Goal: Task Accomplishment & Management: Manage account settings

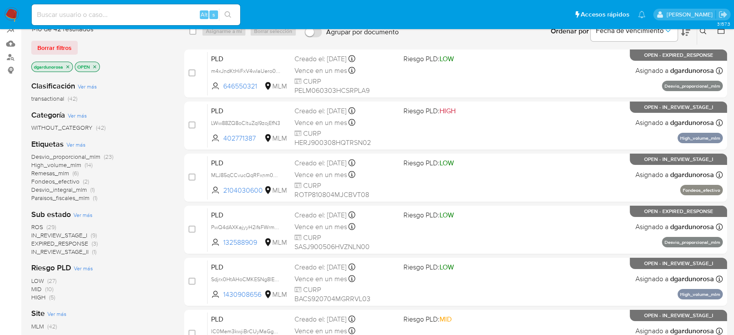
scroll to position [96, 0]
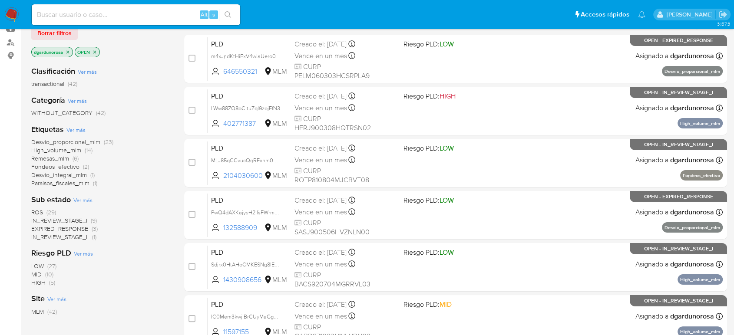
click at [38, 209] on span "ROS" at bounding box center [37, 212] width 12 height 9
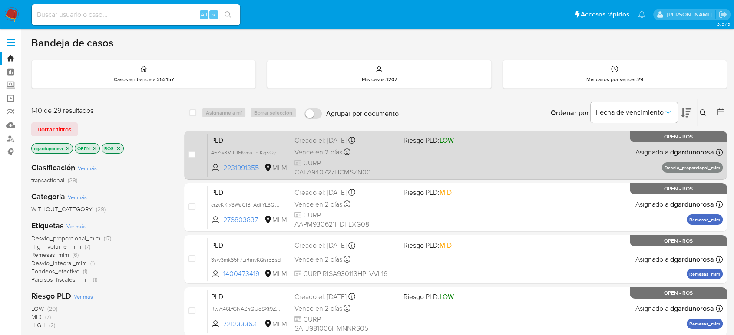
click at [473, 158] on div "PLD 46Zw3MJD6KvcaupiKqKGyRnf 2231991355 MLM Riesgo PLD: LOW Creado el: 12/07/20…" at bounding box center [465, 155] width 515 height 44
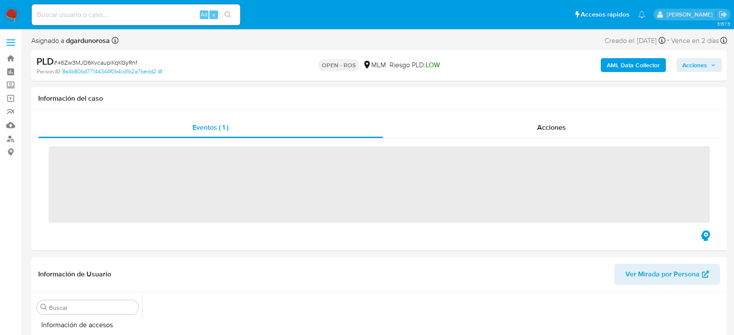
scroll to position [367, 0]
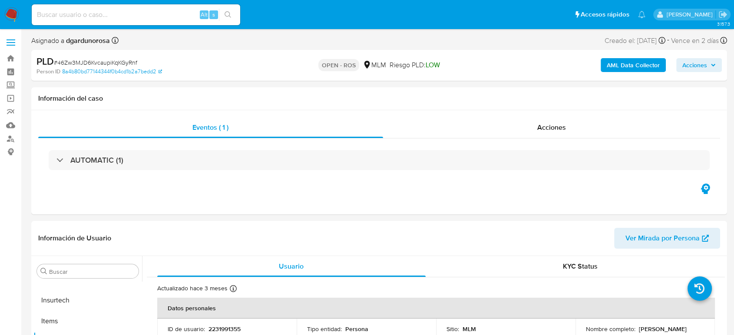
select select "10"
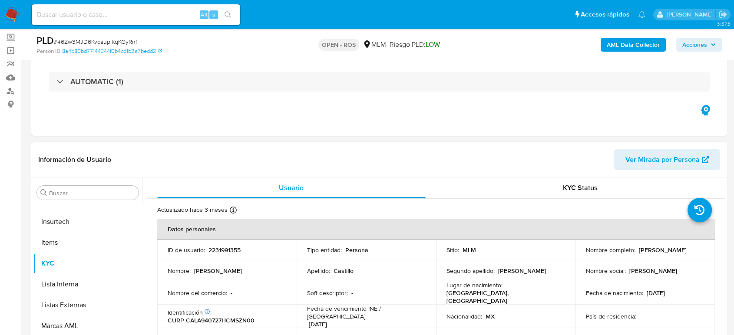
scroll to position [96, 0]
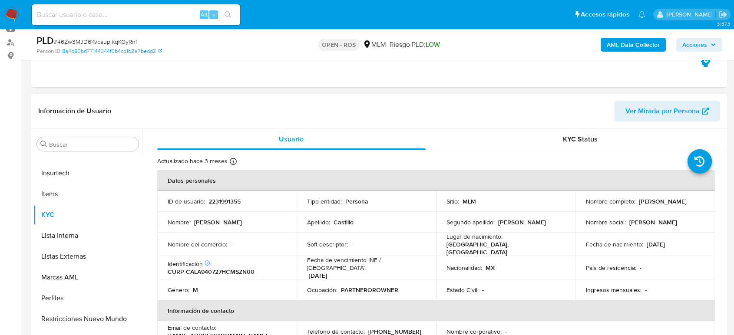
click at [228, 204] on p "2231991355" at bounding box center [225, 202] width 32 height 8
click at [227, 205] on p "2231991355" at bounding box center [225, 202] width 32 height 8
copy p "2231991355"
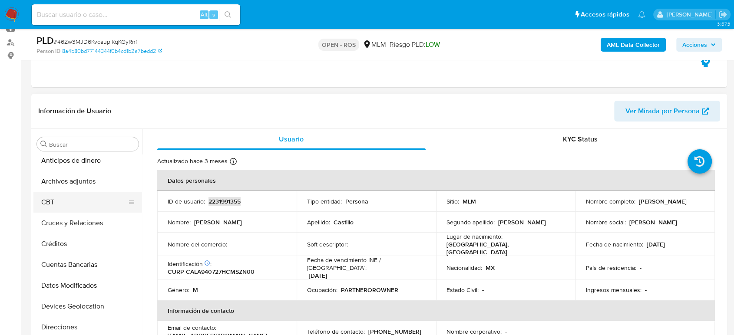
scroll to position [0, 0]
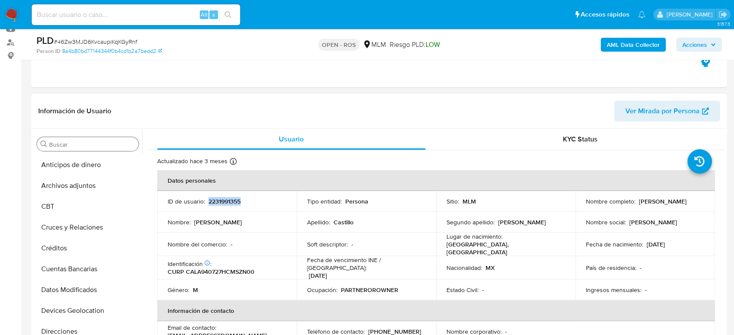
click at [66, 143] on input "Buscar" at bounding box center [92, 145] width 86 height 8
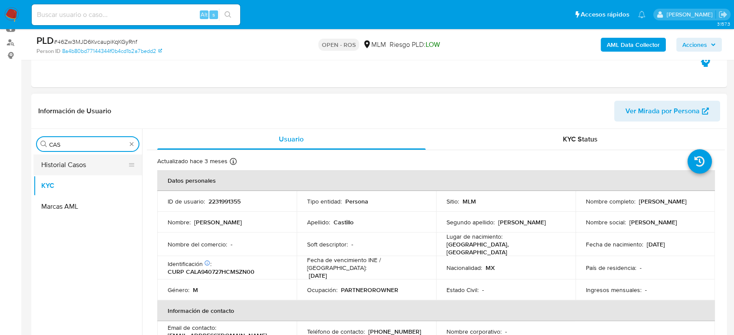
type input "CAS"
drag, startPoint x: 59, startPoint y: 163, endPoint x: 64, endPoint y: 167, distance: 6.5
click at [64, 166] on button "Historial Casos" at bounding box center [84, 165] width 102 height 21
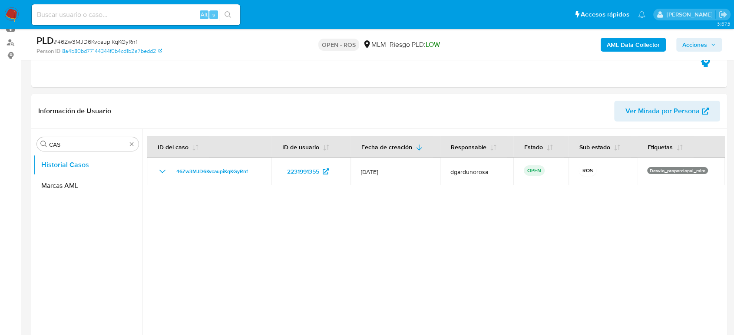
click at [710, 48] on span "Acciones" at bounding box center [699, 45] width 33 height 12
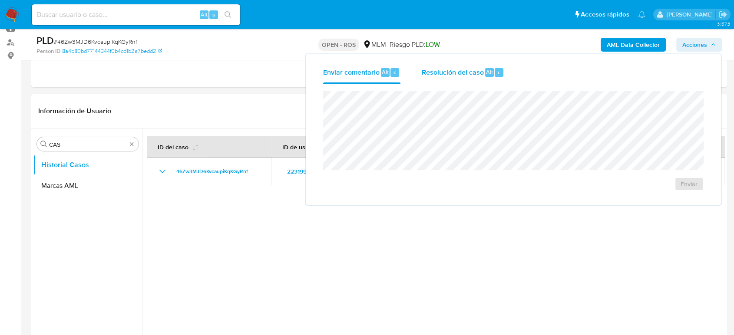
click at [451, 79] on div "Resolución del caso Alt r" at bounding box center [463, 72] width 83 height 23
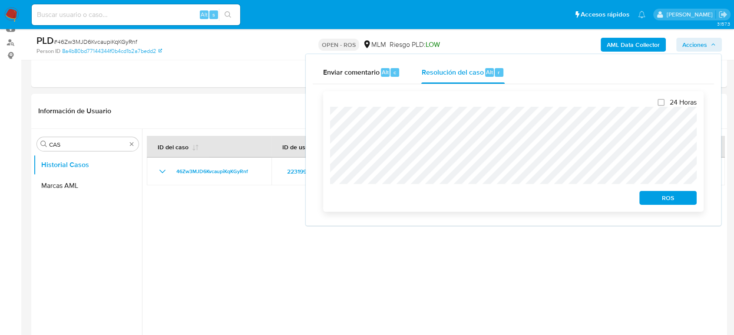
click at [652, 200] on span "ROS" at bounding box center [668, 198] width 45 height 12
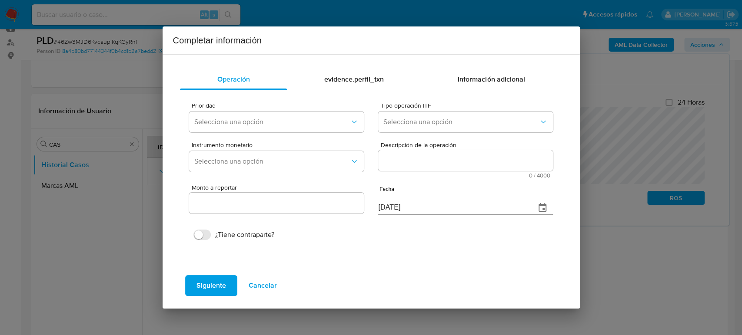
click at [271, 285] on span "Cancelar" at bounding box center [263, 285] width 28 height 19
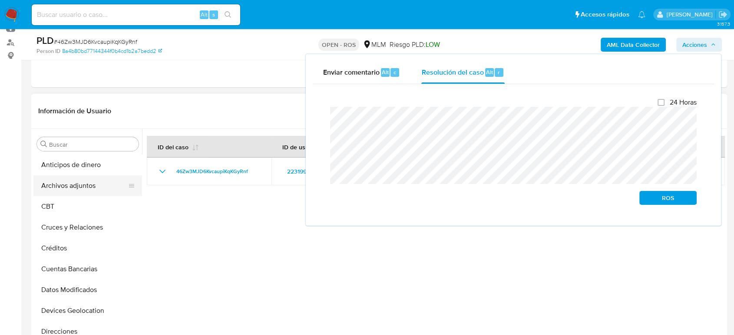
click at [93, 186] on button "Archivos adjuntos" at bounding box center [84, 186] width 102 height 21
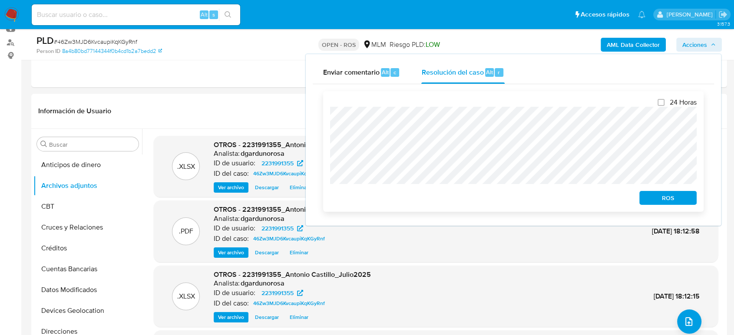
click at [645, 196] on button "ROS" at bounding box center [668, 198] width 57 height 14
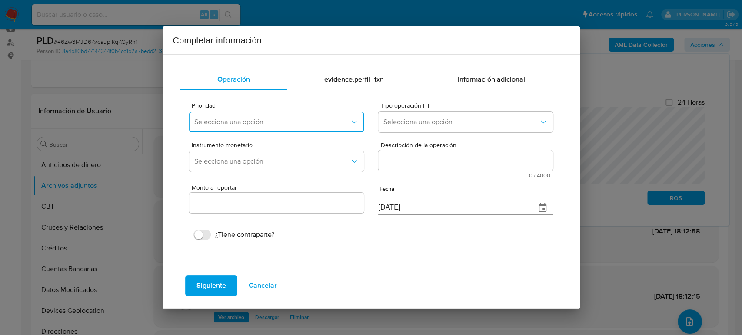
click at [222, 117] on button "Selecciona una opción" at bounding box center [276, 122] width 174 height 21
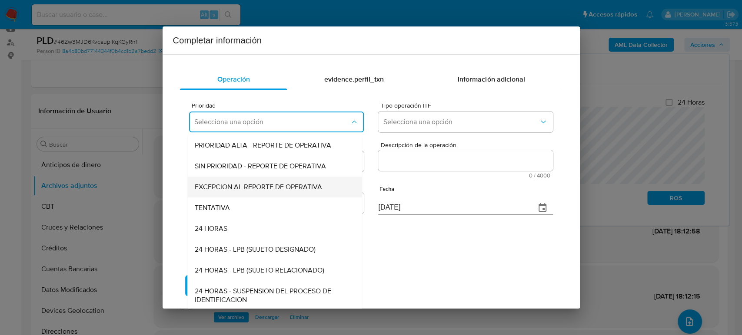
click at [269, 190] on span "EXCEPCION AL REPORTE DE OPERATIVA" at bounding box center [258, 187] width 127 height 9
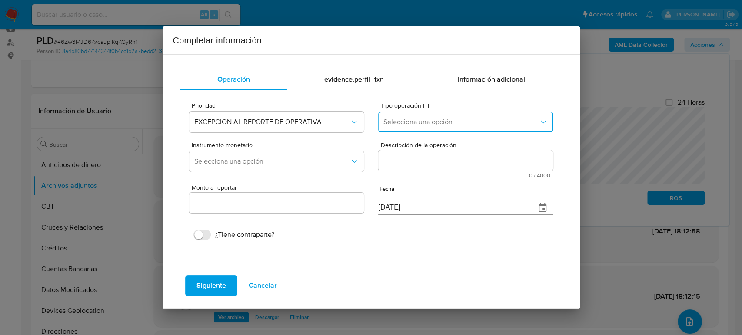
click at [426, 126] on button "Selecciona una opción" at bounding box center [465, 122] width 174 height 21
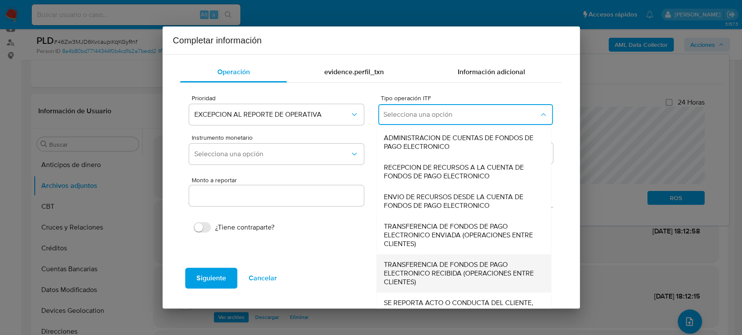
scroll to position [30, 0]
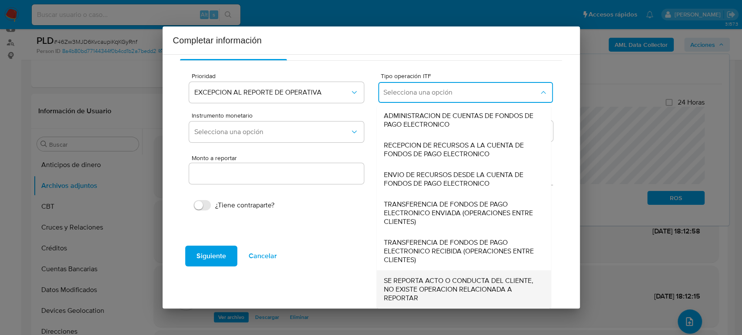
click at [431, 277] on span "SE REPORTA ACTO O CONDUCTA DEL CLIENTE, NO EXISTE OPERACION RELACIONADA A REPOR…" at bounding box center [461, 290] width 155 height 26
type input "0.00"
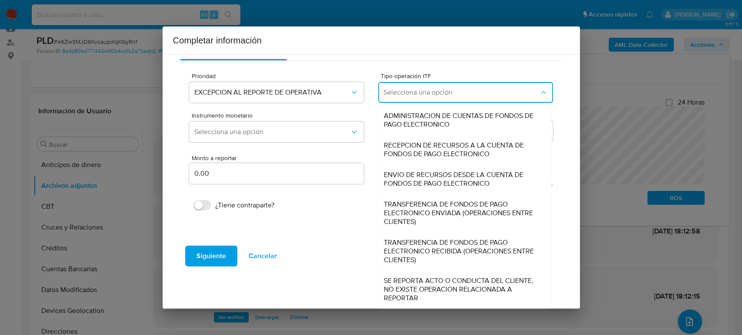
scroll to position [0, 0]
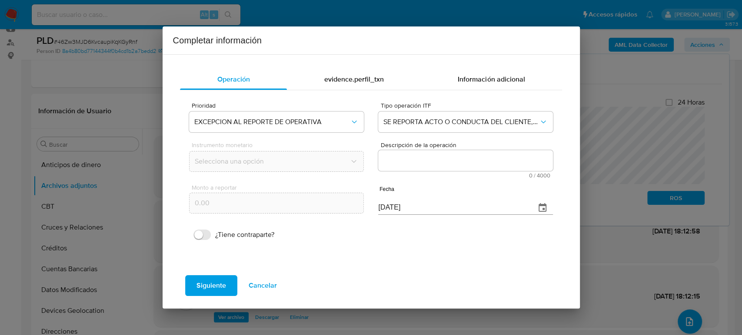
click at [448, 166] on textarea "Descripción de la operación" at bounding box center [465, 160] width 174 height 21
click at [448, 161] on textarea "Descripción de la operación" at bounding box center [465, 160] width 174 height 21
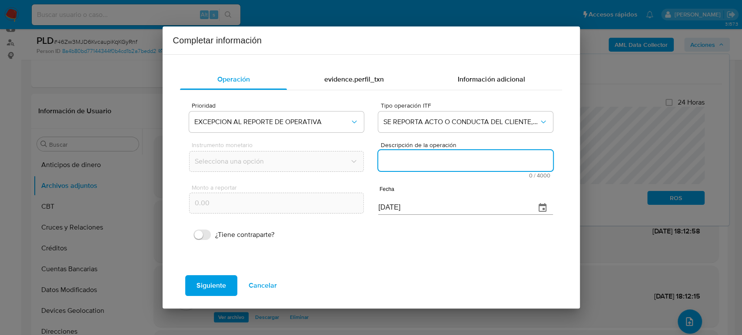
paste textarea "/CONOCIMIENTO DEL CLIENTE O USUARIO CLIENTE ANTONIO GABRIEL CASTILLO LOZANO NUM…"
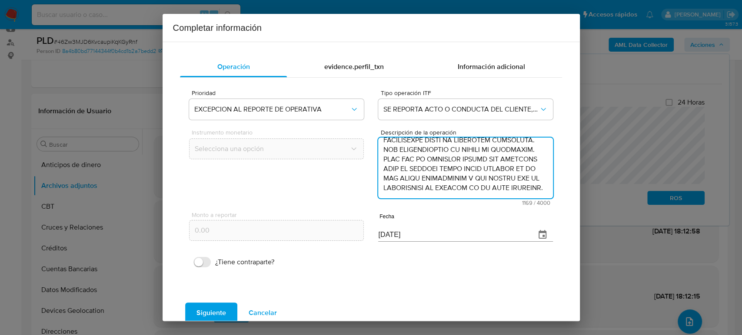
type textarea "/CONOCIMIENTO DEL CLIENTE O USUARIO CLIENTE ANTONIO GABRIEL CASTILLO LOZANO NUM…"
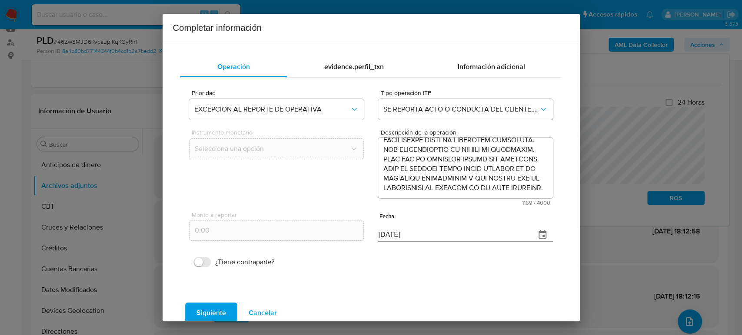
click at [537, 235] on icon "button" at bounding box center [542, 235] width 10 height 10
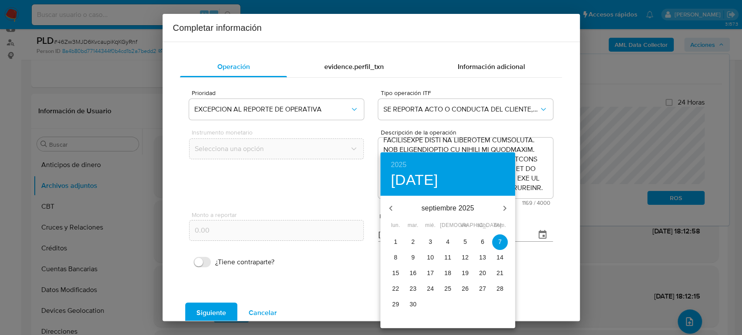
click at [396, 209] on button "button" at bounding box center [390, 208] width 21 height 21
click at [396, 210] on button "button" at bounding box center [390, 208] width 21 height 21
click at [398, 290] on p "16" at bounding box center [395, 289] width 7 height 9
type input "16/06/2025"
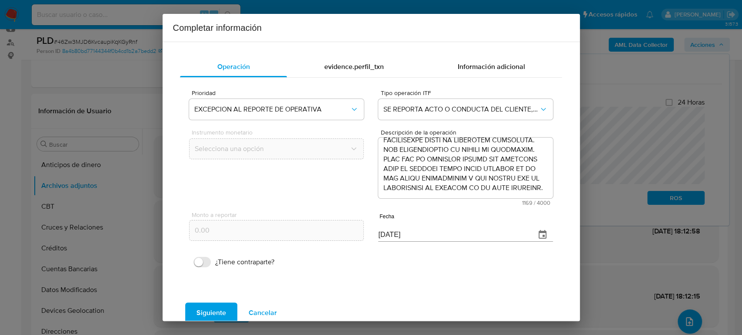
click at [223, 308] on span "Siguiente" at bounding box center [211, 313] width 30 height 19
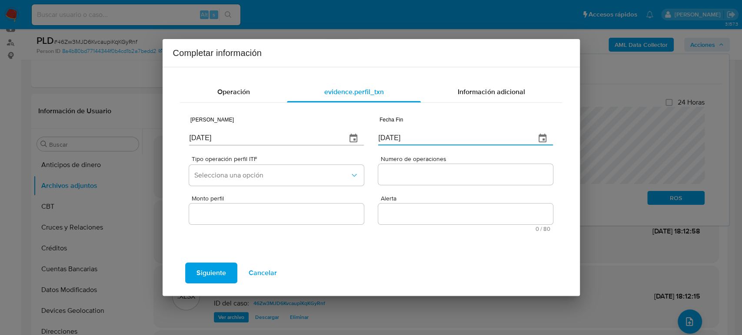
drag, startPoint x: 448, startPoint y: 134, endPoint x: 289, endPoint y: 134, distance: 159.5
click at [289, 134] on div "Fecha Inicio 07/09/2025 Fecha Fin 07/09/2025" at bounding box center [370, 129] width 363 height 41
paste input "16/06"
type input "16/06/2025"
drag, startPoint x: 239, startPoint y: 137, endPoint x: 80, endPoint y: 138, distance: 159.0
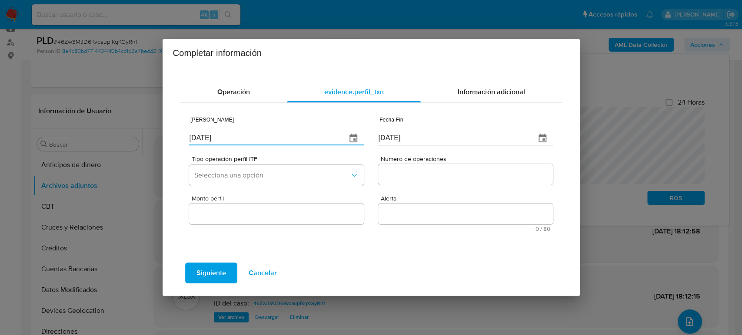
click at [76, 139] on div "Completar información Operación evidence.perfil_txn Información adicional Fecha…" at bounding box center [371, 167] width 742 height 335
paste input "9/02"
type input "09/02/2025"
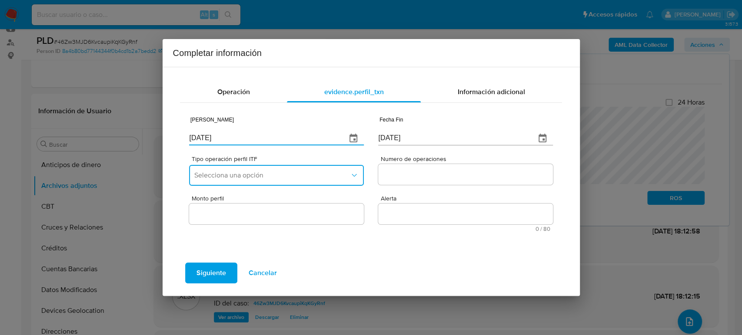
click at [274, 182] on button "Selecciona una opción" at bounding box center [276, 175] width 174 height 21
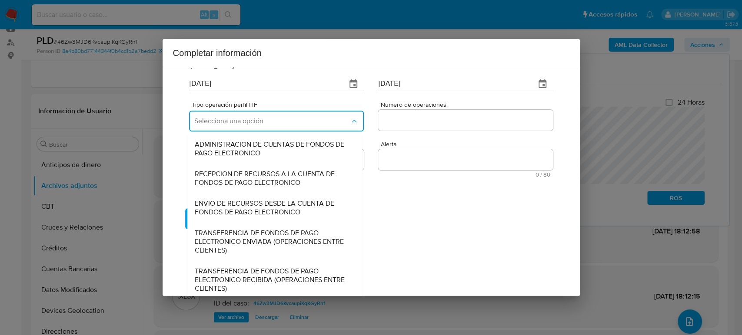
scroll to position [96, 0]
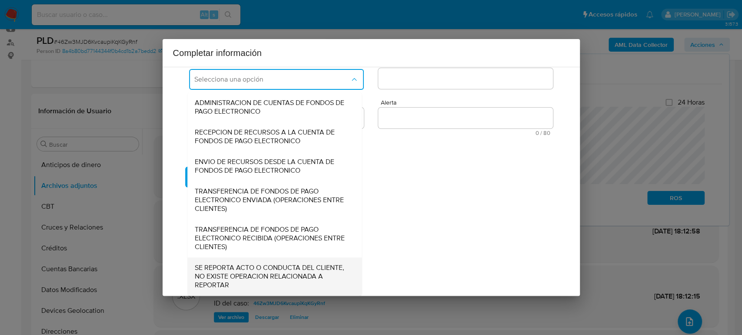
click at [245, 281] on span "SE REPORTA ACTO O CONDUCTA DEL CLIENTE, NO EXISTE OPERACION RELACIONADA A REPOR…" at bounding box center [272, 277] width 155 height 26
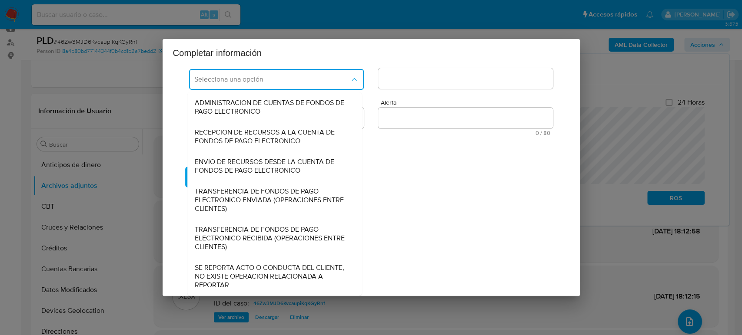
scroll to position [0, 0]
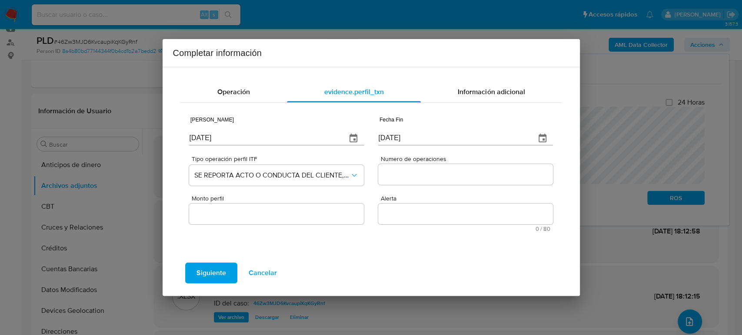
click at [421, 173] on input "Numero de operaciones" at bounding box center [465, 174] width 174 height 11
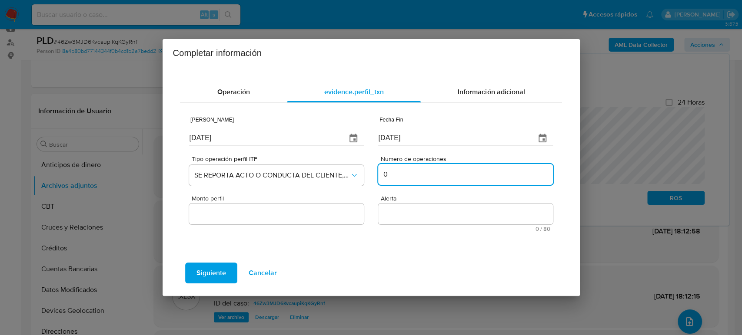
type input "0"
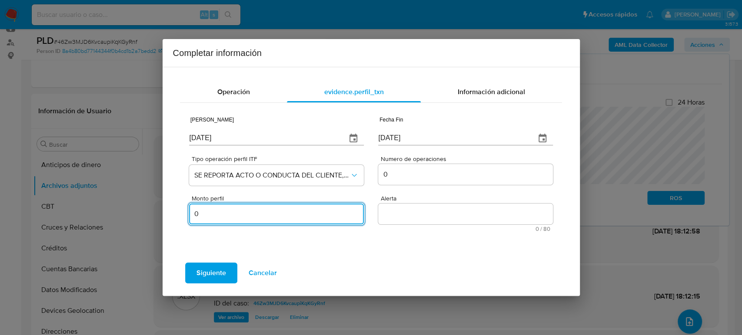
type input "0.00"
click at [455, 218] on textarea "Alerta" at bounding box center [465, 214] width 174 height 21
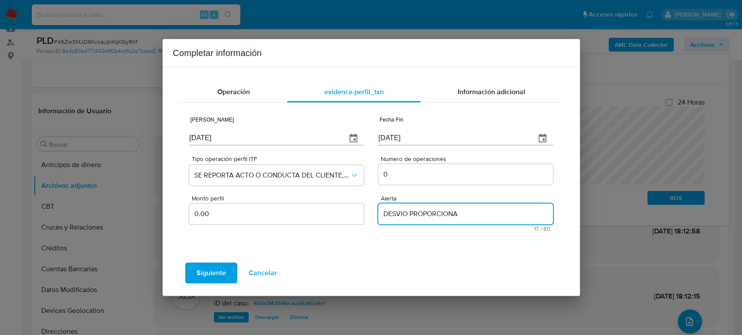
type textarea "DESVIO PROPORCIONAL"
click at [209, 272] on span "Siguiente" at bounding box center [211, 273] width 30 height 19
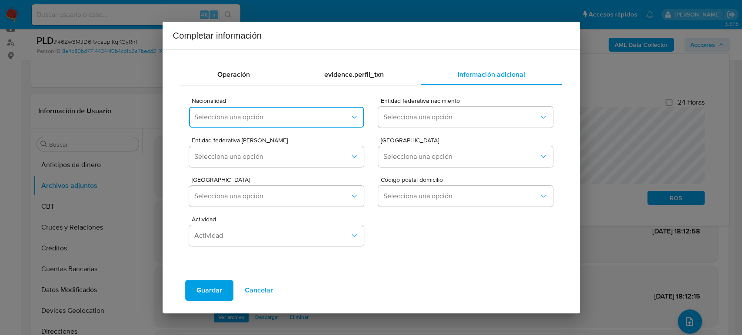
click at [250, 114] on span "Selecciona una opción" at bounding box center [271, 117] width 155 height 9
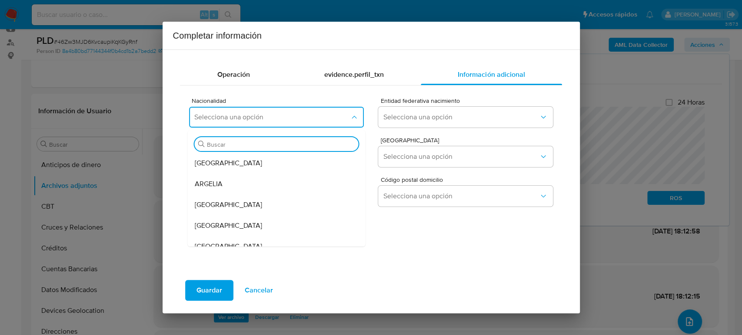
click at [276, 147] on input "Buscar" at bounding box center [281, 145] width 148 height 8
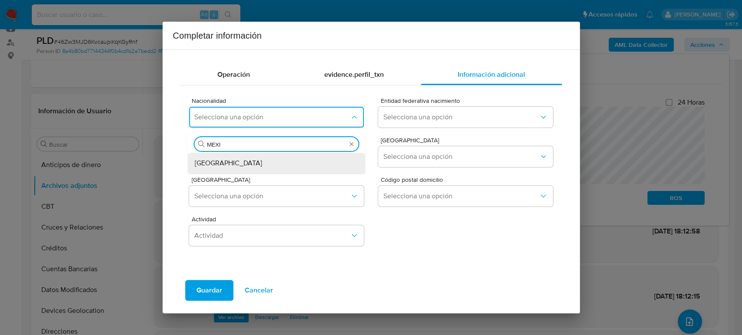
type input "MEXI"
click at [242, 158] on div "MEXICO" at bounding box center [274, 163] width 159 height 21
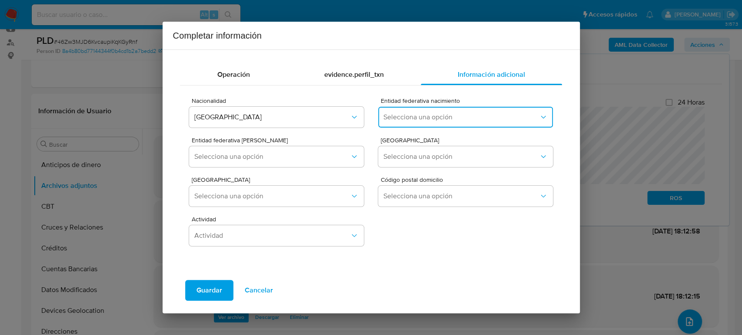
click at [408, 116] on span "Selecciona una opción" at bounding box center [460, 117] width 155 height 9
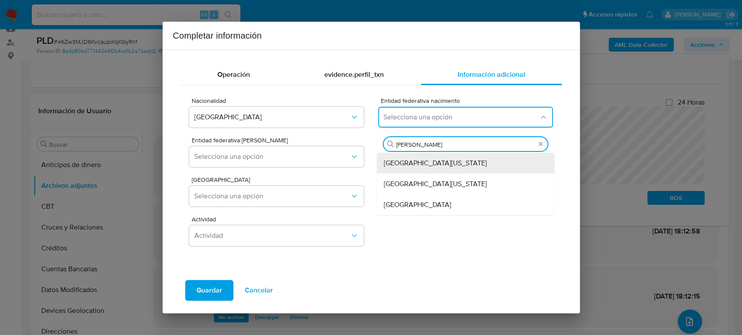
type input "JAL"
click at [461, 163] on div "Jalisco" at bounding box center [463, 163] width 159 height 21
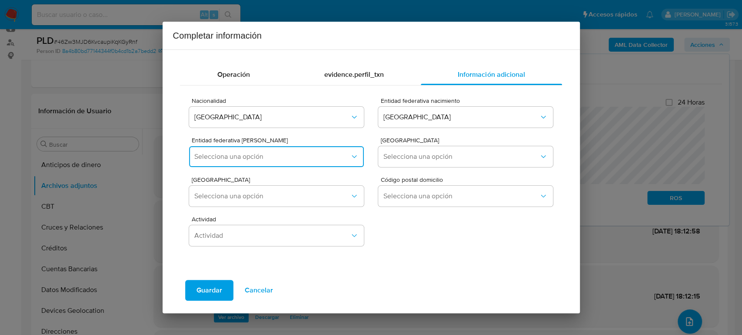
click at [314, 156] on span "Selecciona una opción" at bounding box center [271, 157] width 155 height 9
type input "K"
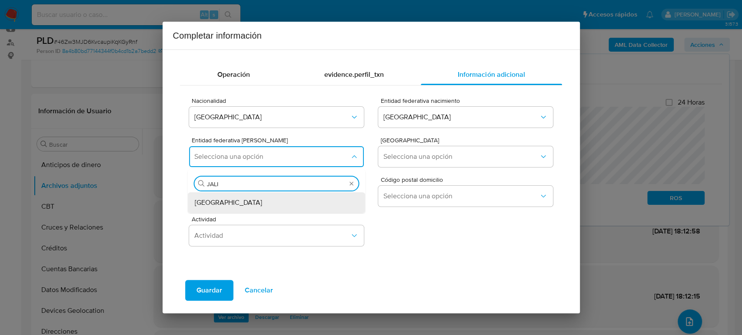
type input "JALIS"
click at [242, 209] on div "Jalisco" at bounding box center [274, 203] width 159 height 21
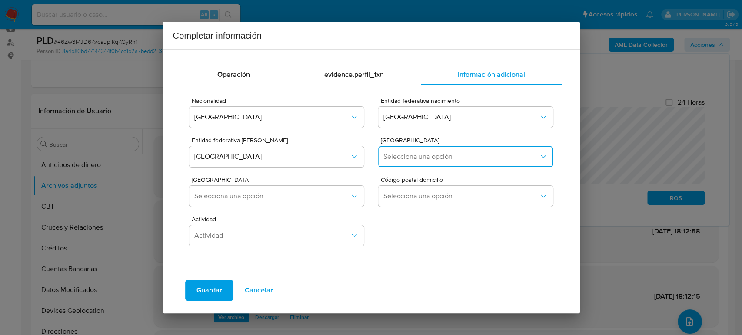
click at [458, 157] on span "Selecciona una opción" at bounding box center [460, 157] width 155 height 9
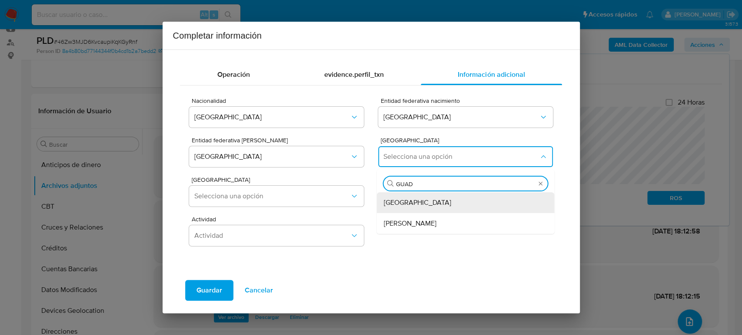
type input "GUADA"
click at [441, 204] on div "Guadalajara" at bounding box center [463, 203] width 159 height 21
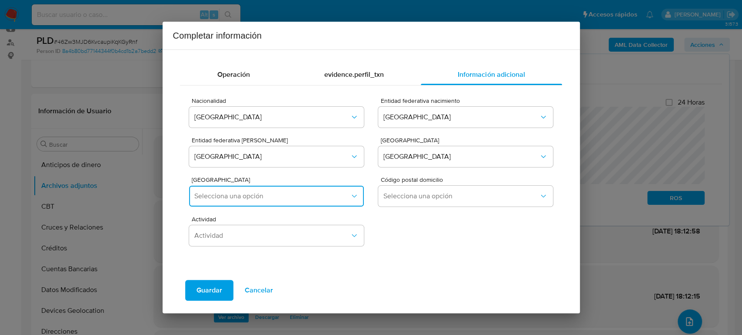
click at [294, 200] on span "Selecciona una opción" at bounding box center [271, 196] width 155 height 9
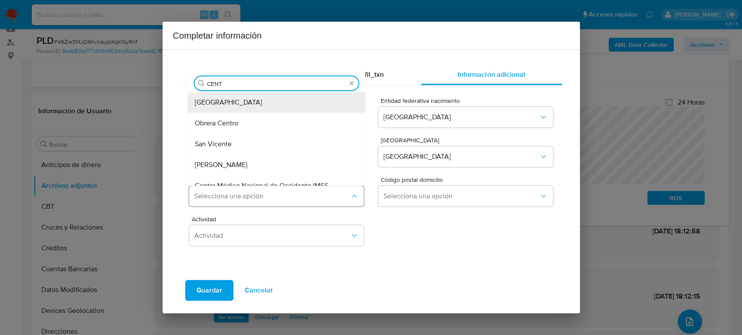
type input "CENTR"
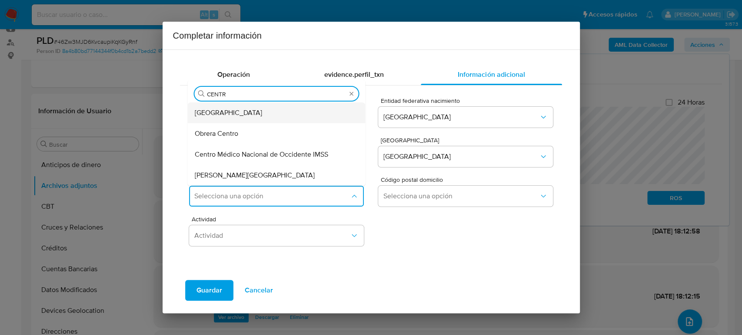
click at [279, 116] on div "Guadalajara Centro" at bounding box center [274, 113] width 159 height 21
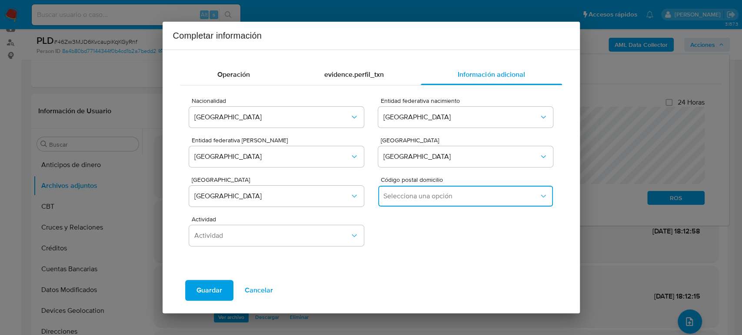
click at [457, 200] on span "Selecciona una opción" at bounding box center [460, 196] width 155 height 9
click at [436, 241] on div "44100" at bounding box center [463, 242] width 159 height 21
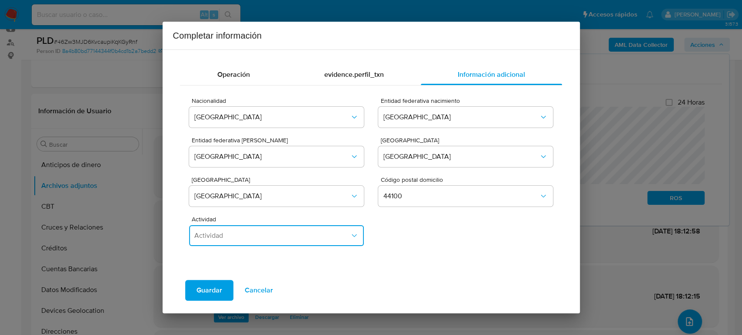
click at [295, 241] on button "Actividad" at bounding box center [276, 236] width 174 height 21
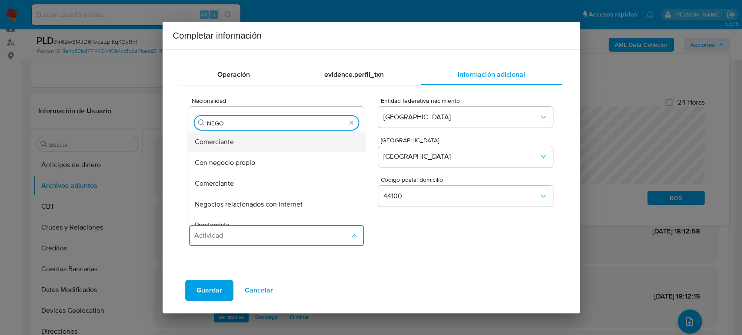
type input "NEGOC"
click at [309, 165] on div "Con negocio propio" at bounding box center [274, 163] width 159 height 21
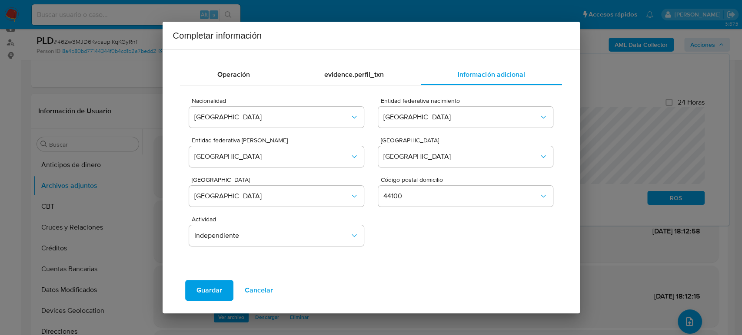
click at [212, 288] on span "Guardar" at bounding box center [209, 290] width 26 height 19
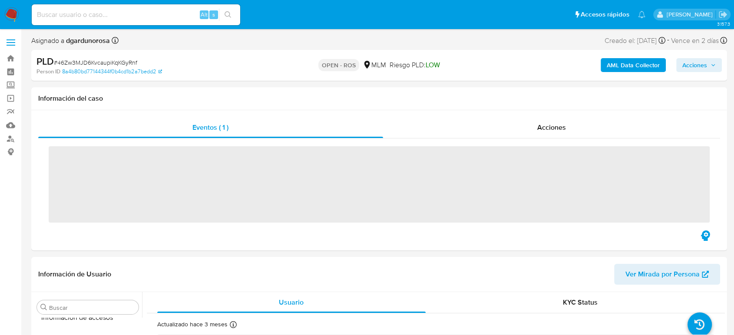
scroll to position [367, 0]
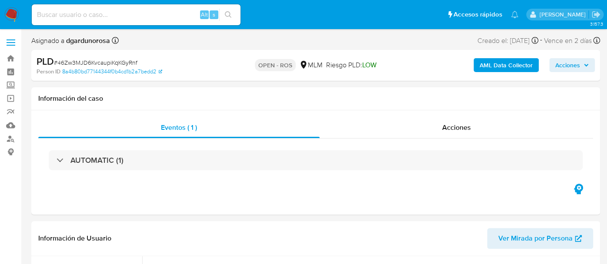
select select "10"
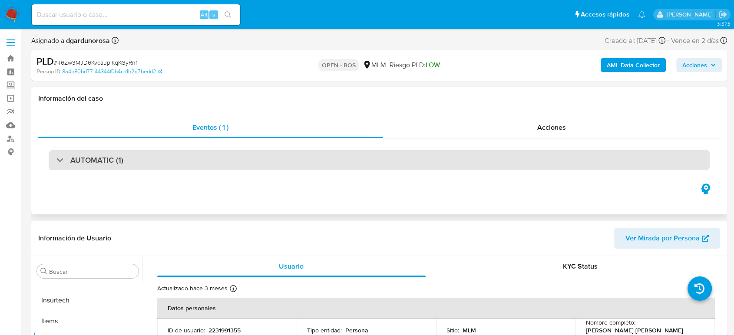
click at [130, 169] on div "AUTOMATIC (1)" at bounding box center [379, 160] width 661 height 20
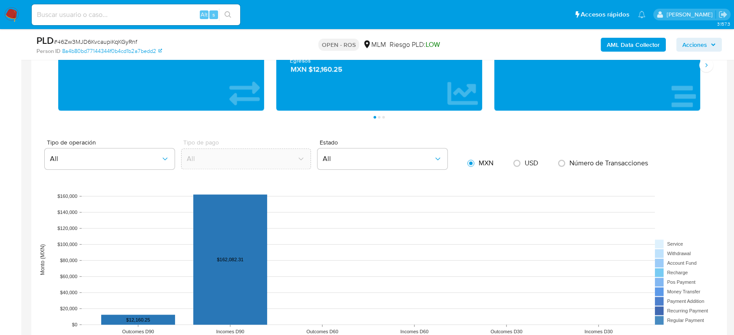
scroll to position [1110, 0]
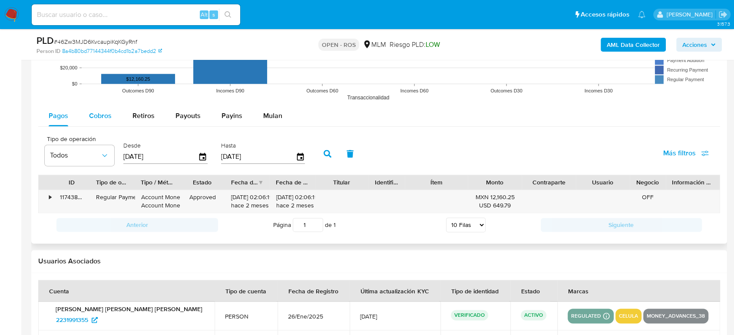
click at [113, 112] on button "Cobros" at bounding box center [100, 116] width 43 height 21
select select "10"
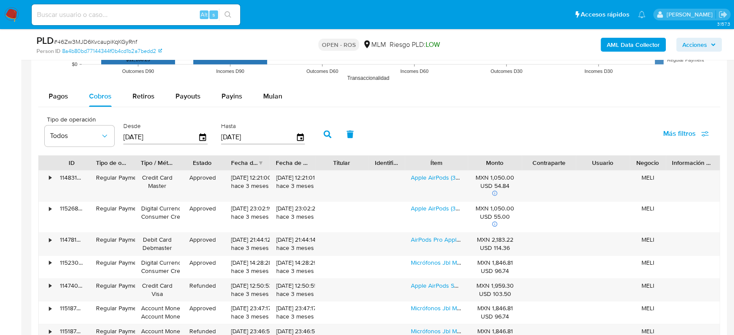
scroll to position [1062, 0]
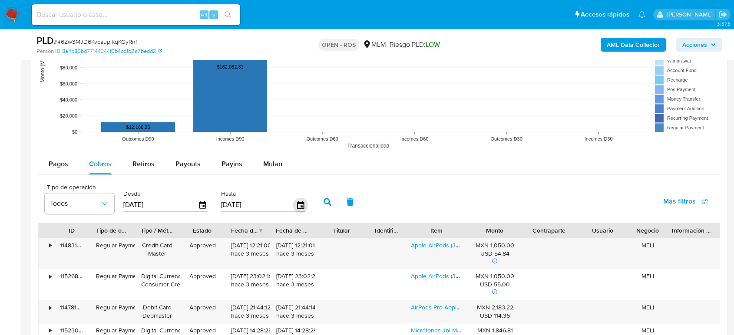
click at [298, 206] on icon "button" at bounding box center [300, 205] width 15 height 15
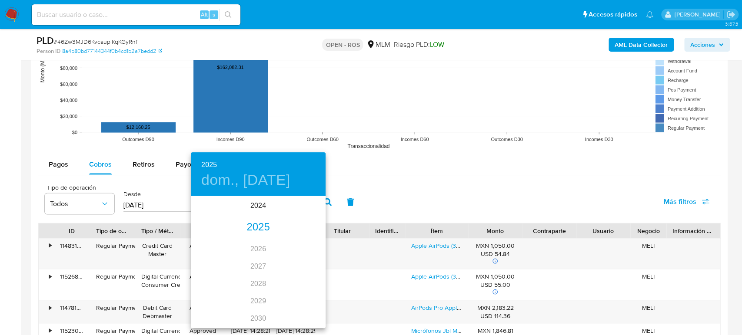
click at [254, 229] on div "2025" at bounding box center [258, 227] width 135 height 17
click at [301, 248] on div "jun." at bounding box center [303, 246] width 45 height 33
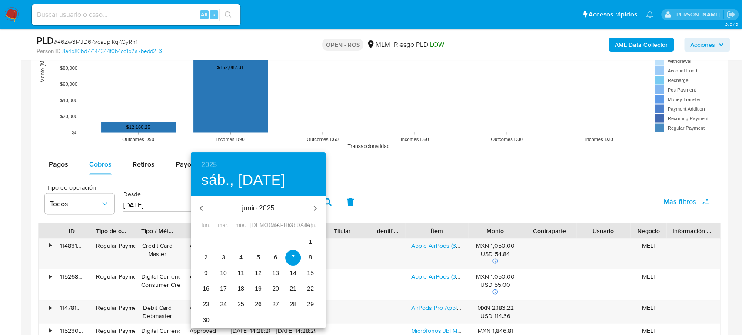
click at [205, 323] on p "30" at bounding box center [205, 320] width 7 height 9
type input "[DATE]"
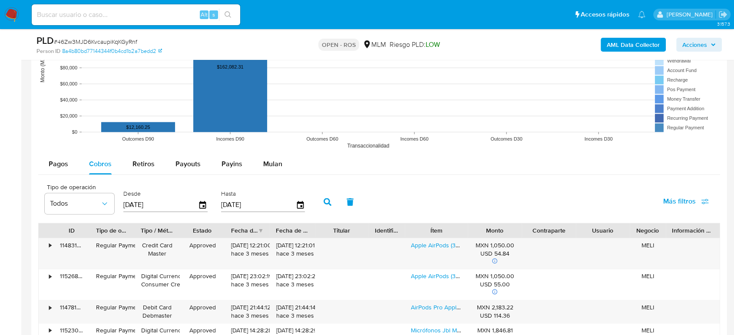
click at [330, 207] on button "button" at bounding box center [327, 202] width 23 height 21
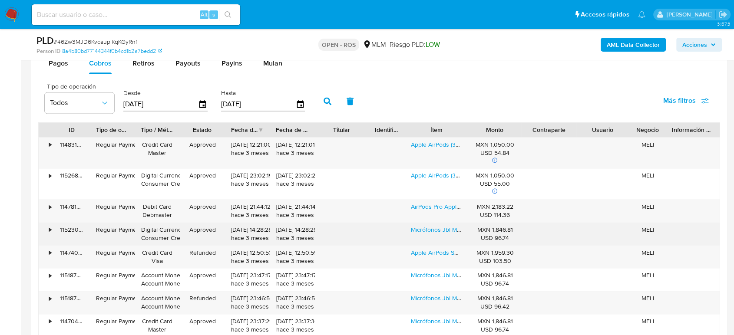
scroll to position [1159, 0]
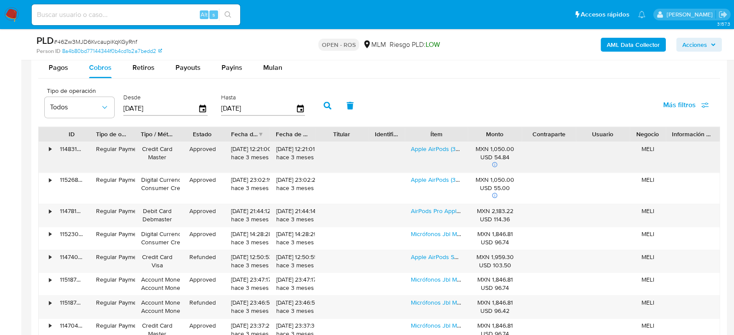
drag, startPoint x: 231, startPoint y: 149, endPoint x: 262, endPoint y: 151, distance: 31.4
click at [262, 151] on div "16/06/2025 12:21:00 hace 3 meses" at bounding box center [247, 153] width 33 height 17
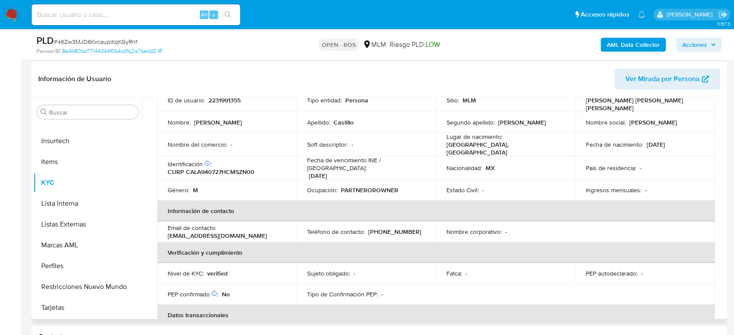
scroll to position [15, 0]
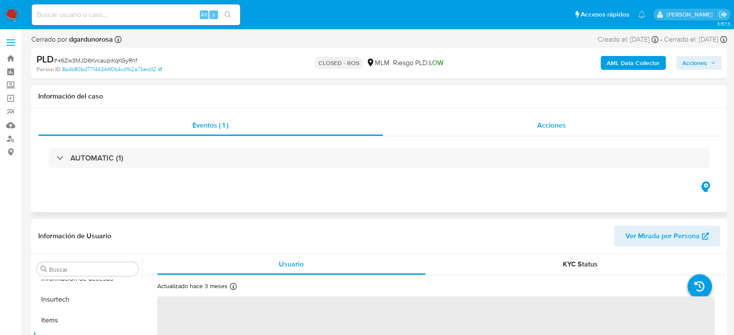
scroll to position [367, 0]
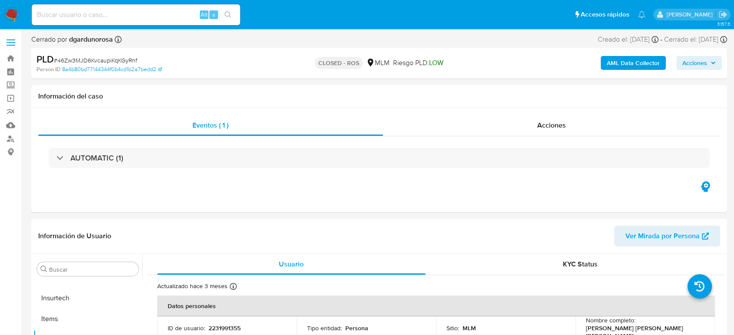
select select "10"
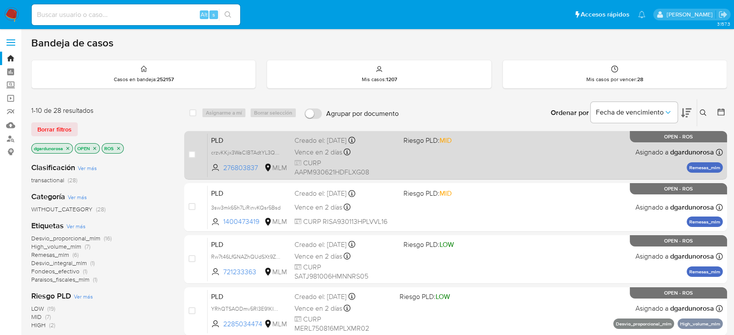
click at [503, 162] on div "PLD crzvKKjx3WaCIBTAdtYL3QM8 276803837 MLM Riesgo PLD: MID Creado el: [DATE] Cr…" at bounding box center [465, 155] width 515 height 44
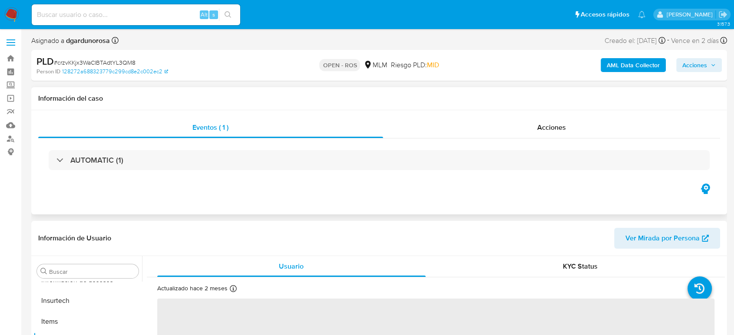
scroll to position [367, 0]
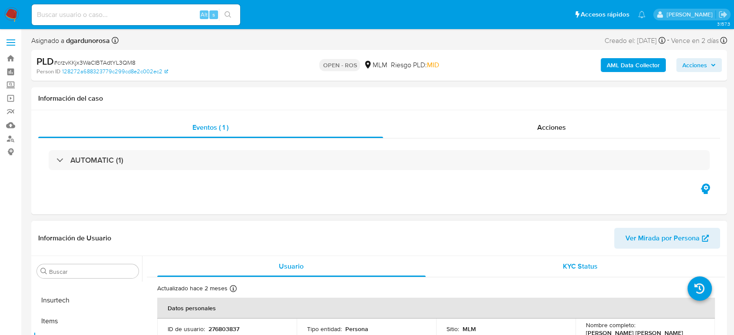
select select "10"
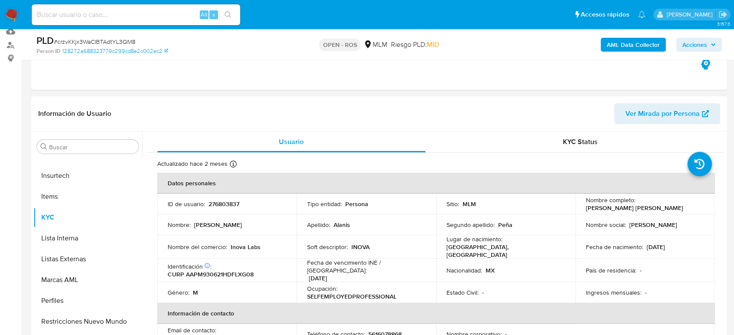
scroll to position [96, 0]
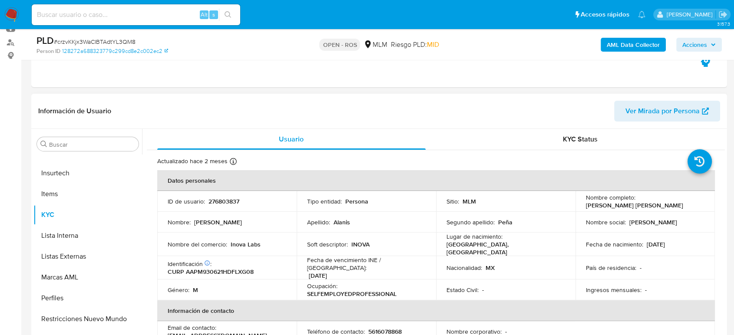
click at [229, 198] on p "276803837" at bounding box center [224, 202] width 31 height 8
copy p "276803837"
drag, startPoint x: 322, startPoint y: 235, endPoint x: 317, endPoint y: 232, distance: 5.7
click at [322, 235] on td "Soft descriptor : INOVA" at bounding box center [366, 244] width 139 height 23
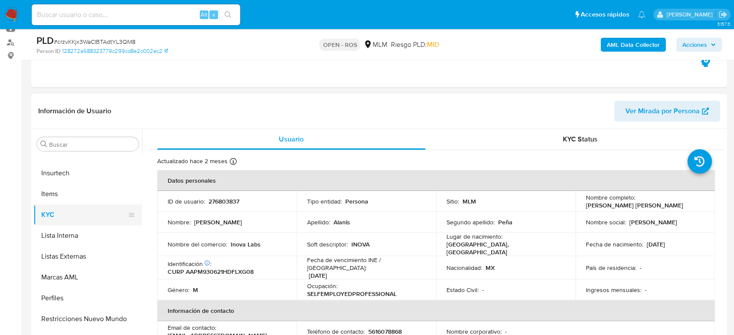
scroll to position [126, 0]
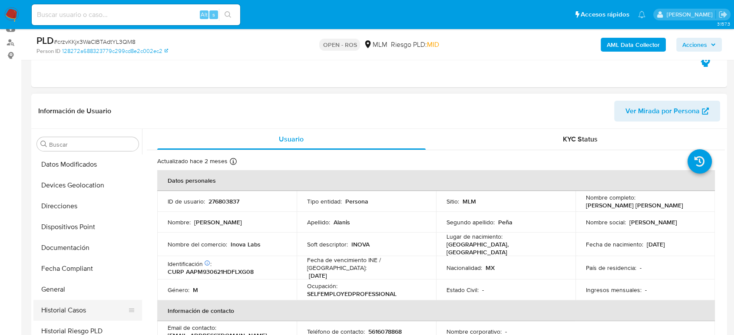
click at [85, 309] on button "Historial Casos" at bounding box center [84, 310] width 102 height 21
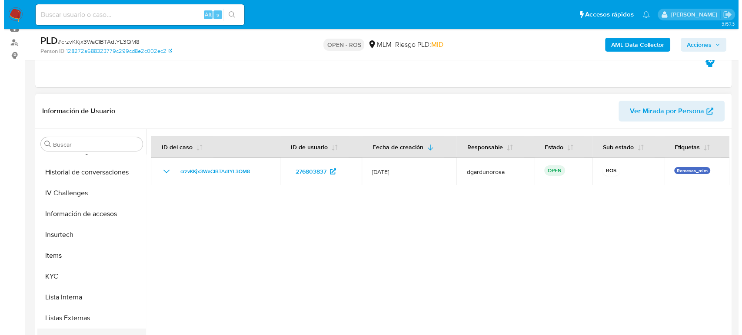
scroll to position [367, 0]
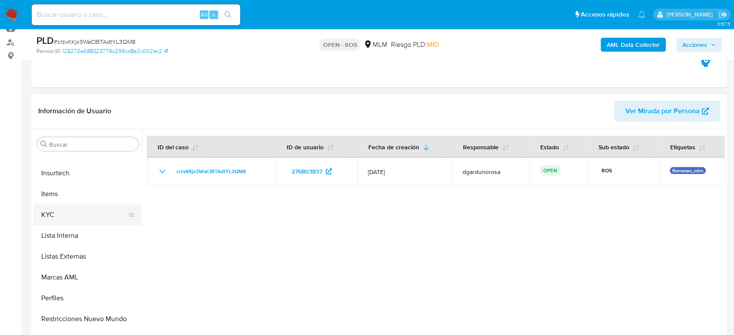
click at [59, 213] on button "KYC" at bounding box center [84, 215] width 102 height 21
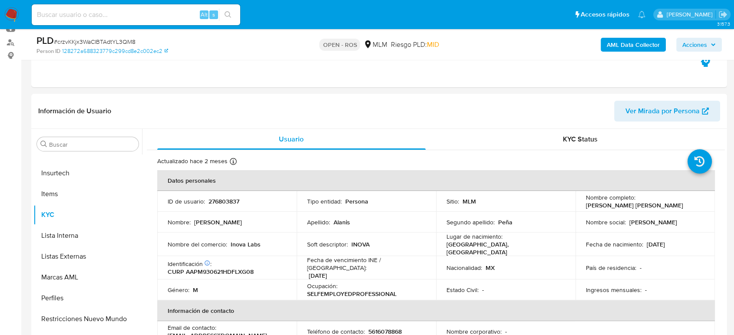
click at [716, 39] on button "Acciones" at bounding box center [700, 45] width 46 height 14
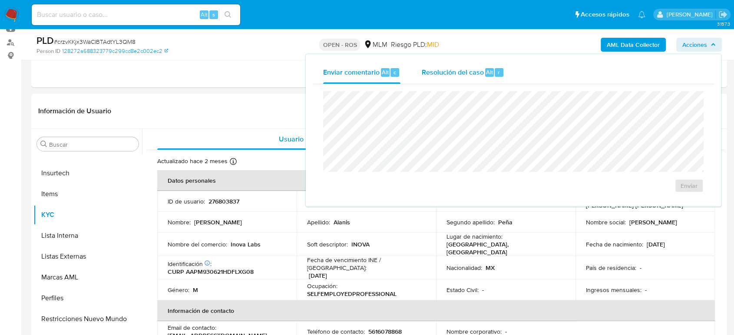
click at [460, 66] on div "Resolución del caso Alt r" at bounding box center [463, 72] width 83 height 23
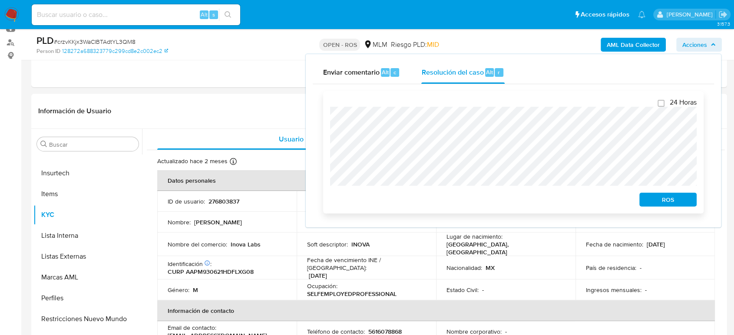
click at [654, 201] on span "ROS" at bounding box center [668, 200] width 45 height 12
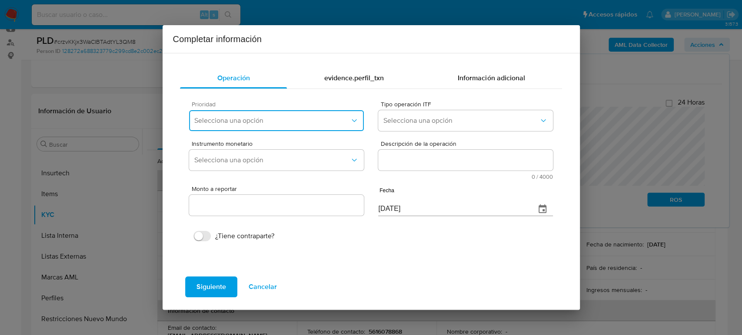
click at [303, 119] on span "Selecciona una opción" at bounding box center [271, 120] width 155 height 9
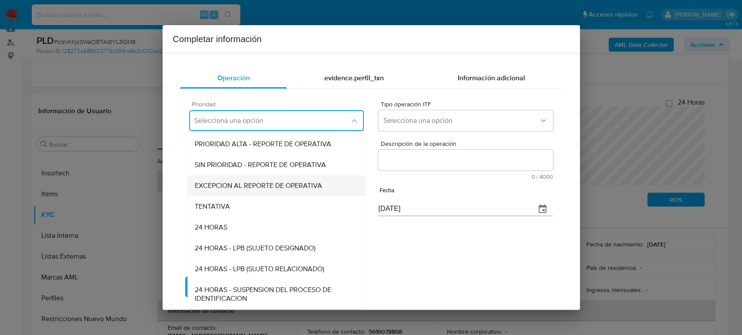
click at [276, 184] on span "EXCEPCION AL REPORTE DE OPERATIVA" at bounding box center [258, 186] width 127 height 9
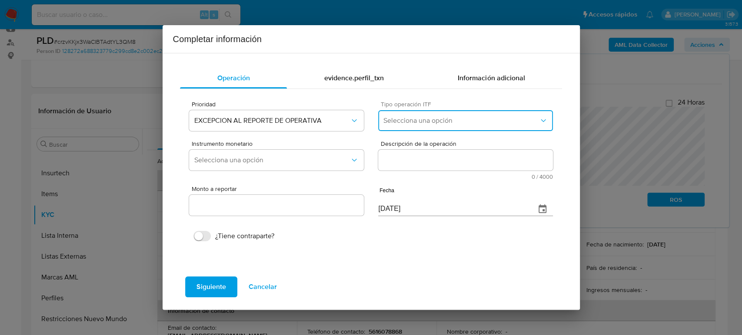
click at [463, 117] on span "Selecciona una opción" at bounding box center [460, 120] width 155 height 9
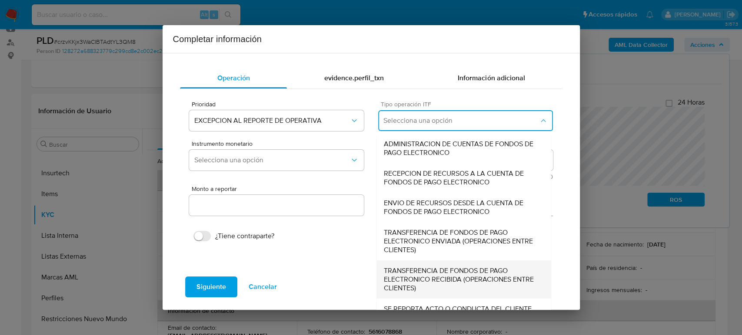
scroll to position [27, 0]
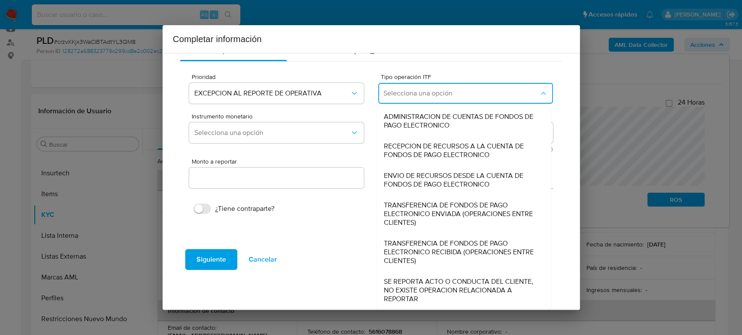
click at [446, 282] on span "SE REPORTA ACTO O CONDUCTA DEL CLIENTE, NO EXISTE OPERACION RELACIONADA A REPOR…" at bounding box center [464, 291] width 160 height 26
type input "0.00"
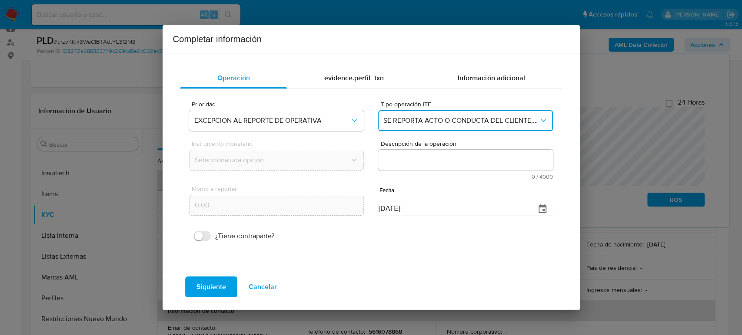
scroll to position [0, 0]
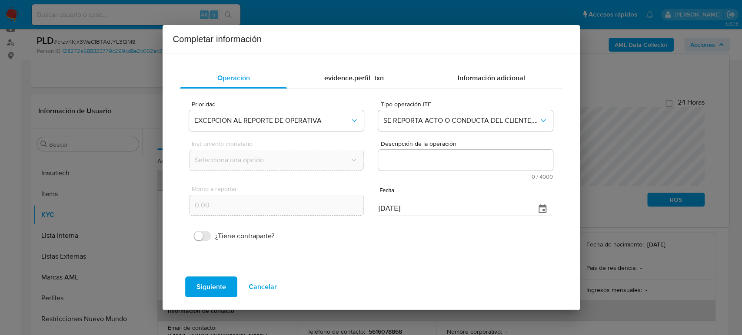
click at [423, 164] on textarea "Descripción de la operación" at bounding box center [465, 160] width 174 height 21
click at [434, 158] on textarea "Descripción de la operación" at bounding box center [465, 160] width 174 height 21
paste textarea "/CONOCIMIENTO DEL CLIENTE O USUARIOCLIENTE MIGUEL ANGEL ALANIS PENA NUMERO DE C…"
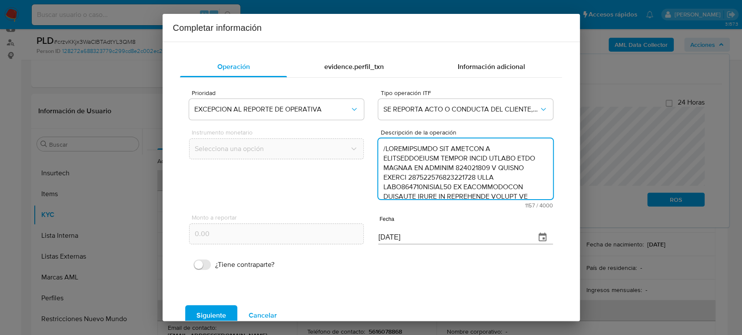
scroll to position [241, 0]
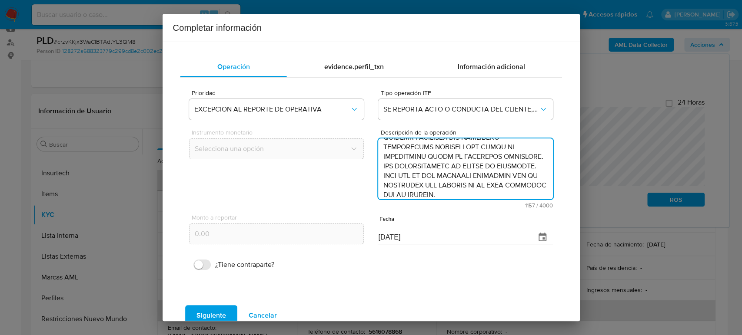
type textarea "/CONOCIMIENTO DEL CLIENTE O USUARIOCLIENTE MIGUEL ANGEL ALANIS PENA NUMERO DE C…"
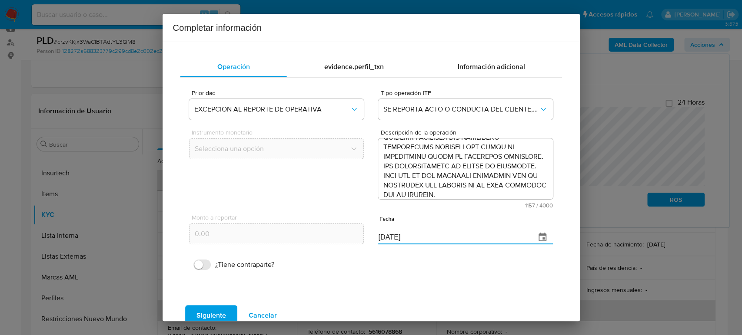
click at [349, 239] on div "Monto a reportar 0.00 Fecha 07/09/2025" at bounding box center [370, 229] width 363 height 41
paste input "9/06"
type input "09/06/2025"
click at [209, 312] on span "Siguiente" at bounding box center [211, 315] width 30 height 19
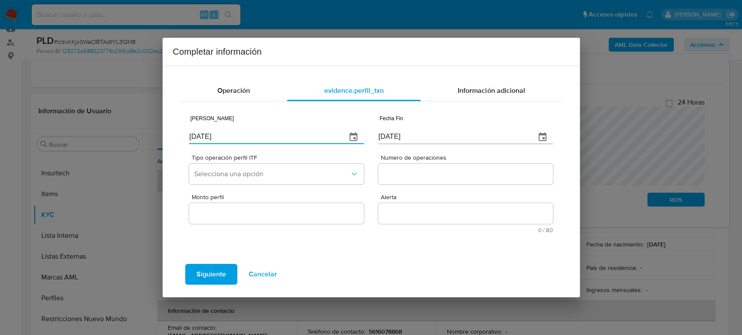
drag, startPoint x: 156, startPoint y: 142, endPoint x: 133, endPoint y: 146, distance: 23.4
click at [132, 146] on div "Completar información Operación evidence.perfil_txn Información adicional Fecha…" at bounding box center [371, 167] width 742 height 335
type input "01/01/2025"
click at [539, 137] on icon "button" at bounding box center [542, 137] width 10 height 10
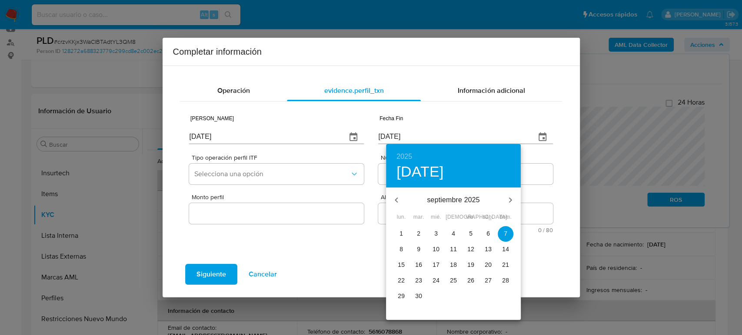
click at [399, 200] on icon "button" at bounding box center [396, 200] width 10 height 10
click at [403, 311] on p "30" at bounding box center [401, 312] width 7 height 9
type input "[DATE]"
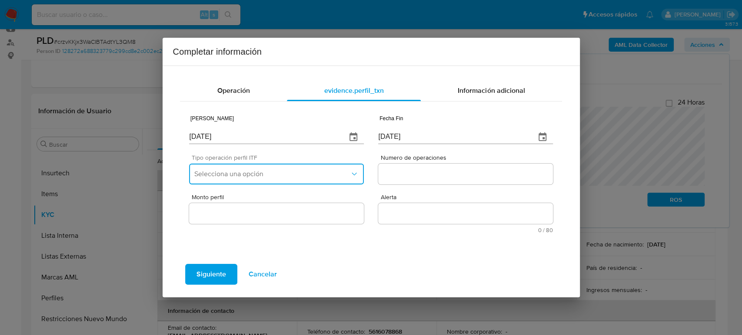
click at [289, 179] on button "Selecciona una opción" at bounding box center [276, 174] width 174 height 21
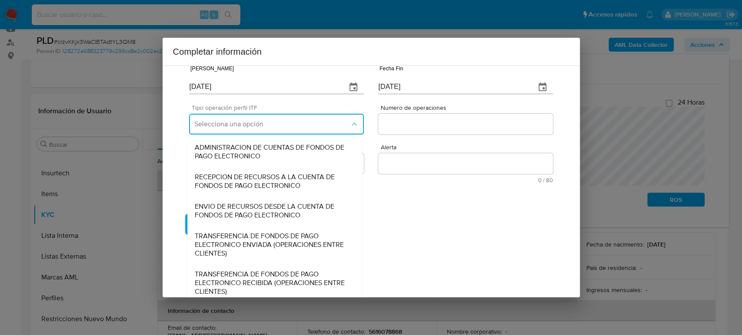
scroll to position [93, 0]
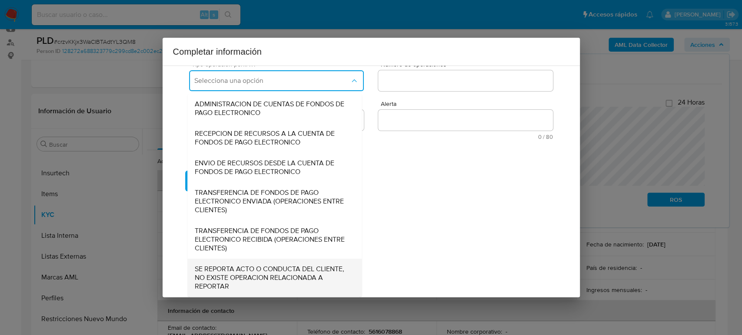
click at [247, 283] on span "SE REPORTA ACTO O CONDUCTA DEL CLIENTE, NO EXISTE OPERACION RELACIONADA A REPOR…" at bounding box center [275, 278] width 160 height 26
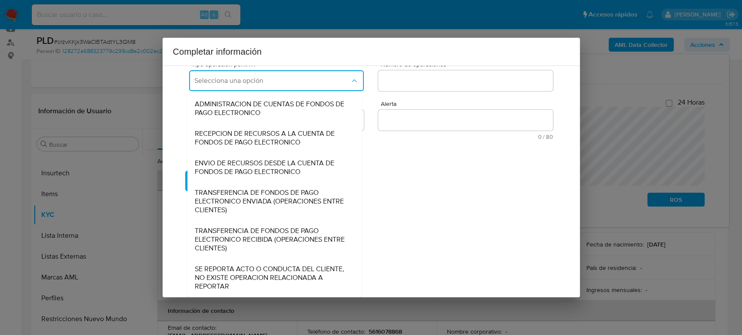
scroll to position [0, 0]
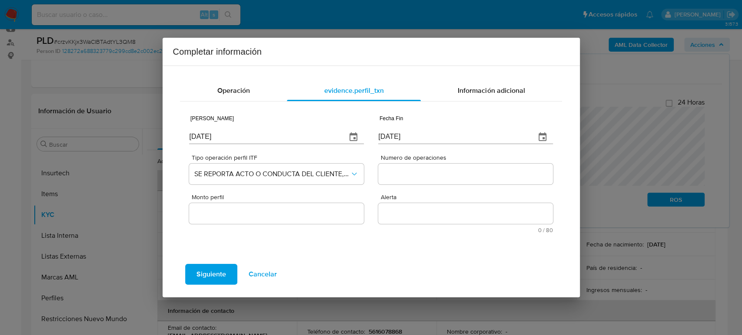
click at [442, 176] on input "Numero de operaciones" at bounding box center [465, 174] width 174 height 11
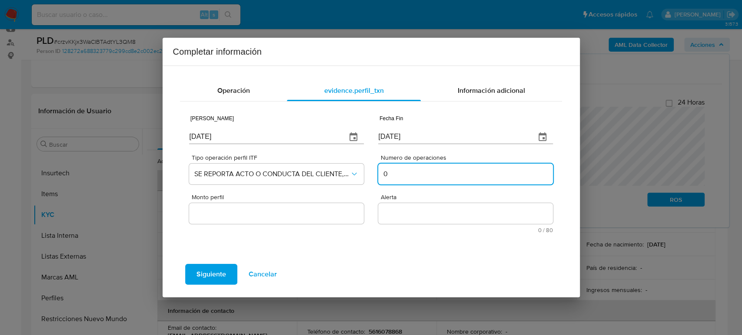
type input "0"
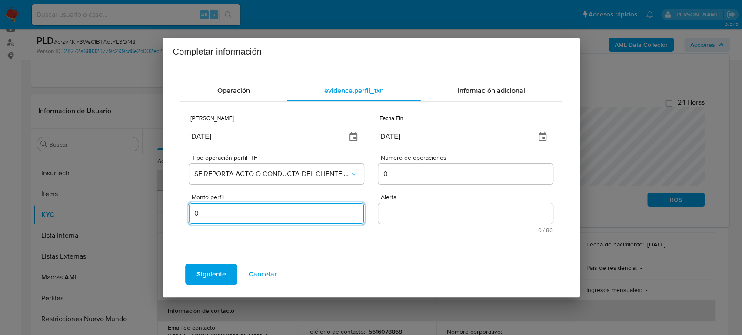
type input "0.00"
click at [438, 210] on textarea "Alerta" at bounding box center [465, 213] width 174 height 21
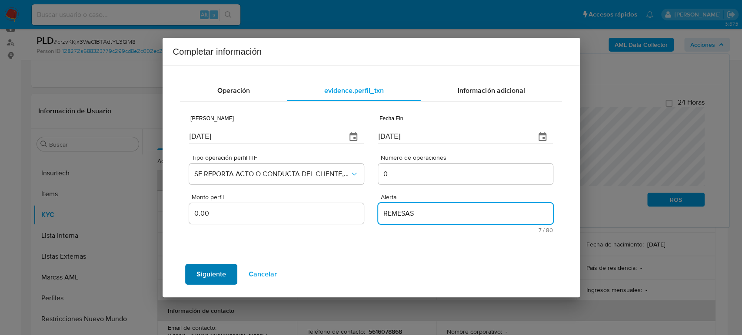
type textarea "REMESAS"
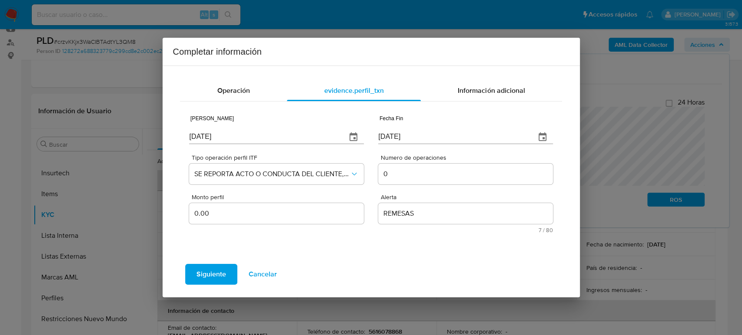
click at [199, 280] on span "Siguiente" at bounding box center [211, 274] width 30 height 19
click at [206, 272] on span "Siguiente" at bounding box center [211, 274] width 30 height 19
drag, startPoint x: 415, startPoint y: 131, endPoint x: 303, endPoint y: 128, distance: 112.2
click at [302, 128] on div "Fecha Inicio 01/01/2025 Fecha Fin 30/06/2025 La fecha no puede ser mayor a la d…" at bounding box center [370, 128] width 363 height 41
paste input "09"
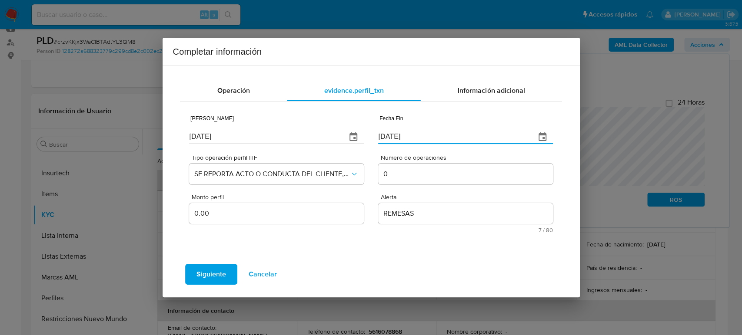
type input "09/06/2025"
click at [207, 274] on span "Siguiente" at bounding box center [211, 274] width 30 height 19
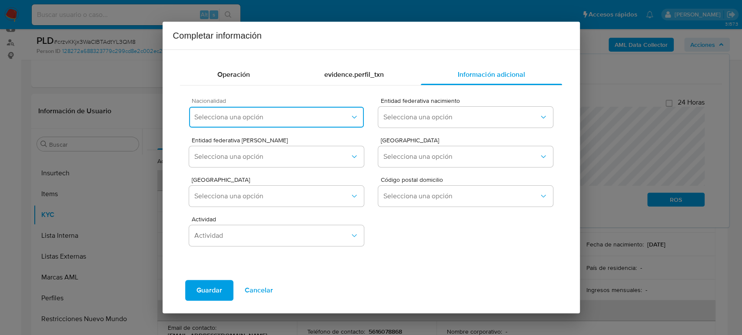
click at [275, 114] on span "Selecciona una opción" at bounding box center [271, 117] width 155 height 9
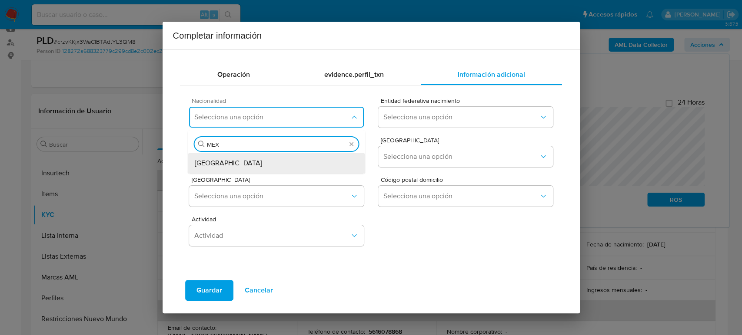
type input "MEX"
drag, startPoint x: 220, startPoint y: 163, endPoint x: 468, endPoint y: 110, distance: 252.9
click at [221, 163] on div "MEXICO" at bounding box center [277, 163] width 164 height 21
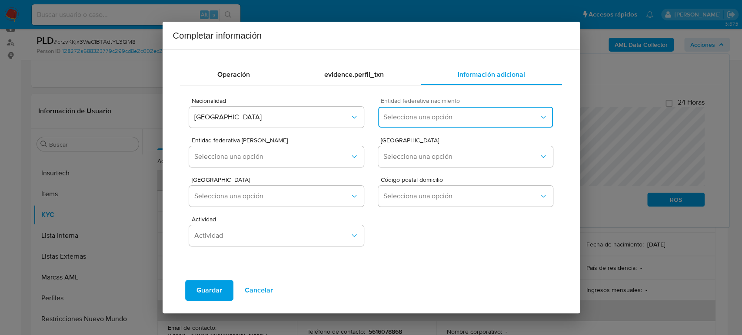
click at [468, 124] on button "Selecciona una opción" at bounding box center [465, 117] width 174 height 21
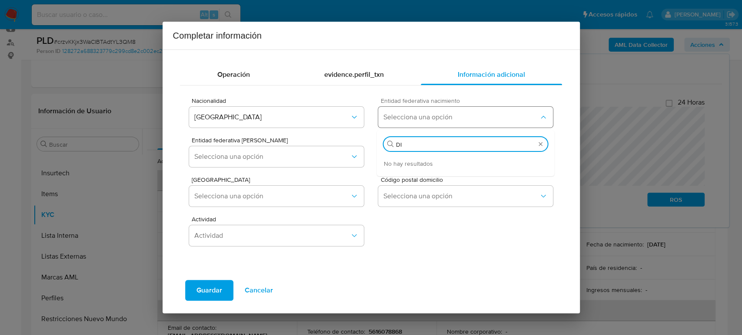
type input "D"
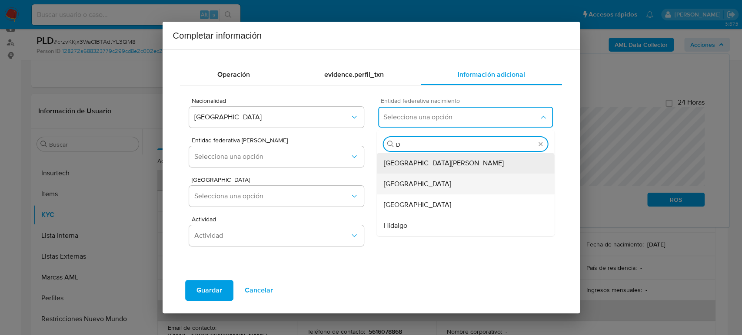
click at [422, 190] on div "Ciudad de México" at bounding box center [466, 184] width 164 height 21
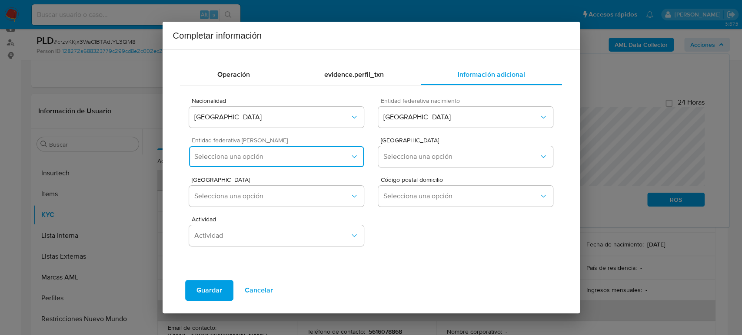
click at [278, 158] on span "Selecciona una opción" at bounding box center [271, 157] width 155 height 9
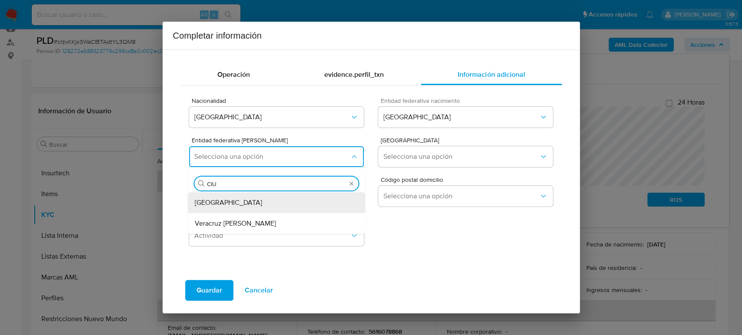
type input "CIUD"
click at [241, 204] on span "Ciudad de México" at bounding box center [228, 203] width 67 height 9
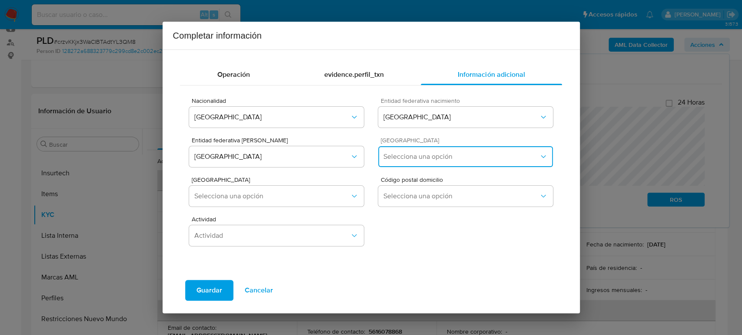
click at [431, 160] on span "Selecciona una opción" at bounding box center [460, 157] width 155 height 9
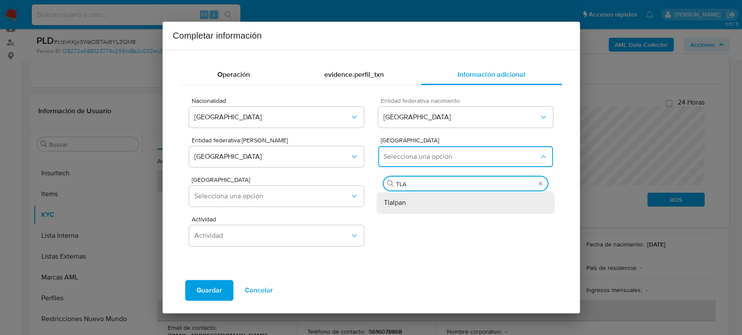
type input "TL"
click at [436, 193] on div "Tláhuac" at bounding box center [466, 203] width 164 height 21
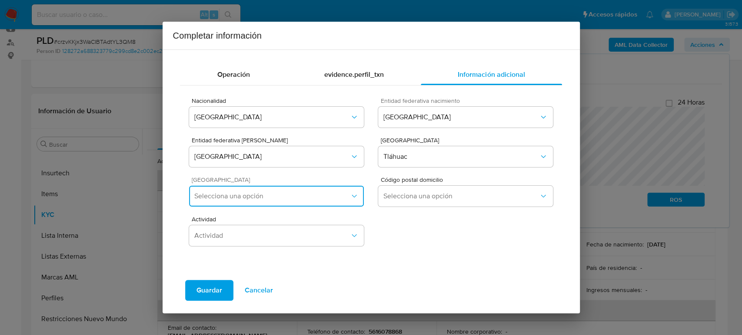
click at [309, 199] on span "Selecciona una opción" at bounding box center [271, 196] width 155 height 9
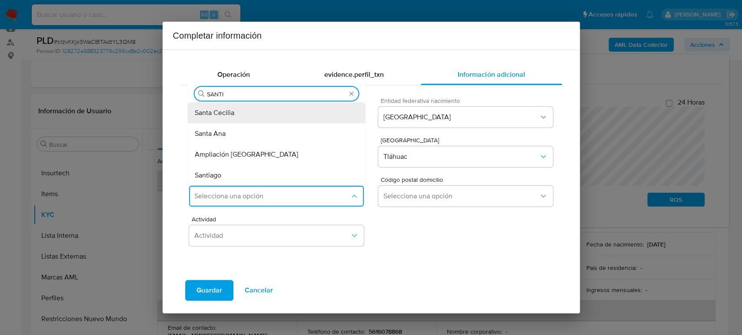
type input "SANTIA"
click at [293, 113] on div "Santiago" at bounding box center [277, 113] width 164 height 21
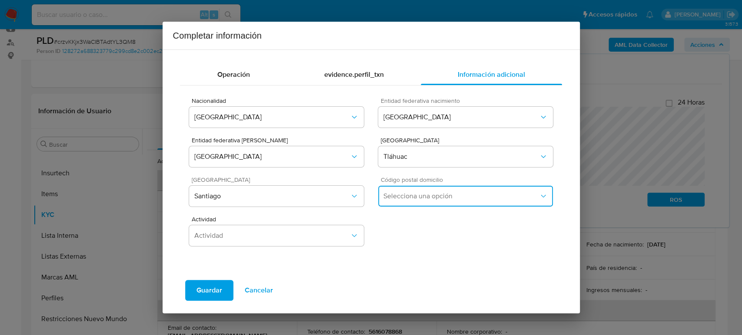
click at [405, 197] on span "Selecciona una opción" at bounding box center [460, 196] width 155 height 9
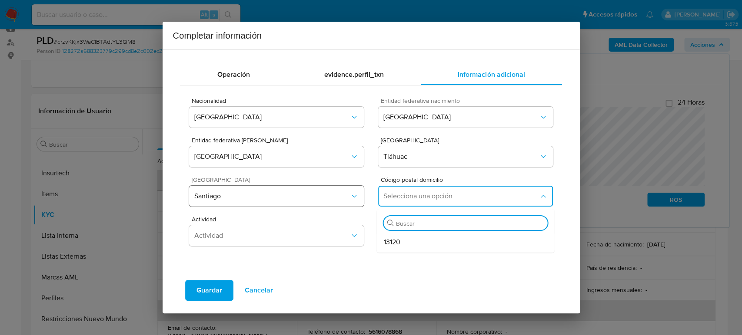
click at [269, 193] on span "Santiago" at bounding box center [271, 196] width 155 height 9
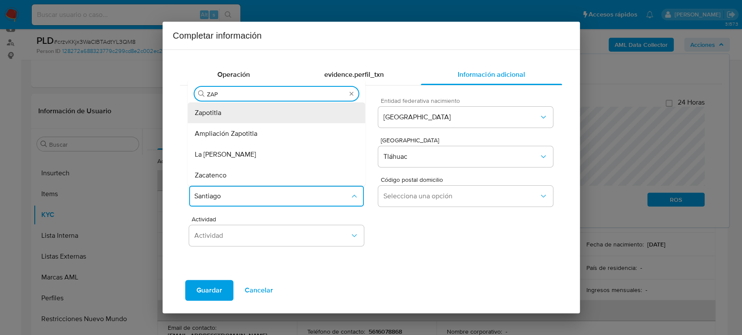
type input "ZAPO"
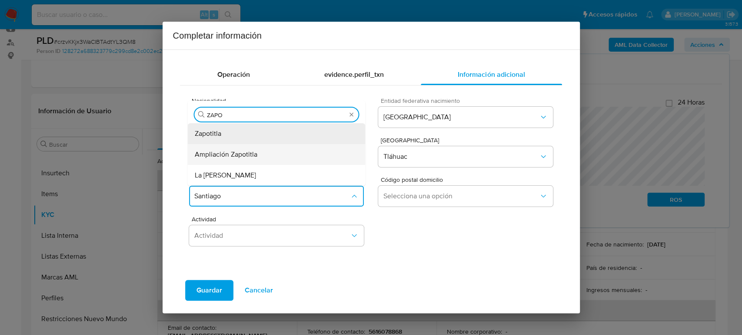
click at [278, 151] on div "Ampliación Zapotitla" at bounding box center [277, 154] width 164 height 21
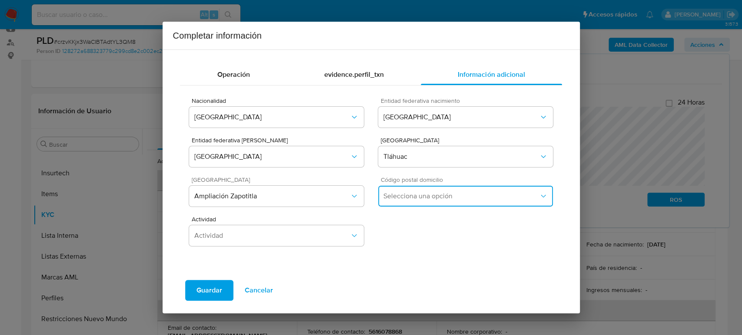
click at [404, 191] on button "Selecciona una opción" at bounding box center [465, 196] width 174 height 21
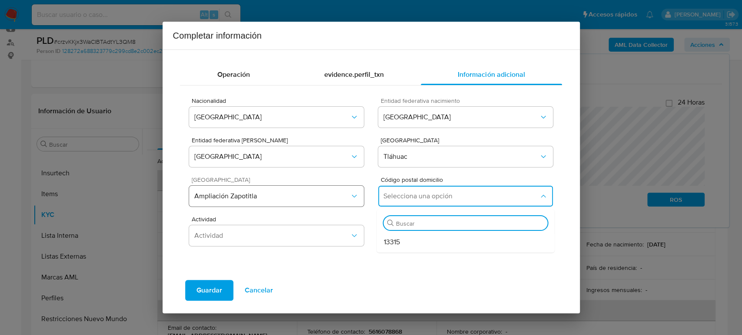
click at [254, 199] on span "Ampliación Zapotitla" at bounding box center [271, 196] width 155 height 9
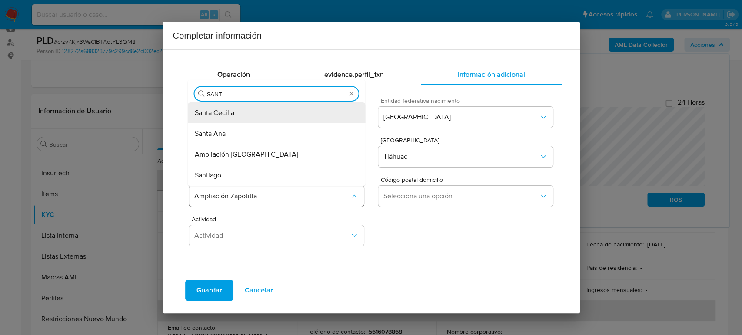
type input "SANTIA"
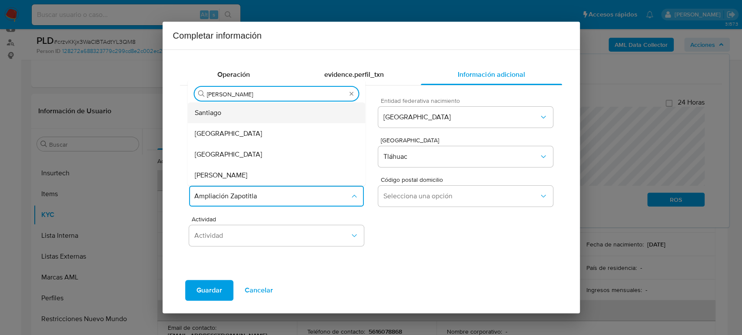
click at [238, 110] on div "Santiago" at bounding box center [277, 113] width 164 height 21
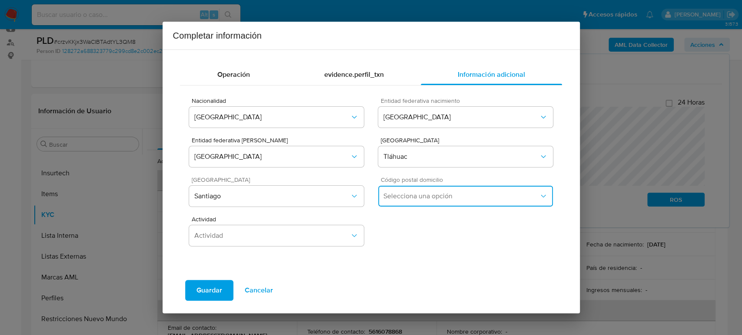
click at [424, 200] on button "Selecciona una opción" at bounding box center [465, 196] width 174 height 21
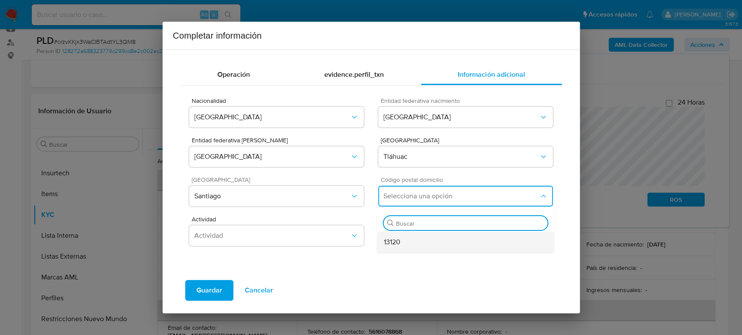
click at [435, 237] on div "13120" at bounding box center [466, 242] width 164 height 21
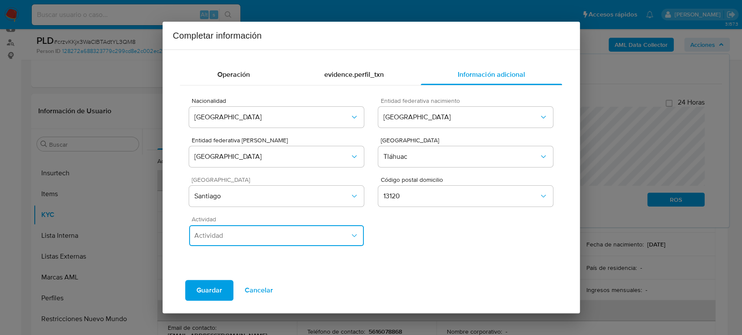
click at [259, 237] on span "Actividad" at bounding box center [271, 236] width 155 height 9
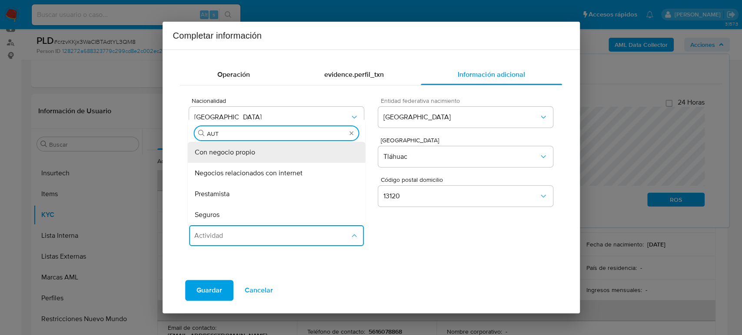
type input "AUTO"
click at [266, 153] on div "Con negocio propio" at bounding box center [277, 152] width 164 height 21
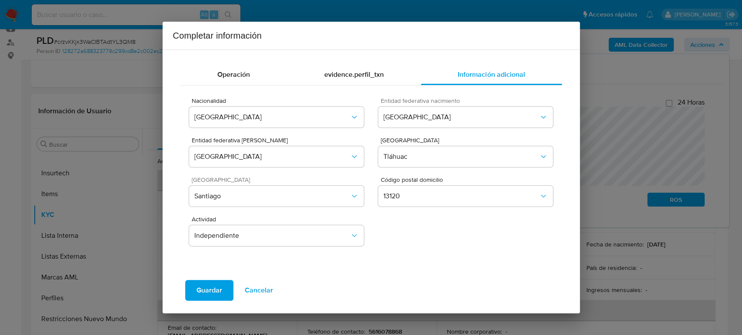
click at [219, 291] on span "Guardar" at bounding box center [209, 290] width 26 height 19
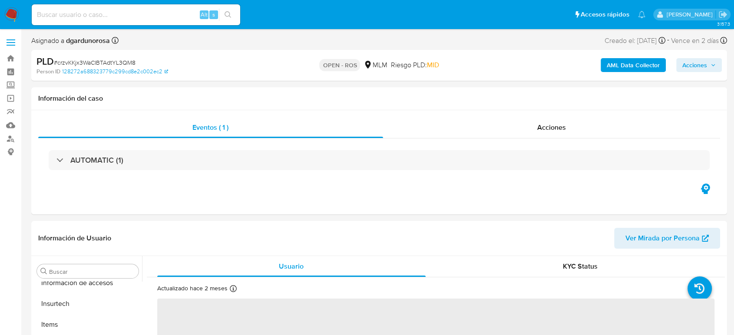
scroll to position [367, 0]
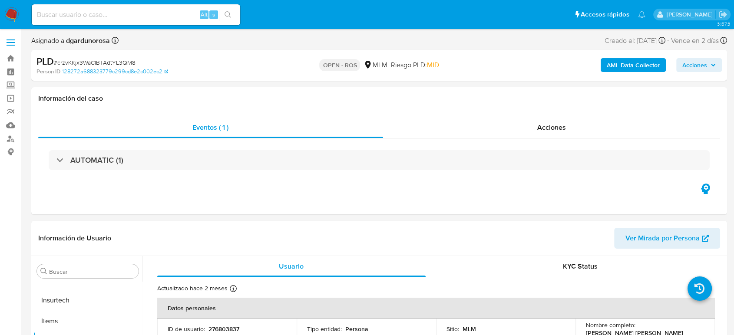
select select "10"
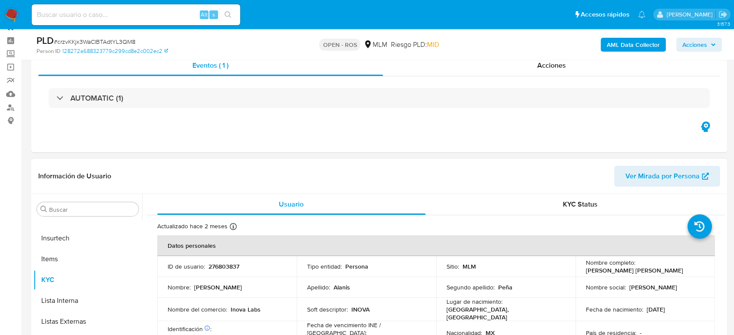
scroll to position [48, 0]
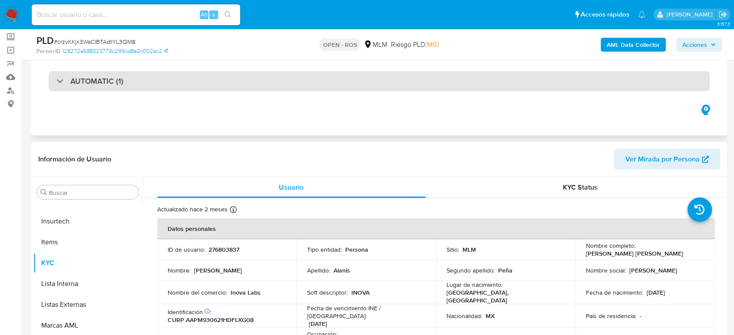
click at [208, 86] on div "AUTOMATIC (1)" at bounding box center [379, 81] width 661 height 20
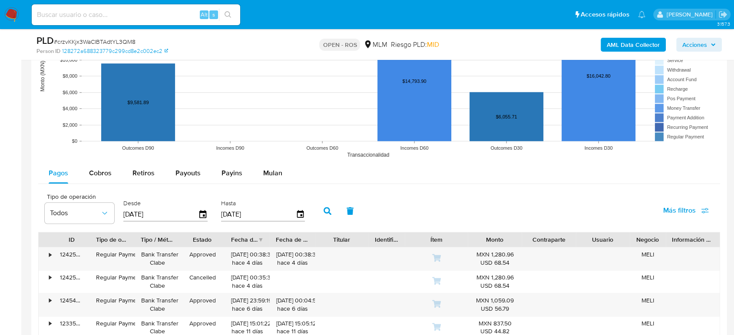
scroll to position [1014, 0]
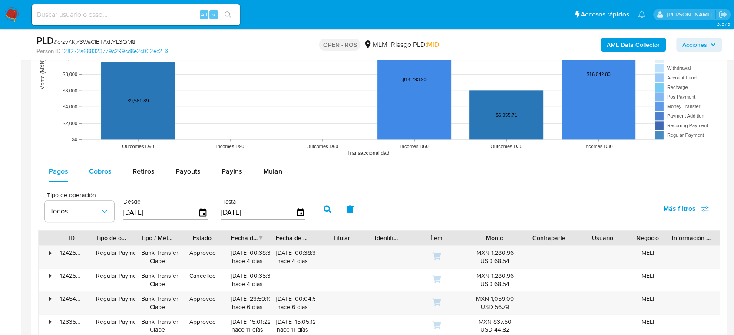
click at [111, 173] on span "Cobros" at bounding box center [100, 171] width 23 height 10
select select "10"
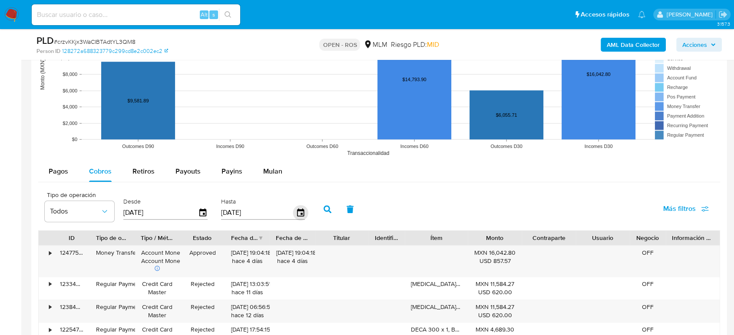
click at [302, 212] on icon "button" at bounding box center [300, 213] width 15 height 15
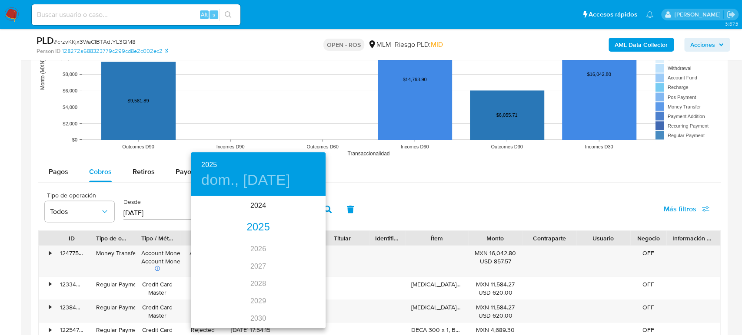
click at [255, 222] on div "2025" at bounding box center [258, 227] width 135 height 17
click at [298, 245] on div "jun." at bounding box center [303, 246] width 45 height 33
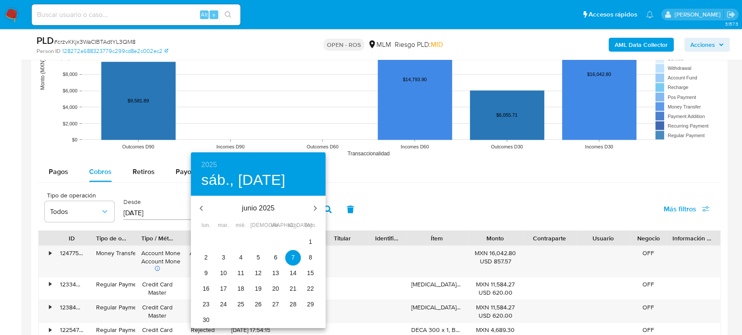
click at [207, 322] on p "30" at bounding box center [205, 320] width 7 height 9
type input "[DATE]"
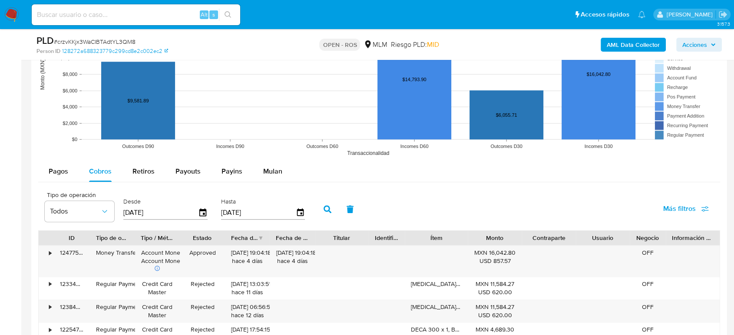
click at [328, 212] on icon "button" at bounding box center [328, 210] width 8 height 8
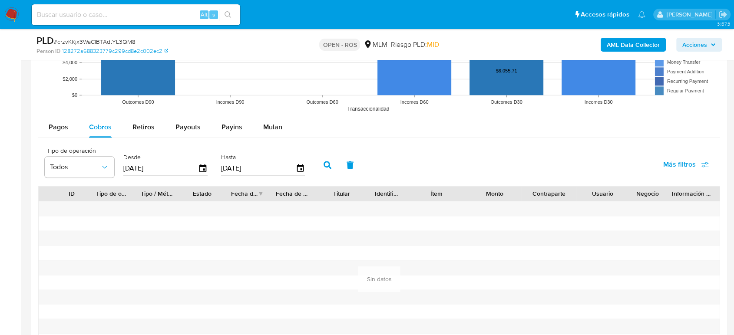
scroll to position [1110, 0]
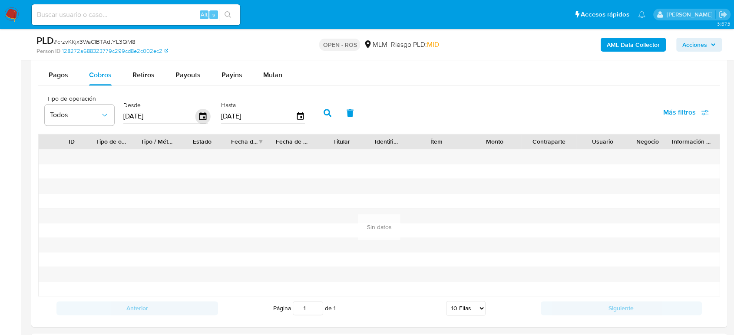
click at [200, 117] on icon "button" at bounding box center [203, 116] width 15 height 15
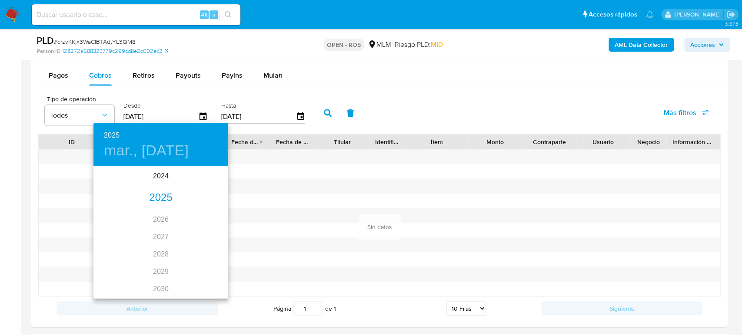
click at [160, 199] on div "2025" at bounding box center [160, 197] width 135 height 17
click at [155, 216] on div "may." at bounding box center [160, 216] width 45 height 33
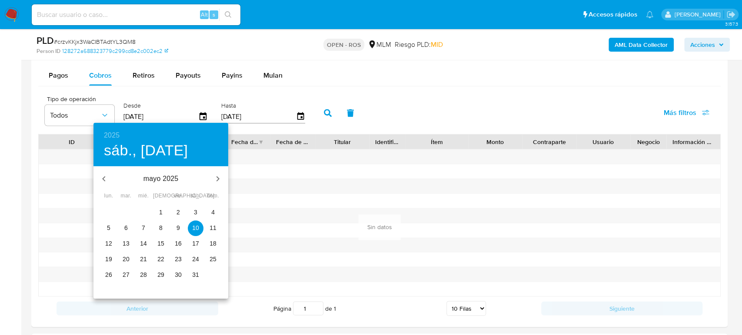
click at [163, 214] on span "1" at bounding box center [161, 212] width 16 height 9
type input "01/05/2025"
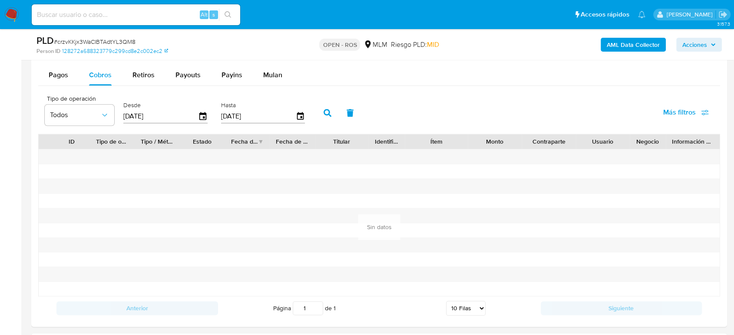
click at [327, 113] on icon "button" at bounding box center [328, 113] width 8 height 8
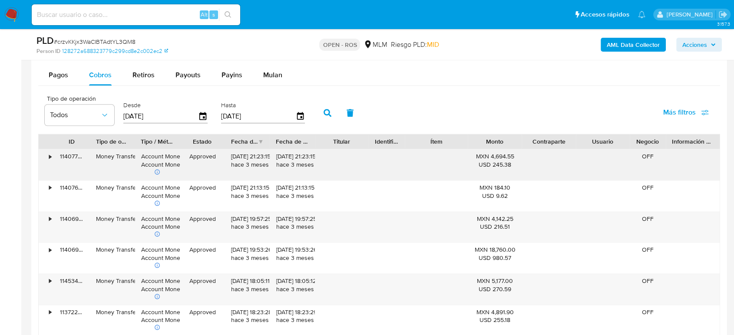
drag, startPoint x: 231, startPoint y: 159, endPoint x: 263, endPoint y: 158, distance: 32.6
click at [263, 158] on div "09/06/2025 21:23:15 hace 3 meses" at bounding box center [247, 161] width 33 height 17
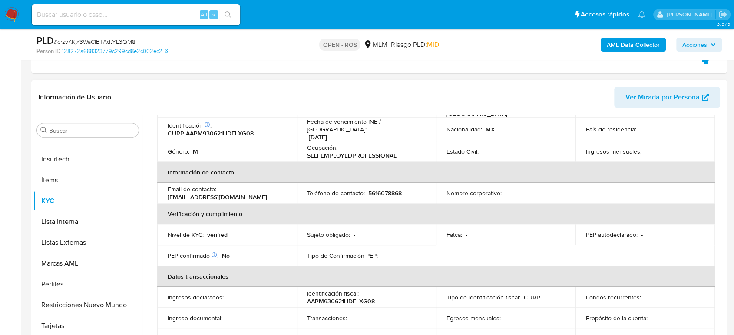
scroll to position [0, 0]
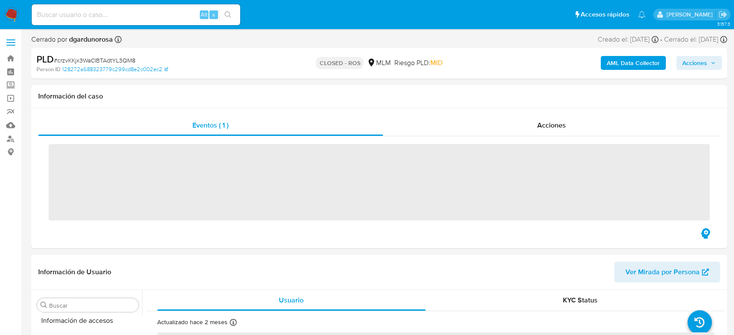
scroll to position [367, 0]
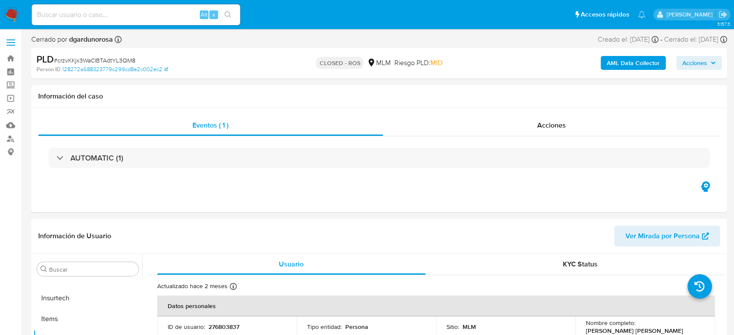
select select "10"
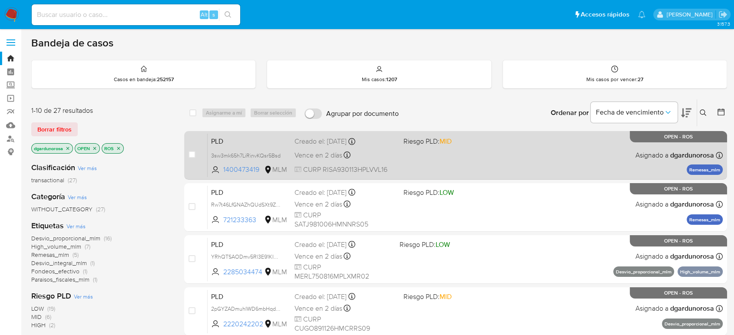
click at [521, 163] on div "PLD 3sw3mk65h7LiRinvKQsr5Bsd 1400473419 MLM Riesgo PLD: MID Creado el: [DATE] C…" at bounding box center [465, 155] width 515 height 44
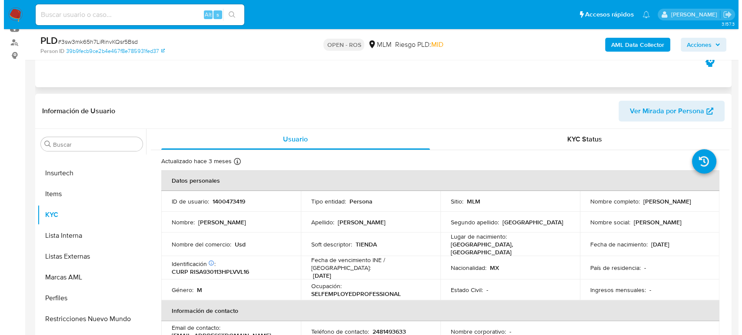
scroll to position [145, 0]
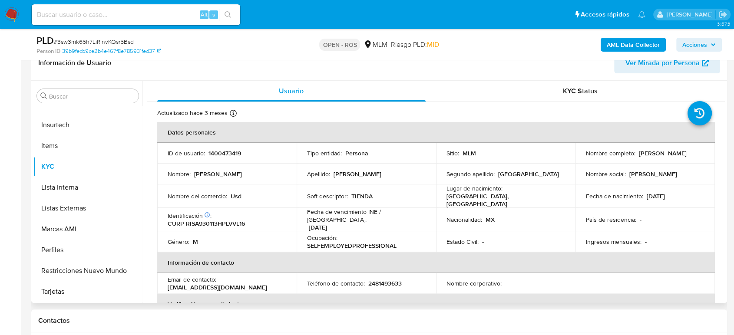
select select "10"
click at [229, 155] on p "1400473419" at bounding box center [225, 153] width 33 height 8
copy p "1400473419"
click at [391, 189] on td "Soft descriptor : TIENDA" at bounding box center [366, 196] width 139 height 23
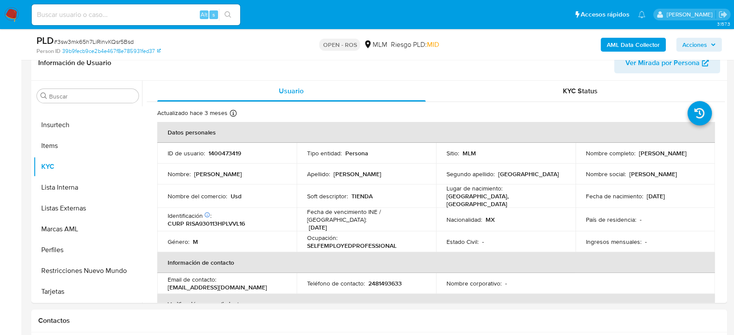
click at [706, 43] on span "Acciones" at bounding box center [695, 45] width 25 height 14
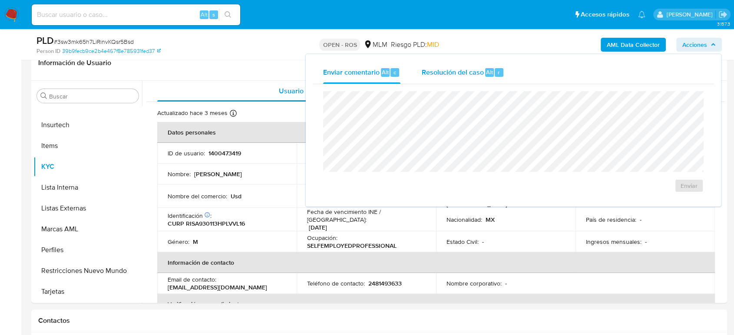
click at [466, 75] on span "Resolución del caso" at bounding box center [453, 72] width 62 height 10
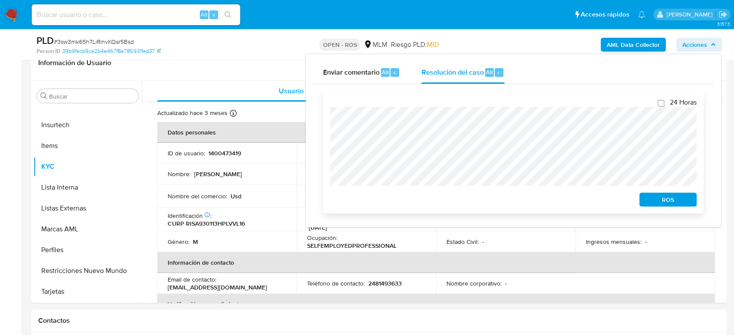
click at [664, 198] on span "ROS" at bounding box center [668, 200] width 45 height 12
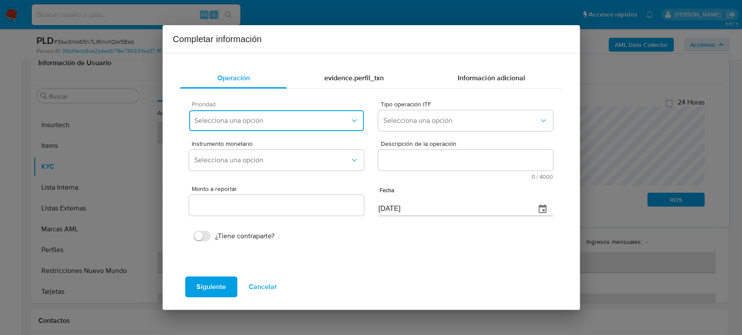
click at [317, 126] on button "Selecciona una opción" at bounding box center [276, 120] width 174 height 21
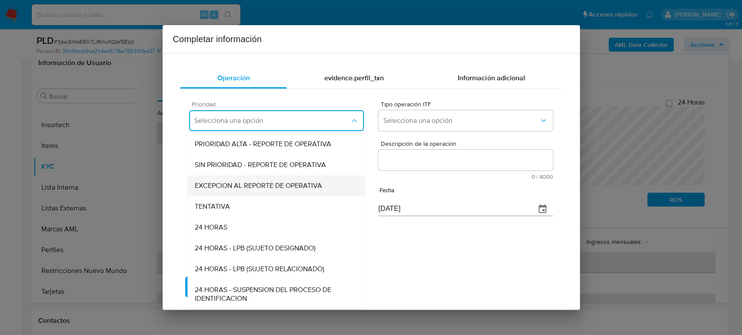
click at [277, 187] on span "EXCEPCION AL REPORTE DE OPERATIVA" at bounding box center [258, 186] width 127 height 9
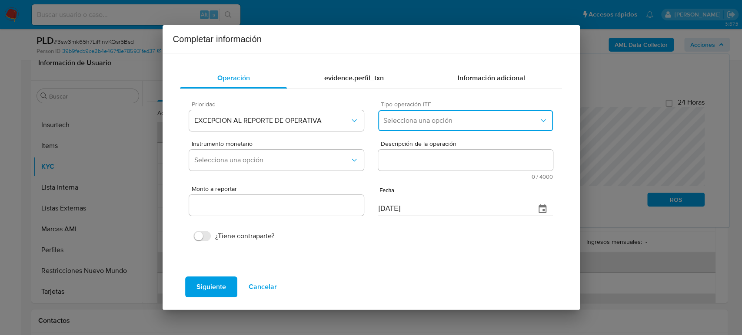
click at [422, 128] on button "Selecciona una opción" at bounding box center [465, 120] width 174 height 21
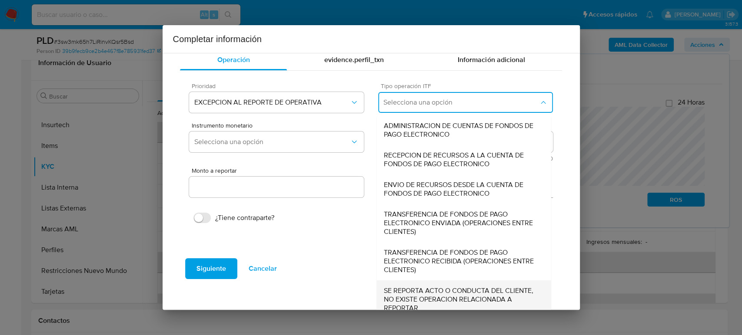
scroll to position [27, 0]
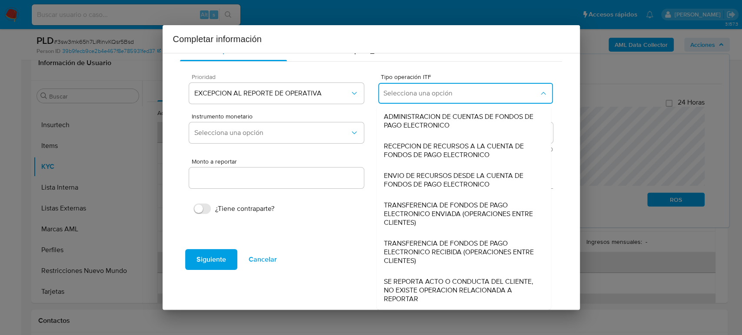
click at [439, 285] on span "SE REPORTA ACTO O CONDUCTA DEL CLIENTE, NO EXISTE OPERACION RELACIONADA A REPOR…" at bounding box center [464, 291] width 160 height 26
type input "0.00"
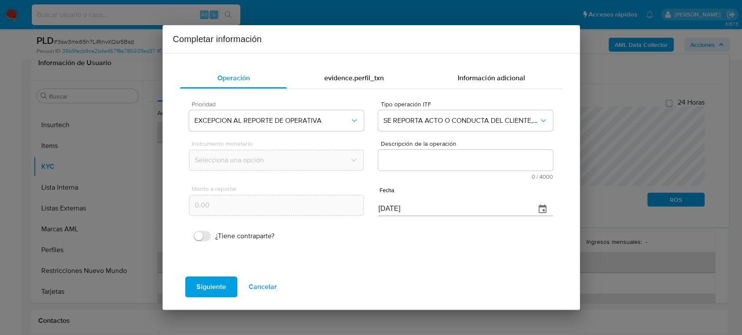
click at [414, 157] on textarea "Descripción de la operación" at bounding box center [465, 160] width 174 height 21
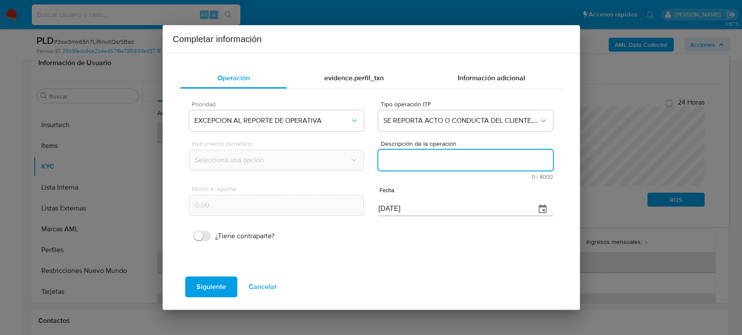
paste textarea "/CONOCIMIENTO DEL CLIENTE O USUARIOCLIENTE [PERSON_NAME] NUMERO DE CLIENTE 1400…"
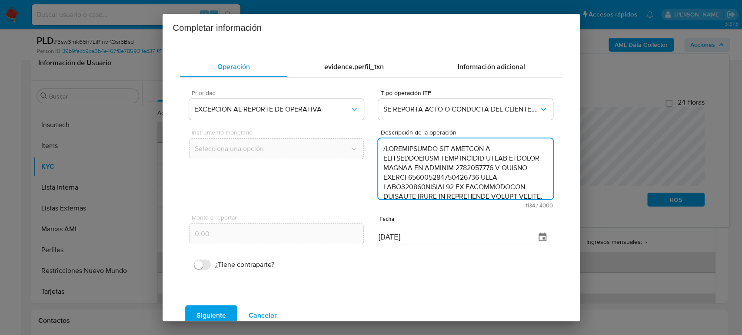
scroll to position [250, 0]
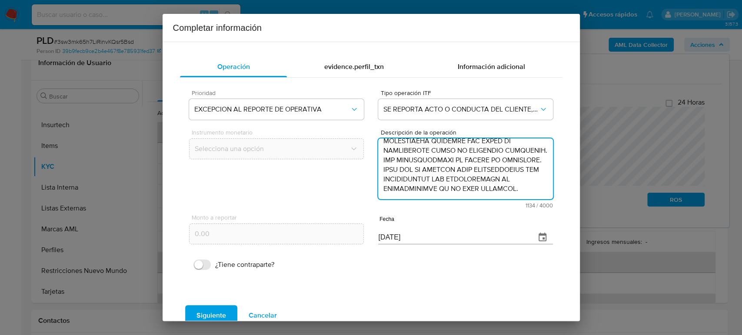
type textarea "/CONOCIMIENTO DEL CLIENTE O USUARIOCLIENTE [PERSON_NAME] NUMERO DE CLIENTE 1400…"
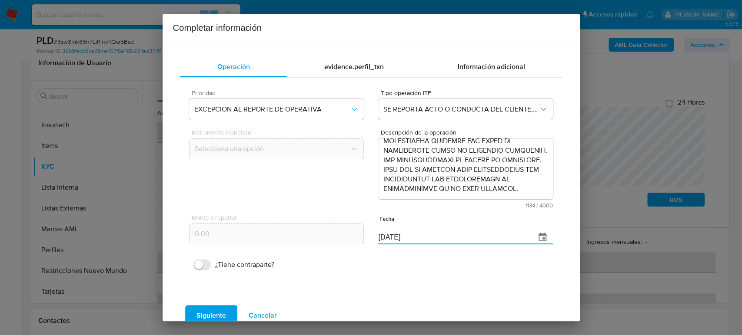
click at [306, 228] on div "Monto a reportar 0.00 Fecha [DATE]" at bounding box center [370, 229] width 363 height 41
paste input "17/06"
type input "[DATE]"
click at [205, 314] on span "Siguiente" at bounding box center [211, 315] width 30 height 19
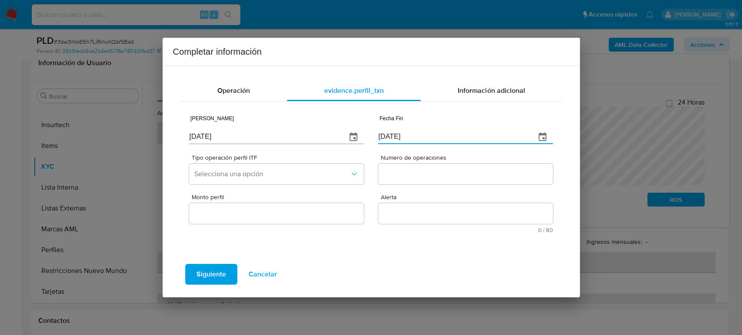
drag, startPoint x: 445, startPoint y: 135, endPoint x: 353, endPoint y: 136, distance: 91.3
click at [353, 136] on div "Fecha Inicio [DATE] Fecha Fin [DATE]" at bounding box center [370, 128] width 363 height 41
paste input "17/06"
type input "[DATE]"
drag, startPoint x: 246, startPoint y: 134, endPoint x: 113, endPoint y: 139, distance: 132.7
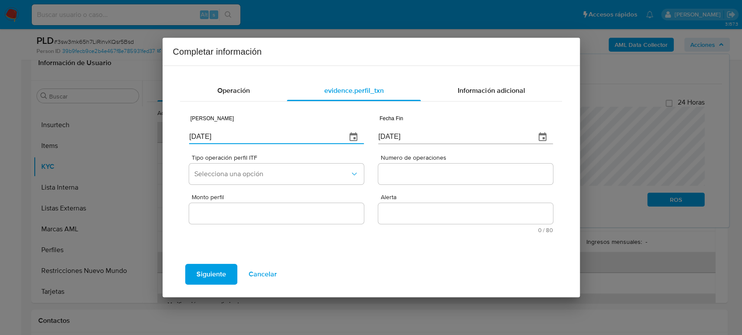
click at [113, 139] on div "Completar información Operación evidence.perfil_txn Información adicional Fecha…" at bounding box center [371, 167] width 742 height 335
type input "[DATE]"
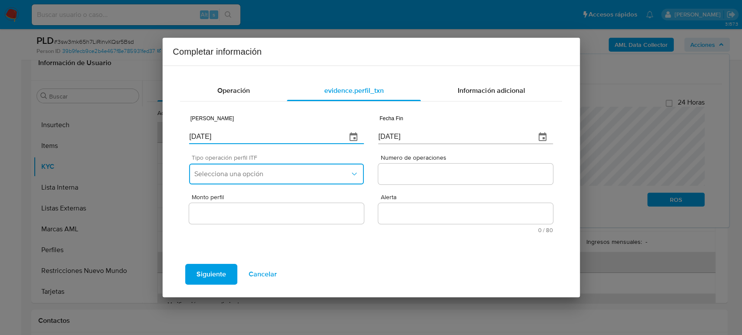
click at [265, 169] on button "Selecciona una opción" at bounding box center [276, 174] width 174 height 21
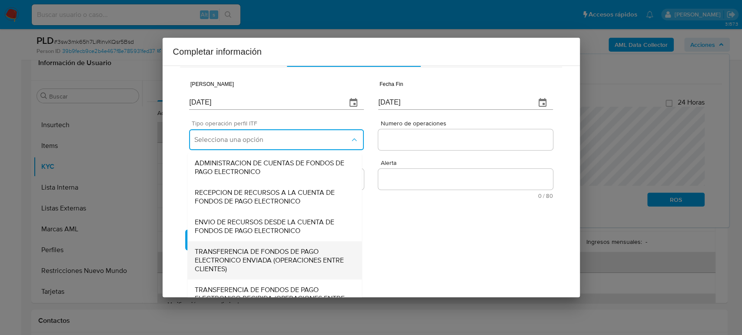
scroll to position [93, 0]
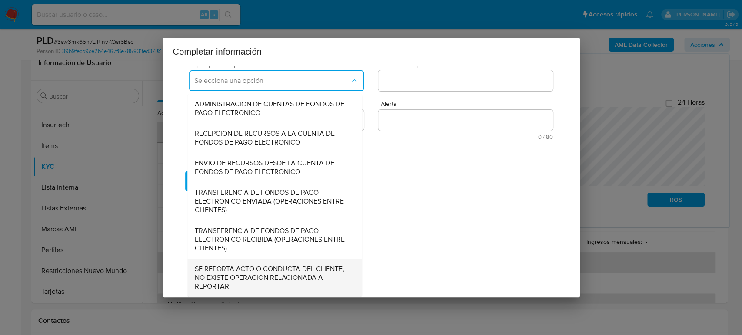
click at [256, 278] on span "SE REPORTA ACTO O CONDUCTA DEL CLIENTE, NO EXISTE OPERACION RELACIONADA A REPOR…" at bounding box center [275, 278] width 160 height 26
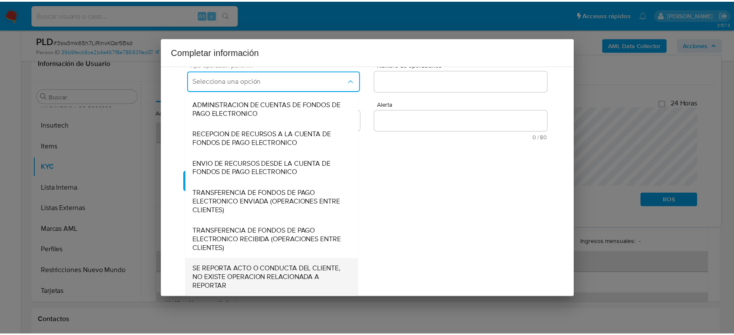
scroll to position [0, 0]
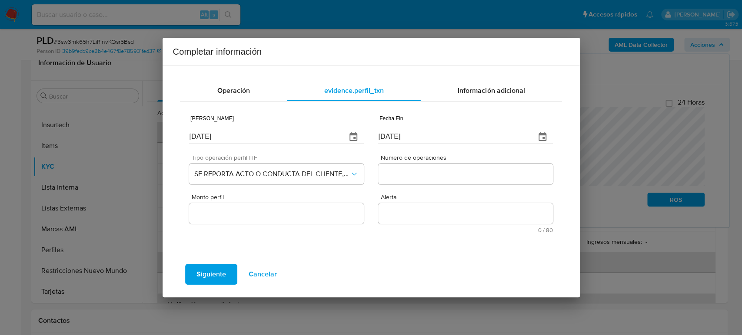
click at [446, 175] on input "Numero de operaciones" at bounding box center [465, 174] width 174 height 11
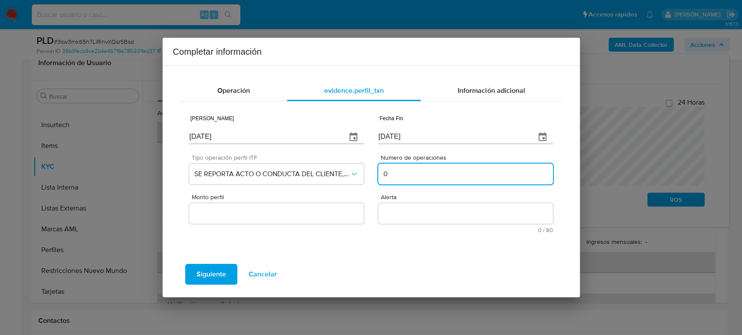
type input "0"
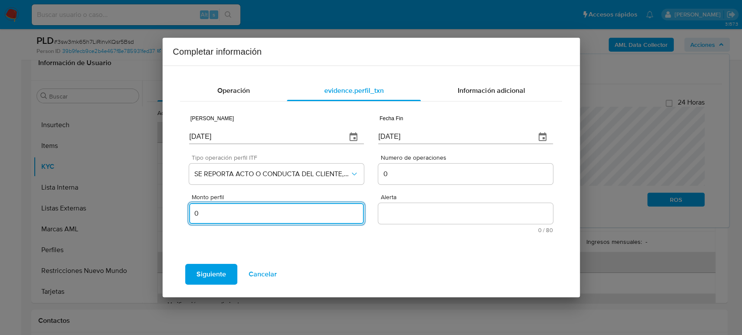
type input "0.00"
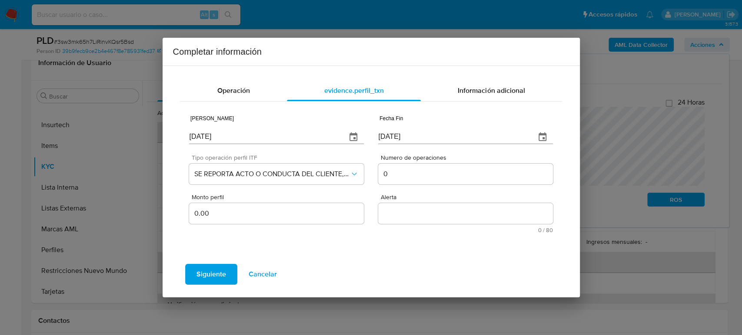
click at [429, 215] on textarea "Alerta" at bounding box center [465, 213] width 174 height 21
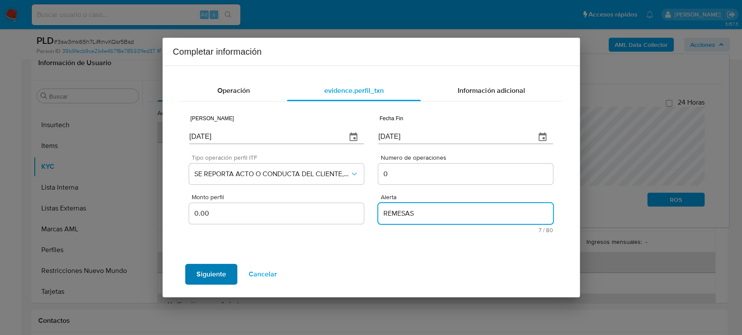
type textarea "REMESAS"
click at [200, 275] on span "Siguiente" at bounding box center [211, 274] width 30 height 19
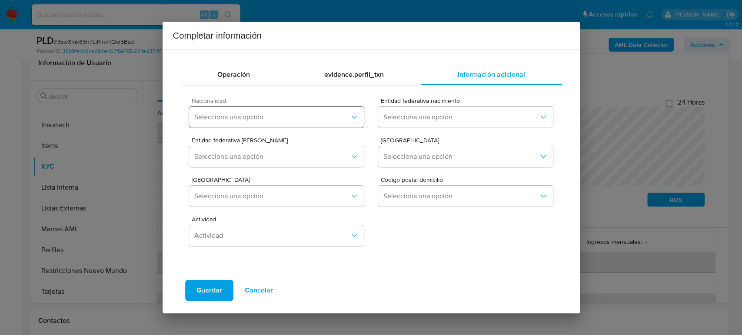
click at [304, 106] on div "Nacionalidad Selecciona una opción" at bounding box center [276, 114] width 174 height 33
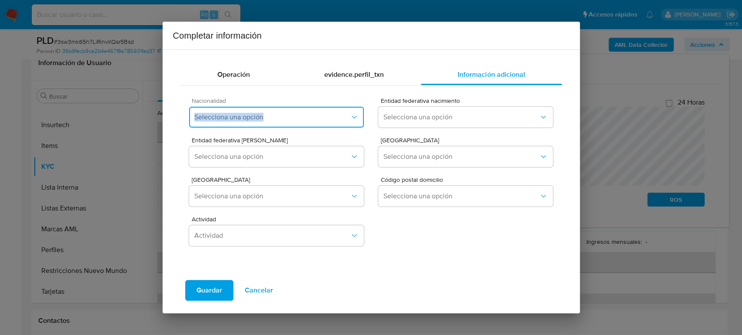
click at [300, 119] on span "Selecciona una opción" at bounding box center [271, 117] width 155 height 9
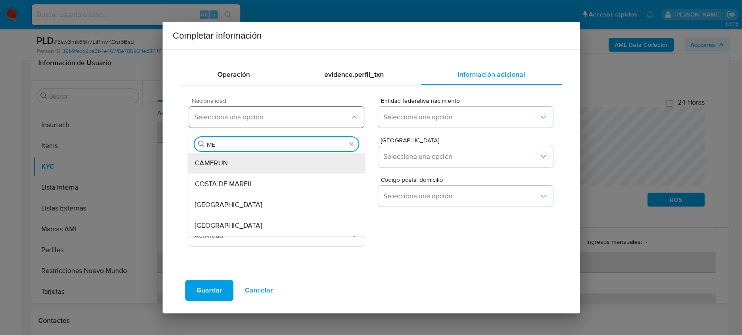
type input "MEX"
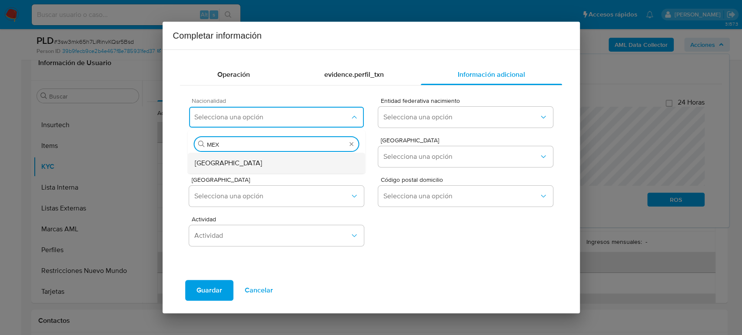
click at [238, 161] on div "[GEOGRAPHIC_DATA]" at bounding box center [277, 163] width 164 height 21
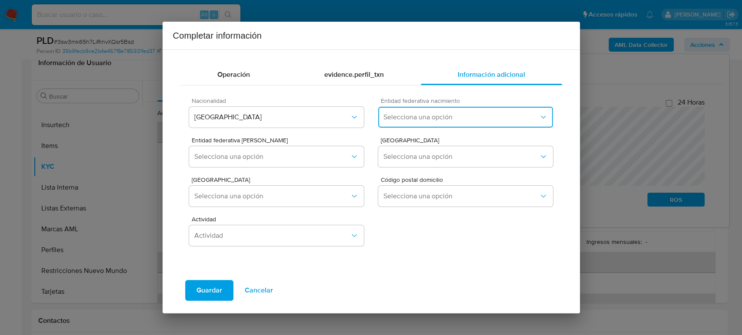
click at [495, 114] on span "Selecciona una opción" at bounding box center [460, 117] width 155 height 9
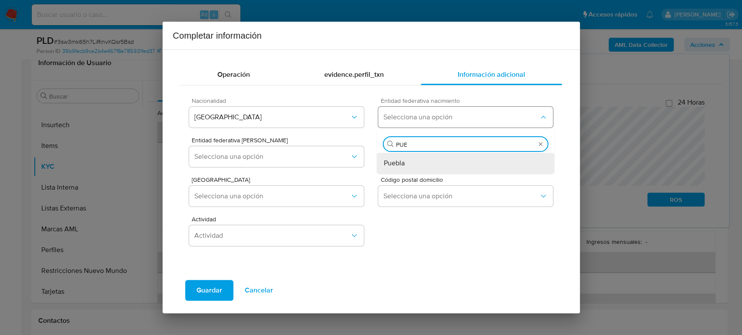
type input "PUEB"
click at [400, 163] on span "Puebla" at bounding box center [394, 163] width 21 height 9
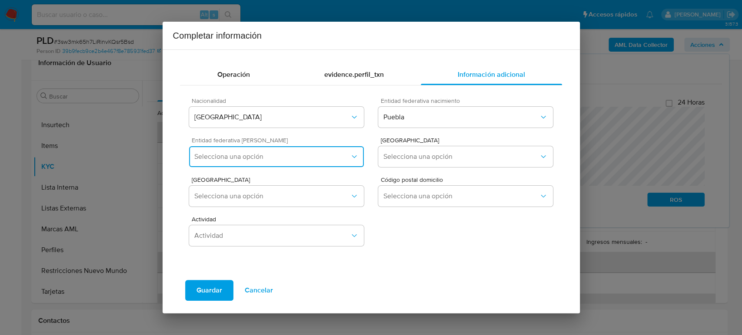
click at [219, 154] on span "Selecciona una opción" at bounding box center [271, 157] width 155 height 9
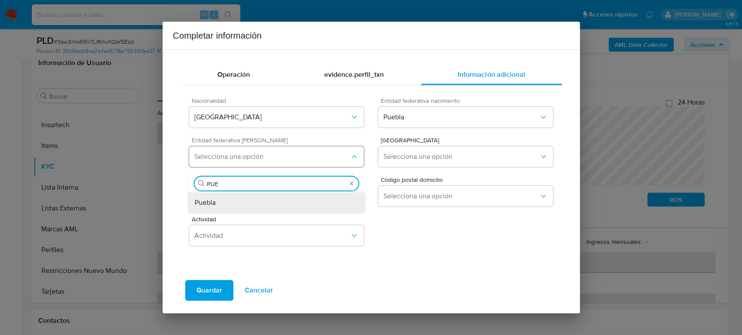
type input "PUEB"
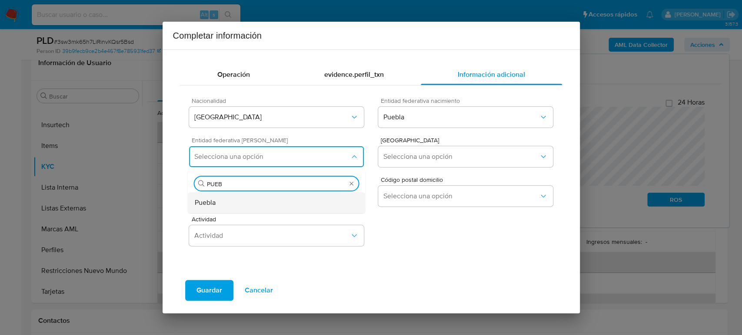
click at [222, 200] on div "Puebla" at bounding box center [277, 203] width 164 height 21
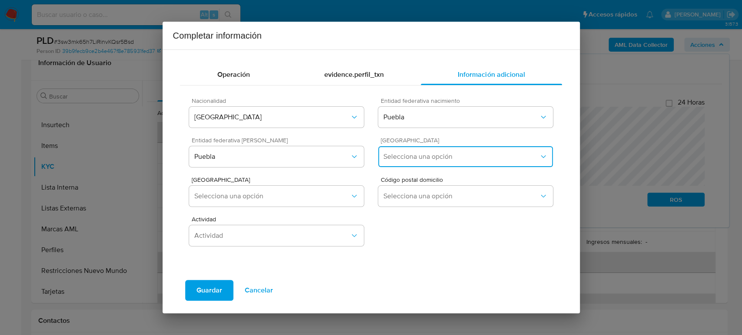
click at [476, 150] on button "Selecciona una opción" at bounding box center [465, 156] width 174 height 21
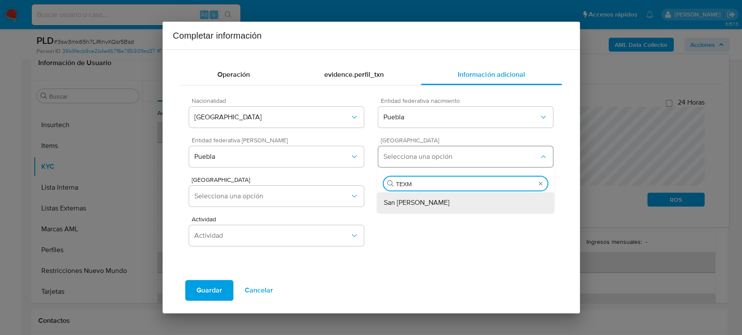
type input "TEXME"
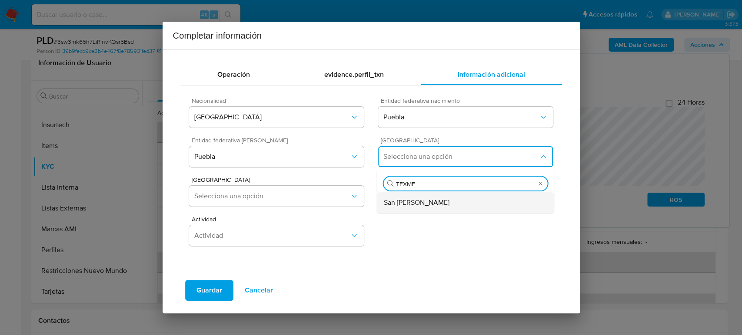
click at [449, 202] on span "San [PERSON_NAME]" at bounding box center [417, 203] width 66 height 9
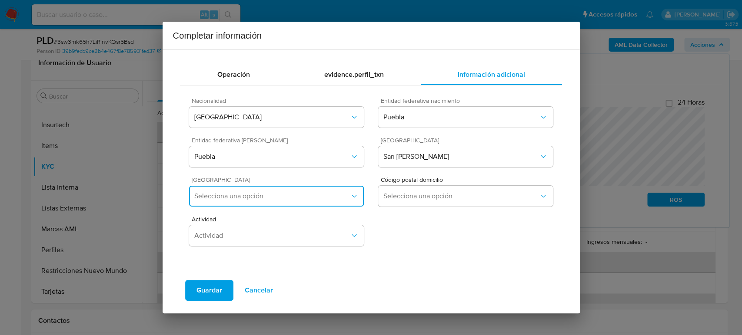
click at [260, 201] on button "Selecciona una opción" at bounding box center [276, 196] width 174 height 21
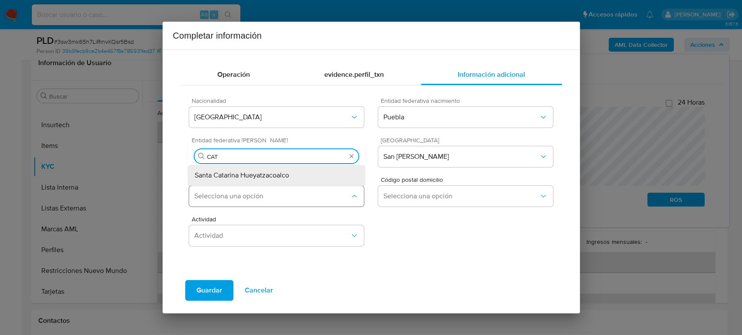
type input "CATA"
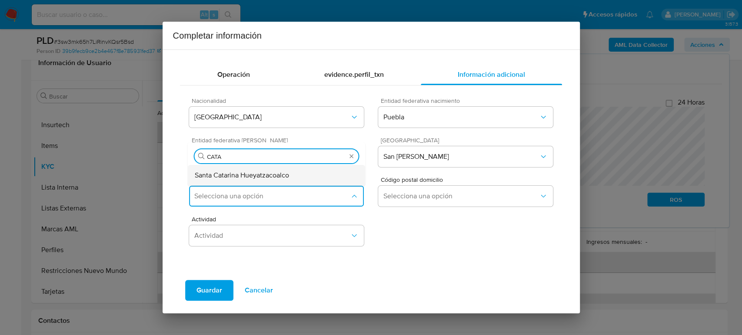
click at [256, 181] on div "Santa Catarina Hueyatzacoalco" at bounding box center [277, 175] width 164 height 21
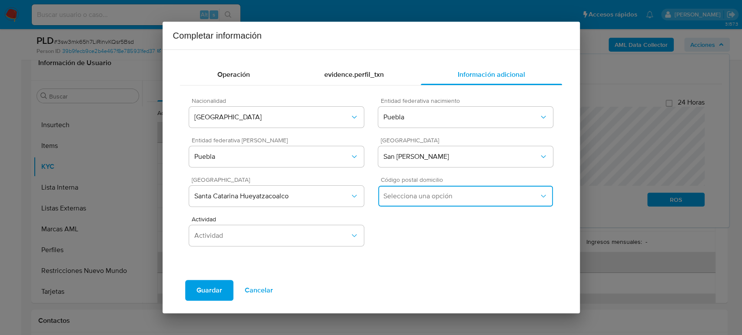
click at [470, 194] on span "Selecciona una opción" at bounding box center [460, 196] width 155 height 9
click at [431, 244] on div "74125" at bounding box center [466, 242] width 164 height 21
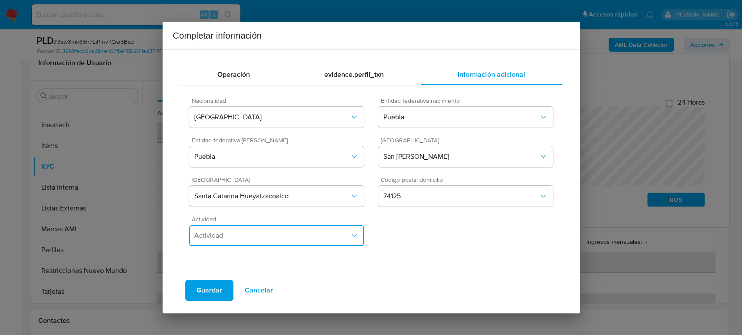
click at [296, 238] on span "Actividad" at bounding box center [271, 236] width 155 height 9
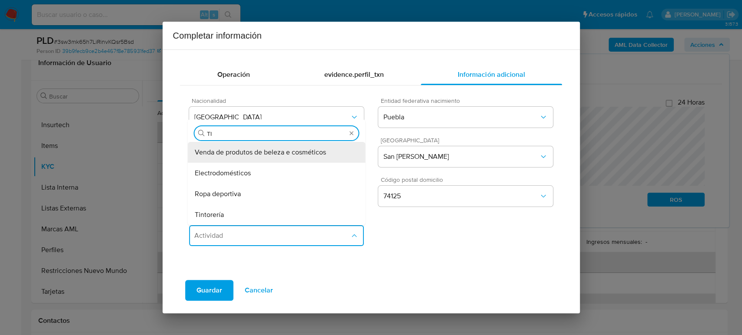
type input "T"
type input "AUTO"
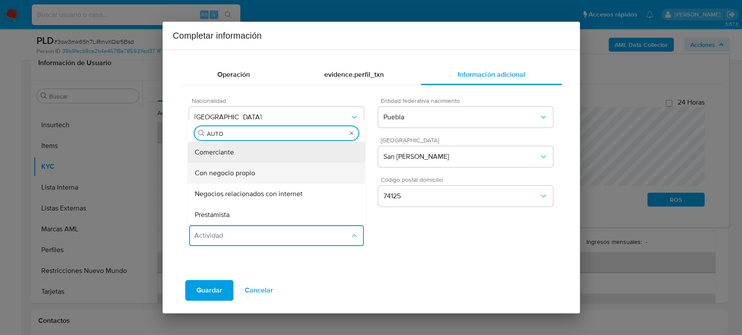
click at [270, 176] on div "Con negocio propio" at bounding box center [277, 173] width 164 height 21
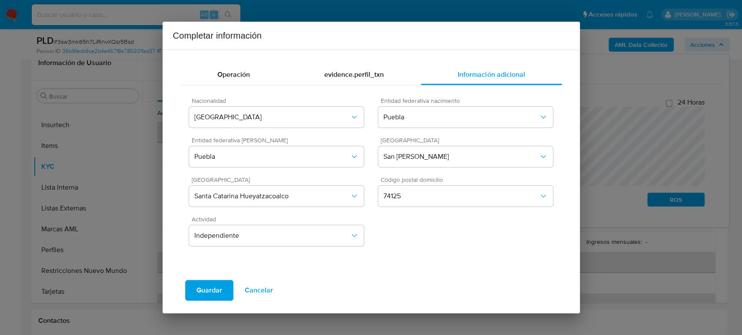
click at [218, 291] on span "Guardar" at bounding box center [209, 290] width 26 height 19
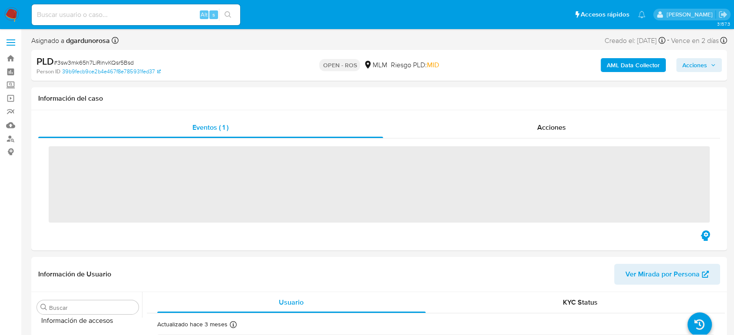
scroll to position [367, 0]
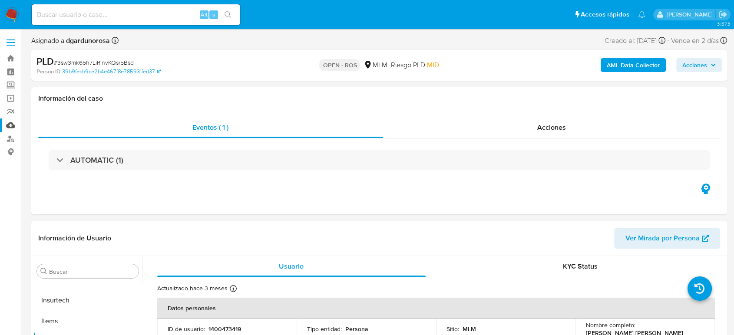
select select "10"
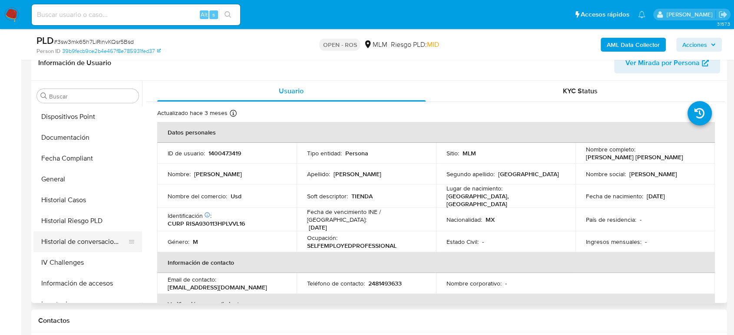
scroll to position [193, 0]
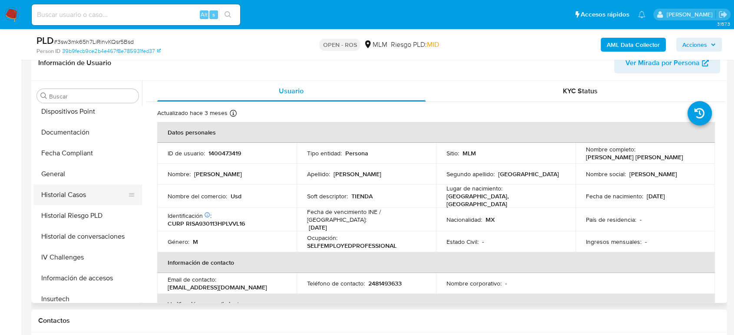
click at [87, 196] on button "Historial Casos" at bounding box center [84, 195] width 102 height 21
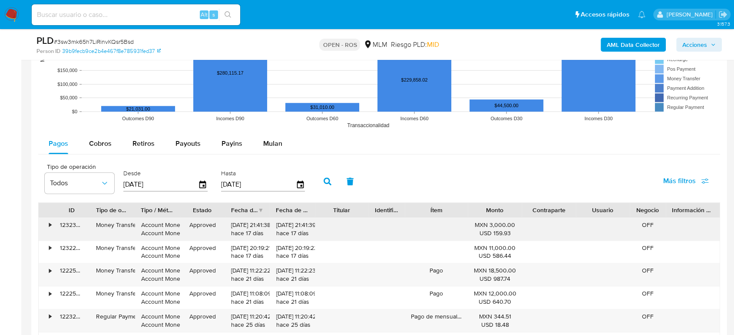
scroll to position [869, 0]
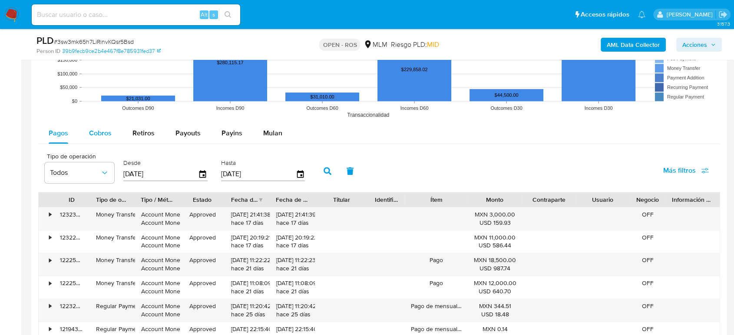
click at [104, 133] on span "Cobros" at bounding box center [100, 133] width 23 height 10
select select "10"
click at [295, 175] on icon "button" at bounding box center [300, 174] width 15 height 15
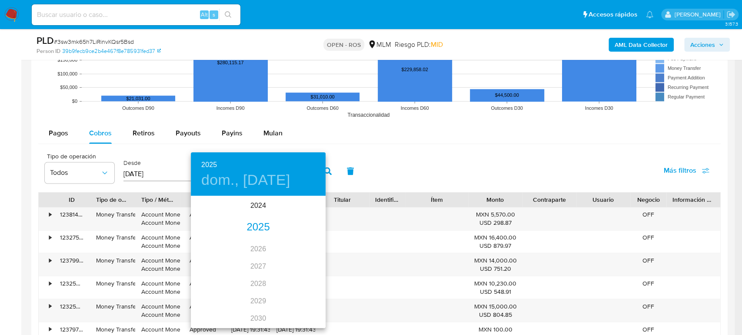
click at [257, 222] on div "2025" at bounding box center [258, 227] width 135 height 17
click at [309, 248] on div "jun." at bounding box center [303, 246] width 45 height 33
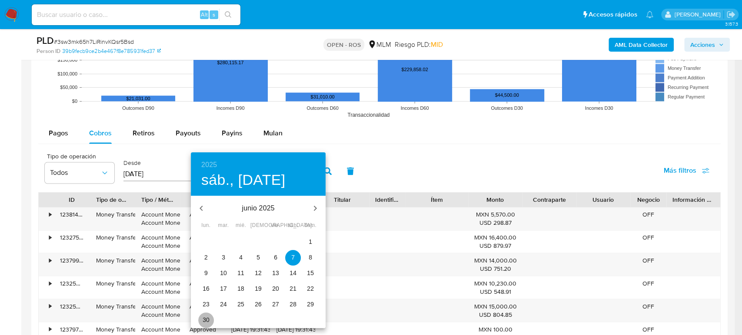
click at [209, 320] on p "30" at bounding box center [205, 320] width 7 height 9
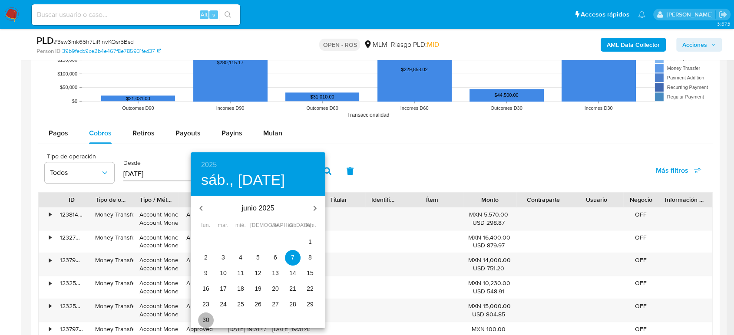
type input "[DATE]"
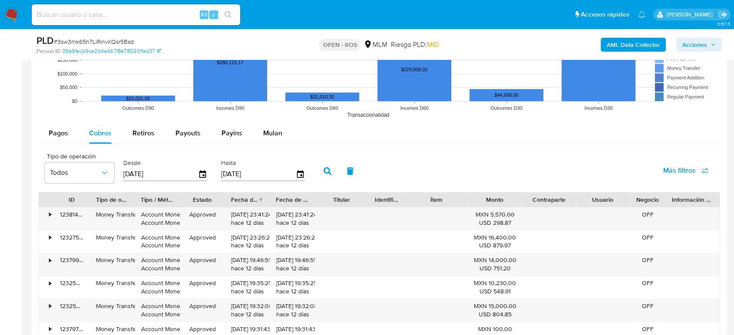
click at [326, 175] on button "button" at bounding box center [327, 171] width 23 height 21
click at [327, 176] on button "button" at bounding box center [327, 171] width 23 height 21
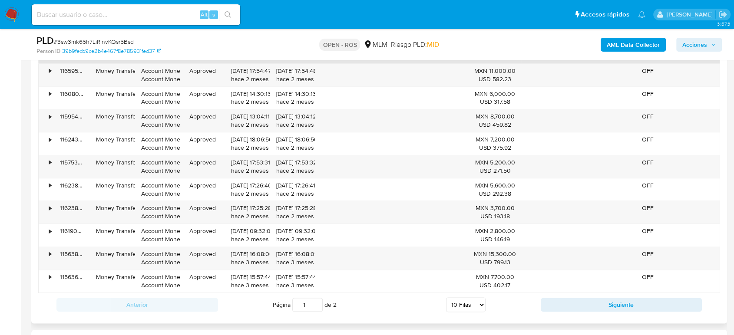
scroll to position [1014, 0]
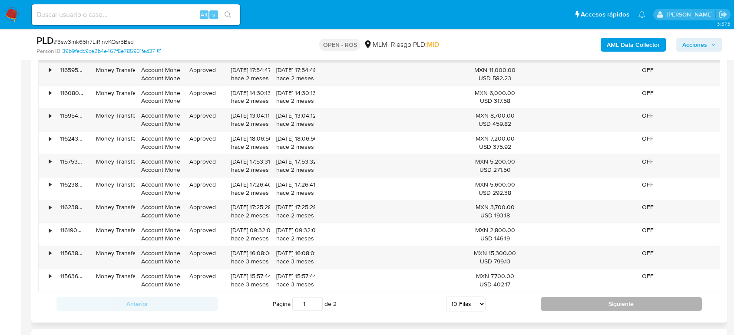
click at [577, 305] on button "Siguiente" at bounding box center [622, 304] width 162 height 14
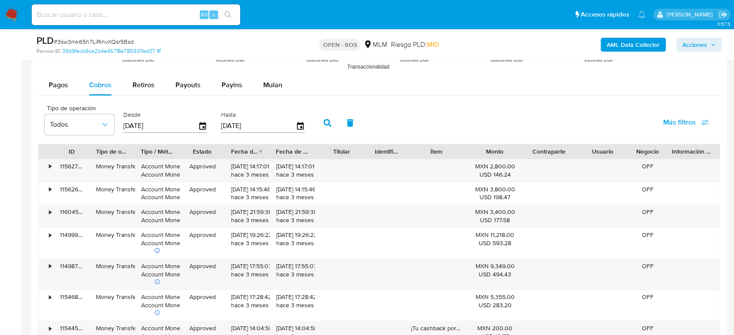
scroll to position [1110, 0]
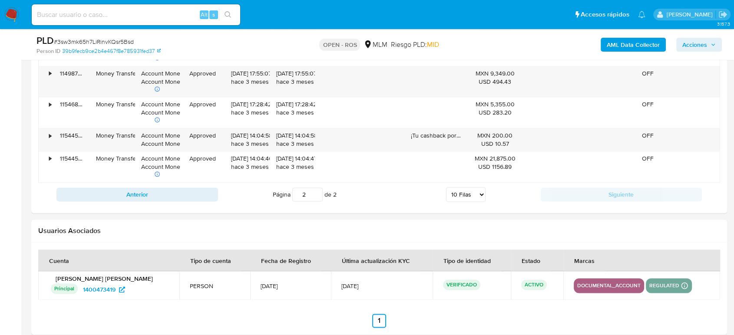
click at [202, 199] on button "Anterior" at bounding box center [137, 195] width 162 height 14
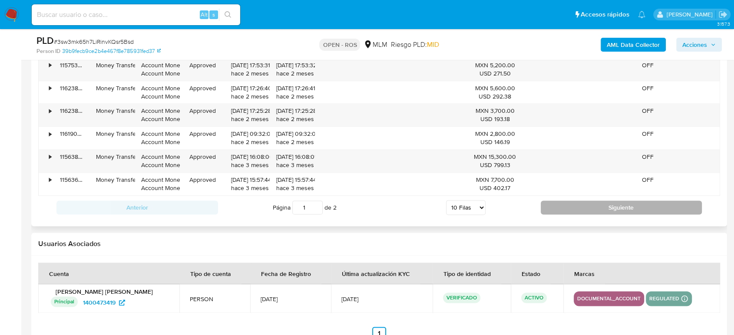
click at [549, 207] on button "Siguiente" at bounding box center [622, 208] width 162 height 14
type input "2"
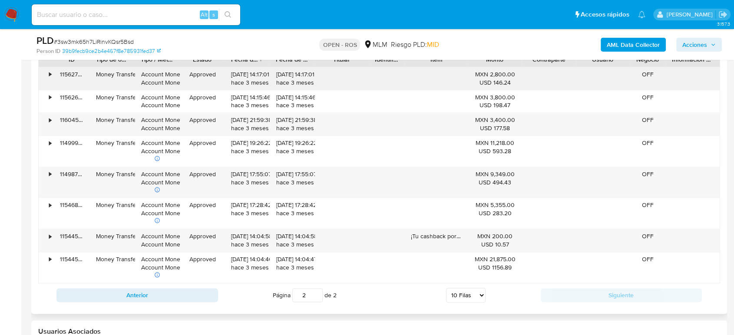
scroll to position [917, 0]
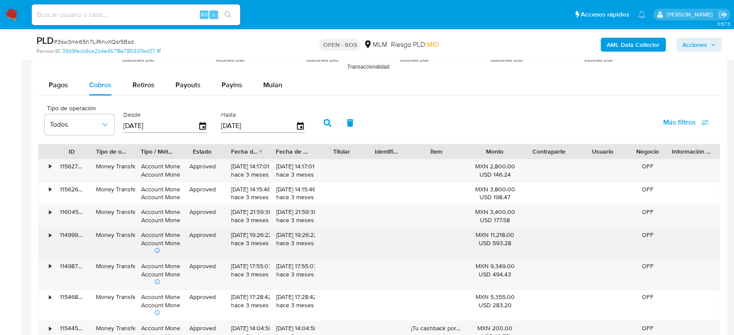
drag, startPoint x: 238, startPoint y: 236, endPoint x: 260, endPoint y: 238, distance: 22.2
click at [260, 238] on div "17/06/2025 19:26:22 hace 3 meses" at bounding box center [247, 239] width 33 height 17
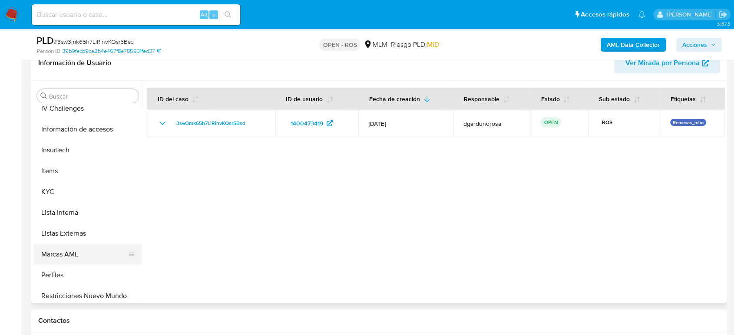
scroll to position [367, 0]
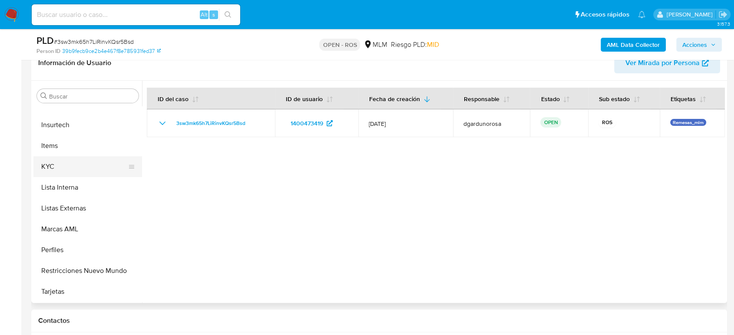
click button "KYC"
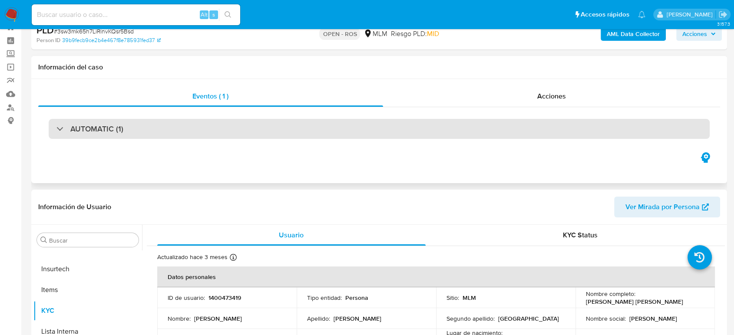
scroll to position [0, 0]
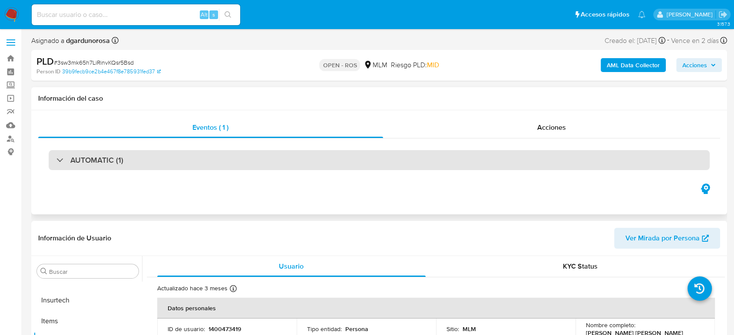
click div "AUTOMATIC (1)"
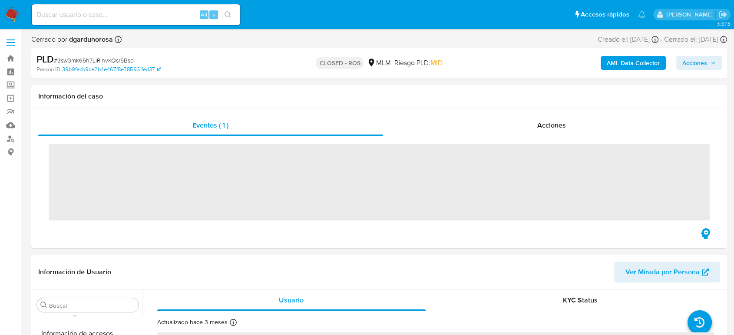
scroll to position [367, 0]
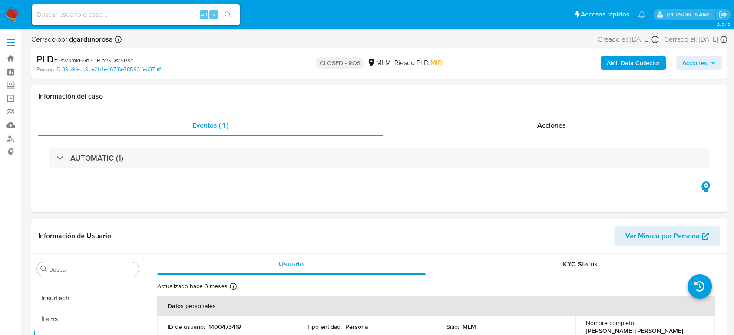
select select "10"
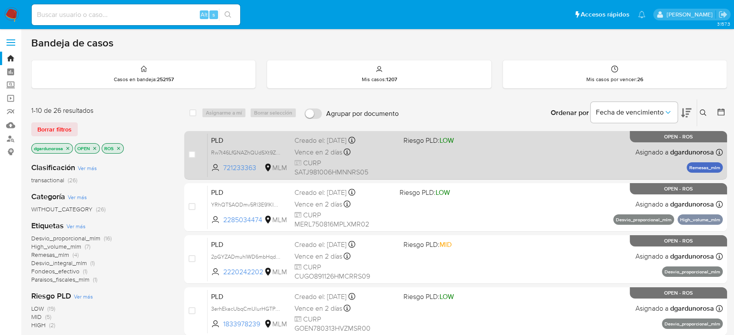
click at [487, 149] on div "PLD Rw7t46LfGNAZhQUdSXt9ZEf5 721233363 MLM Riesgo PLD: LOW Creado el: [DATE] Cr…" at bounding box center [465, 155] width 515 height 44
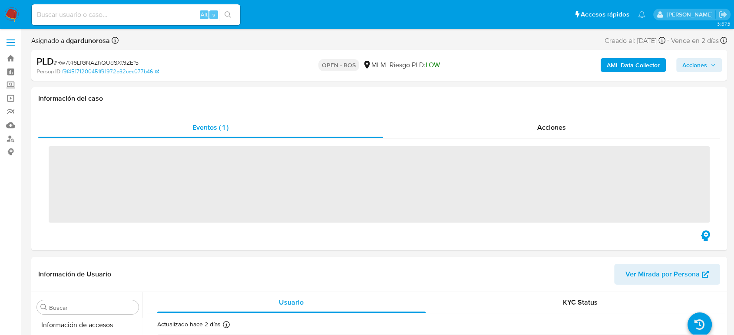
scroll to position [367, 0]
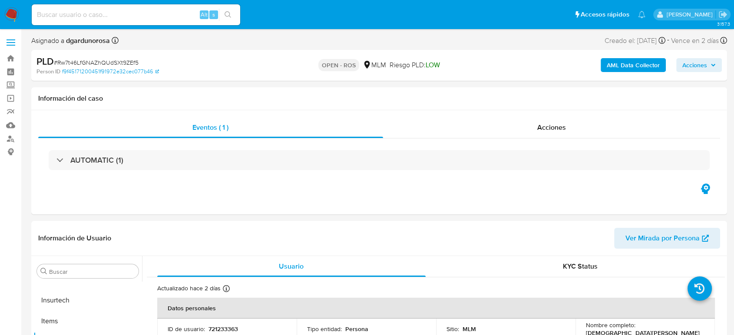
select select "10"
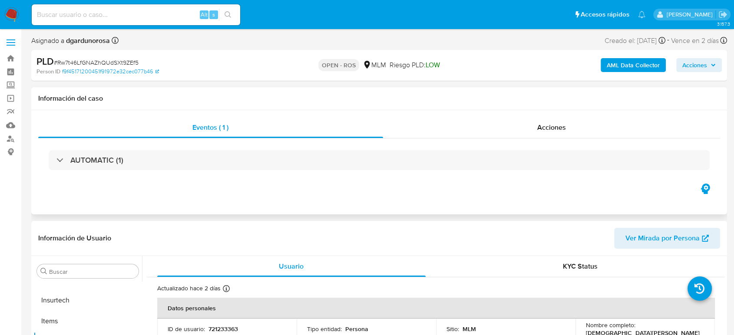
click at [410, 200] on div "Eventos ( 1 ) Acciones AUTOMATIC (1)" at bounding box center [379, 162] width 696 height 104
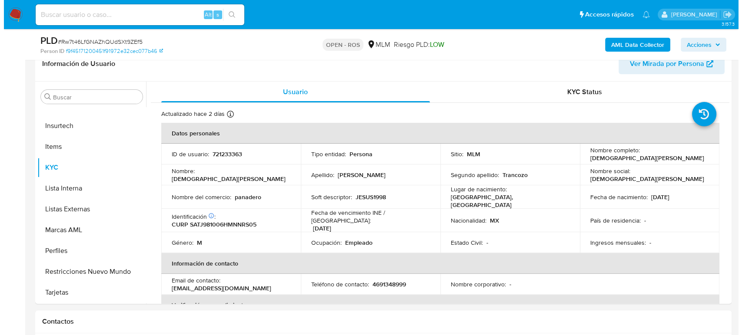
scroll to position [145, 0]
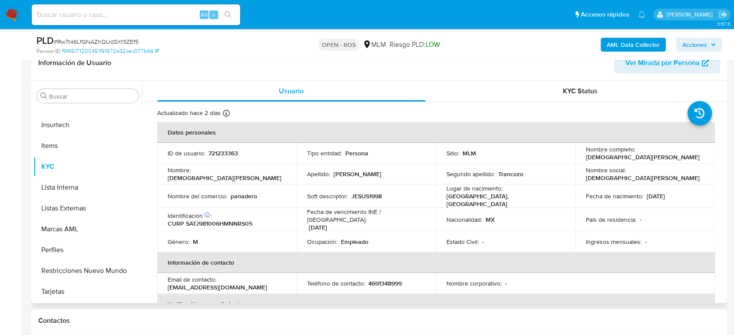
click at [222, 156] on p "721233363" at bounding box center [224, 153] width 30 height 8
copy p "721233363"
click at [214, 157] on p "721233363" at bounding box center [224, 153] width 30 height 8
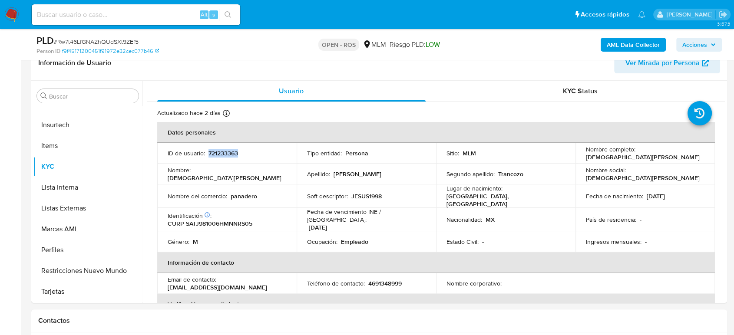
click at [700, 44] on span "Acciones" at bounding box center [695, 45] width 25 height 14
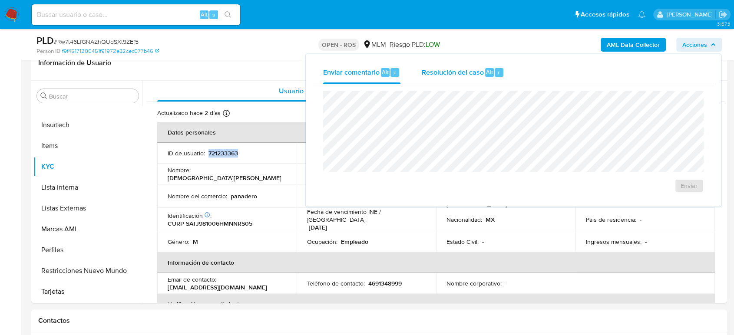
drag, startPoint x: 455, startPoint y: 75, endPoint x: 458, endPoint y: 82, distance: 7.0
click at [455, 75] on span "Resolución del caso" at bounding box center [453, 72] width 62 height 10
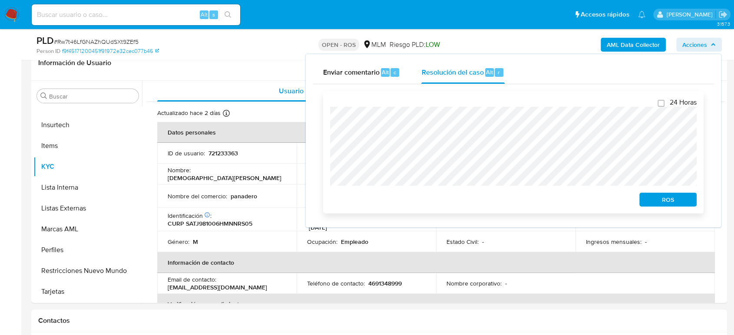
click at [666, 199] on span "ROS" at bounding box center [668, 200] width 45 height 12
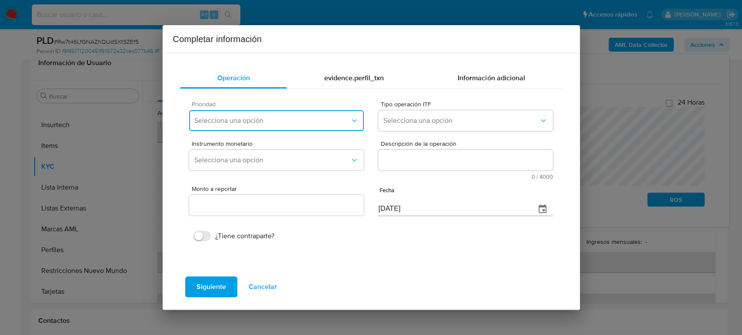
click at [273, 123] on span "Selecciona una opción" at bounding box center [271, 120] width 155 height 9
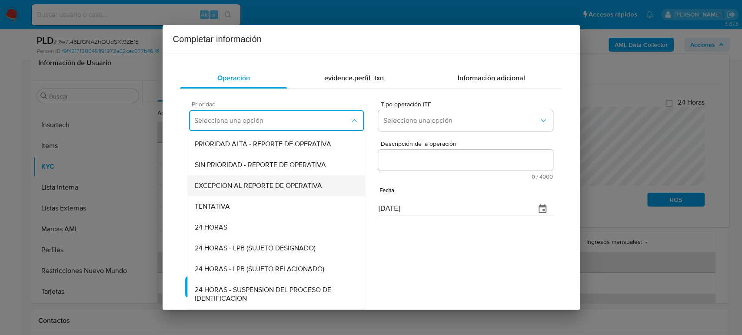
click at [274, 186] on span "EXCEPCION AL REPORTE DE OPERATIVA" at bounding box center [258, 186] width 127 height 9
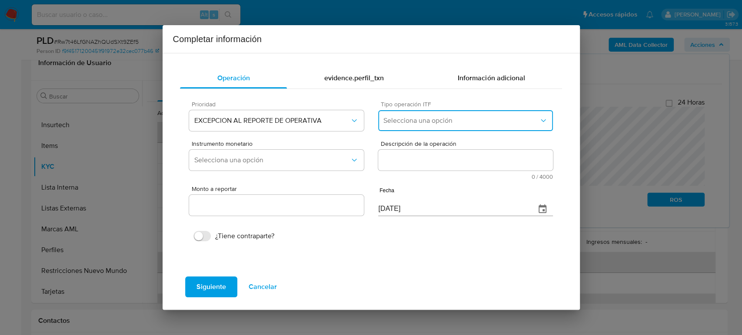
click at [436, 122] on span "Selecciona una opción" at bounding box center [460, 120] width 155 height 9
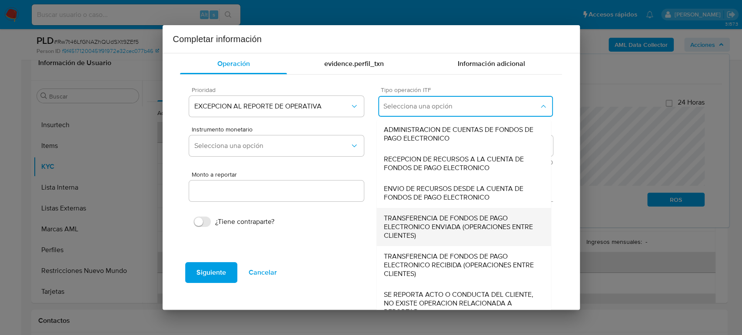
scroll to position [27, 0]
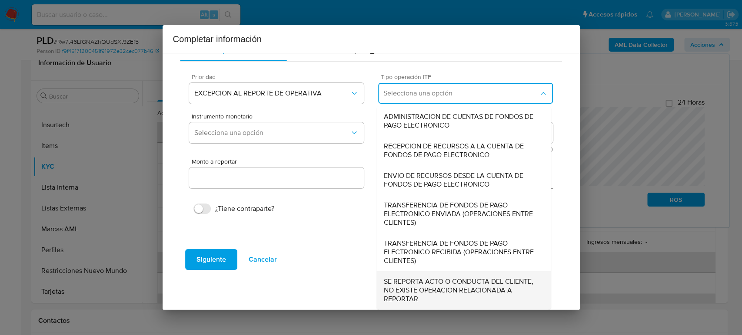
click at [437, 285] on span "SE REPORTA ACTO O CONDUCTA DEL CLIENTE, NO EXISTE OPERACION RELACIONADA A REPOR…" at bounding box center [464, 291] width 160 height 26
type input "0.00"
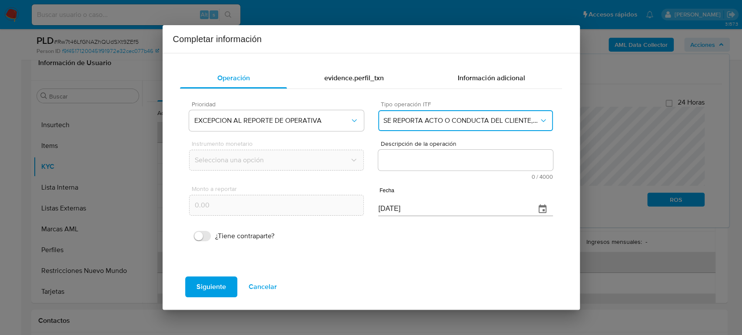
scroll to position [0, 0]
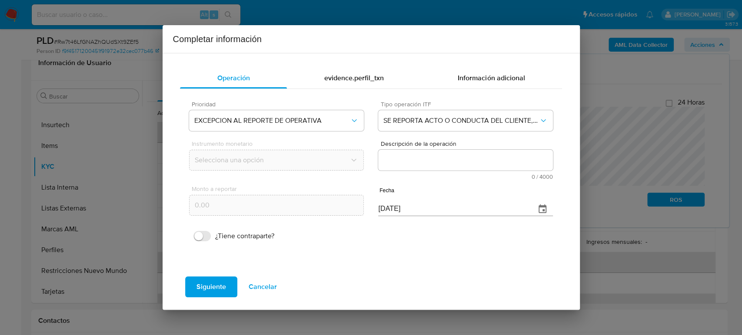
click at [404, 166] on textarea "Descripción de la operación" at bounding box center [465, 160] width 174 height 21
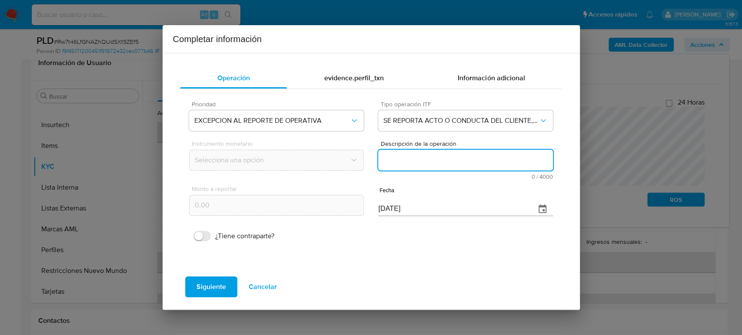
paste textarea "/CONOCIMIENTO DEL CLIENTE O USUARIOCLIENTE [PERSON_NAME] NUMERO DE CLIENTE 7212…"
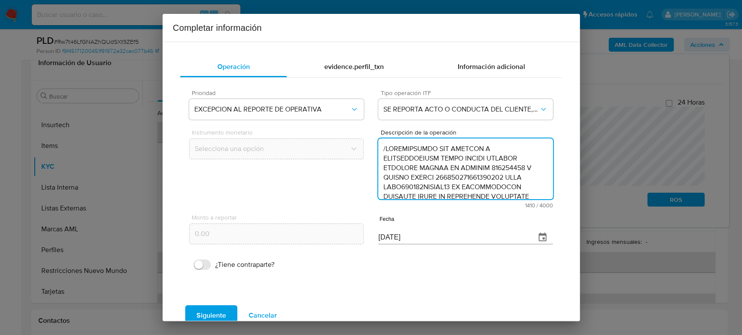
scroll to position [317, 0]
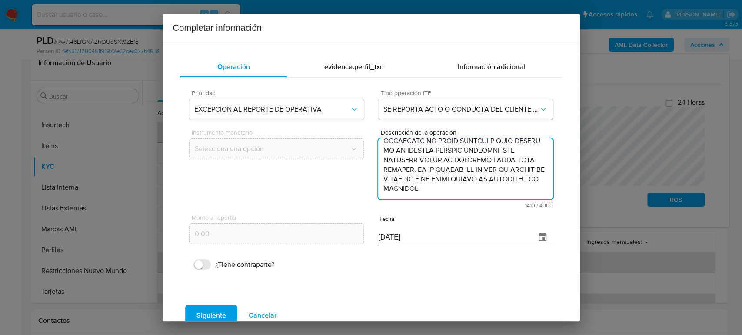
type textarea "/CONOCIMIENTO DEL CLIENTE O USUARIOCLIENTE [PERSON_NAME] NUMERO DE CLIENTE 7212…"
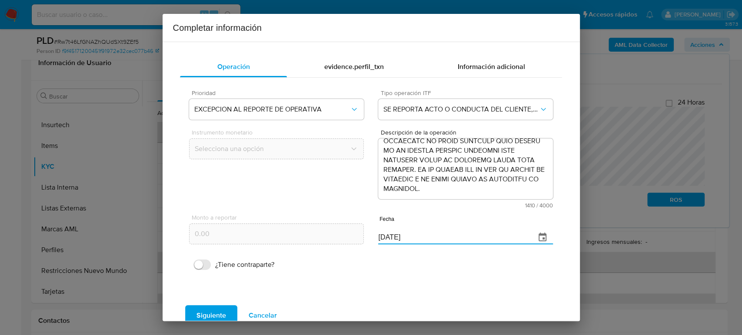
drag, startPoint x: 414, startPoint y: 241, endPoint x: 364, endPoint y: 246, distance: 49.8
click at [364, 246] on div "Monto a reportar 0.00 Fecha [DATE]" at bounding box center [370, 229] width 363 height 41
paste input "19/06"
type input "[DATE]"
click at [224, 311] on span "Siguiente" at bounding box center [211, 315] width 30 height 19
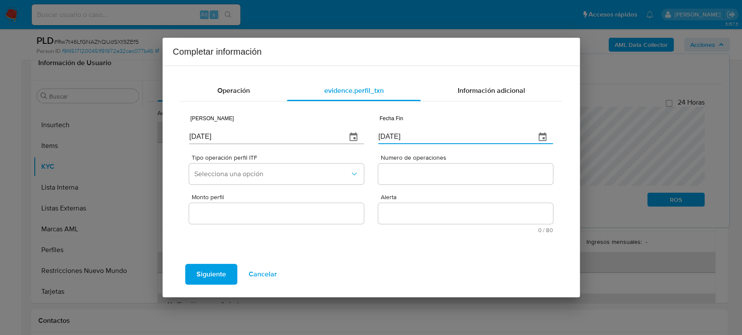
drag, startPoint x: 413, startPoint y: 139, endPoint x: 362, endPoint y: 145, distance: 50.7
click at [359, 142] on div "Fecha Inicio [DATE] Fecha Fin [DATE]" at bounding box center [370, 128] width 363 height 41
paste input "19/06"
type input "[DATE]"
drag, startPoint x: 233, startPoint y: 139, endPoint x: 66, endPoint y: 134, distance: 167.4
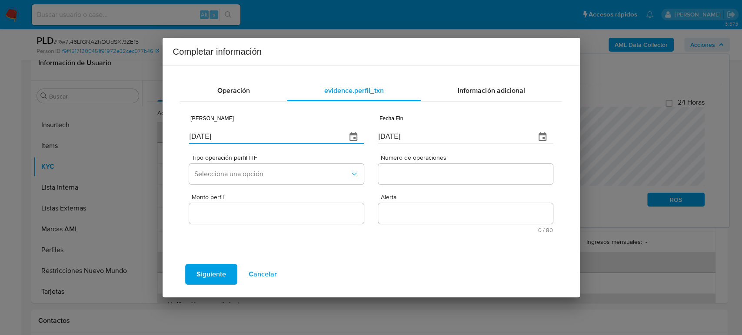
click at [61, 135] on div "Completar información Operación evidence.perfil_txn Información adicional Fecha…" at bounding box center [371, 167] width 742 height 335
type input "[DATE]"
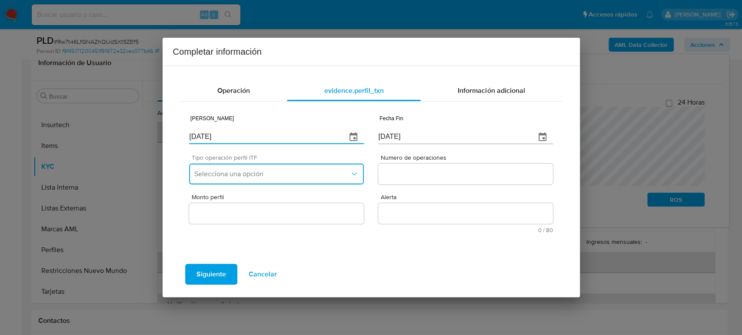
click at [249, 176] on span "Selecciona una opción" at bounding box center [271, 174] width 155 height 9
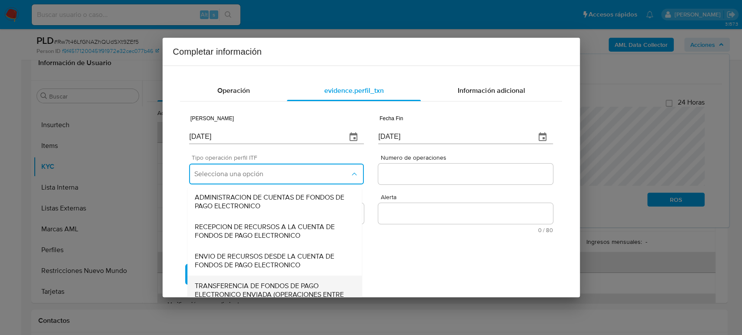
scroll to position [93, 0]
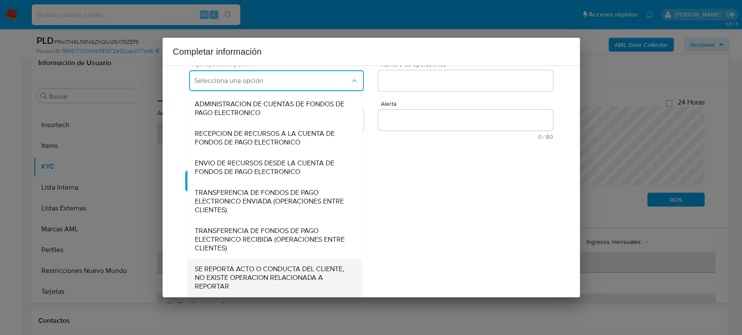
click at [262, 272] on span "SE REPORTA ACTO O CONDUCTA DEL CLIENTE, NO EXISTE OPERACION RELACIONADA A REPOR…" at bounding box center [275, 278] width 160 height 26
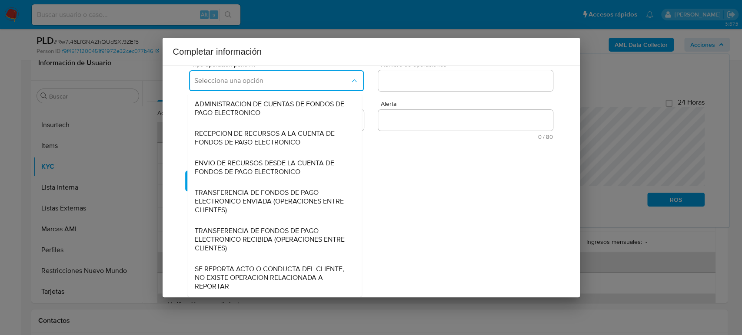
scroll to position [0, 0]
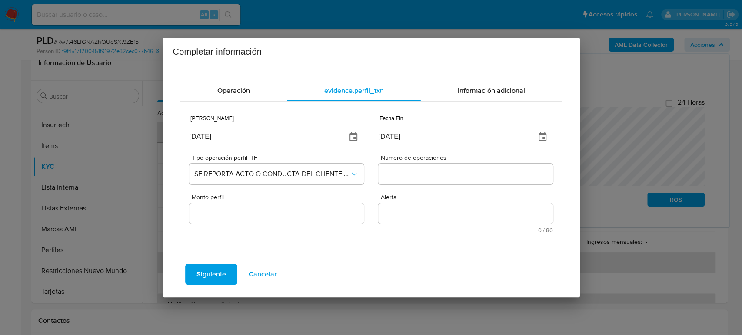
click at [399, 174] on input "Numero de operaciones" at bounding box center [465, 174] width 174 height 11
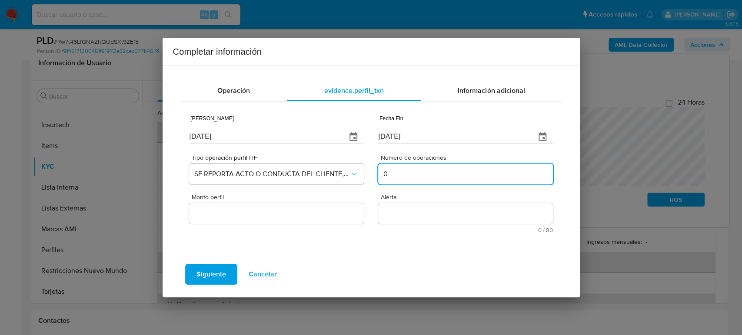
type input "0"
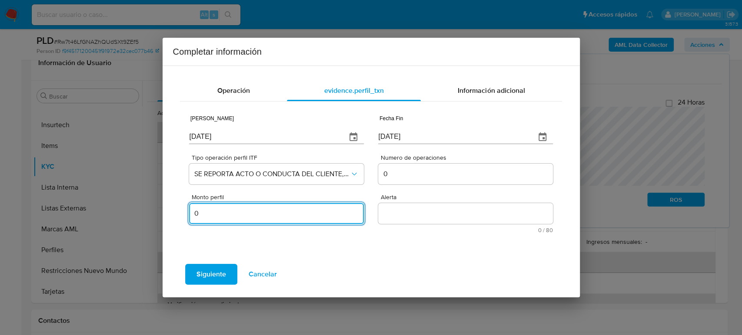
type input "0.00"
click at [473, 215] on textarea "Alerta" at bounding box center [465, 213] width 174 height 21
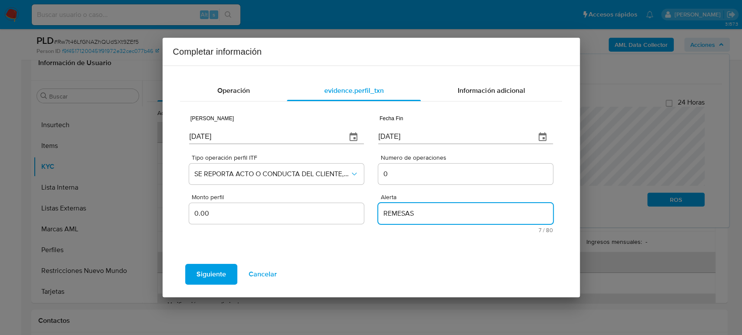
type textarea "REMESAS"
click at [207, 275] on span "Siguiente" at bounding box center [211, 274] width 30 height 19
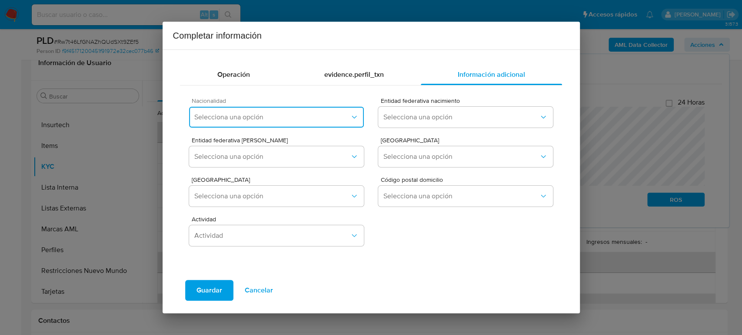
click at [325, 124] on button "Selecciona una opción" at bounding box center [276, 117] width 174 height 21
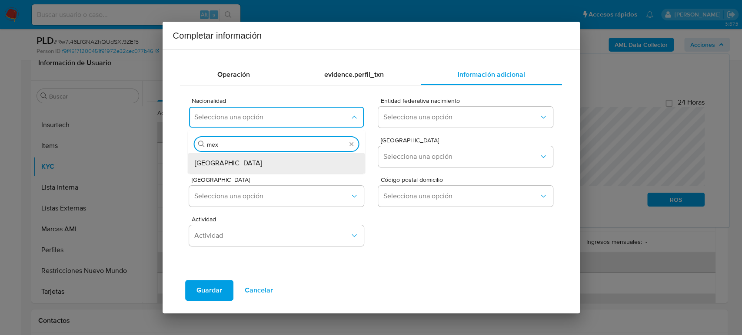
type input "mexi"
click at [270, 155] on div "[GEOGRAPHIC_DATA]" at bounding box center [277, 163] width 164 height 21
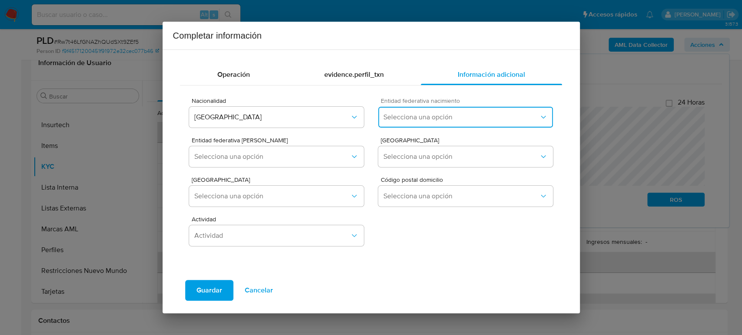
click at [448, 120] on span "Selecciona una opción" at bounding box center [460, 117] width 155 height 9
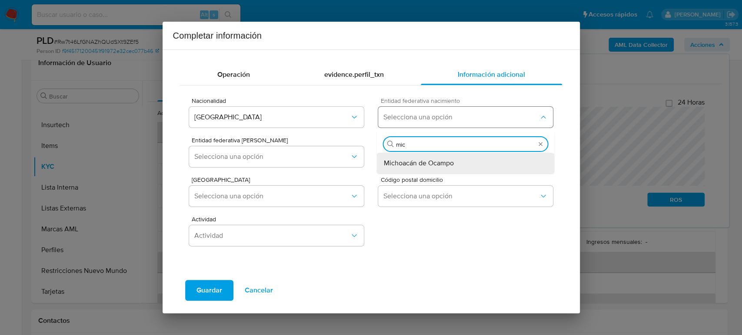
type input "mich"
click at [438, 159] on span "Michoacán de Ocampo" at bounding box center [419, 163] width 70 height 9
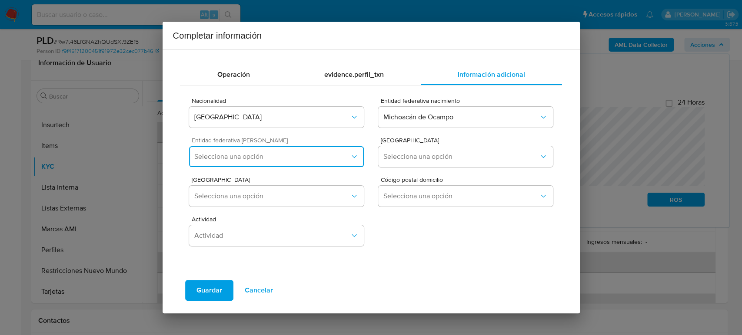
click at [300, 158] on span "Selecciona una opción" at bounding box center [271, 157] width 155 height 9
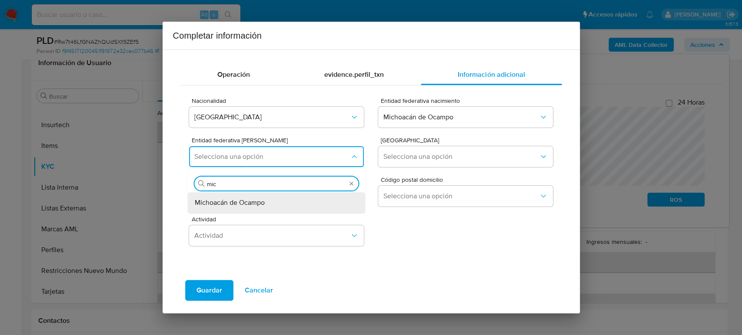
type input "mich"
click at [264, 202] on span "Michoacán de Ocampo" at bounding box center [230, 203] width 70 height 9
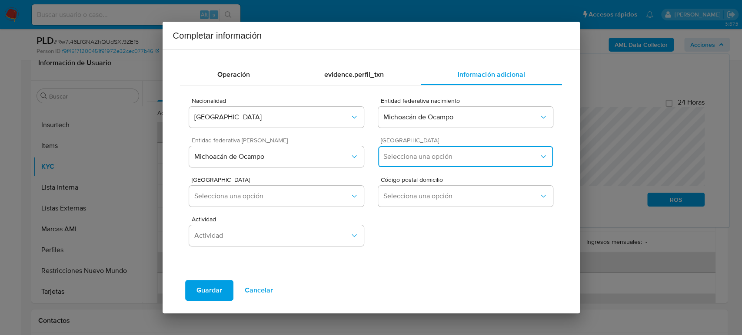
drag, startPoint x: 395, startPoint y: 157, endPoint x: 399, endPoint y: 158, distance: 4.5
click at [396, 157] on span "Selecciona una opción" at bounding box center [460, 157] width 155 height 9
type input "yur"
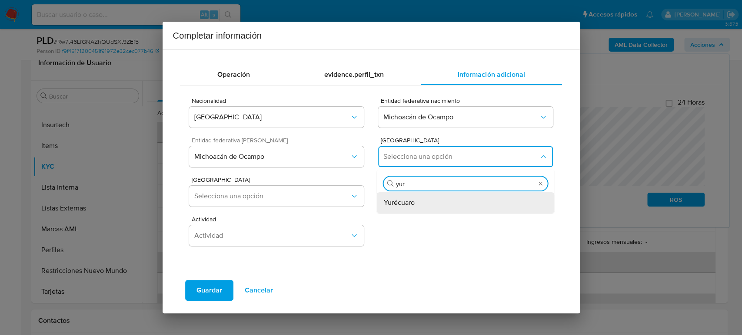
click at [448, 194] on div "Yurécuaro" at bounding box center [466, 203] width 164 height 21
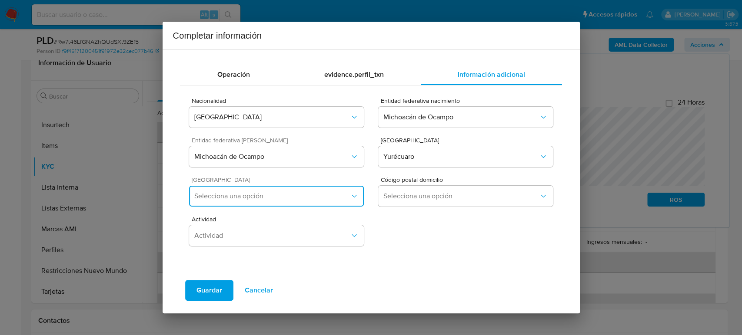
click at [289, 198] on span "Selecciona una opción" at bounding box center [271, 196] width 155 height 9
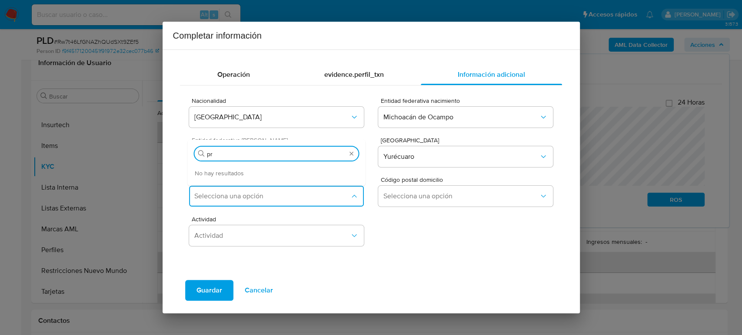
type input "p"
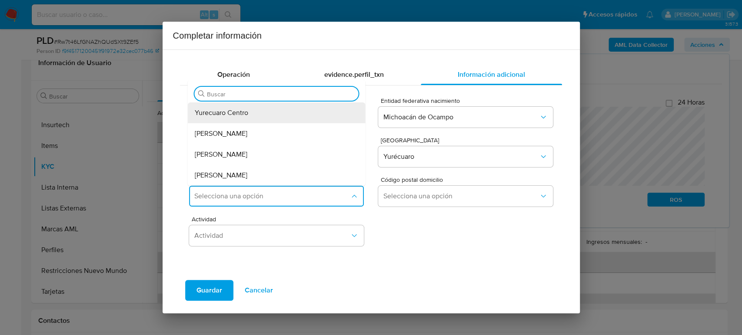
type input "1"
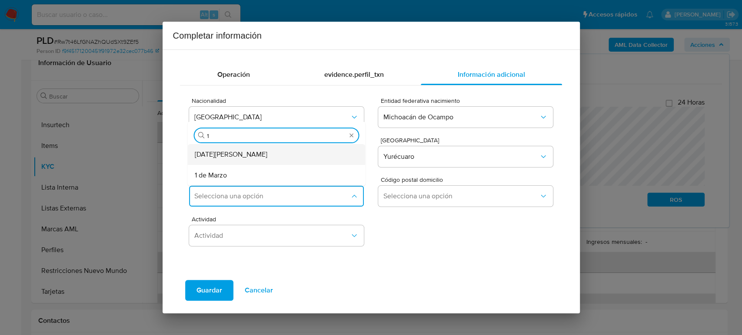
click at [210, 157] on span "[DATE][PERSON_NAME]" at bounding box center [231, 154] width 73 height 9
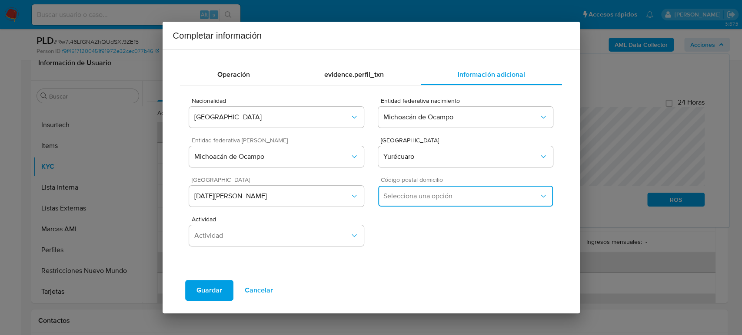
click at [420, 196] on span "Selecciona una opción" at bounding box center [460, 196] width 155 height 9
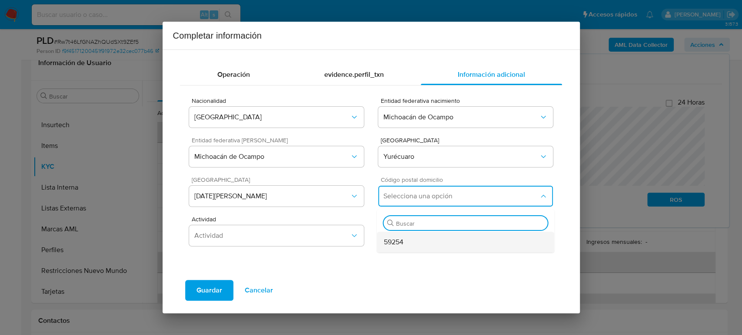
click at [422, 240] on div "59254" at bounding box center [466, 242] width 164 height 21
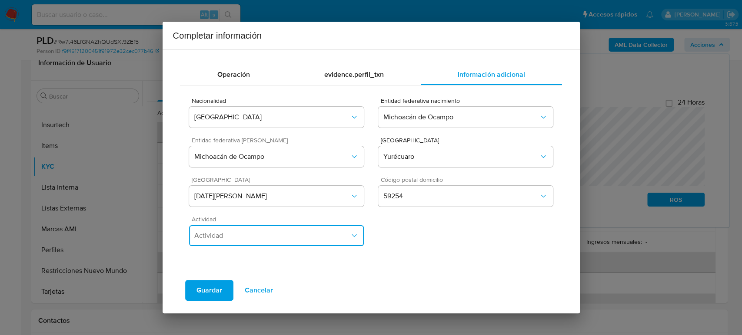
click at [279, 235] on span "Actividad" at bounding box center [271, 236] width 155 height 9
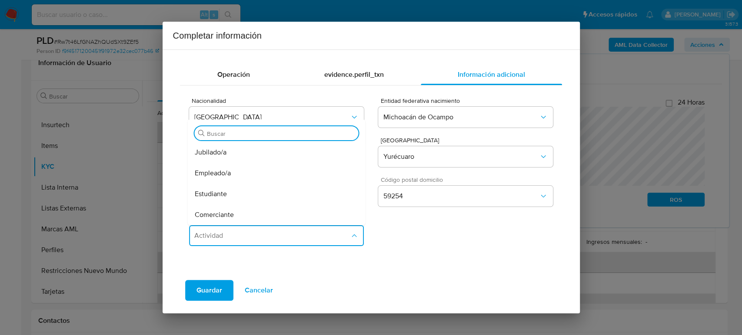
click at [281, 131] on input "Buscar" at bounding box center [281, 134] width 148 height 8
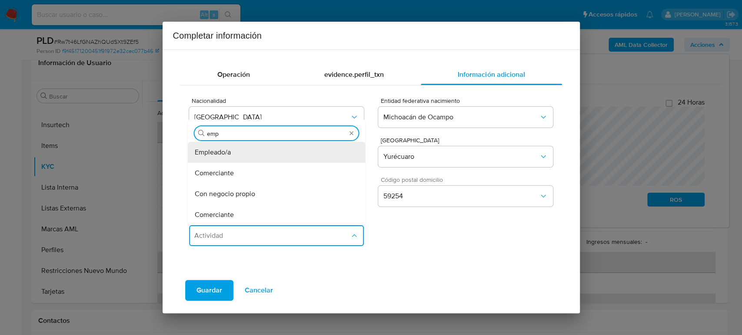
type input "empl"
click at [283, 149] on div "Empleado/a" at bounding box center [277, 152] width 164 height 21
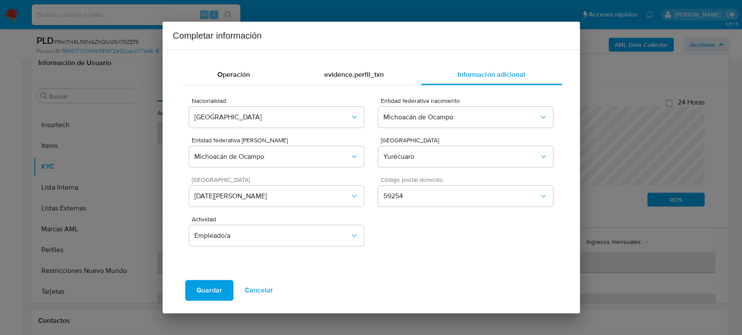
click at [202, 290] on span "Guardar" at bounding box center [209, 290] width 26 height 19
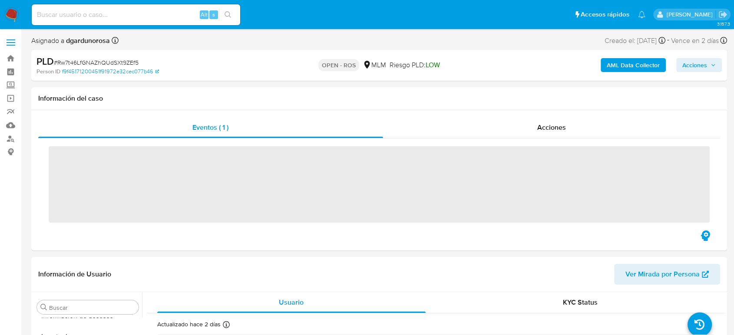
scroll to position [367, 0]
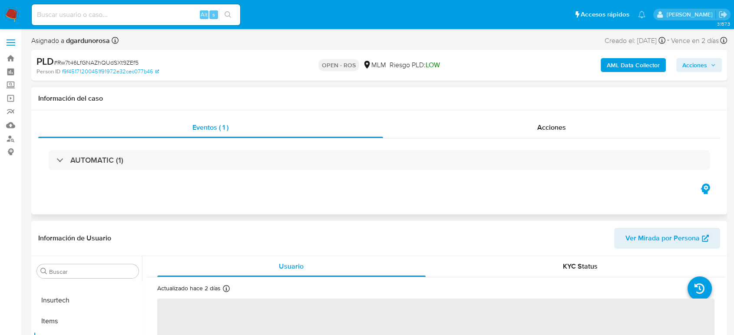
select select "10"
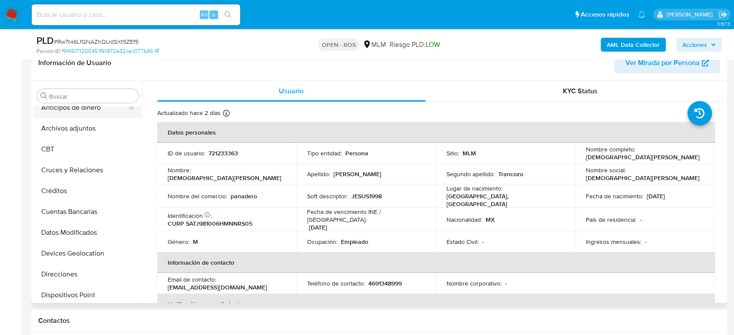
scroll to position [0, 0]
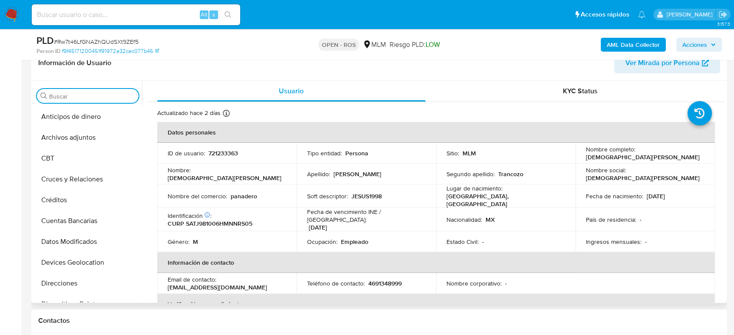
click at [73, 94] on input "Buscar" at bounding box center [92, 97] width 86 height 8
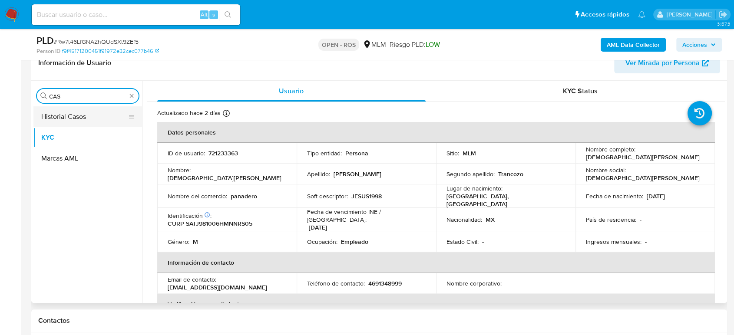
type input "CAS"
click at [66, 117] on button "Historial Casos" at bounding box center [84, 116] width 102 height 21
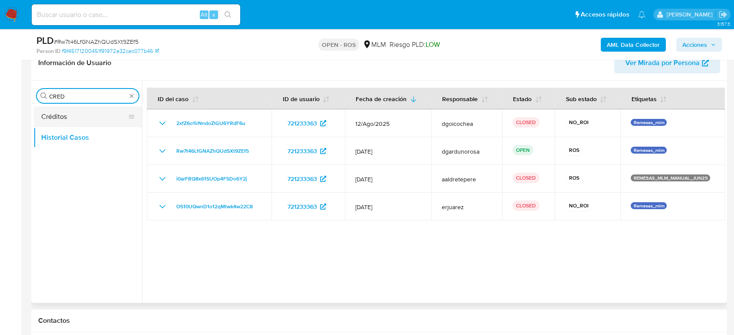
type input "CRED"
click at [72, 123] on button "Créditos" at bounding box center [84, 116] width 102 height 21
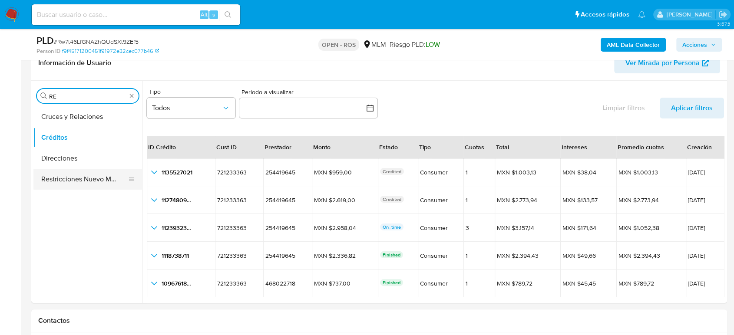
type input "RE"
click at [84, 178] on button "Restricciones Nuevo Mundo" at bounding box center [84, 179] width 102 height 21
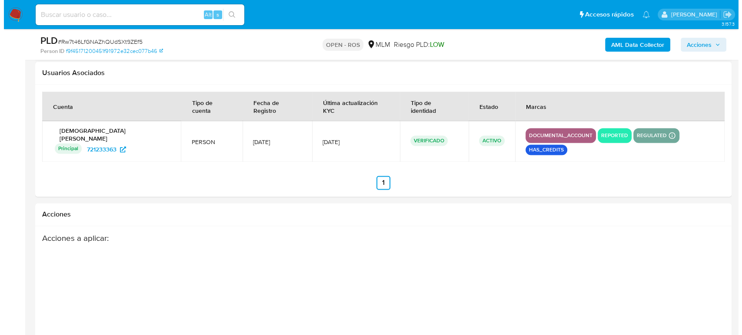
scroll to position [1394, 0]
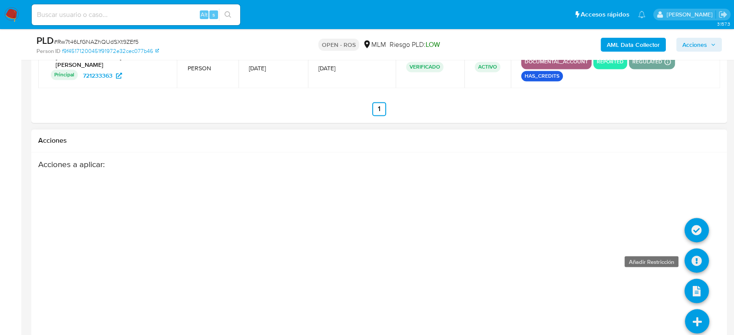
click at [700, 249] on icon at bounding box center [697, 261] width 24 height 24
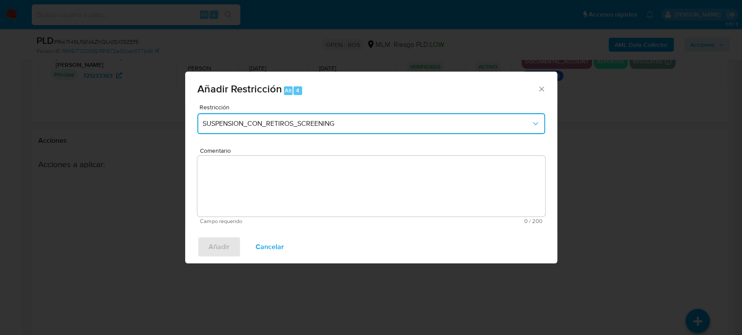
click at [254, 125] on span "SUSPENSION_CON_RETIROS_SCREENING" at bounding box center [366, 124] width 329 height 9
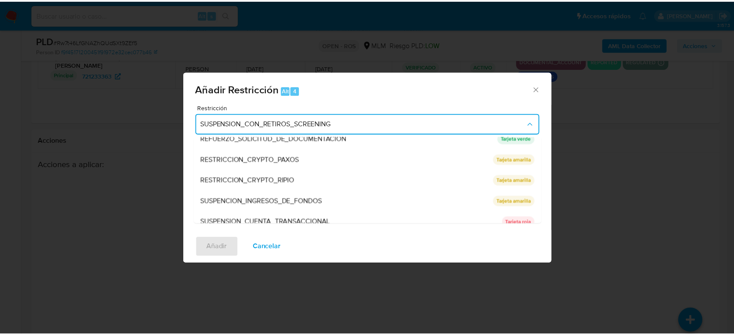
scroll to position [122, 0]
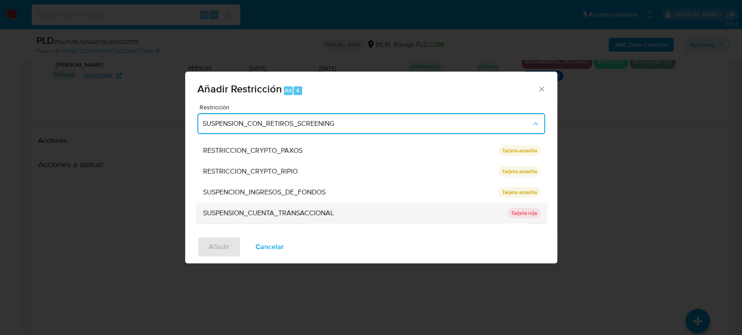
click at [342, 216] on div "SUSPENSION_CUENTA_TRANSACCIONAL" at bounding box center [351, 213] width 299 height 21
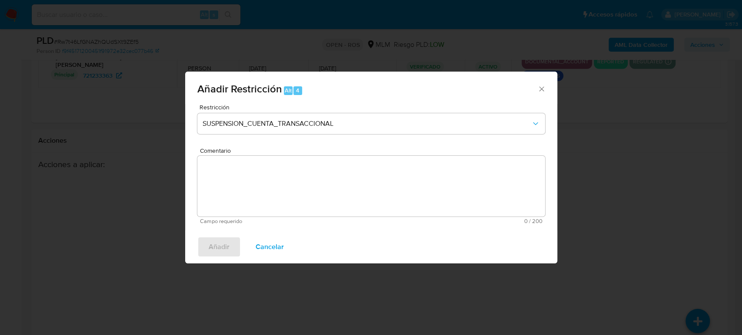
click at [266, 191] on textarea "Comentario" at bounding box center [371, 186] width 348 height 61
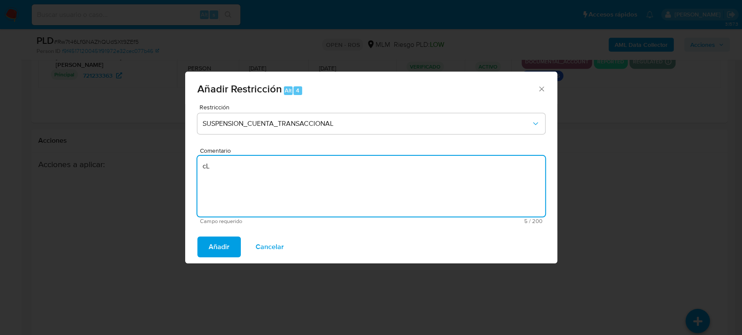
type textarea "c"
type textarea "Cliente con 2 o más ROS, con créditos vigentes."
click at [229, 248] on button "Añadir" at bounding box center [218, 247] width 43 height 21
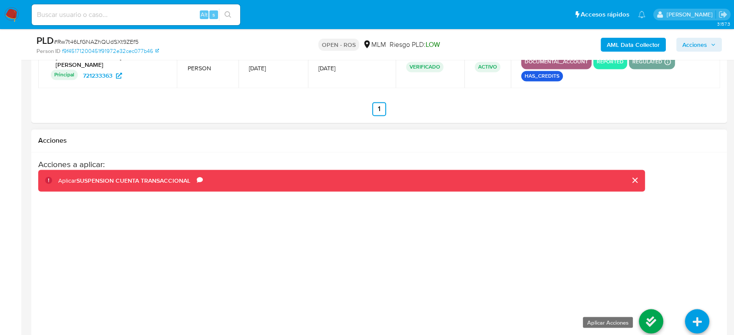
click at [643, 309] on icon at bounding box center [651, 321] width 24 height 24
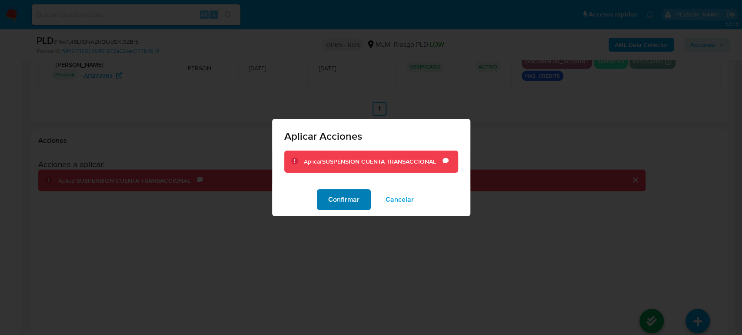
click at [355, 191] on span "Confirmar" at bounding box center [343, 199] width 31 height 19
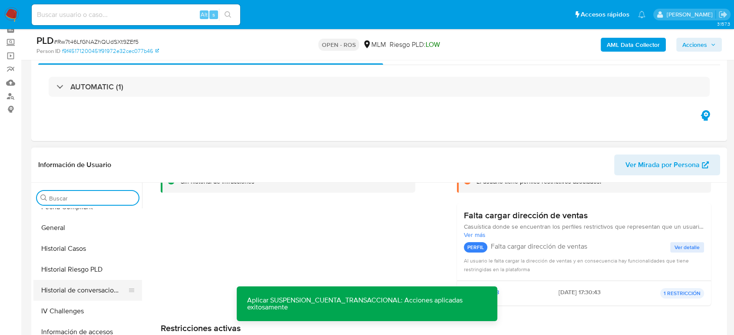
scroll to position [338, 0]
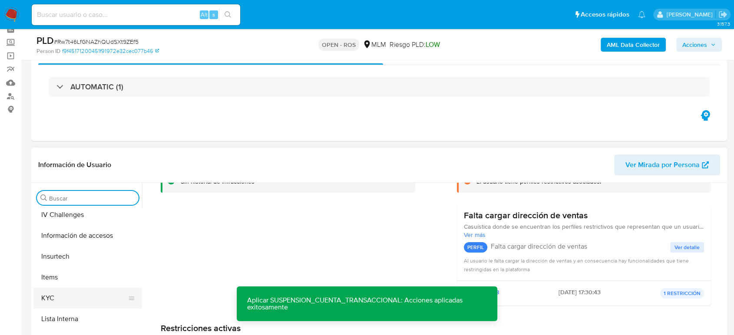
click at [67, 295] on button "KYC" at bounding box center [84, 298] width 102 height 21
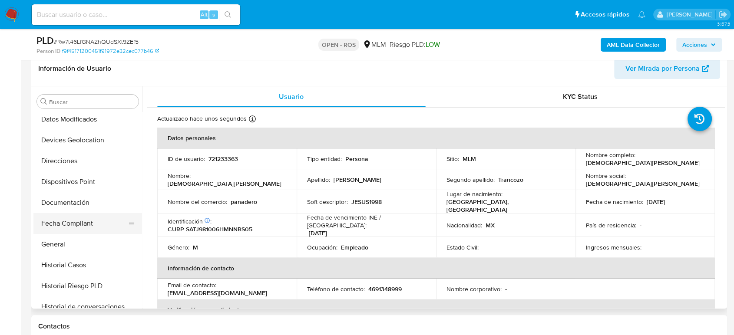
scroll to position [145, 0]
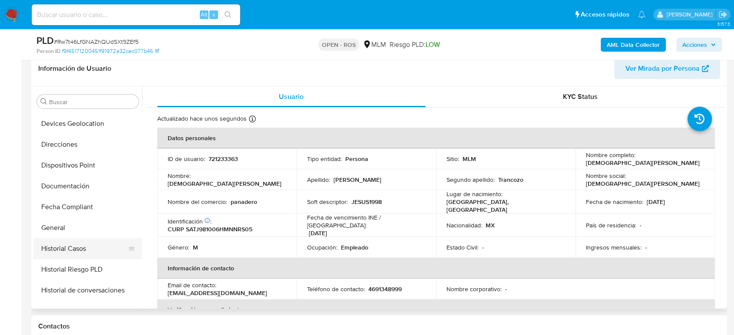
click at [78, 247] on button "Historial Casos" at bounding box center [84, 249] width 102 height 21
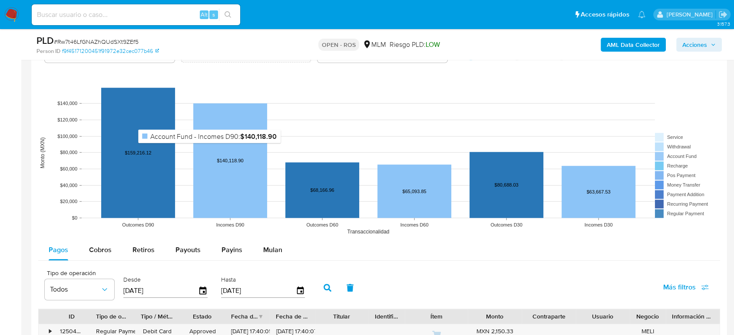
scroll to position [912, 0]
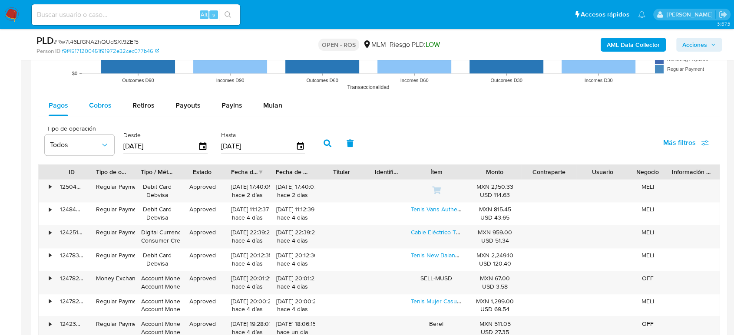
click at [100, 112] on div "Cobros" at bounding box center [100, 105] width 23 height 21
select select "10"
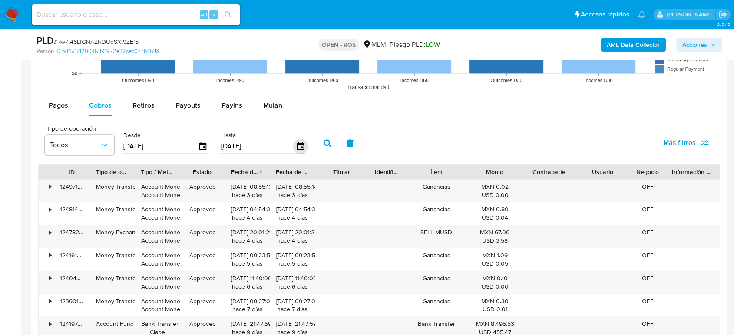
click at [295, 147] on icon "button" at bounding box center [300, 146] width 15 height 15
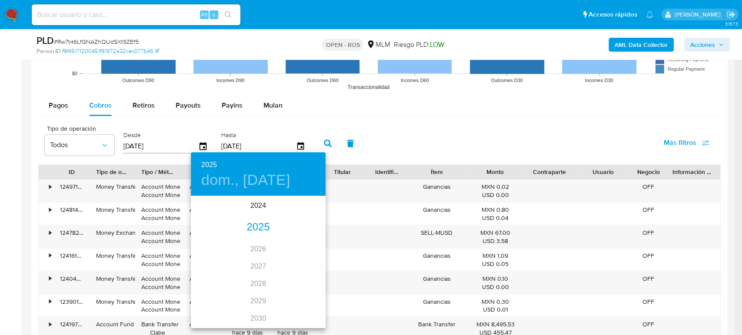
click at [259, 225] on div "2025" at bounding box center [258, 227] width 135 height 17
click at [297, 251] on div "jun." at bounding box center [303, 246] width 45 height 33
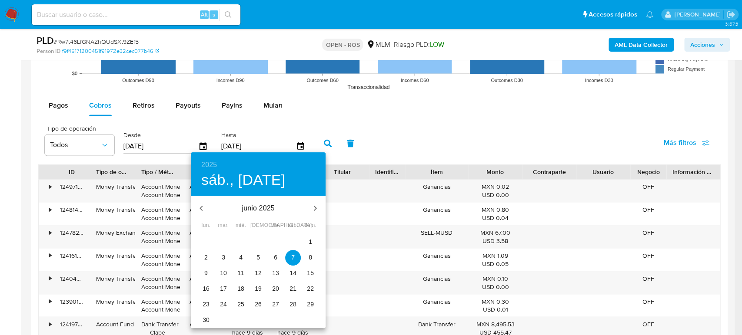
click at [209, 322] on p "30" at bounding box center [205, 320] width 7 height 9
type input "[DATE]"
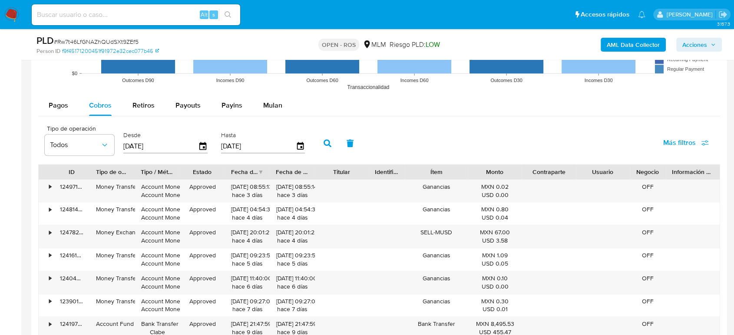
click at [329, 142] on icon "button" at bounding box center [328, 143] width 8 height 8
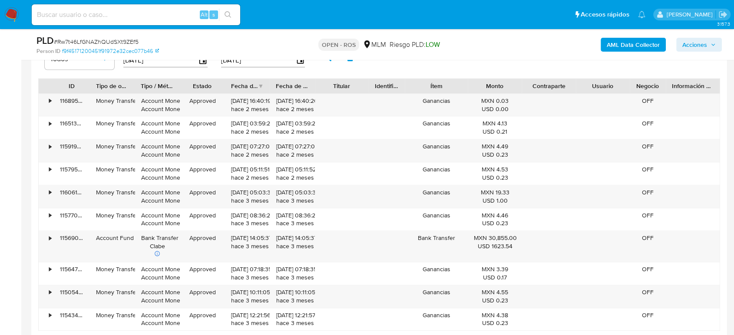
scroll to position [1008, 0]
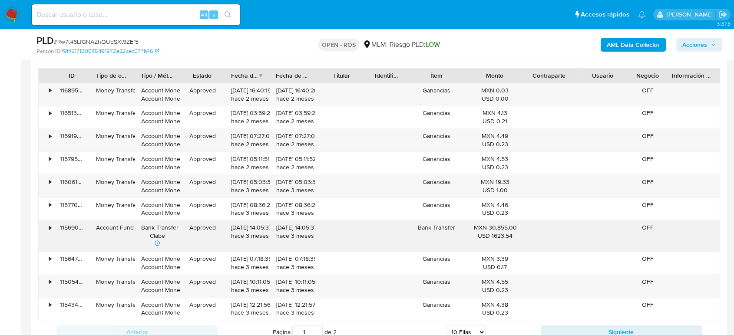
drag, startPoint x: 228, startPoint y: 228, endPoint x: 260, endPoint y: 229, distance: 32.2
click at [260, 229] on div "19/06/2025 14:05:37 hace 3 meses" at bounding box center [247, 236] width 45 height 31
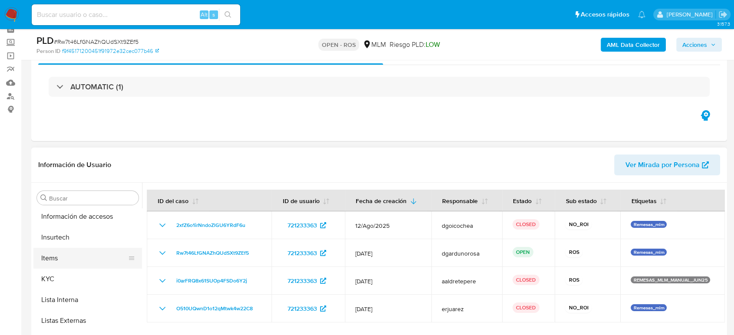
scroll to position [367, 0]
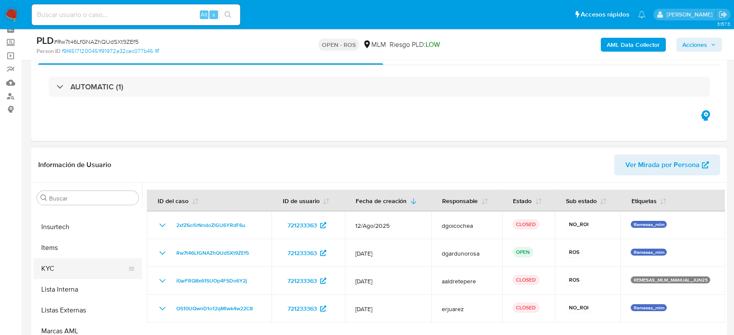
click at [75, 267] on button "KYC" at bounding box center [84, 269] width 102 height 21
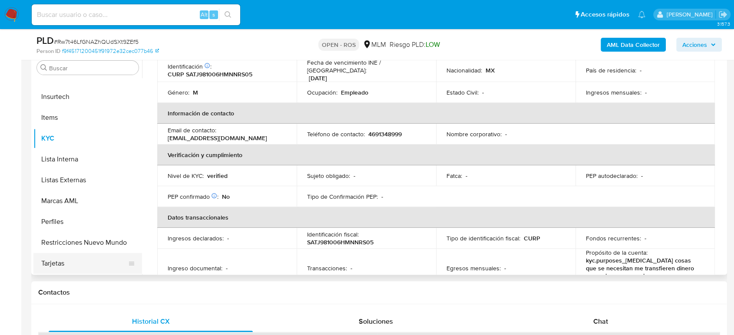
scroll to position [188, 0]
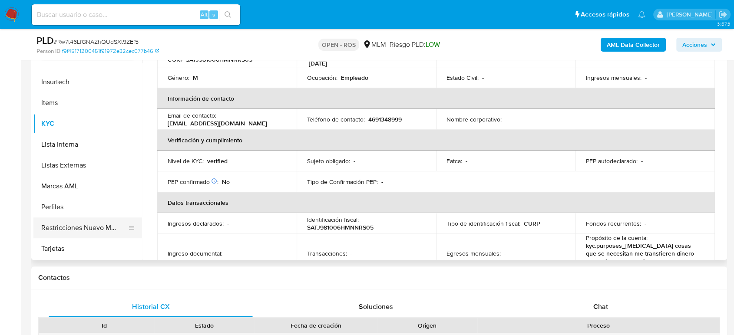
click at [76, 230] on button "Restricciones Nuevo Mundo" at bounding box center [84, 228] width 102 height 21
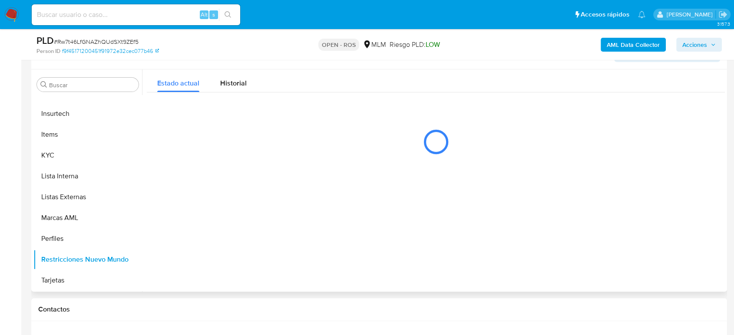
scroll to position [139, 0]
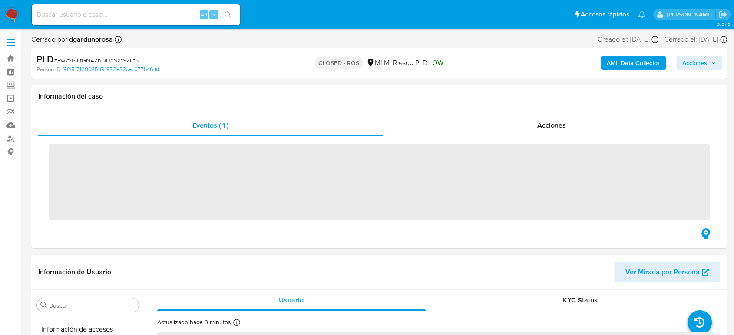
scroll to position [367, 0]
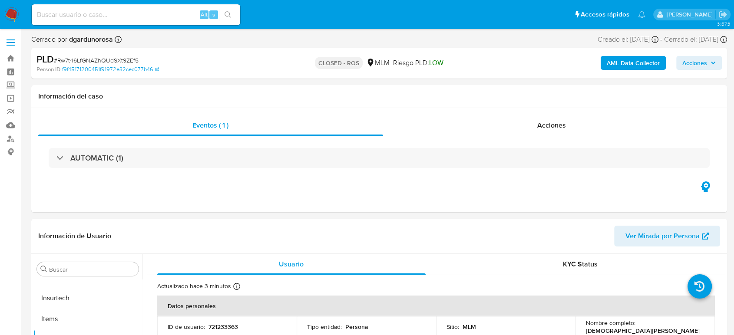
select select "10"
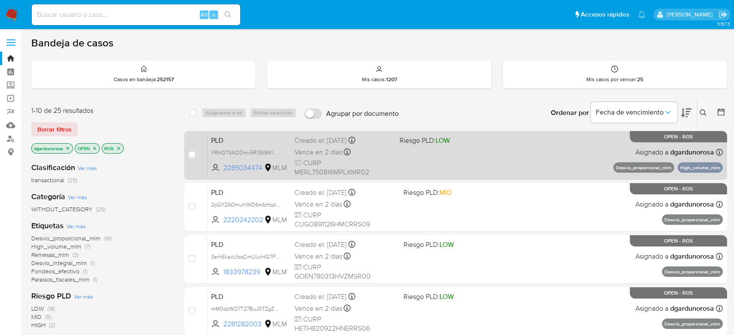
click at [600, 156] on div "PLD YRhQTSAODmv5Rl3E91KIPxU3 2285034474 MLM Riesgo PLD: LOW Creado el: [DATE] C…" at bounding box center [465, 155] width 515 height 44
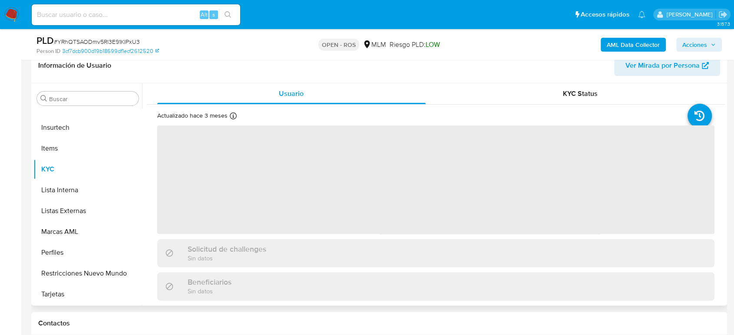
scroll to position [145, 0]
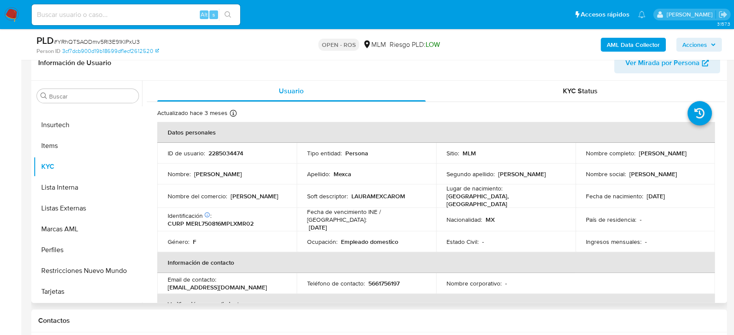
select select "10"
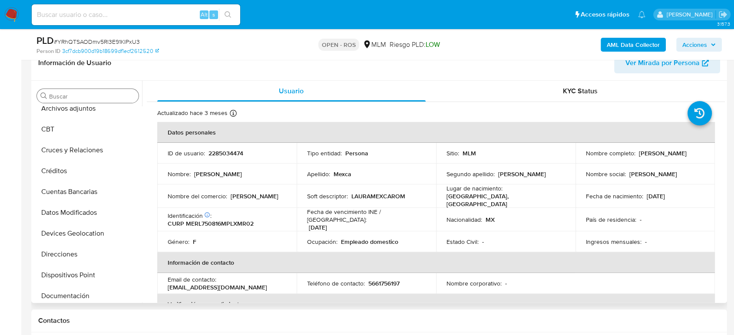
click at [87, 98] on input "Buscar" at bounding box center [92, 97] width 86 height 8
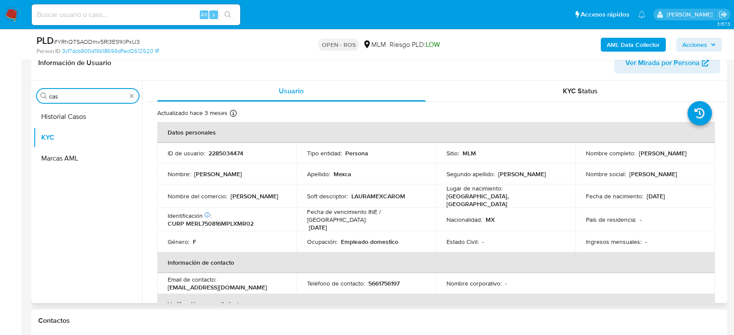
scroll to position [0, 0]
type input "cas"
click at [63, 122] on button "Historial Casos" at bounding box center [84, 116] width 102 height 21
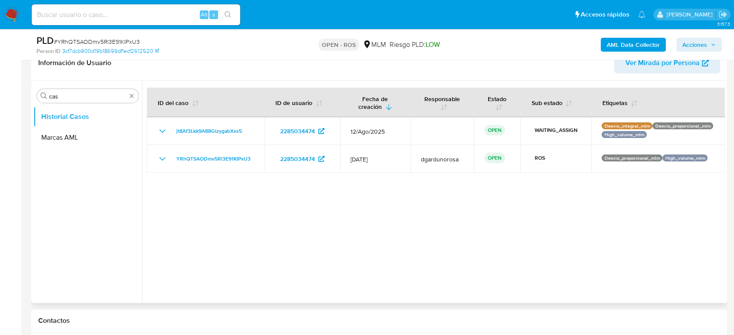
click at [555, 269] on div at bounding box center [433, 192] width 583 height 222
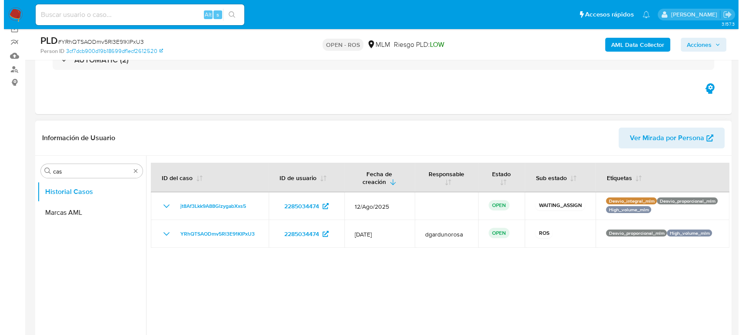
scroll to position [96, 0]
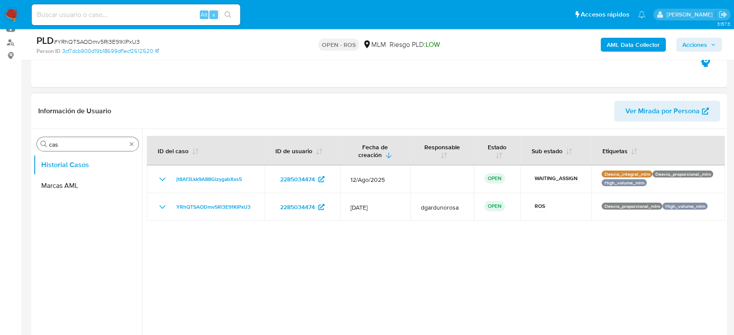
click at [132, 141] on div "Buscar cas" at bounding box center [88, 144] width 102 height 14
type input "kyc"
click at [68, 196] on button "KYC" at bounding box center [84, 186] width 102 height 21
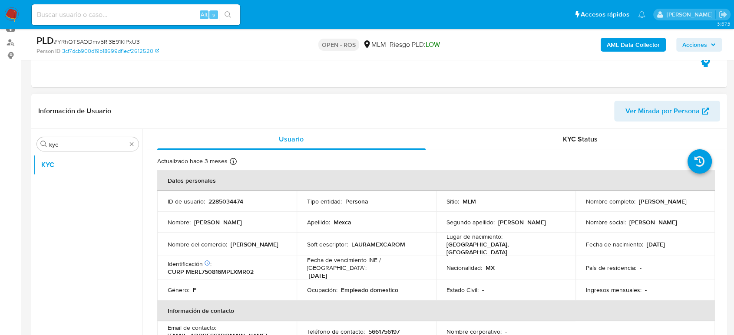
click at [222, 196] on td "ID de usuario : 2285034474" at bounding box center [226, 201] width 139 height 21
copy p "2285034474"
click at [716, 42] on icon "button" at bounding box center [713, 44] width 5 height 5
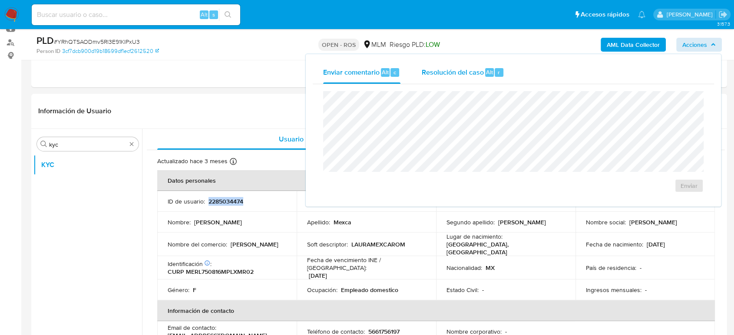
click at [451, 80] on div "Resolución del caso Alt r" at bounding box center [463, 72] width 83 height 23
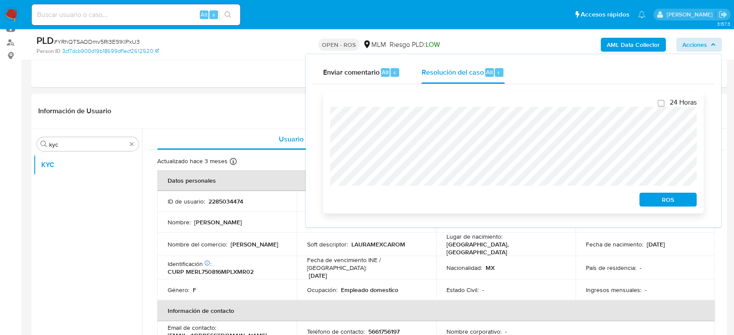
click at [667, 199] on span "ROS" at bounding box center [668, 200] width 45 height 12
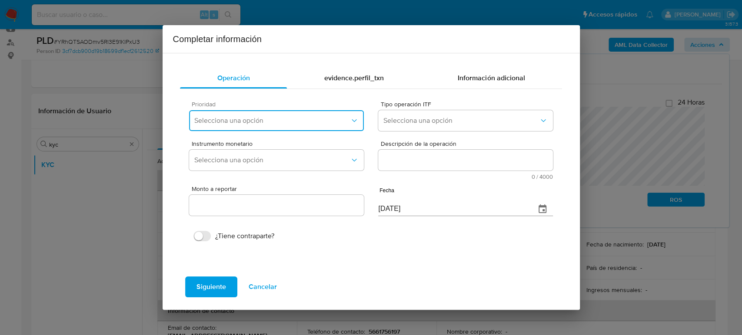
drag, startPoint x: 262, startPoint y: 119, endPoint x: 275, endPoint y: 126, distance: 14.0
click at [268, 122] on span "Selecciona una opción" at bounding box center [271, 120] width 155 height 9
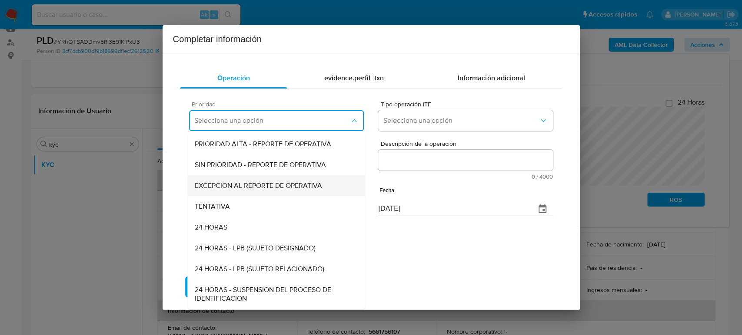
click at [266, 182] on span "EXCEPCION AL REPORTE DE OPERATIVA" at bounding box center [258, 186] width 127 height 9
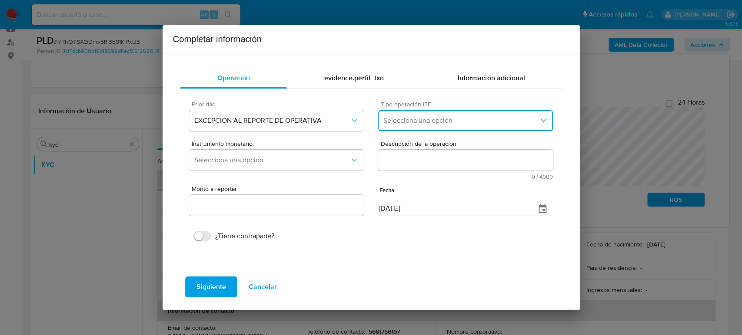
click at [450, 122] on span "Selecciona una opción" at bounding box center [460, 120] width 155 height 9
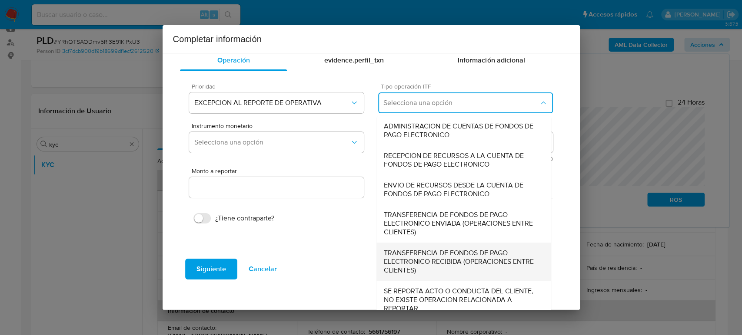
scroll to position [27, 0]
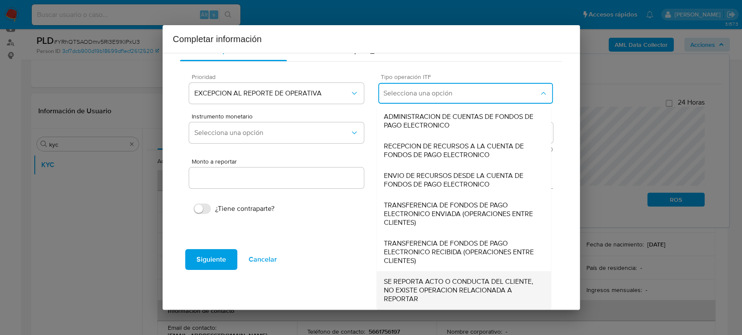
click at [431, 293] on span "SE REPORTA ACTO O CONDUCTA DEL CLIENTE, NO EXISTE OPERACION RELACIONADA A REPOR…" at bounding box center [464, 291] width 160 height 26
type input "0.00"
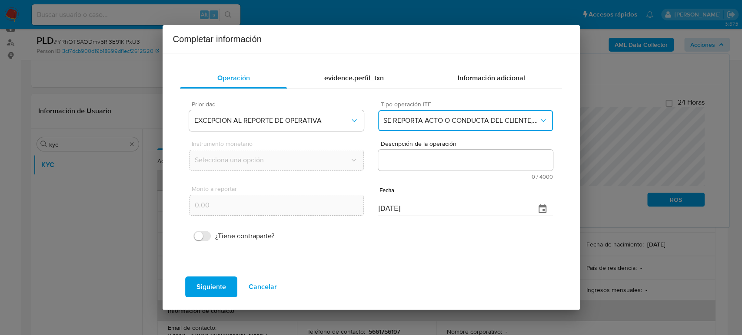
scroll to position [0, 0]
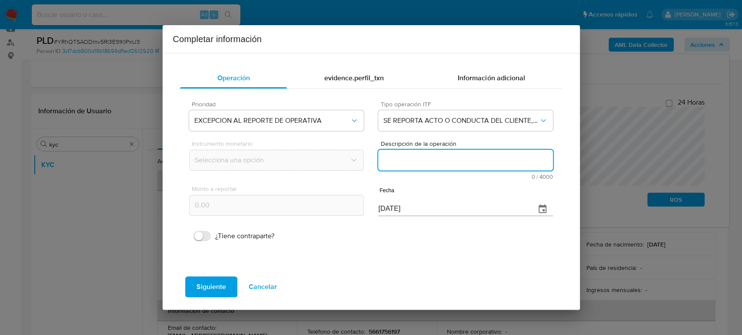
click at [434, 166] on textarea "Descripción de la operación" at bounding box center [465, 160] width 174 height 21
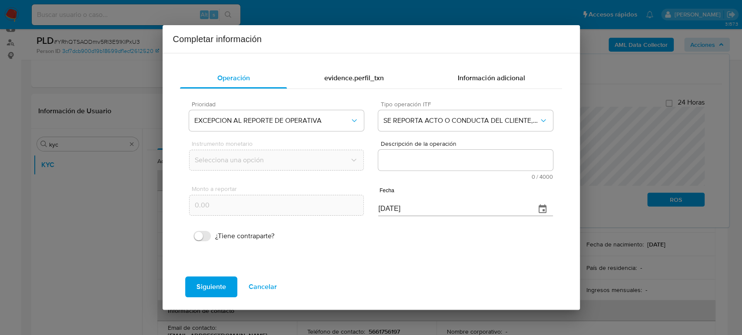
click at [487, 159] on textarea "Descripción de la operación" at bounding box center [465, 160] width 174 height 21
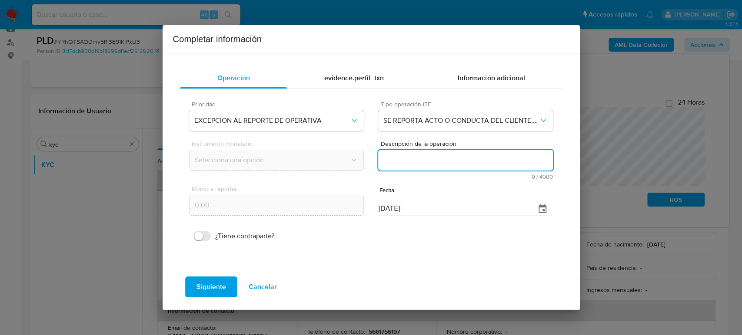
paste textarea "/CONOCIMIENTO DEL CLIENTE O USUARIO CLIENTE LAURA MEXCA ROMERO NUMERO DE CLIENT…"
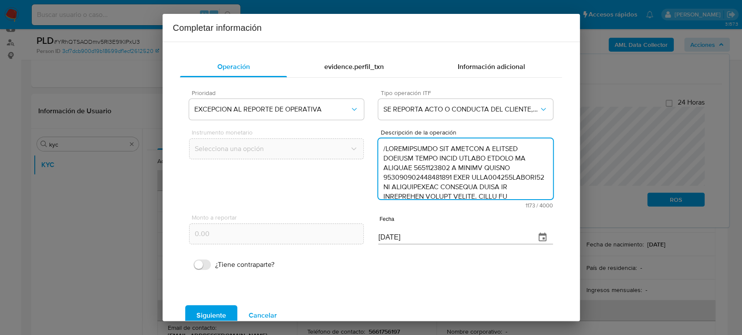
scroll to position [250, 0]
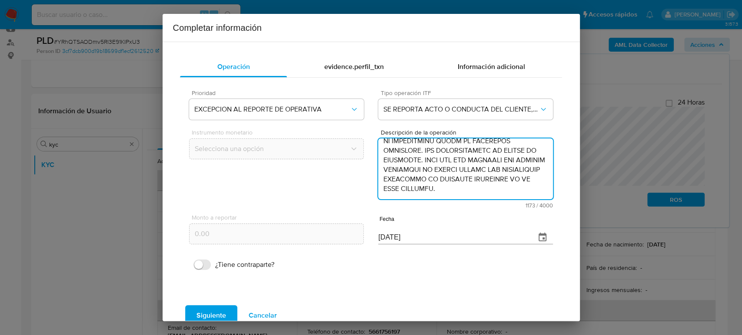
type textarea "/CONOCIMIENTO DEL CLIENTE O USUARIO CLIENTE LAURA MEXCA ROMERO NUMERO DE CLIENT…"
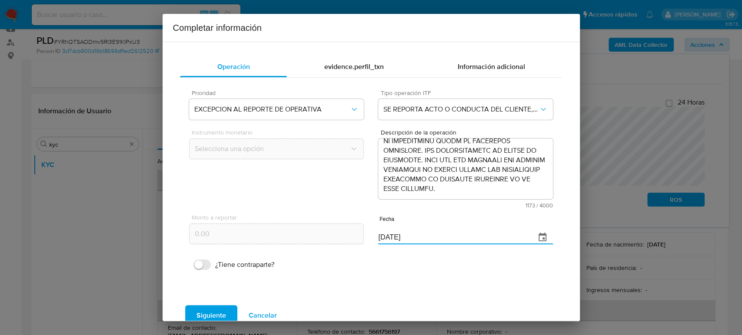
click at [247, 232] on div "Monto a reportar 0.00 Fecha [DATE]" at bounding box center [370, 229] width 363 height 41
paste input "30/06"
type input "[DATE]"
click at [223, 311] on span "Siguiente" at bounding box center [211, 315] width 30 height 19
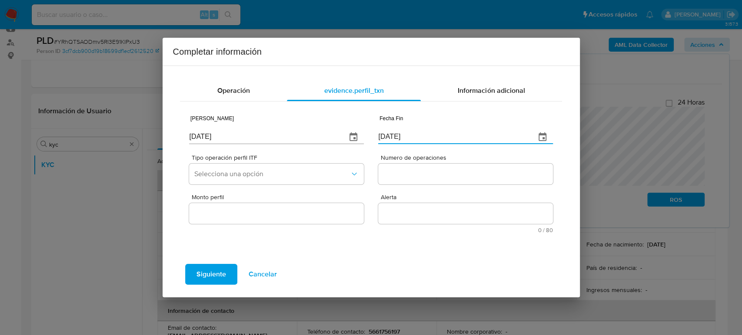
drag, startPoint x: 425, startPoint y: 137, endPoint x: 319, endPoint y: 139, distance: 106.1
click at [317, 139] on div "Fecha Inicio 07/09/2025 Fecha Fin 07/09/2025" at bounding box center [370, 128] width 363 height 41
paste input "30/06"
type input "[DATE]"
drag, startPoint x: 234, startPoint y: 137, endPoint x: 138, endPoint y: 138, distance: 95.6
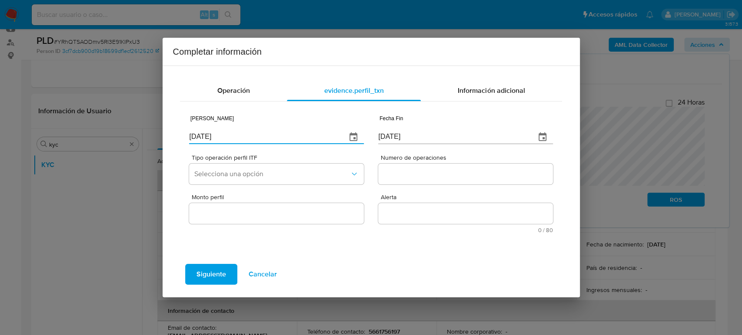
click at [138, 137] on div "Completar información Operación evidence.perfil_txn Información adicional Fecha…" at bounding box center [371, 167] width 742 height 335
paste input "22/02"
type input "22/02/2025"
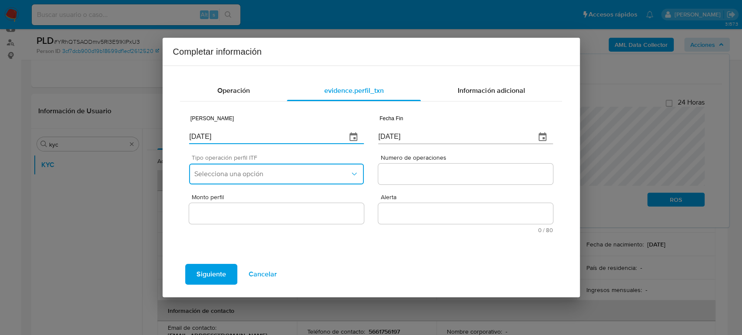
click at [291, 175] on span "Selecciona una opción" at bounding box center [271, 174] width 155 height 9
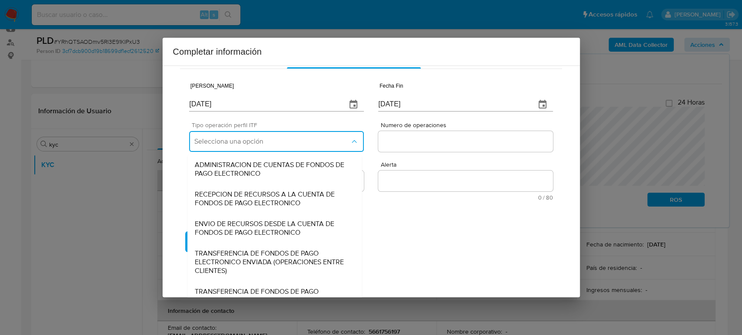
scroll to position [93, 0]
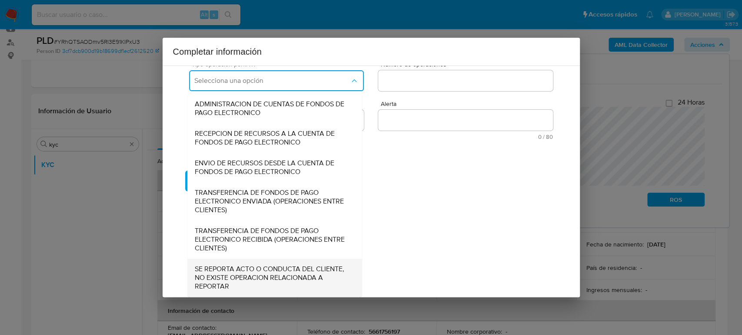
click at [262, 277] on span "SE REPORTA ACTO O CONDUCTA DEL CLIENTE, NO EXISTE OPERACION RELACIONADA A REPOR…" at bounding box center [275, 278] width 160 height 26
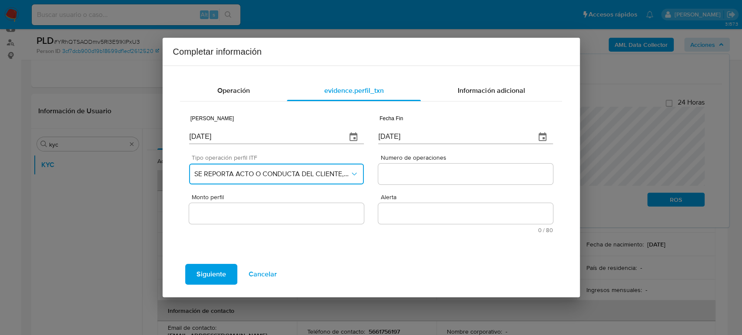
scroll to position [0, 0]
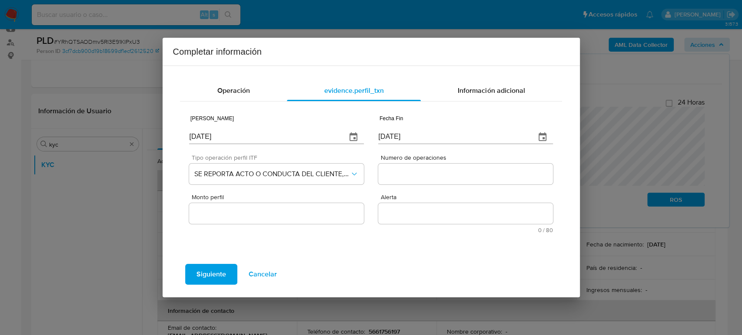
click at [413, 172] on input "Numero de operaciones" at bounding box center [465, 174] width 174 height 11
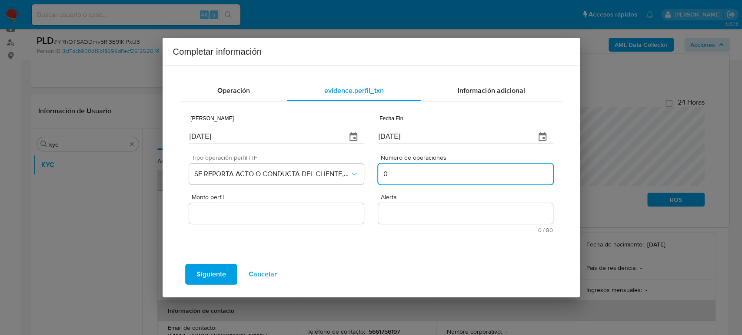
type input "0"
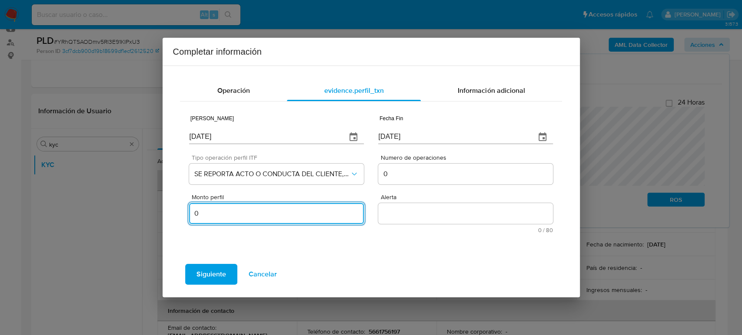
type input "0.00"
click at [483, 208] on textarea "Alerta" at bounding box center [465, 213] width 174 height 21
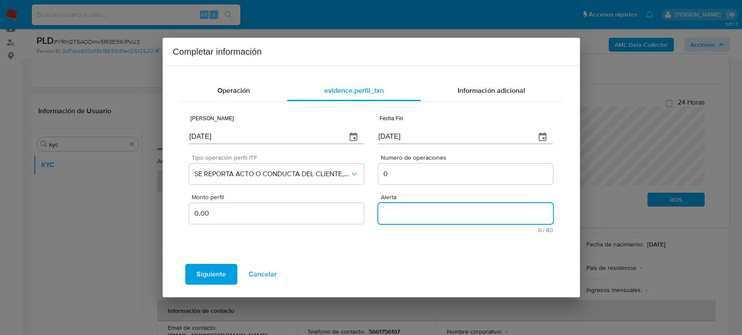
click textarea "Alerta"
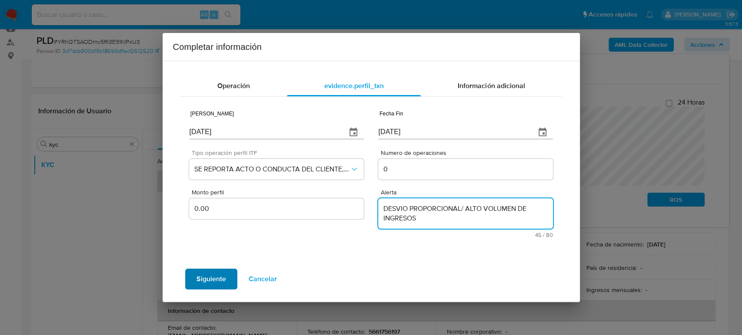
type textarea "DESVIO PROPORCIONAL/ ALTO VOLUMEN DE INGRESOS"
click span "Siguiente"
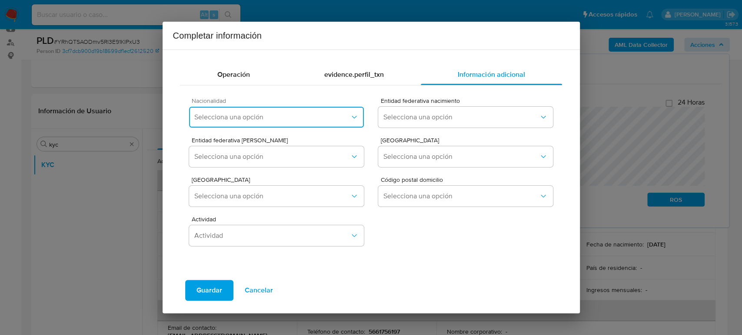
click span "Selecciona una opción"
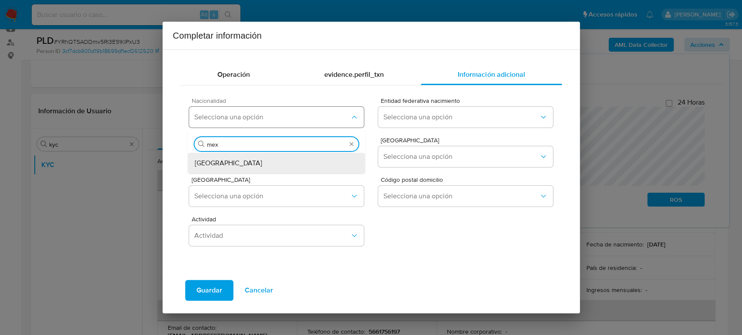
type input "mex"
click div "MEXICO"
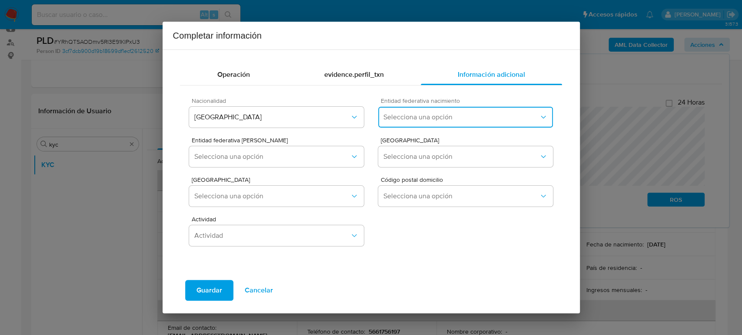
click button "Selecciona una opción"
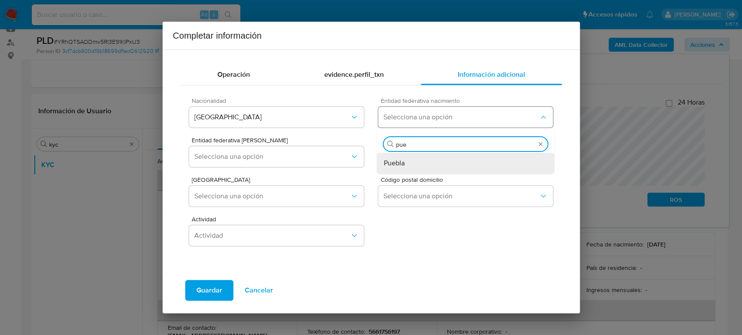
type input "pueb"
click div "Puebla"
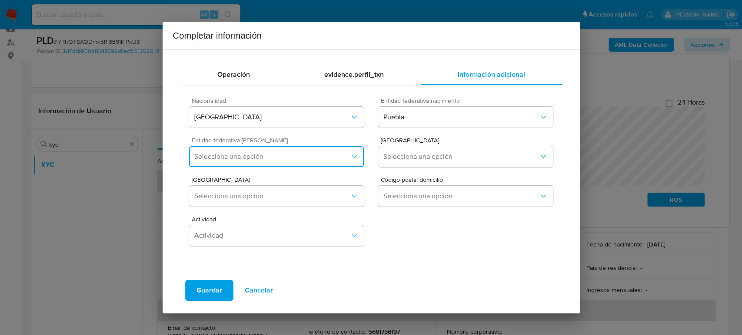
click button "Selecciona una opción"
type input "d"
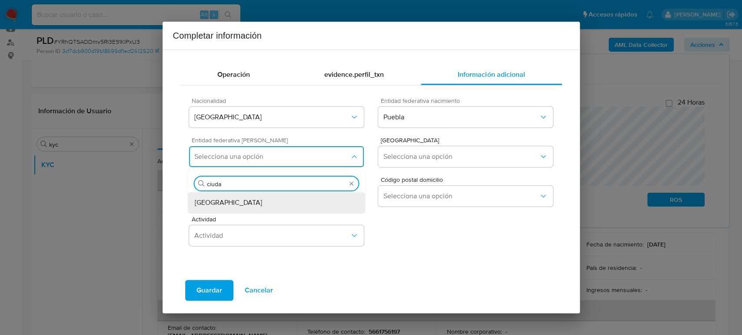
type input "ciudad"
click span "Ciudad de México"
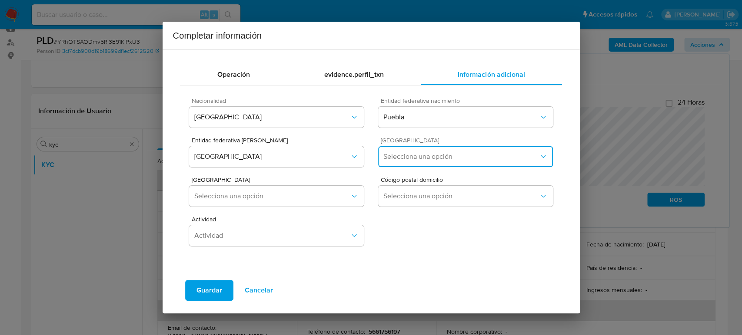
click span "Selecciona una opción"
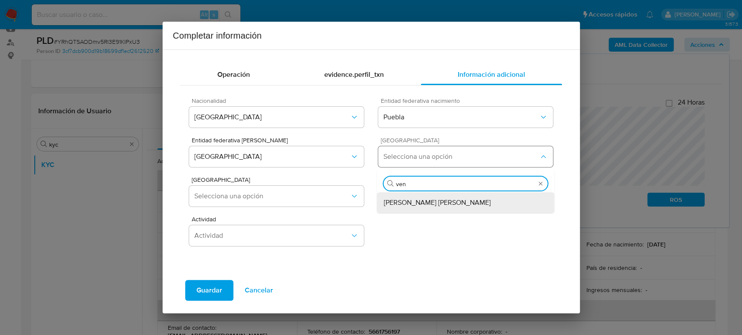
type input "venu"
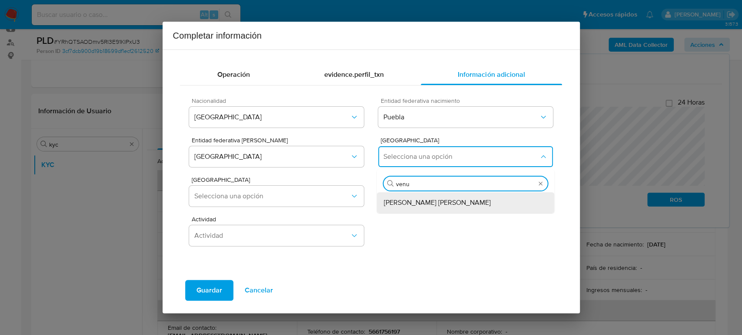
click div "Venustiano Carranza"
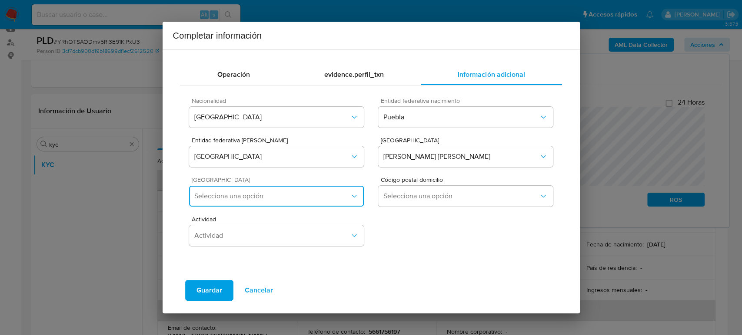
click button "Selecciona una opción"
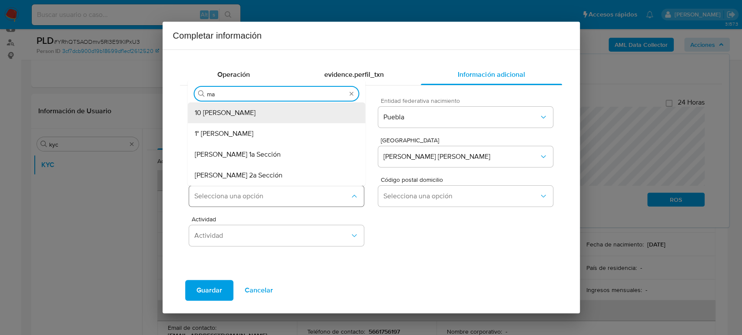
type input "mag"
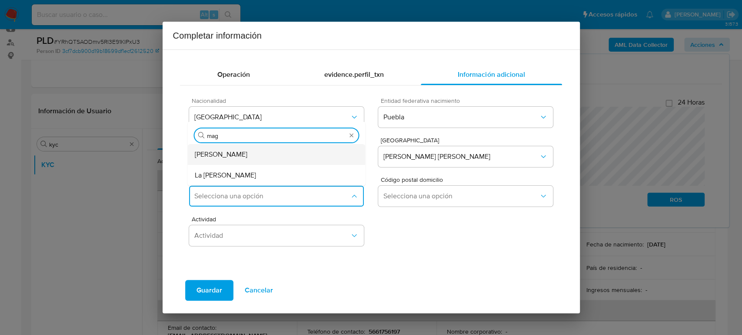
click div "Magdalena Mixiuhca"
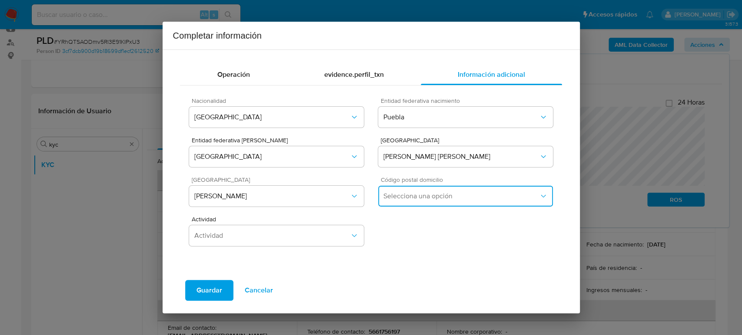
click span "Selecciona una opción"
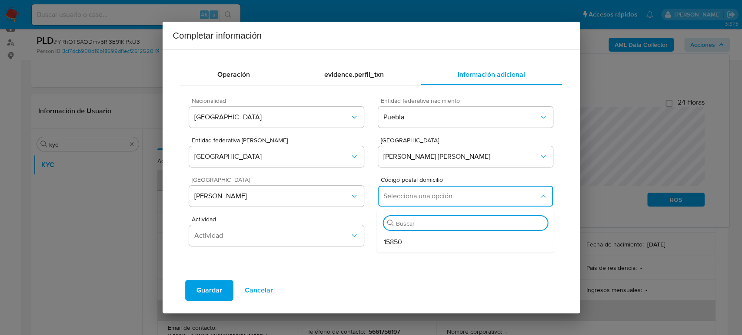
click div "15850"
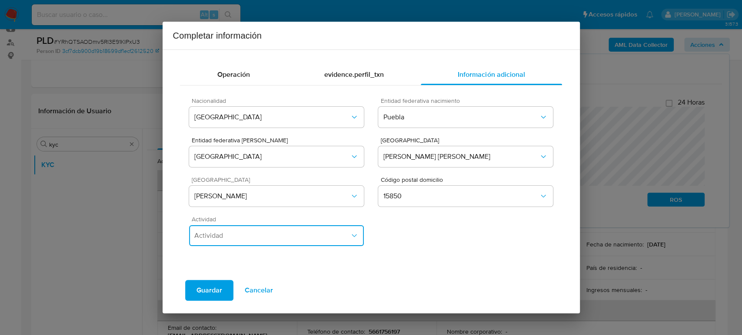
click button "Actividad"
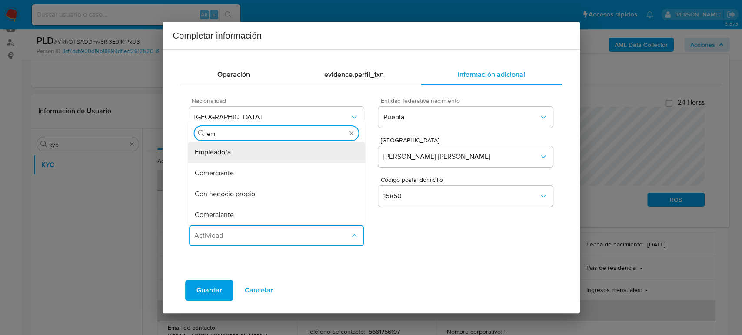
type input "e"
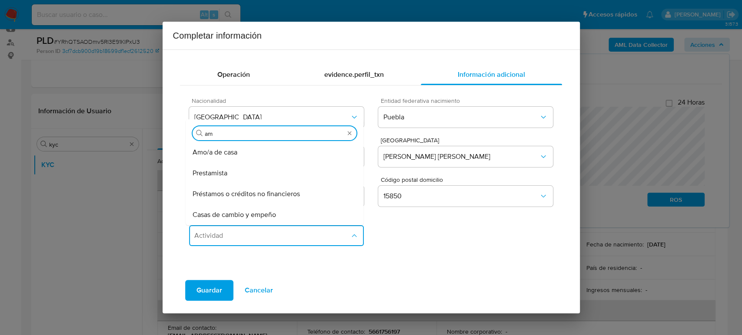
type input "a"
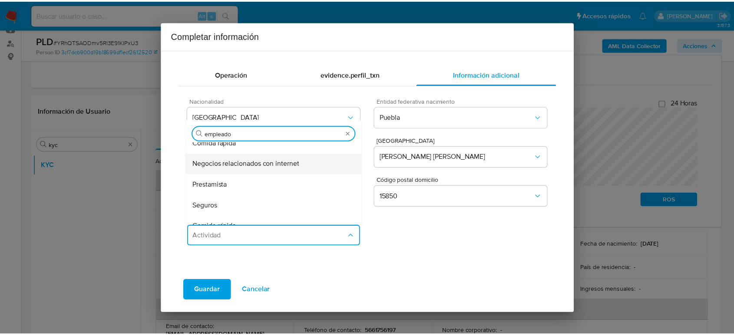
scroll to position [193, 0]
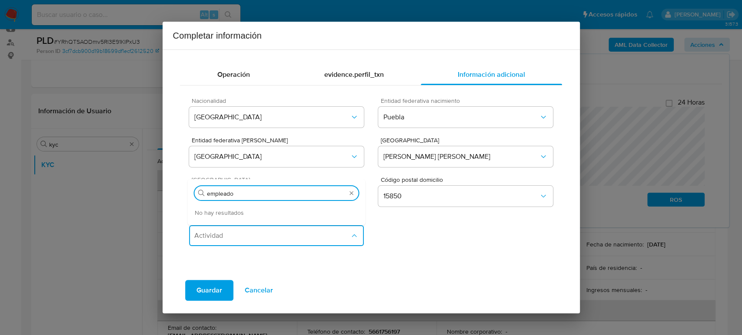
type input "empleado"
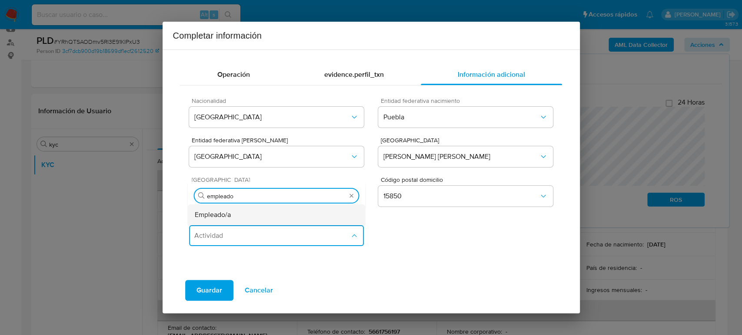
click div "Empleado/a"
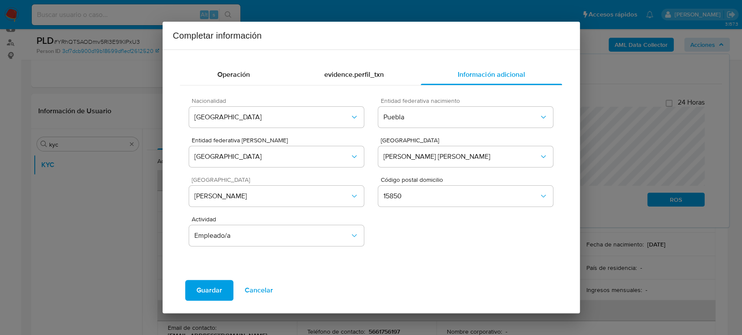
click span "Guardar"
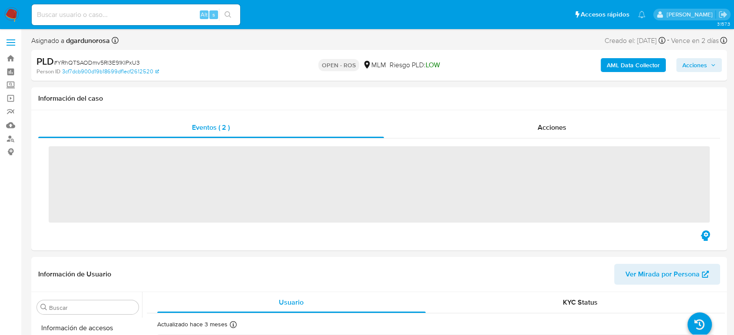
scroll to position [367, 0]
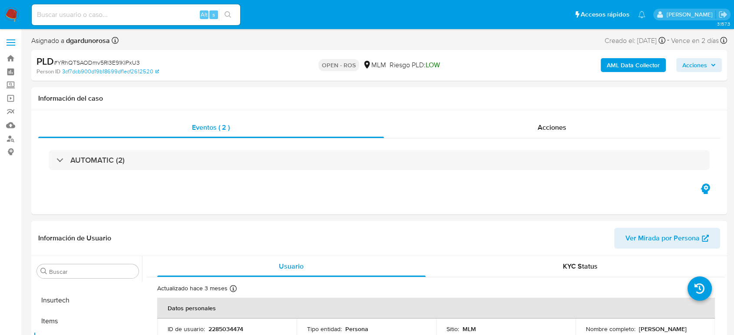
select select "10"
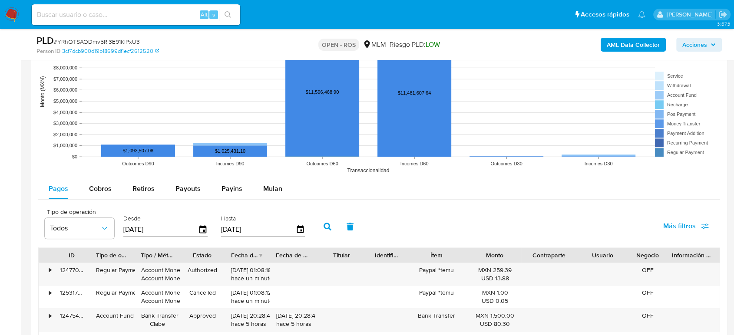
scroll to position [869, 0]
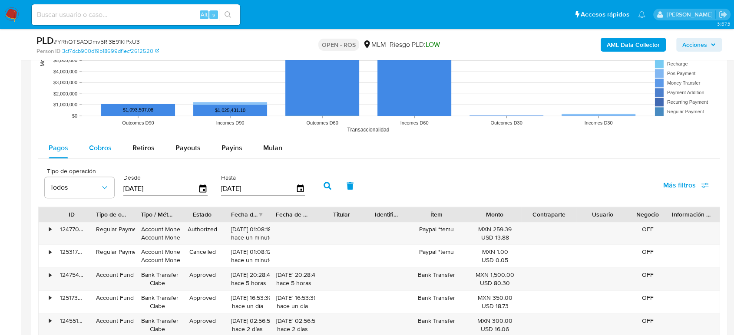
click at [89, 151] on button "Cobros" at bounding box center [100, 148] width 43 height 21
select select "10"
click at [301, 190] on icon "button" at bounding box center [300, 189] width 7 height 8
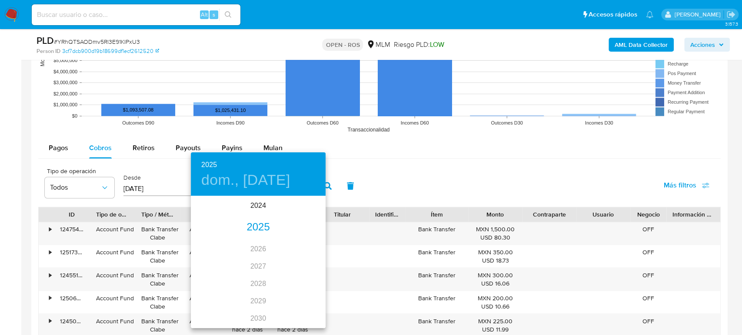
click at [252, 224] on div "2025" at bounding box center [258, 227] width 135 height 17
click at [301, 245] on div "jun." at bounding box center [303, 246] width 45 height 33
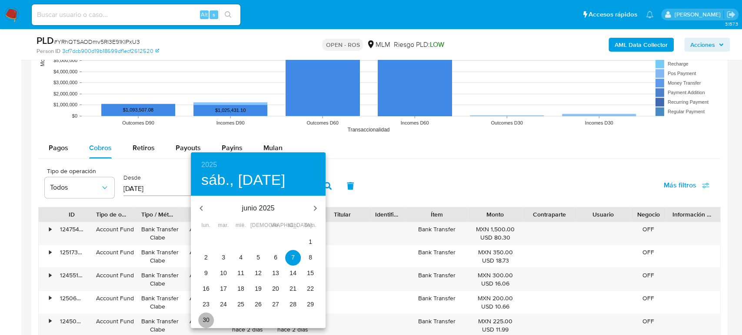
click at [208, 318] on p "30" at bounding box center [205, 320] width 7 height 9
type input "[DATE]"
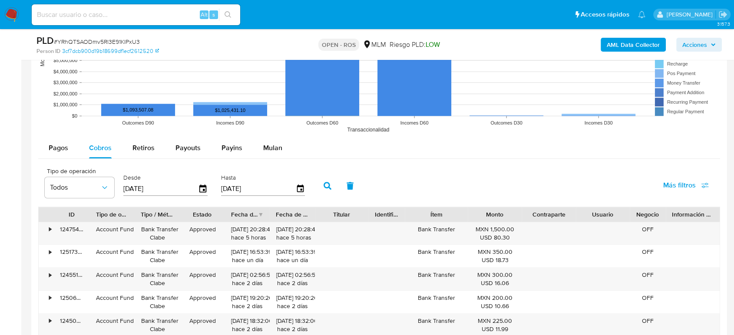
click at [327, 191] on button "button" at bounding box center [327, 186] width 23 height 21
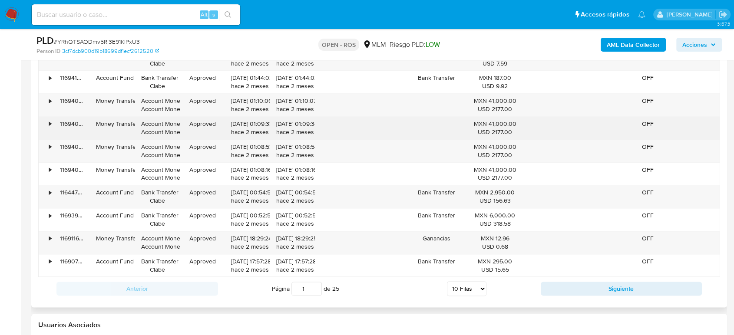
scroll to position [1110, 0]
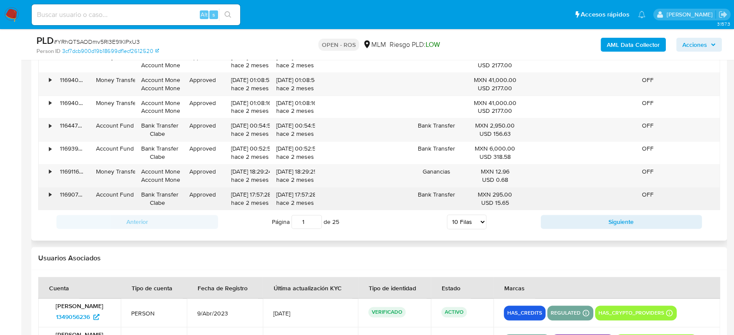
drag, startPoint x: 232, startPoint y: 193, endPoint x: 264, endPoint y: 194, distance: 32.2
click at [261, 193] on div "30/06/2025 17:57:28 hace 2 meses" at bounding box center [247, 199] width 33 height 17
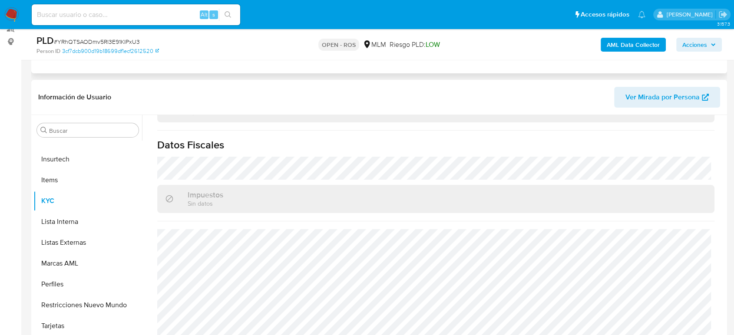
scroll to position [0, 0]
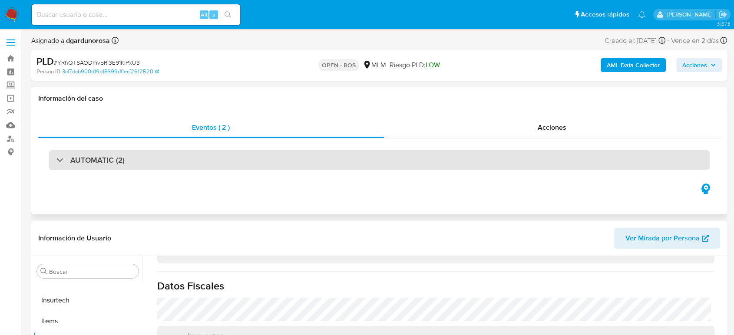
click at [243, 168] on div "AUTOMATIC (2)" at bounding box center [379, 160] width 661 height 20
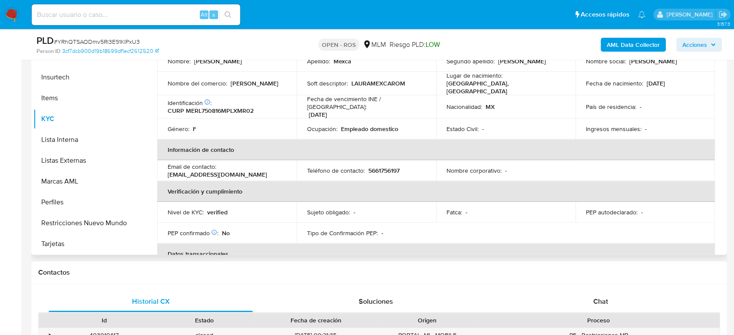
scroll to position [63, 0]
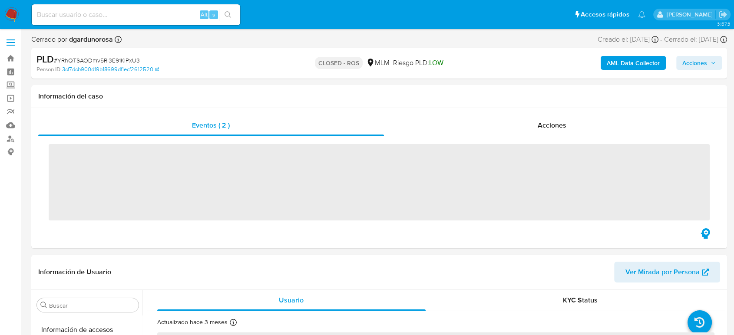
scroll to position [367, 0]
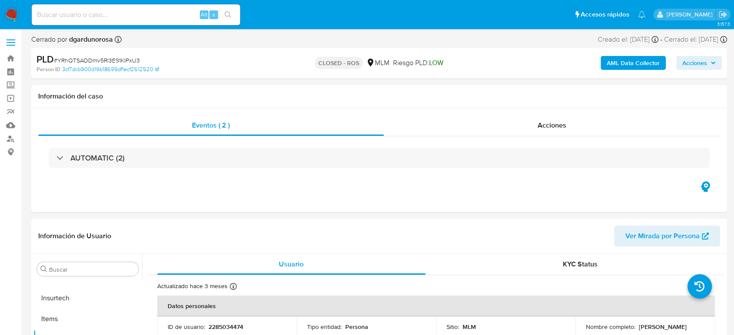
select select "10"
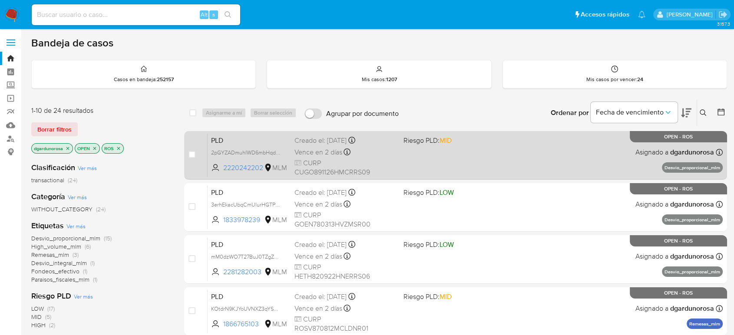
click at [472, 167] on div "PLD 2pGYZADmuhIWD6mbHqdfJUVo 2220242202 MLM Riesgo PLD: MID Creado el: 12/07/20…" at bounding box center [465, 155] width 515 height 44
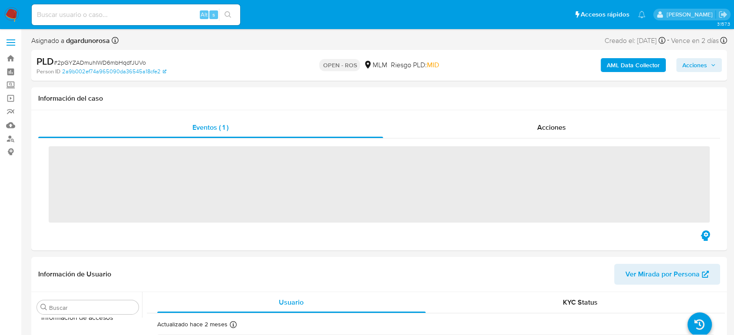
scroll to position [367, 0]
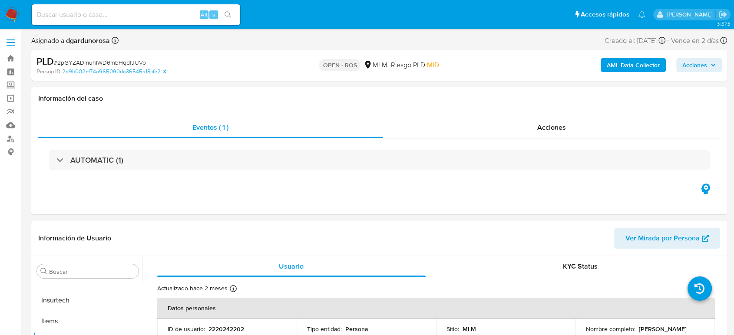
select select "10"
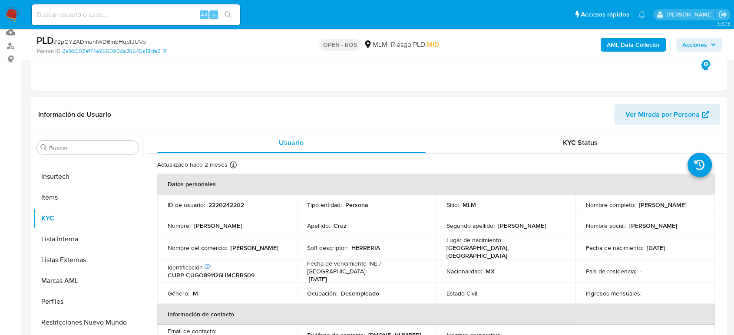
scroll to position [96, 0]
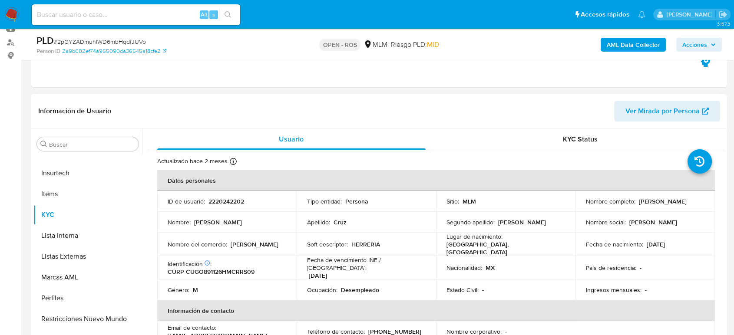
click at [225, 204] on p "2220242202" at bounding box center [227, 202] width 36 height 8
copy p "2220242202"
click at [225, 247] on p "Nombre del comercio :" at bounding box center [198, 245] width 60 height 8
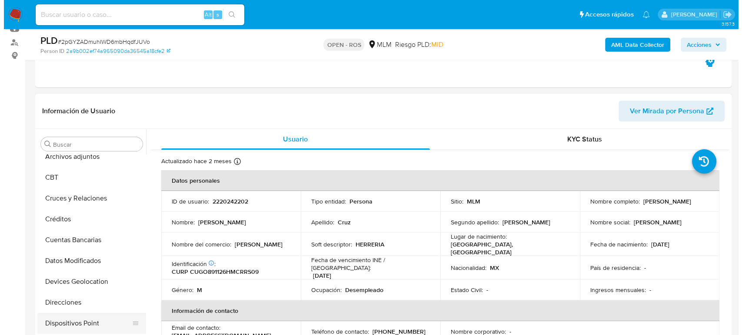
scroll to position [0, 0]
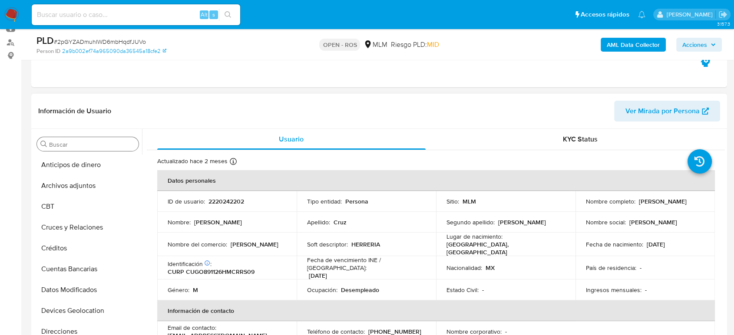
click at [81, 145] on input "Buscar" at bounding box center [92, 145] width 86 height 8
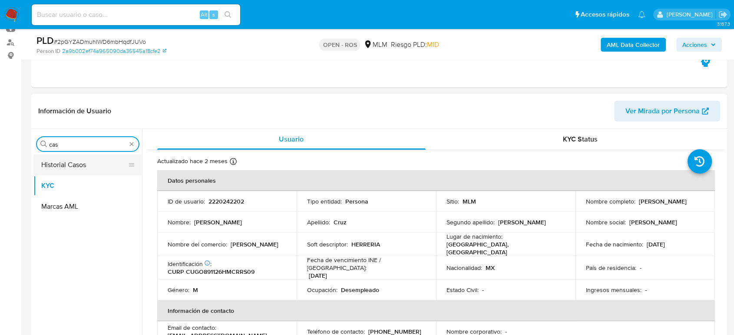
type input "cas"
click at [69, 167] on button "Historial Casos" at bounding box center [84, 165] width 102 height 21
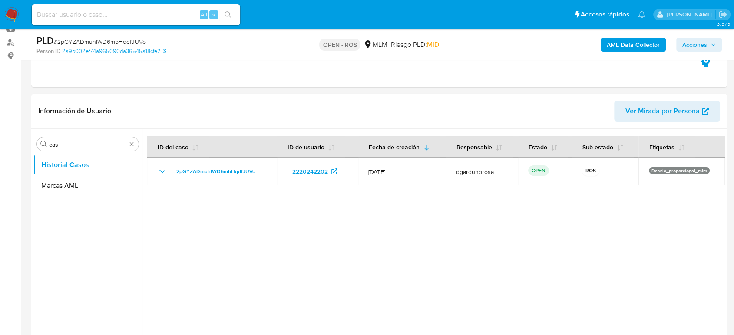
click at [712, 48] on span "Acciones" at bounding box center [699, 45] width 33 height 12
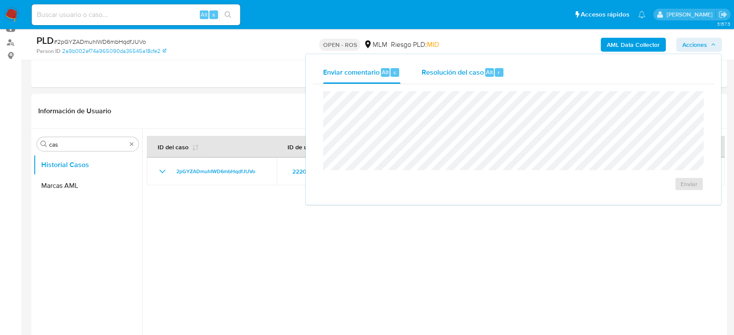
click at [481, 69] on span "Resolución del caso" at bounding box center [453, 72] width 62 height 10
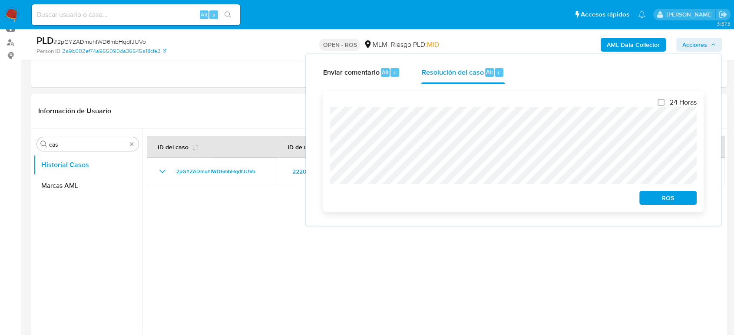
click at [674, 201] on span "ROS" at bounding box center [668, 198] width 45 height 12
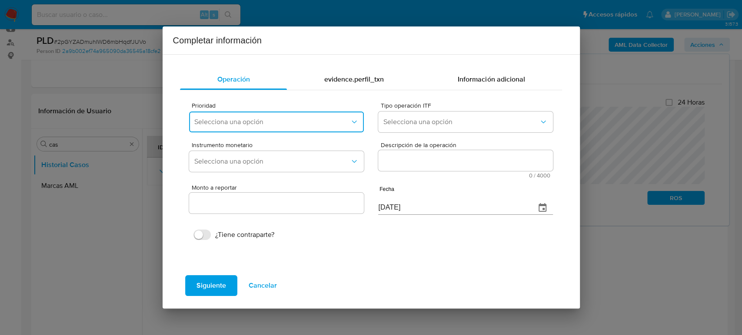
click at [249, 123] on span "Selecciona una opción" at bounding box center [271, 122] width 155 height 9
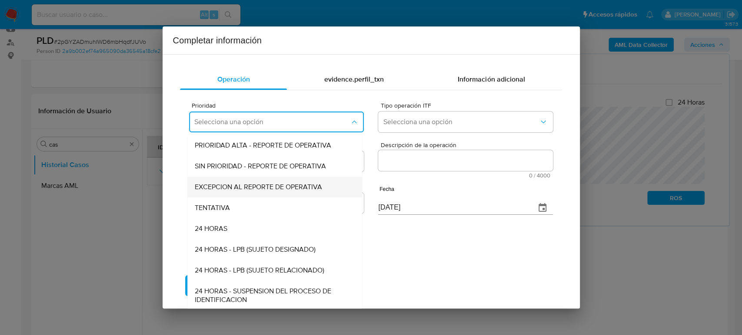
click at [273, 189] on span "EXCEPCION AL REPORTE DE OPERATIVA" at bounding box center [258, 187] width 127 height 9
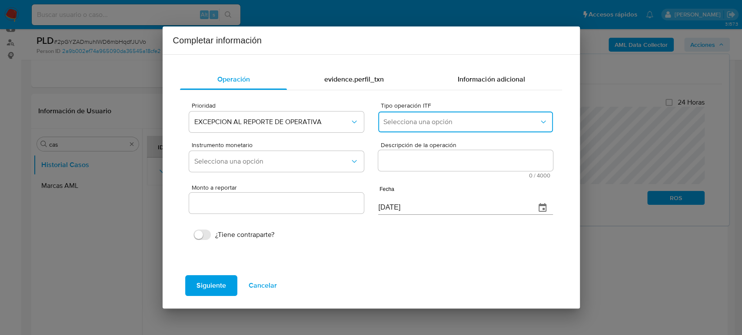
click at [479, 123] on span "Selecciona una opción" at bounding box center [460, 122] width 155 height 9
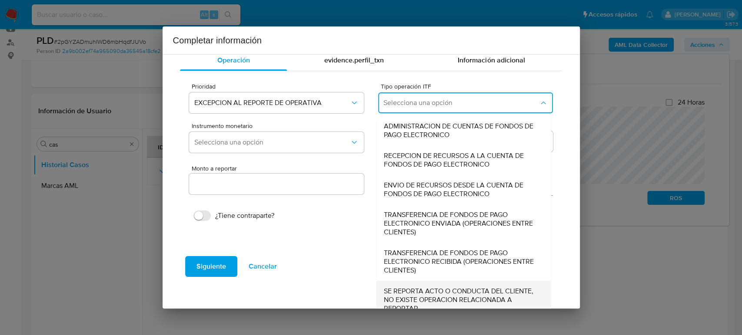
scroll to position [30, 0]
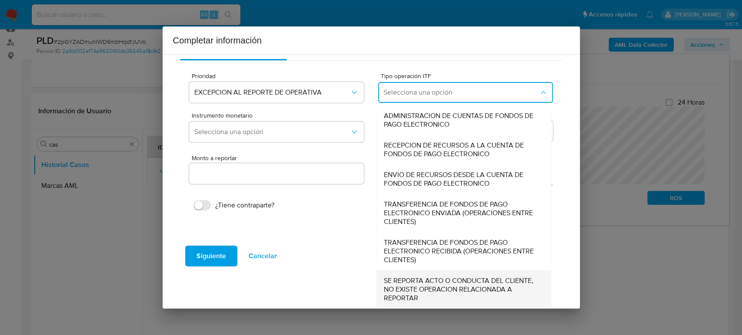
click at [450, 282] on span "SE REPORTA ACTO O CONDUCTA DEL CLIENTE, NO EXISTE OPERACION RELACIONADA A REPOR…" at bounding box center [461, 290] width 155 height 26
type input "0.00"
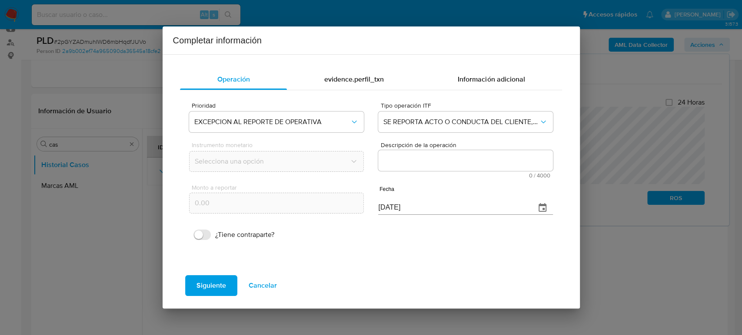
click at [432, 162] on textarea "Descripción de la operación" at bounding box center [465, 160] width 174 height 21
click at [397, 162] on textarea "Descripción de la operación" at bounding box center [465, 160] width 174 height 21
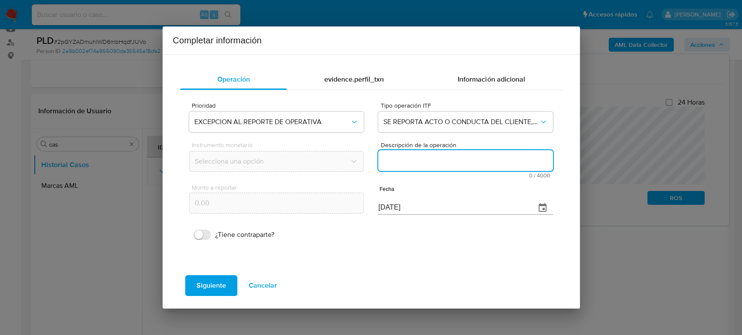
paste textarea "/CONOCIMIENTO DEL CLIENTE O USUARIO CLIENTE OSCAR ARMANDO CRUZ GARCIA NUMERO DE…"
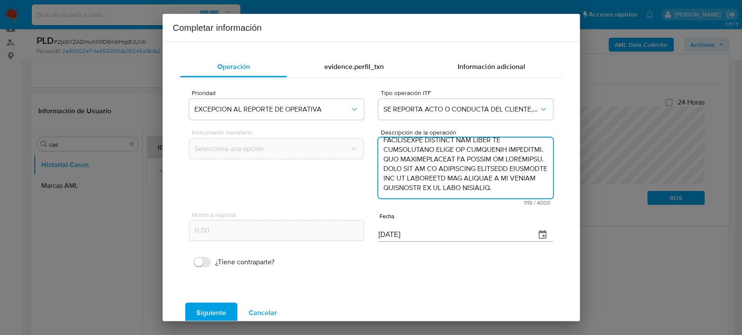
type textarea "/CONOCIMIENTO DEL CLIENTE O USUARIO CLIENTE OSCAR ARMANDO CRUZ GARCIA NUMERO DE…"
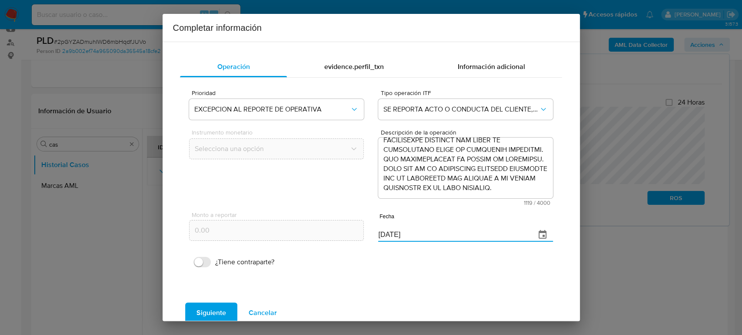
click at [333, 232] on div "Monto a reportar 0.00 Fecha 07/09/2025" at bounding box center [370, 226] width 363 height 41
paste input "28/06"
type input "28/06/2025"
click at [214, 316] on span "Siguiente" at bounding box center [211, 313] width 30 height 19
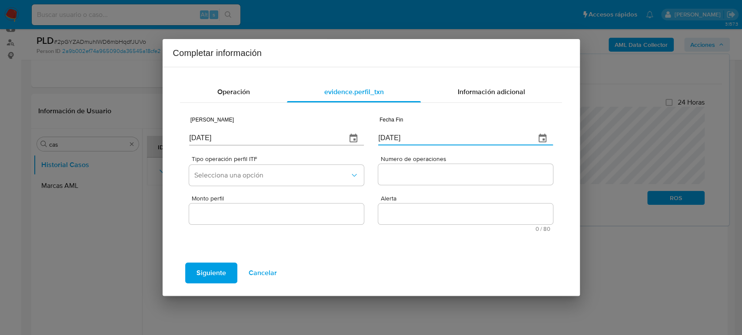
drag, startPoint x: 403, startPoint y: 143, endPoint x: 315, endPoint y: 148, distance: 87.9
click at [312, 145] on div "Fecha Inicio 07/09/2025 Fecha Fin 07/09/2025" at bounding box center [370, 129] width 363 height 41
paste input "28/06"
type input "28/06/2025"
drag, startPoint x: 190, startPoint y: 140, endPoint x: 142, endPoint y: 137, distance: 48.3
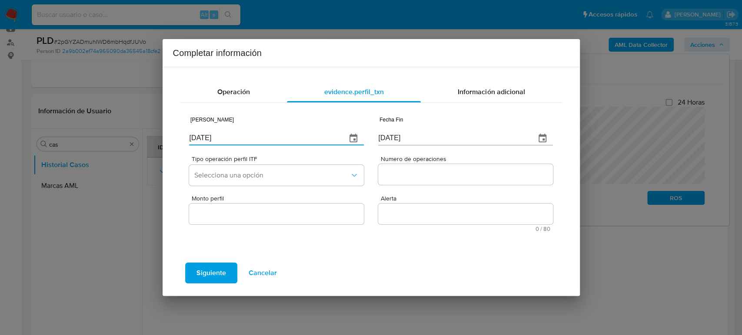
click at [142, 137] on div "Completar información Operación evidence.perfil_txn Información adicional Fecha…" at bounding box center [371, 167] width 742 height 335
paste input "17/01"
type input "17/01/2025"
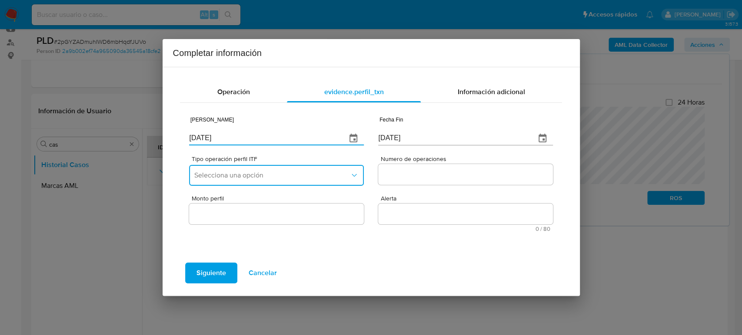
click at [334, 179] on span "Selecciona una opción" at bounding box center [271, 175] width 155 height 9
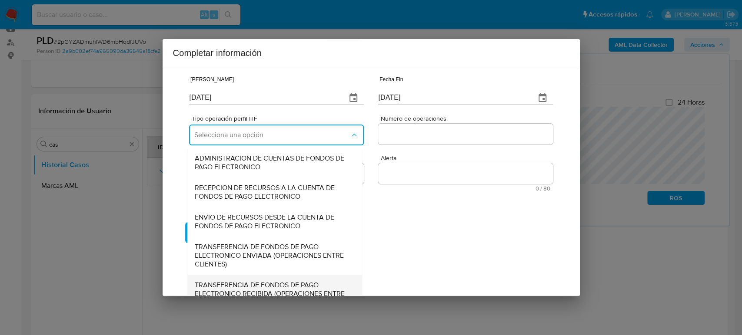
scroll to position [96, 0]
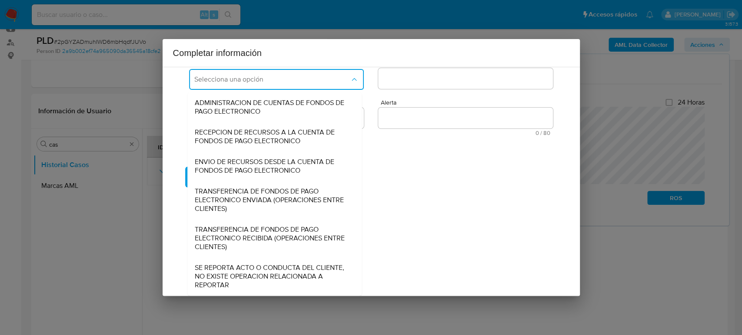
drag, startPoint x: 258, startPoint y: 278, endPoint x: 345, endPoint y: 211, distance: 109.4
click at [257, 278] on span "SE REPORTA ACTO O CONDUCTA DEL CLIENTE, NO EXISTE OPERACION RELACIONADA A REPOR…" at bounding box center [272, 277] width 155 height 26
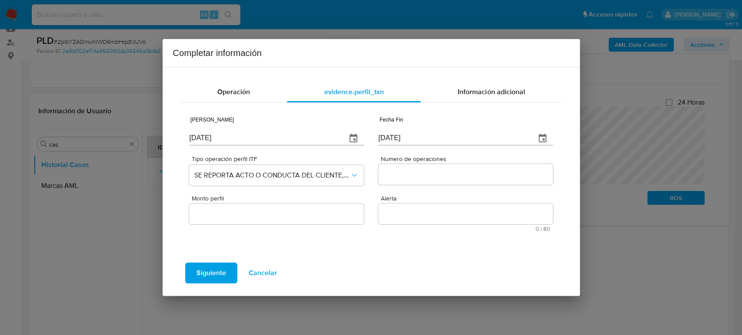
click at [455, 174] on input "Numero de operaciones" at bounding box center [465, 174] width 174 height 11
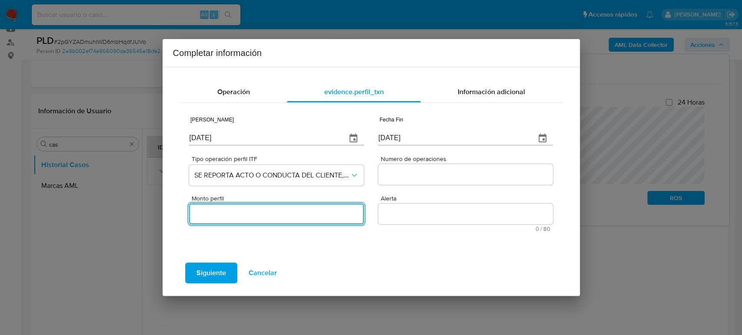
click at [457, 174] on input "Numero de operaciones" at bounding box center [465, 174] width 174 height 11
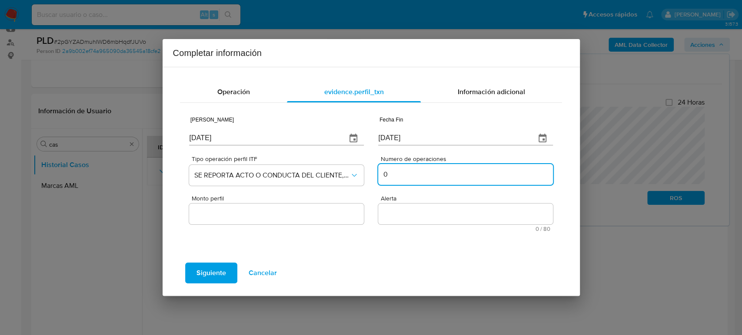
type input "0"
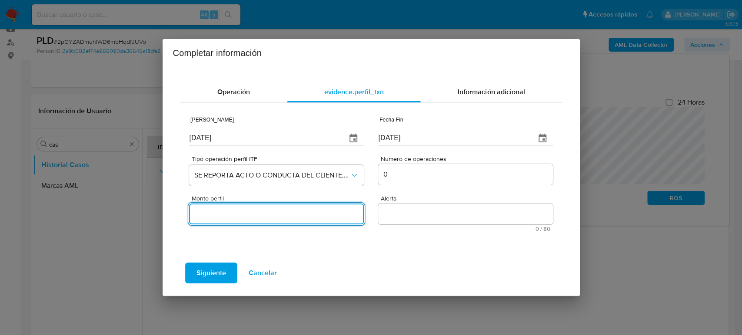
click at [257, 215] on input "Monto perfil" at bounding box center [276, 214] width 174 height 11
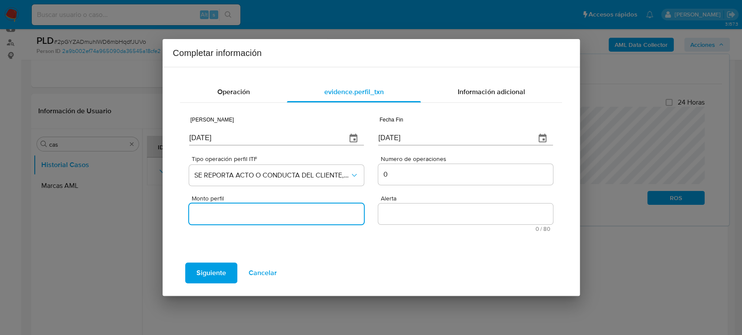
type input "0.00"
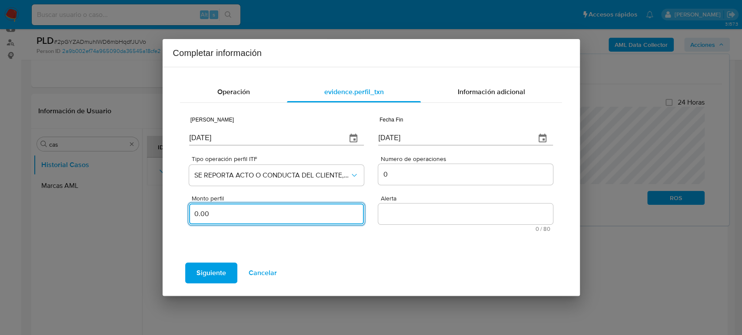
click at [413, 217] on textarea "Alerta" at bounding box center [465, 214] width 174 height 21
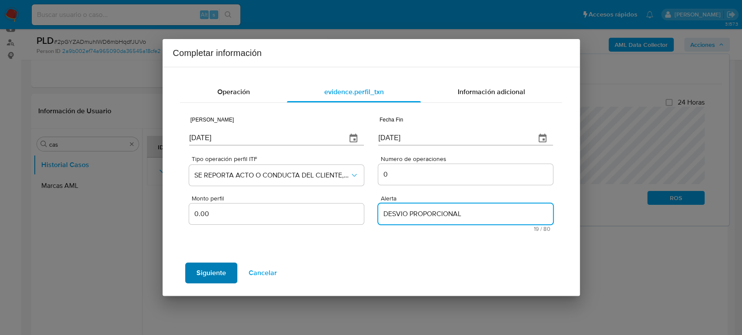
type textarea "DESVIO PROPORCIONAL"
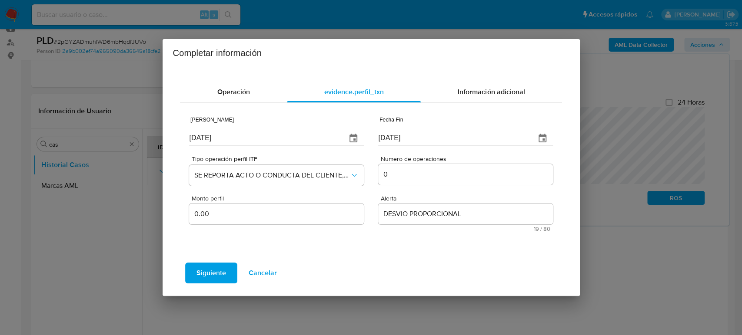
click at [222, 271] on span "Siguiente" at bounding box center [211, 273] width 30 height 19
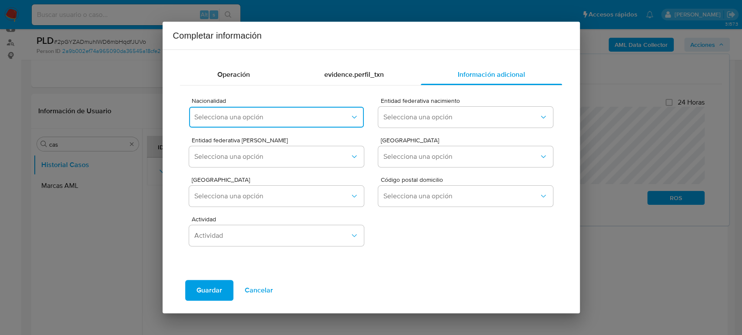
click at [230, 123] on button "Selecciona una opción" at bounding box center [276, 117] width 174 height 21
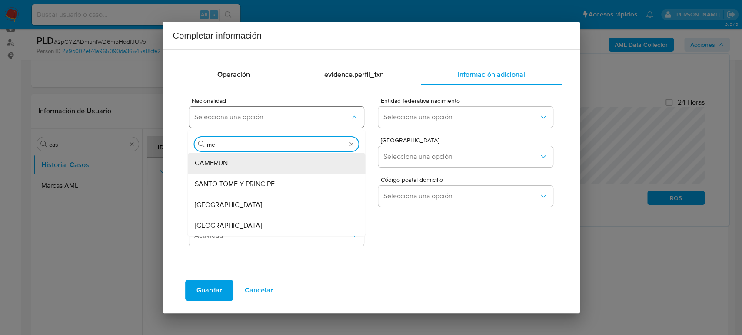
type input "mex"
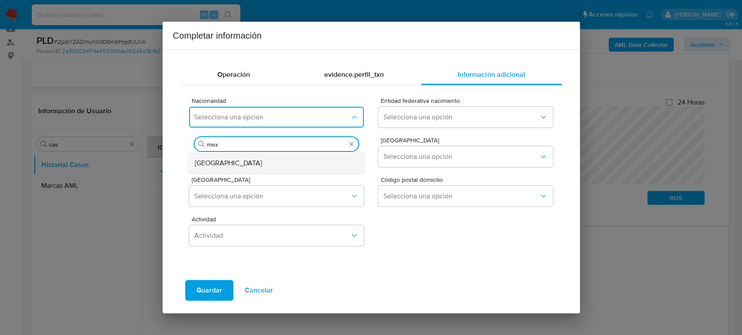
click at [229, 156] on div "[GEOGRAPHIC_DATA]" at bounding box center [274, 163] width 159 height 21
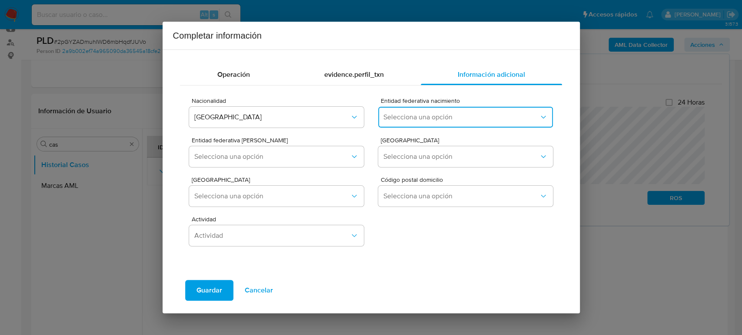
click at [481, 116] on span "Selecciona una opción" at bounding box center [460, 117] width 155 height 9
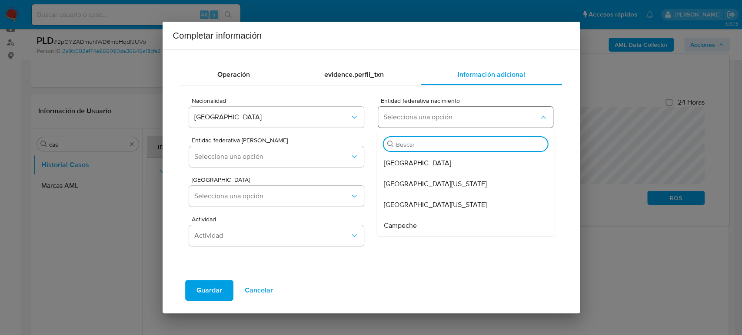
type input "m"
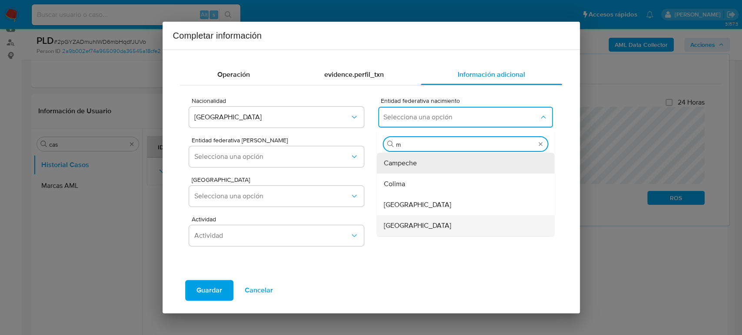
scroll to position [48, 0]
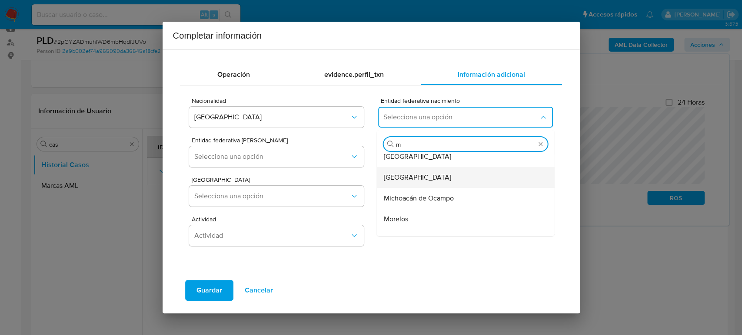
click at [442, 178] on div "[GEOGRAPHIC_DATA]" at bounding box center [463, 177] width 159 height 21
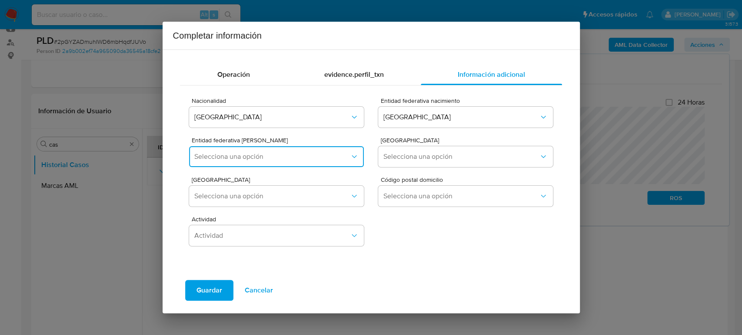
click at [299, 161] on button "Selecciona una opción" at bounding box center [276, 156] width 174 height 21
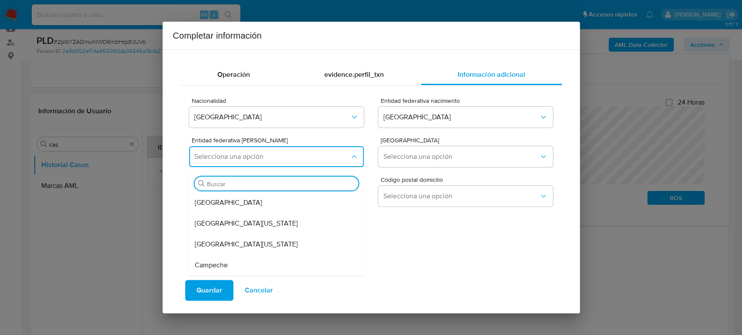
type input "m"
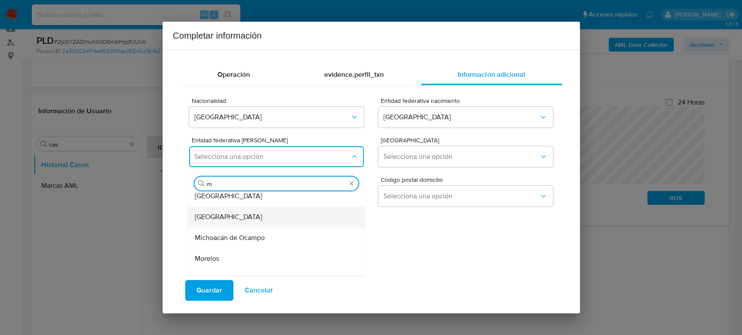
click at [229, 219] on div "[GEOGRAPHIC_DATA]" at bounding box center [274, 217] width 159 height 21
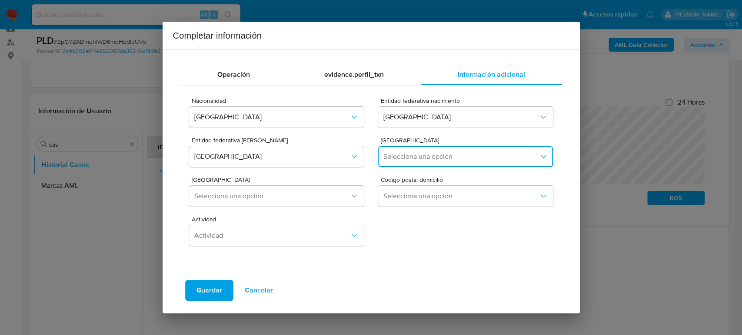
click at [459, 165] on button "Selecciona una opción" at bounding box center [465, 156] width 174 height 21
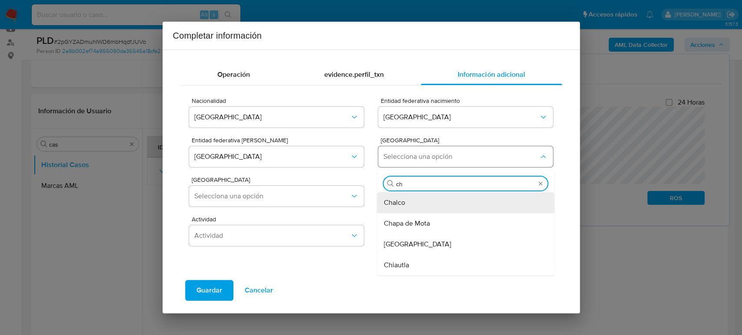
type input "cha"
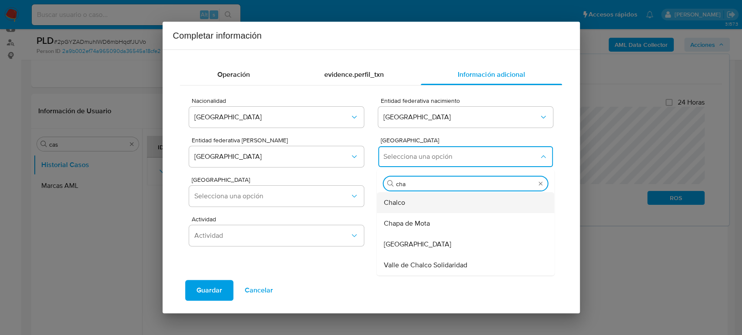
click at [415, 201] on div "Chalco" at bounding box center [463, 203] width 159 height 21
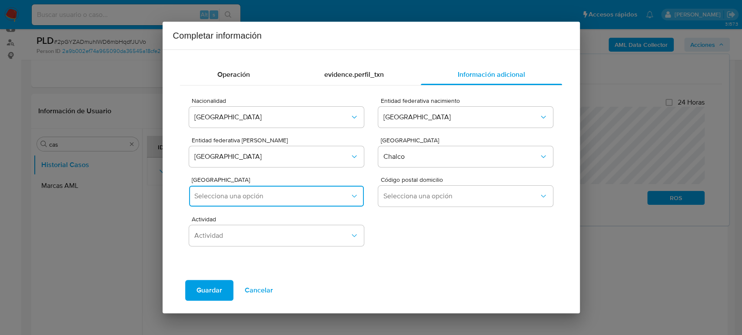
click at [246, 199] on span "Selecciona una opción" at bounding box center [271, 196] width 155 height 9
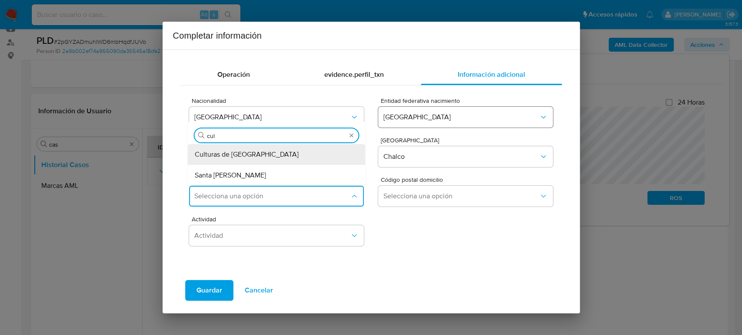
type input "cult"
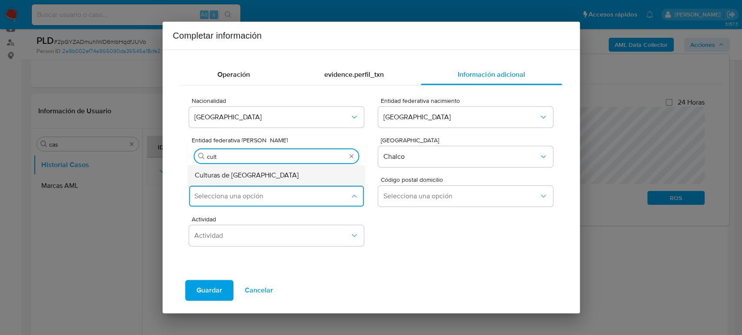
click at [267, 179] on div "Culturas de México" at bounding box center [274, 175] width 159 height 21
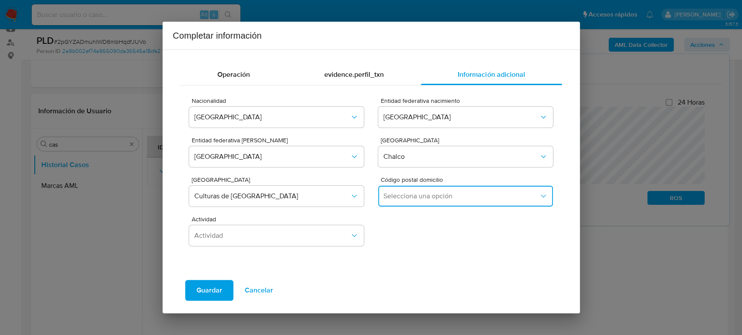
click at [501, 192] on span "Selecciona una opción" at bounding box center [460, 196] width 155 height 9
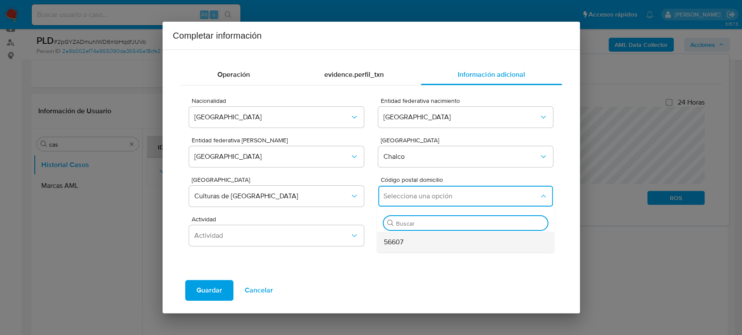
click at [449, 245] on div "56607" at bounding box center [463, 242] width 159 height 21
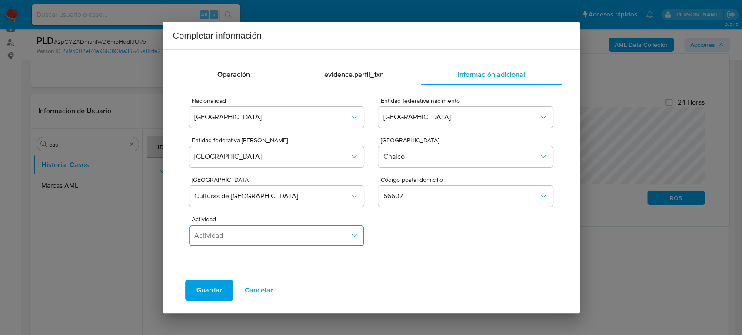
click at [317, 242] on button "Actividad" at bounding box center [276, 236] width 174 height 21
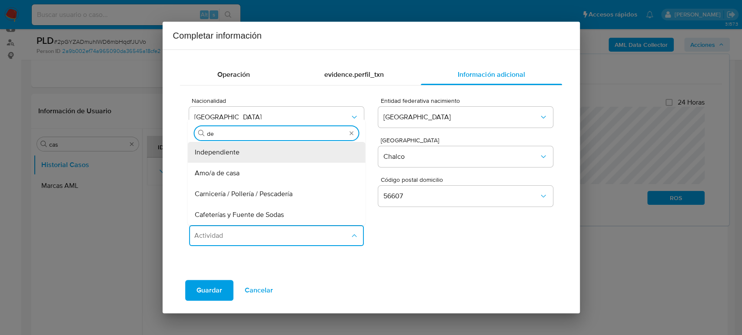
type input "d"
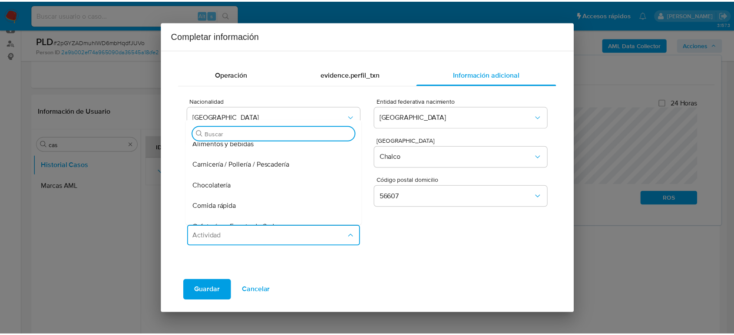
scroll to position [0, 0]
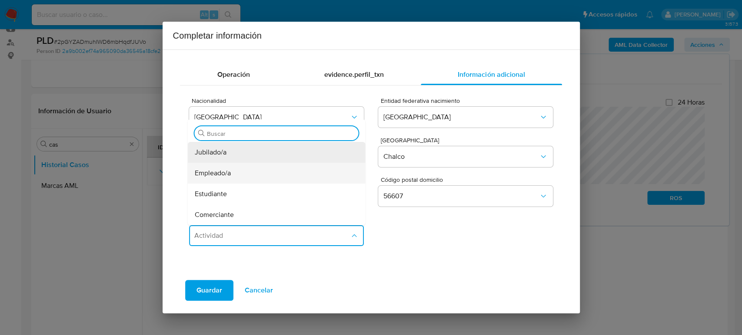
click at [260, 176] on div "Empleado/a" at bounding box center [274, 173] width 159 height 21
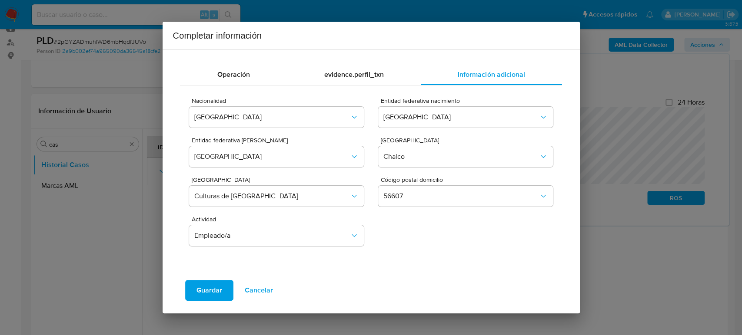
click at [212, 292] on span "Guardar" at bounding box center [209, 290] width 26 height 19
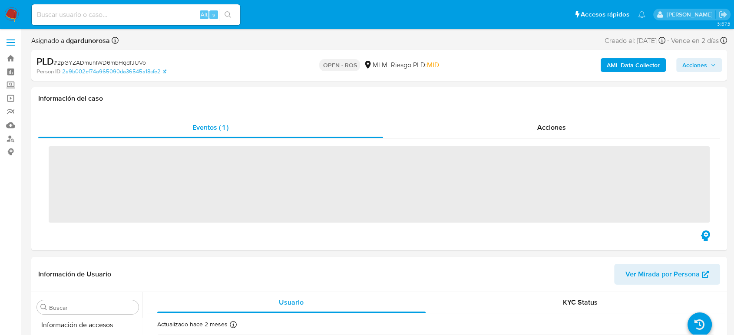
scroll to position [367, 0]
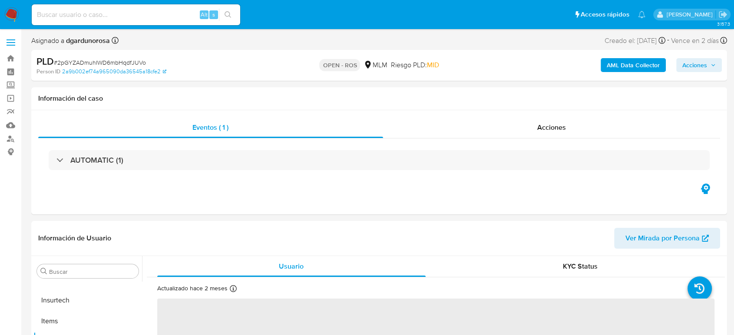
select select "10"
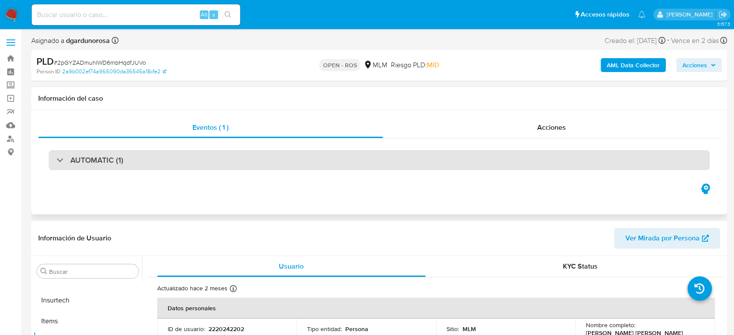
click at [337, 153] on div "AUTOMATIC (1)" at bounding box center [379, 160] width 661 height 20
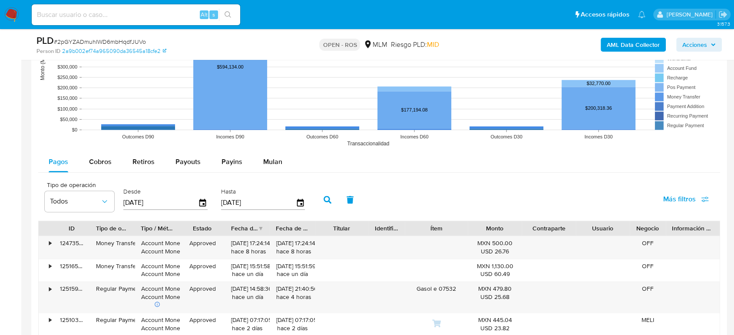
scroll to position [1110, 0]
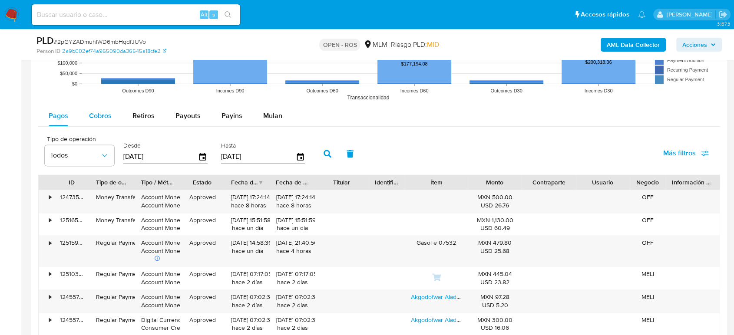
click at [93, 117] on span "Cobros" at bounding box center [100, 116] width 23 height 10
select select "10"
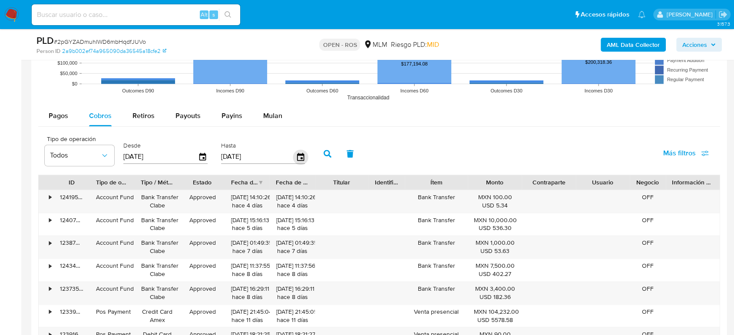
click at [295, 157] on icon "button" at bounding box center [300, 156] width 15 height 15
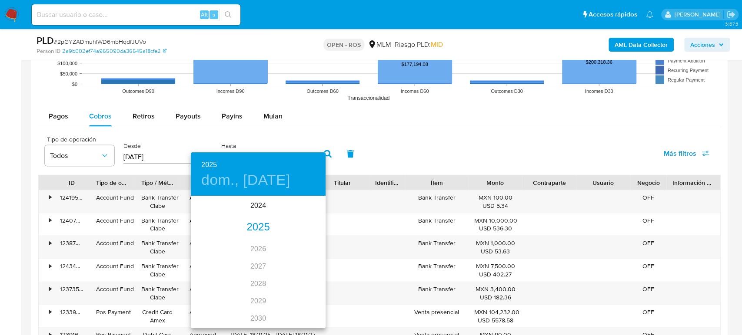
click at [252, 227] on div "2025" at bounding box center [258, 227] width 135 height 17
click at [295, 245] on div "jun." at bounding box center [303, 246] width 45 height 33
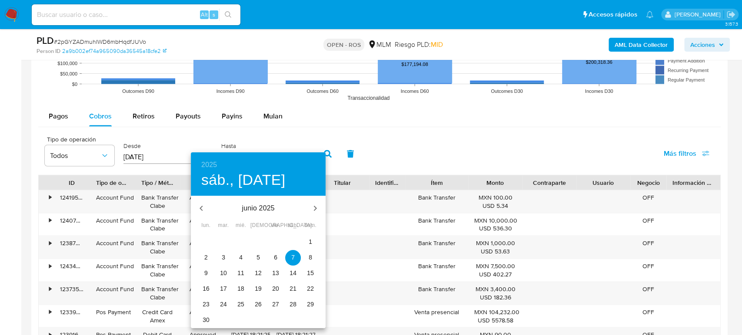
click at [208, 323] on p "30" at bounding box center [205, 320] width 7 height 9
type input "30/06/2025"
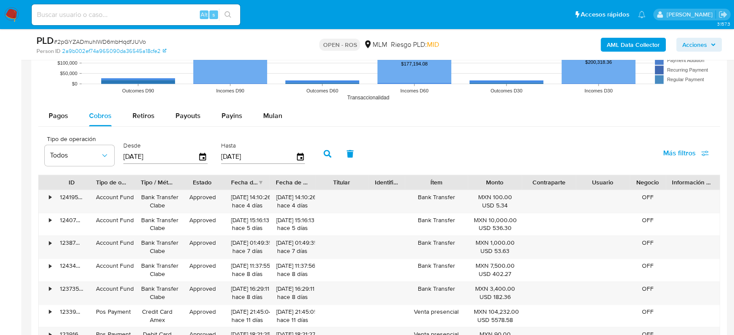
click at [323, 156] on button "button" at bounding box center [327, 153] width 23 height 21
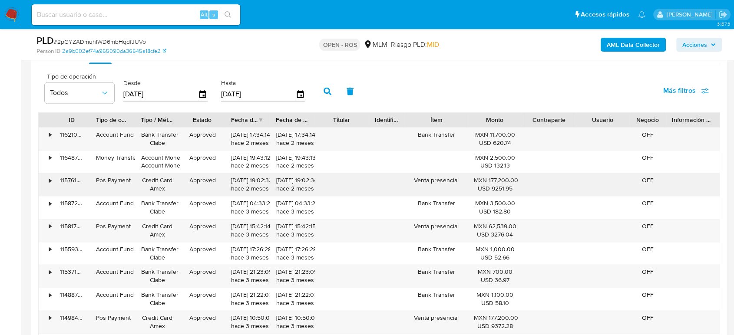
scroll to position [1159, 0]
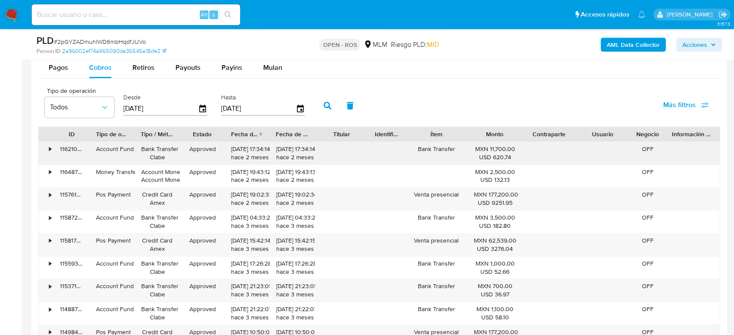
drag, startPoint x: 232, startPoint y: 148, endPoint x: 262, endPoint y: 149, distance: 30.0
click at [262, 149] on div "28/06/2025 17:34:14 hace 2 meses" at bounding box center [247, 153] width 33 height 17
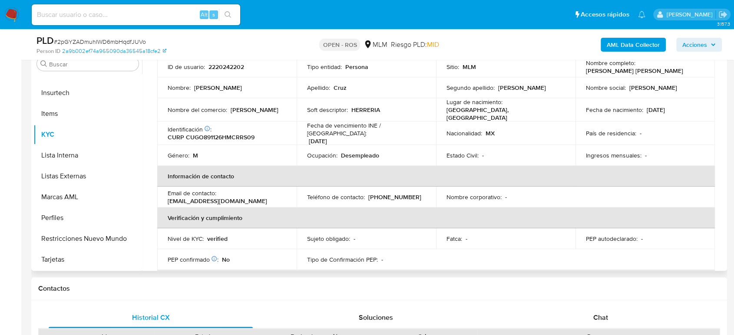
scroll to position [7, 0]
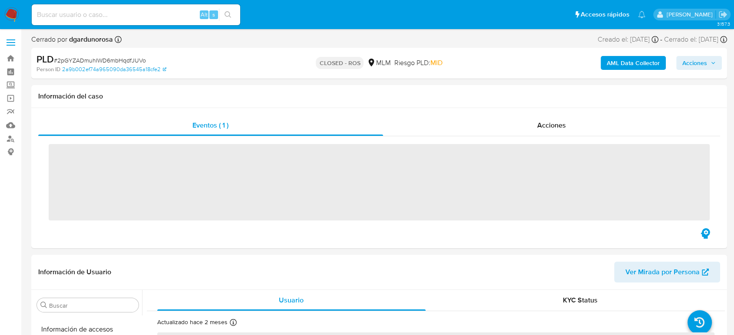
scroll to position [367, 0]
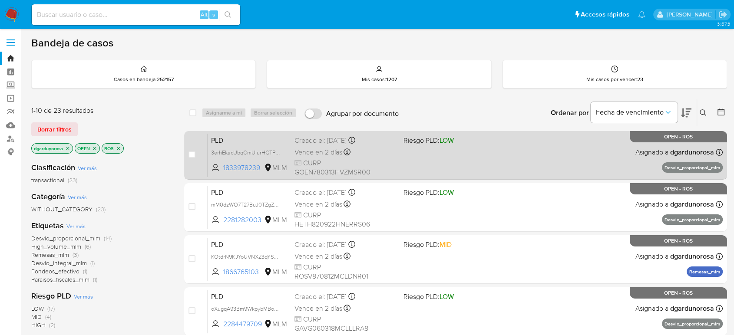
click at [458, 155] on div "PLD 3erhEkacUbqCmUlurHGTPfJr 1833978239 MLM Riesgo PLD: LOW Creado el: 12/07/20…" at bounding box center [465, 155] width 515 height 44
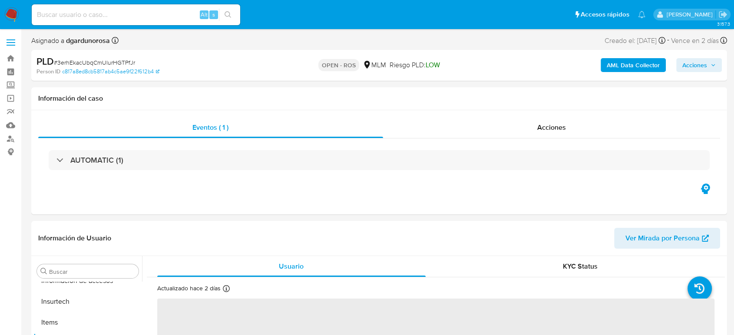
scroll to position [367, 0]
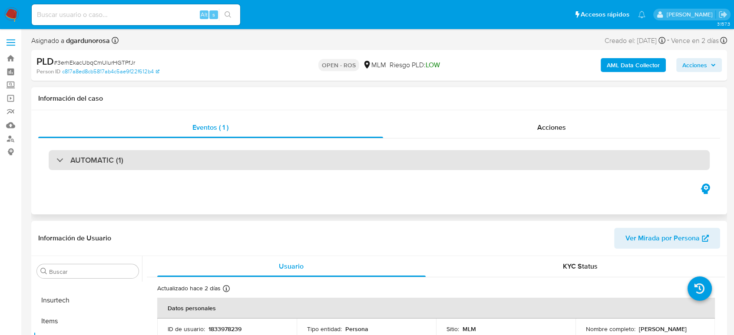
select select "10"
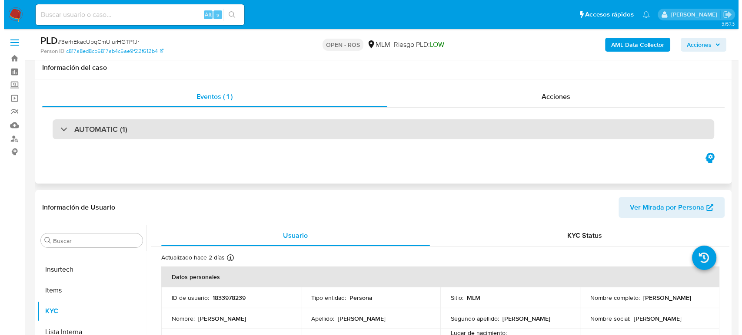
scroll to position [48, 0]
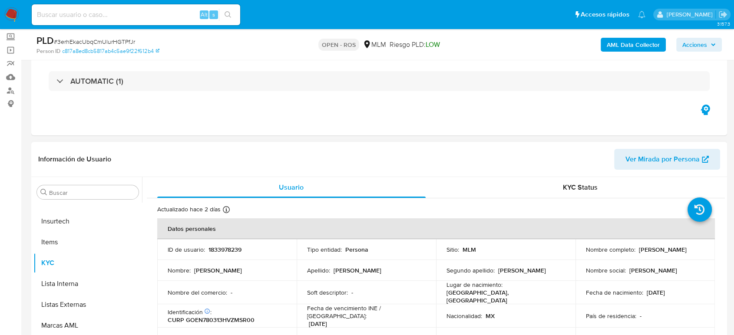
click at [222, 252] on p "1833978239" at bounding box center [225, 250] width 33 height 8
copy p "1833978239"
click at [219, 252] on p "1833978239" at bounding box center [225, 250] width 33 height 8
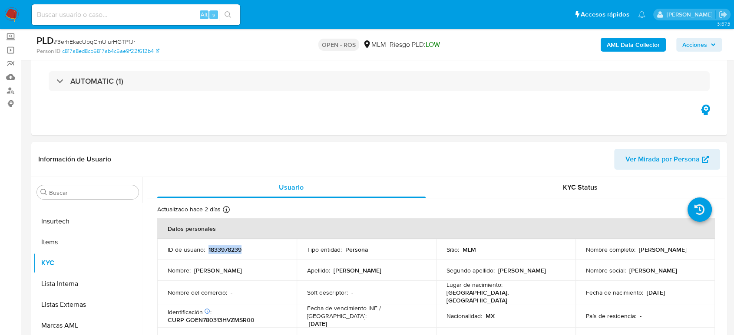
click at [711, 43] on icon "button" at bounding box center [713, 44] width 5 height 5
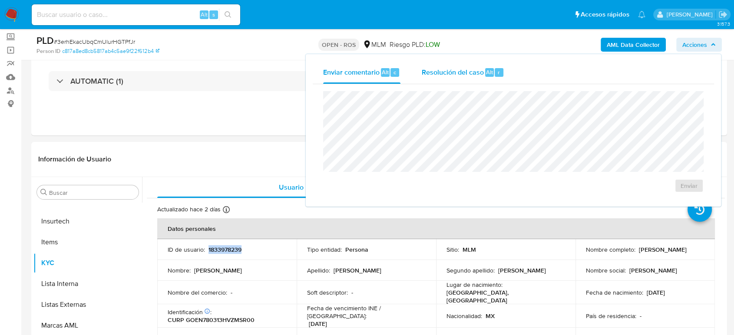
click at [438, 76] on span "Resolución del caso" at bounding box center [453, 72] width 62 height 10
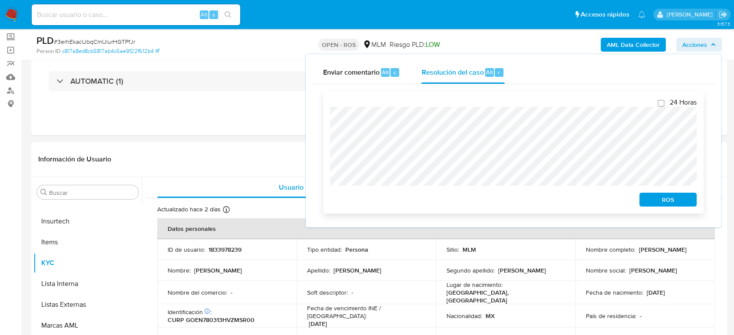
click at [672, 195] on span "ROS" at bounding box center [668, 200] width 45 height 12
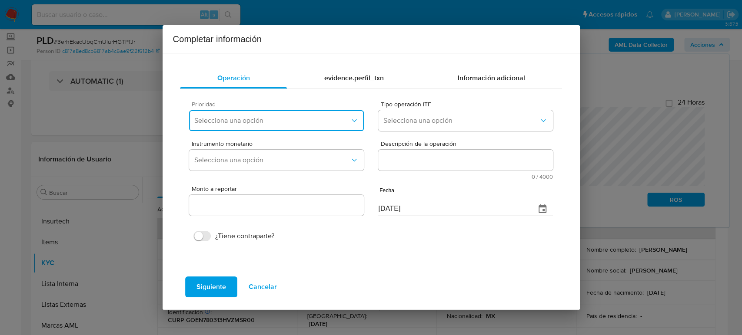
click at [289, 112] on button "Selecciona una opción" at bounding box center [276, 120] width 174 height 21
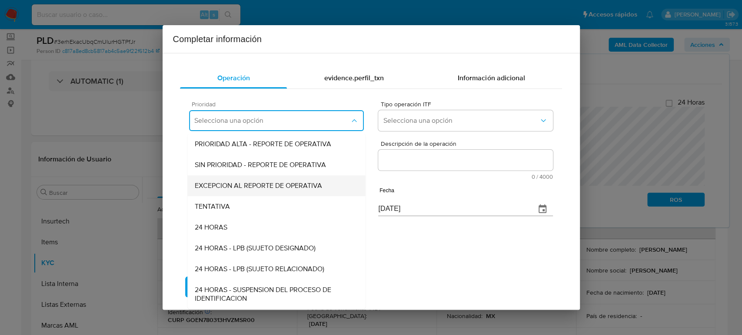
click at [268, 192] on div "EXCEPCION AL REPORTE DE OPERATIVA" at bounding box center [277, 186] width 164 height 21
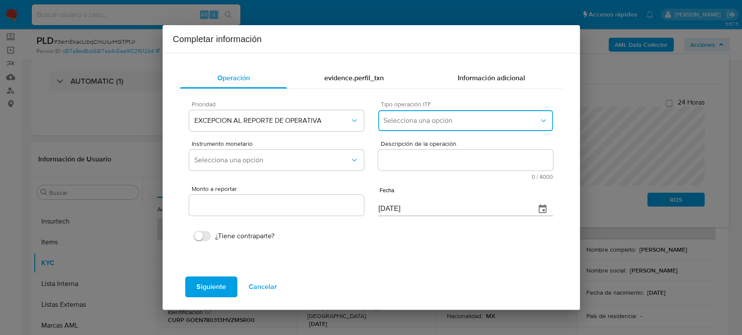
click at [482, 123] on span "Selecciona una opción" at bounding box center [460, 120] width 155 height 9
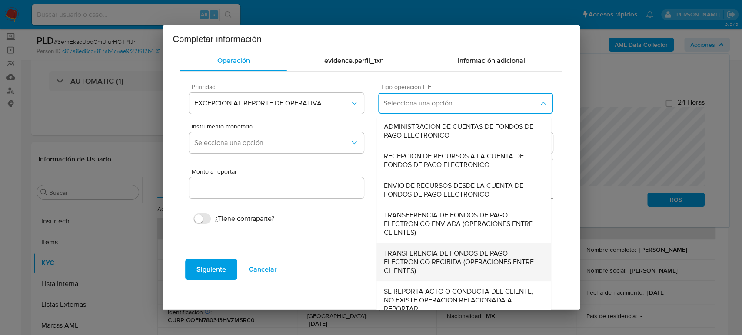
scroll to position [27, 0]
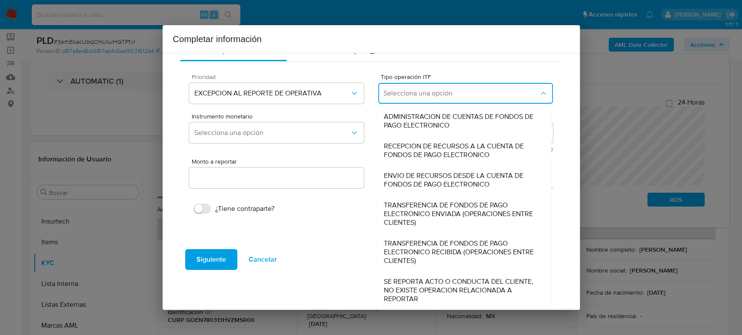
click at [445, 285] on span "SE REPORTA ACTO O CONDUCTA DEL CLIENTE, NO EXISTE OPERACION RELACIONADA A REPOR…" at bounding box center [464, 291] width 160 height 26
type input "0.00"
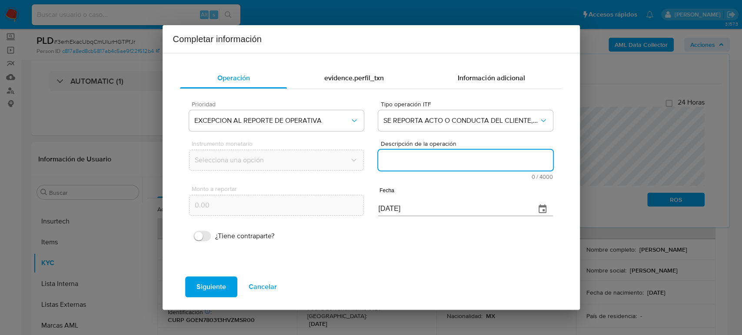
click at [463, 166] on textarea "Descripción de la operación" at bounding box center [465, 160] width 174 height 21
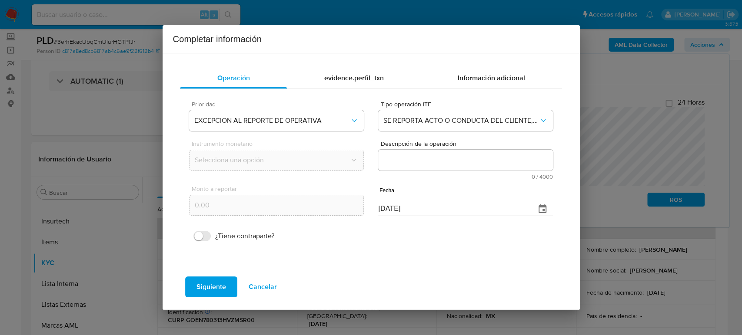
click at [446, 159] on textarea "Descripción de la operación" at bounding box center [465, 160] width 174 height 21
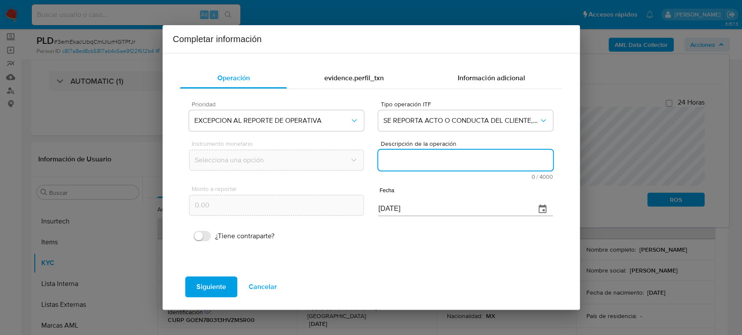
paste textarea "/CONOCIMIENTO DEL CLIENTE O USUARIO CLIENTE NARCISO GOMEZ ESQUIVEL NUMERO DE CL…"
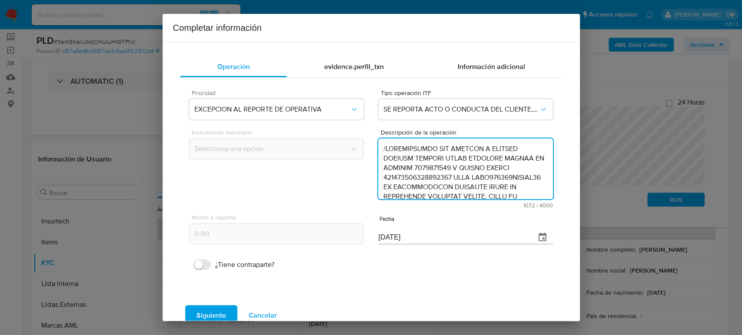
scroll to position [222, 0]
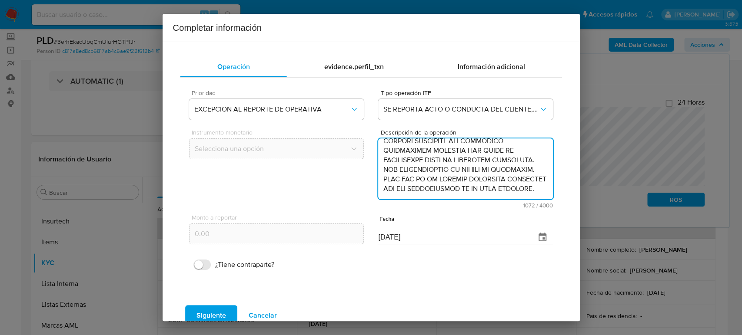
type textarea "/CONOCIMIENTO DEL CLIENTE O USUARIO CLIENTE NARCISO GOMEZ ESQUIVEL NUMERO DE CL…"
click at [537, 242] on icon "button" at bounding box center [542, 237] width 10 height 10
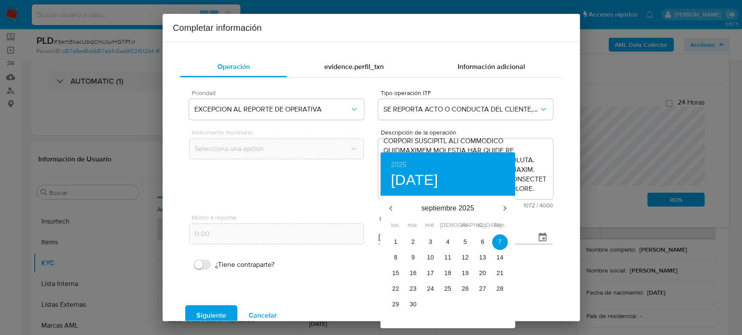
click at [529, 281] on div at bounding box center [371, 167] width 742 height 335
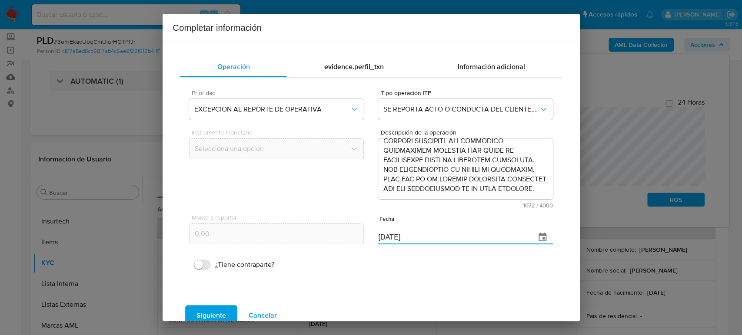
click at [334, 236] on div "Monto a reportar 0.00 Fecha 07/09/2025" at bounding box center [370, 229] width 363 height 41
paste input "24/06"
type input "24/06/2025"
click at [209, 312] on span "Siguiente" at bounding box center [211, 315] width 30 height 19
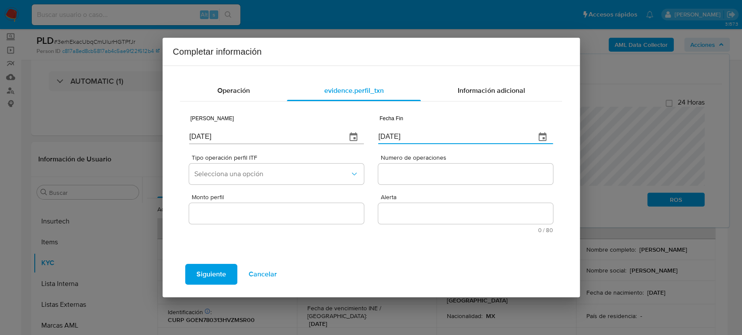
drag, startPoint x: 395, startPoint y: 135, endPoint x: 359, endPoint y: 136, distance: 36.5
click at [359, 136] on div "Fecha Inicio 07/09/2025 Fecha Fin 07/09/2025" at bounding box center [370, 128] width 363 height 41
paste input "24/06"
type input "24/06/2025"
drag, startPoint x: 219, startPoint y: 139, endPoint x: 132, endPoint y: 142, distance: 87.4
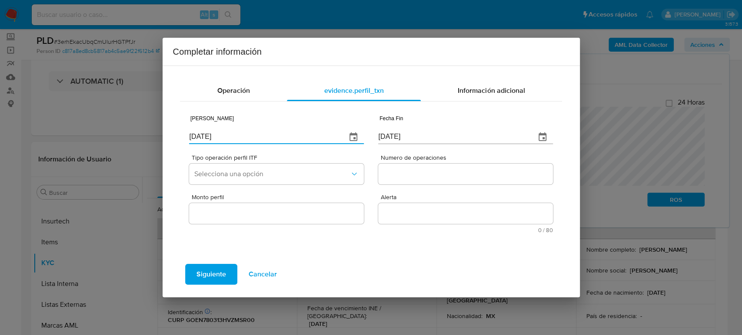
click at [130, 138] on div "Completar información Operación evidence.perfil_txn Información adicional Fecha…" at bounding box center [371, 167] width 742 height 335
paste input "26/02"
type input "26/02/2025"
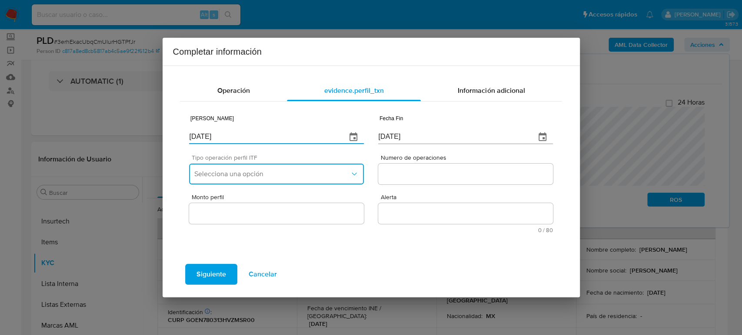
click at [218, 175] on span "Selecciona una opción" at bounding box center [271, 174] width 155 height 9
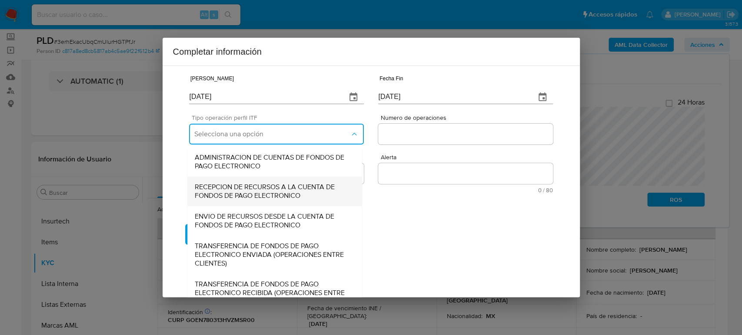
scroll to position [93, 0]
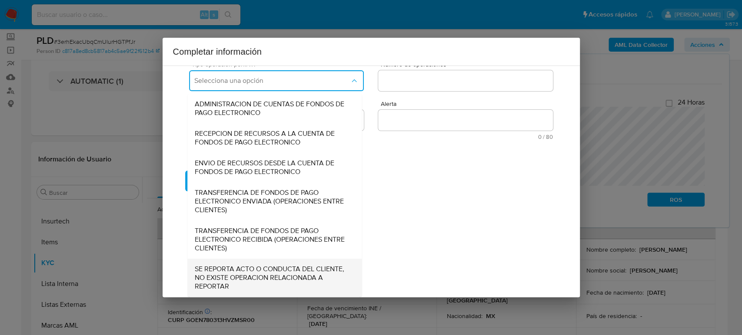
click at [257, 271] on span "SE REPORTA ACTO O CONDUCTA DEL CLIENTE, NO EXISTE OPERACION RELACIONADA A REPOR…" at bounding box center [275, 278] width 160 height 26
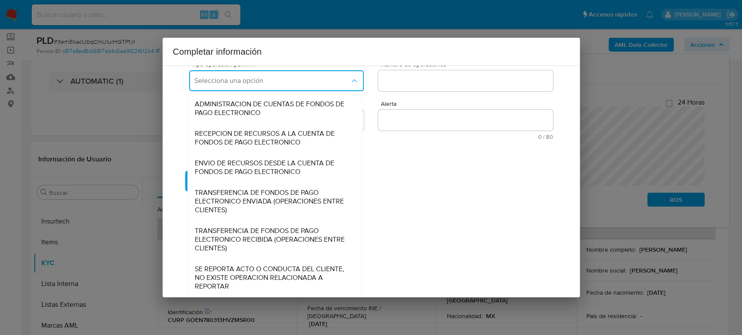
scroll to position [0, 0]
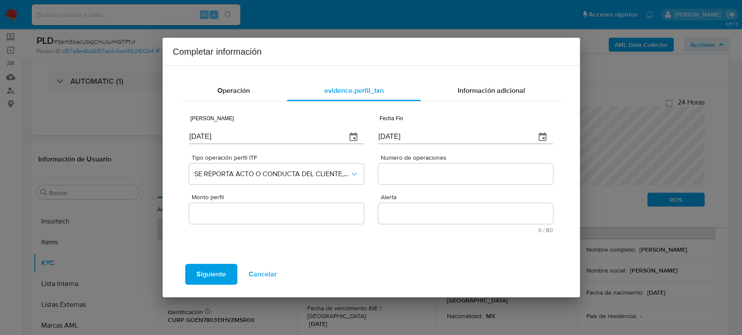
click at [411, 176] on input "Numero de operaciones" at bounding box center [465, 174] width 174 height 11
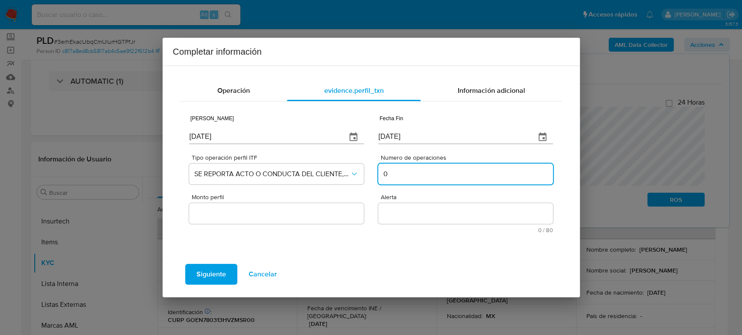
type input "0"
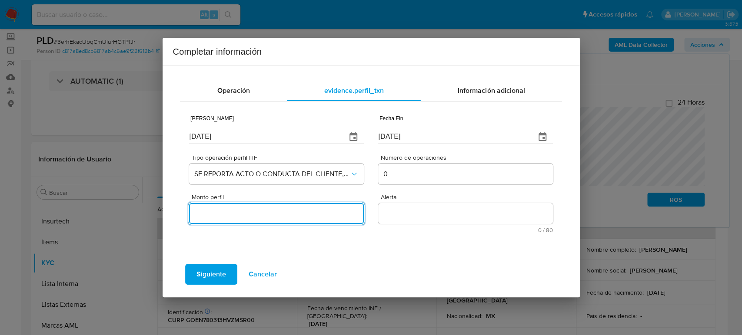
click at [311, 213] on input "Monto perfil" at bounding box center [276, 213] width 174 height 11
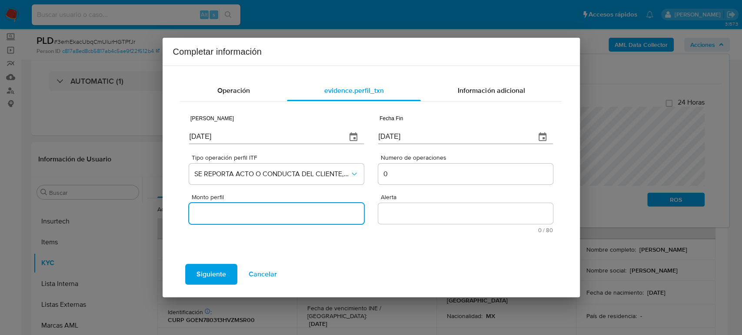
type input "0.00"
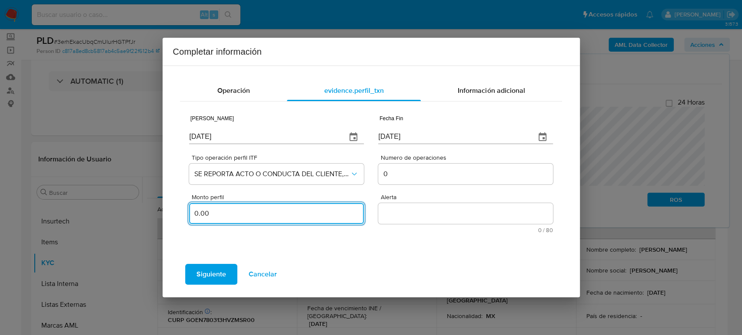
click at [444, 214] on textarea "Alerta" at bounding box center [465, 213] width 174 height 21
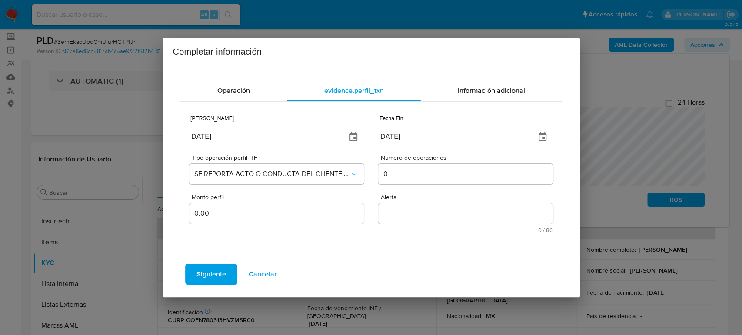
click at [392, 212] on textarea "Alerta" at bounding box center [465, 213] width 174 height 21
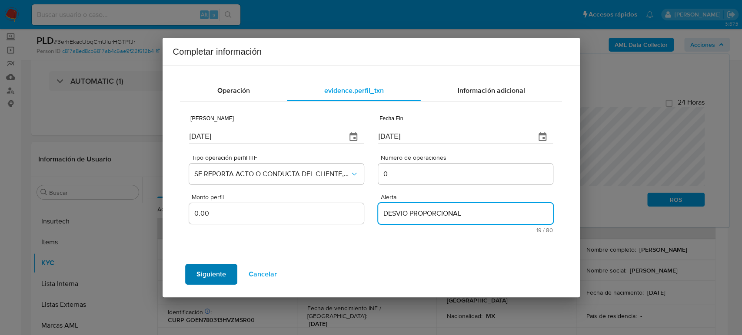
type textarea "DESVIO PROPORCIONAL"
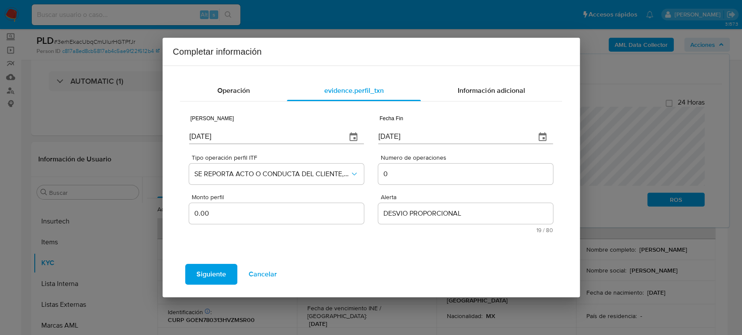
drag, startPoint x: 209, startPoint y: 282, endPoint x: 213, endPoint y: 275, distance: 7.8
click at [210, 282] on span "Siguiente" at bounding box center [211, 274] width 30 height 19
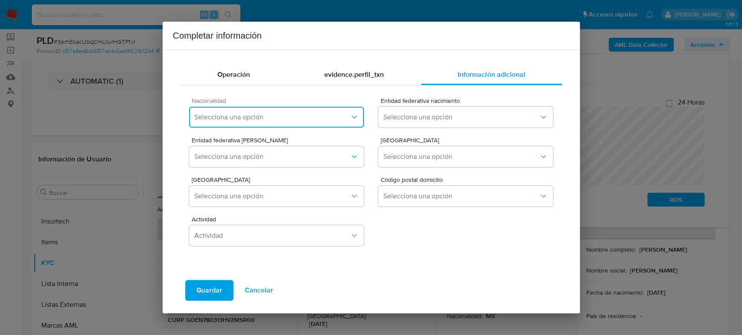
drag, startPoint x: 250, startPoint y: 115, endPoint x: 247, endPoint y: 126, distance: 12.0
click at [249, 115] on span "Selecciona una opción" at bounding box center [271, 117] width 155 height 9
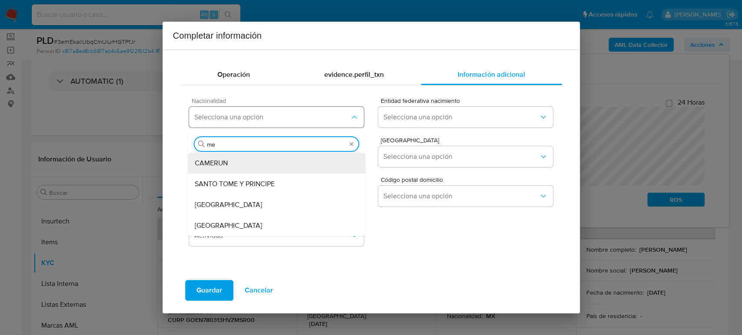
type input "mex"
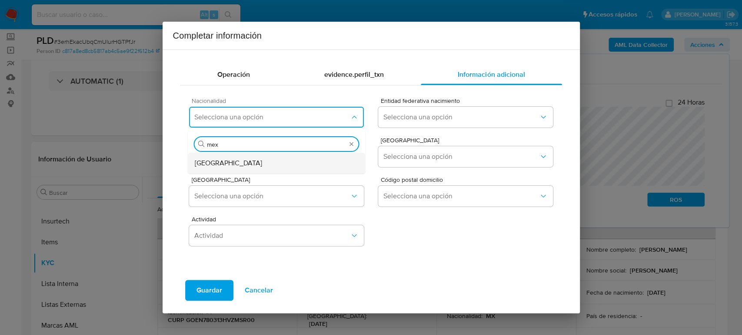
click at [233, 163] on div "[GEOGRAPHIC_DATA]" at bounding box center [277, 163] width 164 height 21
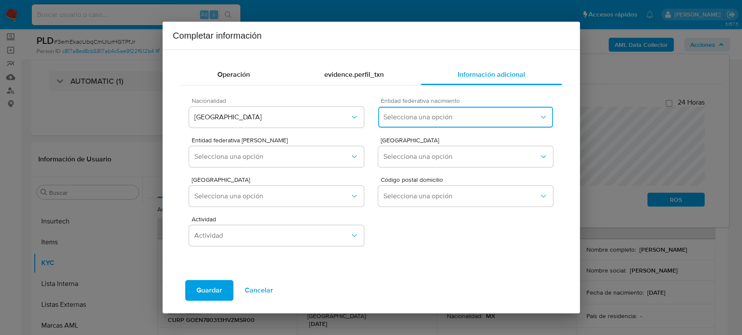
click at [405, 114] on span "Selecciona una opción" at bounding box center [460, 117] width 155 height 9
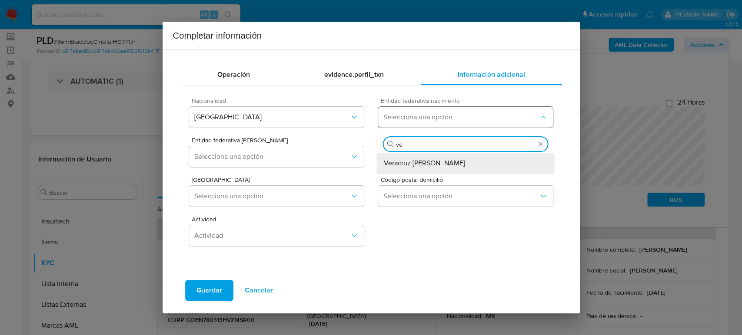
type input "ver"
click at [442, 159] on span "Veracruz de Ignacio de la Llave" at bounding box center [424, 163] width 81 height 9
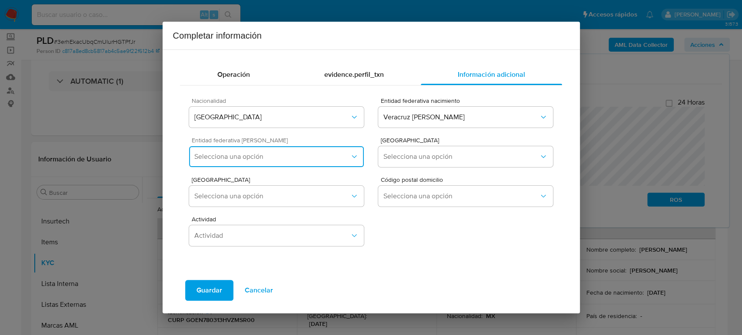
click at [213, 157] on span "Selecciona una opción" at bounding box center [271, 157] width 155 height 9
type input "m"
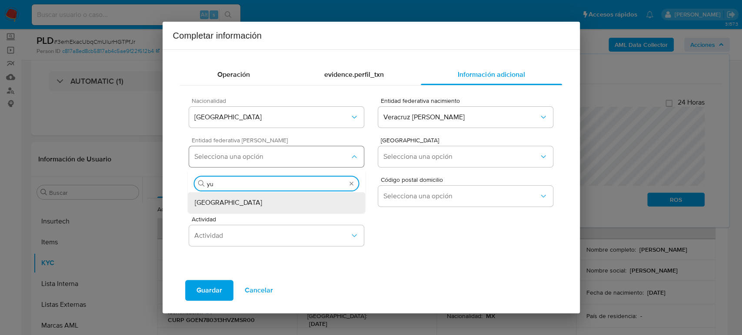
type input "yuc"
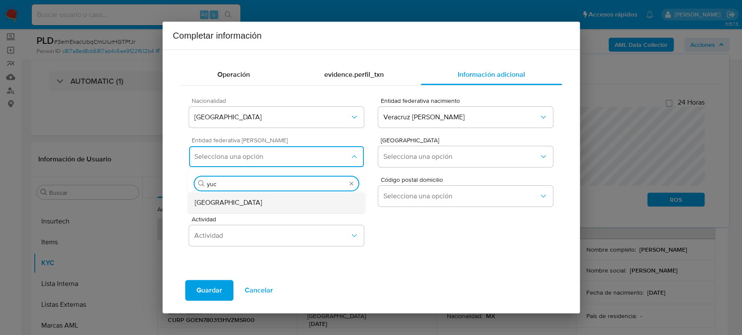
click at [230, 202] on div "Yucatán" at bounding box center [277, 203] width 164 height 21
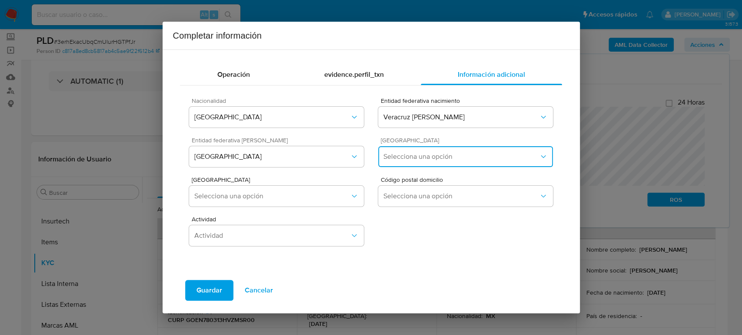
click at [435, 152] on button "Selecciona una opción" at bounding box center [465, 156] width 174 height 21
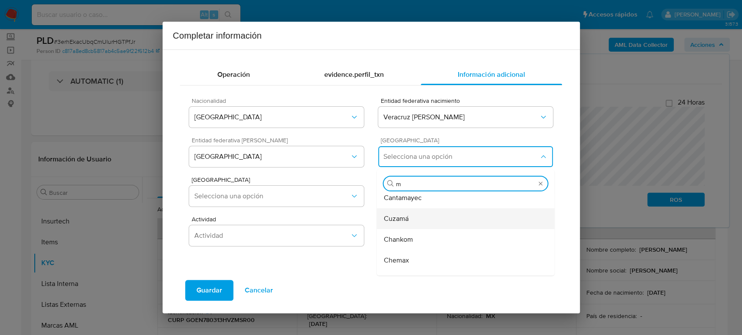
scroll to position [96, 0]
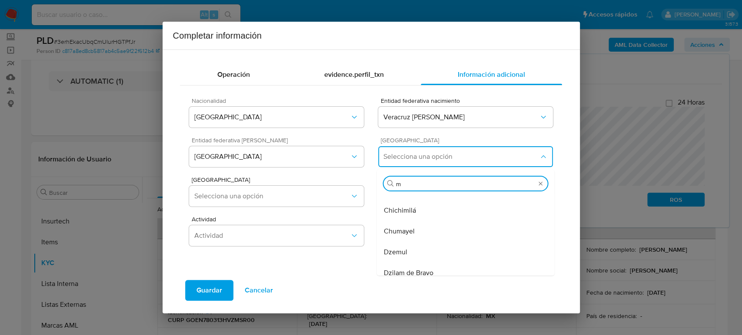
type input "mé"
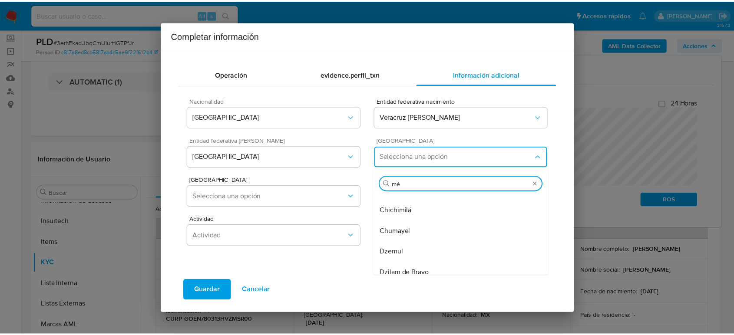
scroll to position [0, 0]
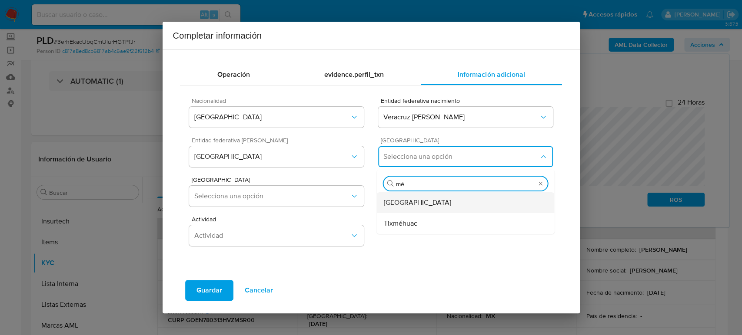
click at [434, 206] on div "Mérida" at bounding box center [466, 203] width 164 height 21
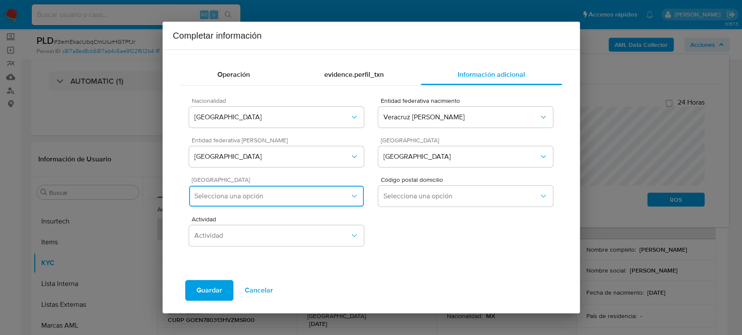
click at [253, 199] on span "Selecciona una opción" at bounding box center [271, 196] width 155 height 9
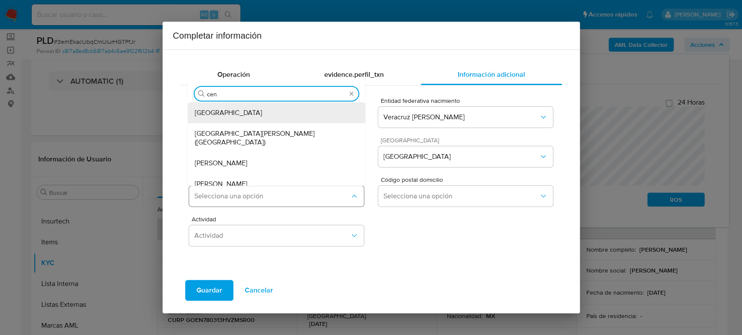
type input "cent"
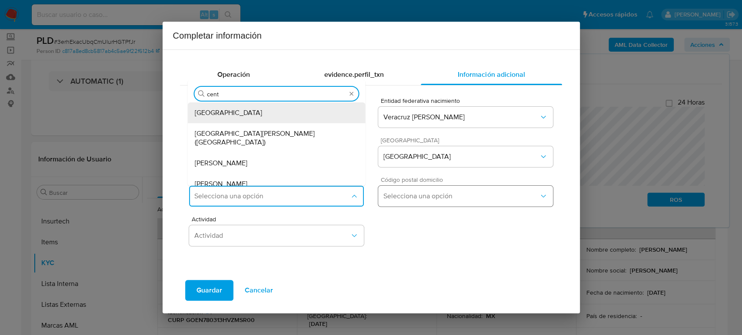
click at [249, 115] on div "Mérida Centro" at bounding box center [277, 113] width 164 height 21
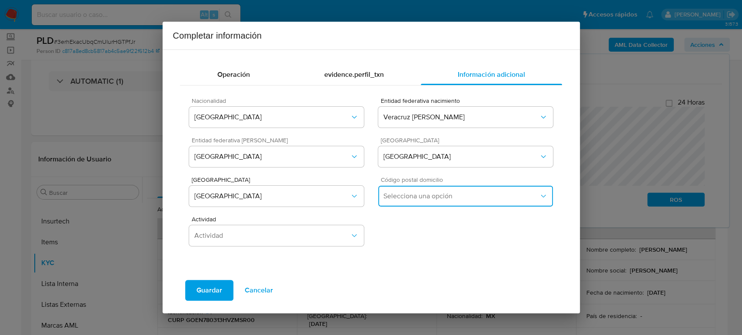
click at [438, 202] on button "Selecciona una opción" at bounding box center [465, 196] width 174 height 21
drag, startPoint x: 431, startPoint y: 241, endPoint x: 335, endPoint y: 240, distance: 95.6
click at [431, 241] on div "97000" at bounding box center [466, 242] width 164 height 21
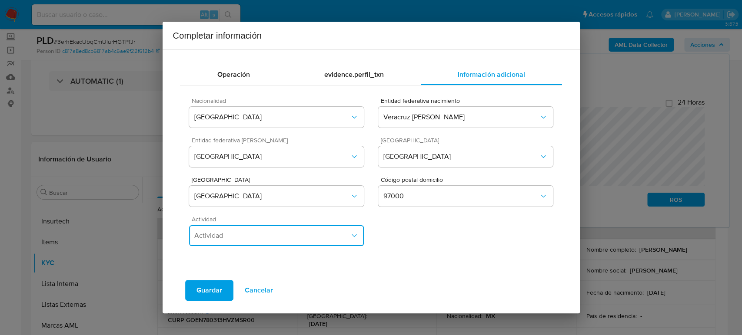
click at [316, 238] on span "Actividad" at bounding box center [271, 236] width 155 height 9
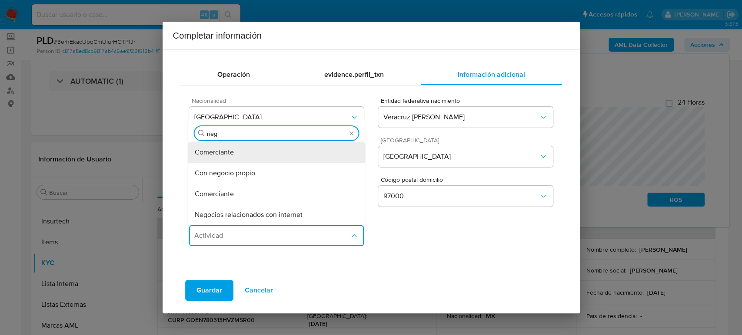
type input "nego"
click at [273, 169] on div "Con negocio propio" at bounding box center [277, 173] width 164 height 21
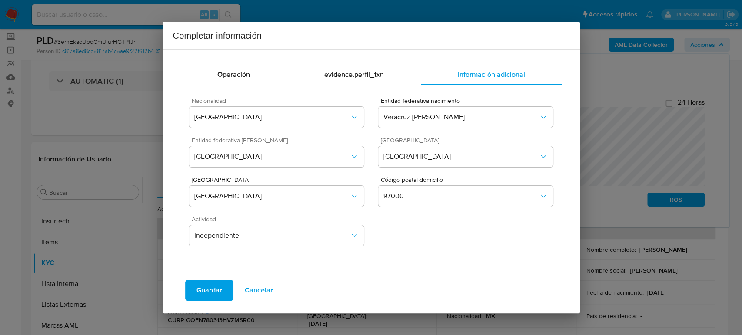
click at [209, 287] on span "Guardar" at bounding box center [209, 290] width 26 height 19
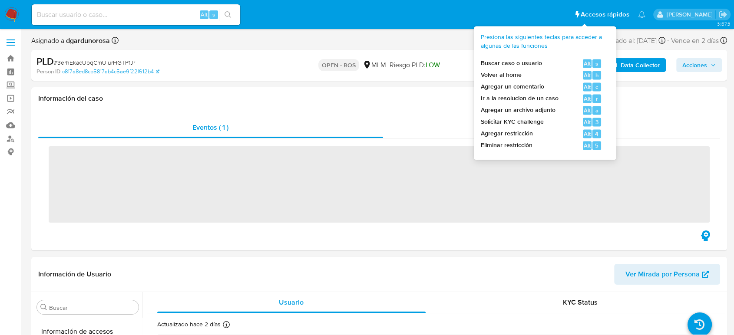
scroll to position [367, 0]
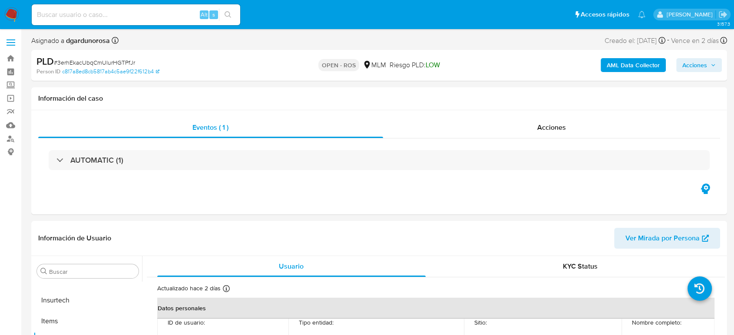
select select "10"
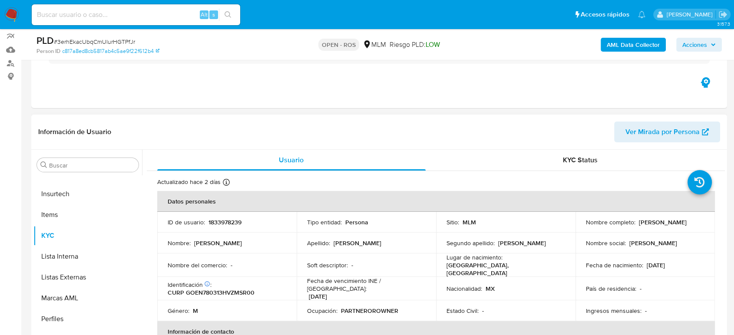
scroll to position [145, 0]
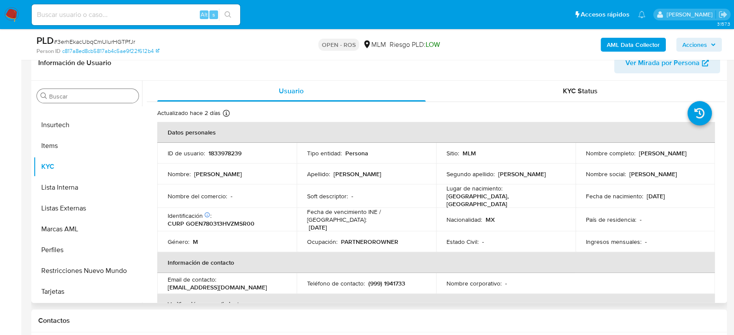
click at [79, 97] on input "Buscar" at bounding box center [92, 97] width 86 height 8
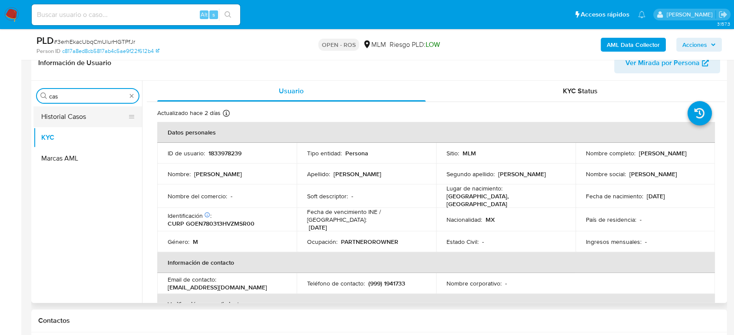
type input "cas"
click at [59, 119] on button "Historial Casos" at bounding box center [84, 116] width 102 height 21
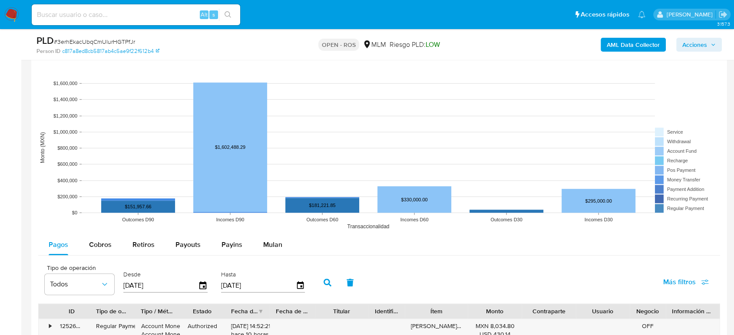
scroll to position [869, 0]
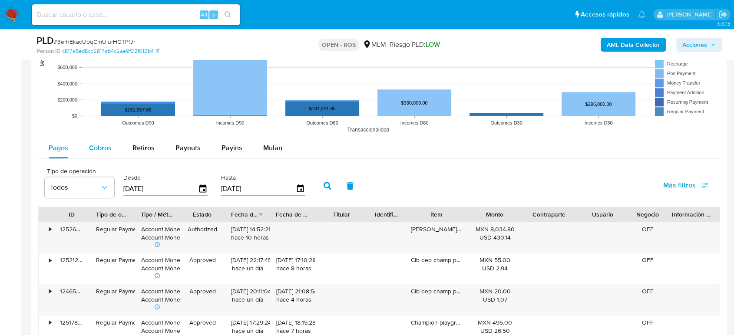
click at [108, 157] on div "Cobros" at bounding box center [100, 148] width 23 height 21
select select "10"
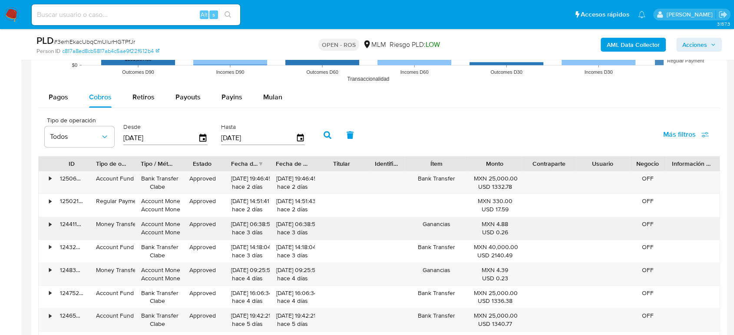
scroll to position [966, 0]
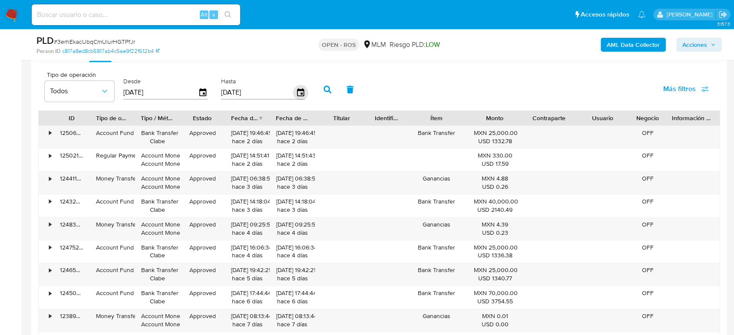
click at [302, 91] on icon "button" at bounding box center [300, 92] width 15 height 15
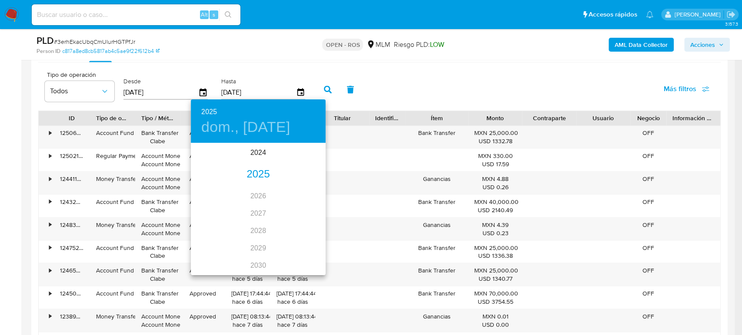
click at [256, 173] on div "2025" at bounding box center [258, 174] width 135 height 17
click at [299, 194] on div "jun." at bounding box center [303, 193] width 45 height 33
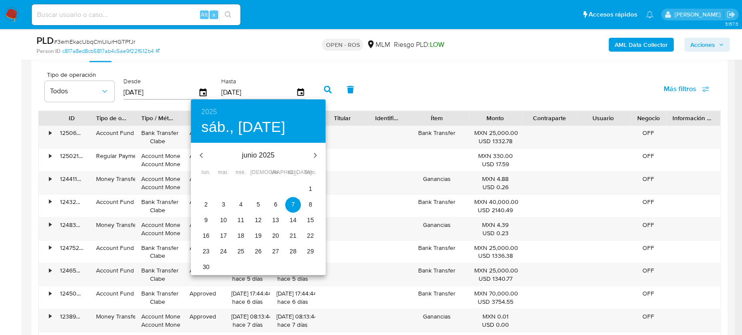
click at [206, 271] on p "30" at bounding box center [205, 267] width 7 height 9
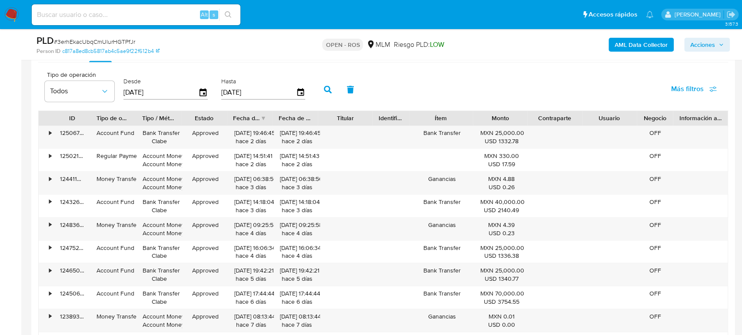
type input "[DATE]"
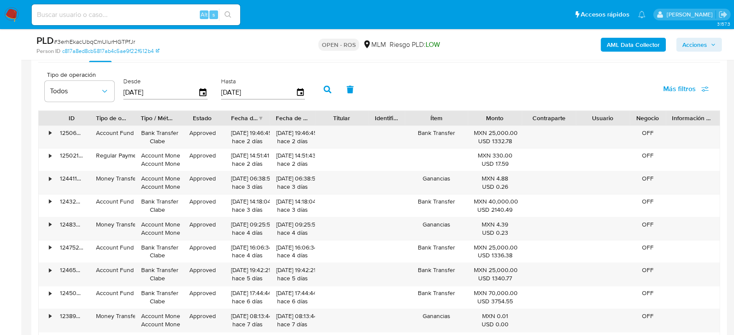
click at [326, 89] on icon "button" at bounding box center [328, 90] width 8 height 8
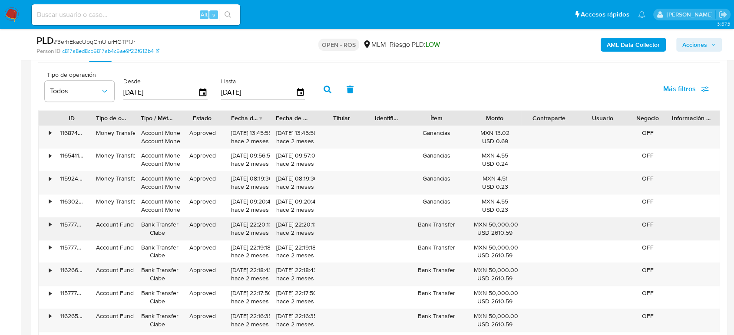
drag, startPoint x: 232, startPoint y: 227, endPoint x: 262, endPoint y: 226, distance: 30.9
click at [262, 226] on div "24/06/2025 22:20:13 hace 2 meses" at bounding box center [247, 229] width 33 height 17
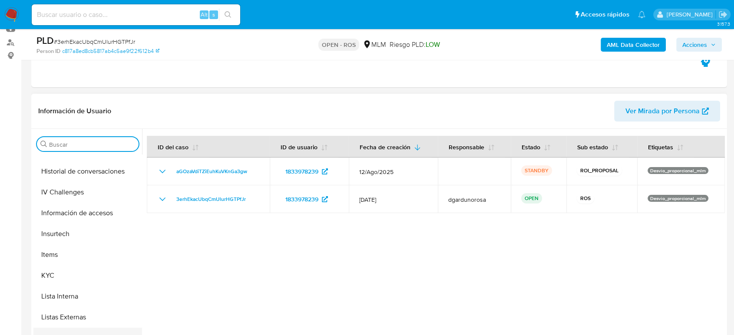
scroll to position [367, 0]
click button "KYC"
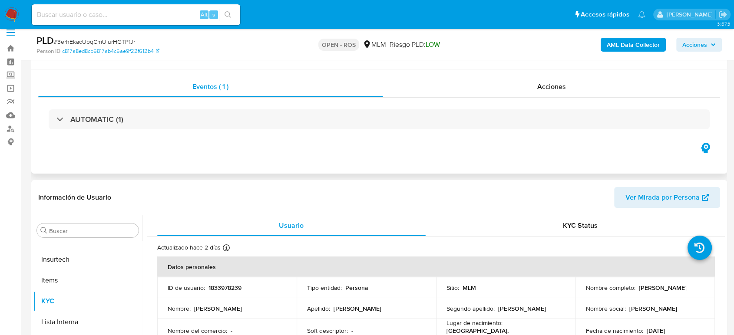
scroll to position [0, 0]
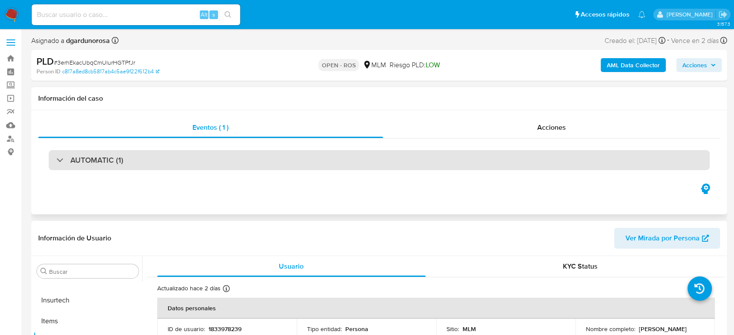
click h3 "AUTOMATIC (1)"
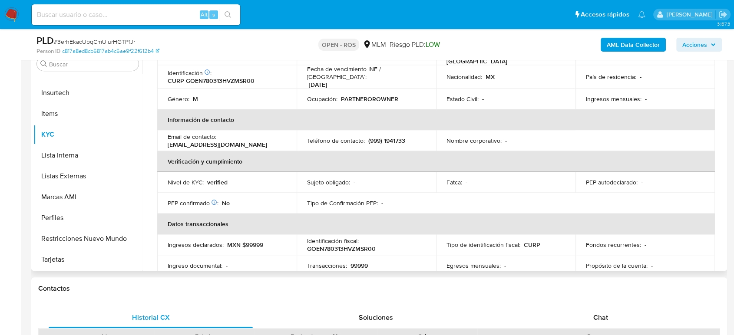
scroll to position [15, 0]
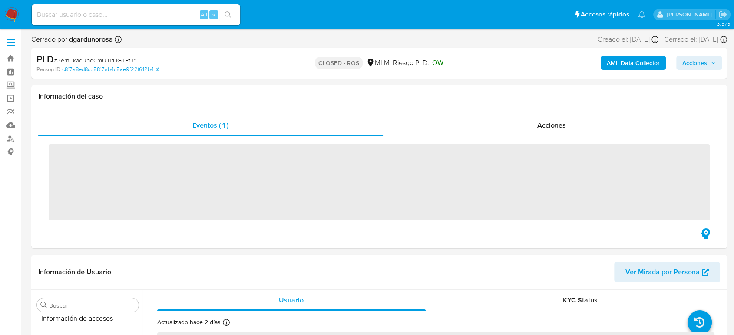
scroll to position [367, 0]
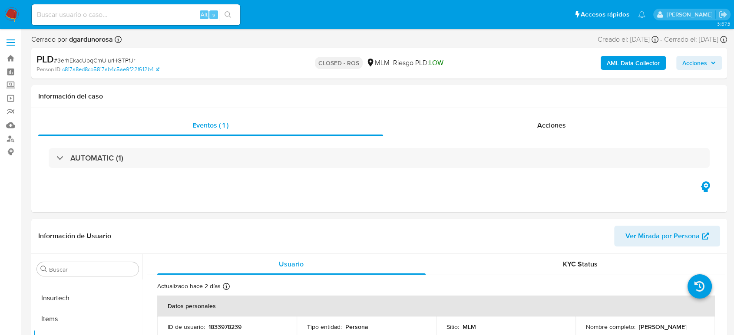
select select "10"
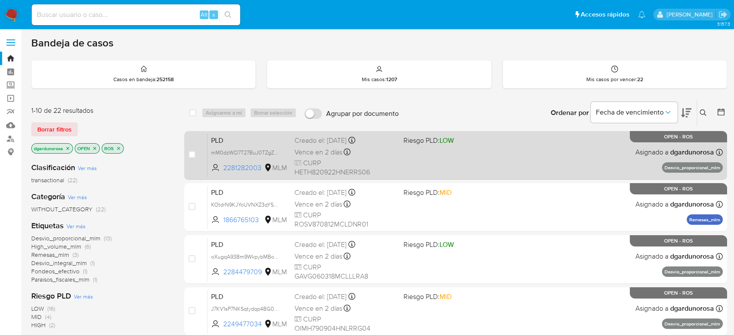
click at [494, 175] on div "PLD mM0dzWO7T27BuJ0TZgZpvxia 2281282003 MLM Riesgo PLD: LOW Creado el: [DATE] C…" at bounding box center [465, 155] width 515 height 44
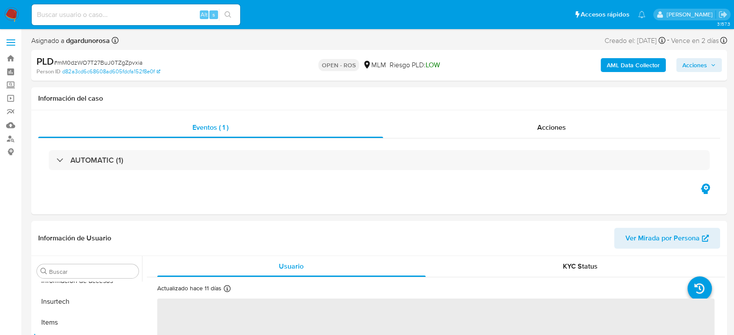
scroll to position [367, 0]
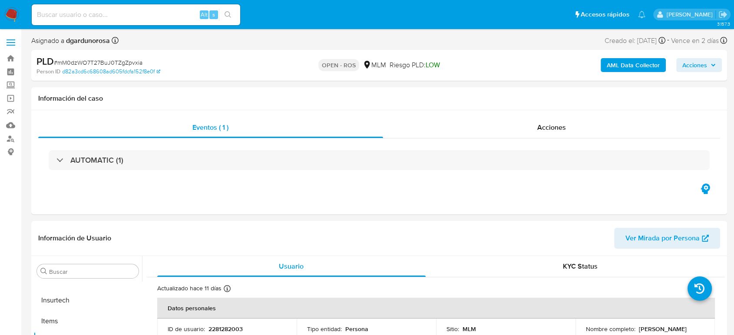
select select "10"
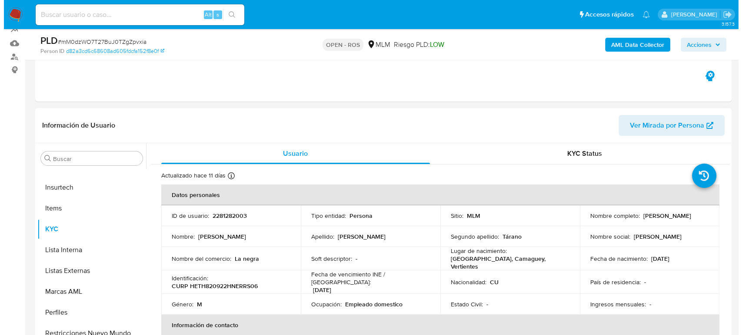
scroll to position [96, 0]
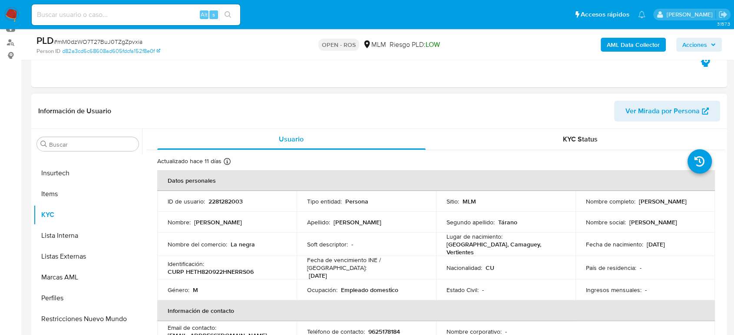
click at [229, 204] on p "2281282003" at bounding box center [226, 202] width 34 height 8
copy p "2281282003"
click at [709, 46] on span "Acciones" at bounding box center [699, 45] width 33 height 12
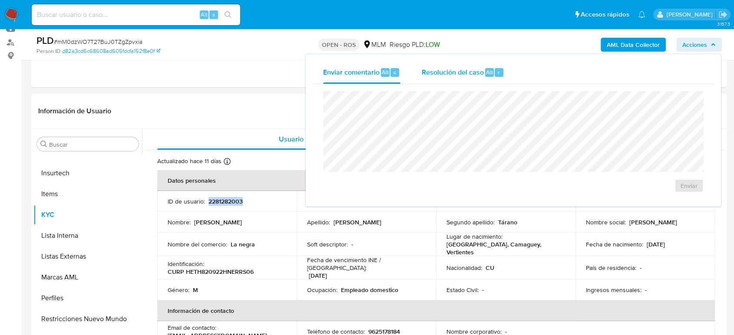
click at [439, 76] on span "Resolución del caso" at bounding box center [453, 72] width 62 height 10
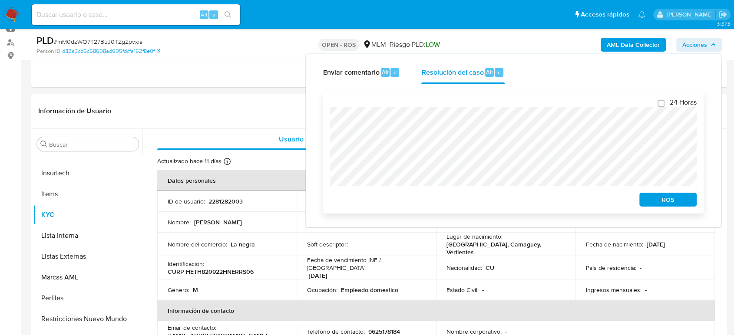
click at [656, 202] on span "ROS" at bounding box center [668, 200] width 45 height 12
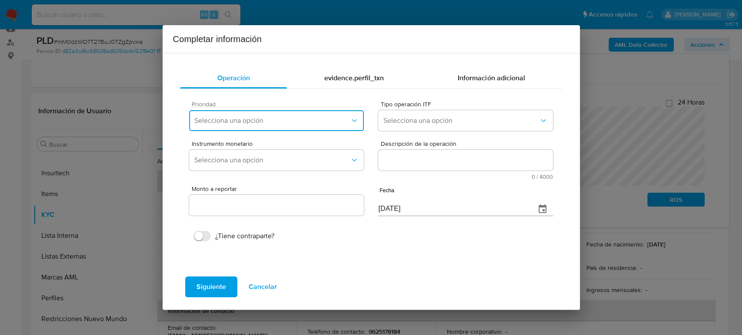
click at [267, 118] on span "Selecciona una opción" at bounding box center [271, 120] width 155 height 9
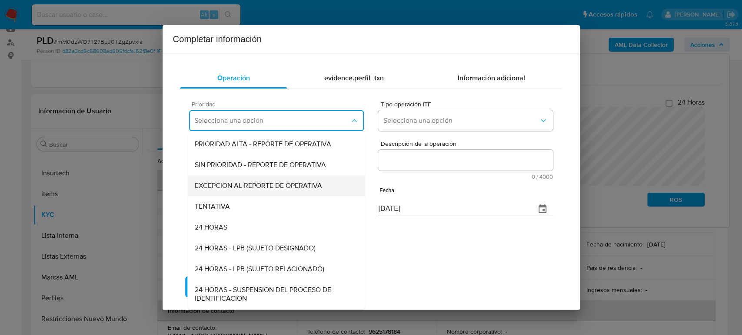
click at [269, 188] on span "EXCEPCION AL REPORTE DE OPERATIVA" at bounding box center [258, 186] width 127 height 9
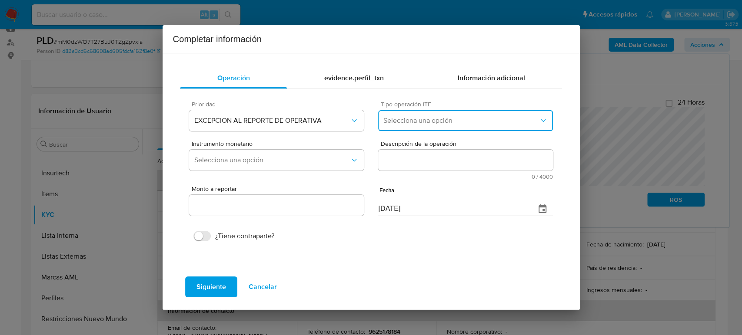
click at [396, 124] on span "Selecciona una opción" at bounding box center [460, 120] width 155 height 9
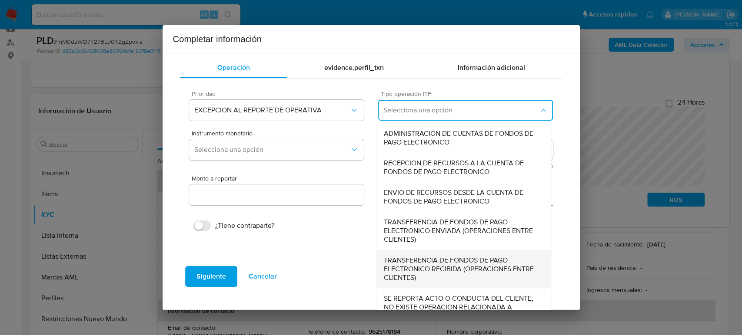
scroll to position [27, 0]
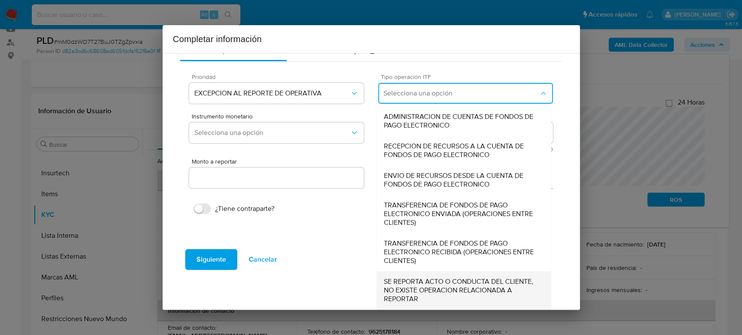
click at [436, 286] on span "SE REPORTA ACTO O CONDUCTA DEL CLIENTE, NO EXISTE OPERACION RELACIONADA A REPOR…" at bounding box center [464, 291] width 160 height 26
type input "0.00"
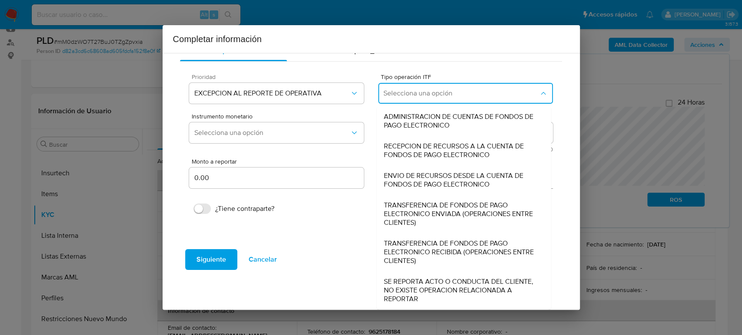
scroll to position [0, 0]
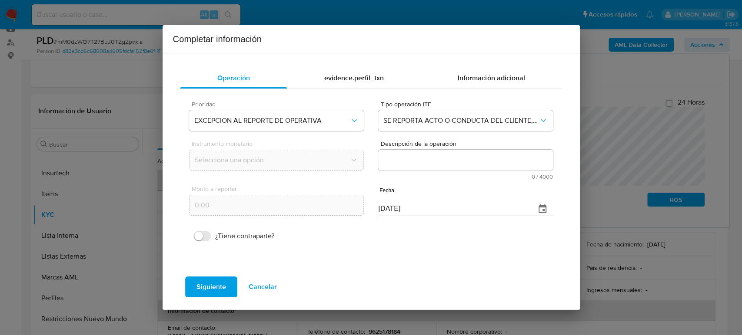
click at [435, 156] on textarea "Descripción de la operación" at bounding box center [465, 160] width 174 height 21
click at [410, 159] on textarea "Descripción de la operación" at bounding box center [465, 160] width 174 height 21
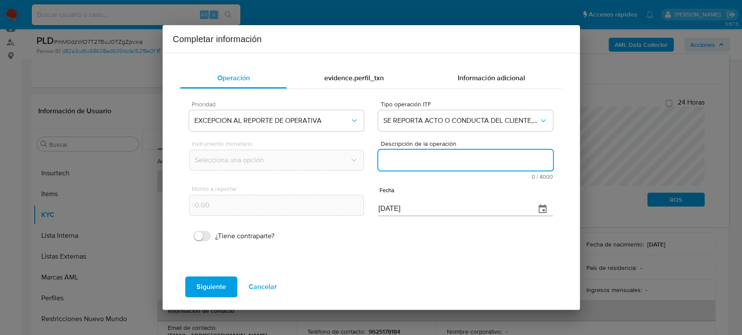
paste textarea "/CONOCIMIENTO DEL CLIENTE O USUARIO CLIENTE [PERSON_NAME] NUMERO DE CLIENTE 228…"
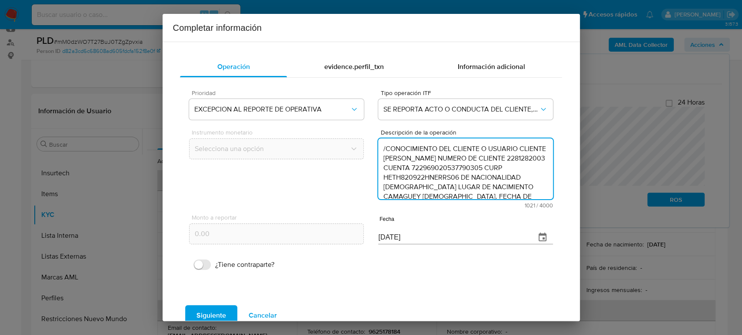
scroll to position [212, 0]
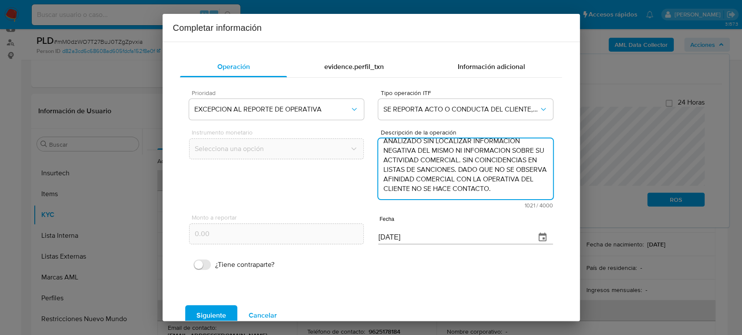
type textarea "/CONOCIMIENTO DEL CLIENTE O USUARIO CLIENTE [PERSON_NAME] NUMERO DE CLIENTE 228…"
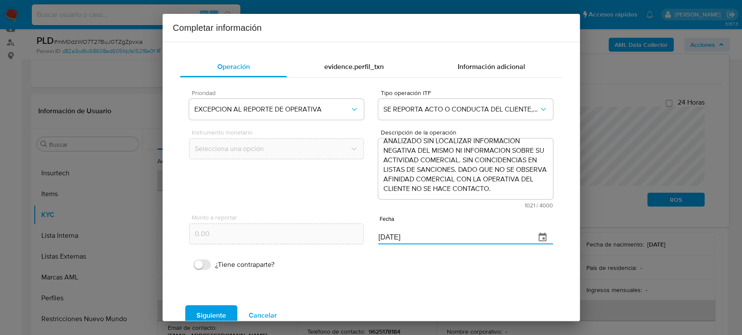
click at [284, 239] on div "Monto a reportar 0.00 Fecha [DATE]" at bounding box center [370, 229] width 363 height 41
paste input "30/06"
type input "[DATE]"
click at [215, 318] on span "Siguiente" at bounding box center [211, 315] width 30 height 19
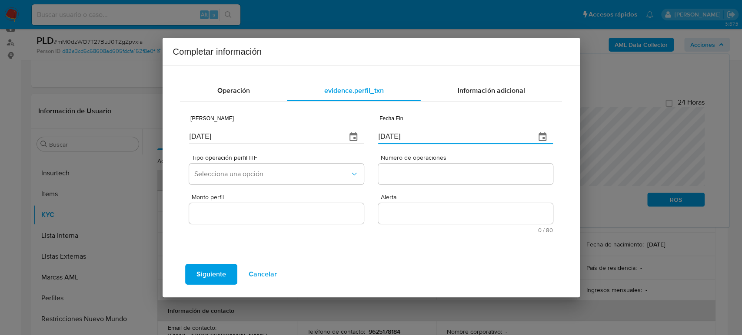
drag, startPoint x: 424, startPoint y: 134, endPoint x: 329, endPoint y: 138, distance: 95.2
click at [327, 136] on div "Fecha Inicio 07/09/2025 Fecha Fin 07/09/2025" at bounding box center [370, 128] width 363 height 41
paste input "30/06"
type input "[DATE]"
drag, startPoint x: 240, startPoint y: 137, endPoint x: 70, endPoint y: 120, distance: 171.1
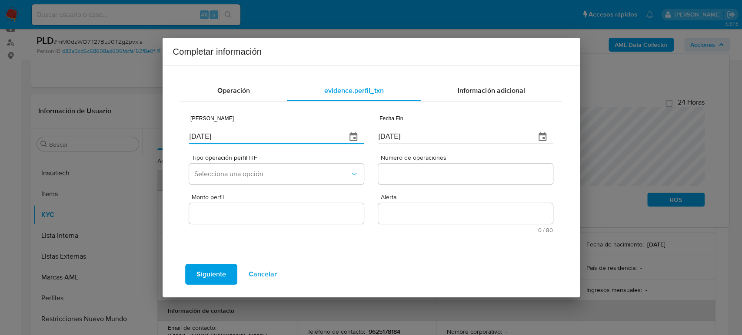
click at [70, 120] on div "Completar información Operación evidence.perfil_txn Información adicional Fecha…" at bounding box center [371, 167] width 742 height 335
paste input "21/02"
type input "21/02/2025"
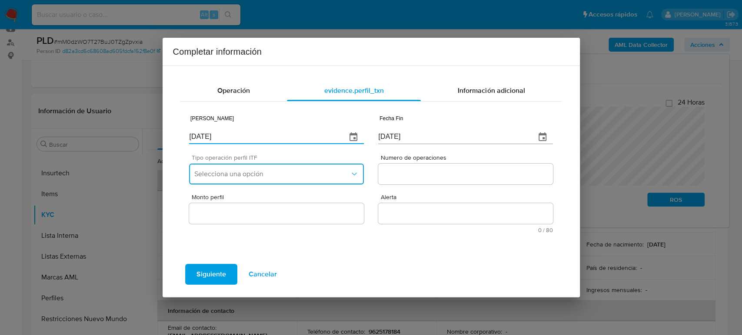
click at [331, 174] on span "Selecciona una opción" at bounding box center [271, 174] width 155 height 9
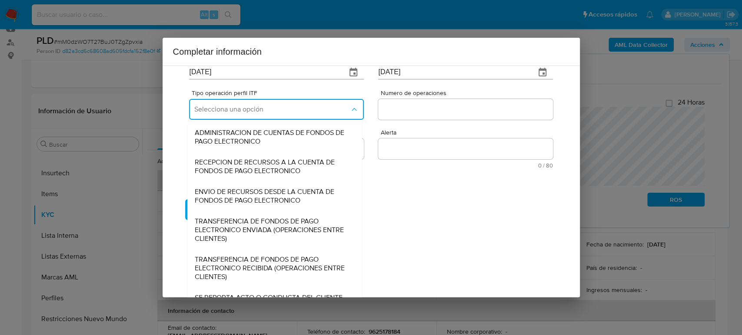
scroll to position [93, 0]
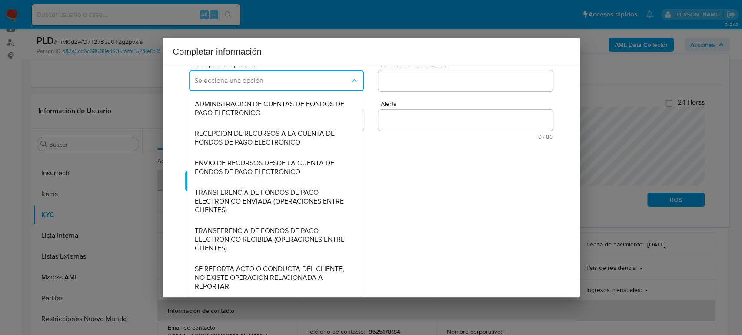
click at [243, 281] on span "SE REPORTA ACTO O CONDUCTA DEL CLIENTE, NO EXISTE OPERACION RELACIONADA A REPOR…" at bounding box center [275, 278] width 160 height 26
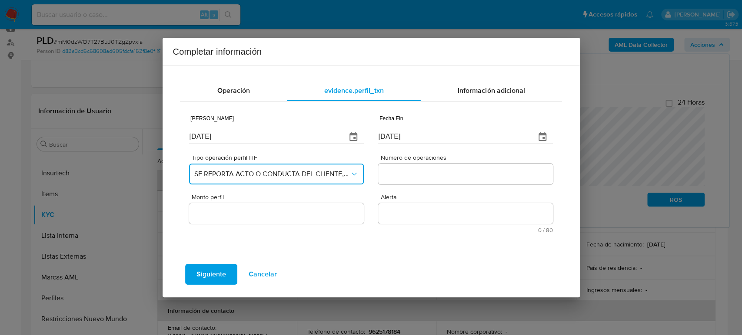
scroll to position [0, 0]
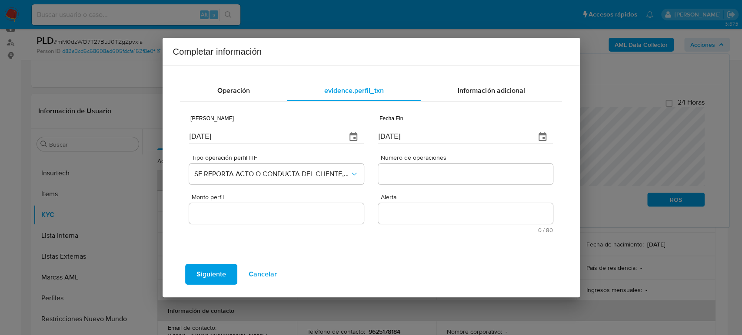
click at [407, 170] on input "Numero de operaciones" at bounding box center [465, 174] width 174 height 11
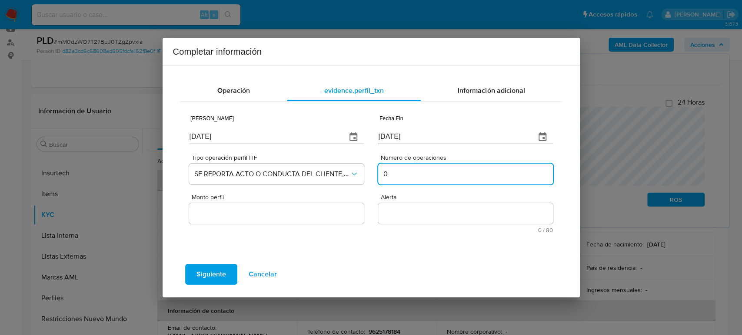
type input "0"
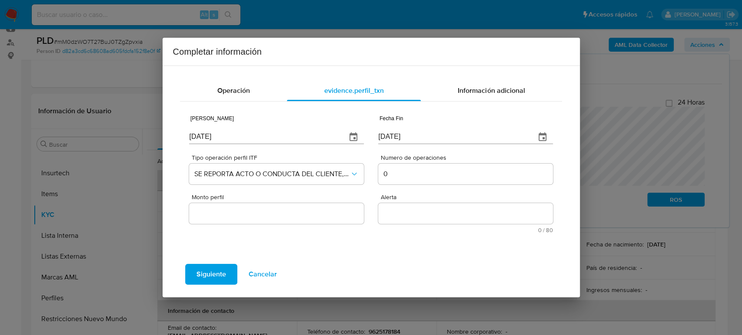
click at [258, 219] on div at bounding box center [276, 213] width 174 height 21
click at [255, 215] on input "Monto perfil" at bounding box center [276, 213] width 174 height 11
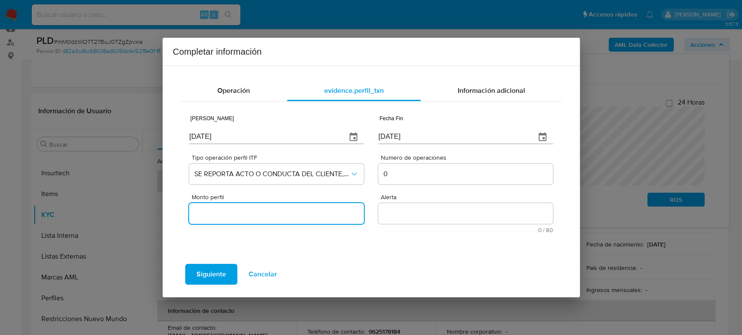
type input "0.00"
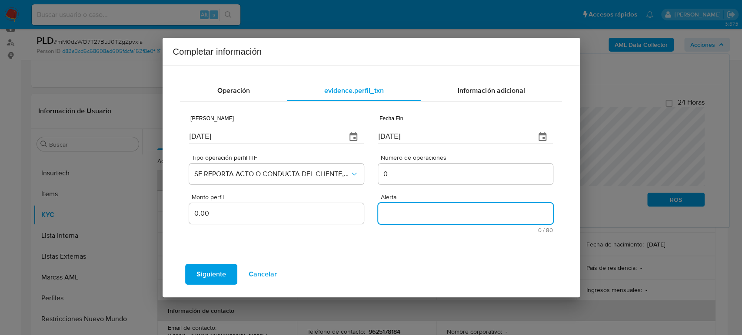
drag, startPoint x: 440, startPoint y: 217, endPoint x: 445, endPoint y: 219, distance: 5.6
click at [445, 219] on textarea "Alerta" at bounding box center [465, 213] width 174 height 21
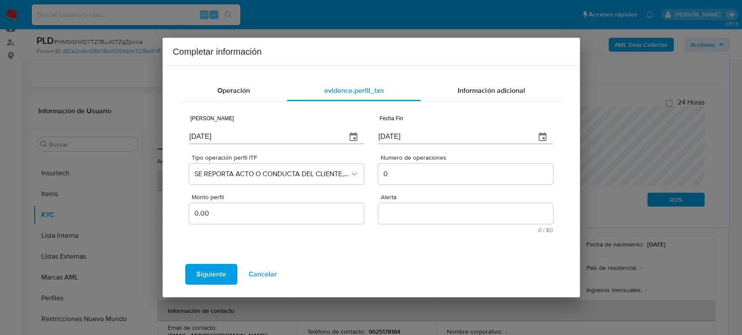
click at [397, 208] on textarea "Alerta" at bounding box center [465, 213] width 174 height 21
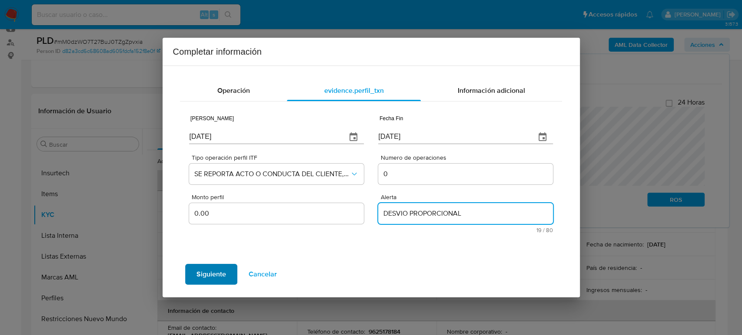
type textarea "DESVIO PROPORCIONAL"
click at [210, 276] on span "Siguiente" at bounding box center [211, 274] width 30 height 19
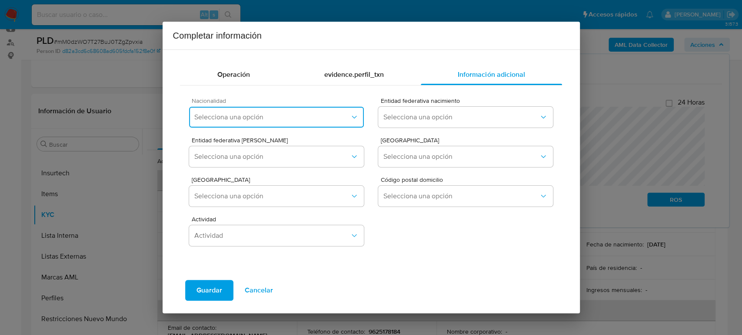
click at [278, 111] on button "Selecciona una opción" at bounding box center [276, 117] width 174 height 21
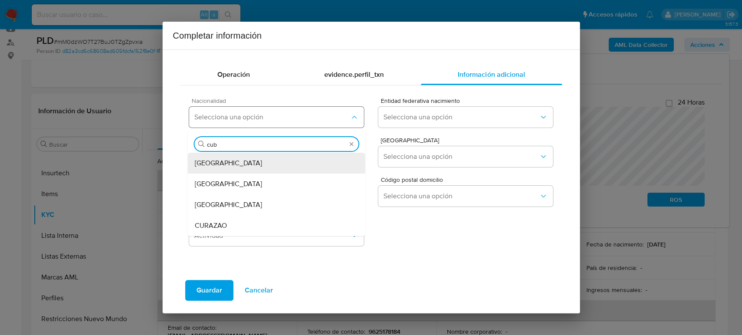
type input "cuba"
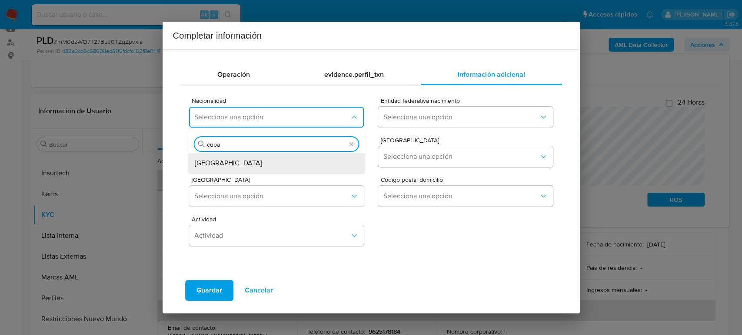
click at [254, 164] on div "[GEOGRAPHIC_DATA]" at bounding box center [277, 163] width 164 height 21
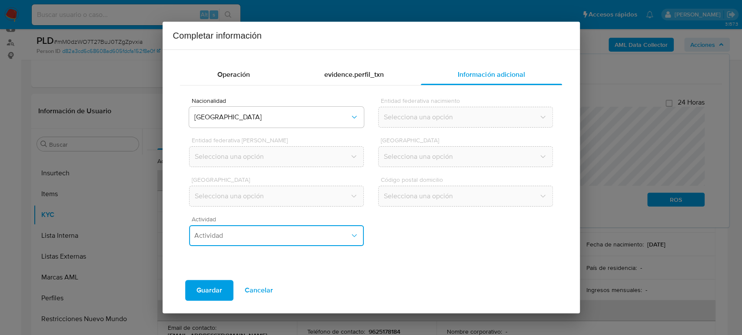
click at [242, 242] on button "Actividad" at bounding box center [276, 236] width 174 height 21
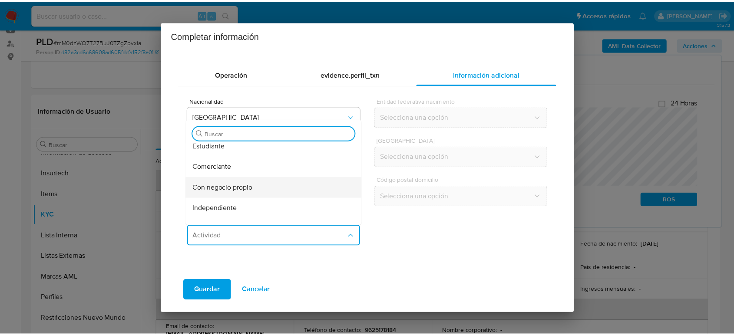
scroll to position [96, 0]
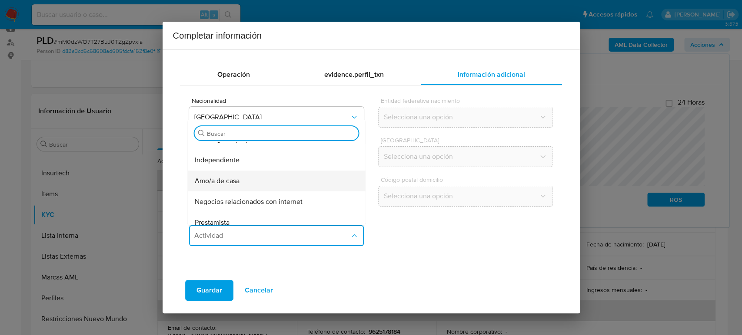
click at [265, 182] on div "Amo/a de casa" at bounding box center [277, 181] width 164 height 21
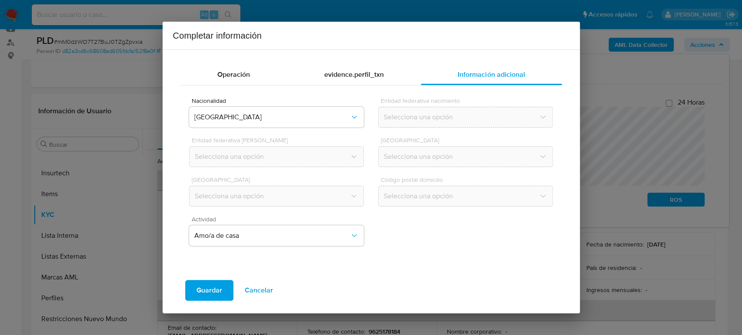
click at [203, 289] on span "Guardar" at bounding box center [209, 290] width 26 height 19
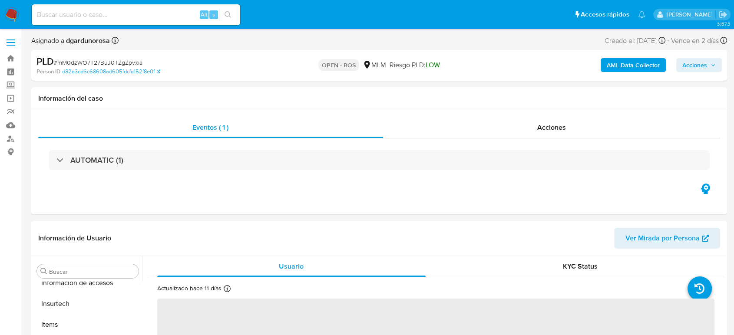
scroll to position [367, 0]
select select "10"
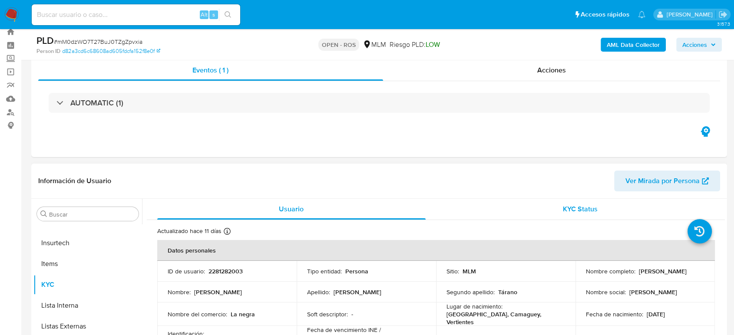
scroll to position [48, 0]
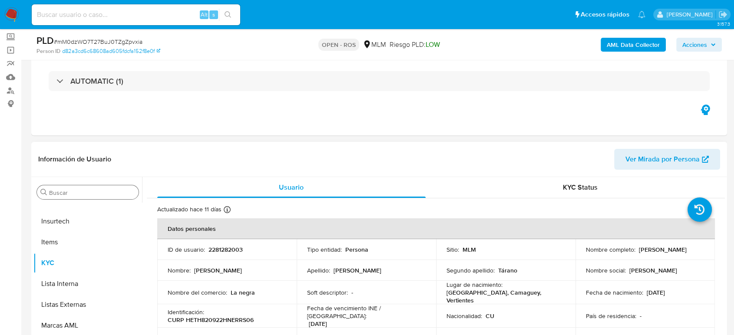
click at [66, 191] on input "Buscar" at bounding box center [92, 193] width 86 height 8
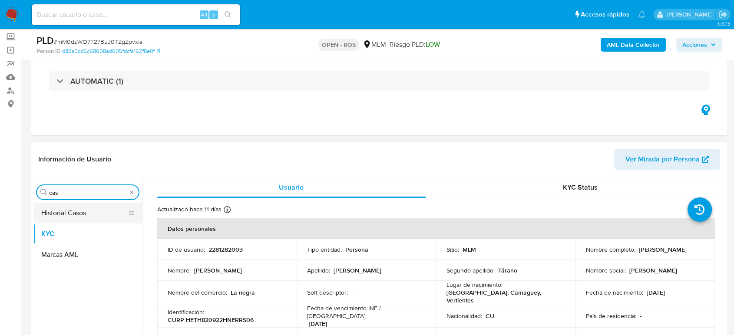
type input "cas"
click at [60, 215] on button "Historial Casos" at bounding box center [84, 213] width 102 height 21
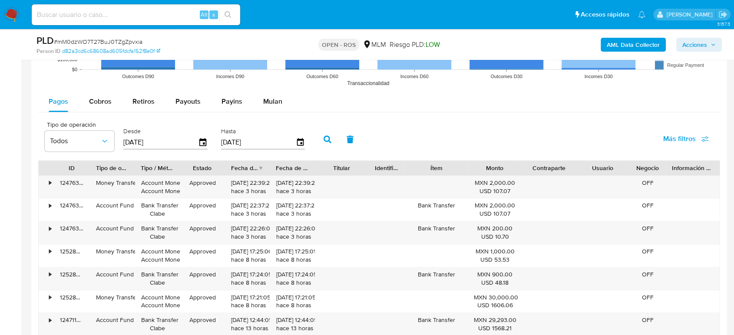
scroll to position [917, 0]
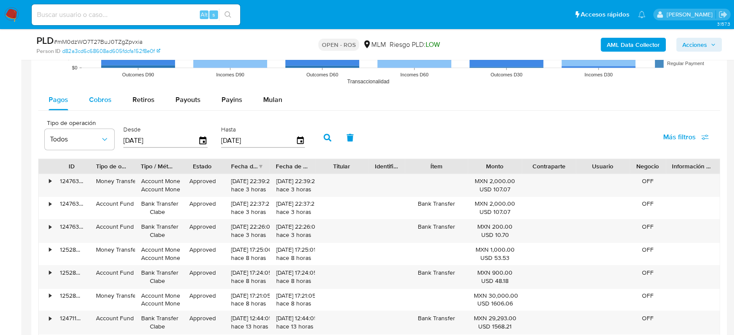
click at [107, 103] on span "Cobros" at bounding box center [100, 100] width 23 height 10
select select "10"
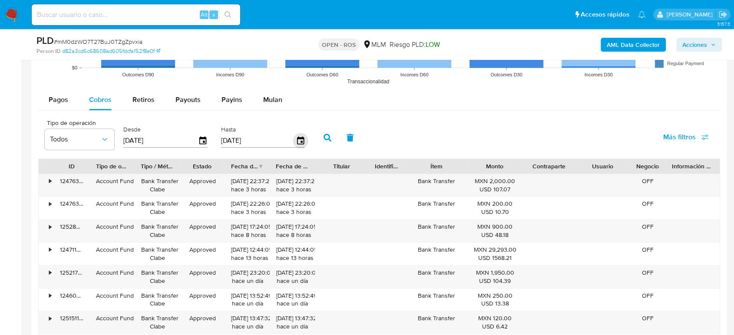
click at [298, 139] on icon "button" at bounding box center [300, 140] width 15 height 15
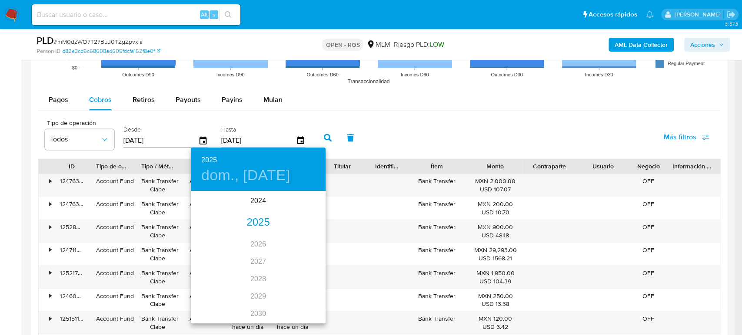
click at [252, 222] on div "2025" at bounding box center [258, 222] width 135 height 17
click at [306, 238] on div "jun." at bounding box center [303, 241] width 45 height 33
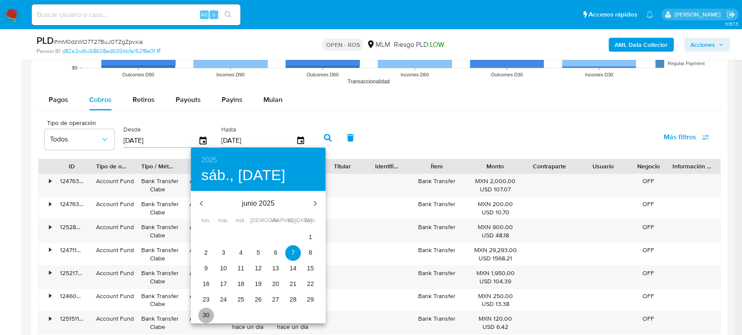
click at [206, 314] on p "30" at bounding box center [205, 315] width 7 height 9
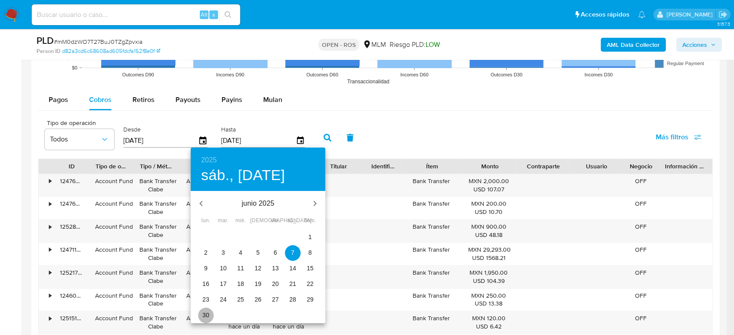
type input "[DATE]"
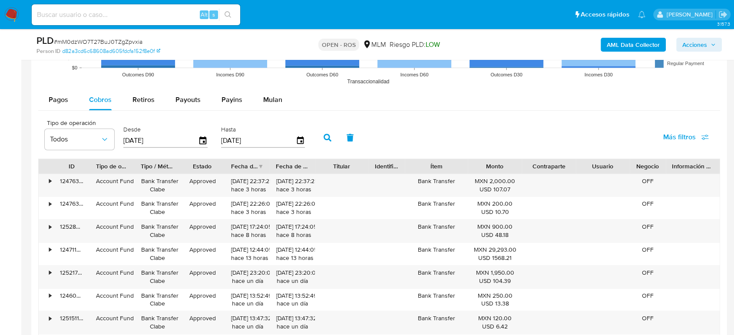
click at [325, 132] on button "button" at bounding box center [327, 137] width 23 height 21
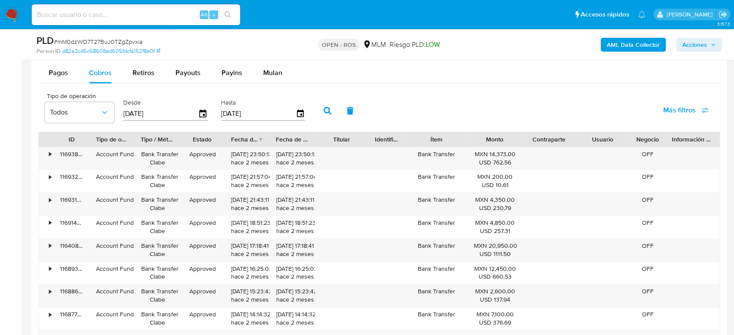
scroll to position [966, 0]
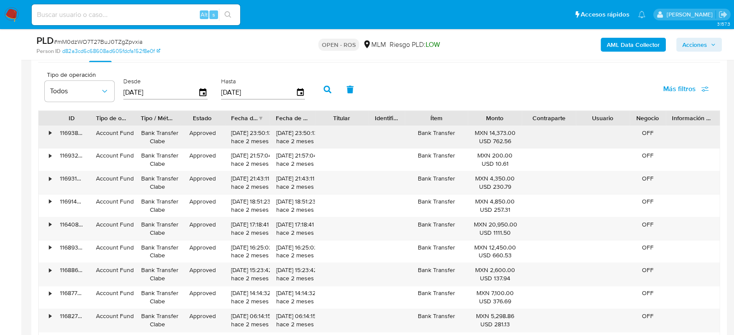
drag, startPoint x: 232, startPoint y: 133, endPoint x: 264, endPoint y: 134, distance: 32.2
click at [264, 134] on div "[DATE] 23:50:13 hace 2 meses" at bounding box center [247, 137] width 33 height 17
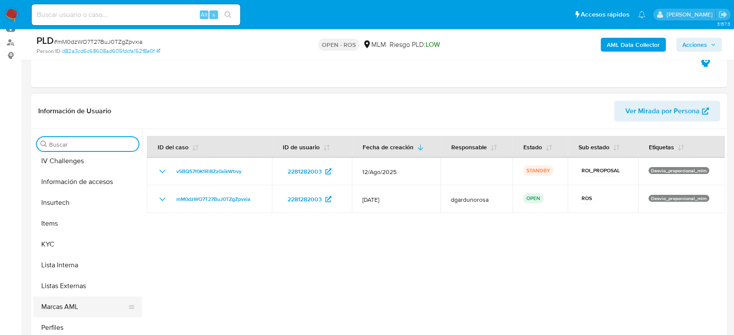
scroll to position [367, 0]
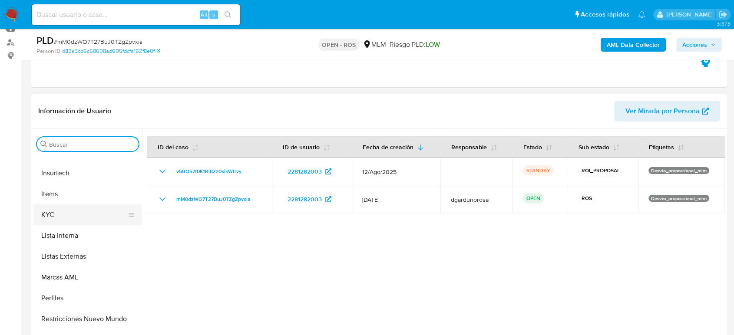
click at [60, 215] on button "KYC" at bounding box center [84, 215] width 102 height 21
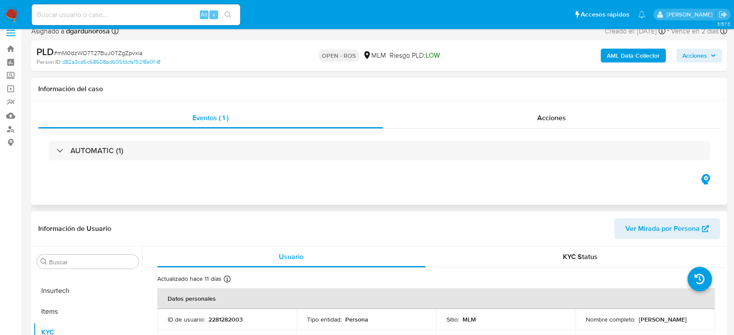
scroll to position [0, 0]
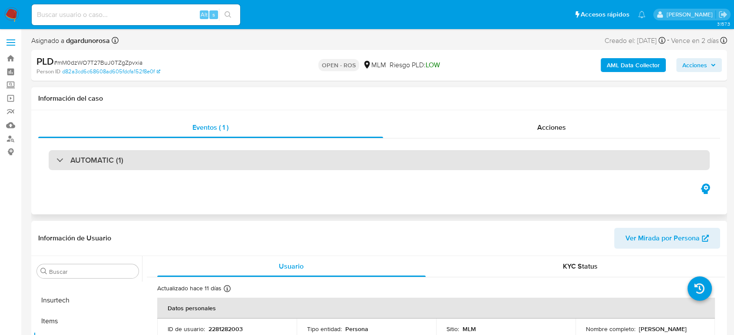
click at [189, 159] on div "AUTOMATIC (1)" at bounding box center [379, 160] width 661 height 20
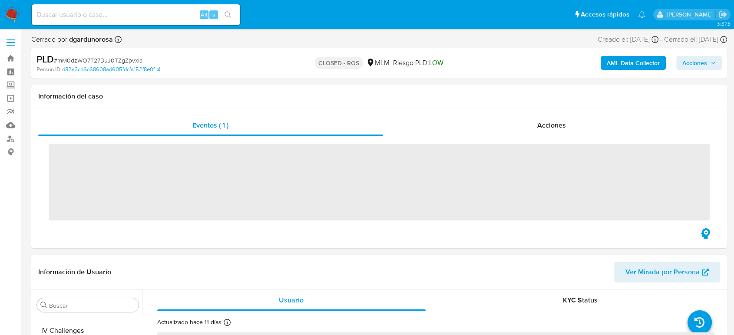
scroll to position [367, 0]
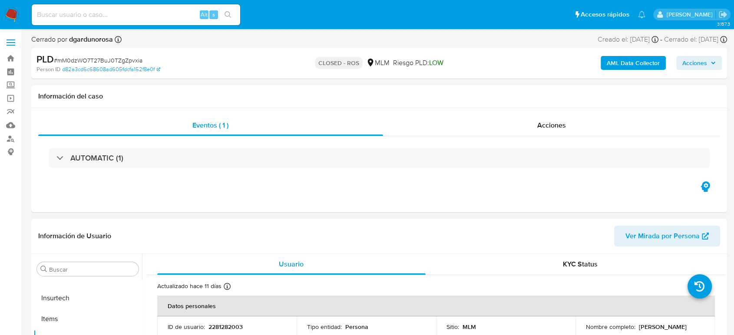
select select "10"
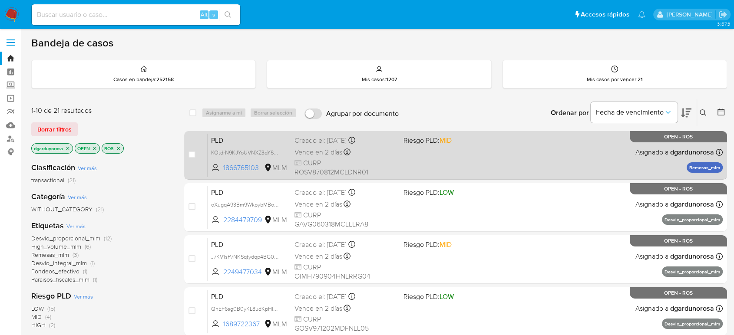
click at [528, 146] on div "PLD KOtdrN9KJYoUVNXZ3qYSEEZy 1866765103 MLM Riesgo PLD: MID Creado el: [DATE] C…" at bounding box center [465, 155] width 515 height 44
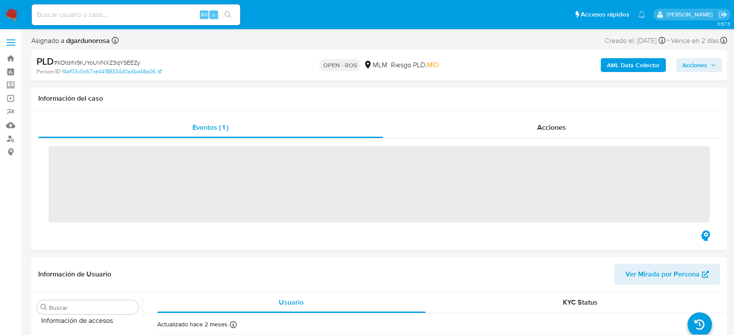
scroll to position [367, 0]
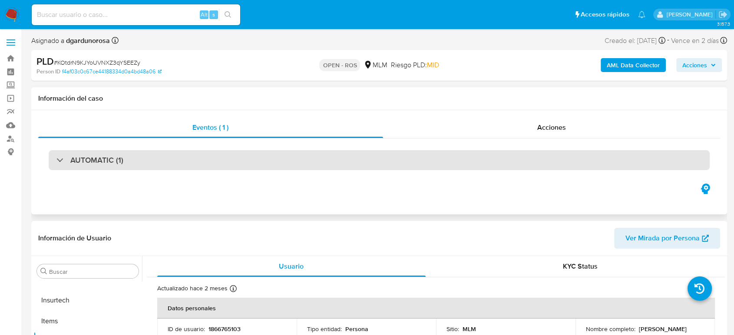
select select "10"
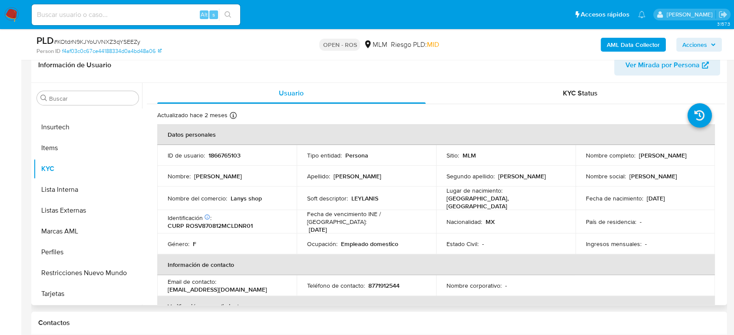
scroll to position [145, 0]
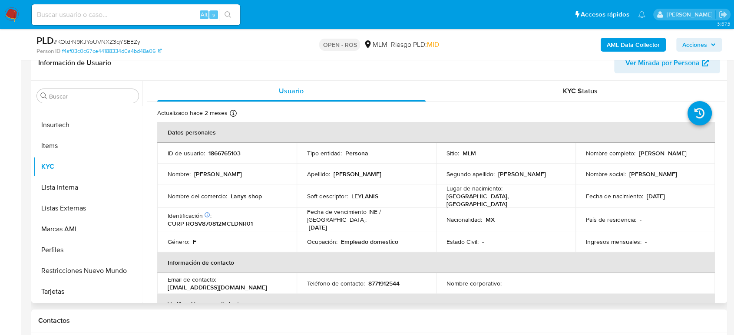
click at [226, 155] on p "1866765103" at bounding box center [225, 153] width 32 height 8
copy p "1866765103"
drag, startPoint x: 278, startPoint y: 196, endPoint x: 88, endPoint y: 206, distance: 190.6
click at [278, 196] on div "Nombre del comercio : Lanys shop" at bounding box center [227, 197] width 119 height 8
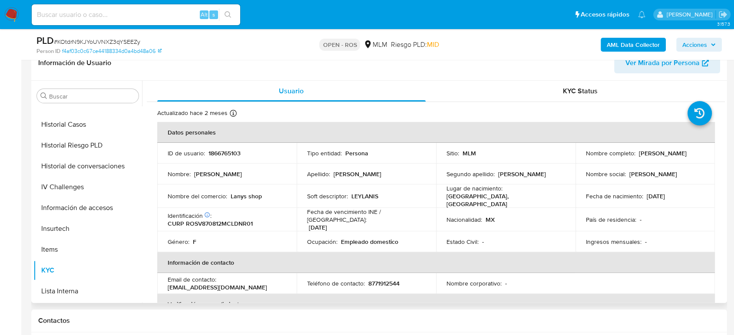
scroll to position [222, 0]
click at [67, 98] on input "Buscar" at bounding box center [92, 97] width 86 height 8
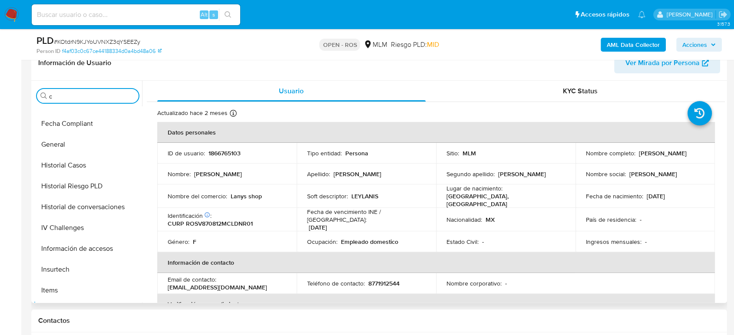
scroll to position [0, 0]
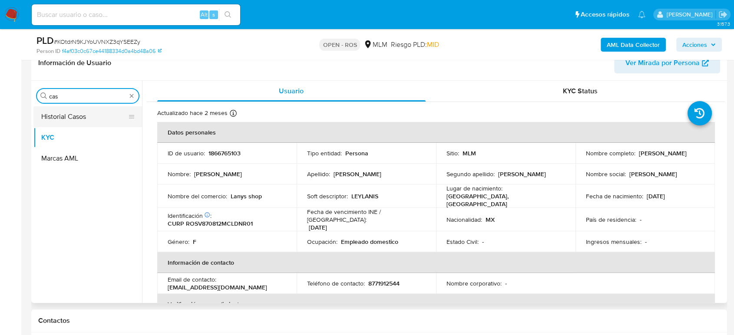
type input "cas"
click at [68, 120] on button "Historial Casos" at bounding box center [84, 116] width 102 height 21
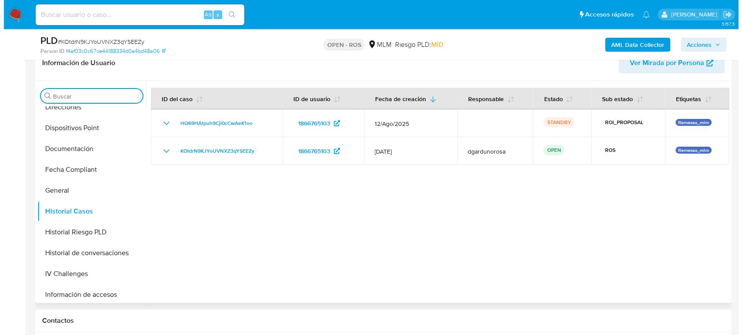
scroll to position [241, 0]
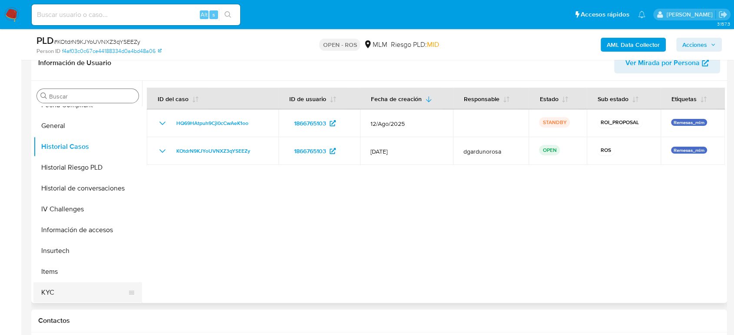
click at [70, 285] on button "KYC" at bounding box center [84, 292] width 102 height 21
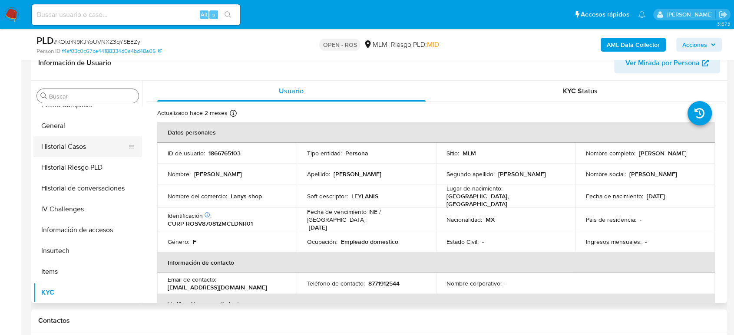
click at [86, 146] on button "Historial Casos" at bounding box center [84, 146] width 102 height 21
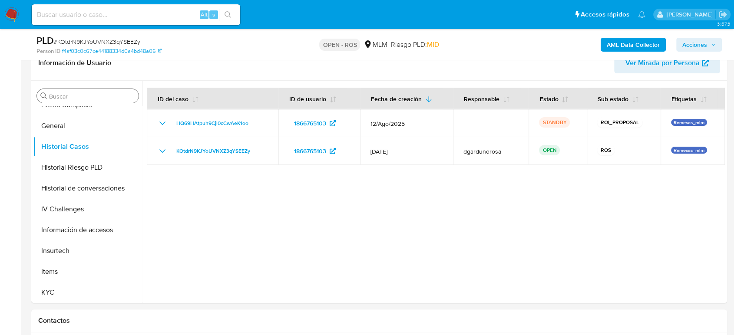
click at [689, 43] on span "Acciones" at bounding box center [695, 45] width 25 height 14
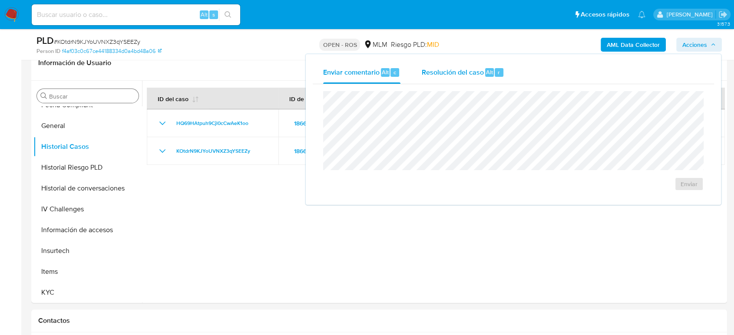
drag, startPoint x: 466, startPoint y: 66, endPoint x: 466, endPoint y: 80, distance: 13.9
click at [465, 66] on div "Resolución del caso Alt r" at bounding box center [463, 72] width 83 height 23
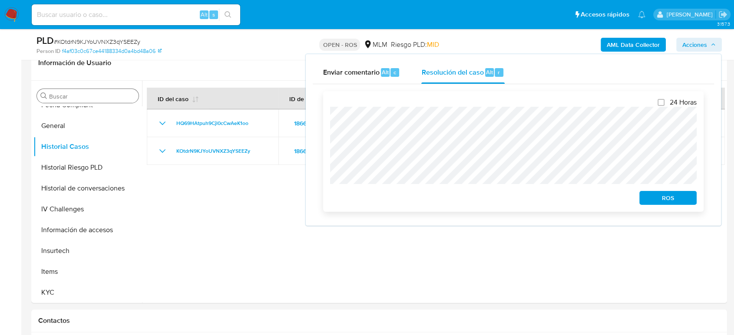
click at [655, 199] on span "ROS" at bounding box center [668, 198] width 45 height 12
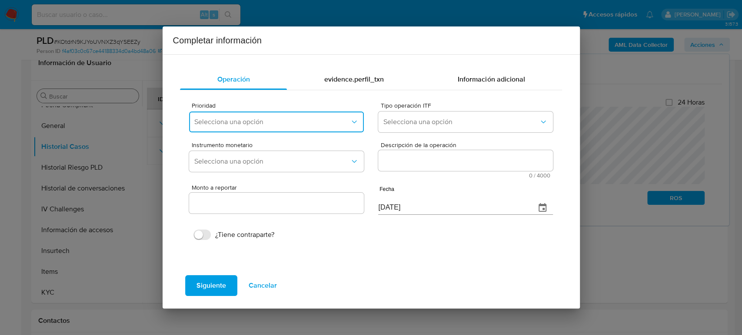
click at [302, 131] on button "Selecciona una opción" at bounding box center [276, 122] width 174 height 21
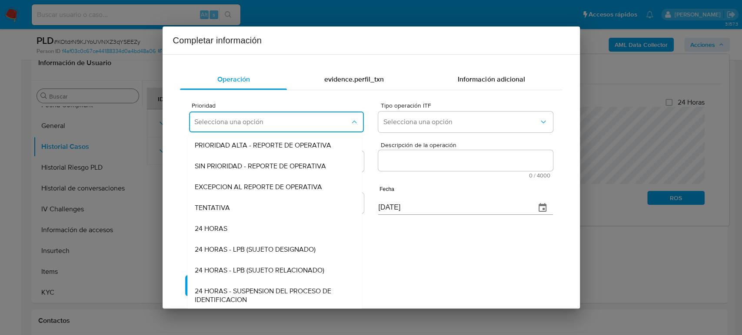
click at [268, 188] on span "EXCEPCION AL REPORTE DE OPERATIVA" at bounding box center [258, 187] width 127 height 9
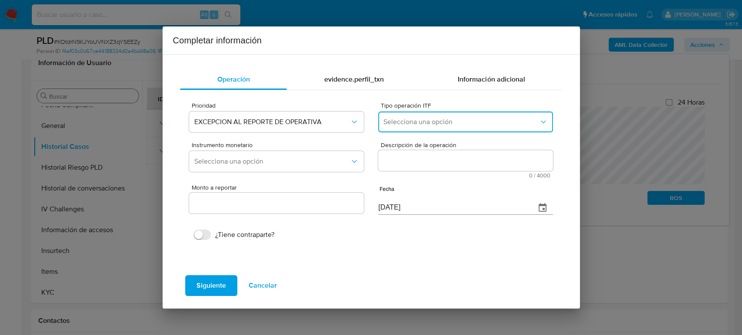
click at [458, 123] on span "Selecciona una opción" at bounding box center [460, 122] width 155 height 9
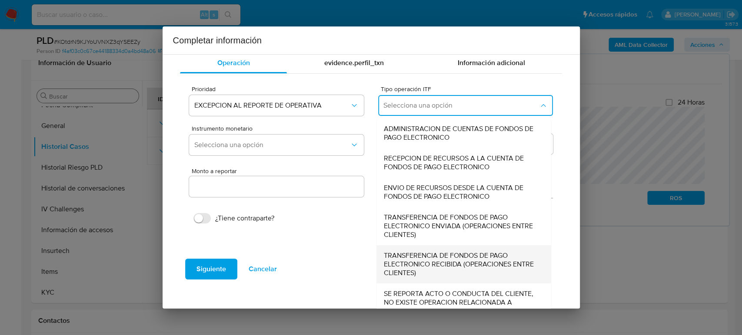
scroll to position [30, 0]
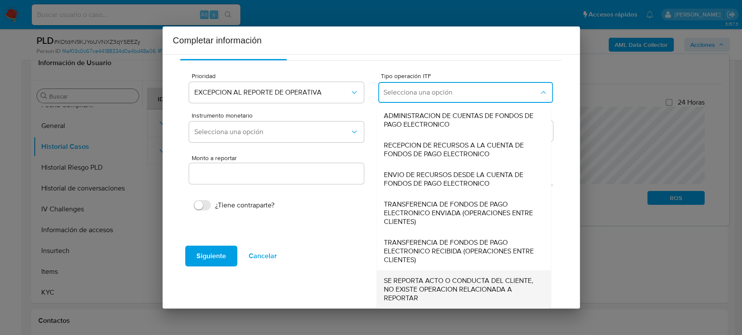
click at [439, 283] on span "SE REPORTA ACTO O CONDUCTA DEL CLIENTE, NO EXISTE OPERACION RELACIONADA A REPOR…" at bounding box center [461, 290] width 155 height 26
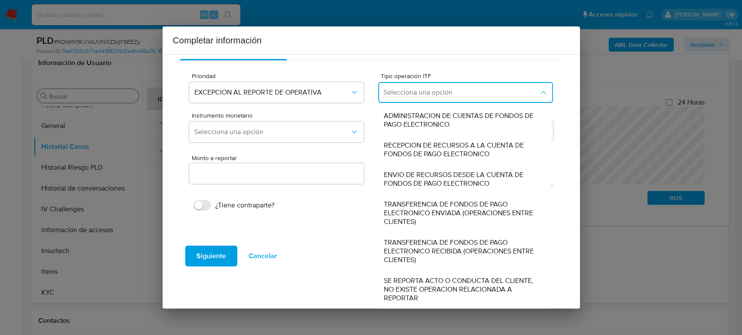
type input "0.00"
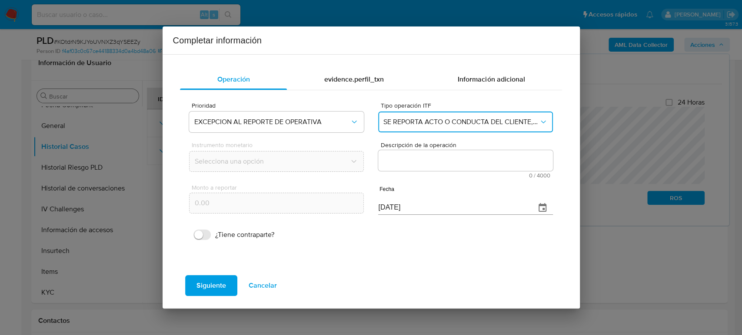
scroll to position [0, 0]
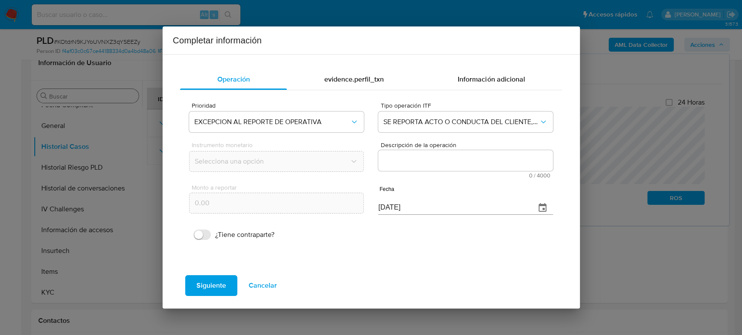
drag, startPoint x: 455, startPoint y: 158, endPoint x: 418, endPoint y: 183, distance: 45.4
click at [455, 158] on textarea "Descripción de la operación" at bounding box center [465, 160] width 174 height 21
paste textarea "/CONOCIMIENTO DEL CLIENTE O USUARIOCLIENTE [PERSON_NAME] NUMERO DE CLIENTE 1866…"
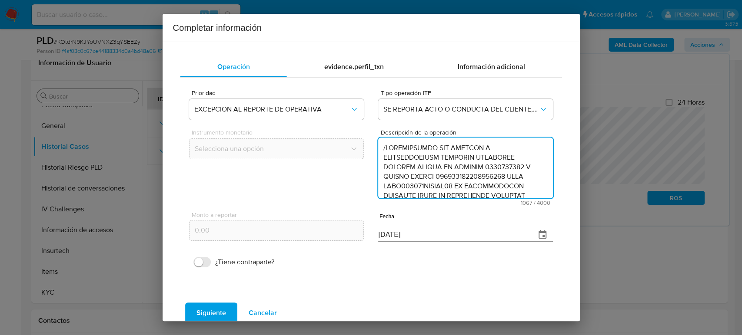
scroll to position [222, 0]
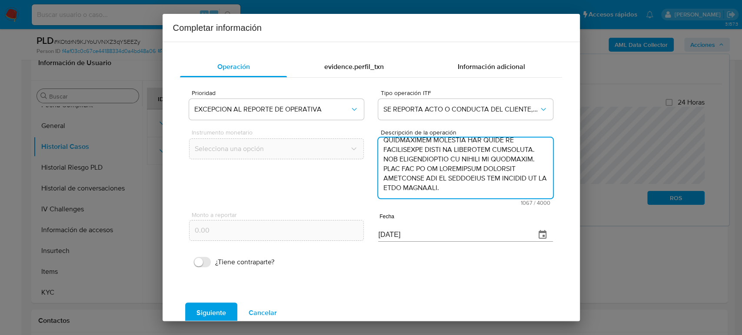
type textarea "/CONOCIMIENTO DEL CLIENTE O USUARIOCLIENTE [PERSON_NAME] NUMERO DE CLIENTE 1866…"
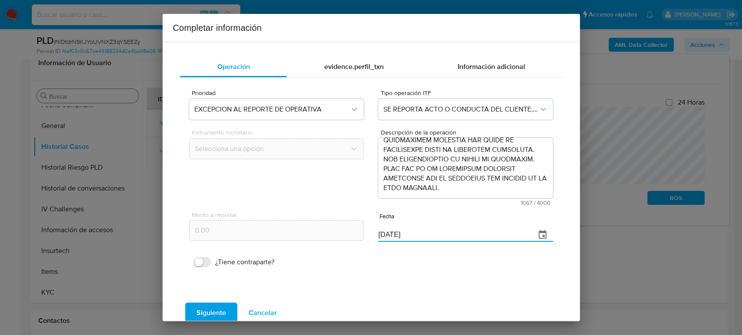
click at [330, 234] on div "Monto a reportar 0.00 Fecha [DATE]" at bounding box center [370, 226] width 363 height 41
paste input "30/06"
type input "[DATE]"
click at [215, 307] on span "Siguiente" at bounding box center [211, 313] width 30 height 19
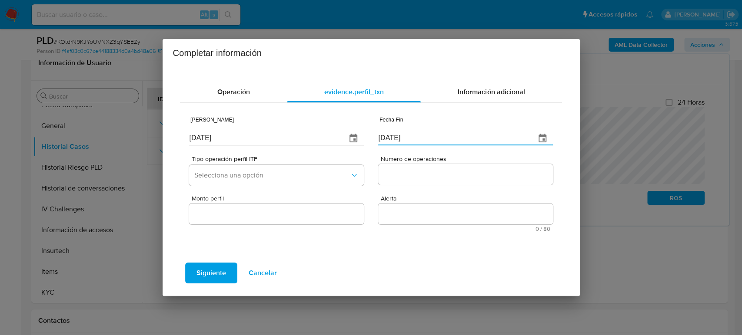
drag, startPoint x: 422, startPoint y: 138, endPoint x: 340, endPoint y: 141, distance: 81.8
click at [340, 140] on div "Fecha Inicio 07/09/2025 Fecha Fin 07/09/2025" at bounding box center [370, 129] width 363 height 41
paste input "30/06"
type input "[DATE]"
drag, startPoint x: 232, startPoint y: 141, endPoint x: 118, endPoint y: 140, distance: 114.3
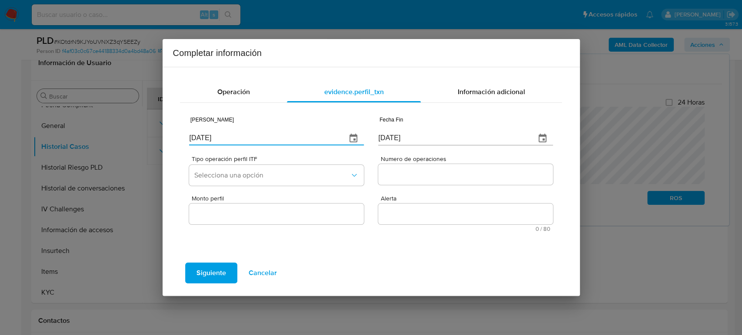
click at [118, 140] on div "Completar información Operación evidence.perfil_txn Información adicional Fecha…" at bounding box center [371, 167] width 742 height 335
type input "01/01/2025"
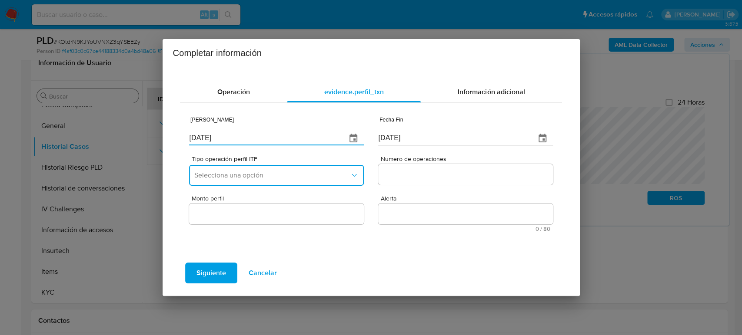
click at [276, 180] on button "Selecciona una opción" at bounding box center [276, 175] width 174 height 21
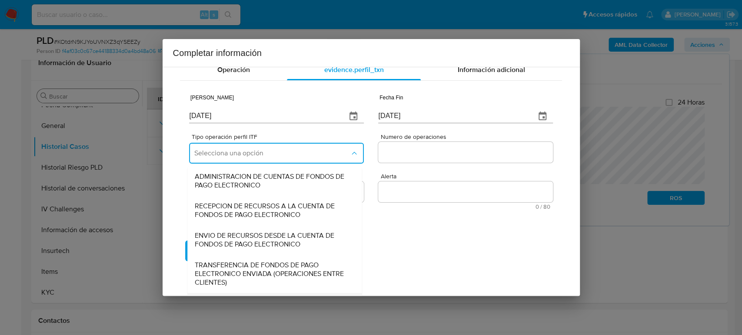
scroll to position [96, 0]
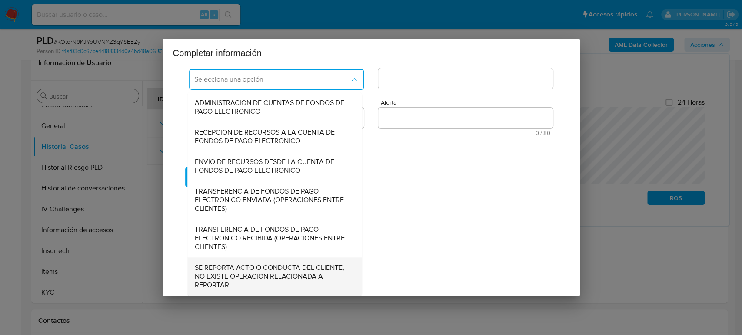
click at [252, 269] on span "SE REPORTA ACTO O CONDUCTA DEL CLIENTE, NO EXISTE OPERACION RELACIONADA A REPOR…" at bounding box center [272, 277] width 155 height 26
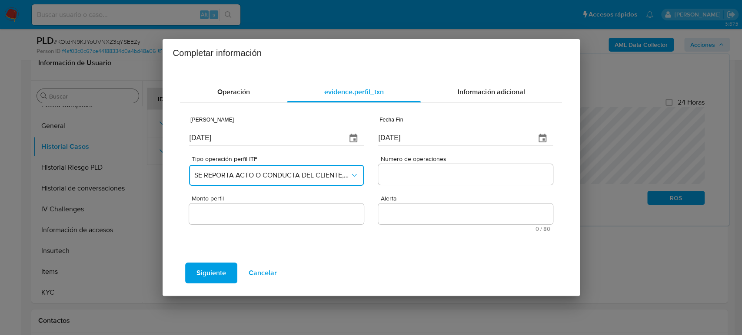
scroll to position [0, 0]
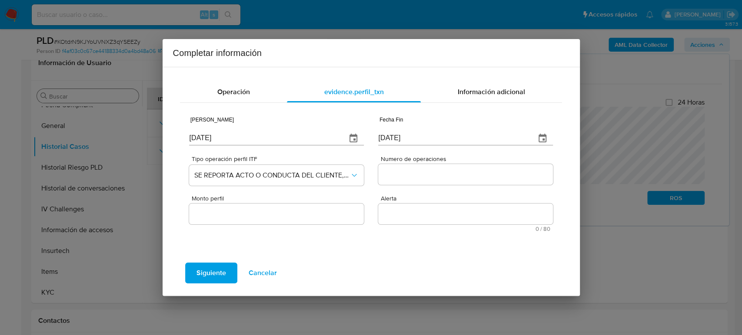
click at [412, 174] on input "Numero de operaciones" at bounding box center [465, 174] width 174 height 11
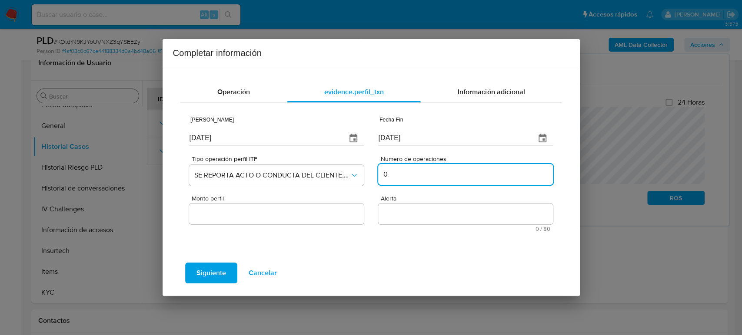
type input "0"
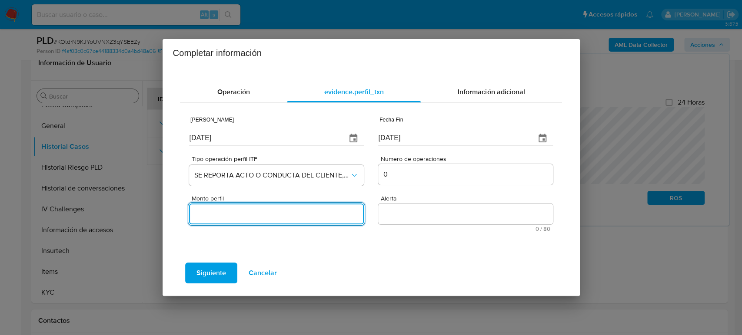
click at [289, 208] on div at bounding box center [276, 214] width 174 height 21
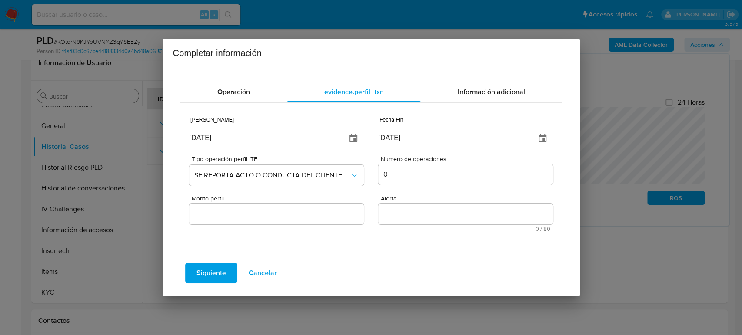
click at [289, 218] on input "Monto perfil" at bounding box center [276, 214] width 174 height 11
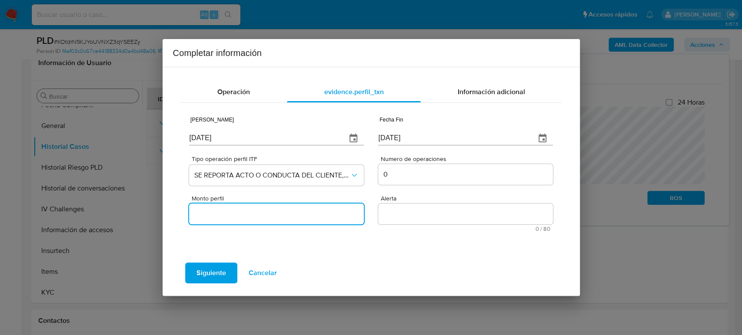
type input "0.00"
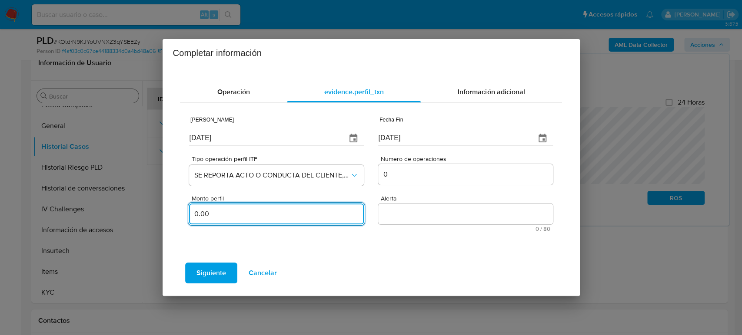
click at [399, 218] on textarea "Alerta" at bounding box center [465, 214] width 174 height 21
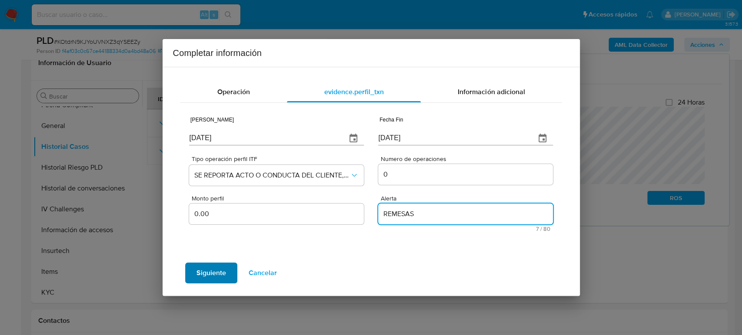
type textarea "REMESAS"
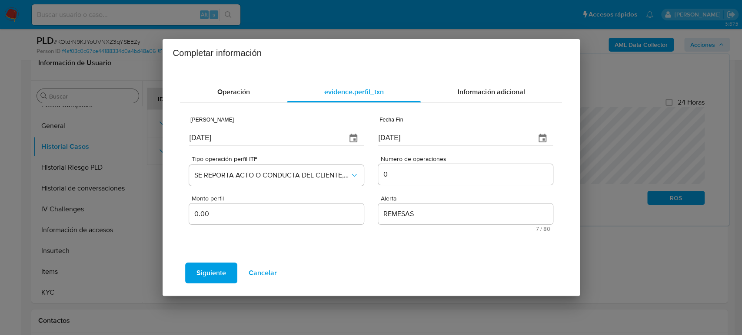
click at [206, 278] on span "Siguiente" at bounding box center [211, 273] width 30 height 19
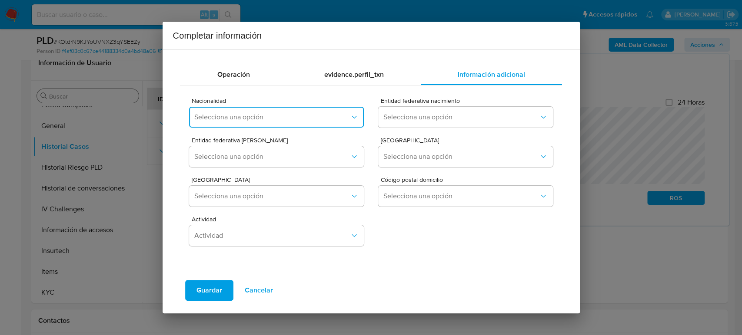
click at [268, 116] on span "Selecciona una opción" at bounding box center [271, 117] width 155 height 9
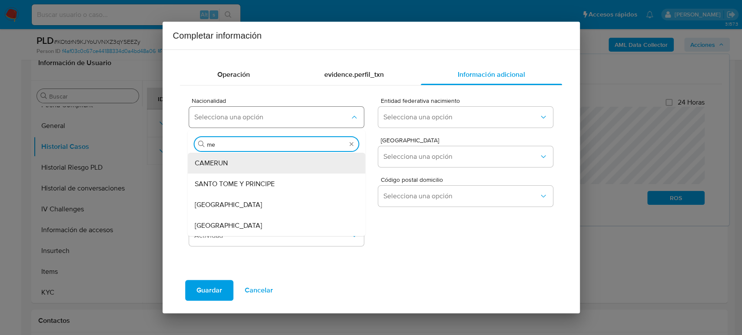
type input "mex"
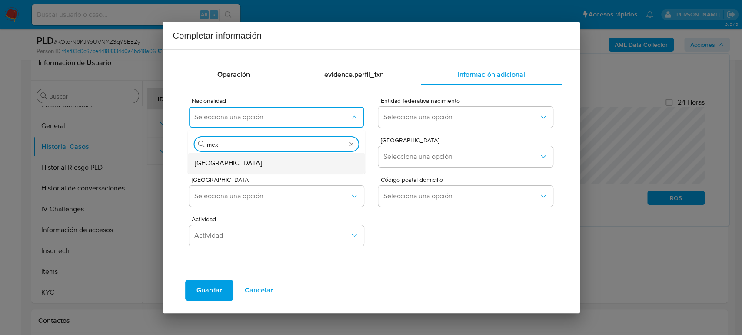
click at [258, 166] on div "MEXICO" at bounding box center [274, 163] width 159 height 21
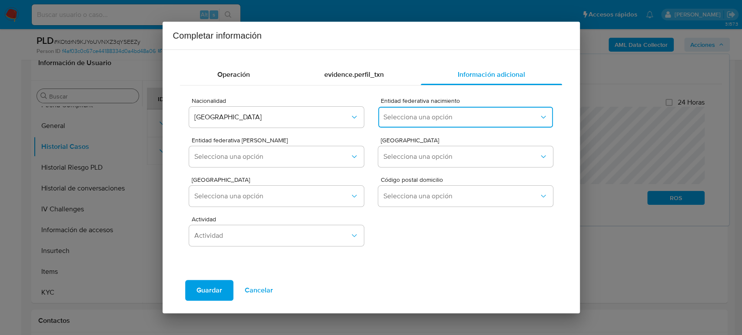
click at [466, 113] on span "Selecciona una opción" at bounding box center [460, 117] width 155 height 9
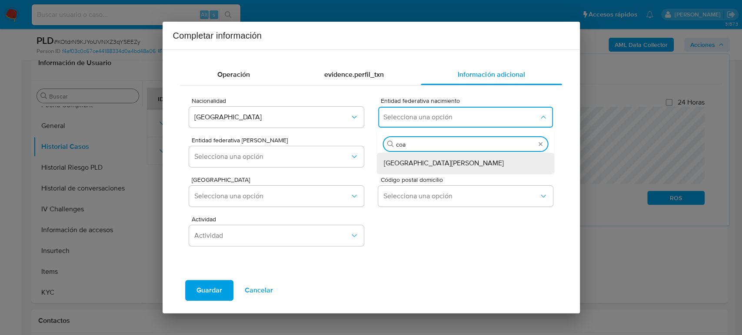
type input "coah"
click at [442, 163] on span "Coahuila de Zaragoza" at bounding box center [444, 163] width 120 height 9
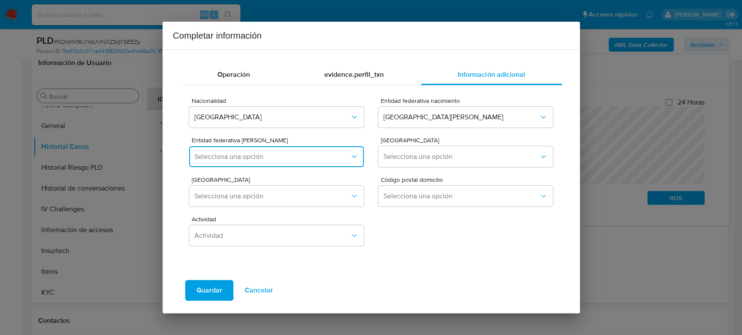
click at [312, 164] on button "Selecciona una opción" at bounding box center [276, 156] width 174 height 21
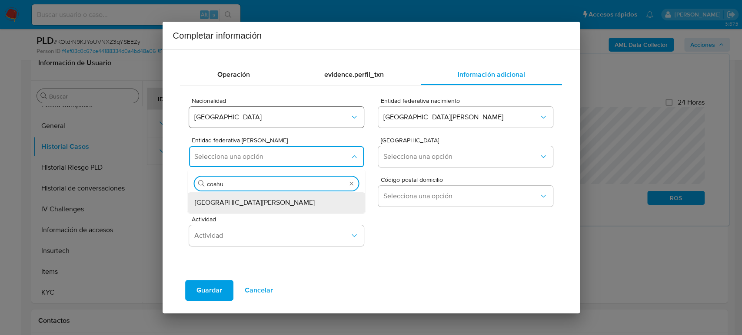
type input "coahui"
click at [232, 201] on span "Coahuila de Zaragoza" at bounding box center [255, 203] width 120 height 9
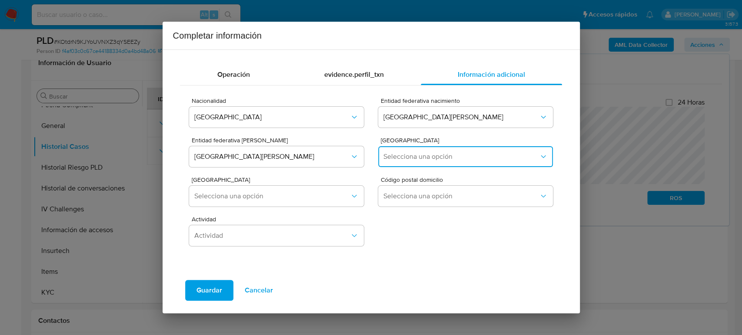
click at [410, 164] on button "Selecciona una opción" at bounding box center [465, 156] width 174 height 21
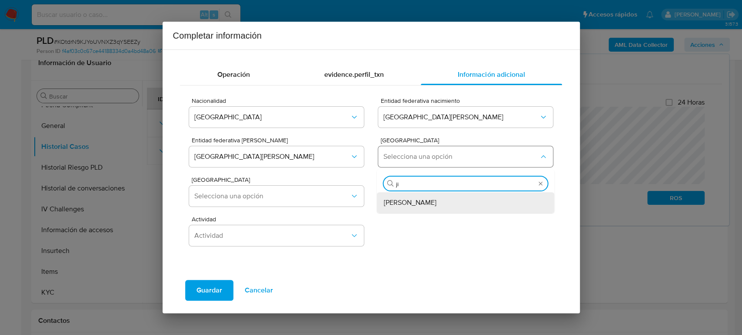
type input "jim"
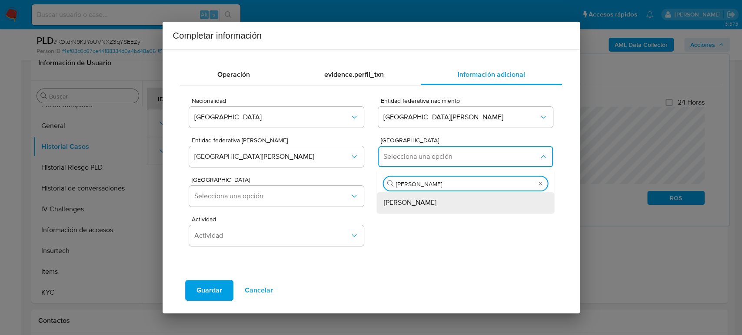
click at [407, 199] on span "Jiménez" at bounding box center [410, 203] width 53 height 9
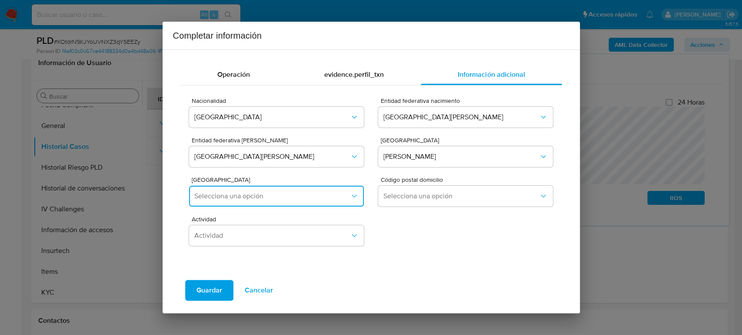
click at [299, 199] on span "Selecciona una opción" at bounding box center [271, 196] width 155 height 9
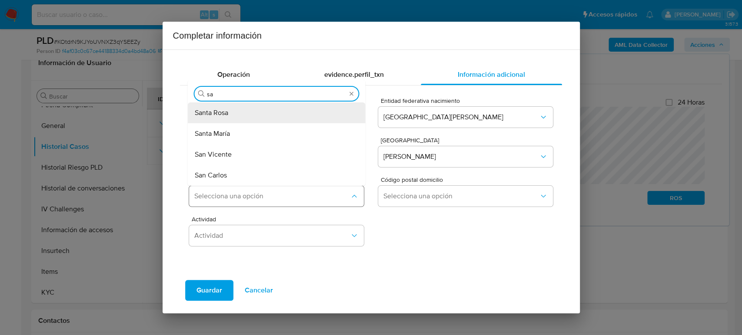
type input "san"
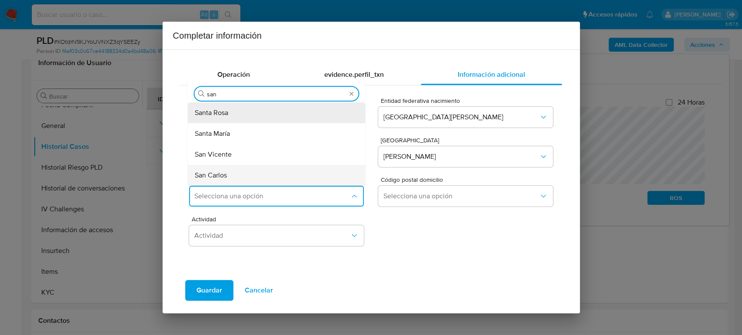
click at [264, 175] on div "San Carlos" at bounding box center [274, 175] width 159 height 21
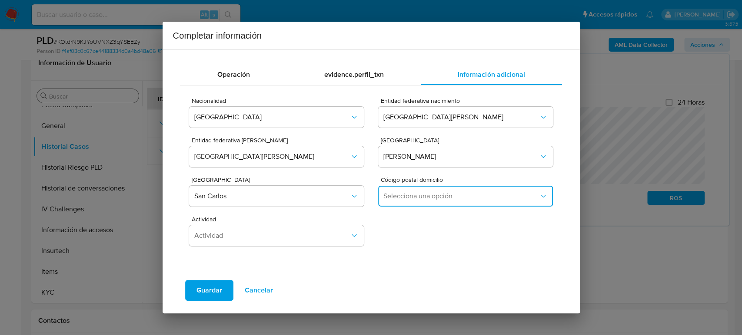
click at [394, 198] on span "Selecciona una opción" at bounding box center [460, 196] width 155 height 9
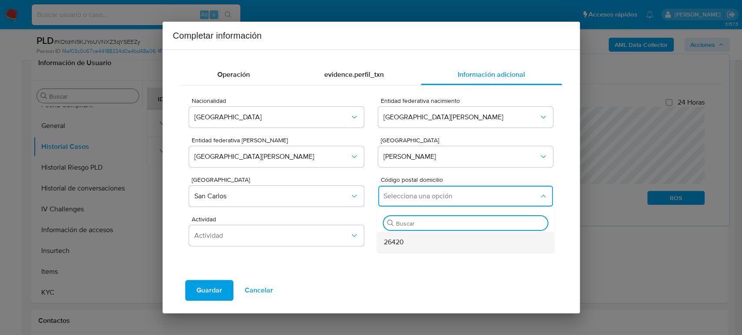
click at [399, 242] on span "26420" at bounding box center [394, 242] width 20 height 9
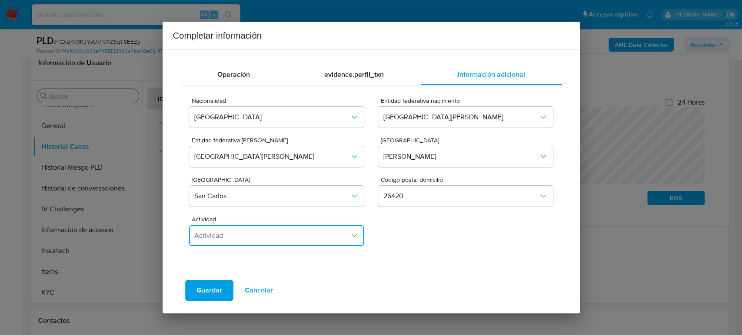
click at [285, 239] on span "Actividad" at bounding box center [271, 236] width 155 height 9
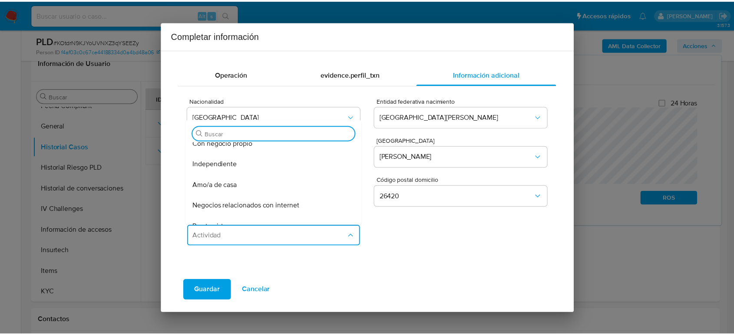
scroll to position [96, 0]
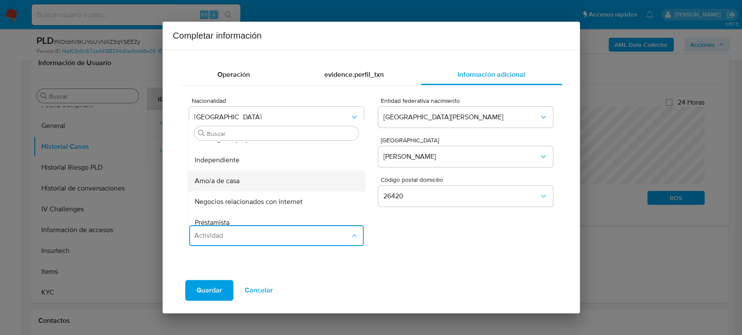
click at [270, 181] on div "Amo/a de casa" at bounding box center [274, 181] width 159 height 21
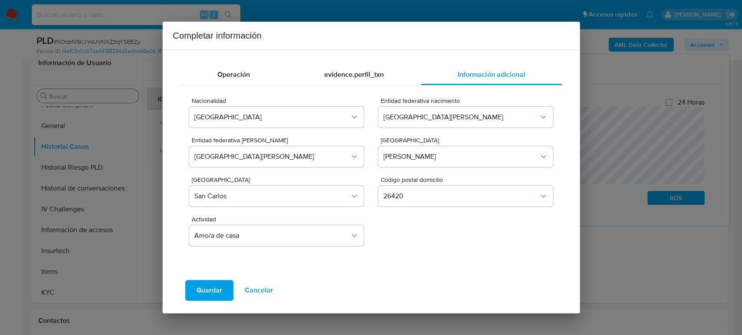
click at [221, 284] on button "Guardar" at bounding box center [209, 290] width 48 height 21
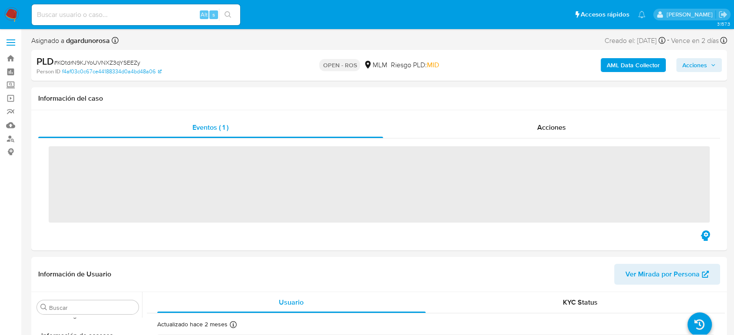
scroll to position [367, 0]
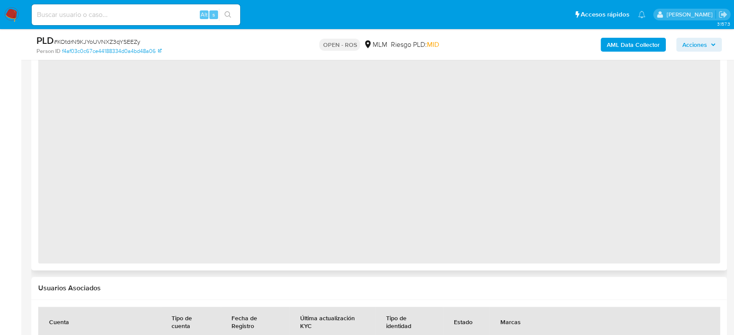
select select "10"
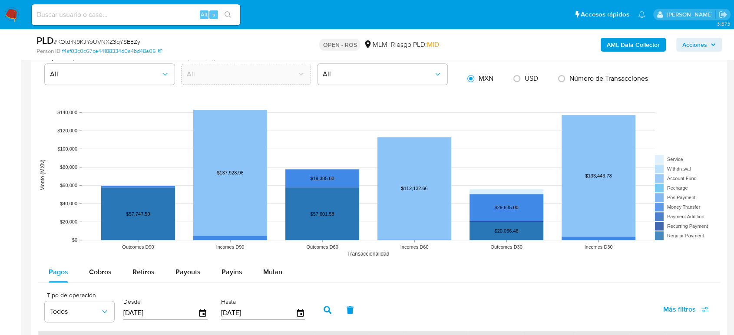
scroll to position [714, 0]
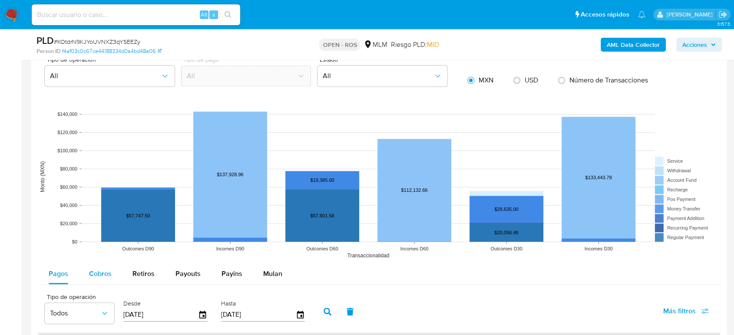
click at [111, 274] on button "Cobros" at bounding box center [100, 274] width 43 height 21
select select "10"
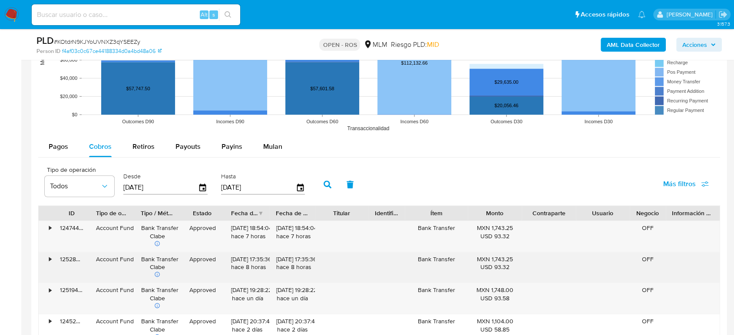
scroll to position [859, 0]
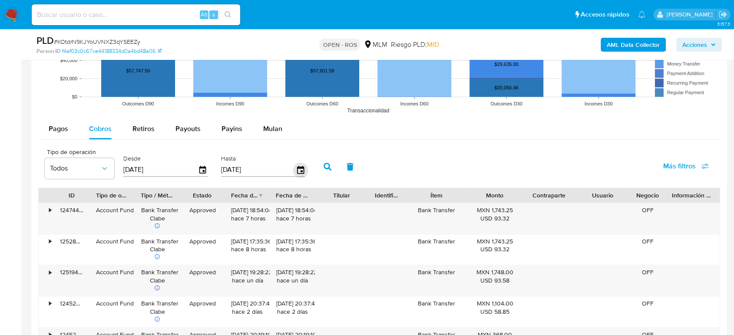
click at [302, 171] on icon "button" at bounding box center [300, 170] width 7 height 8
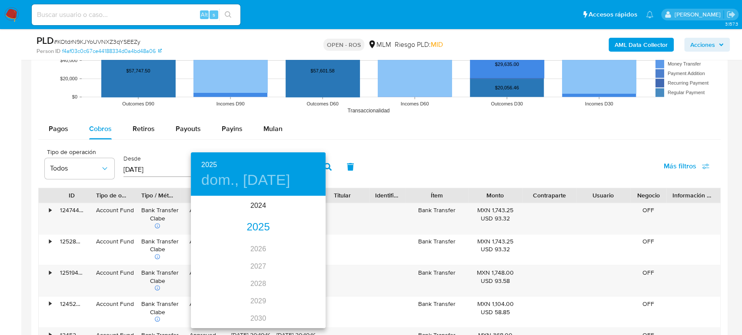
click at [259, 227] on div "2025" at bounding box center [258, 227] width 135 height 17
click at [302, 249] on div "jun." at bounding box center [303, 246] width 45 height 33
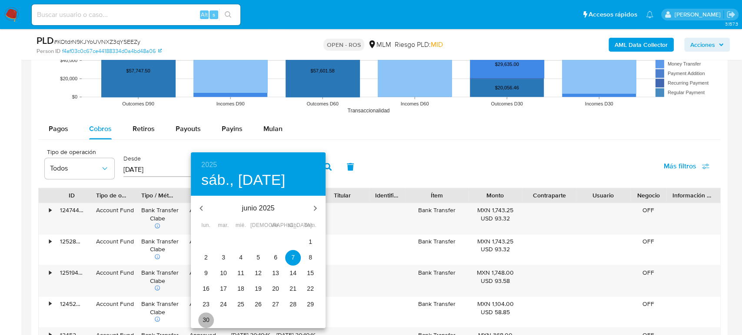
click at [209, 319] on span "30" at bounding box center [206, 320] width 16 height 9
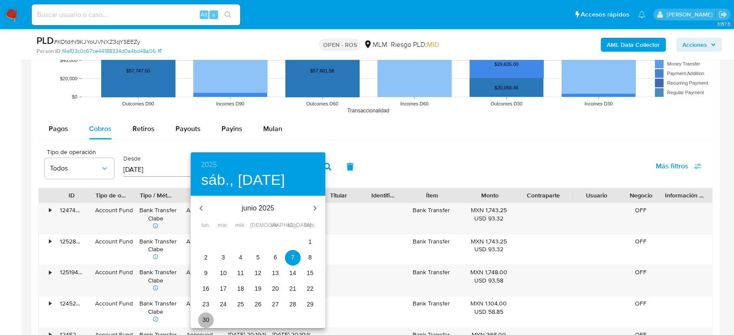
type input "[DATE]"
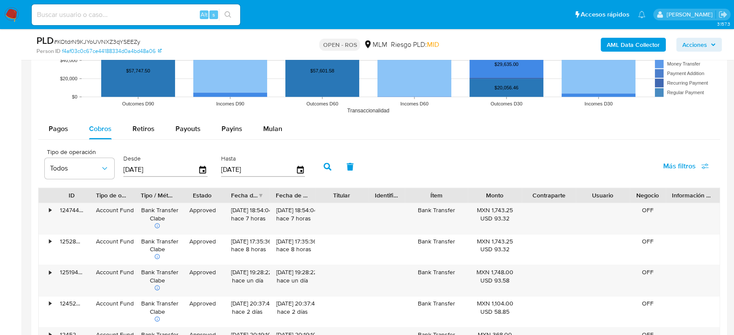
click at [328, 167] on icon "button" at bounding box center [328, 167] width 8 height 8
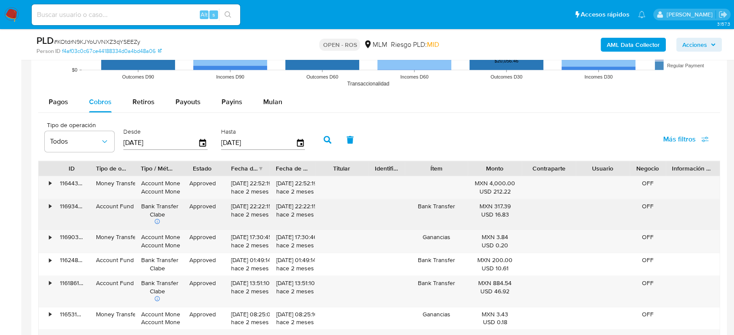
scroll to position [907, 0]
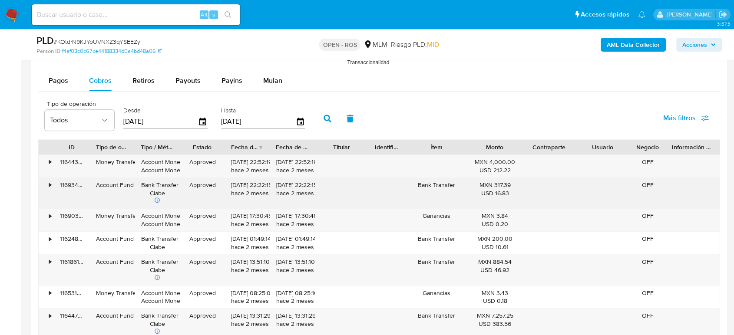
drag, startPoint x: 230, startPoint y: 184, endPoint x: 263, endPoint y: 186, distance: 33.1
click at [263, 186] on div "[DATE] 22:22:15 hace 2 meses" at bounding box center [247, 193] width 45 height 31
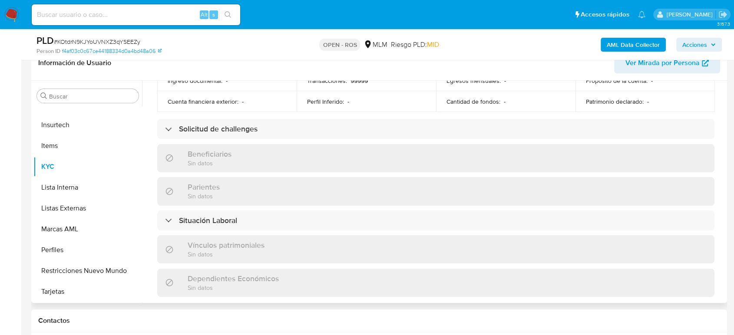
scroll to position [151, 0]
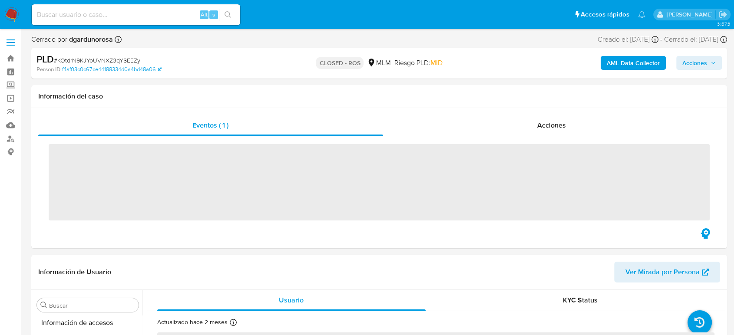
scroll to position [367, 0]
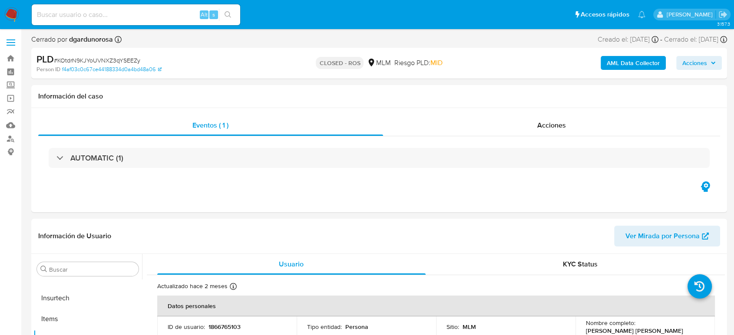
select select "10"
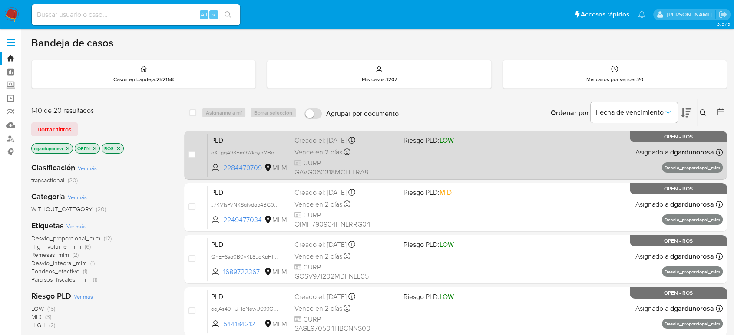
click at [391, 156] on div "Vence en 2 días Vence el 10/09/2025 02:10:32" at bounding box center [346, 152] width 102 height 12
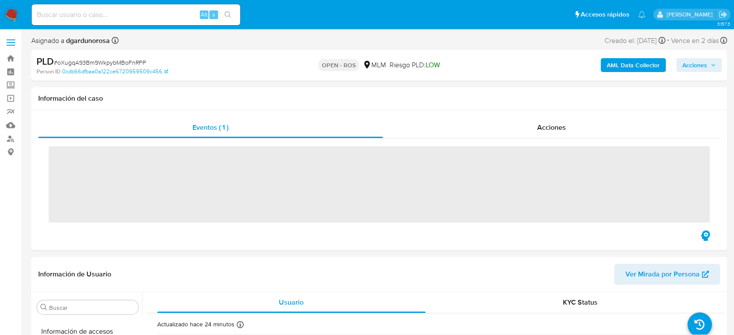
scroll to position [367, 0]
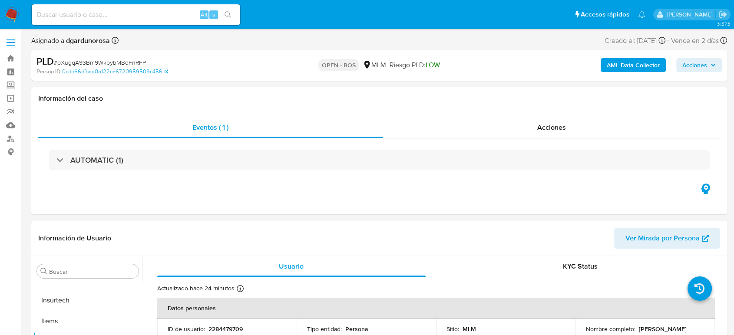
select select "10"
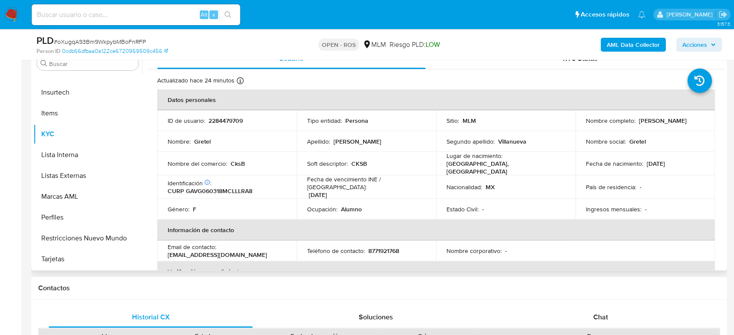
scroll to position [193, 0]
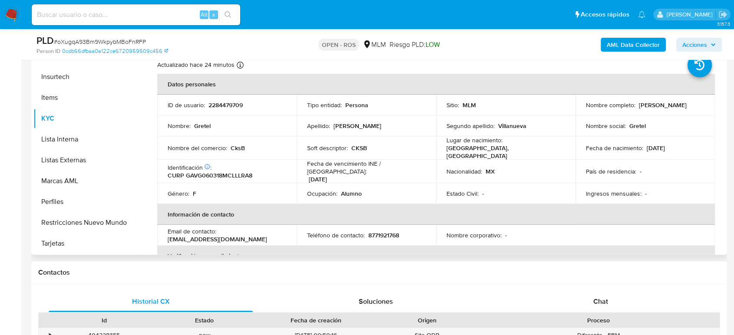
click at [234, 103] on p "2284479709" at bounding box center [226, 105] width 34 height 8
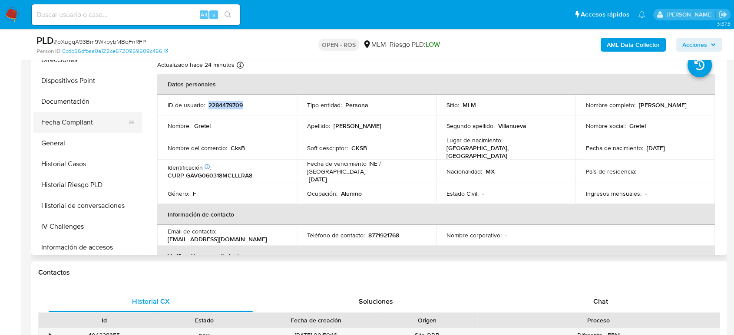
scroll to position [174, 0]
click at [67, 169] on button "Historial Casos" at bounding box center [84, 166] width 102 height 21
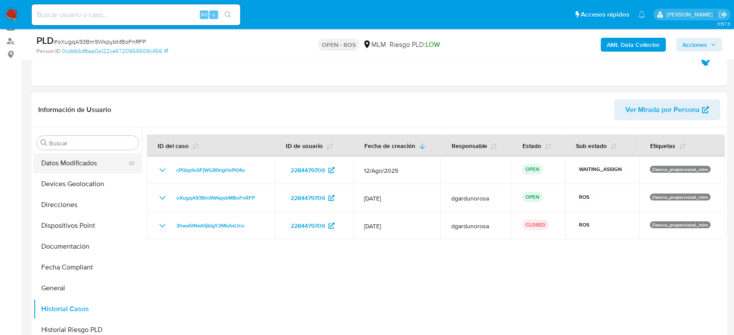
scroll to position [96, 0]
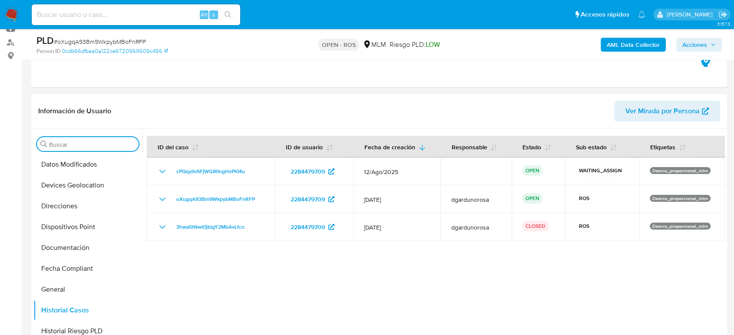
click at [60, 141] on input "Buscar" at bounding box center [92, 145] width 86 height 8
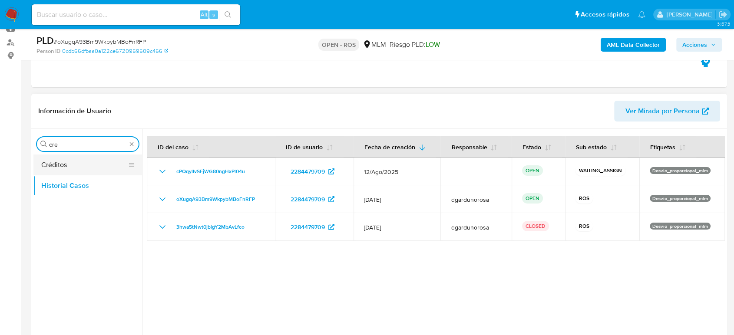
type input "cre"
click at [95, 163] on button "Créditos" at bounding box center [84, 165] width 102 height 21
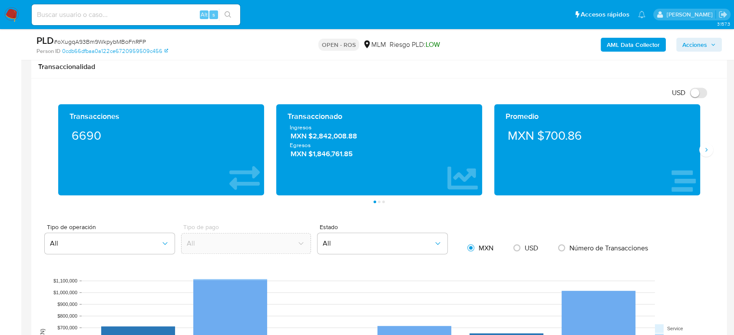
scroll to position [676, 0]
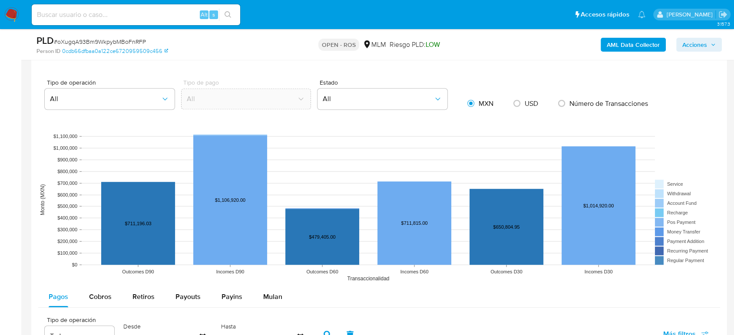
click at [456, 128] on rect at bounding box center [379, 200] width 682 height 174
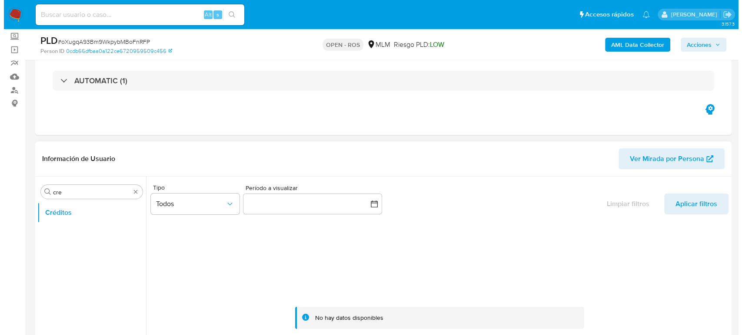
scroll to position [96, 0]
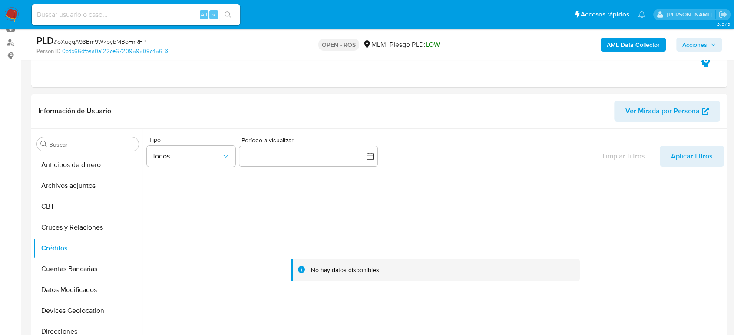
click at [697, 46] on span "Acciones" at bounding box center [695, 45] width 25 height 14
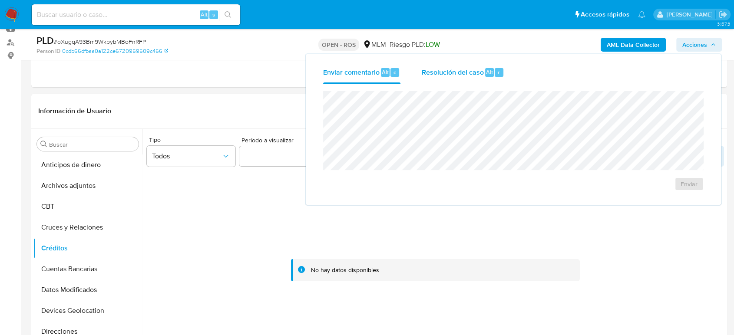
click at [476, 65] on div "Resolución del caso Alt r" at bounding box center [463, 72] width 83 height 23
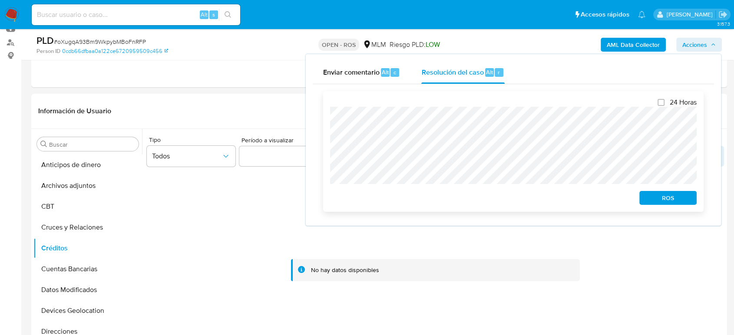
click at [655, 201] on span "ROS" at bounding box center [668, 198] width 45 height 12
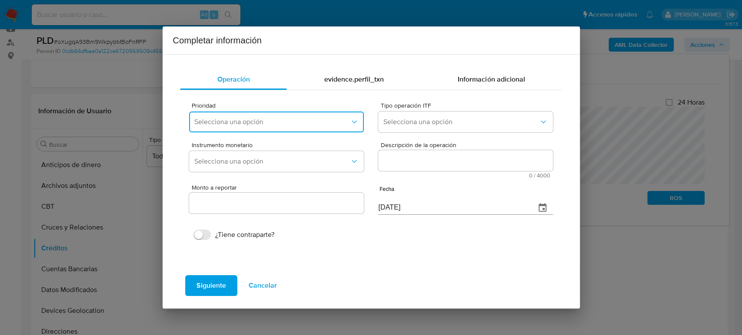
click at [293, 116] on button "Selecciona una opción" at bounding box center [276, 122] width 174 height 21
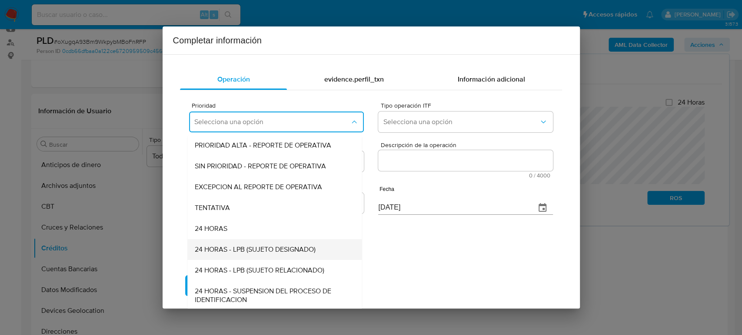
scroll to position [2, 0]
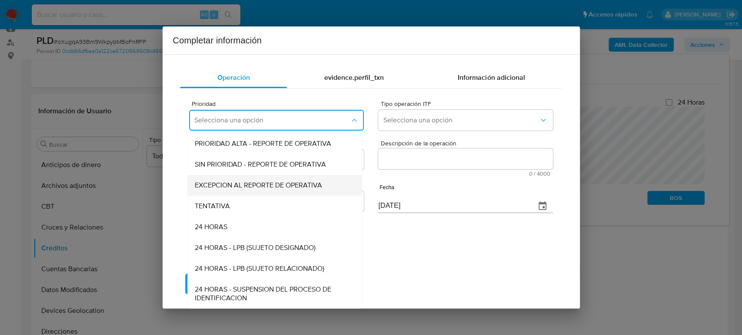
click at [276, 189] on span "EXCEPCION AL REPORTE DE OPERATIVA" at bounding box center [258, 185] width 127 height 9
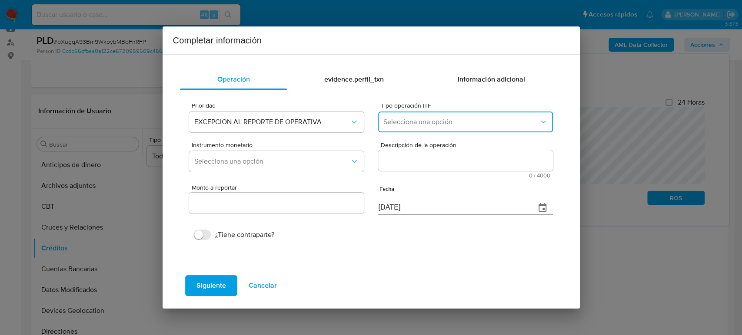
click at [487, 114] on button "Selecciona una opción" at bounding box center [465, 122] width 174 height 21
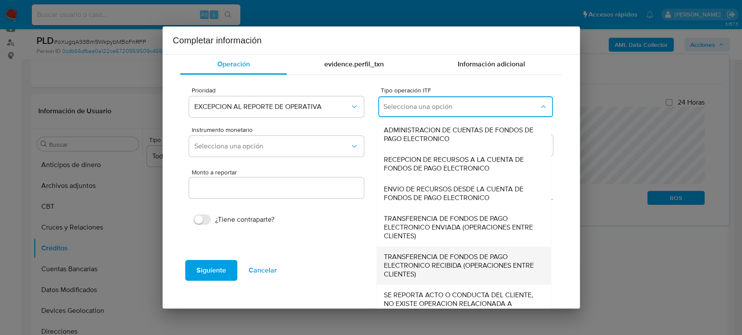
scroll to position [30, 0]
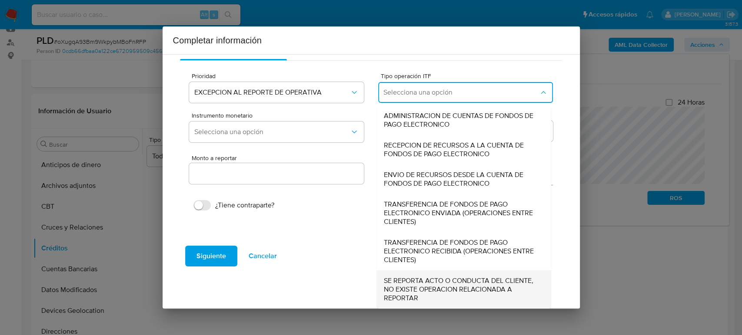
click at [455, 291] on span "SE REPORTA ACTO O CONDUCTA DEL CLIENTE, NO EXISTE OPERACION RELACIONADA A REPOR…" at bounding box center [461, 290] width 155 height 26
type input "0.00"
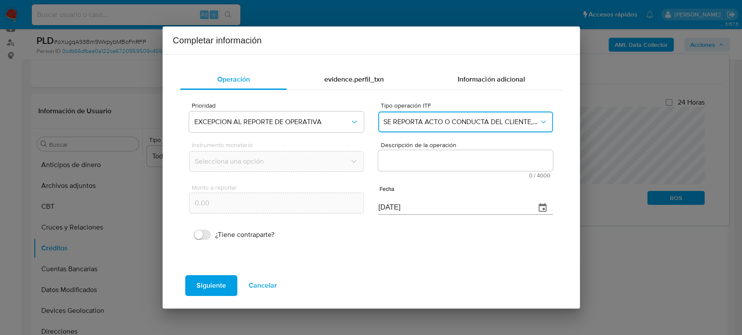
scroll to position [0, 0]
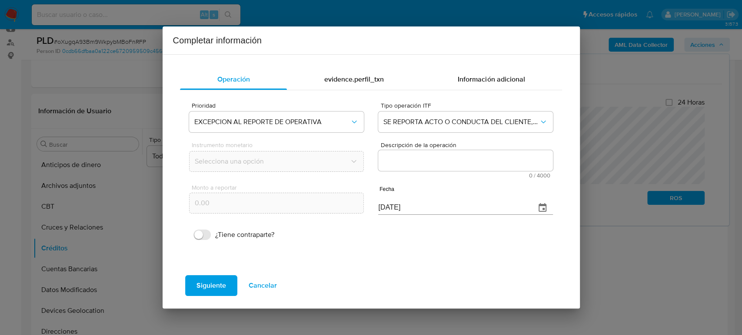
click at [443, 161] on textarea "Descripción de la operación" at bounding box center [465, 160] width 174 height 21
click at [466, 164] on textarea "Descripción de la operación" at bounding box center [465, 160] width 174 height 21
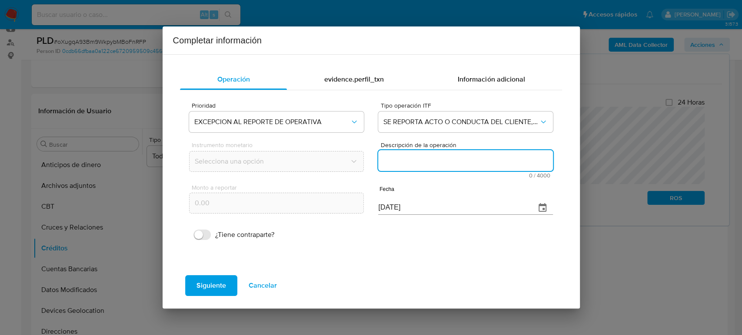
paste textarea "/CONOCIMIENTO DEL CLIENTE O USUARIO CLIENTE GRETEL GALINDO VILLANUEVA NUMERO DE…"
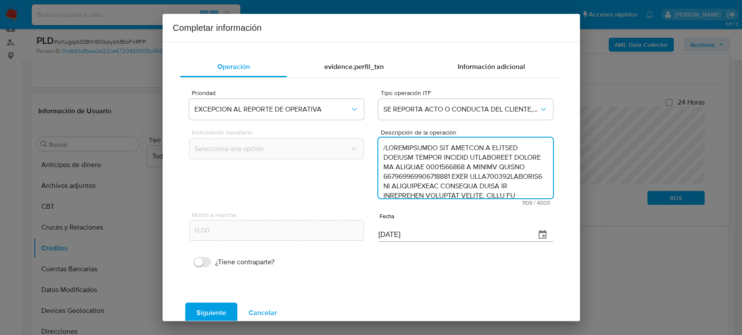
scroll to position [241, 0]
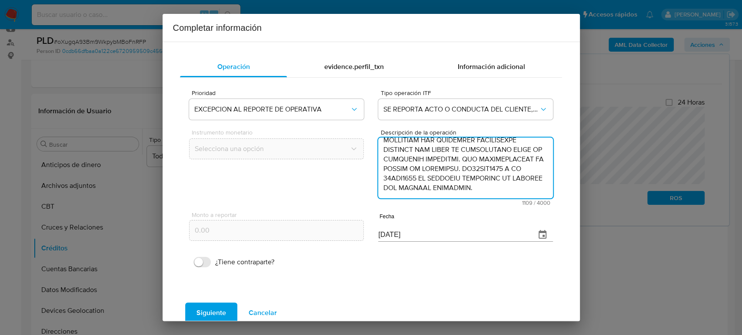
type textarea "/CONOCIMIENTO DEL CLIENTE O USUARIO CLIENTE GRETEL GALINDO VILLANUEVA NUMERO DE…"
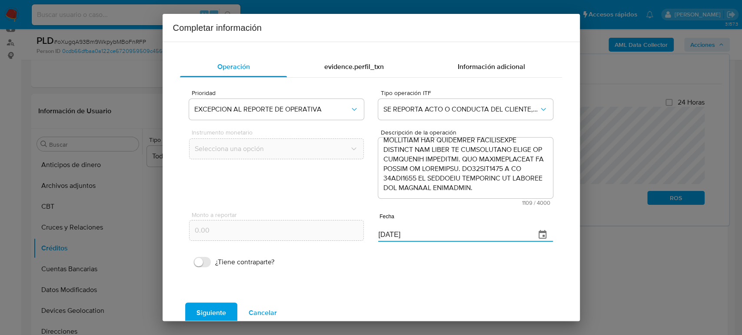
drag, startPoint x: 429, startPoint y: 233, endPoint x: 289, endPoint y: 241, distance: 141.0
click at [289, 241] on div "Monto a reportar 0.00 Fecha [DATE]" at bounding box center [370, 226] width 363 height 41
paste input "28/06"
type input "28/06/2025"
click at [216, 312] on span "Siguiente" at bounding box center [211, 313] width 30 height 19
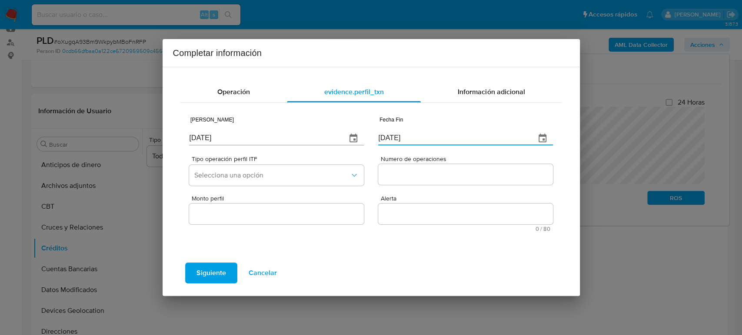
drag, startPoint x: 429, startPoint y: 138, endPoint x: 340, endPoint y: 143, distance: 89.2
click at [340, 143] on div "Fecha Inicio [DATE] Fecha Fin [DATE]" at bounding box center [370, 129] width 363 height 41
paste input "28/06"
type input "28/06/2025"
drag, startPoint x: 163, startPoint y: 141, endPoint x: 132, endPoint y: 146, distance: 30.9
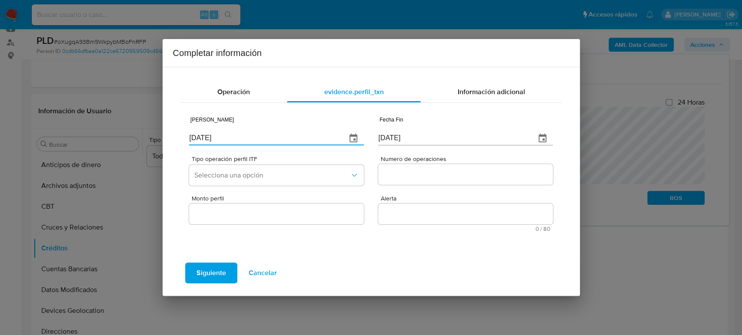
click at [132, 146] on div "Completar información Operación evidence.perfil_txn Información adicional Fecha…" at bounding box center [371, 167] width 742 height 335
paste input "18/03"
type input "18/03/2025"
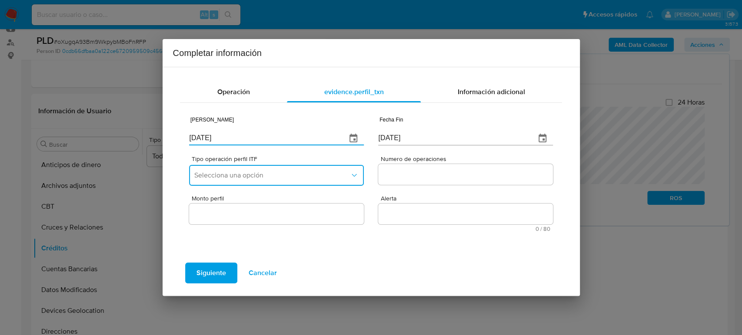
click at [244, 171] on span "Selecciona una opción" at bounding box center [271, 175] width 155 height 9
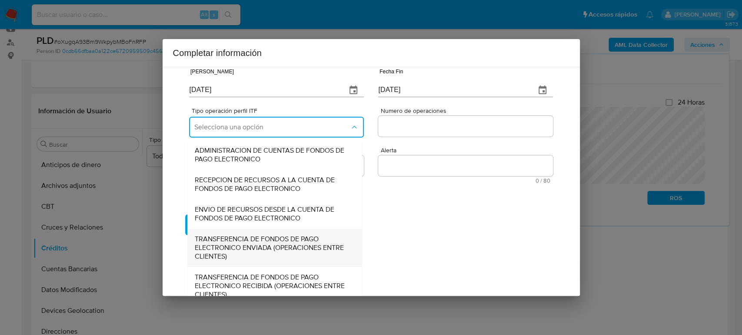
scroll to position [96, 0]
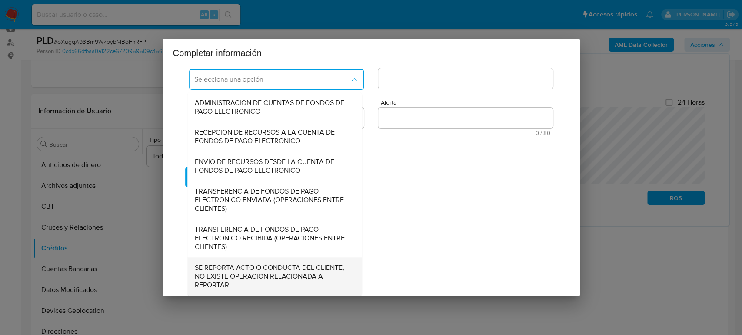
click at [253, 281] on span "SE REPORTA ACTO O CONDUCTA DEL CLIENTE, NO EXISTE OPERACION RELACIONADA A REPOR…" at bounding box center [272, 277] width 155 height 26
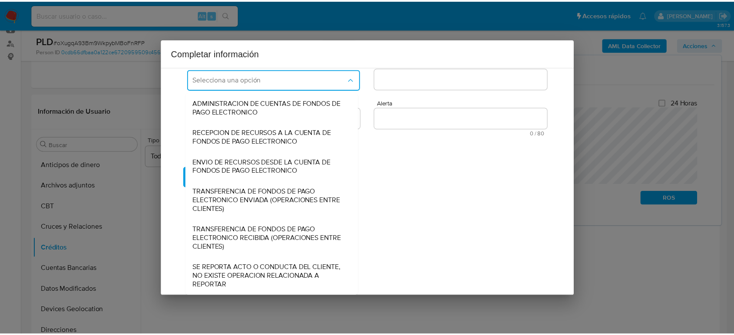
scroll to position [0, 0]
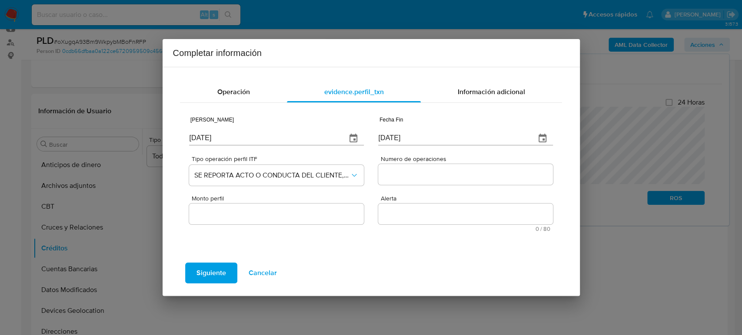
click at [412, 173] on input "Numero de operaciones" at bounding box center [465, 174] width 174 height 11
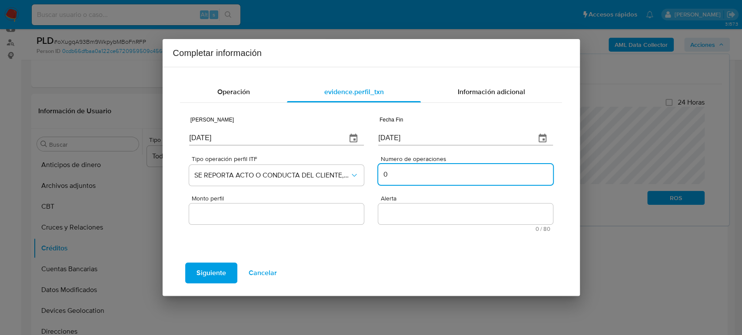
type input "0"
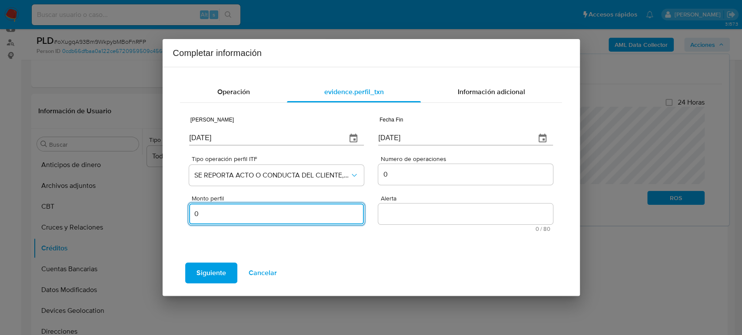
type input "0.00"
click at [492, 222] on textarea "Alerta" at bounding box center [465, 214] width 174 height 21
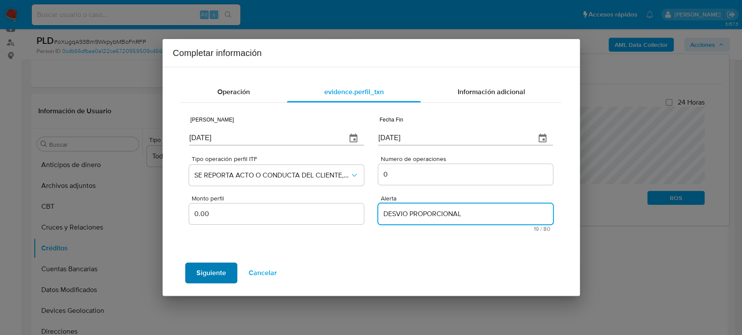
type textarea "DESVIO PROPORCIONAL"
click at [225, 274] on span "Siguiente" at bounding box center [211, 273] width 30 height 19
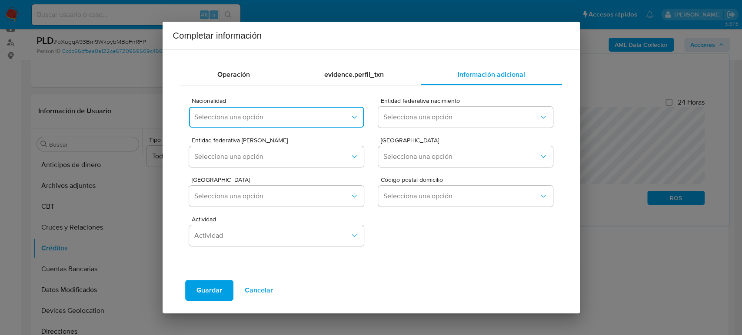
click at [252, 115] on span "Selecciona una opción" at bounding box center [271, 117] width 155 height 9
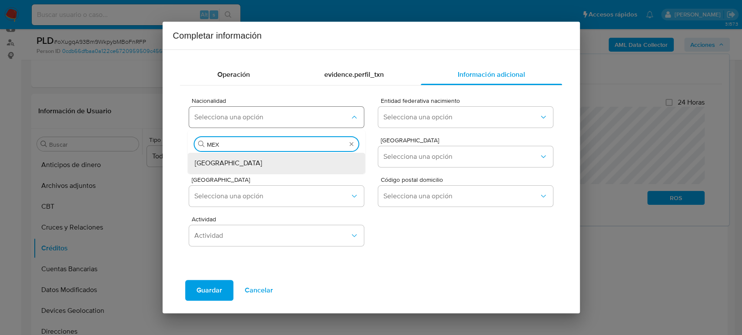
type input "MEX"
click at [237, 172] on div "[GEOGRAPHIC_DATA]" at bounding box center [274, 163] width 159 height 21
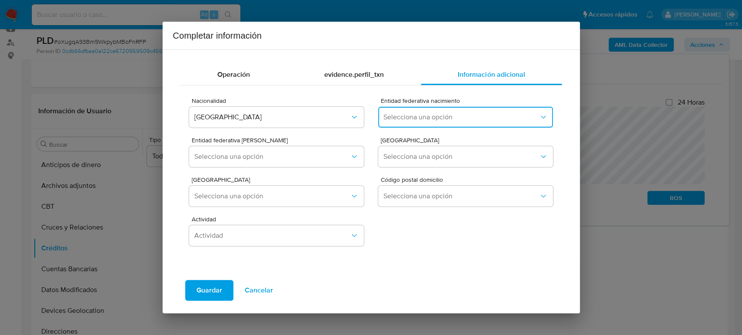
click at [378, 118] on button "Selecciona una opción" at bounding box center [465, 117] width 174 height 21
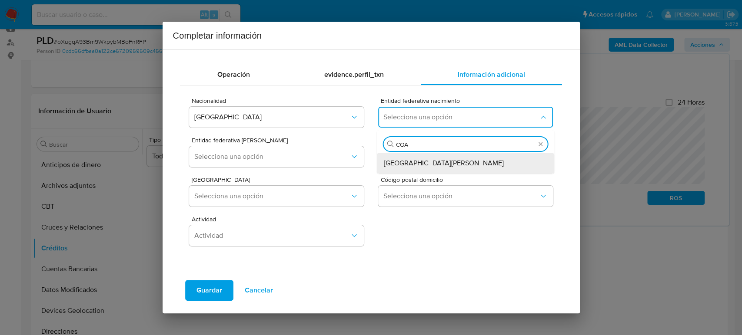
type input "COAH"
click at [403, 167] on span "Coahuila de Zaragoza" at bounding box center [444, 163] width 120 height 9
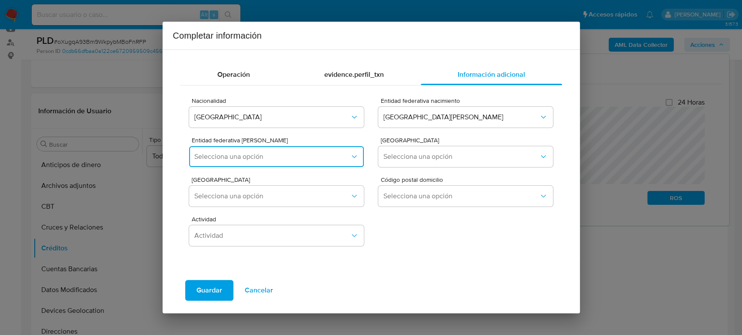
click at [289, 163] on button "Selecciona una opción" at bounding box center [276, 156] width 174 height 21
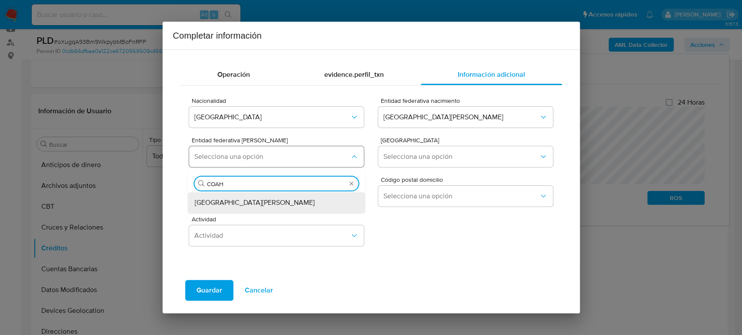
type input "COAHU"
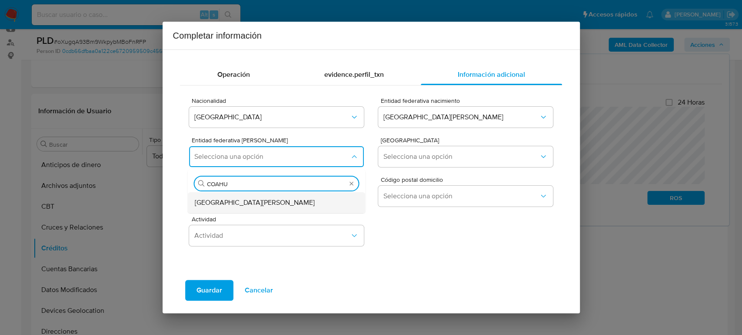
click at [226, 205] on span "Coahuila de Zaragoza" at bounding box center [255, 203] width 120 height 9
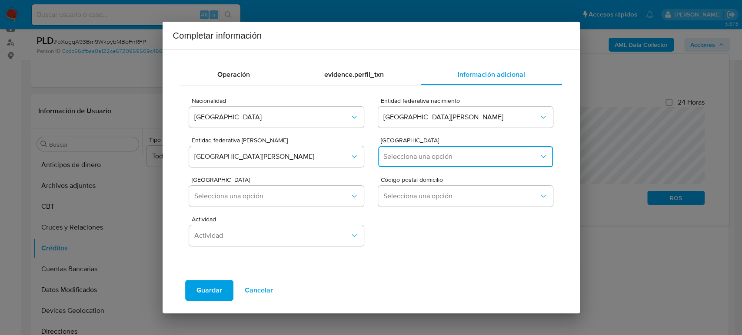
click at [427, 159] on span "Selecciona una opción" at bounding box center [460, 157] width 155 height 9
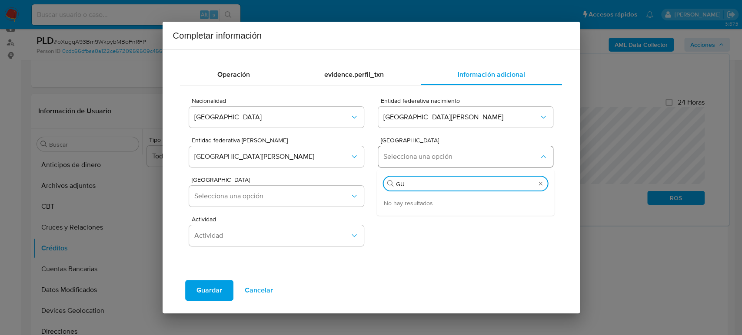
type input "G"
type input "C"
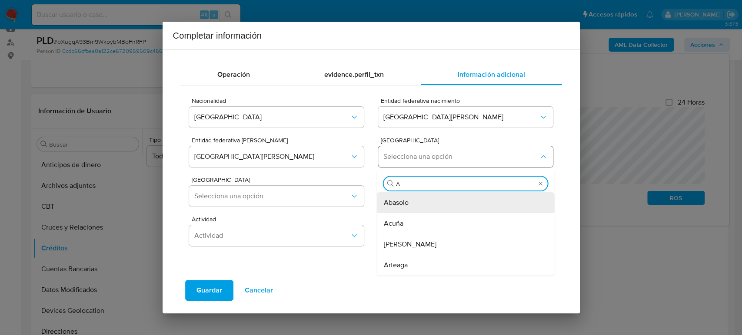
type input "AC"
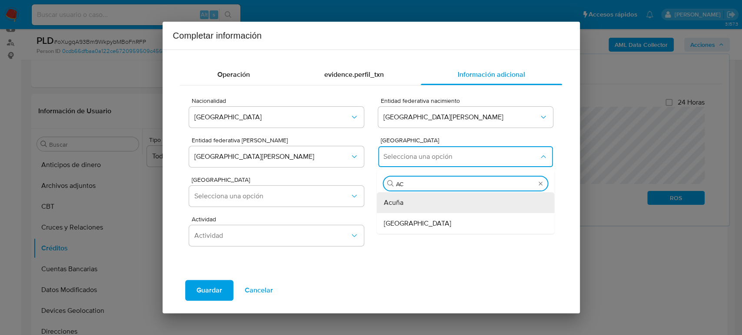
click at [420, 203] on div "Acuña" at bounding box center [463, 203] width 159 height 21
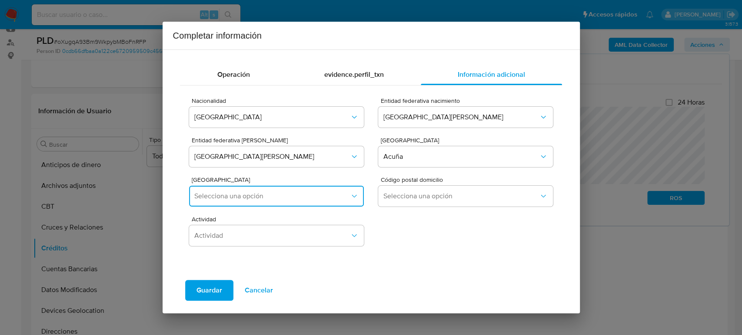
click at [246, 187] on button "Selecciona una opción" at bounding box center [276, 196] width 174 height 21
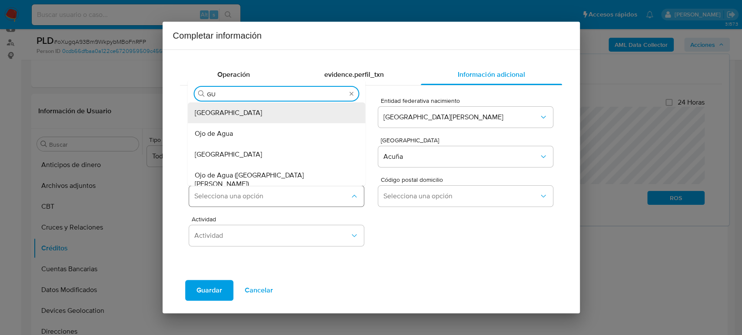
type input "GUA"
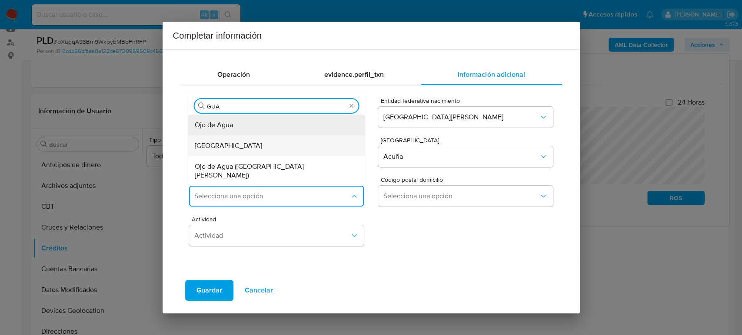
click at [215, 150] on span "Guanajuato" at bounding box center [228, 146] width 67 height 9
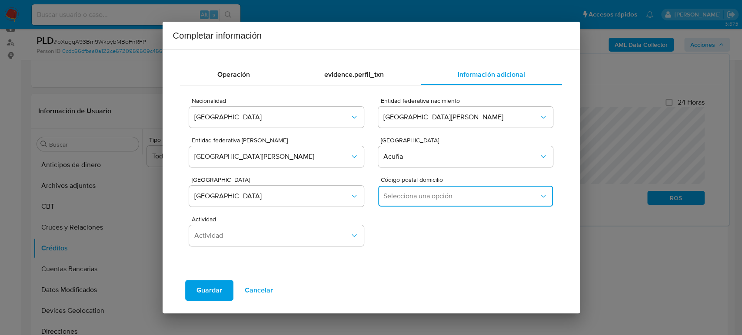
click at [440, 191] on button "Selecciona una opción" at bounding box center [465, 196] width 174 height 21
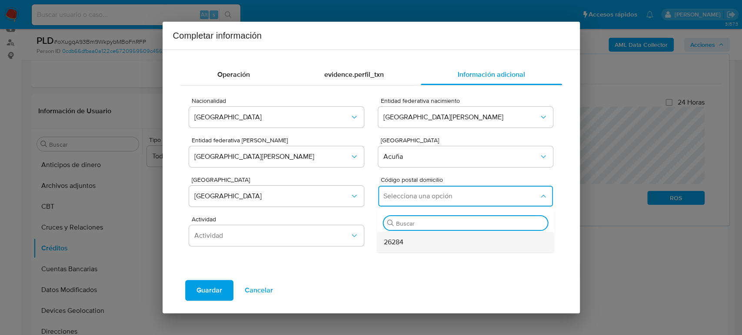
click at [438, 244] on div "26284" at bounding box center [463, 242] width 159 height 21
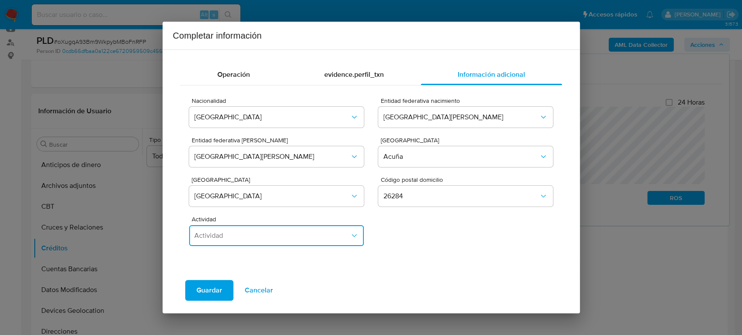
click at [248, 236] on span "Actividad" at bounding box center [271, 236] width 155 height 9
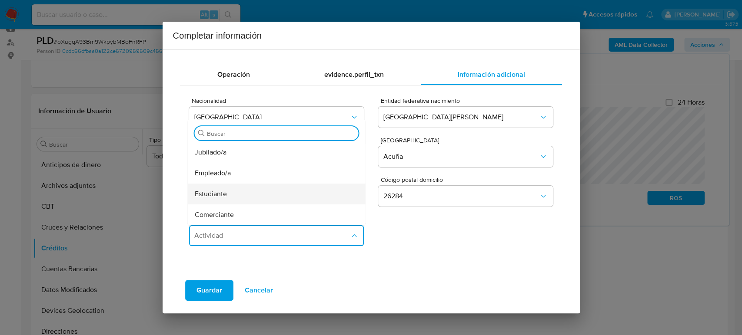
click at [247, 194] on div "Estudiante" at bounding box center [274, 194] width 159 height 21
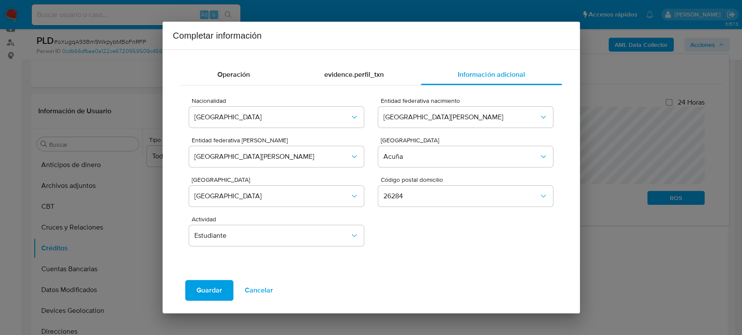
click at [216, 288] on span "Guardar" at bounding box center [209, 290] width 26 height 19
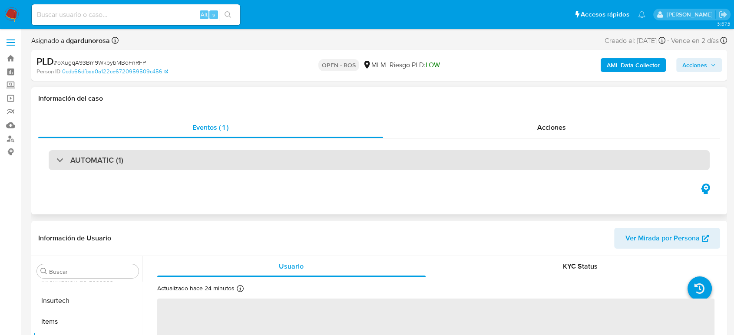
scroll to position [367, 0]
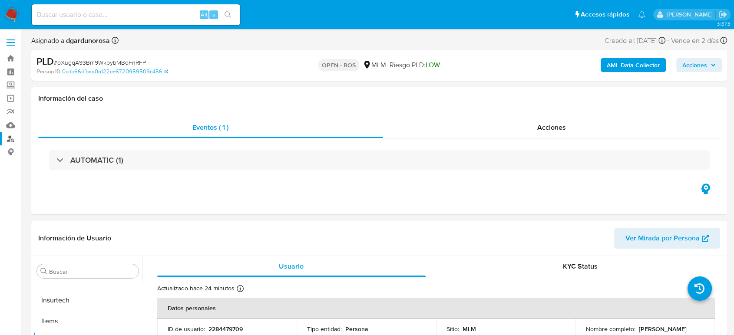
select select "10"
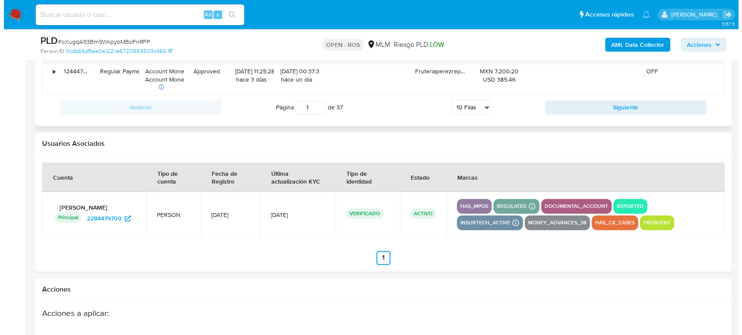
scroll to position [1424, 0]
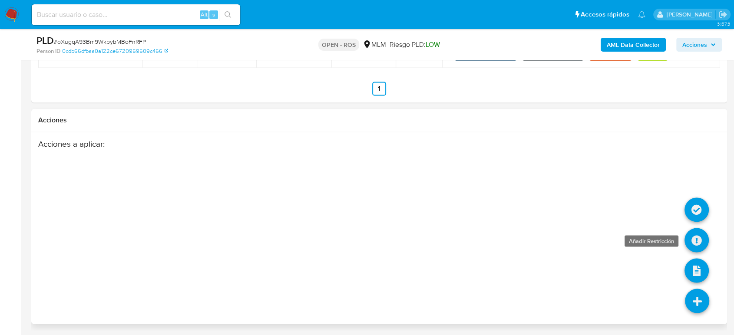
click at [695, 234] on icon at bounding box center [697, 240] width 24 height 24
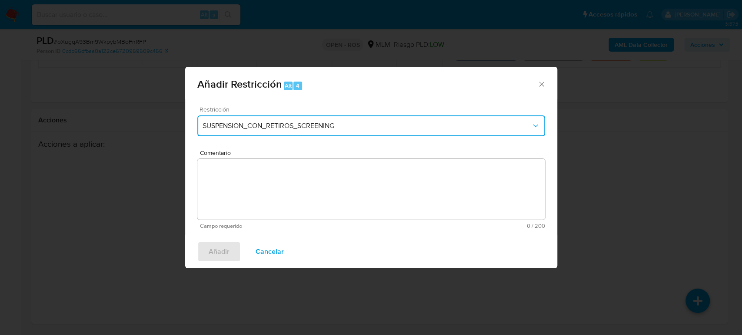
click at [386, 116] on button "SUSPENSION_CON_RETIROS_SCREENING" at bounding box center [371, 126] width 348 height 21
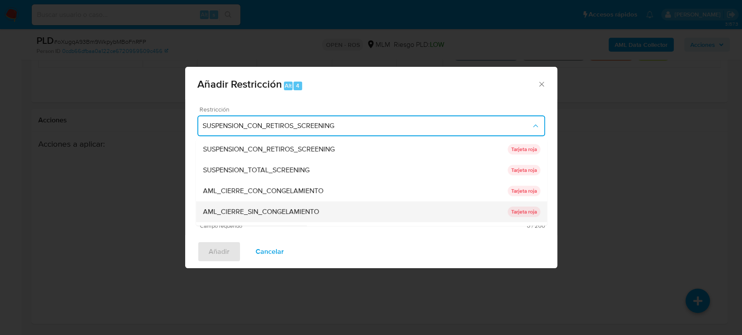
click at [358, 208] on div "AML_CIERRE_SIN_CONGELAMIENTO" at bounding box center [354, 212] width 305 height 21
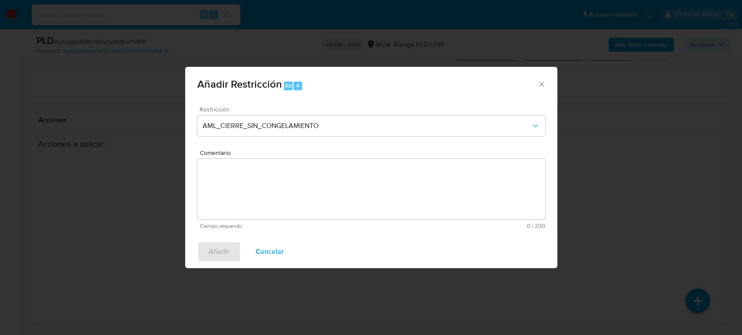
click at [345, 200] on textarea "Comentario" at bounding box center [371, 189] width 348 height 61
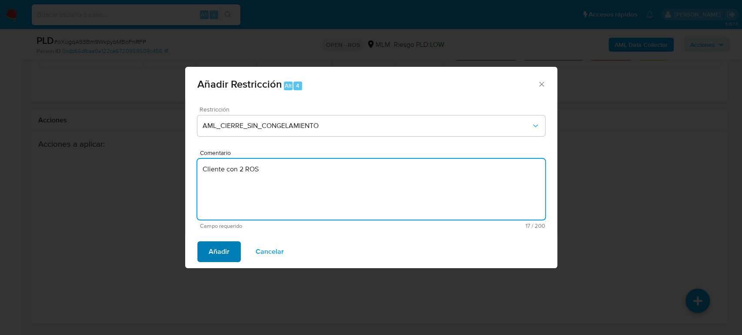
type textarea "Cliente con 2 ROS"
click at [209, 251] on span "Añadir" at bounding box center [219, 251] width 21 height 19
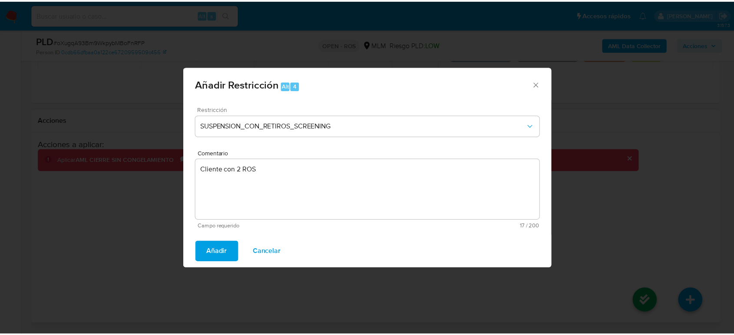
scroll to position [1420, 0]
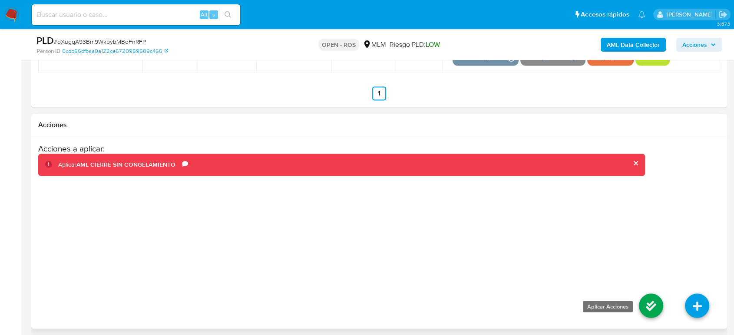
click at [646, 305] on icon at bounding box center [651, 306] width 24 height 24
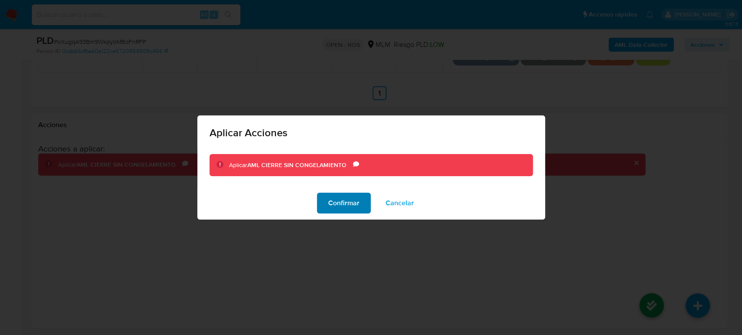
click at [339, 206] on span "Confirmar" at bounding box center [343, 203] width 31 height 19
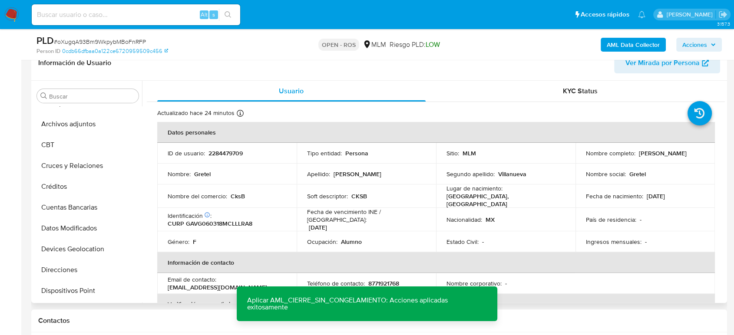
scroll to position [0, 0]
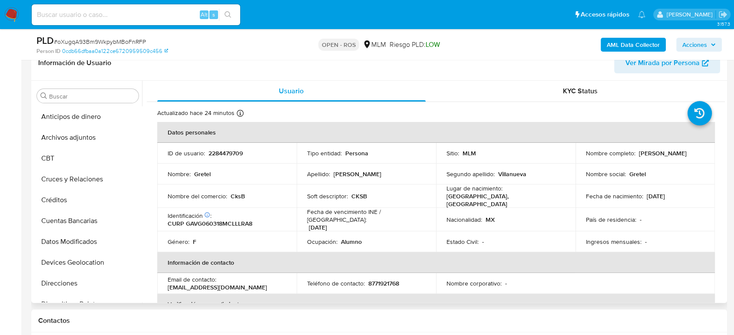
click at [236, 157] on p "2284479709" at bounding box center [226, 153] width 34 height 8
copy p "2284479709"
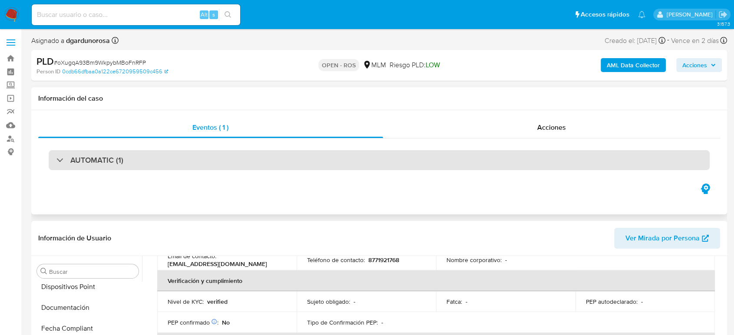
click at [267, 164] on div "AUTOMATIC (1)" at bounding box center [379, 160] width 661 height 20
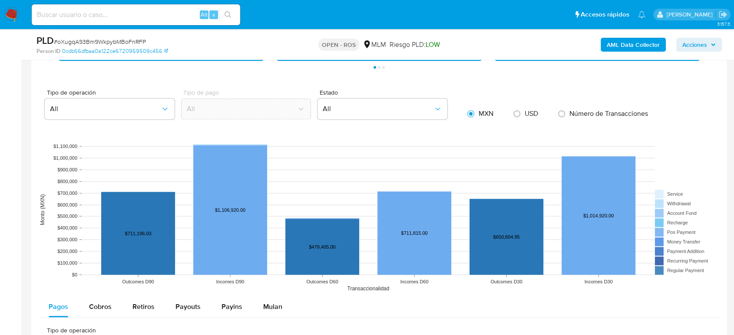
scroll to position [1014, 0]
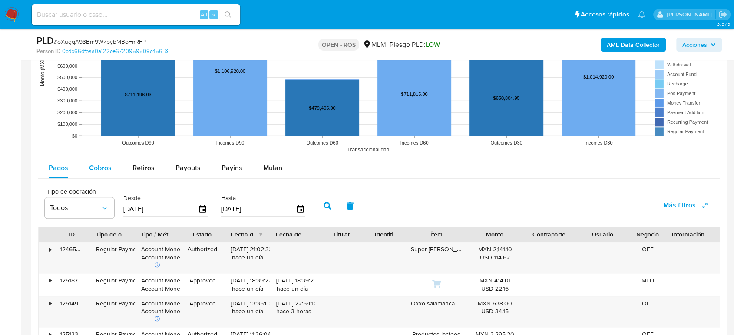
click at [108, 170] on span "Cobros" at bounding box center [100, 168] width 23 height 10
select select "10"
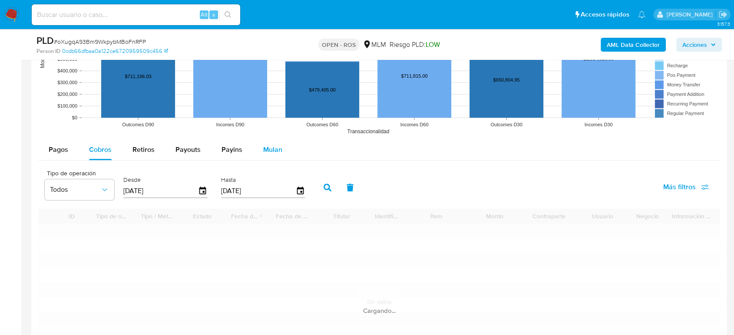
scroll to position [1062, 0]
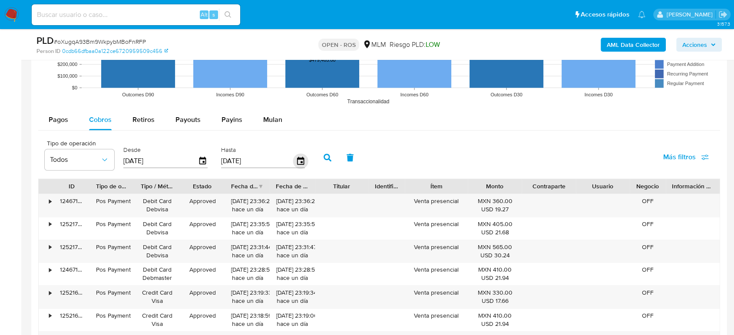
click at [299, 166] on icon "button" at bounding box center [300, 160] width 15 height 15
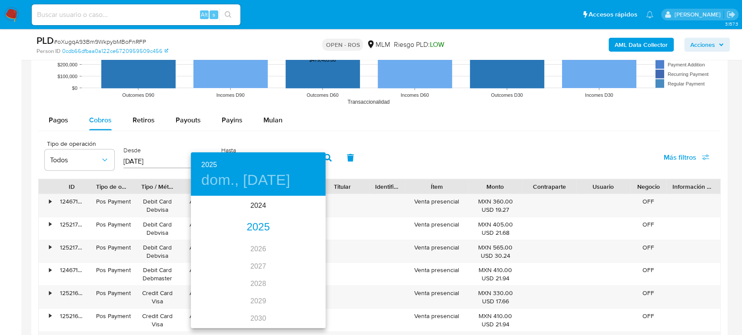
click at [256, 225] on div "2025" at bounding box center [258, 227] width 135 height 17
click at [301, 241] on div "jun." at bounding box center [303, 246] width 45 height 33
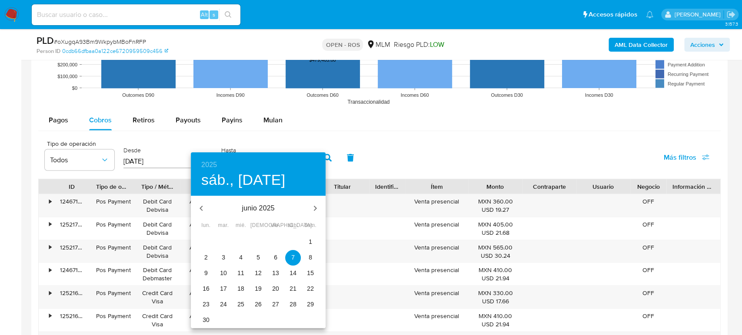
click at [209, 319] on p "30" at bounding box center [205, 320] width 7 height 9
type input "[DATE]"
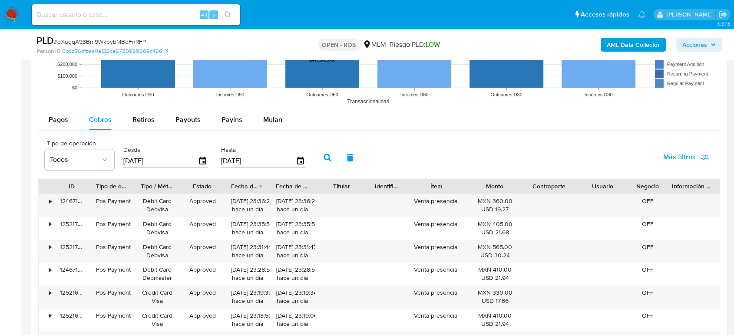
click at [330, 157] on icon "button" at bounding box center [328, 158] width 8 height 8
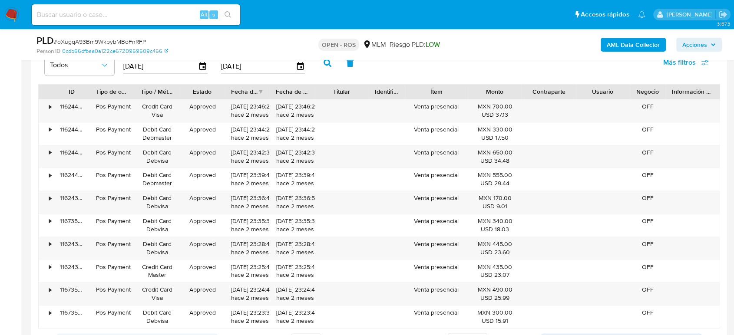
scroll to position [1159, 0]
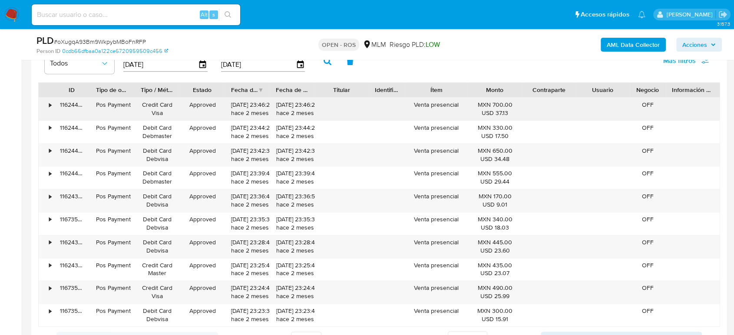
drag, startPoint x: 231, startPoint y: 104, endPoint x: 263, endPoint y: 106, distance: 32.3
click at [263, 106] on div "[DATE] 23:46:22 hace 2 meses" at bounding box center [247, 109] width 33 height 17
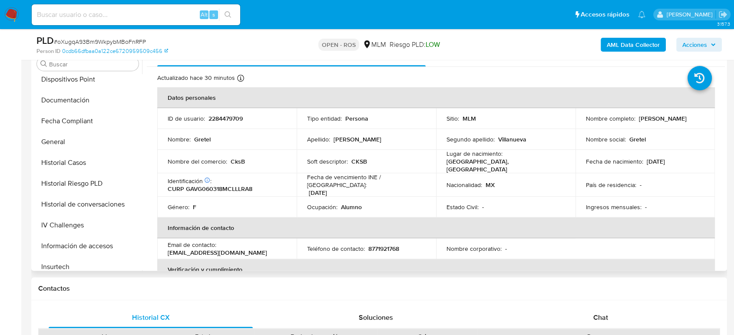
scroll to position [0, 0]
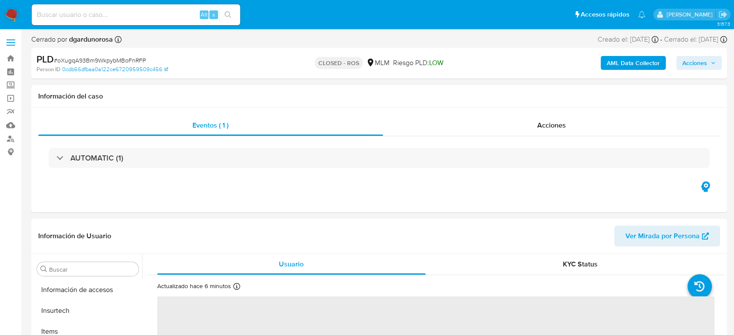
scroll to position [367, 0]
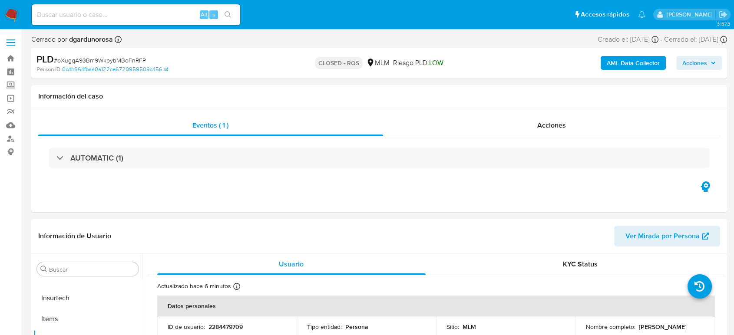
select select "10"
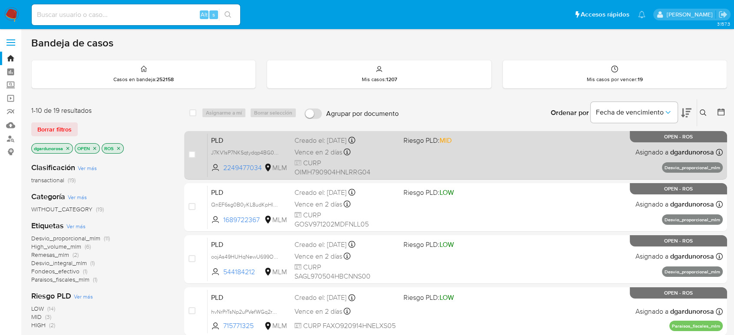
click at [556, 163] on div "PLD J7KV1sP7NKSqtydqp4BG0sKf 2249477034 MLM Riesgo PLD: MID Creado el: [DATE] C…" at bounding box center [465, 155] width 515 height 44
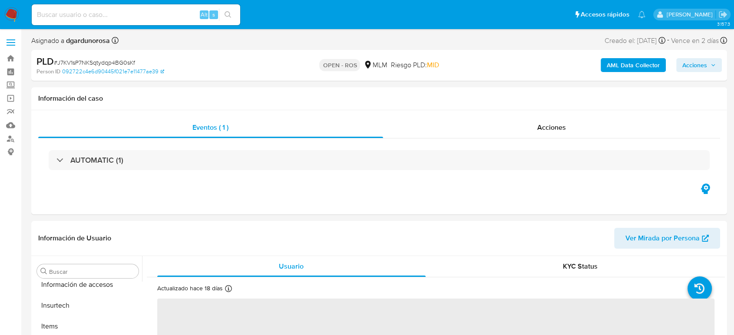
scroll to position [367, 0]
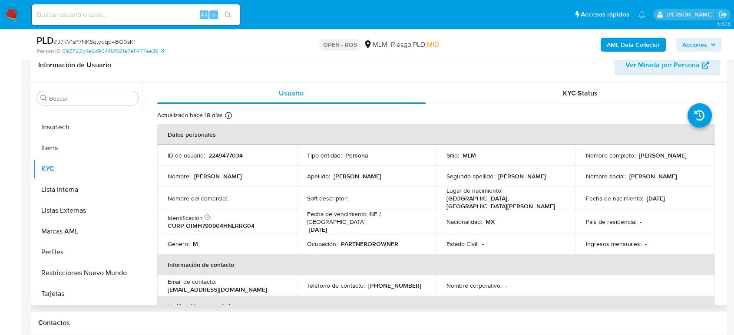
select select "10"
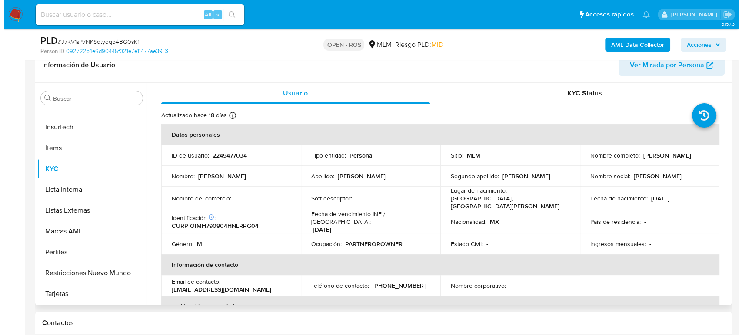
scroll to position [145, 0]
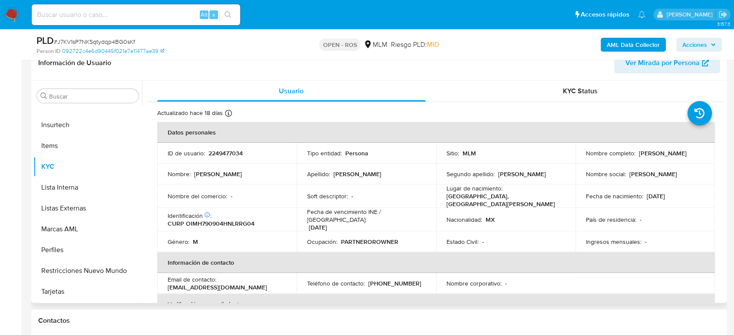
click at [229, 152] on p "2249477034" at bounding box center [226, 153] width 34 height 8
copy p "2249477034"
click at [692, 42] on span "Acciones" at bounding box center [695, 45] width 25 height 14
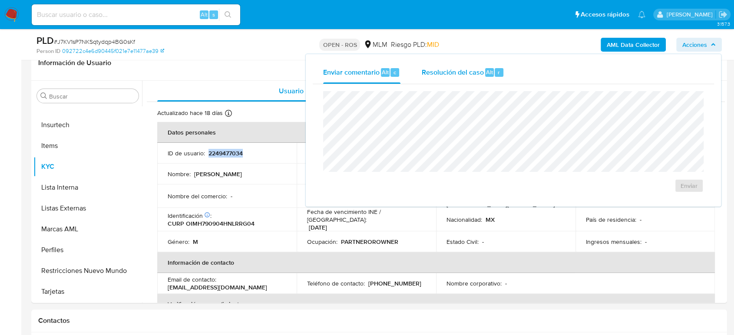
click at [475, 69] on span "Resolución del caso" at bounding box center [453, 72] width 62 height 10
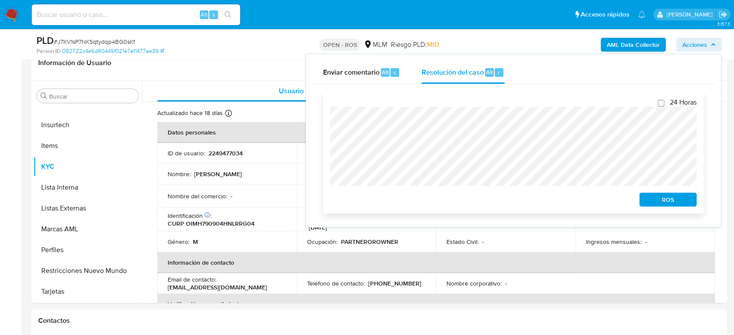
click at [657, 199] on span "ROS" at bounding box center [668, 200] width 45 height 12
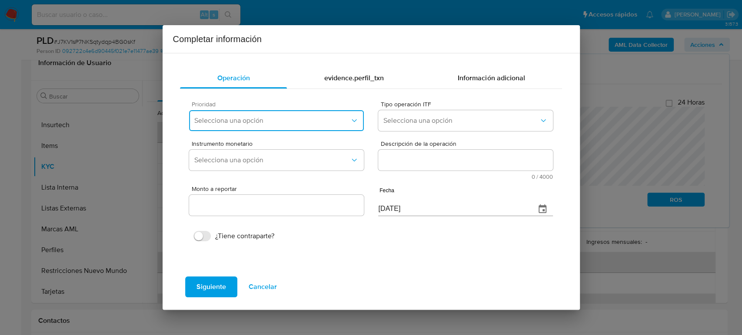
drag, startPoint x: 285, startPoint y: 124, endPoint x: 289, endPoint y: 127, distance: 4.9
click at [288, 126] on button "Selecciona una opción" at bounding box center [276, 120] width 174 height 21
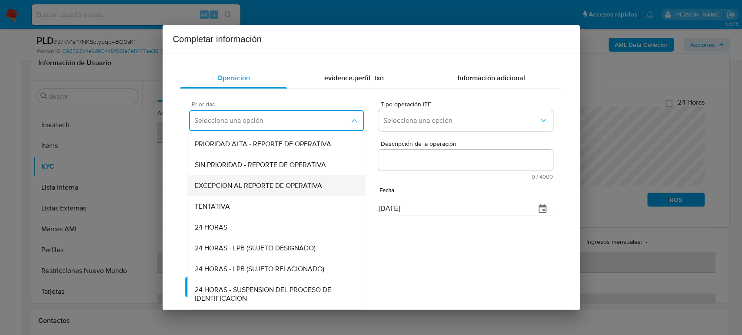
click at [257, 189] on span "EXCEPCION AL REPORTE DE OPERATIVA" at bounding box center [258, 186] width 127 height 9
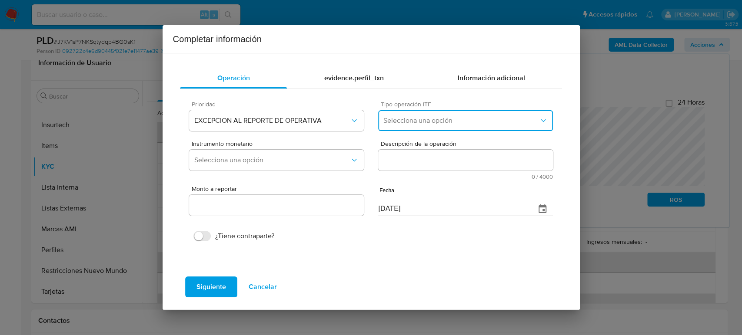
click at [446, 122] on span "Selecciona una opción" at bounding box center [460, 120] width 155 height 9
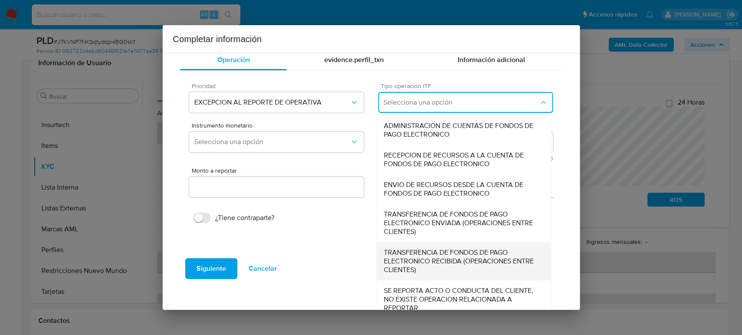
scroll to position [27, 0]
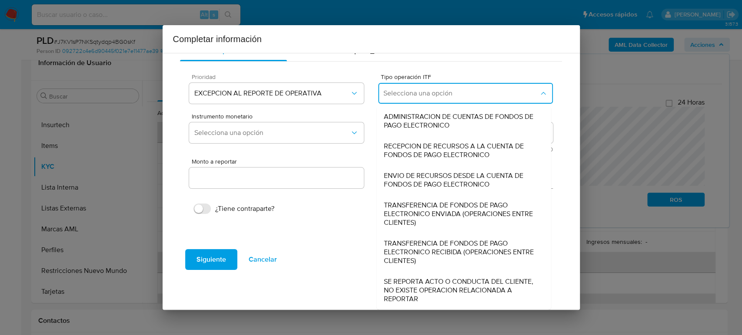
click at [439, 284] on span "SE REPORTA ACTO O CONDUCTA DEL CLIENTE, NO EXISTE OPERACION RELACIONADA A REPOR…" at bounding box center [464, 291] width 160 height 26
type input "0.00"
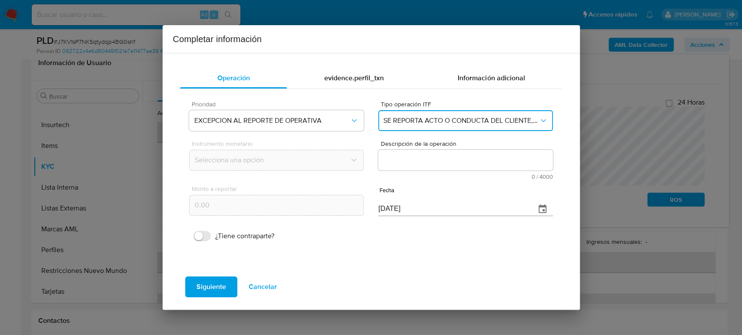
scroll to position [0, 0]
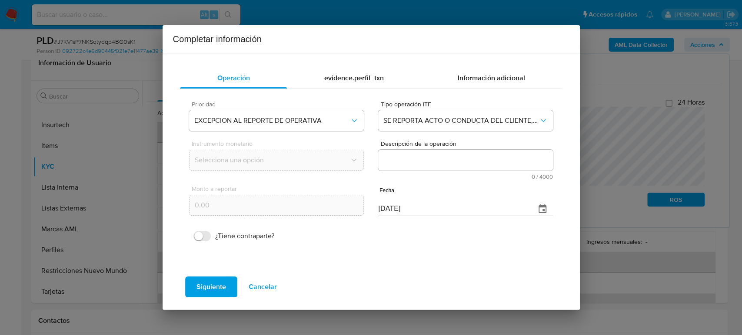
click at [392, 156] on textarea "Descripción de la operación" at bounding box center [465, 160] width 174 height 21
click at [411, 163] on textarea "Descripción de la operación" at bounding box center [465, 160] width 174 height 21
paste textarea "/CONOCIMIENTO DEL CLIENTE O USUARIO CLIENTE [PERSON_NAME] NUMERO DE CLIENTE 224…"
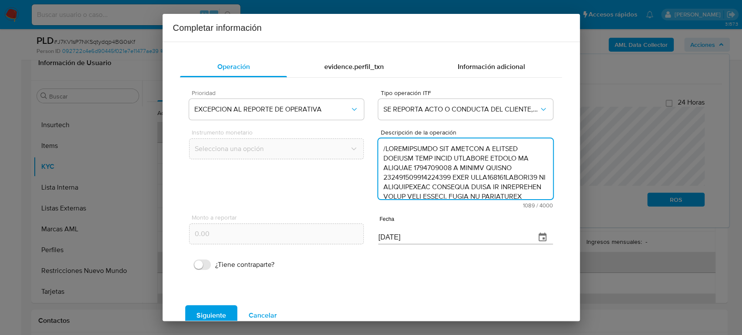
scroll to position [231, 0]
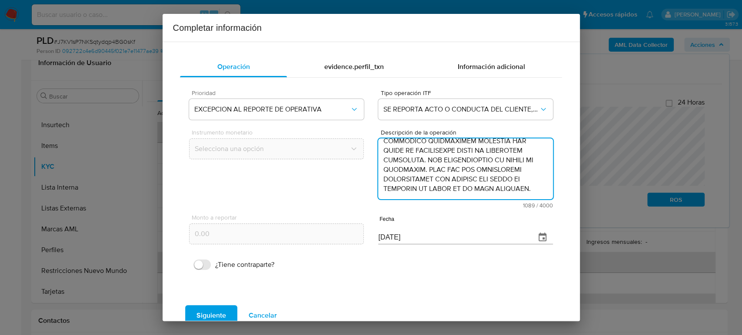
type textarea "/CONOCIMIENTO DEL CLIENTE O USUARIO CLIENTE [PERSON_NAME] NUMERO DE CLIENTE 224…"
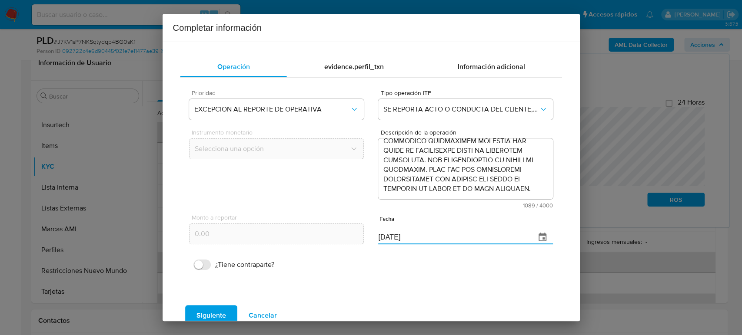
click at [332, 236] on div "Monto a reportar 0.00 Fecha [DATE]" at bounding box center [370, 229] width 363 height 41
paste input "30/06"
type input "[DATE]"
click at [221, 313] on span "Siguiente" at bounding box center [211, 315] width 30 height 19
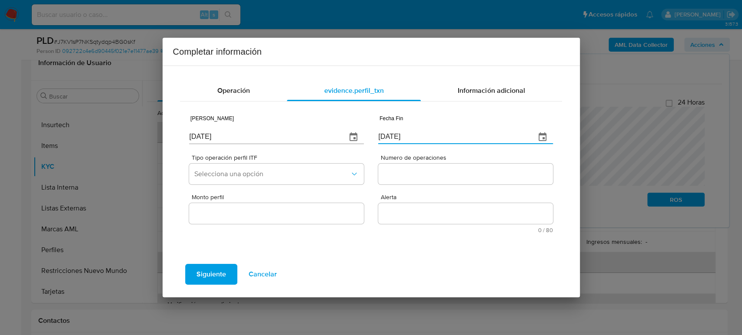
drag, startPoint x: 416, startPoint y: 137, endPoint x: 326, endPoint y: 133, distance: 90.1
click at [326, 133] on div "Fecha Inicio [DATE] Fecha Fin [DATE]" at bounding box center [370, 128] width 363 height 41
paste input "30/06"
type input "[DATE]"
drag, startPoint x: 243, startPoint y: 141, endPoint x: 120, endPoint y: 138, distance: 123.4
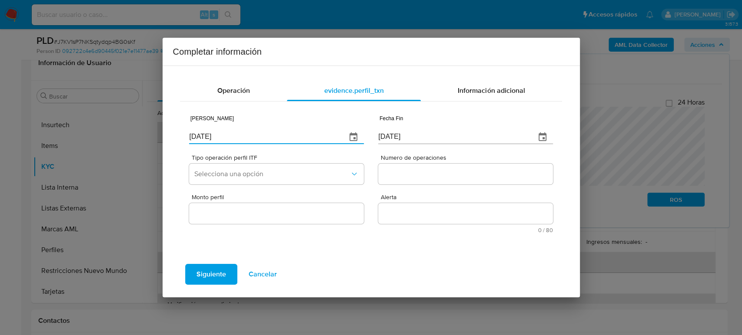
click at [120, 137] on div "Completar información Operación evidence.perfil_txn Información adicional Fecha…" at bounding box center [371, 167] width 742 height 335
paste input "3/02"
type input "[DATE]"
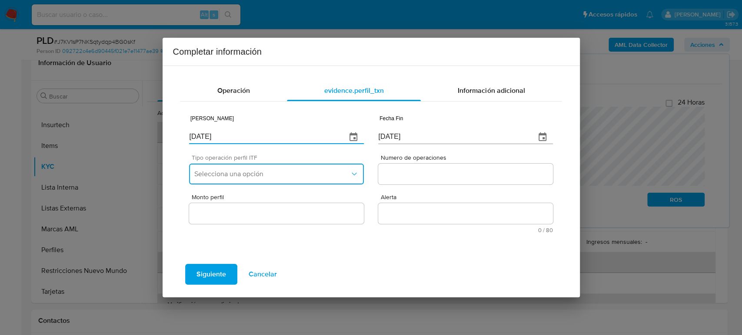
click at [264, 175] on span "Selecciona una opción" at bounding box center [271, 174] width 155 height 9
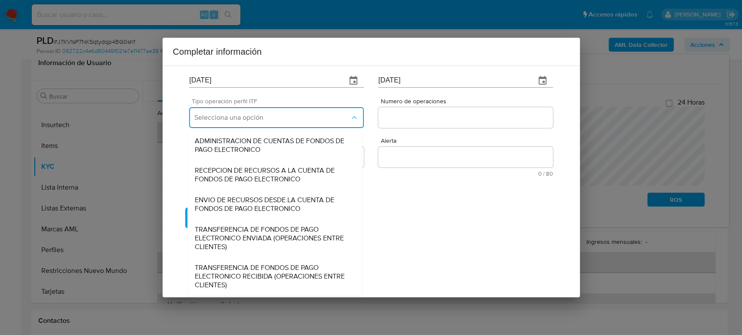
scroll to position [93, 0]
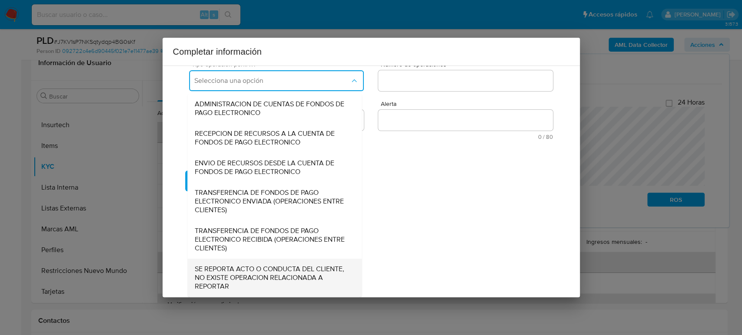
click at [252, 270] on span "SE REPORTA ACTO O CONDUCTA DEL CLIENTE, NO EXISTE OPERACION RELACIONADA A REPOR…" at bounding box center [275, 278] width 160 height 26
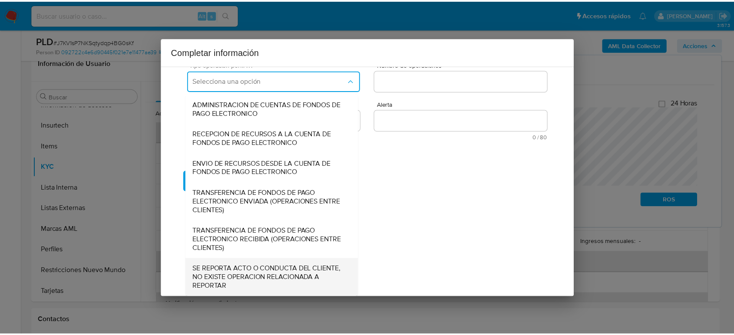
scroll to position [0, 0]
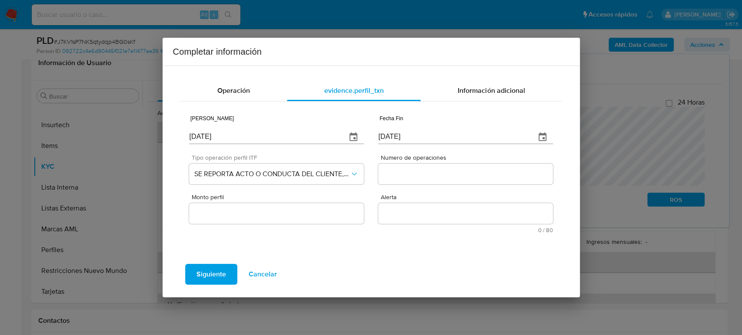
click at [431, 171] on input "Numero de operaciones" at bounding box center [465, 174] width 174 height 11
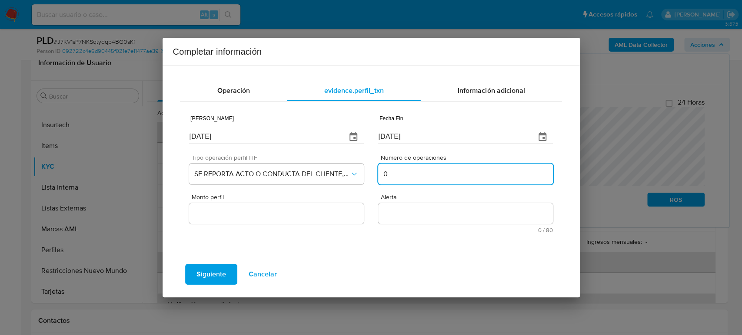
type input "0"
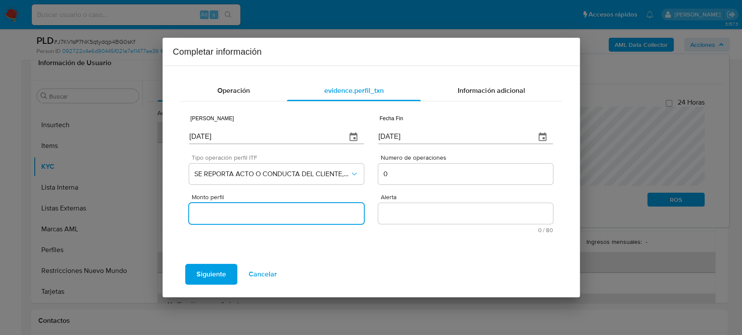
click at [330, 215] on input "Monto perfil" at bounding box center [276, 213] width 174 height 11
type input "0.00"
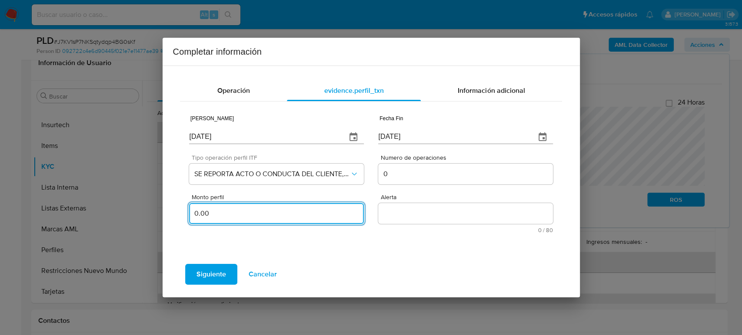
click at [401, 217] on textarea "Alerta" at bounding box center [465, 213] width 174 height 21
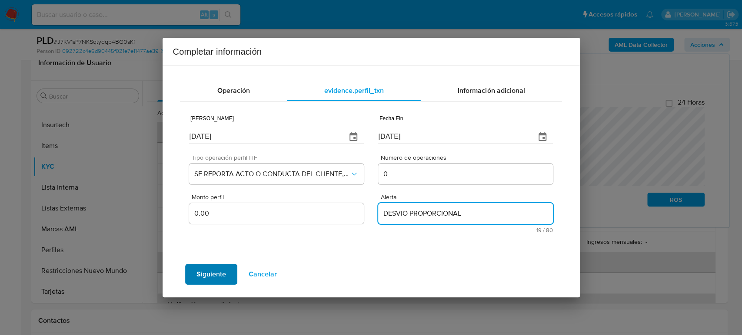
type textarea "DESVIO PROPORCIONAL"
click at [192, 277] on button "Siguiente" at bounding box center [211, 274] width 52 height 21
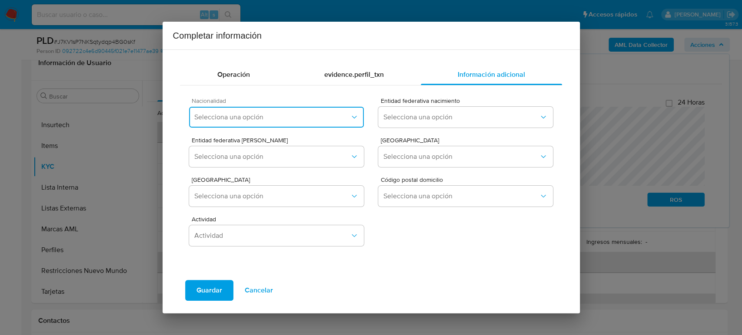
click at [245, 119] on span "Selecciona una opción" at bounding box center [271, 117] width 155 height 9
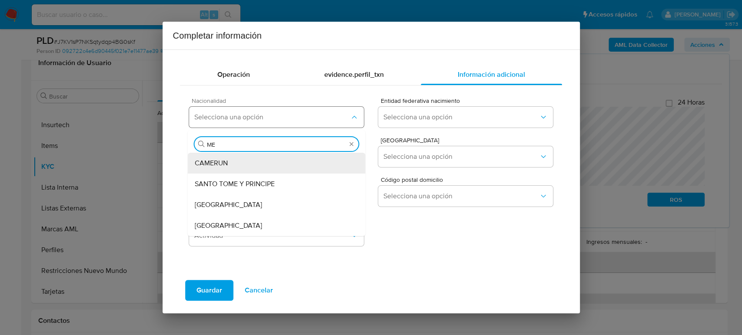
type input "MEX"
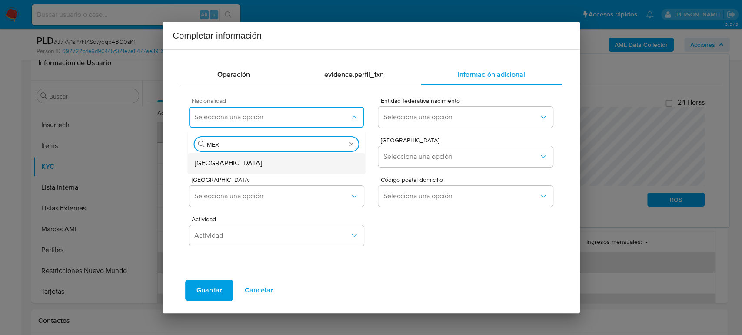
click at [226, 161] on div "[GEOGRAPHIC_DATA]" at bounding box center [277, 163] width 164 height 21
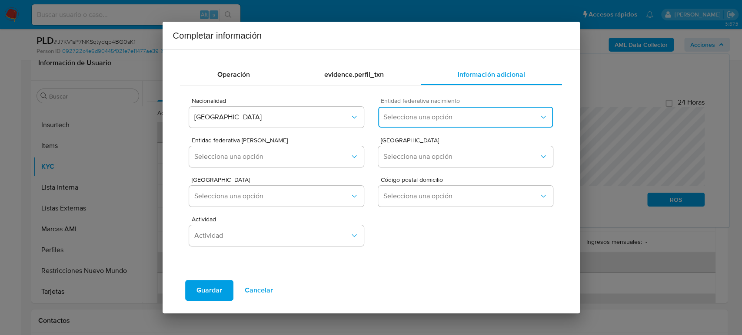
click at [423, 117] on span "Selecciona una opción" at bounding box center [460, 117] width 155 height 9
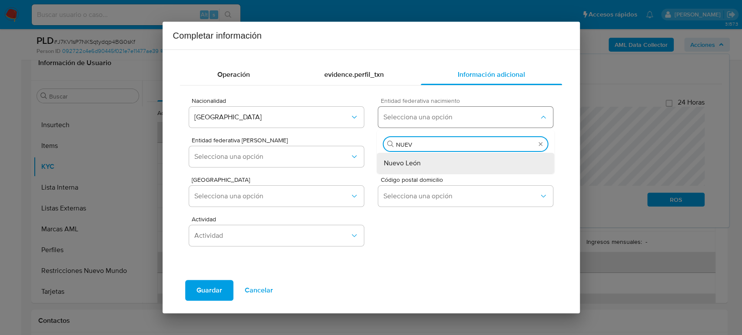
type input "NUEVO"
click at [432, 156] on div "Nuevo León" at bounding box center [466, 163] width 164 height 21
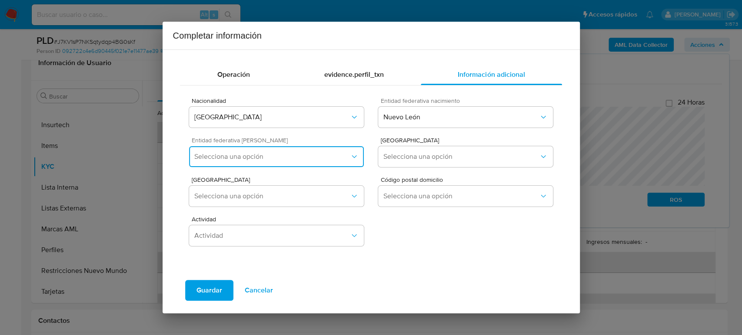
click at [247, 153] on span "Selecciona una opción" at bounding box center [271, 157] width 155 height 9
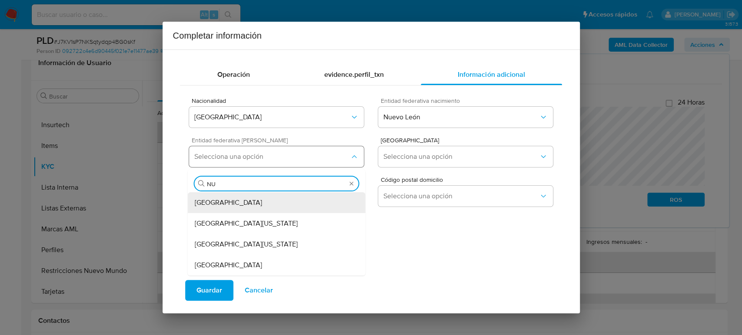
type input "NUE"
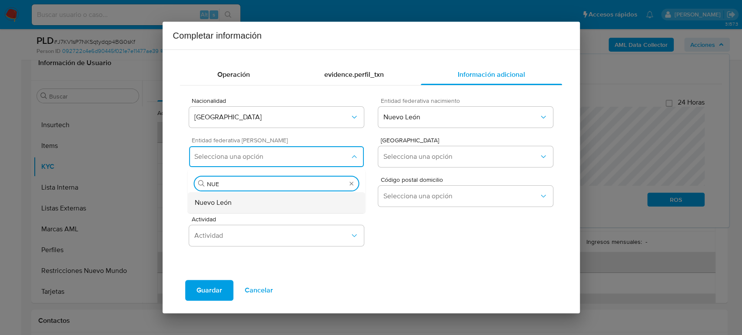
click at [247, 206] on div "Nuevo León" at bounding box center [277, 203] width 164 height 21
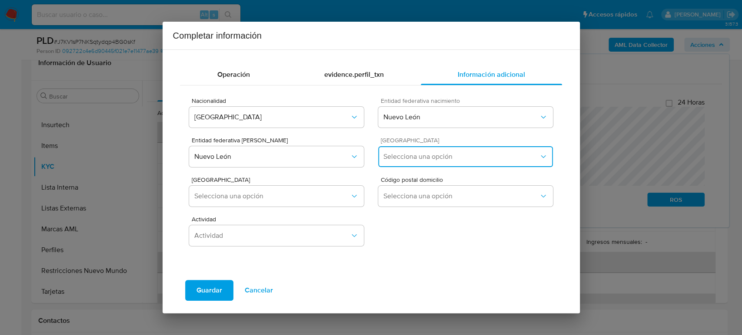
click at [438, 150] on button "Selecciona una opción" at bounding box center [465, 156] width 174 height 21
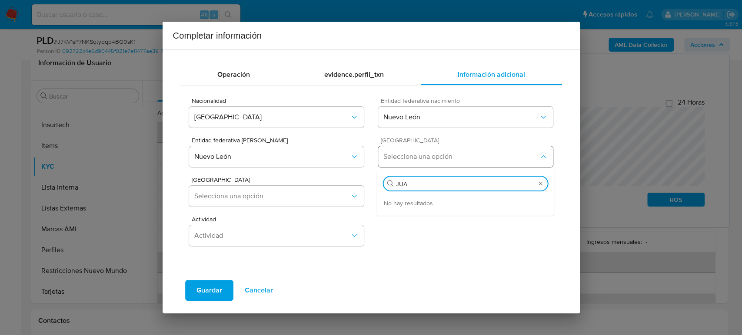
type input "JU"
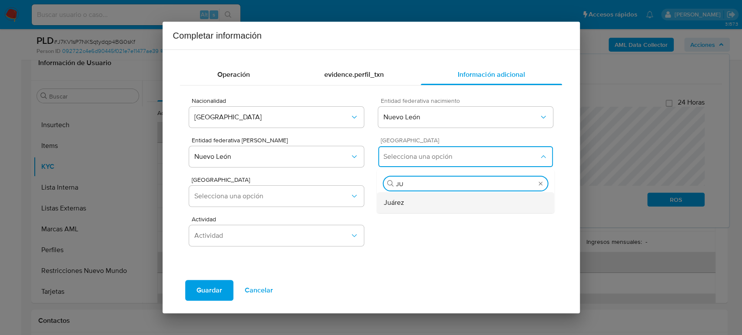
click at [422, 201] on div "Juárez" at bounding box center [466, 203] width 164 height 21
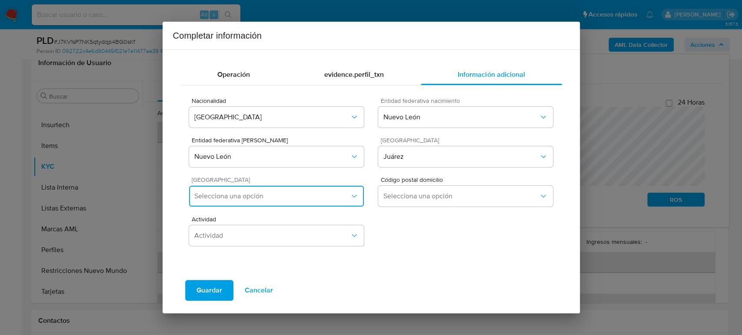
click at [245, 196] on span "Selecciona una opción" at bounding box center [271, 196] width 155 height 9
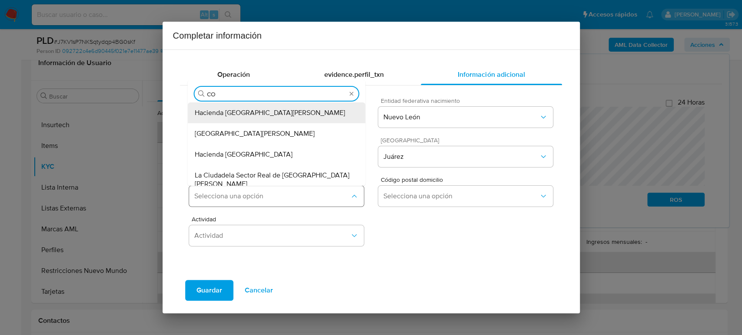
type input "COA"
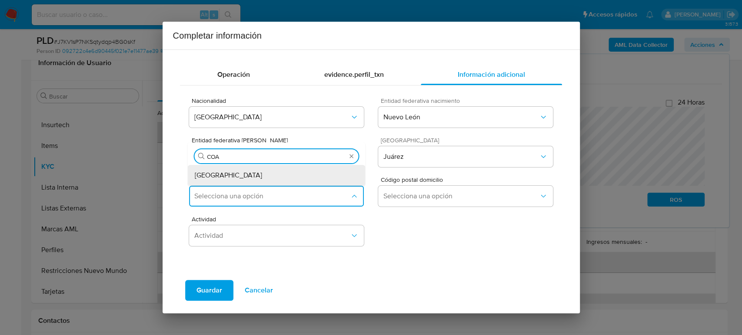
click at [299, 171] on div "[GEOGRAPHIC_DATA]" at bounding box center [277, 175] width 164 height 21
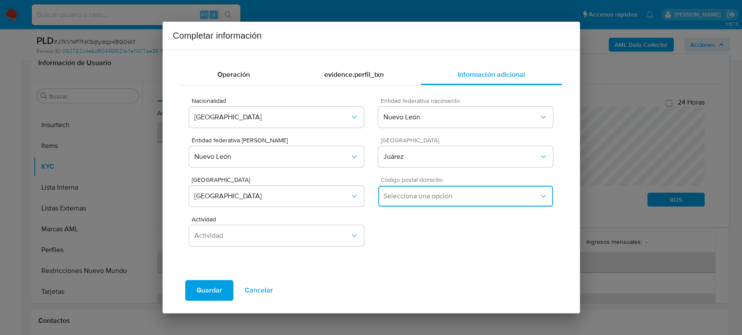
click at [393, 195] on span "Selecciona una opción" at bounding box center [460, 196] width 155 height 9
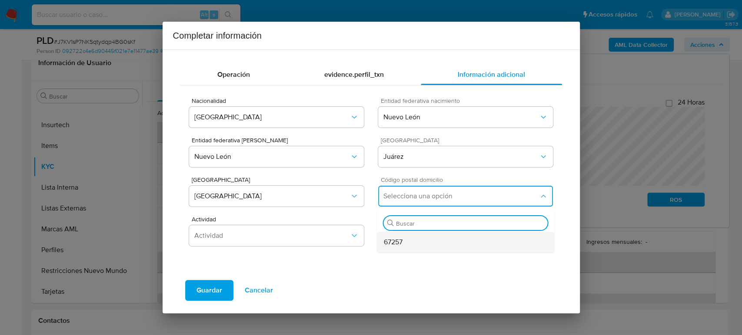
click at [398, 241] on span "67257" at bounding box center [393, 242] width 19 height 9
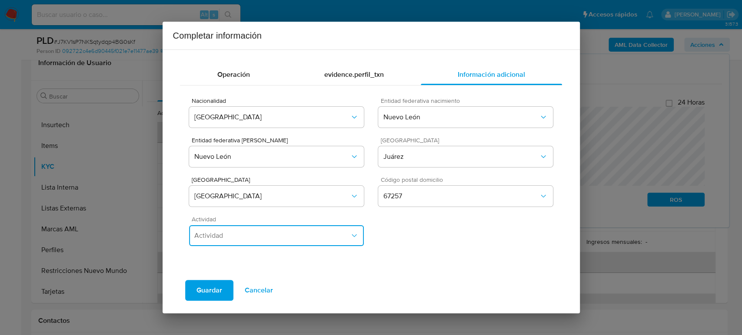
click at [283, 239] on span "Actividad" at bounding box center [271, 236] width 155 height 9
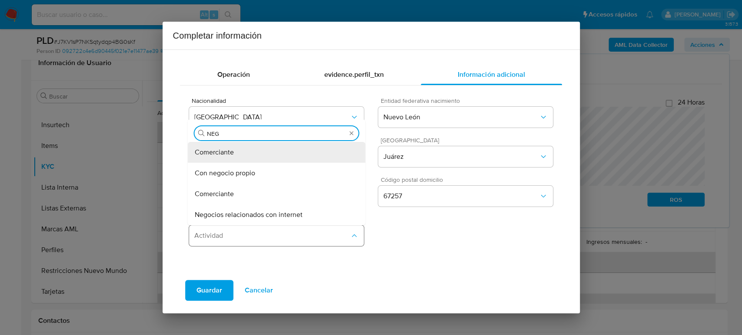
type input "NEGO"
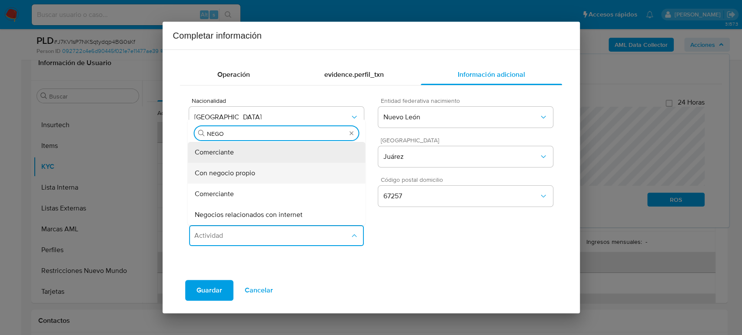
click at [257, 176] on div "Con negocio propio" at bounding box center [277, 173] width 164 height 21
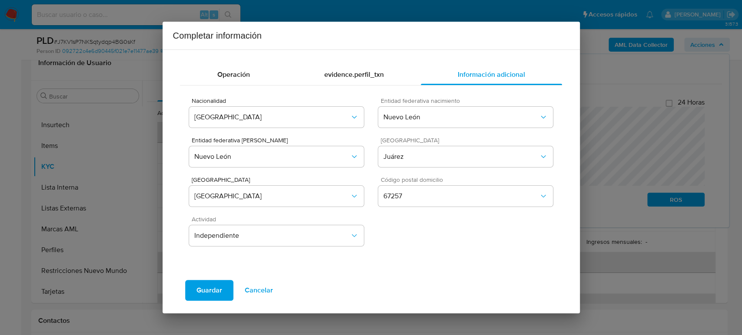
click at [216, 290] on span "Guardar" at bounding box center [209, 290] width 26 height 19
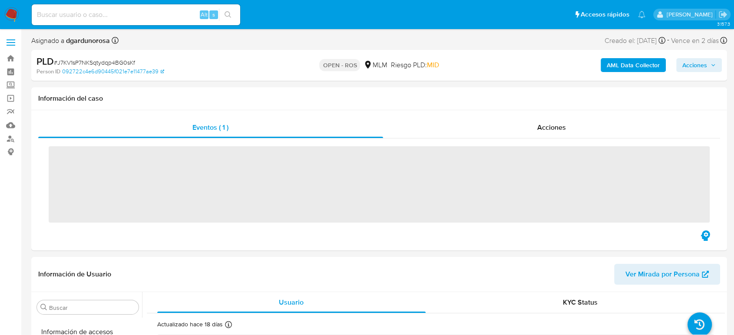
scroll to position [367, 0]
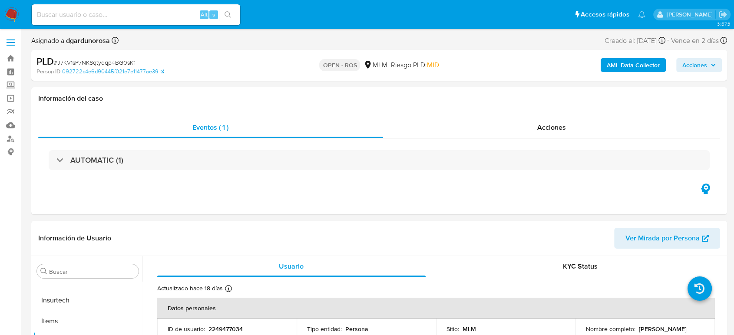
select select "10"
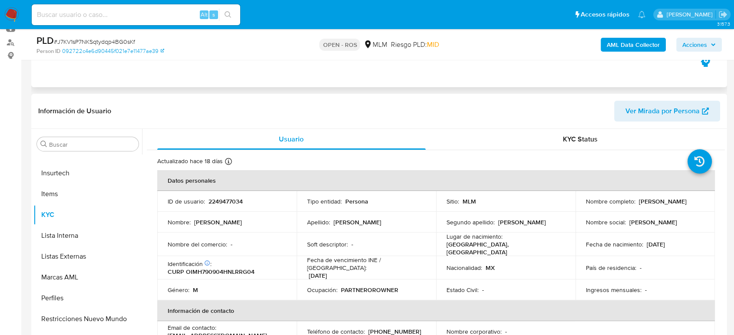
scroll to position [0, 0]
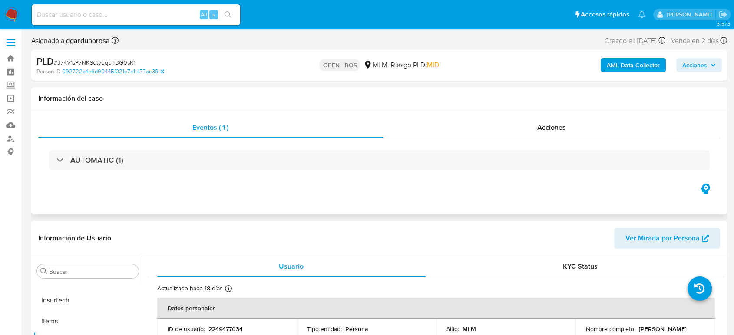
click at [169, 173] on div "AUTOMATIC (1)" at bounding box center [379, 160] width 682 height 43
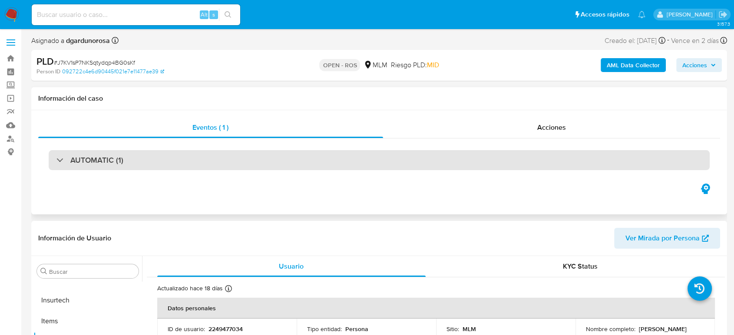
click at [163, 167] on div "AUTOMATIC (1)" at bounding box center [379, 160] width 661 height 20
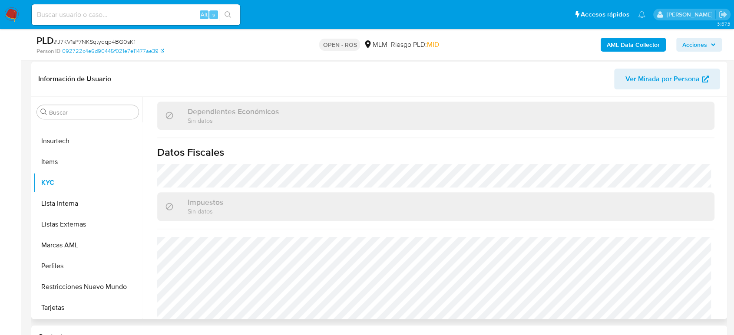
scroll to position [538, 0]
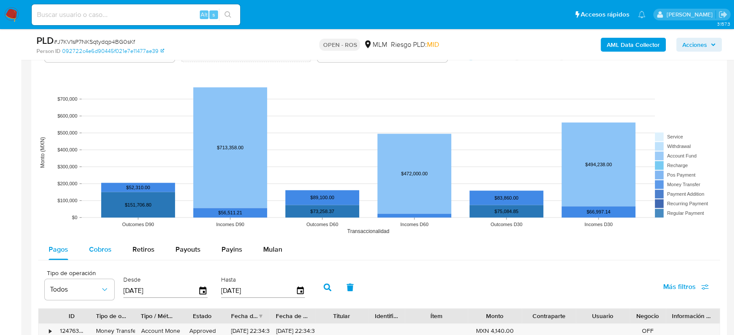
click at [106, 251] on span "Cobros" at bounding box center [100, 250] width 23 height 10
select select "10"
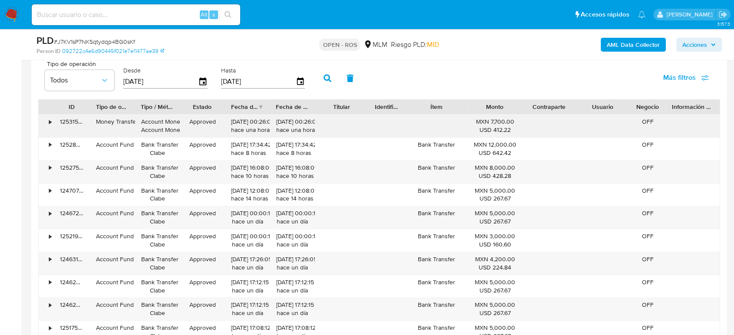
scroll to position [1110, 0]
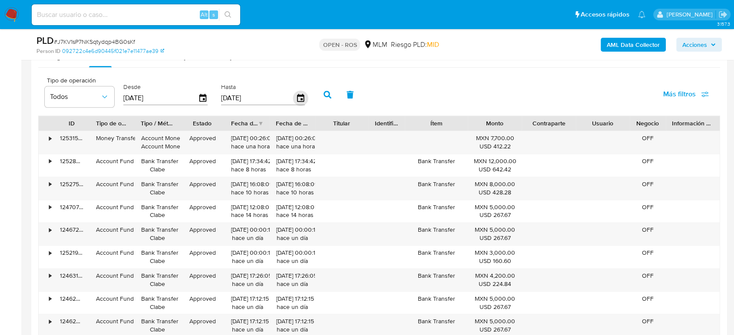
click at [297, 99] on icon "button" at bounding box center [300, 98] width 7 height 8
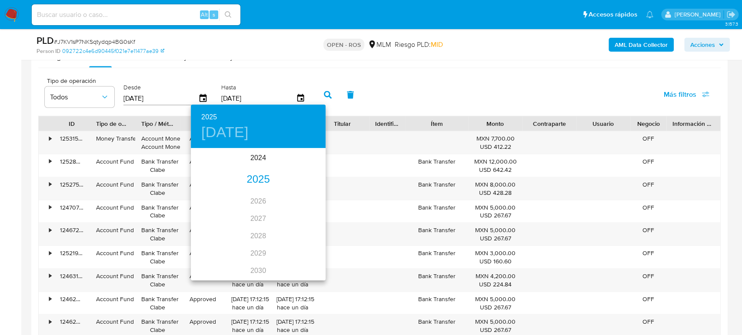
click at [254, 185] on div "2025" at bounding box center [258, 179] width 135 height 17
click at [302, 200] on div "jun." at bounding box center [303, 198] width 45 height 33
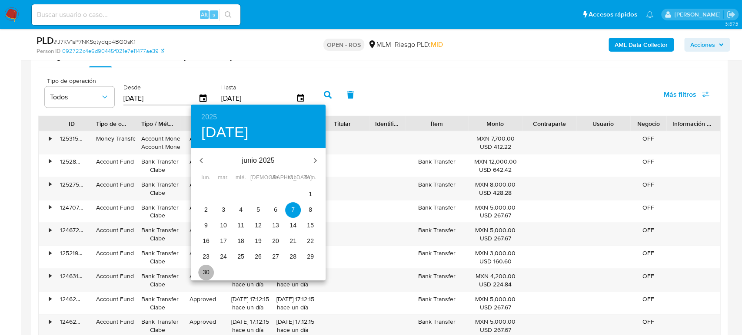
drag, startPoint x: 203, startPoint y: 270, endPoint x: 217, endPoint y: 259, distance: 17.6
click at [203, 270] on p "30" at bounding box center [205, 272] width 7 height 9
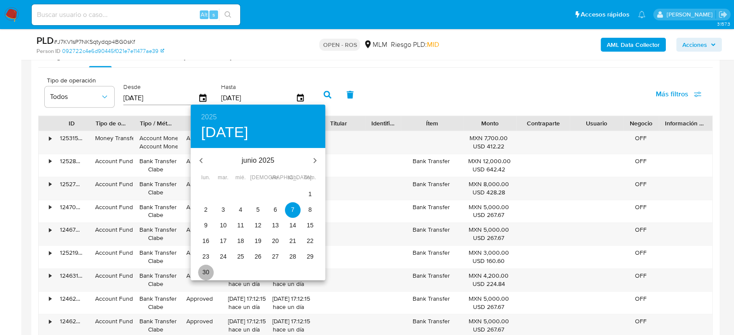
type input "[DATE]"
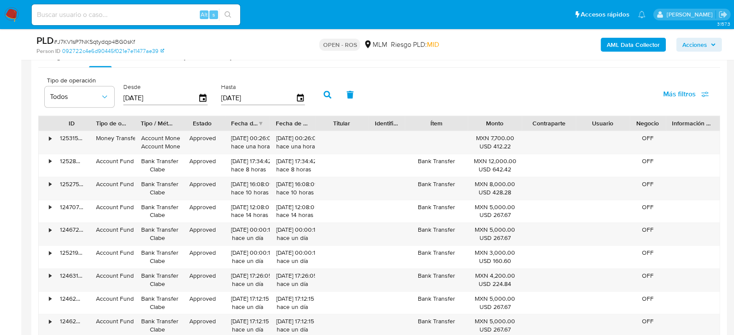
click at [325, 93] on icon "button" at bounding box center [328, 95] width 8 height 8
drag, startPoint x: 276, startPoint y: 139, endPoint x: 307, endPoint y: 139, distance: 31.3
click at [307, 139] on div "[DATE] 23:52:10 [DATE]" at bounding box center [292, 142] width 33 height 17
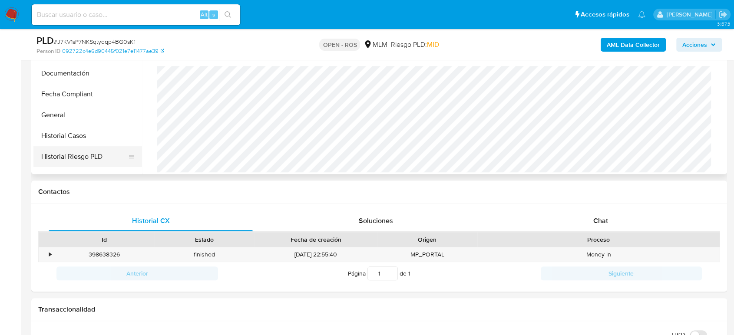
scroll to position [145, 0]
click at [75, 118] on button "Historial Casos" at bounding box center [84, 114] width 102 height 21
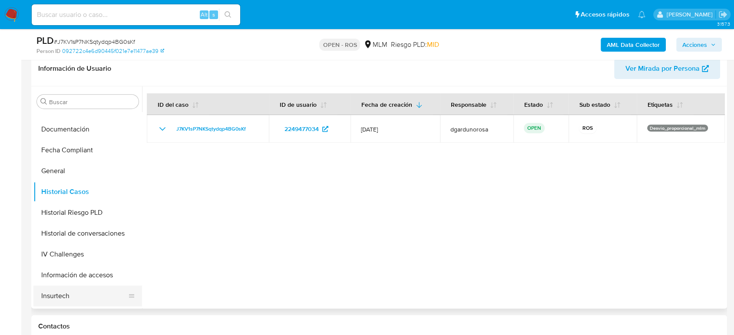
scroll to position [289, 0]
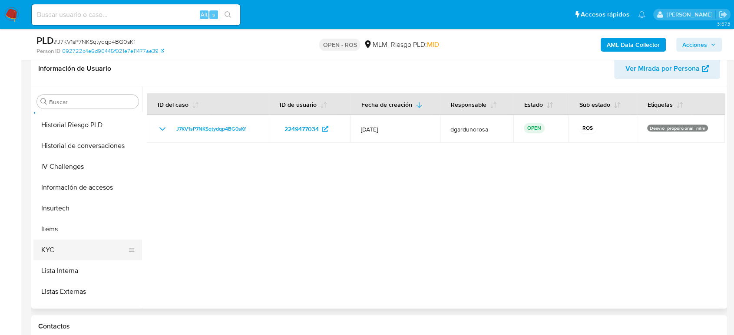
click at [49, 246] on button "KYC" at bounding box center [84, 250] width 102 height 21
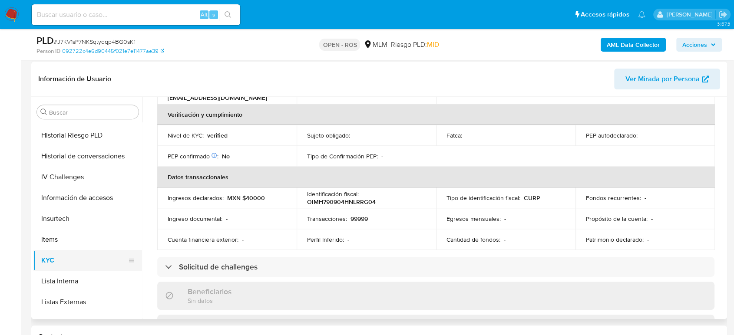
scroll to position [103, 0]
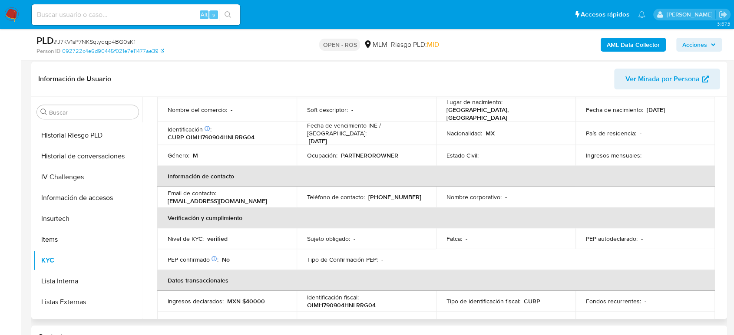
click at [511, 218] on th "Verificación y cumplimiento" at bounding box center [436, 218] width 558 height 21
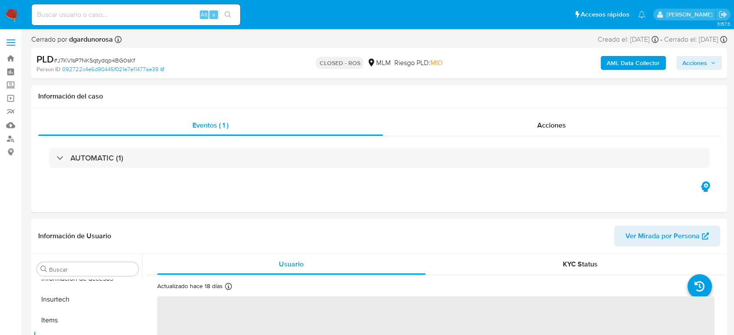
scroll to position [367, 0]
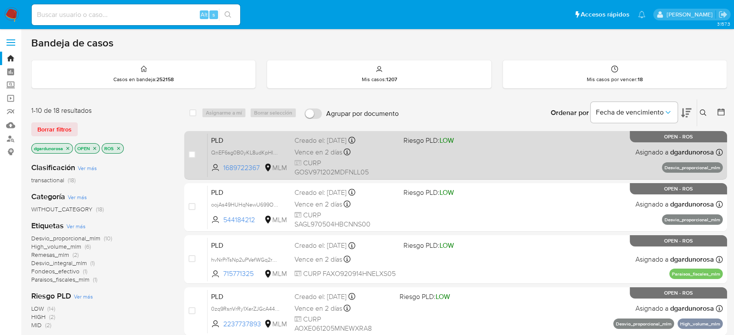
click at [423, 155] on div "PLD QnEF6sg0B0yKL8udKpHluXXC 1689722367 MLM Riesgo PLD: LOW Creado el: 12/07/20…" at bounding box center [465, 155] width 515 height 44
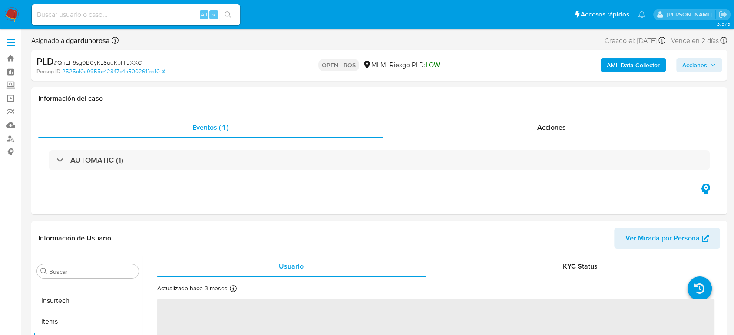
scroll to position [367, 0]
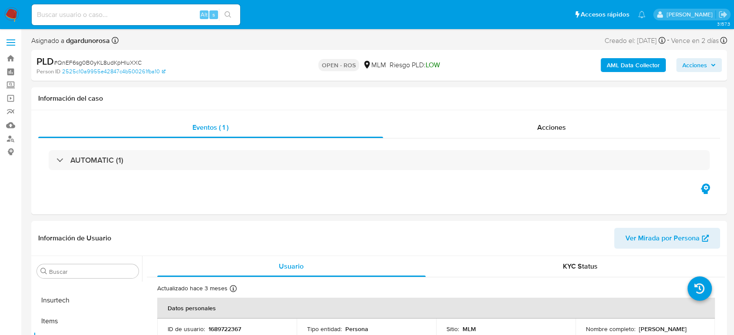
select select "10"
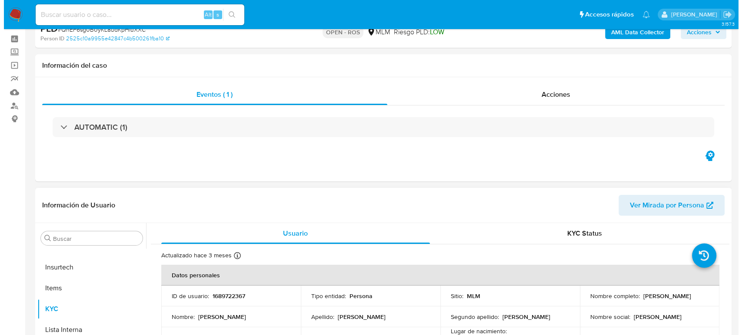
scroll to position [48, 0]
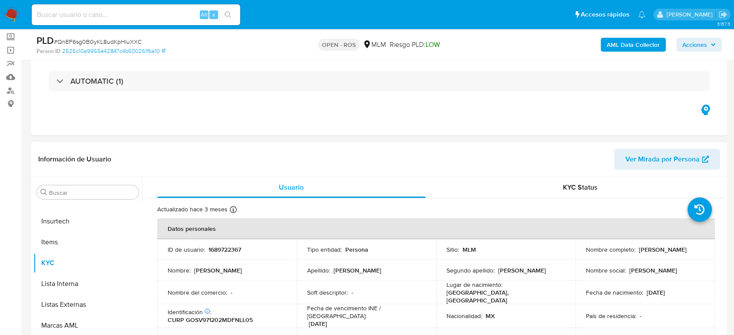
click at [229, 246] on p "1689722367" at bounding box center [225, 250] width 33 height 8
copy p "1689722367"
drag, startPoint x: 716, startPoint y: 44, endPoint x: 709, endPoint y: 51, distance: 9.8
click at [716, 44] on icon "button" at bounding box center [713, 44] width 5 height 5
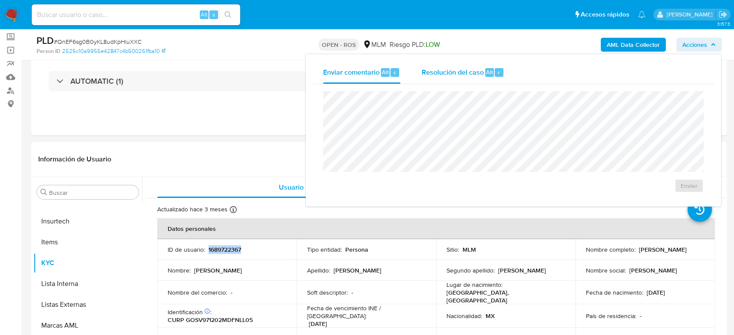
click at [445, 75] on span "Resolución del caso" at bounding box center [453, 72] width 62 height 10
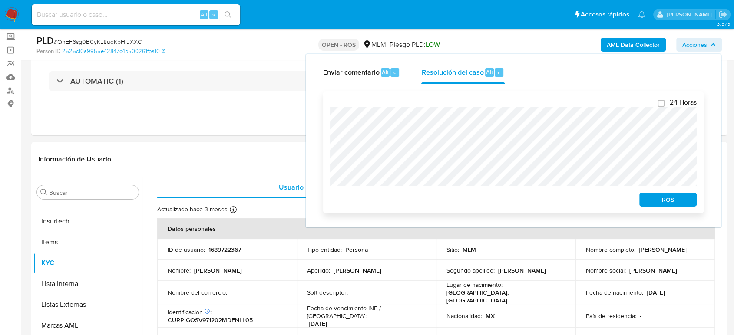
click at [681, 199] on span "ROS" at bounding box center [668, 200] width 45 height 12
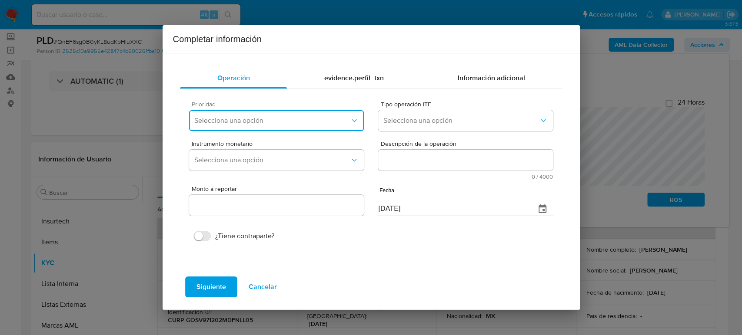
click at [309, 125] on span "Selecciona una opción" at bounding box center [271, 120] width 155 height 9
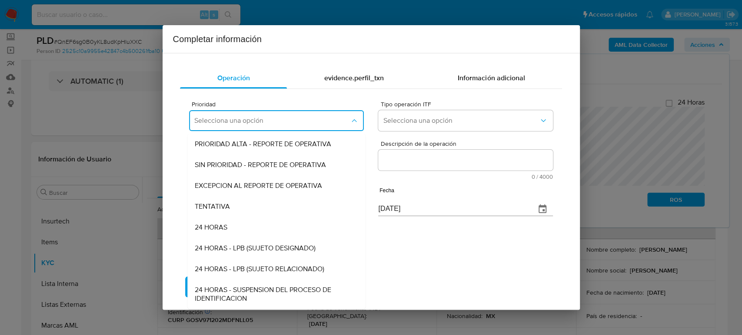
click at [249, 187] on span "EXCEPCION AL REPORTE DE OPERATIVA" at bounding box center [258, 186] width 127 height 9
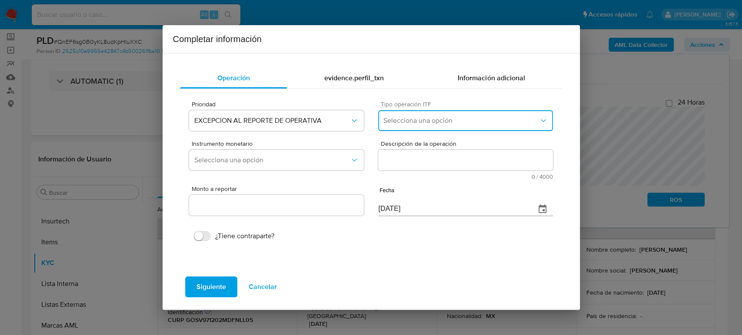
click at [423, 124] on span "Selecciona una opción" at bounding box center [460, 120] width 155 height 9
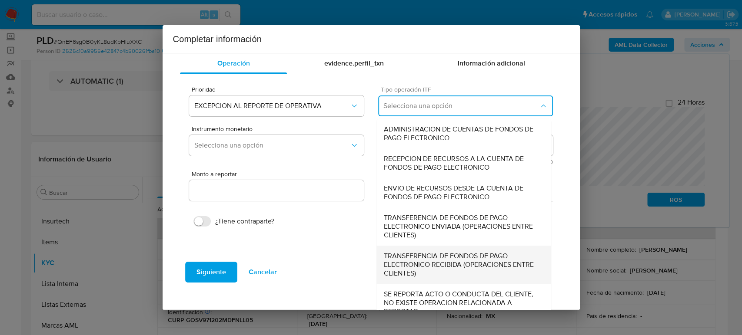
scroll to position [27, 0]
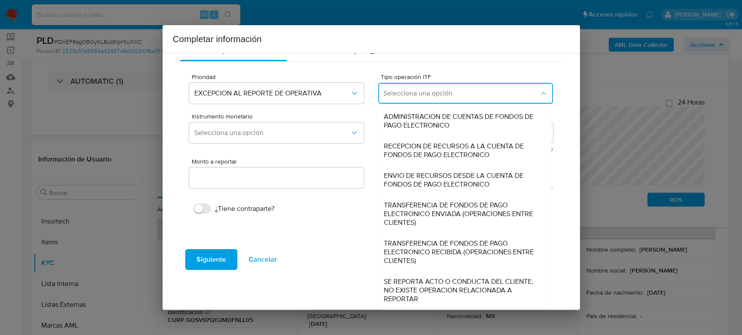
click at [426, 286] on span "SE REPORTA ACTO O CONDUCTA DEL CLIENTE, NO EXISTE OPERACION RELACIONADA A REPOR…" at bounding box center [464, 291] width 160 height 26
type input "0.00"
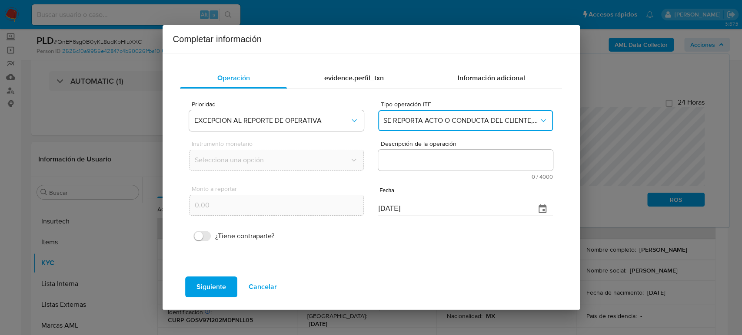
scroll to position [0, 0]
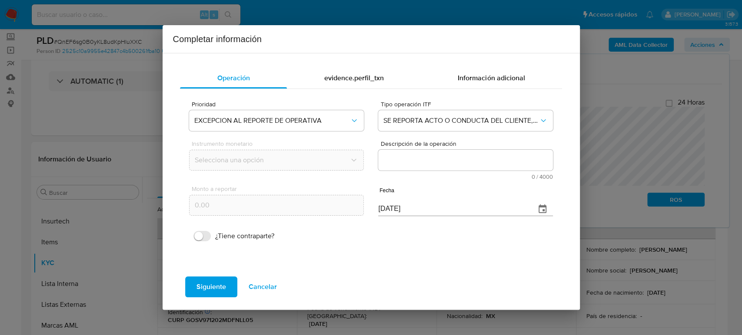
click at [436, 164] on textarea "Descripción de la operación" at bounding box center [465, 160] width 174 height 21
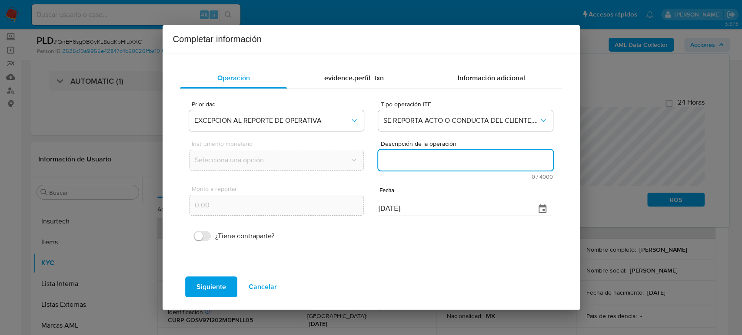
paste textarea "/CONOCIMIENTO DEL CLIENTE O USUARIO CLIENTE VALERIA AYLIN GONZALEZ SOLIS NUMERO…"
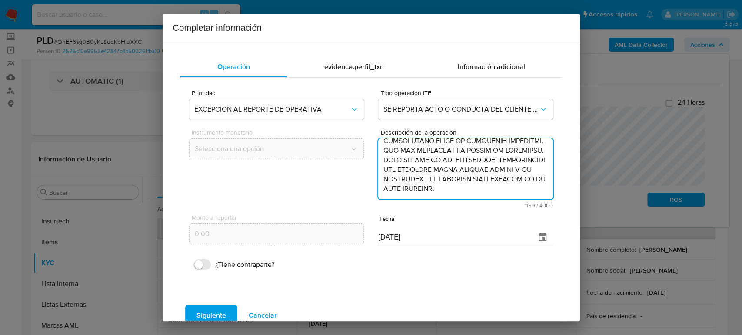
type textarea "/CONOCIMIENTO DEL CLIENTE O USUARIO CLIENTE VALERIA AYLIN GONZALEZ SOLIS NUMERO…"
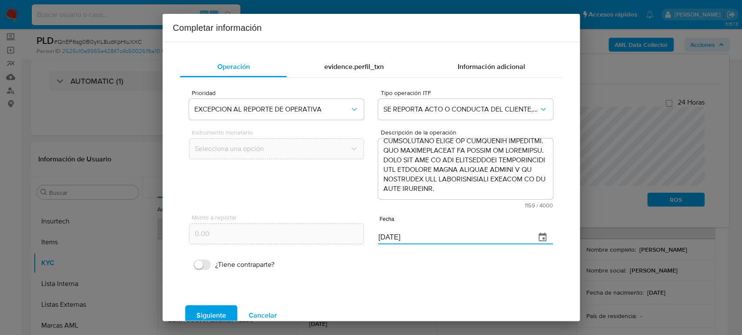
click at [316, 239] on div "Monto a reportar 0.00 Fecha 07/09/2025" at bounding box center [370, 229] width 363 height 41
paste input "27/06"
type input "27/06/2025"
click at [229, 309] on button "Siguiente" at bounding box center [211, 315] width 52 height 21
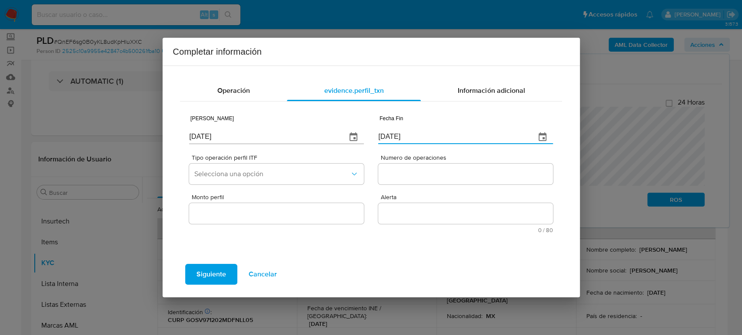
drag, startPoint x: 414, startPoint y: 133, endPoint x: 331, endPoint y: 130, distance: 83.5
click at [331, 130] on div "Fecha Inicio 07/09/2025 Fecha Fin 07/09/2025" at bounding box center [370, 128] width 363 height 41
paste input "27/06"
type input "27/06/2025"
drag, startPoint x: 253, startPoint y: 138, endPoint x: 154, endPoint y: 140, distance: 99.1
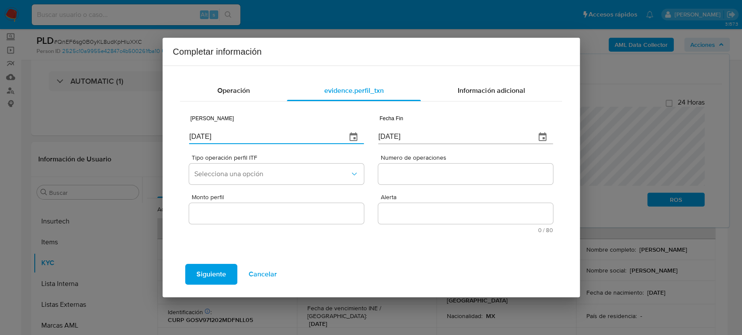
click at [153, 139] on div "Completar información Operación evidence.perfil_txn Información adicional Fecha…" at bounding box center [371, 167] width 742 height 335
paste input "18/03"
type input "18/03/2025"
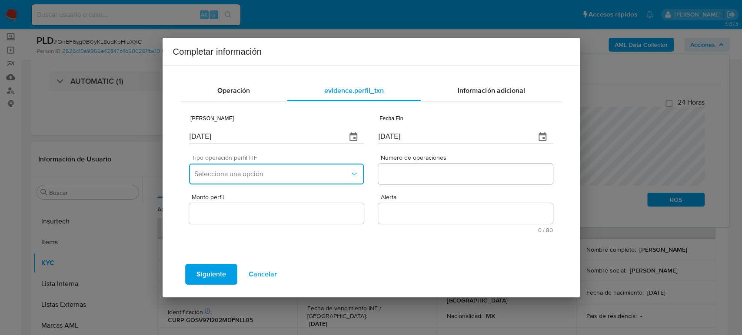
click at [234, 177] on span "Selecciona una opción" at bounding box center [271, 174] width 155 height 9
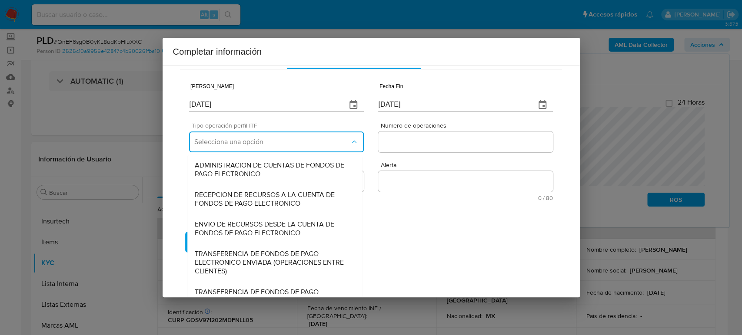
scroll to position [93, 0]
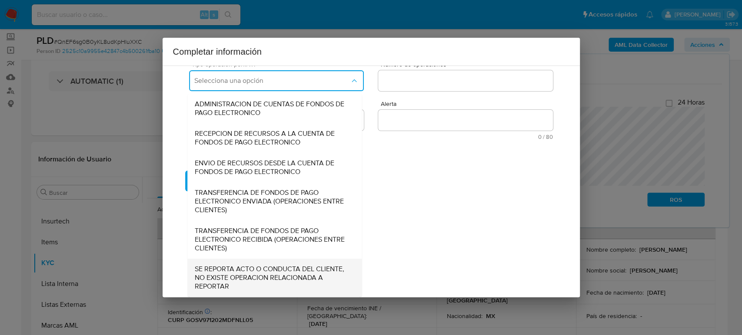
click at [258, 276] on span "SE REPORTA ACTO O CONDUCTA DEL CLIENTE, NO EXISTE OPERACION RELACIONADA A REPOR…" at bounding box center [275, 278] width 160 height 26
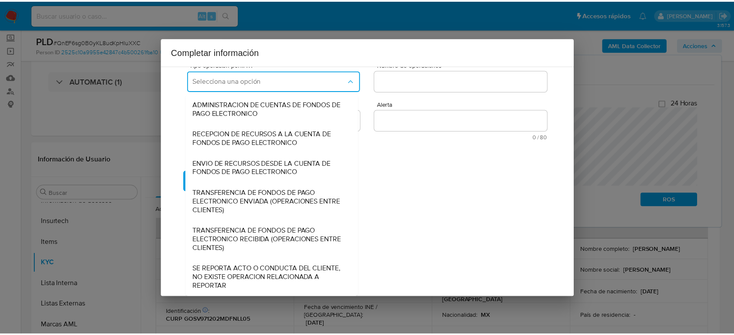
scroll to position [0, 0]
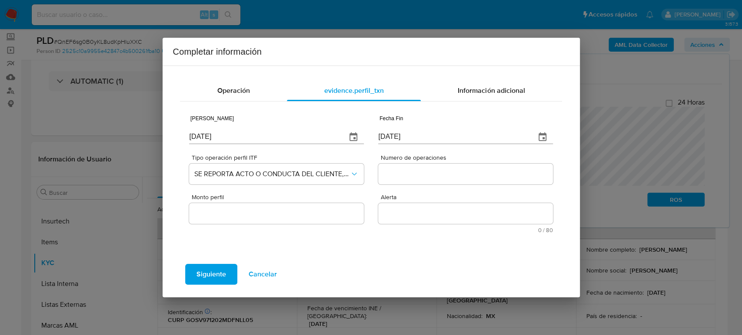
drag, startPoint x: 451, startPoint y: 167, endPoint x: 453, endPoint y: 171, distance: 4.5
click at [452, 170] on div at bounding box center [465, 174] width 174 height 21
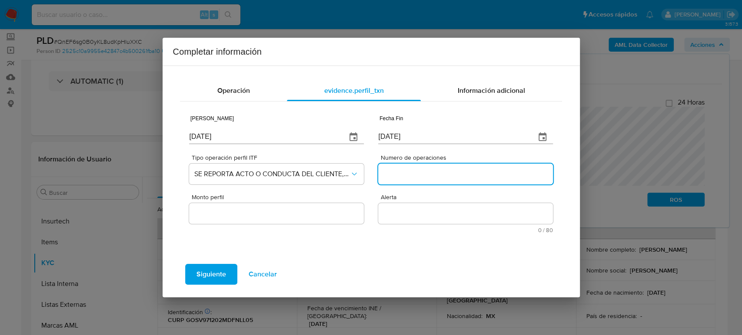
click at [458, 176] on input "Numero de operaciones" at bounding box center [465, 174] width 174 height 11
type input "0"
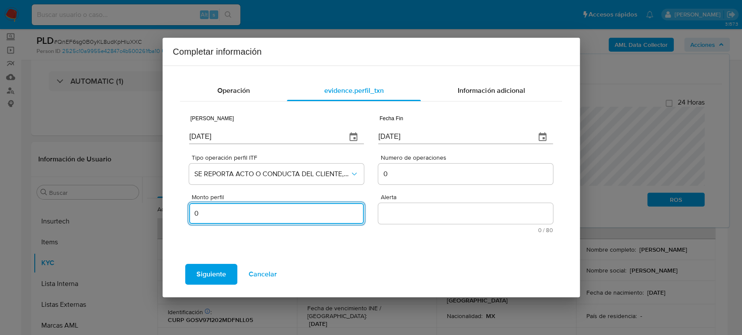
type input "0.00"
click at [425, 211] on textarea "Alerta" at bounding box center [465, 213] width 174 height 21
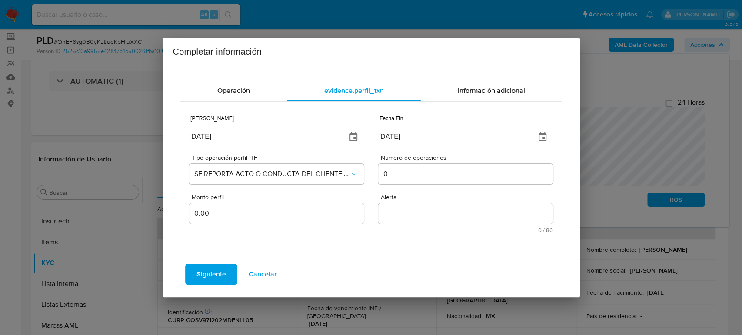
click at [409, 218] on textarea "Alerta" at bounding box center [465, 213] width 174 height 21
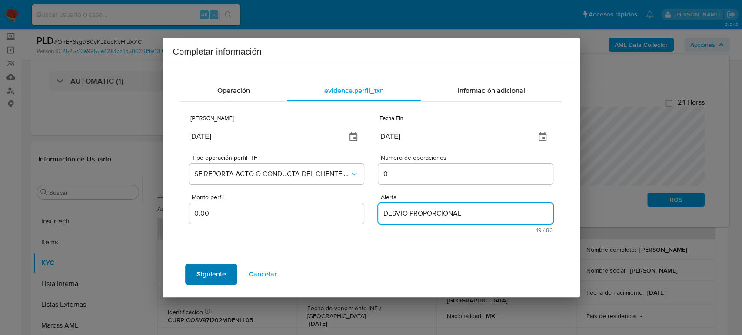
type textarea "DESVIO PROPORCIONAL"
click at [226, 276] on button "Siguiente" at bounding box center [211, 274] width 52 height 21
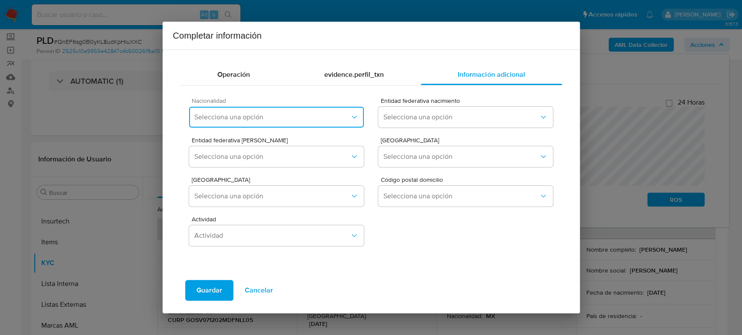
click at [296, 113] on span "Selecciona una opción" at bounding box center [271, 117] width 155 height 9
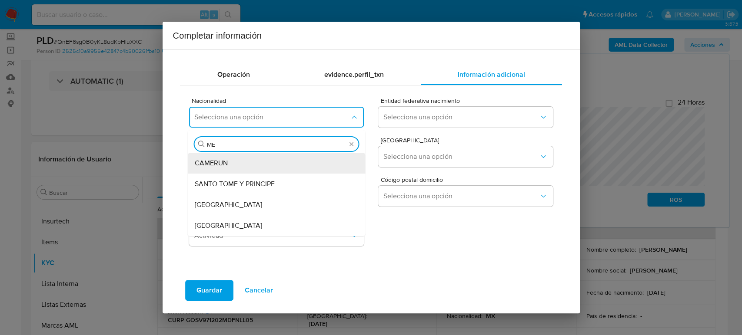
type input "MEX"
click at [244, 158] on div "MEXICO" at bounding box center [277, 163] width 164 height 21
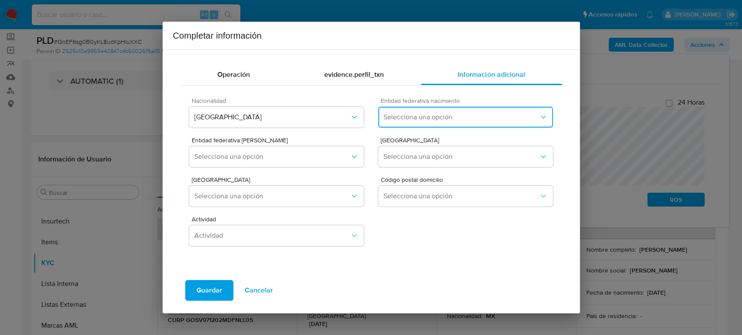
click at [408, 122] on button "Selecciona una opción" at bounding box center [465, 117] width 174 height 21
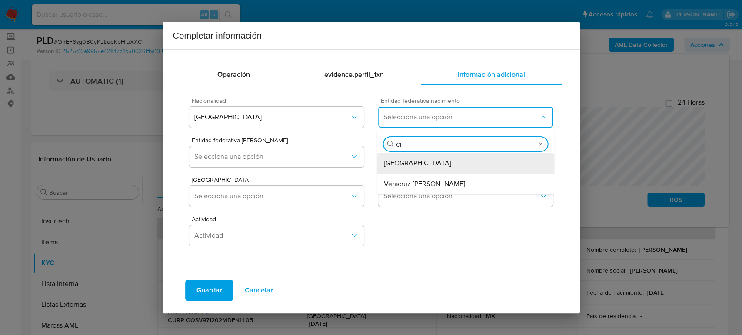
type input "CIU"
click at [404, 162] on span "Ciudad de México" at bounding box center [417, 163] width 67 height 9
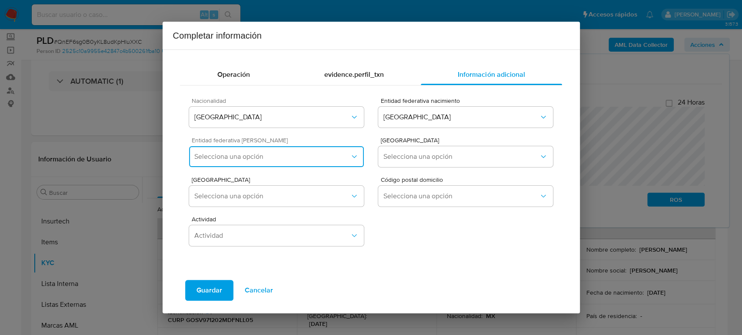
click at [255, 163] on button "Selecciona una opción" at bounding box center [276, 156] width 174 height 21
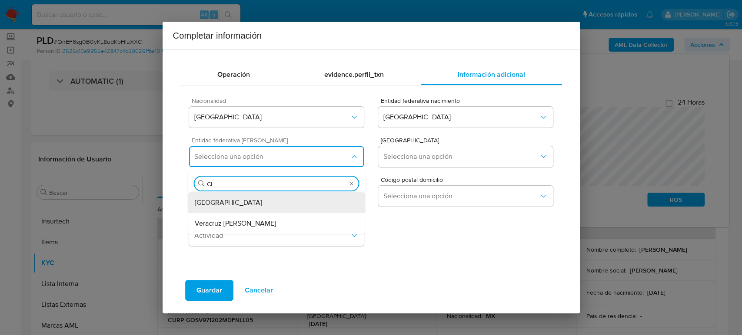
type input "CIU"
click at [268, 204] on div "[GEOGRAPHIC_DATA]" at bounding box center [277, 203] width 164 height 21
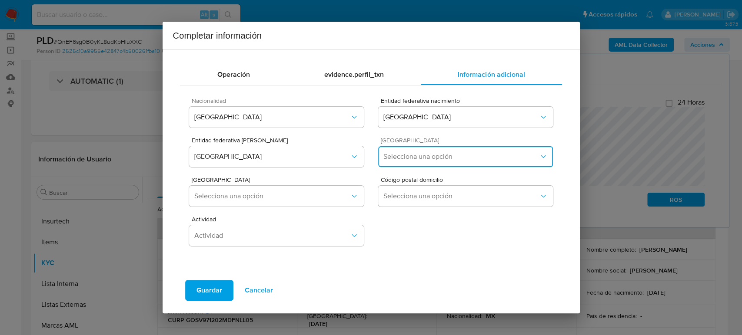
click at [410, 157] on span "Selecciona una opción" at bounding box center [460, 157] width 155 height 9
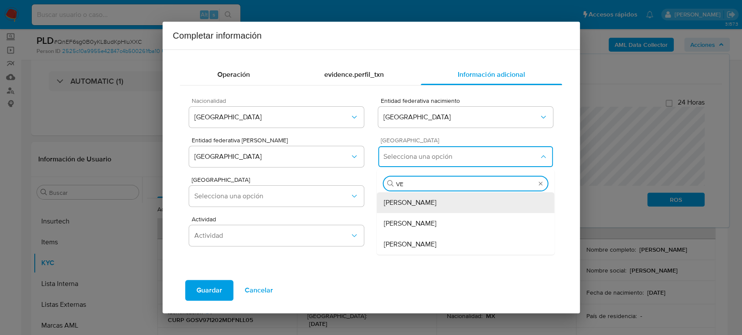
type input "VEN"
click at [423, 205] on span "Venustiano Carranza" at bounding box center [410, 203] width 53 height 9
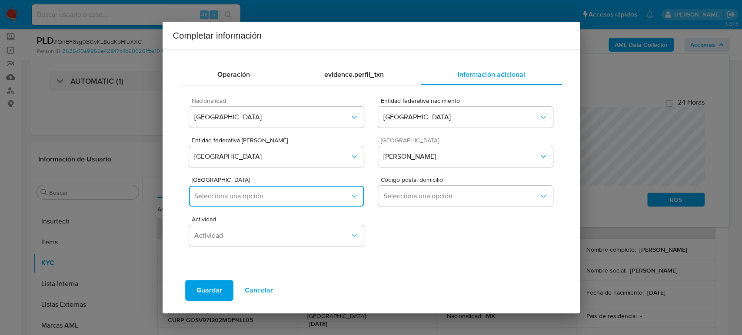
drag, startPoint x: 293, startPoint y: 206, endPoint x: 295, endPoint y: 214, distance: 7.7
click at [295, 209] on div "Colonia Domicilio Selecciona una opción" at bounding box center [276, 193] width 174 height 33
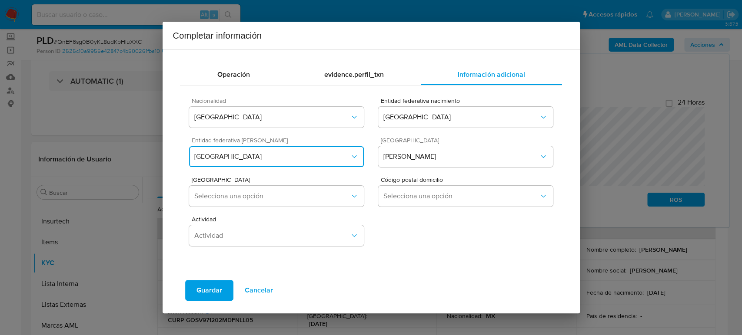
click at [284, 166] on button "[GEOGRAPHIC_DATA]" at bounding box center [276, 156] width 174 height 21
type input "V"
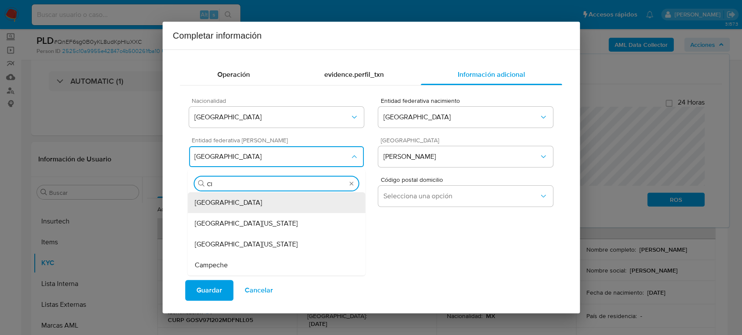
type input "CIU"
click at [284, 206] on div "[GEOGRAPHIC_DATA]" at bounding box center [277, 203] width 164 height 21
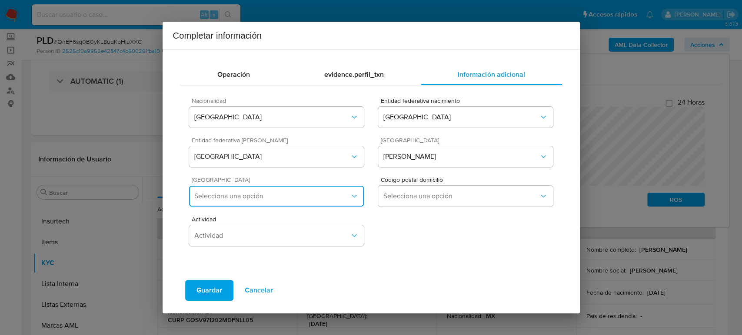
click at [286, 195] on span "Selecciona una opción" at bounding box center [271, 196] width 155 height 9
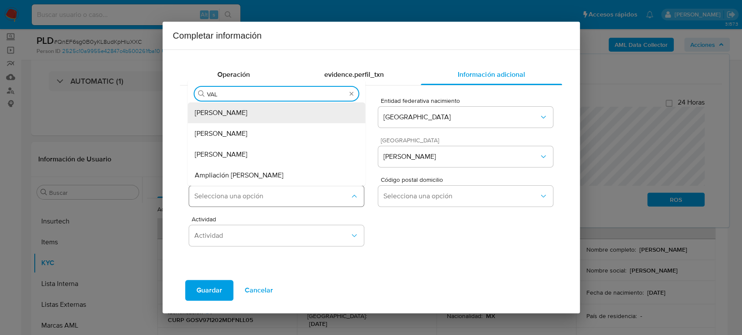
type input "VALL"
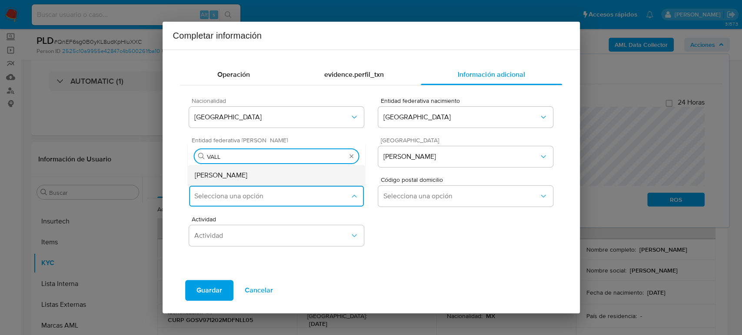
click at [281, 179] on div "Valle Gómez" at bounding box center [277, 175] width 164 height 21
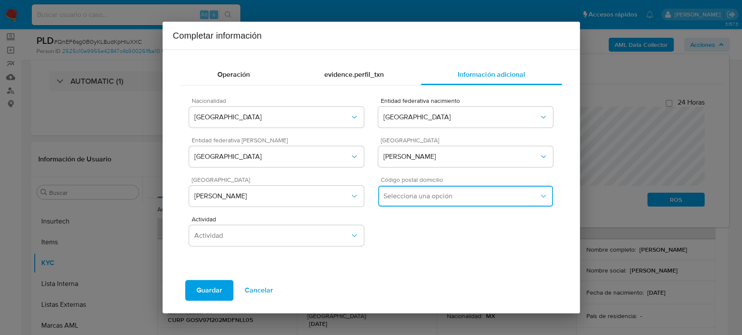
click at [425, 197] on span "Selecciona una opción" at bounding box center [460, 196] width 155 height 9
click at [419, 245] on div "15210" at bounding box center [466, 242] width 164 height 21
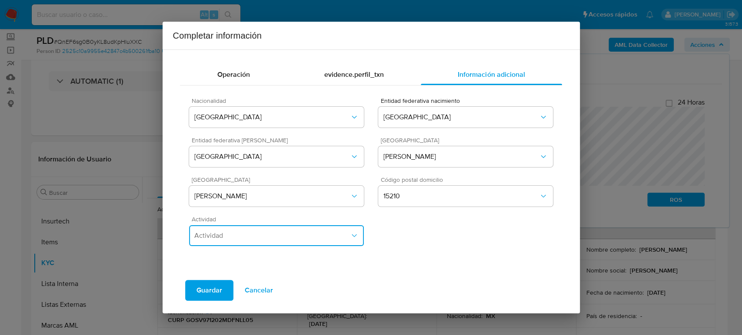
click at [330, 237] on span "Actividad" at bounding box center [271, 236] width 155 height 9
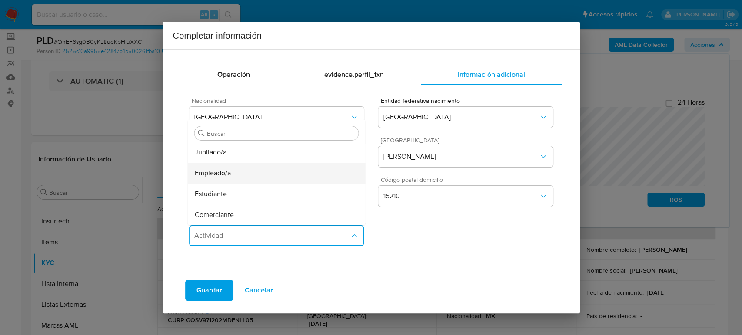
click at [243, 167] on div "Empleado/a" at bounding box center [277, 173] width 164 height 21
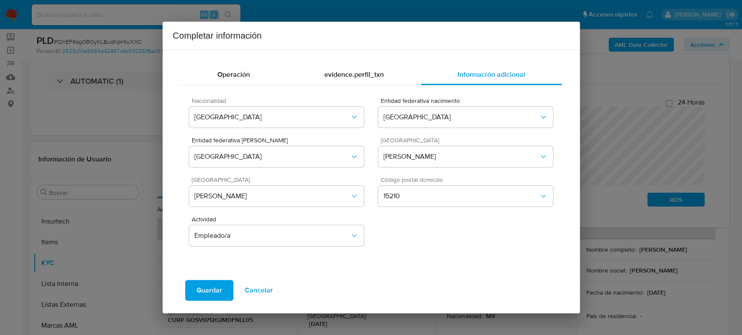
click at [209, 294] on span "Guardar" at bounding box center [209, 290] width 26 height 19
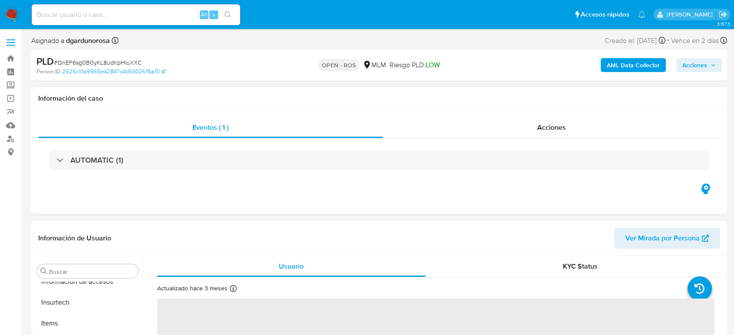
scroll to position [367, 0]
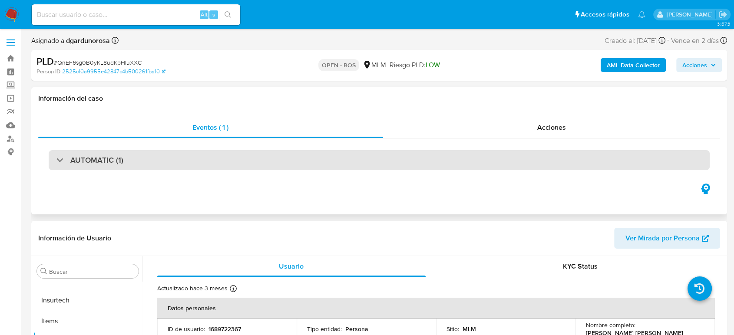
select select "10"
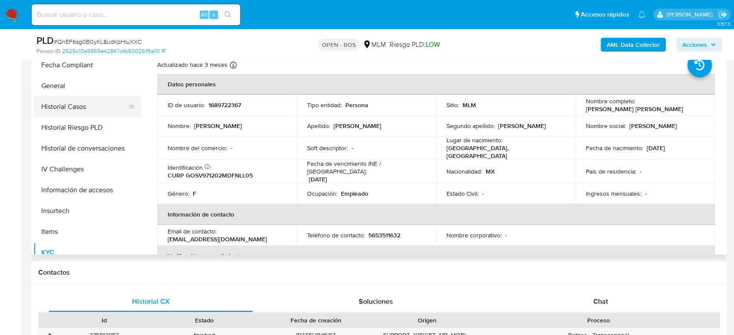
scroll to position [174, 0]
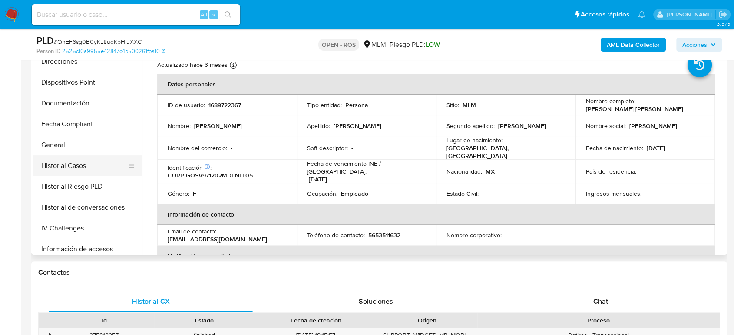
click at [75, 156] on button "Historial Casos" at bounding box center [84, 166] width 102 height 21
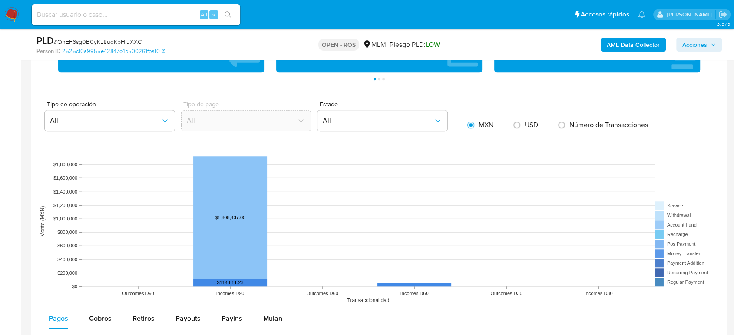
scroll to position [820, 0]
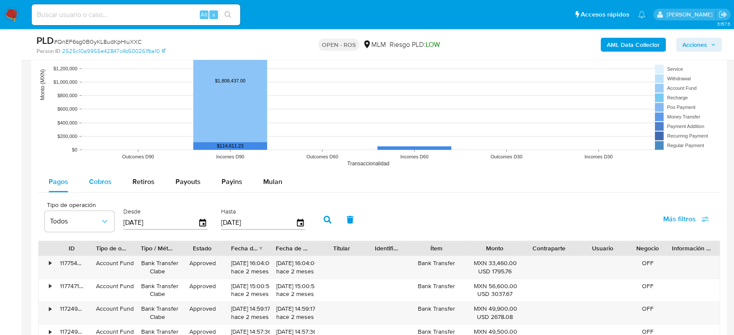
click at [102, 186] on div "Cobros" at bounding box center [100, 182] width 23 height 21
select select "10"
click at [302, 221] on icon "button" at bounding box center [300, 223] width 7 height 8
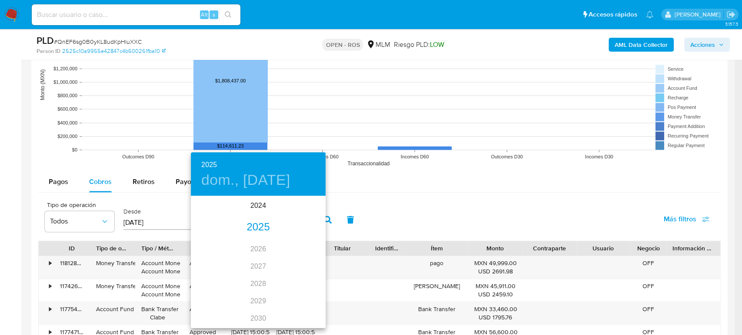
click at [249, 229] on div "2025" at bounding box center [258, 227] width 135 height 17
click at [300, 248] on div "jun." at bounding box center [303, 246] width 45 height 33
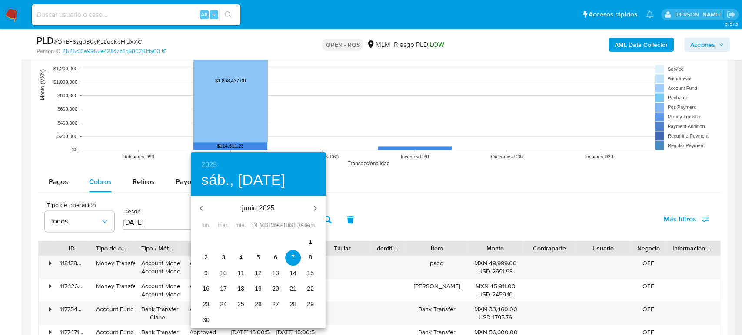
click at [210, 319] on span "30" at bounding box center [206, 320] width 16 height 9
type input "[DATE]"
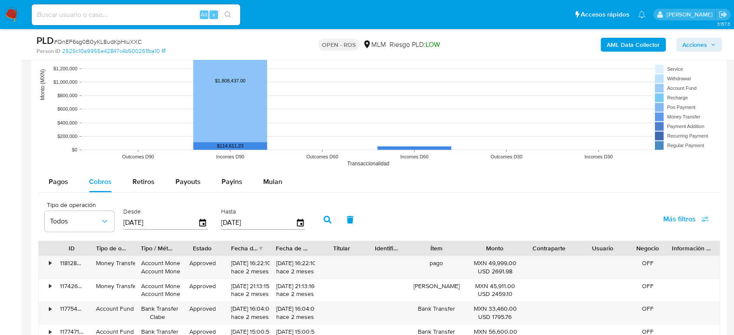
click at [327, 220] on icon "button" at bounding box center [328, 220] width 8 height 8
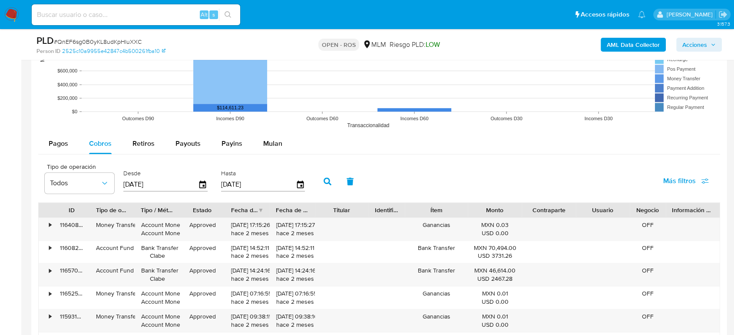
scroll to position [917, 0]
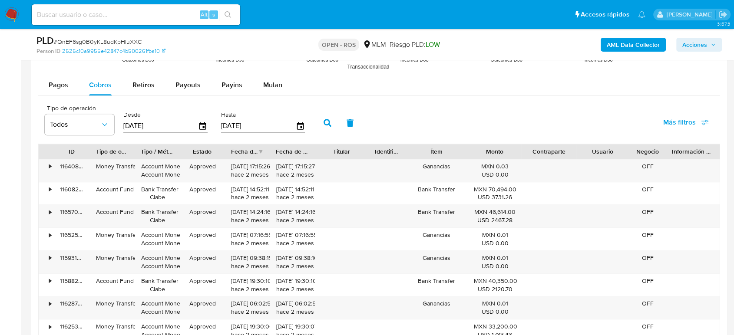
click at [325, 126] on button "button" at bounding box center [327, 123] width 23 height 21
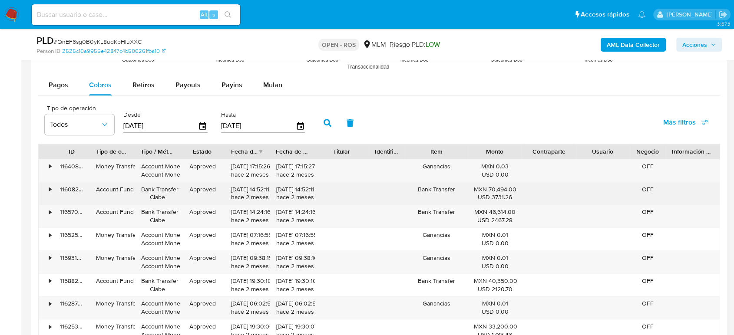
drag, startPoint x: 230, startPoint y: 191, endPoint x: 261, endPoint y: 192, distance: 30.9
click at [261, 191] on div "[DATE] 14:52:11 hace 2 meses" at bounding box center [247, 194] width 33 height 17
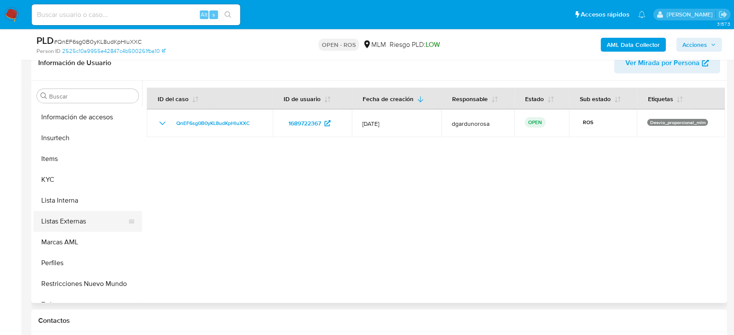
scroll to position [367, 0]
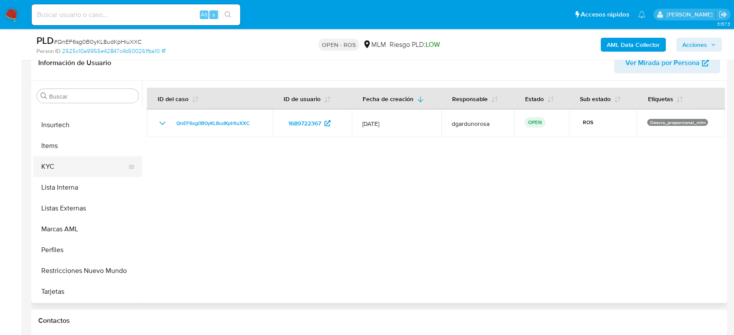
click at [70, 166] on button "KYC" at bounding box center [84, 166] width 102 height 21
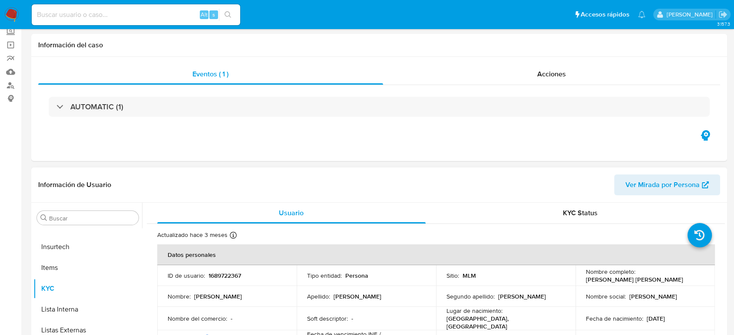
scroll to position [0, 0]
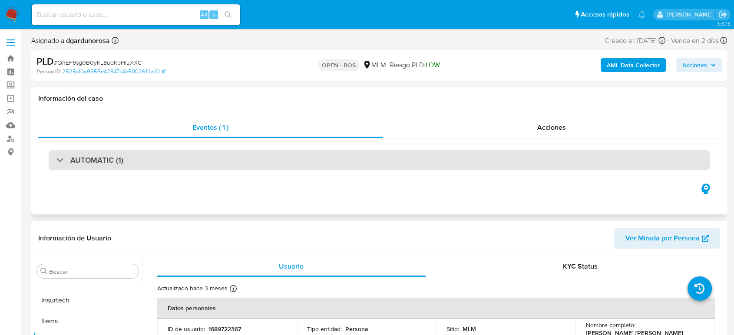
click at [256, 166] on div "AUTOMATIC (1)" at bounding box center [379, 160] width 661 height 20
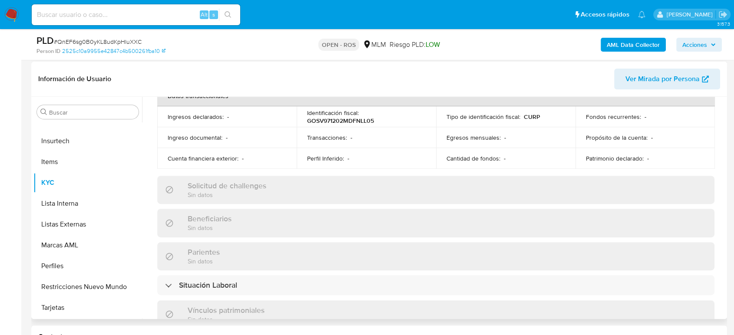
scroll to position [111, 0]
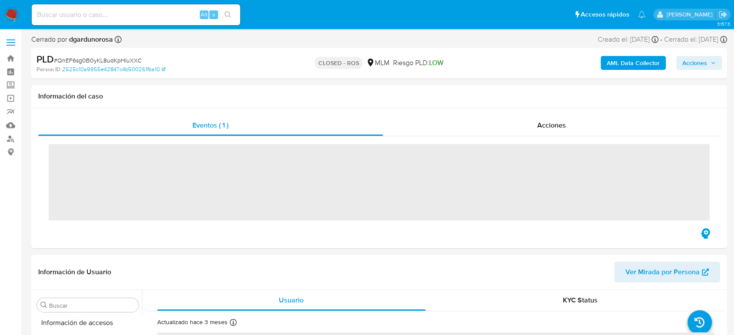
scroll to position [367, 0]
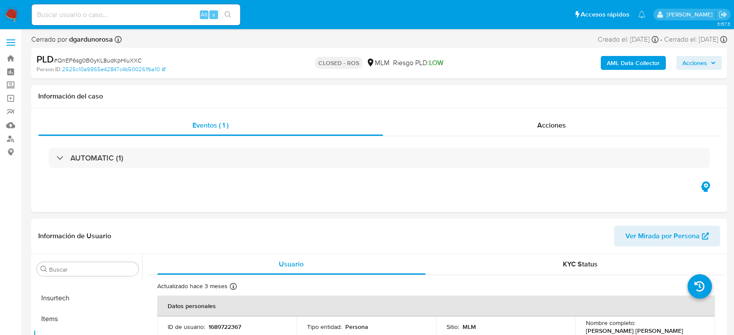
select select "10"
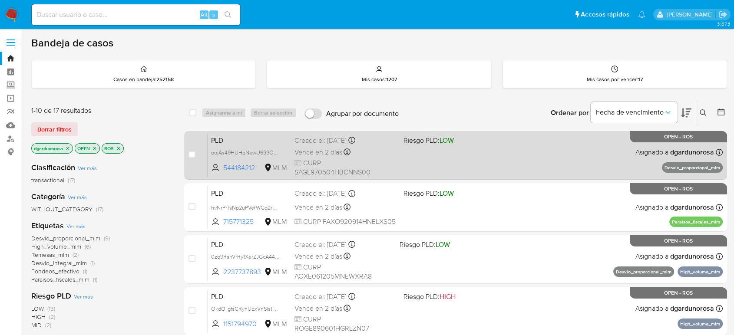
click at [462, 148] on div "PLD oojAs49HUHqNewU699Opee8u 544184212 MLM Riesgo PLD: LOW Creado el: [DATE] Cr…" at bounding box center [465, 155] width 515 height 44
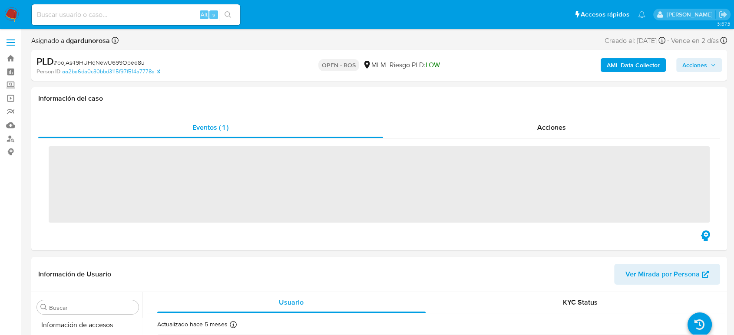
scroll to position [367, 0]
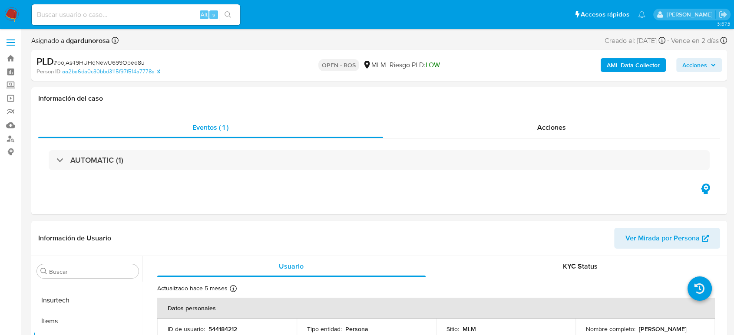
select select "10"
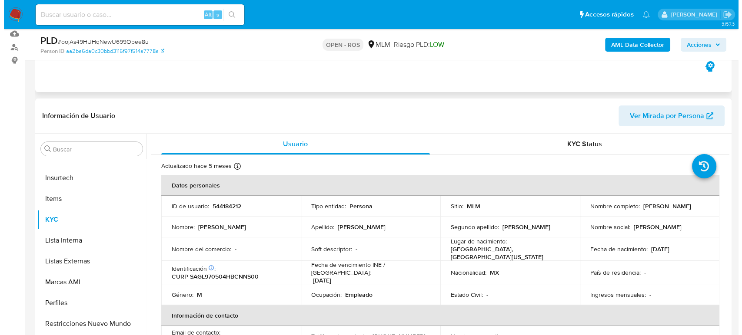
scroll to position [96, 0]
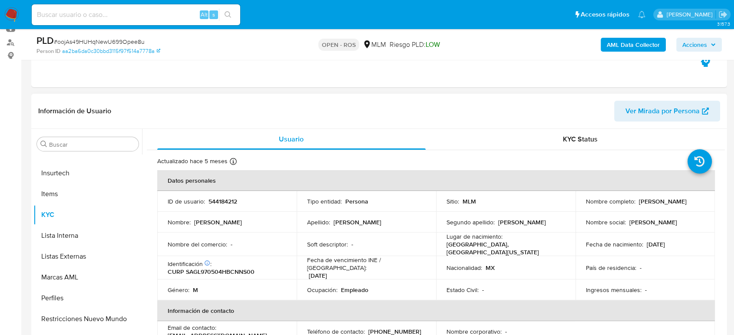
click at [219, 204] on p "544184212" at bounding box center [223, 202] width 29 height 8
copy p "544184212"
click at [687, 47] on span "Acciones" at bounding box center [695, 45] width 25 height 14
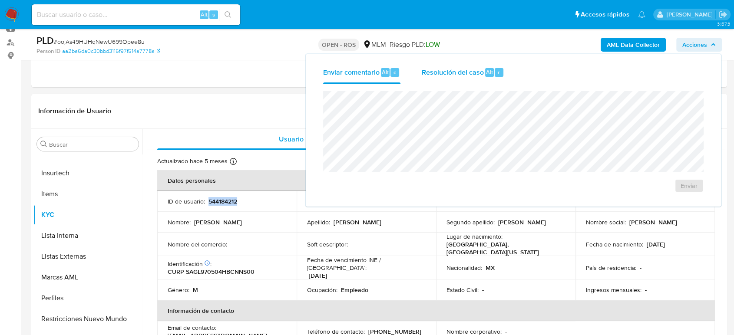
click at [474, 76] on span "Resolución del caso" at bounding box center [453, 72] width 62 height 10
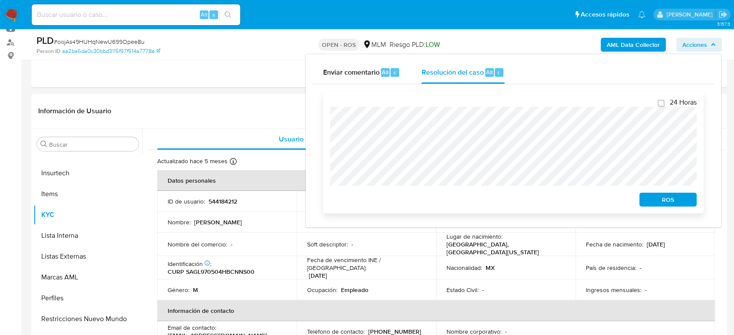
click at [659, 199] on span "ROS" at bounding box center [668, 200] width 45 height 12
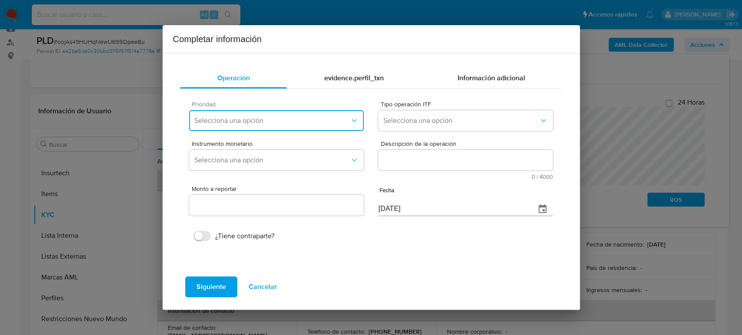
click at [319, 120] on span "Selecciona una opción" at bounding box center [271, 120] width 155 height 9
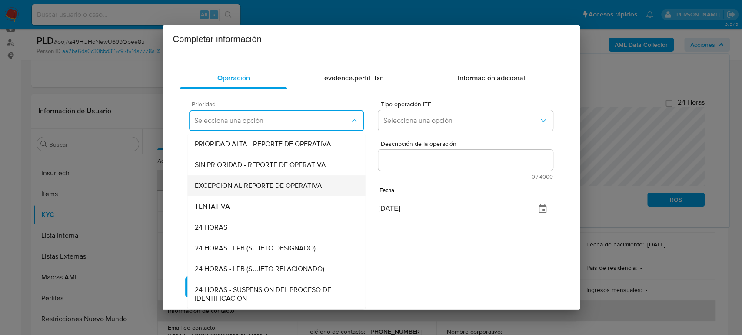
click at [288, 188] on span "EXCEPCION AL REPORTE DE OPERATIVA" at bounding box center [258, 186] width 127 height 9
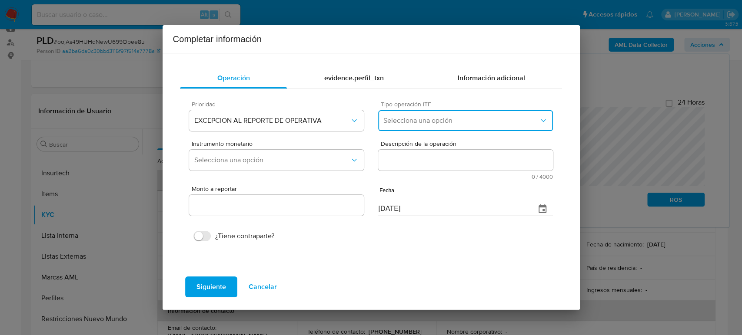
drag, startPoint x: 418, startPoint y: 124, endPoint x: 420, endPoint y: 128, distance: 4.9
click at [420, 125] on span "Selecciona una opción" at bounding box center [460, 120] width 155 height 9
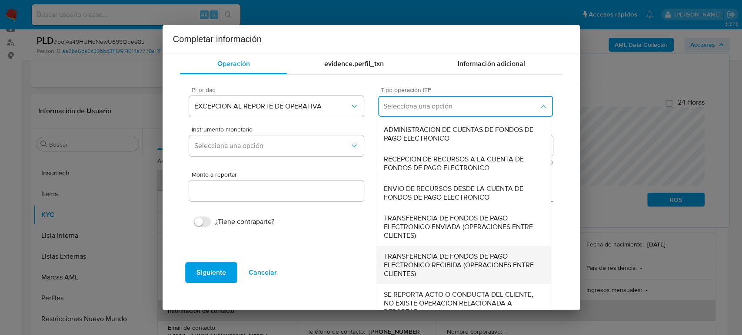
scroll to position [27, 0]
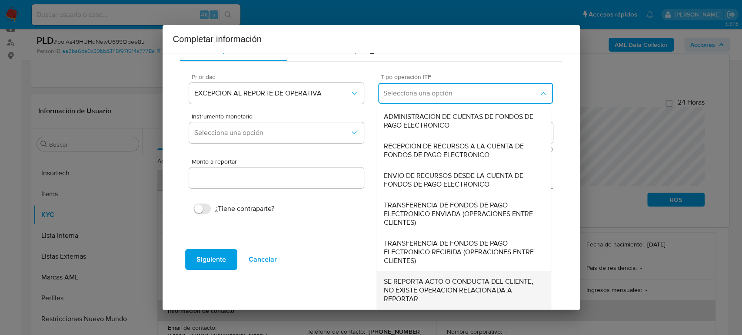
click at [435, 287] on span "SE REPORTA ACTO O CONDUCTA DEL CLIENTE, NO EXISTE OPERACION RELACIONADA A REPOR…" at bounding box center [464, 291] width 160 height 26
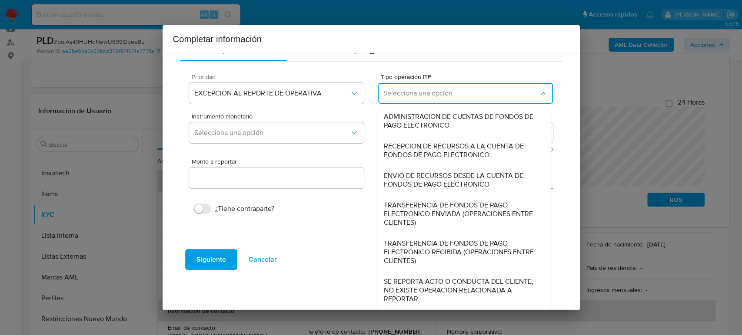
type input "0.00"
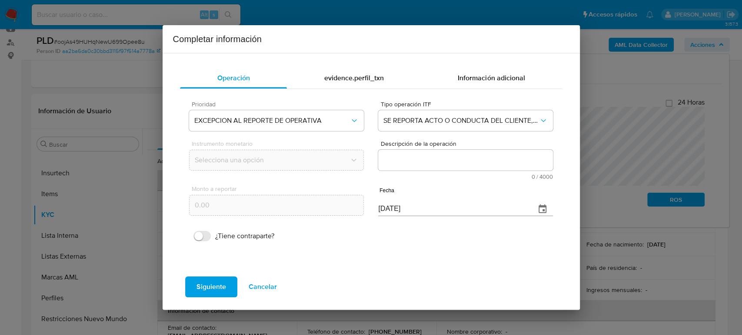
click at [447, 159] on textarea "Descripción de la operación" at bounding box center [465, 160] width 174 height 21
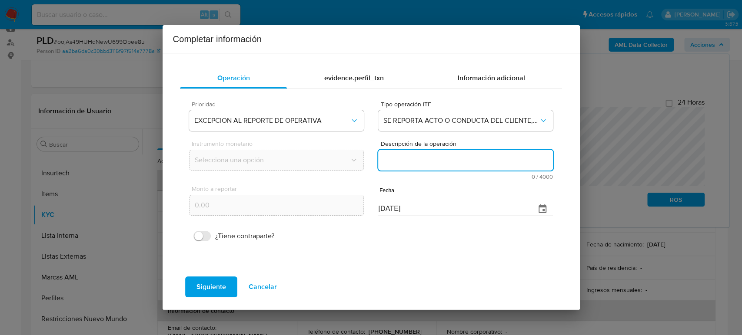
paste textarea "CONOCIMIENTO DEL CLIENTE O USUARIO CLIENTE DE NOMBRE JOSE LUIS SANTILLAN GONZAL…"
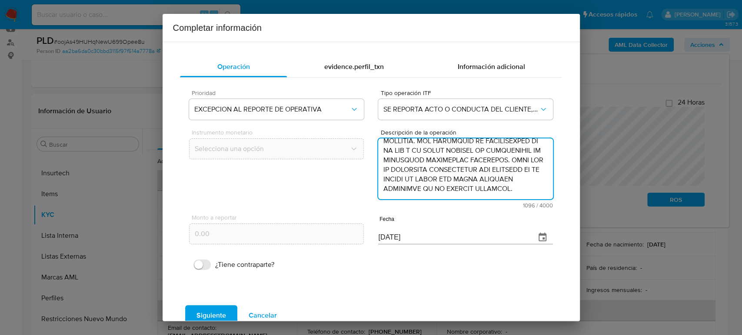
type textarea "CONOCIMIENTO DEL CLIENTE O USUARIO CLIENTE DE NOMBRE JOSE LUIS SANTILLAN GONZAL…"
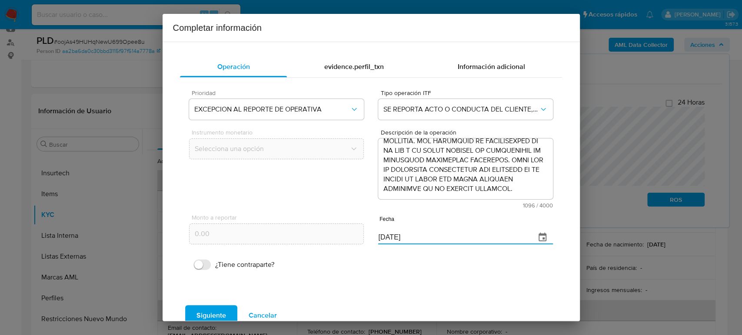
click at [313, 238] on div "Monto a reportar 0.00 Fecha 07/09/2025" at bounding box center [370, 229] width 363 height 41
paste input "30/06"
type input "[DATE]"
click at [205, 312] on span "Siguiente" at bounding box center [211, 315] width 30 height 19
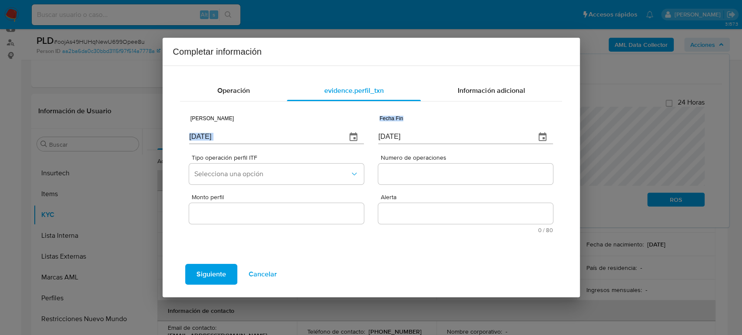
drag, startPoint x: 423, startPoint y: 129, endPoint x: 387, endPoint y: 135, distance: 36.6
click at [334, 130] on div "Fecha Inicio 07/09/2025 Fecha Fin 07/09/2025" at bounding box center [370, 128] width 363 height 41
click at [431, 137] on input "[DATE]" at bounding box center [453, 137] width 150 height 14
drag, startPoint x: 439, startPoint y: 137, endPoint x: 350, endPoint y: 137, distance: 89.5
click at [350, 137] on div "Fecha Inicio 07/09/2025 Fecha Fin 07/09/2025" at bounding box center [370, 128] width 363 height 41
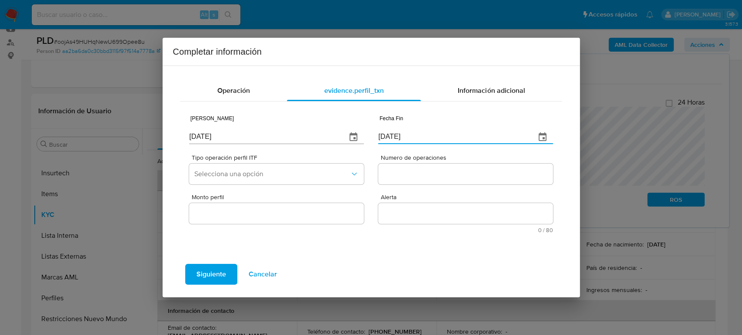
paste input "30/06"
type input "[DATE]"
drag, startPoint x: 236, startPoint y: 137, endPoint x: 26, endPoint y: 134, distance: 209.9
click at [20, 136] on div "Completar información Operación evidence.perfil_txn Información adicional Fecha…" at bounding box center [371, 167] width 742 height 335
type input "01/01/2025"
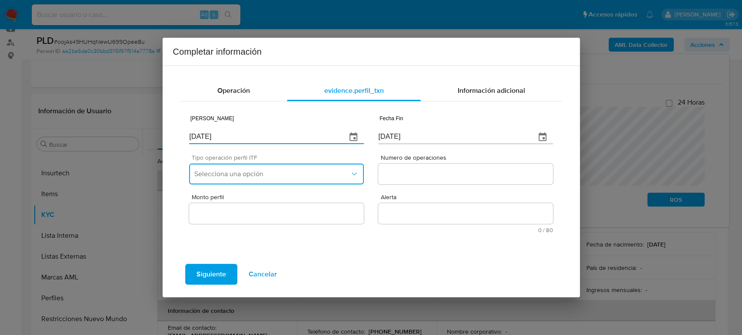
drag, startPoint x: 212, startPoint y: 169, endPoint x: 216, endPoint y: 183, distance: 14.3
click at [212, 169] on button "Selecciona una opción" at bounding box center [276, 174] width 174 height 21
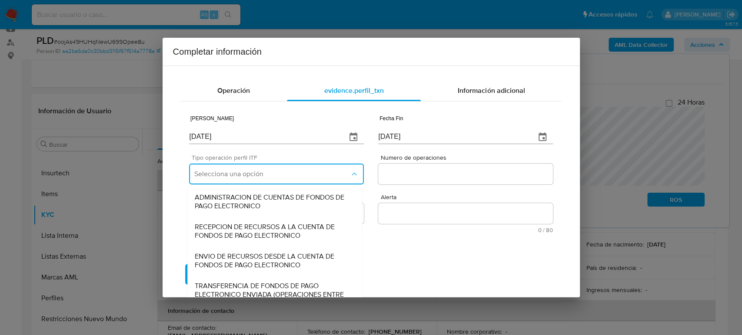
scroll to position [93, 0]
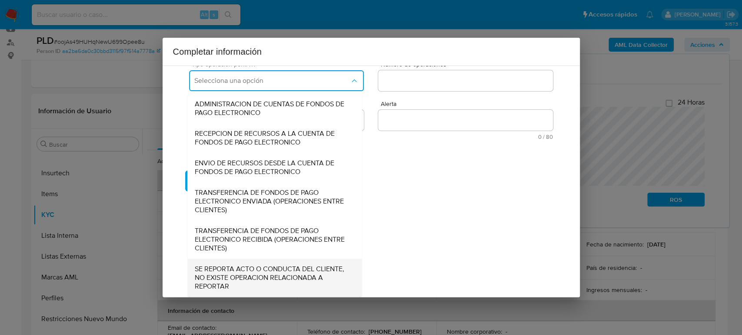
drag, startPoint x: 250, startPoint y: 272, endPoint x: 342, endPoint y: 219, distance: 105.1
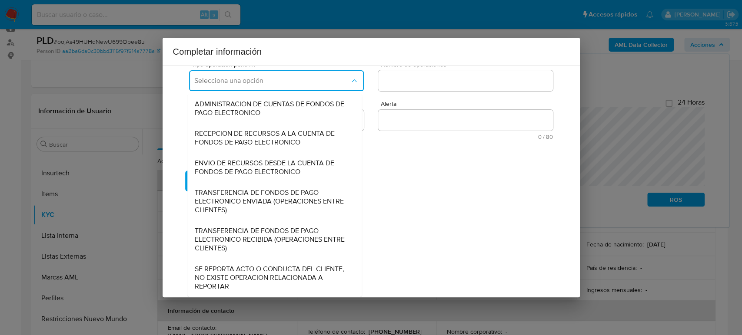
click at [250, 272] on span "SE REPORTA ACTO O CONDUCTA DEL CLIENTE, NO EXISTE OPERACION RELACIONADA A REPOR…" at bounding box center [275, 278] width 160 height 26
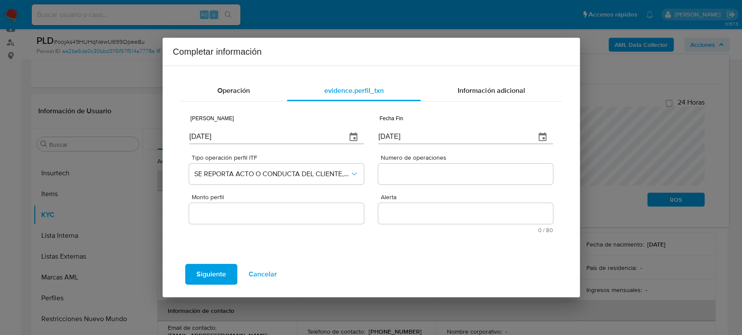
click at [394, 172] on input "Numero de operaciones" at bounding box center [465, 174] width 174 height 11
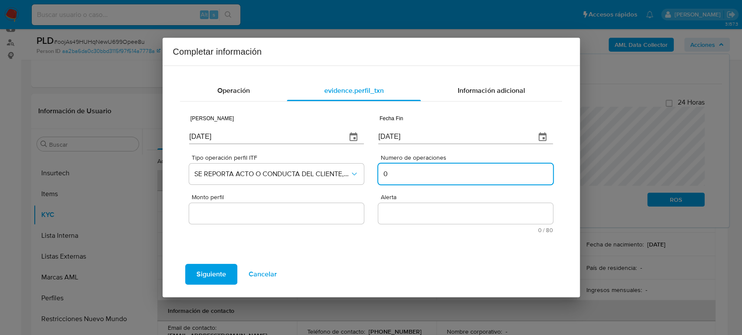
type input "0"
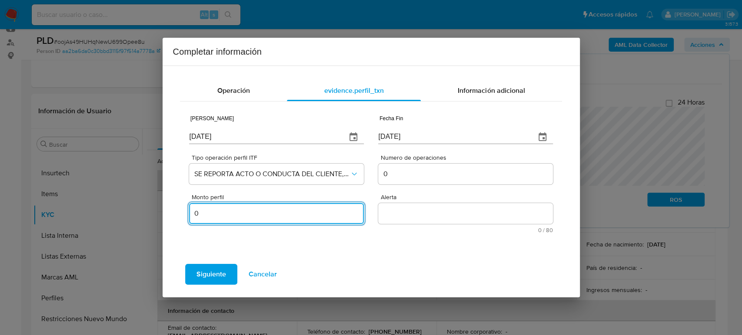
type input "0.00"
click at [402, 212] on textarea "Alerta" at bounding box center [465, 213] width 174 height 21
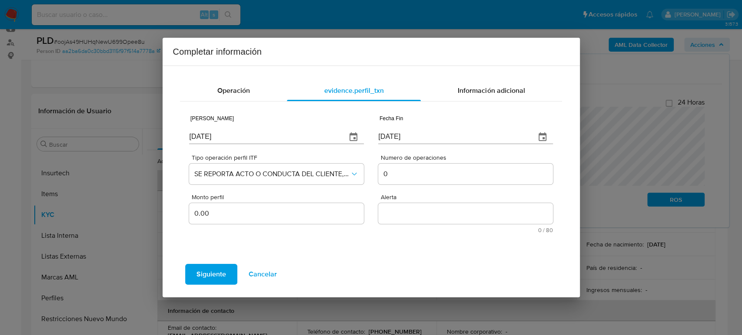
click at [392, 216] on textarea "Alerta" at bounding box center [465, 213] width 174 height 21
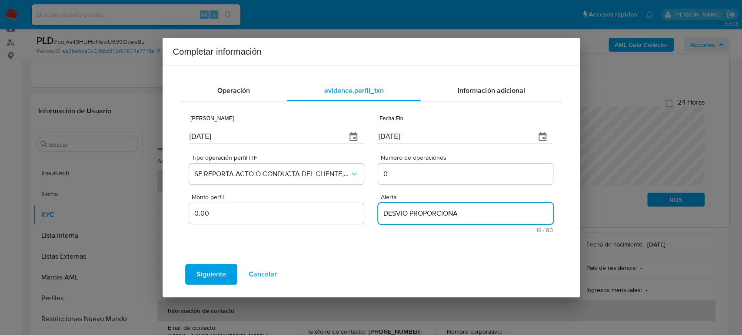
type textarea "DESVIO PROPORCIONAL"
click at [222, 278] on span "Siguiente" at bounding box center [211, 274] width 30 height 19
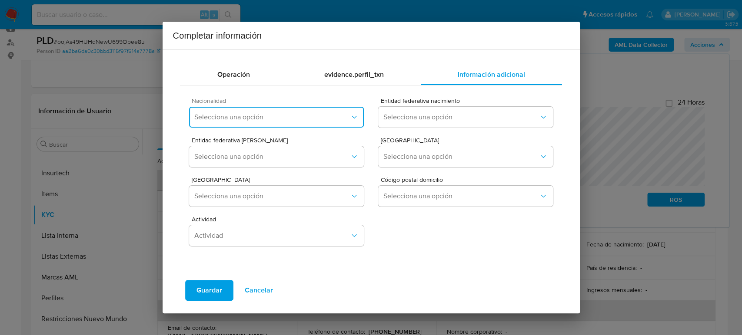
click at [309, 121] on span "Selecciona una opción" at bounding box center [271, 117] width 155 height 9
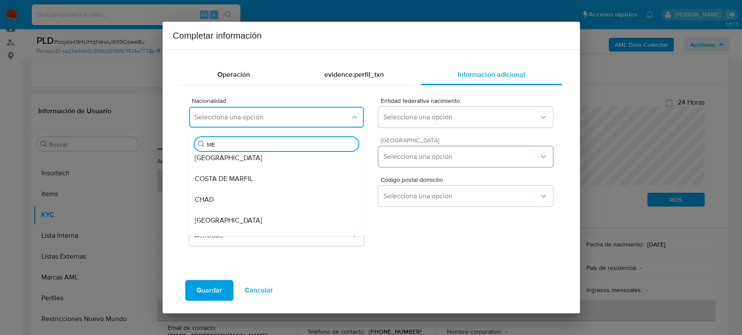
scroll to position [5, 0]
type input "MEX"
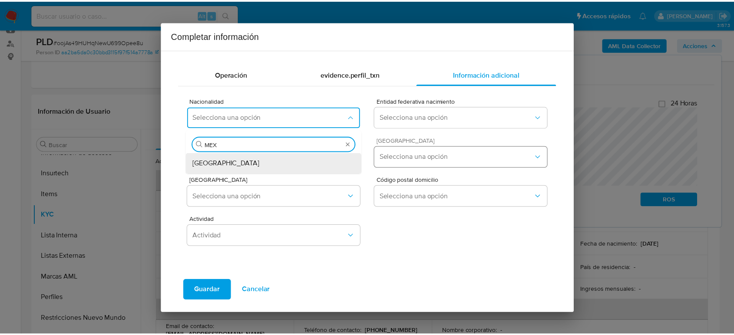
scroll to position [0, 0]
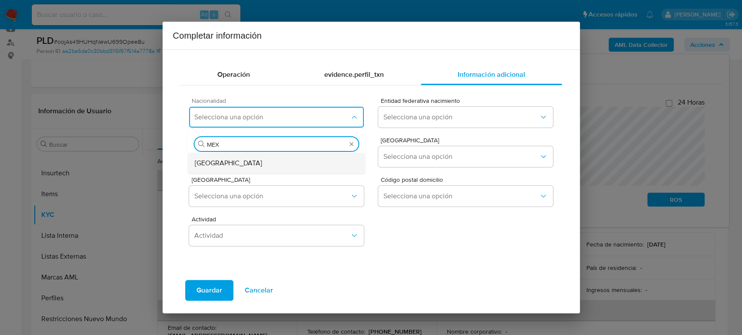
click at [277, 163] on div "[GEOGRAPHIC_DATA]" at bounding box center [277, 163] width 164 height 21
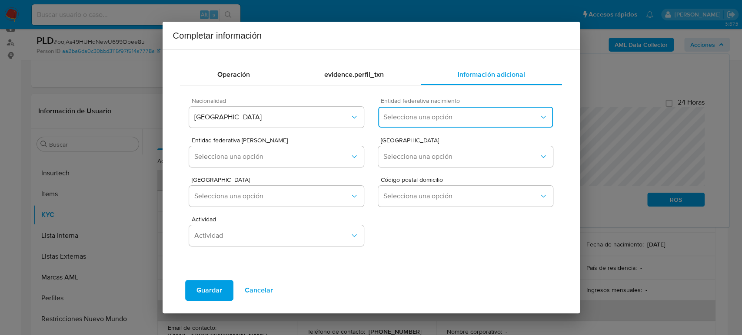
click at [478, 113] on span "Selecciona una opción" at bounding box center [460, 117] width 155 height 9
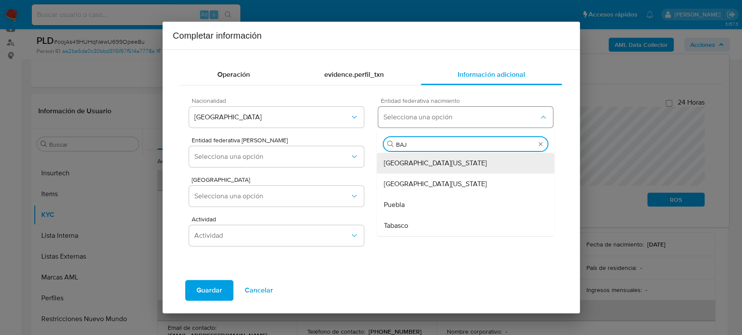
type input "BAJA"
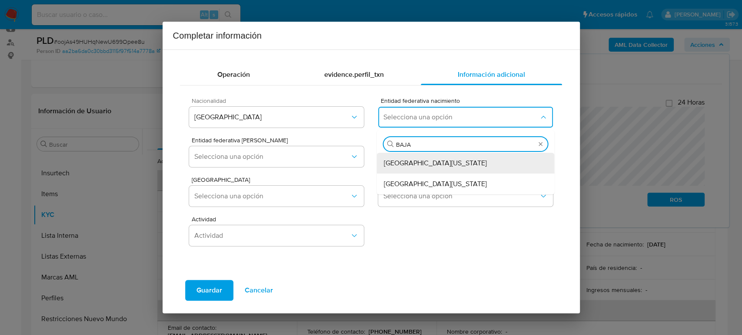
click at [441, 159] on div "Baja California" at bounding box center [466, 163] width 164 height 21
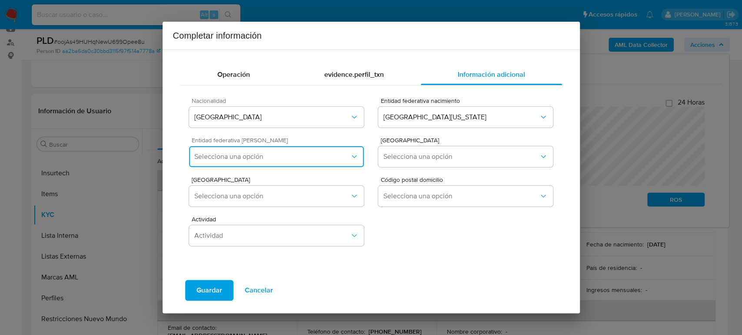
click at [262, 159] on span "Selecciona una opción" at bounding box center [271, 157] width 155 height 9
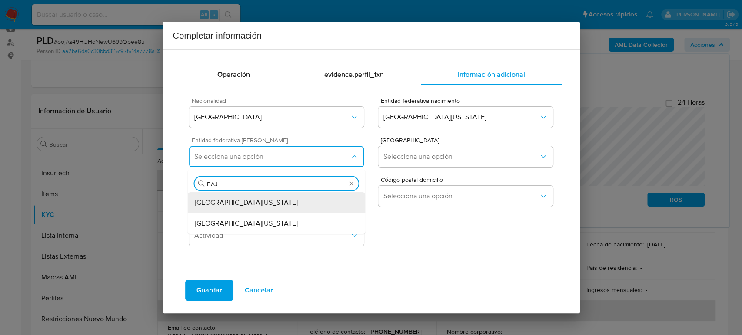
type input "BAJA"
click at [268, 209] on div "Baja California" at bounding box center [277, 203] width 164 height 21
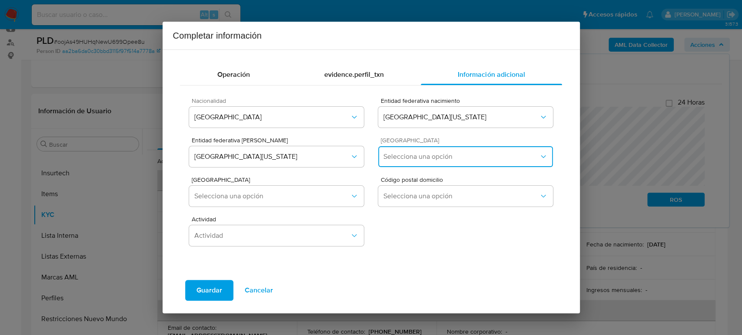
click at [460, 155] on span "Selecciona una opción" at bounding box center [460, 157] width 155 height 9
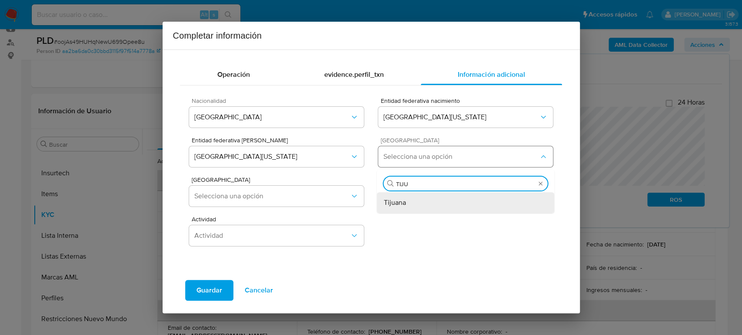
type input "TIJUA"
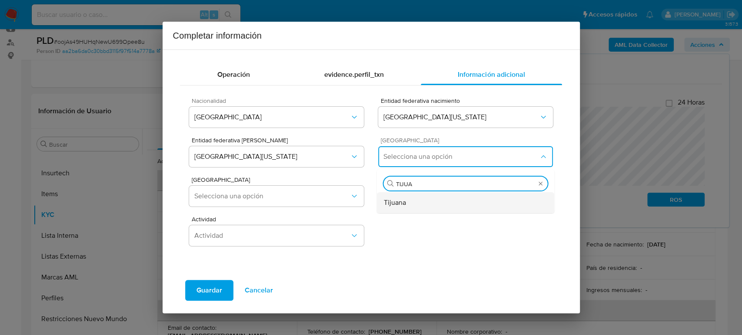
click at [422, 204] on div "Tijuana" at bounding box center [466, 203] width 164 height 21
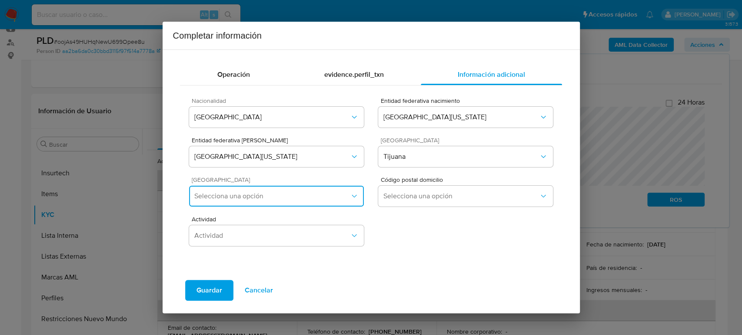
click at [326, 194] on span "Selecciona una opción" at bounding box center [271, 196] width 155 height 9
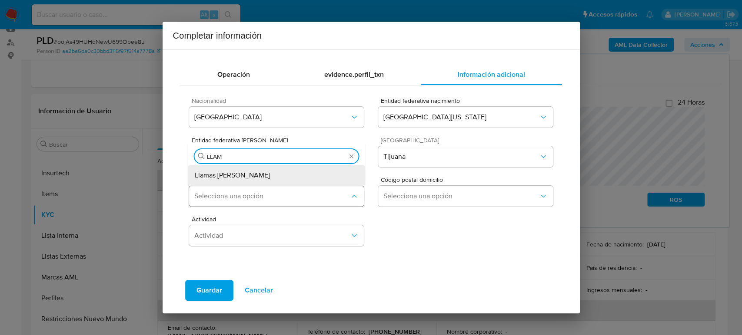
type input "LLAMA"
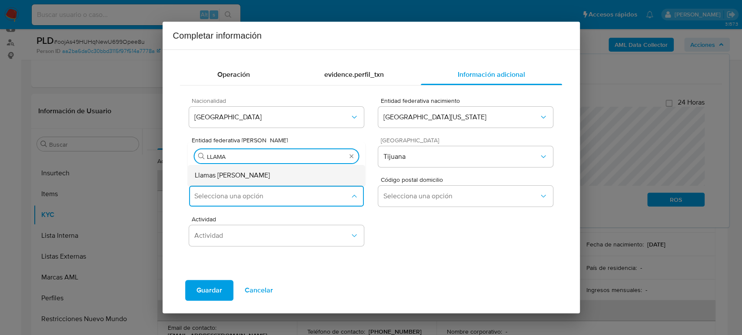
click at [242, 170] on div "Llamas Amaya" at bounding box center [277, 175] width 164 height 21
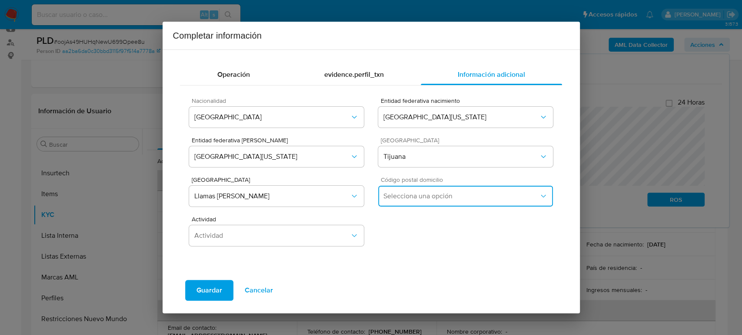
click at [411, 189] on button "Selecciona una opción" at bounding box center [465, 196] width 174 height 21
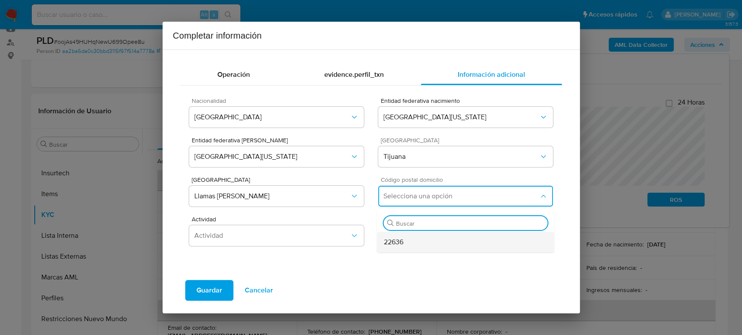
click at [410, 242] on div "22636" at bounding box center [466, 242] width 164 height 21
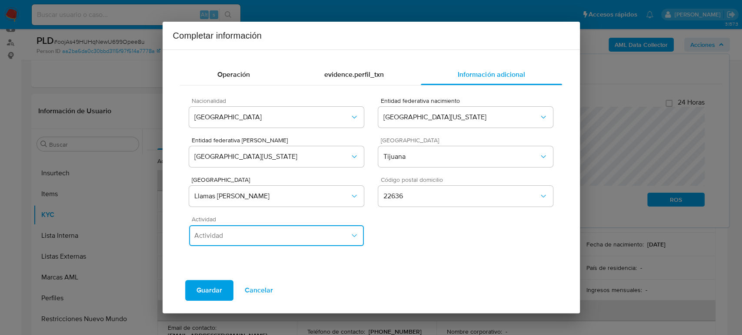
click at [229, 232] on span "Actividad" at bounding box center [271, 236] width 155 height 9
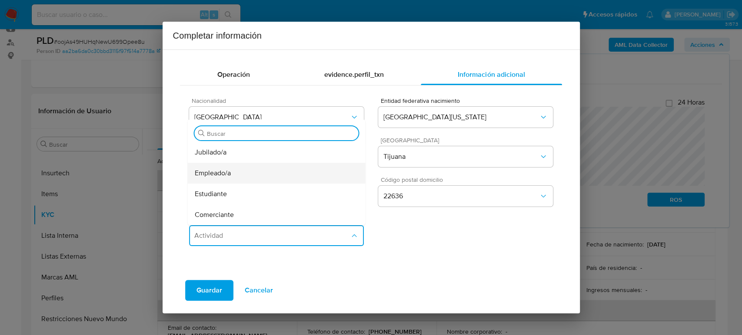
click at [229, 174] on span "Empleado/a" at bounding box center [213, 173] width 36 height 9
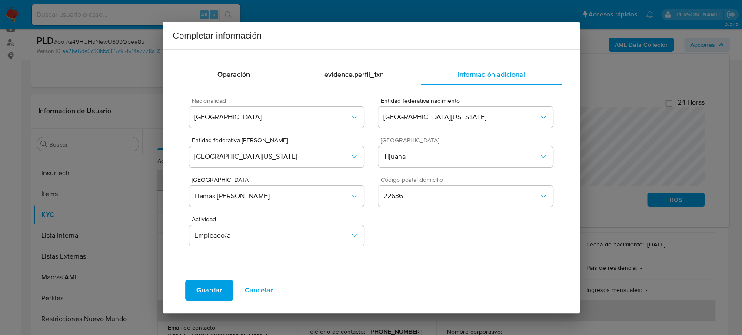
click at [213, 288] on span "Guardar" at bounding box center [209, 290] width 26 height 19
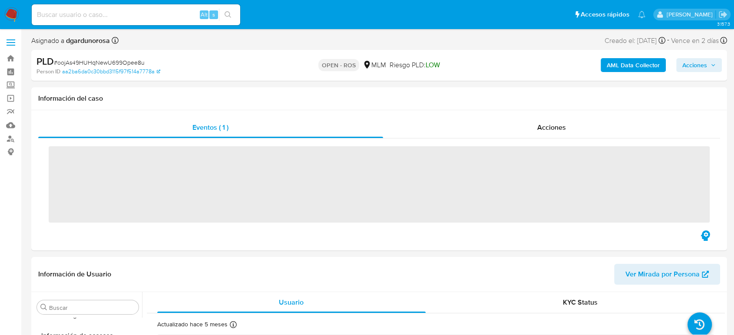
scroll to position [367, 0]
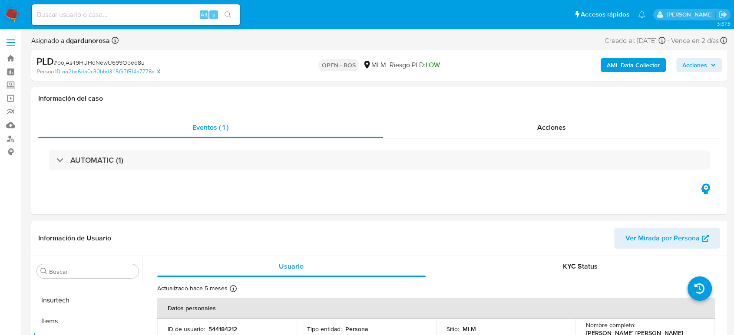
select select "10"
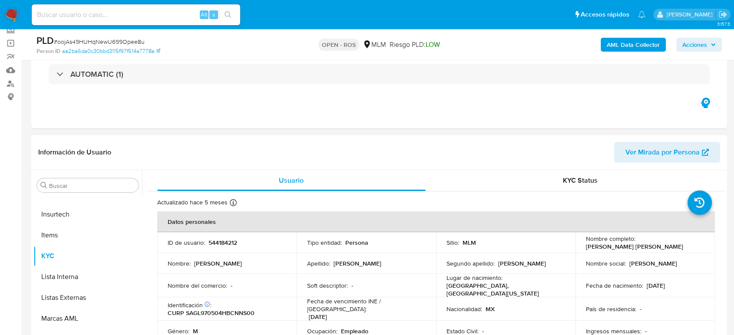
scroll to position [96, 0]
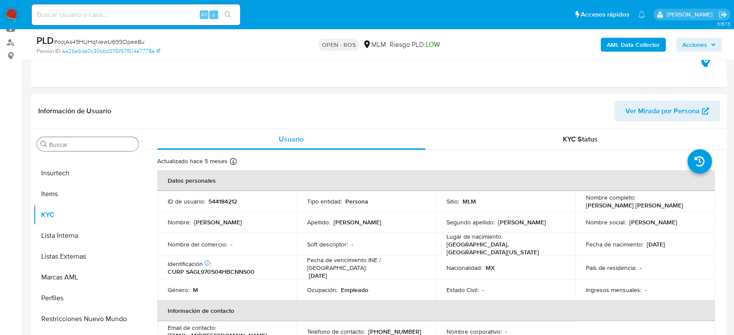
click at [83, 143] on input "Buscar" at bounding box center [92, 145] width 86 height 8
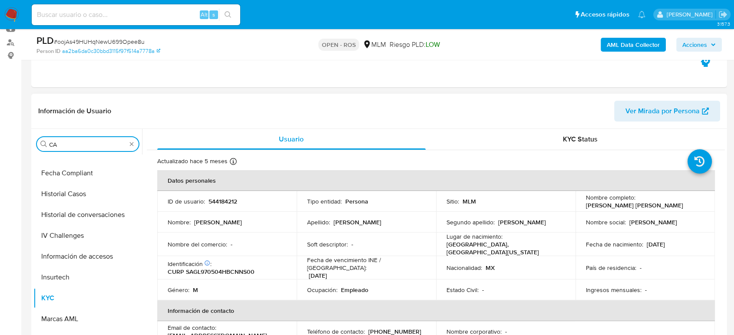
scroll to position [0, 0]
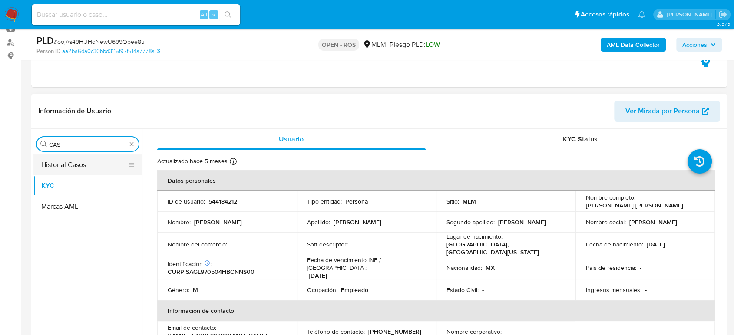
type input "CAS"
click at [78, 166] on button "Historial Casos" at bounding box center [84, 165] width 102 height 21
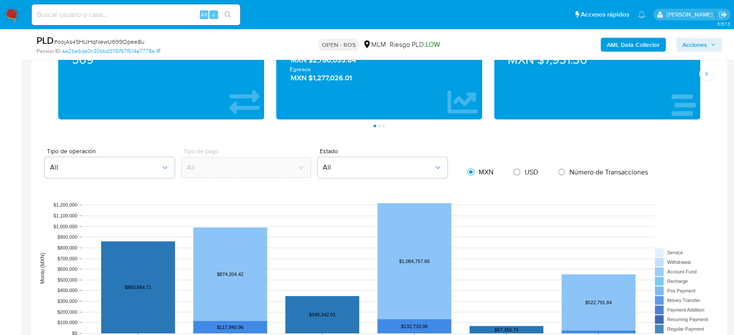
scroll to position [676, 0]
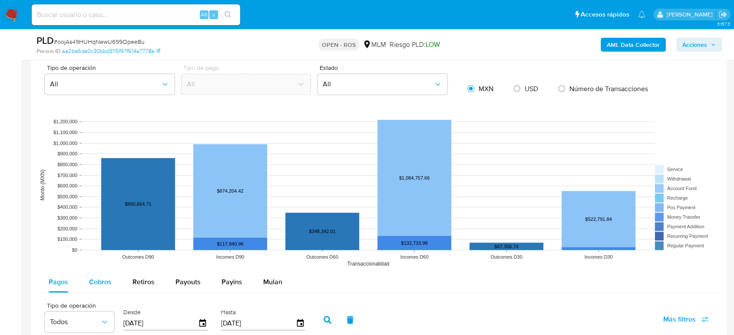
click at [105, 277] on span "Cobros" at bounding box center [100, 282] width 23 height 10
select select "10"
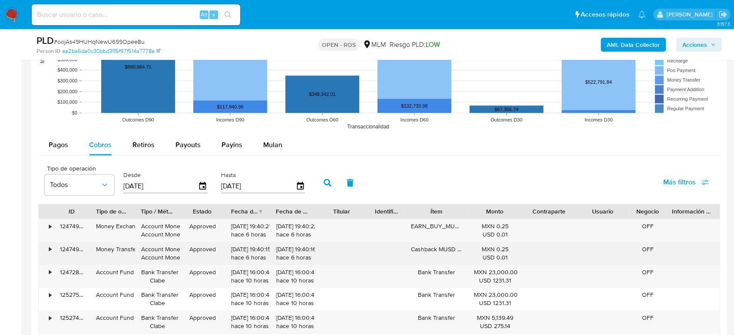
scroll to position [820, 0]
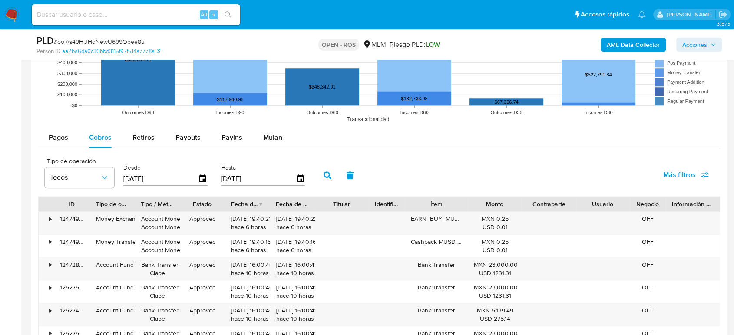
click at [297, 184] on div "[DATE]" at bounding box center [263, 179] width 84 height 14
click at [299, 181] on icon "button" at bounding box center [300, 178] width 15 height 15
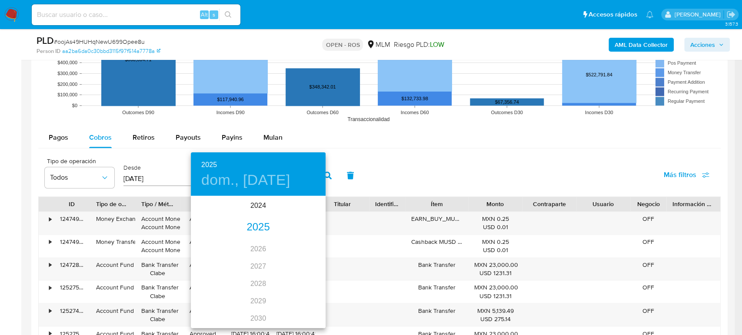
click at [259, 227] on div "2025" at bounding box center [258, 227] width 135 height 17
click at [300, 247] on div "jun." at bounding box center [303, 246] width 45 height 33
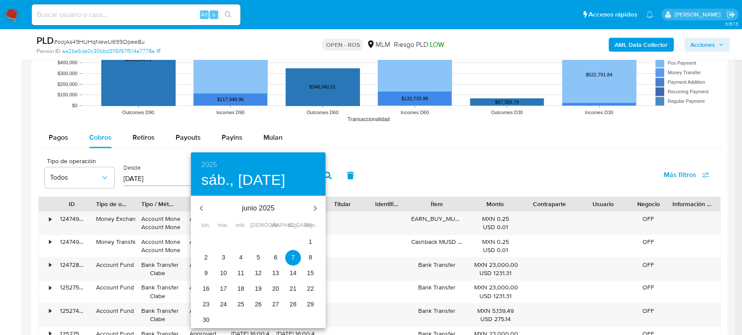
click at [203, 323] on p "30" at bounding box center [205, 320] width 7 height 9
type input "[DATE]"
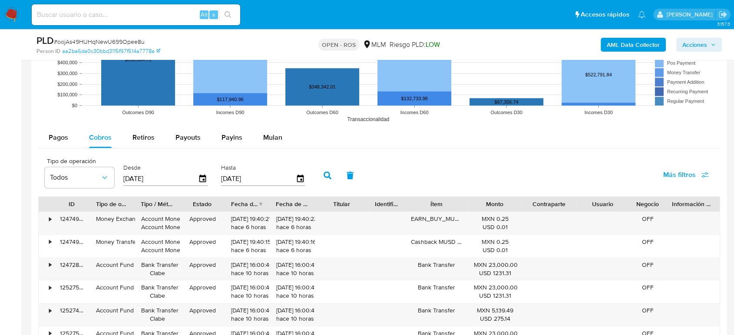
click at [326, 173] on icon "button" at bounding box center [328, 176] width 8 height 8
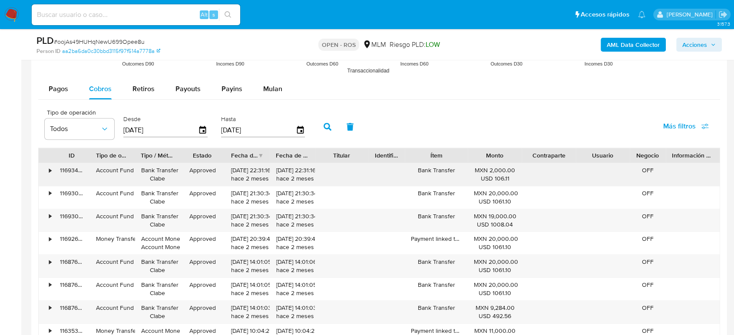
drag, startPoint x: 275, startPoint y: 172, endPoint x: 308, endPoint y: 171, distance: 33.0
click at [308, 171] on div "[DATE] 22:31:16 hace 2 meses" at bounding box center [292, 174] width 45 height 23
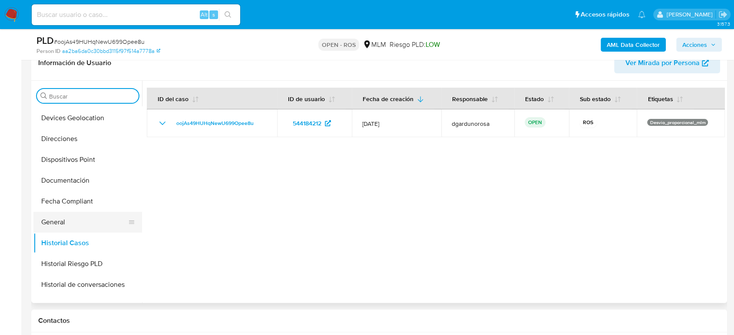
scroll to position [338, 0]
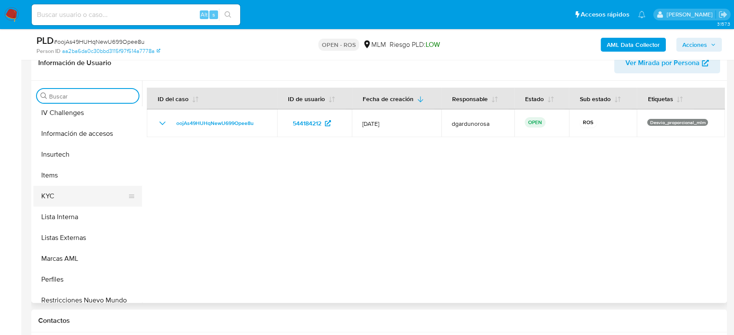
click at [73, 200] on button "KYC" at bounding box center [84, 196] width 102 height 21
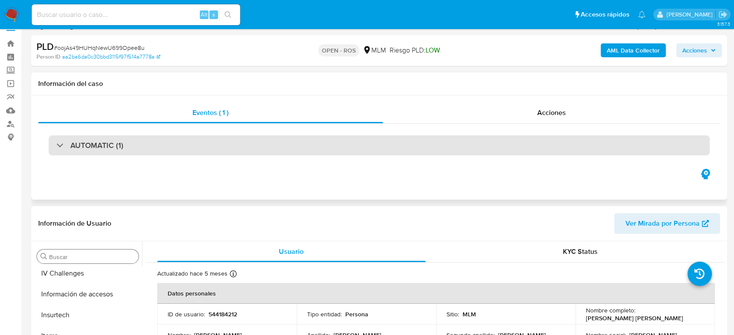
scroll to position [0, 0]
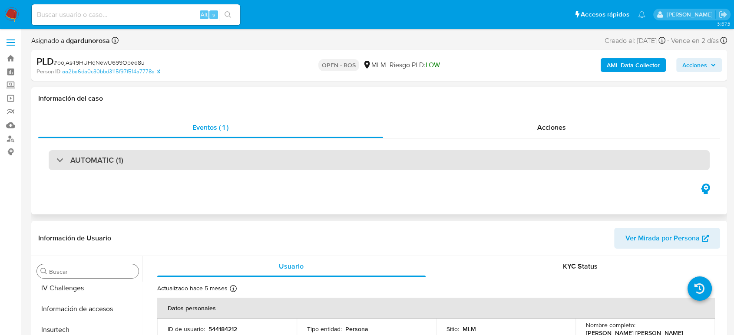
click at [247, 165] on div "AUTOMATIC (1)" at bounding box center [379, 160] width 661 height 20
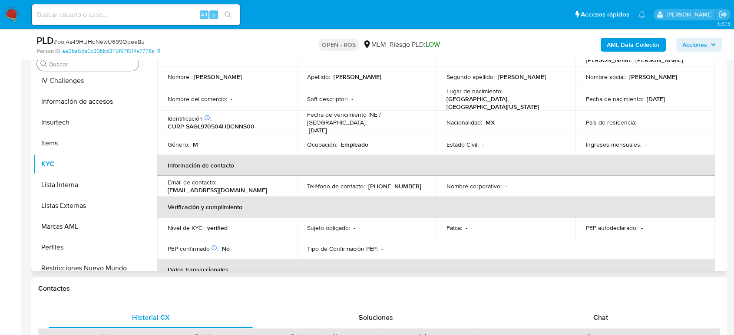
scroll to position [63, 0]
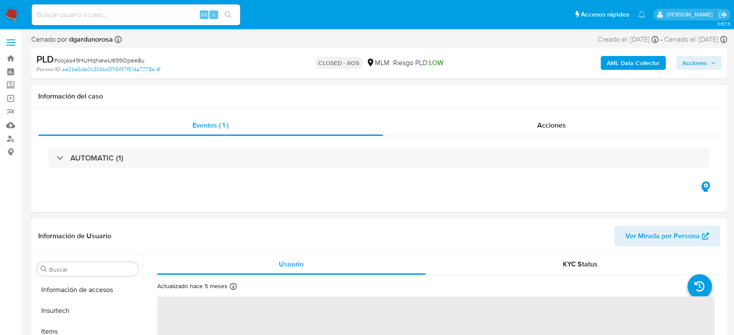
scroll to position [367, 0]
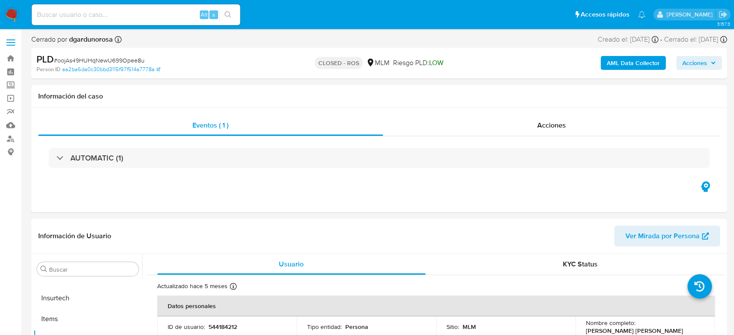
select select "10"
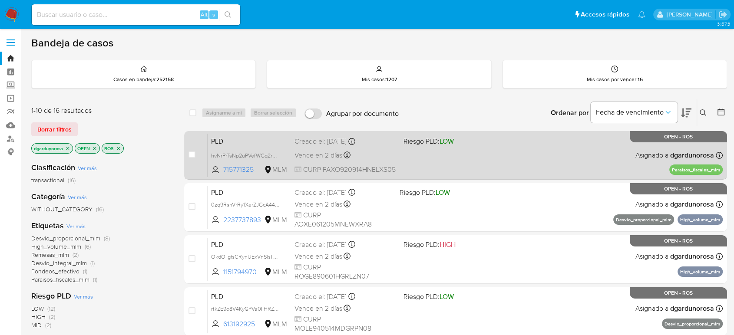
click at [578, 166] on div "PLD hvNrPrTsNp2uPVefWGq2rwcV 715771325 MLM Riesgo PLD: LOW Creado el: [DATE] Cr…" at bounding box center [465, 155] width 515 height 44
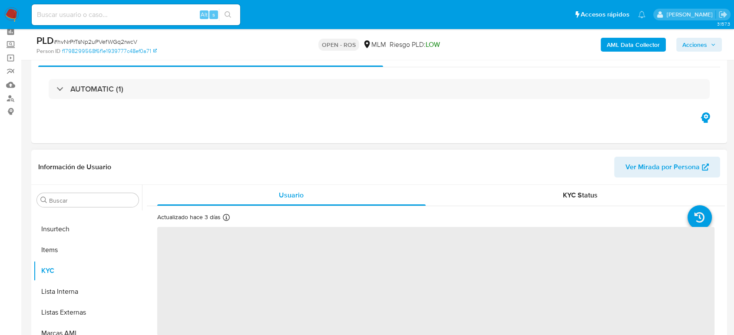
scroll to position [96, 0]
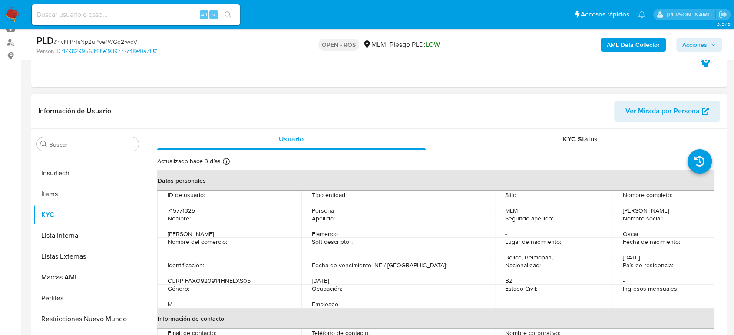
select select "10"
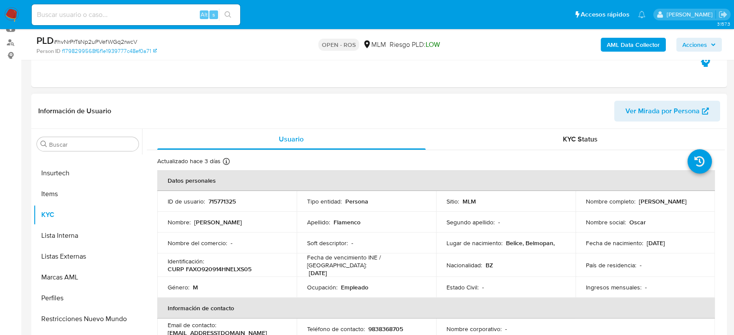
click at [221, 203] on p "715771325" at bounding box center [222, 202] width 27 height 8
copy p "715771325"
click at [94, 146] on input "Buscar" at bounding box center [92, 145] width 86 height 8
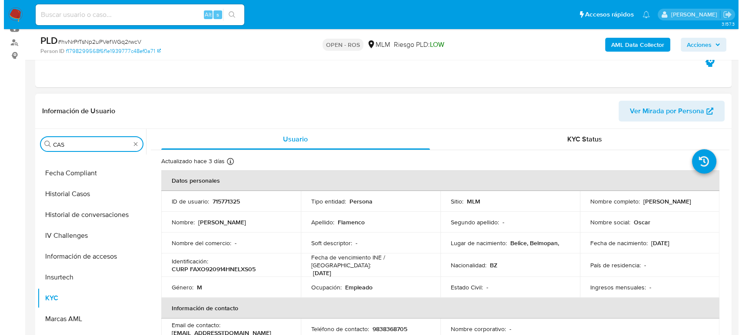
scroll to position [0, 0]
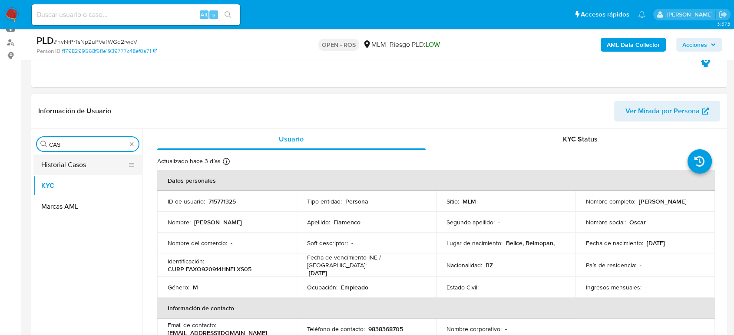
type input "CAS"
click at [72, 168] on button "Historial Casos" at bounding box center [84, 165] width 102 height 21
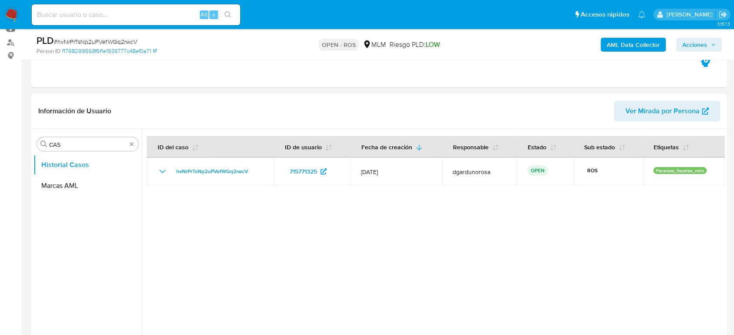
click at [703, 41] on span "Acciones" at bounding box center [695, 45] width 25 height 14
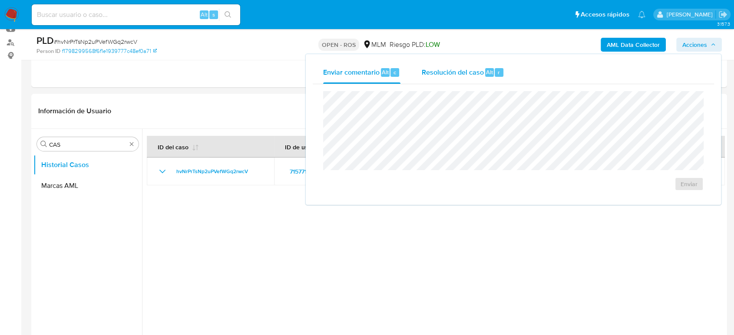
click at [474, 71] on span "Resolución del caso" at bounding box center [453, 72] width 62 height 10
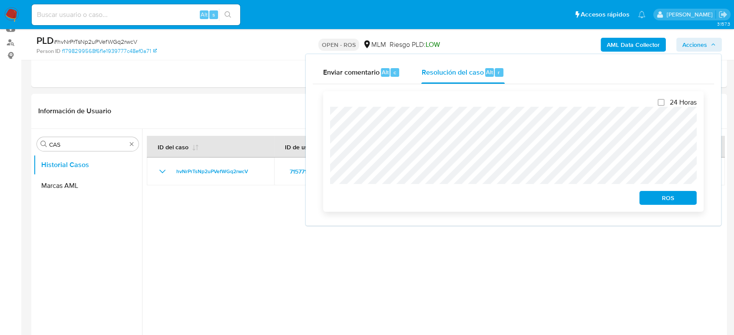
click at [649, 200] on span "ROS" at bounding box center [668, 198] width 45 height 12
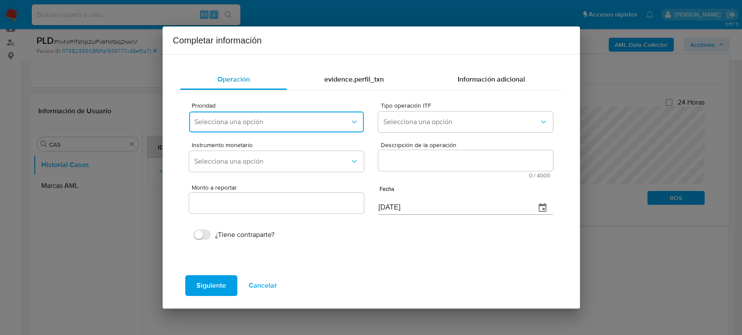
click at [314, 124] on span "Selecciona una opción" at bounding box center [271, 122] width 155 height 9
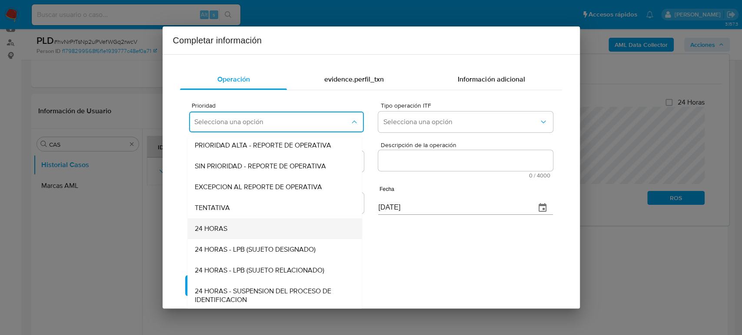
scroll to position [2, 0]
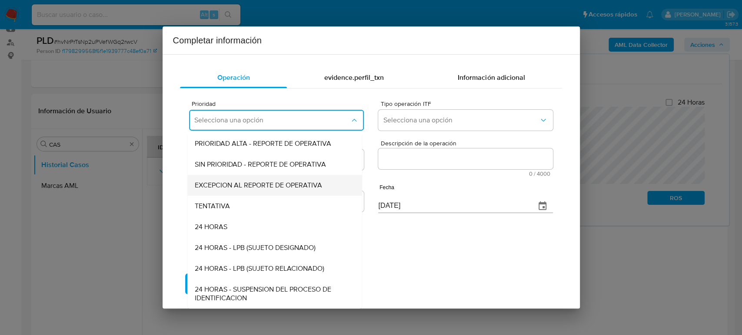
click at [258, 182] on span "EXCEPCION AL REPORTE DE OPERATIVA" at bounding box center [258, 185] width 127 height 9
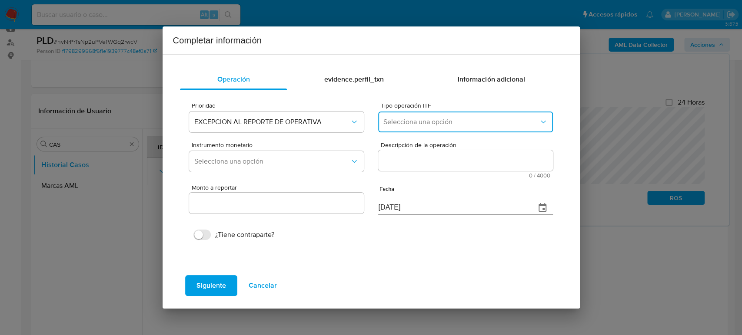
drag, startPoint x: 509, startPoint y: 121, endPoint x: 512, endPoint y: 129, distance: 8.0
click at [511, 124] on span "Selecciona una opción" at bounding box center [460, 122] width 155 height 9
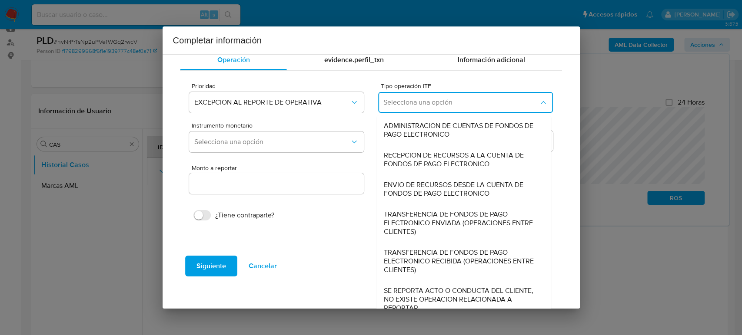
scroll to position [30, 0]
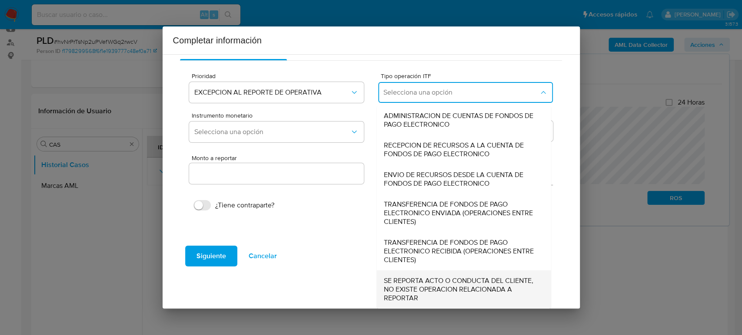
click at [432, 298] on span "SE REPORTA ACTO O CONDUCTA DEL CLIENTE, NO EXISTE OPERACION RELACIONADA A REPOR…" at bounding box center [461, 290] width 155 height 26
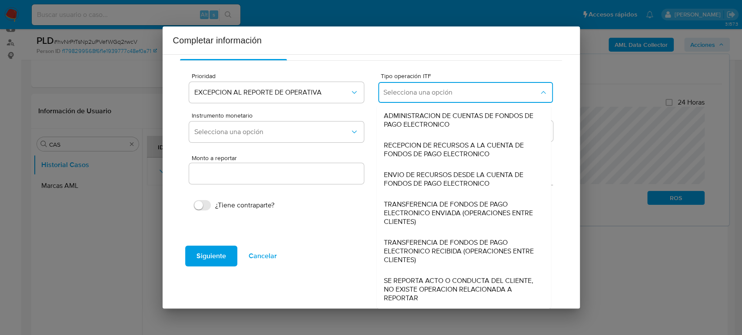
type input "0.00"
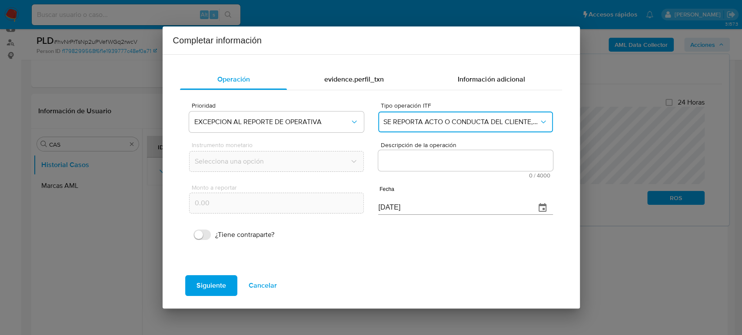
scroll to position [0, 0]
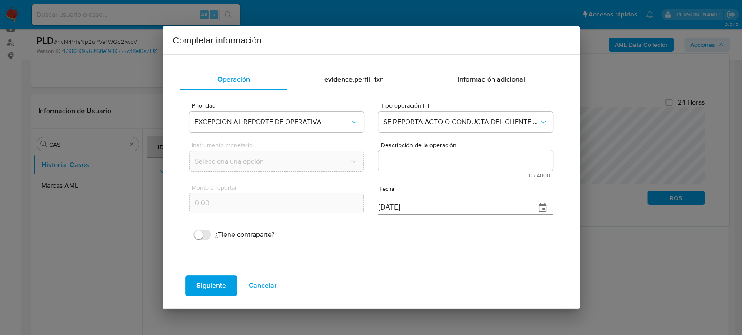
click at [462, 160] on textarea "Descripción de la operación" at bounding box center [465, 160] width 174 height 21
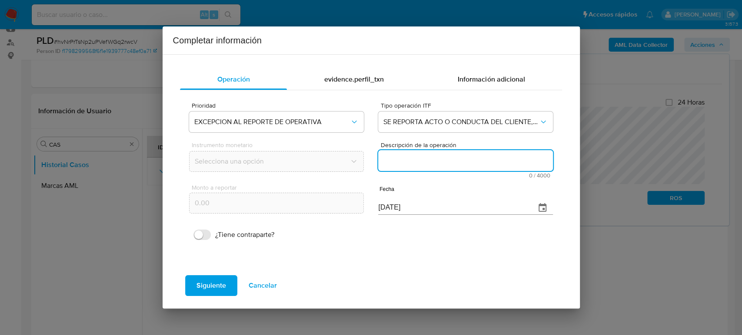
paste textarea "/CONOCIMIENTO DEL CLIENTE O USUARIO CLIENTE [PERSON_NAME] NUMERO DE CLIENTE 715…"
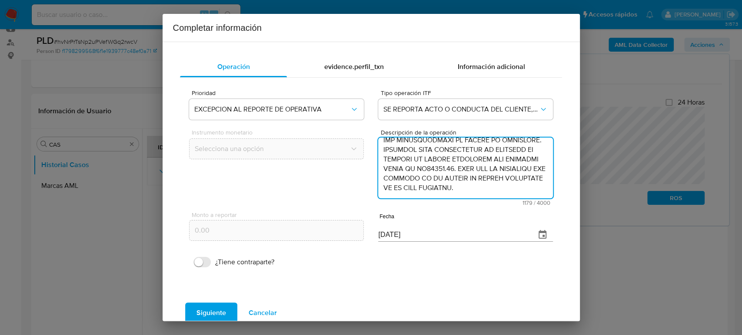
type textarea "/CONOCIMIENTO DEL CLIENTE O USUARIO CLIENTE [PERSON_NAME] NUMERO DE CLIENTE 715…"
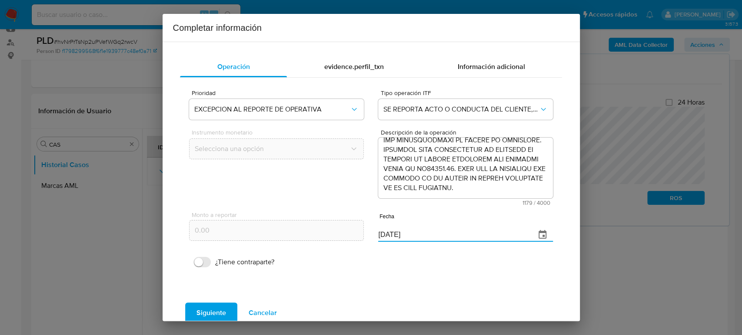
drag, startPoint x: 407, startPoint y: 237, endPoint x: 335, endPoint y: 242, distance: 71.9
click at [334, 239] on div "Monto a reportar 0.00 Fecha [DATE]" at bounding box center [370, 226] width 363 height 41
paste input "30/06"
type input "[DATE]"
click at [216, 312] on span "Siguiente" at bounding box center [211, 313] width 30 height 19
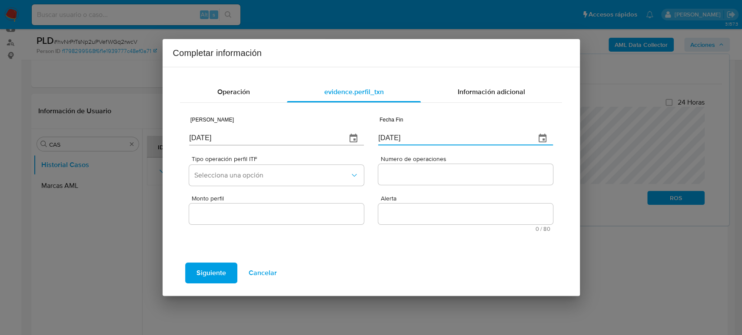
drag, startPoint x: 414, startPoint y: 133, endPoint x: 339, endPoint y: 133, distance: 74.3
click at [339, 133] on div "Fecha Inicio [DATE] Fecha Fin [DATE]" at bounding box center [370, 129] width 363 height 41
paste input "30/06"
type input "[DATE]"
drag, startPoint x: 229, startPoint y: 142, endPoint x: 61, endPoint y: 142, distance: 167.3
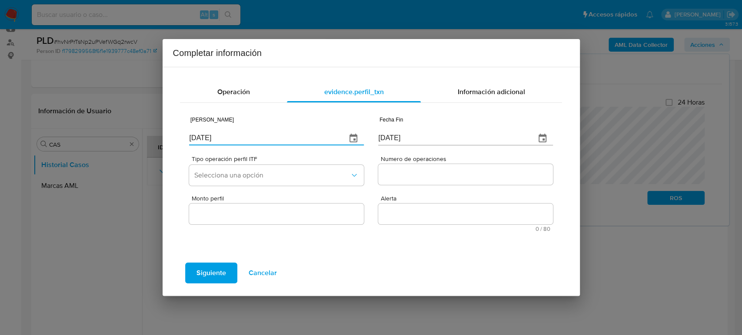
click at [61, 142] on div "Completar información Operación evidence.perfil_txn Información adicional Fecha…" at bounding box center [371, 167] width 742 height 335
type input "[DATE]"
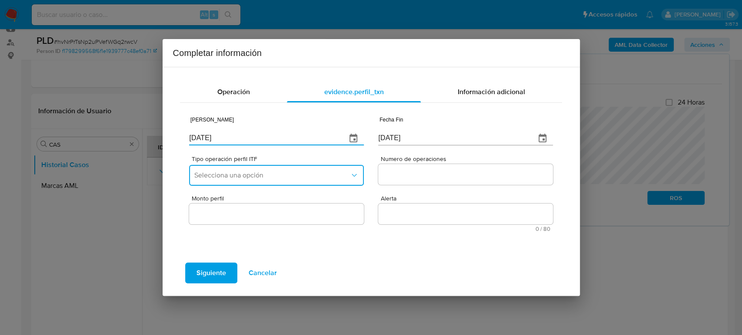
click at [257, 170] on button "Selecciona una opción" at bounding box center [276, 175] width 174 height 21
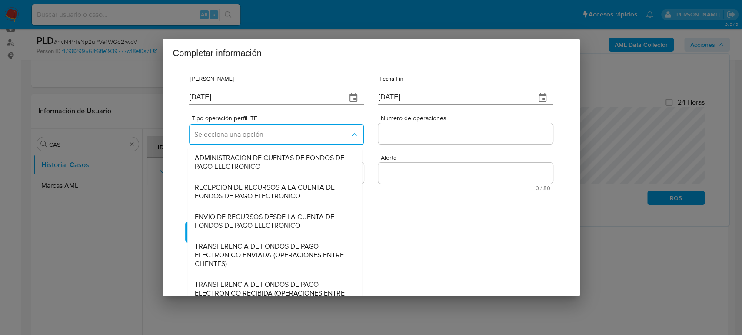
scroll to position [96, 0]
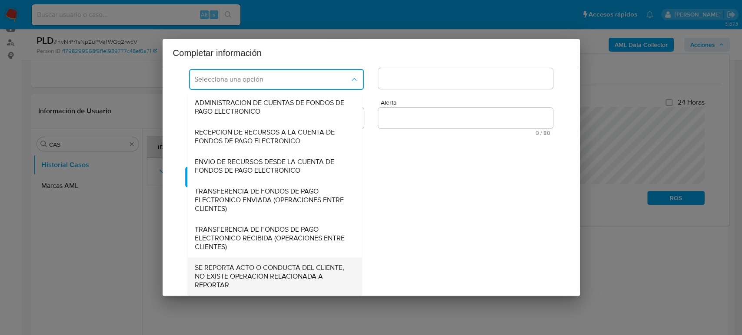
click at [250, 270] on span "SE REPORTA ACTO O CONDUCTA DEL CLIENTE, NO EXISTE OPERACION RELACIONADA A REPOR…" at bounding box center [272, 277] width 155 height 26
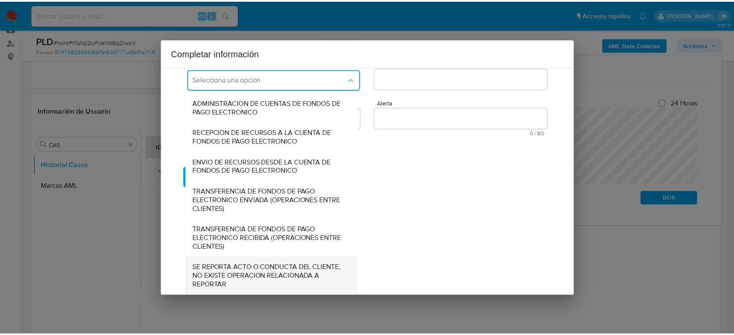
scroll to position [0, 0]
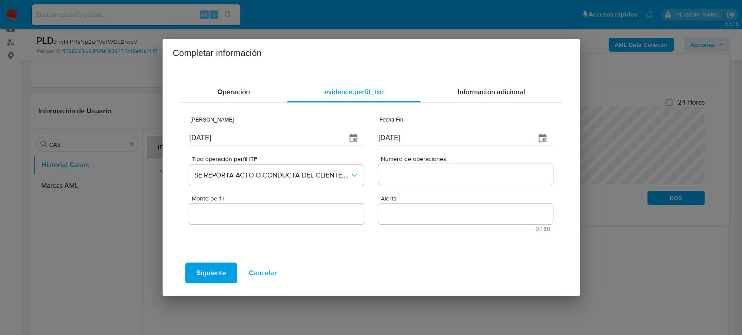
click at [419, 168] on div at bounding box center [465, 174] width 174 height 21
drag, startPoint x: 429, startPoint y: 174, endPoint x: 440, endPoint y: 174, distance: 10.9
click at [430, 174] on input "Numero de operaciones" at bounding box center [465, 174] width 174 height 11
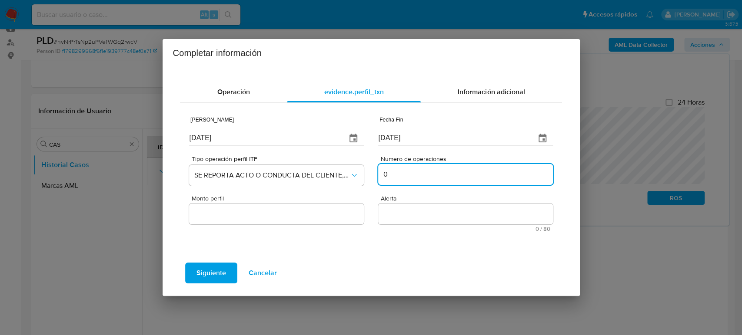
type input "0"
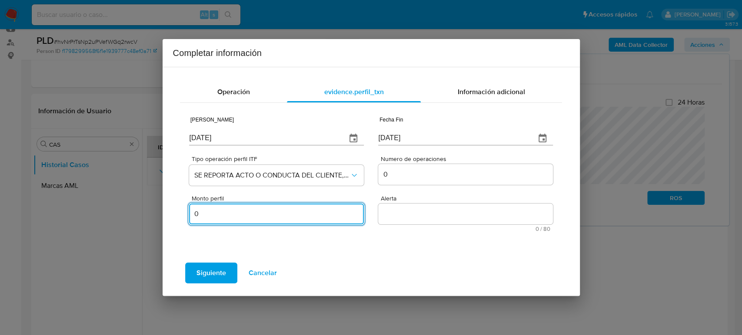
type input "0.00"
click at [409, 216] on textarea "Alerta" at bounding box center [465, 214] width 174 height 21
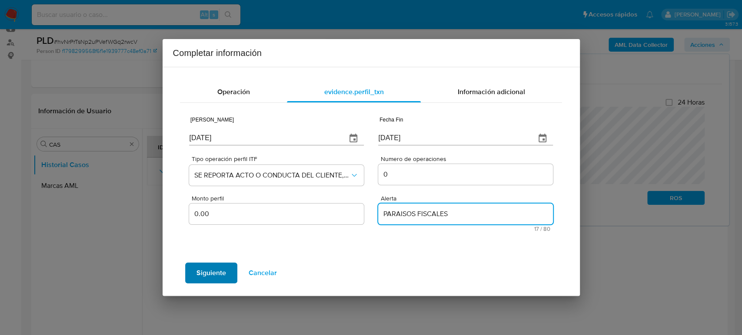
type textarea "PARAISOS FISCALES"
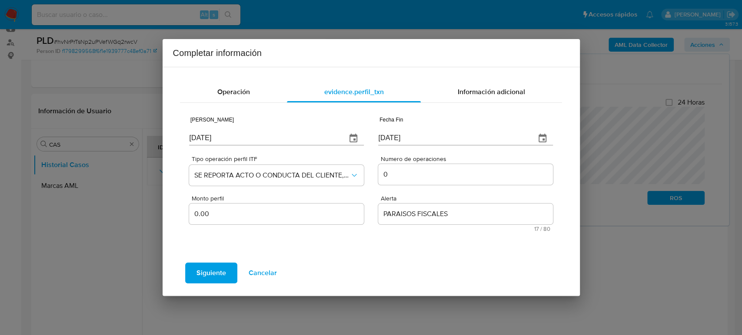
click at [224, 269] on span "Siguiente" at bounding box center [211, 273] width 30 height 19
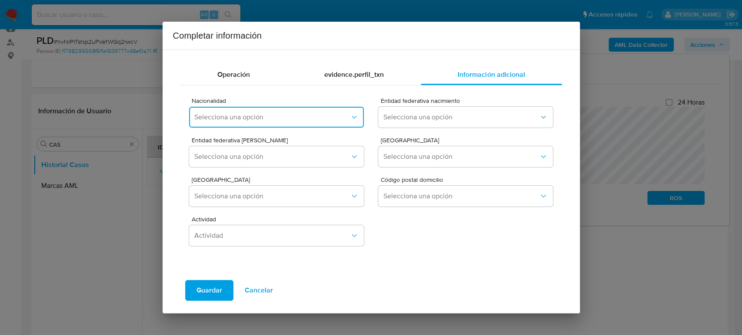
click at [255, 114] on span "Selecciona una opción" at bounding box center [271, 117] width 155 height 9
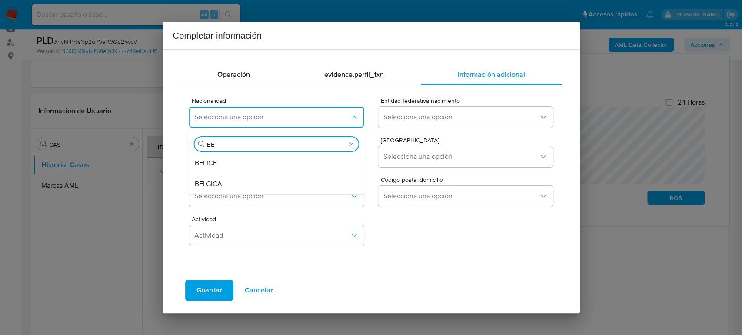
type input "BEL"
click at [250, 169] on div "BELICE" at bounding box center [274, 163] width 159 height 21
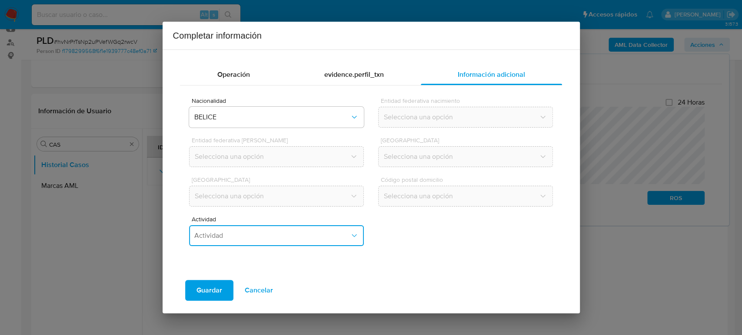
click at [299, 240] on span "Actividad" at bounding box center [271, 236] width 155 height 9
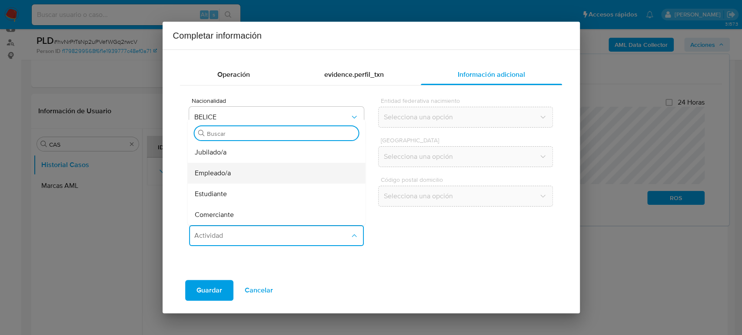
click at [267, 175] on div "Empleado/a" at bounding box center [274, 173] width 159 height 21
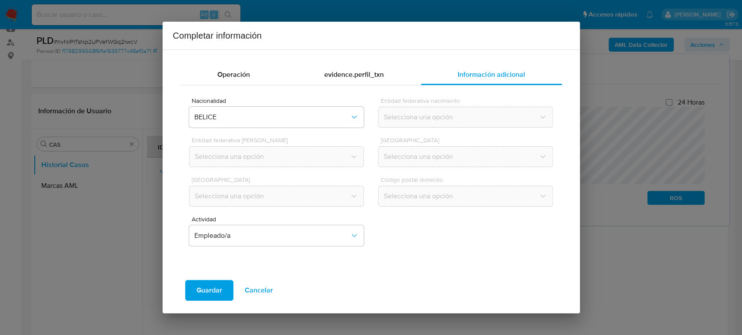
click at [197, 284] on span "Guardar" at bounding box center [209, 290] width 26 height 19
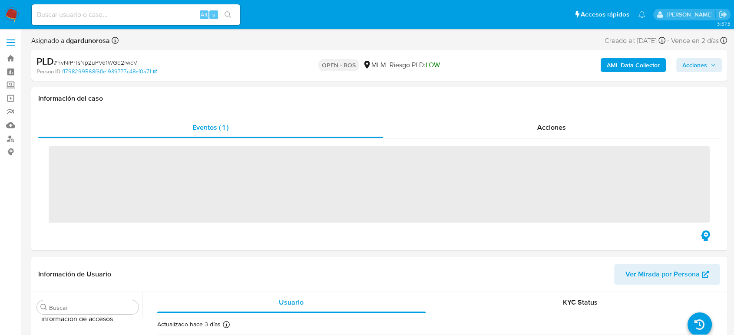
scroll to position [367, 0]
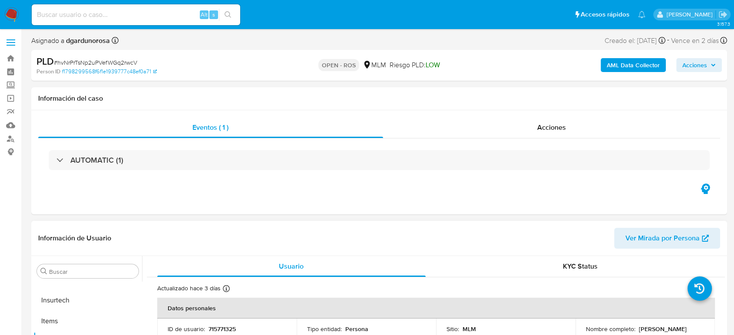
select select "10"
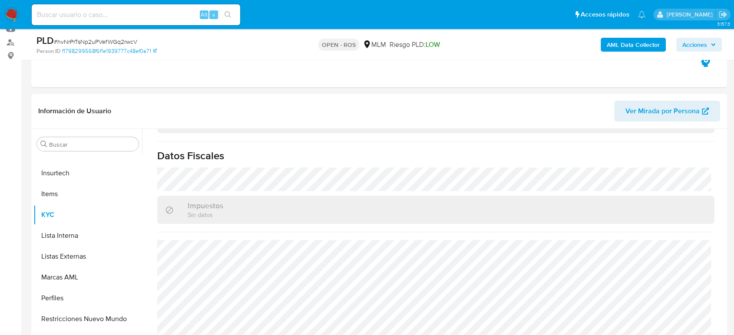
scroll to position [0, 0]
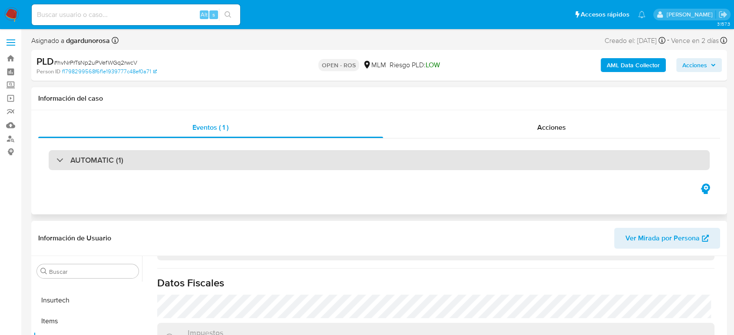
click at [246, 158] on div "AUTOMATIC (1)" at bounding box center [379, 160] width 661 height 20
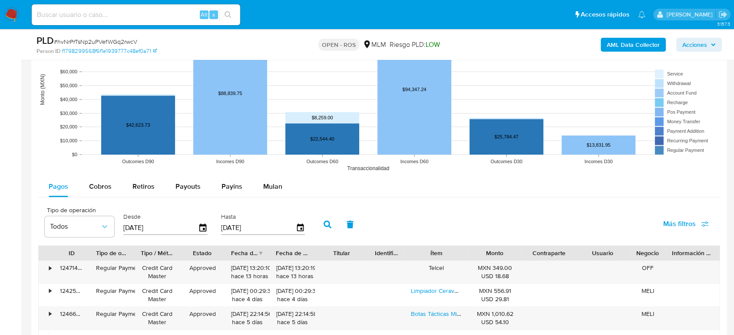
scroll to position [1014, 0]
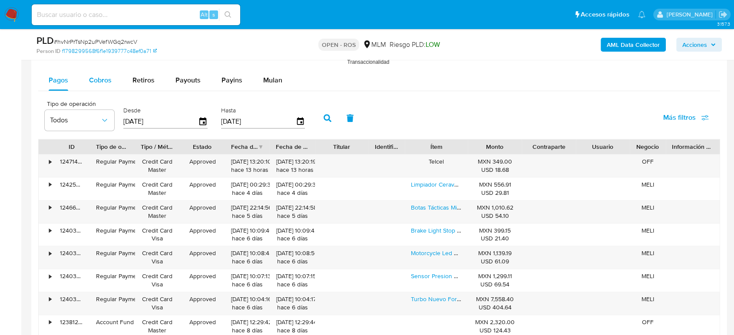
click at [108, 77] on span "Cobros" at bounding box center [100, 80] width 23 height 10
select select "10"
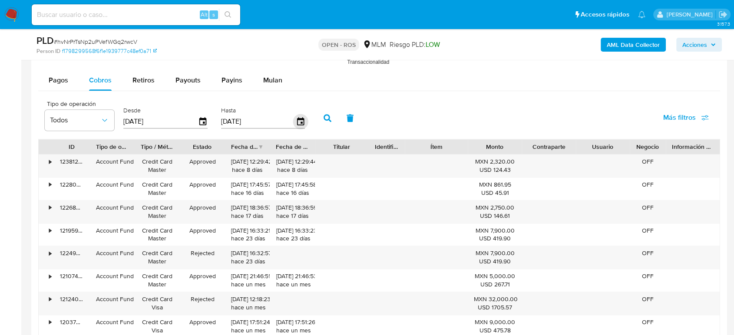
click at [299, 124] on icon "button" at bounding box center [300, 121] width 7 height 8
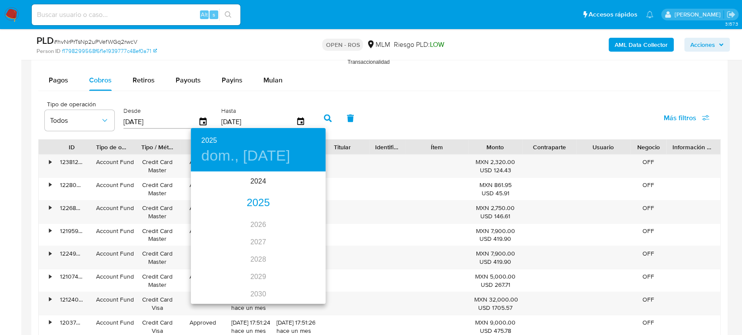
click at [256, 204] on div "2025" at bounding box center [258, 203] width 135 height 17
click at [300, 223] on div "jun." at bounding box center [303, 222] width 45 height 33
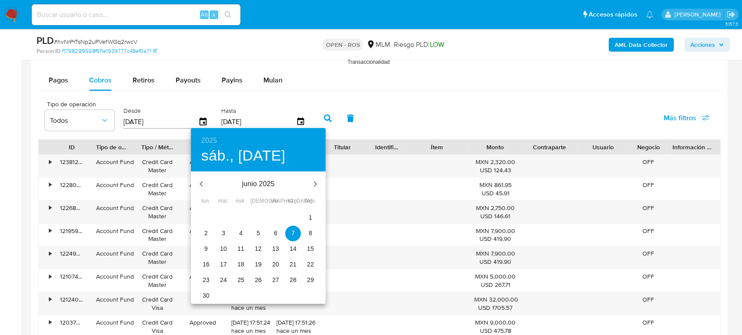
click at [203, 301] on button "30" at bounding box center [206, 297] width 16 height 16
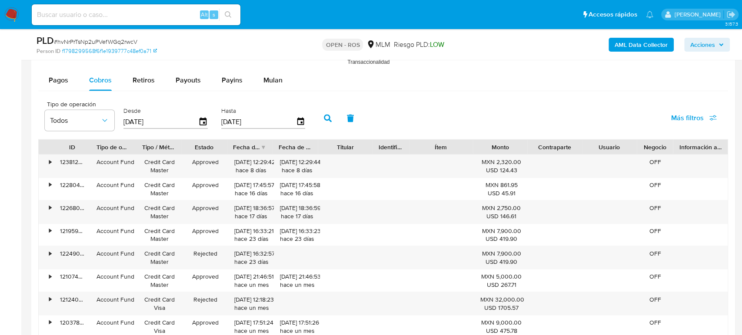
type input "30/06/2025"
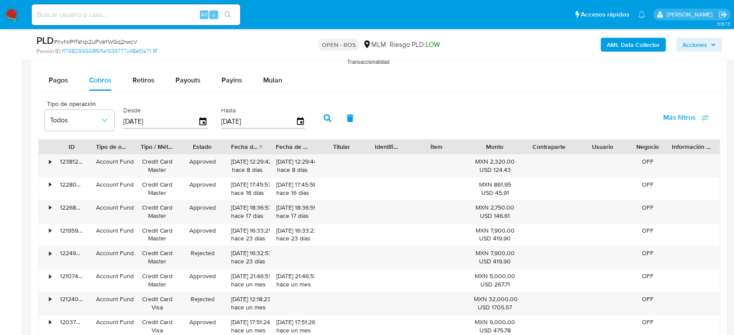
click at [322, 120] on button "button" at bounding box center [327, 118] width 23 height 21
drag, startPoint x: 232, startPoint y: 163, endPoint x: 263, endPoint y: 163, distance: 30.9
click at [263, 163] on div "30/06/2025 10:41:30 hace 2 meses" at bounding box center [247, 166] width 33 height 17
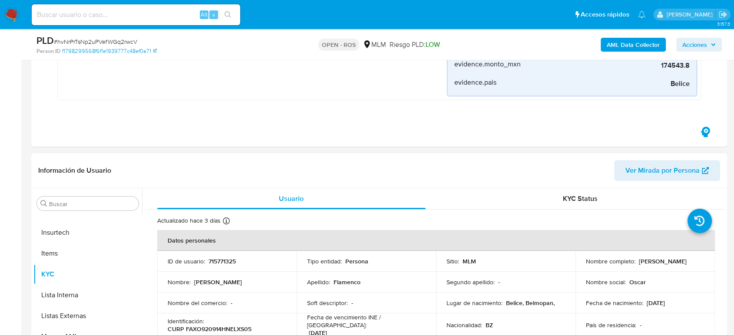
scroll to position [241, 0]
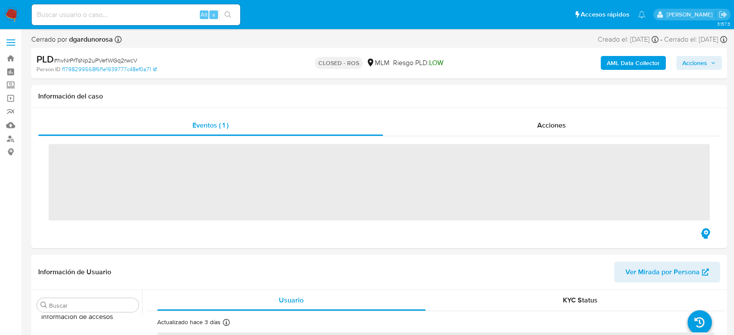
scroll to position [367, 0]
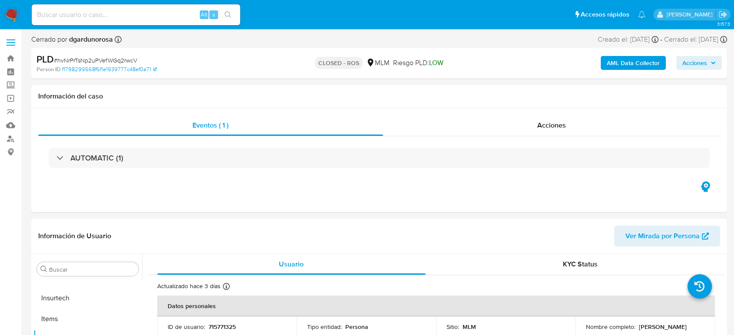
select select "10"
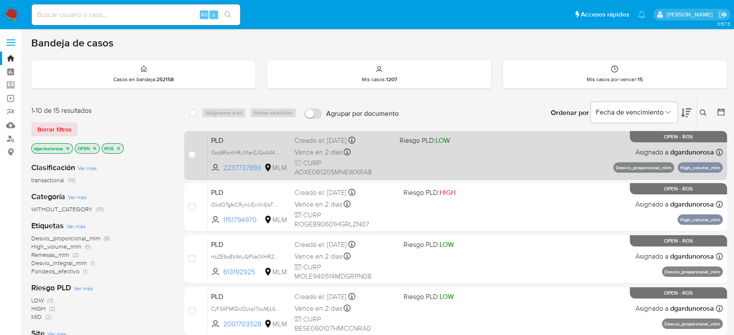
click at [507, 157] on div "PLD 0zq9RsnVrRy1XerZJGcA44Zm 2237737893 MLM Riesgo PLD: LOW Creado el: [DATE] C…" at bounding box center [465, 155] width 515 height 44
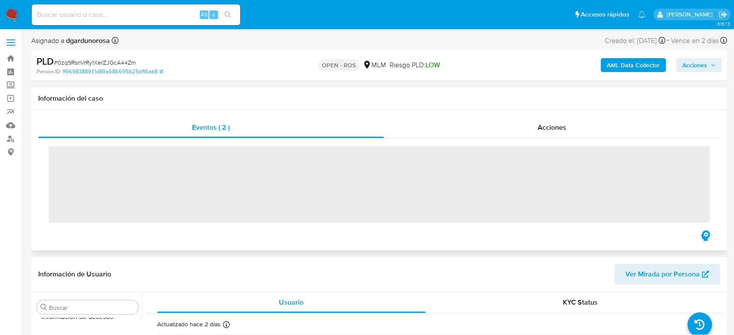
scroll to position [367, 0]
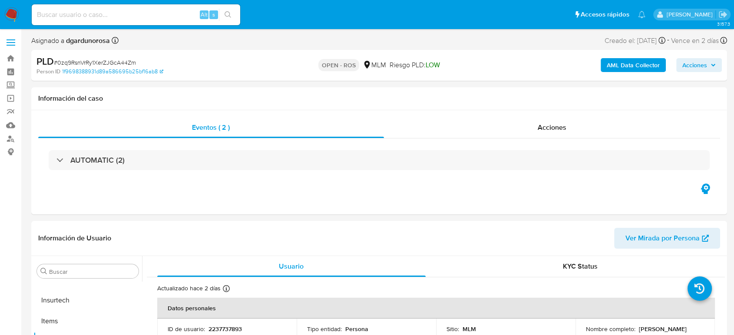
select select "10"
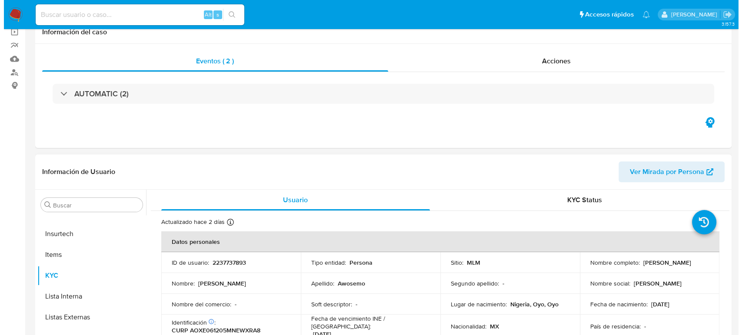
scroll to position [96, 0]
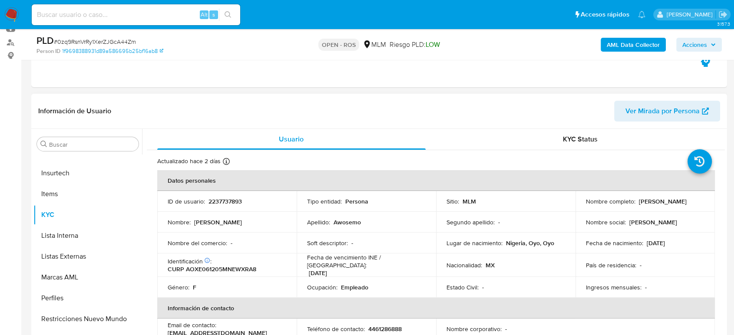
click at [212, 202] on p "2237737893" at bounding box center [225, 202] width 33 height 8
copy p "2237737893"
click at [706, 45] on span "Acciones" at bounding box center [695, 45] width 25 height 14
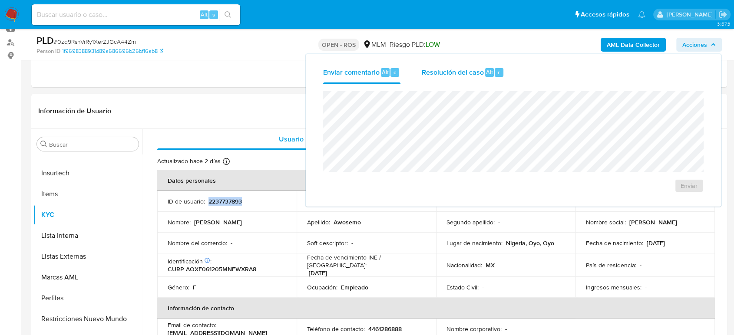
click at [472, 73] on span "Resolución del caso" at bounding box center [453, 72] width 62 height 10
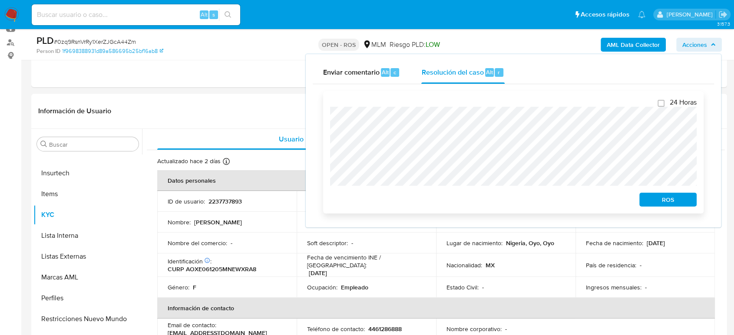
click at [654, 197] on span "ROS" at bounding box center [668, 200] width 45 height 12
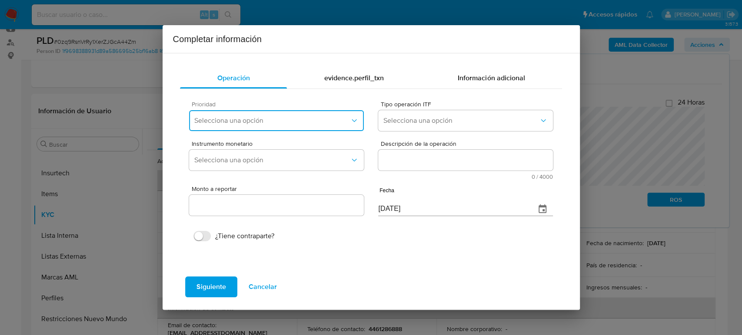
click at [334, 128] on button "Selecciona una opción" at bounding box center [276, 120] width 174 height 21
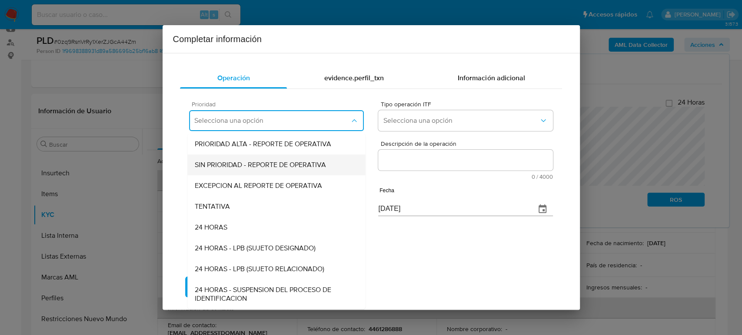
click at [300, 166] on span "SIN PRIORIDAD - REPORTE DE OPERATIVA" at bounding box center [260, 165] width 131 height 9
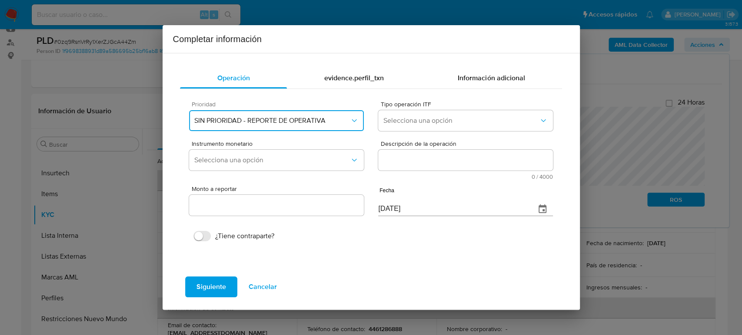
click at [341, 117] on span "SIN PRIORIDAD - REPORTE DE OPERATIVA" at bounding box center [271, 120] width 155 height 9
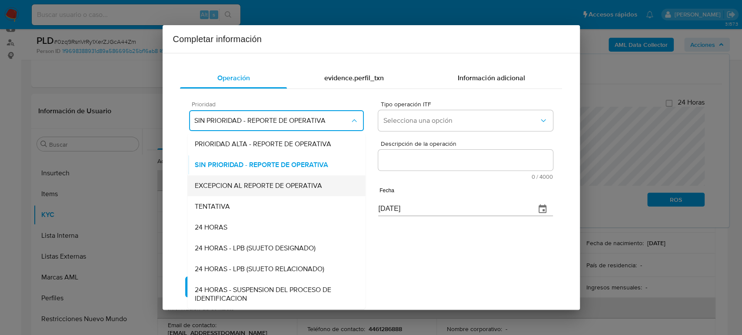
click at [301, 182] on span "EXCEPCION AL REPORTE DE OPERATIVA" at bounding box center [258, 186] width 127 height 9
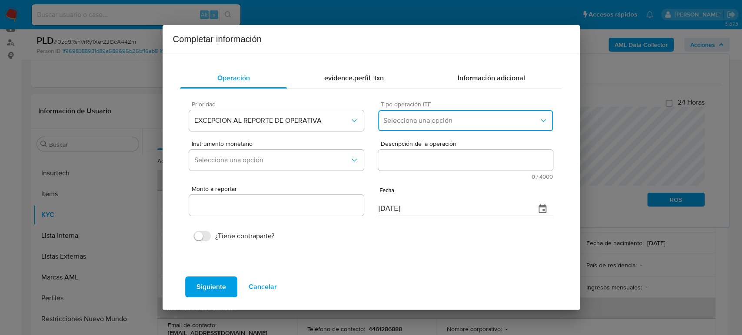
click at [430, 123] on span "Selecciona una opción" at bounding box center [460, 120] width 155 height 9
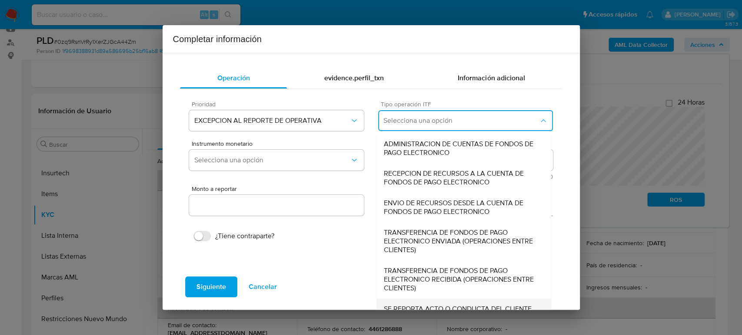
click at [419, 309] on span "SE REPORTA ACTO O CONDUCTA DEL CLIENTE, NO EXISTE OPERACION RELACIONADA A REPOR…" at bounding box center [464, 318] width 160 height 26
type input "0.00"
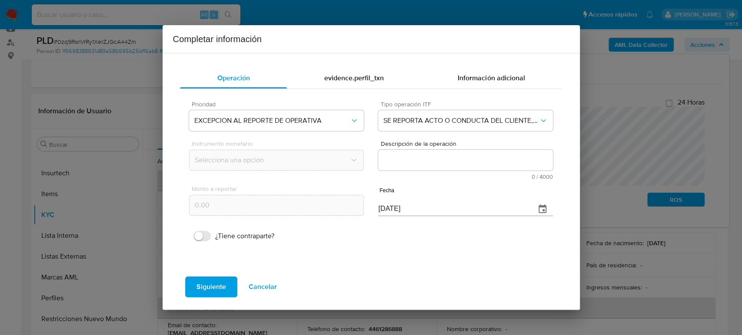
click at [416, 166] on textarea "Descripción de la operación" at bounding box center [465, 160] width 174 height 21
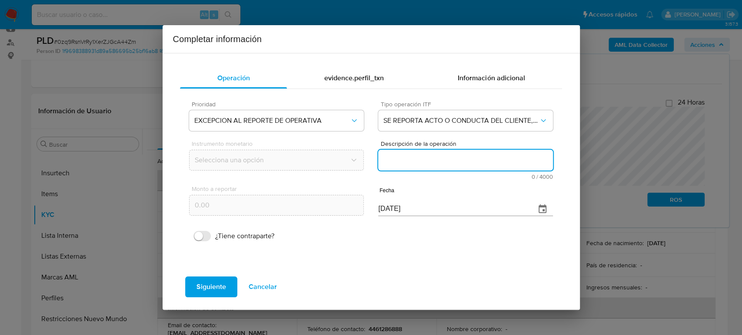
click at [438, 152] on textarea "Descripción de la operación" at bounding box center [465, 160] width 174 height 21
paste textarea "/CONOCIMIENTO DEL CLIENTE O USUARIO CLIENTE ERIAYO DEBORAH AWOSEMO NUMERO DE CL…"
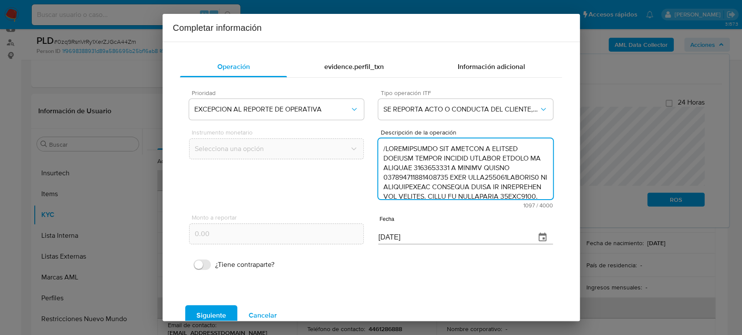
scroll to position [231, 0]
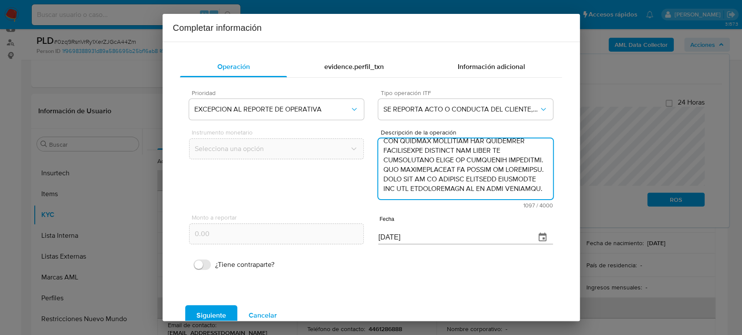
type textarea "/CONOCIMIENTO DEL CLIENTE O USUARIO CLIENTE ERIAYO DEBORAH AWOSEMO NUMERO DE CL…"
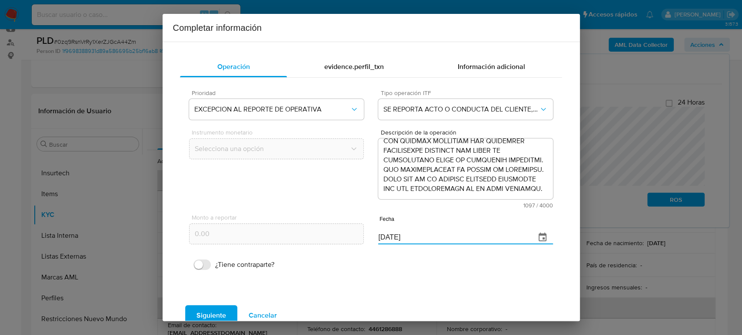
click at [338, 238] on div "Monto a reportar 0.00 Fecha 08/09/2025" at bounding box center [370, 229] width 363 height 41
paste input "30/06"
type input "[DATE]"
click at [225, 314] on span "Siguiente" at bounding box center [211, 315] width 30 height 19
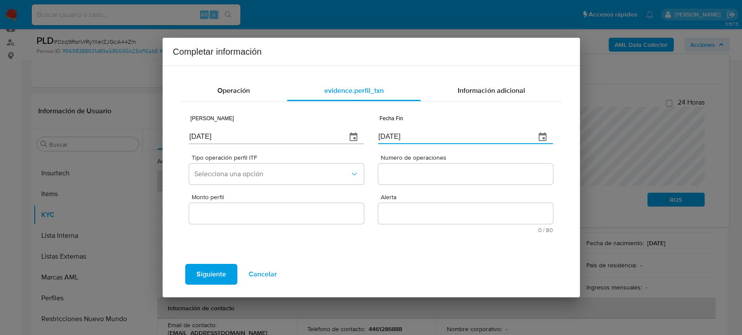
drag, startPoint x: 412, startPoint y: 139, endPoint x: 307, endPoint y: 143, distance: 104.4
click at [307, 143] on div "Fecha Inicio 08/09/2025 Fecha Fin 08/09/2025" at bounding box center [370, 128] width 363 height 41
paste input "30/06"
type input "[DATE]"
drag, startPoint x: 248, startPoint y: 139, endPoint x: 143, endPoint y: 136, distance: 105.6
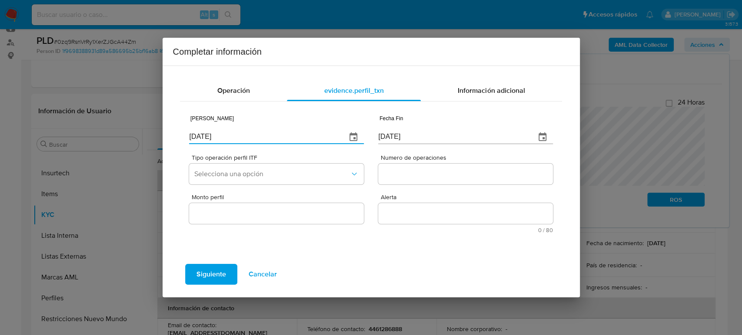
click at [139, 138] on div "Completar información Operación evidence.perfil_txn Información adicional Fecha…" at bounding box center [371, 167] width 742 height 335
paste input "29/01"
type input "29/01/2025"
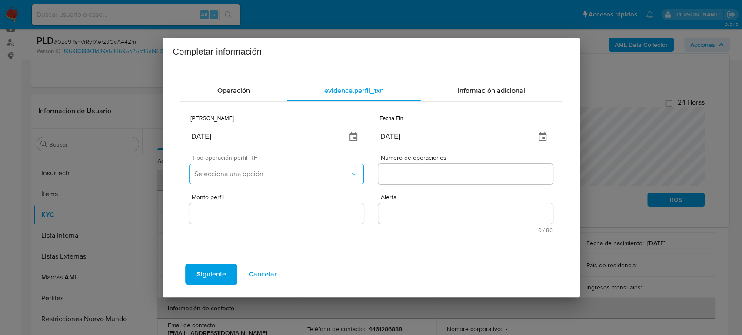
click at [231, 173] on span "Selecciona una opción" at bounding box center [271, 174] width 155 height 9
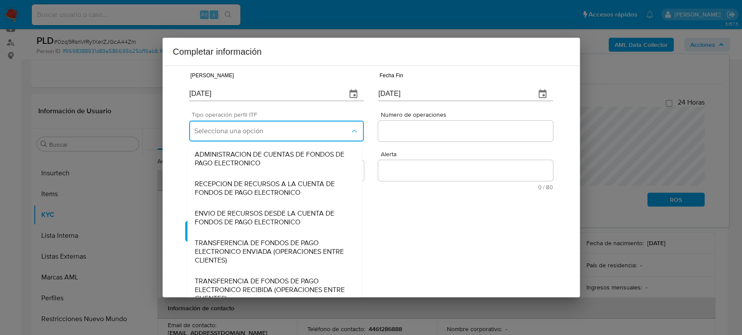
scroll to position [93, 0]
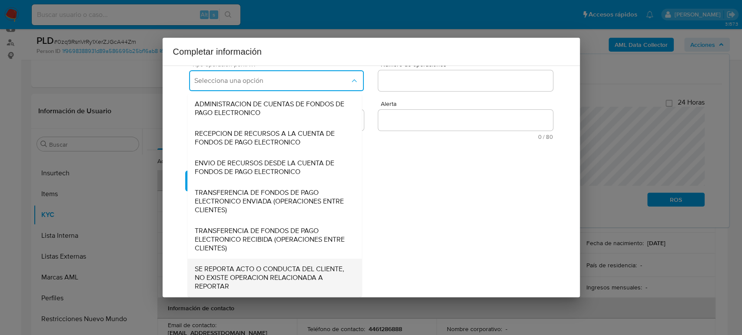
click at [262, 284] on span "SE REPORTA ACTO O CONDUCTA DEL CLIENTE, NO EXISTE OPERACION RELACIONADA A REPOR…" at bounding box center [275, 278] width 160 height 26
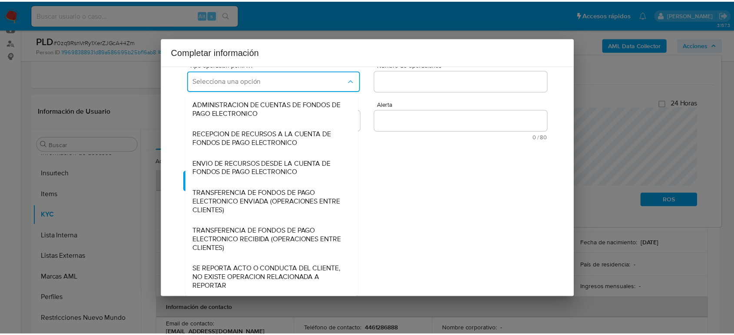
scroll to position [0, 0]
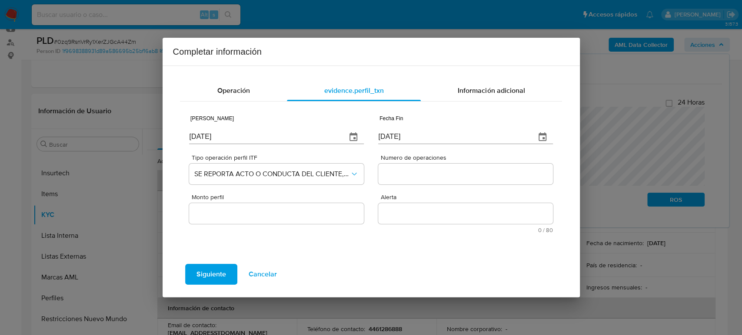
click at [438, 175] on input "Numero de operaciones" at bounding box center [465, 174] width 174 height 11
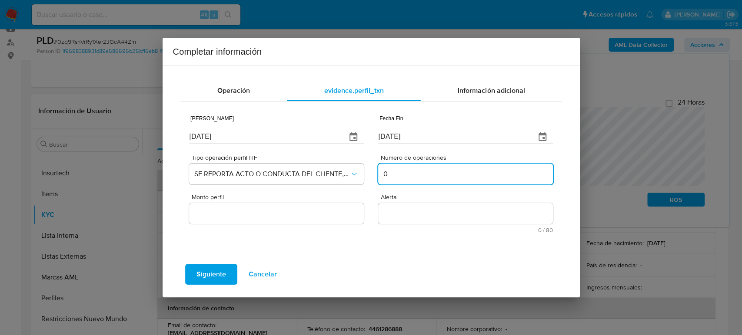
type input "0"
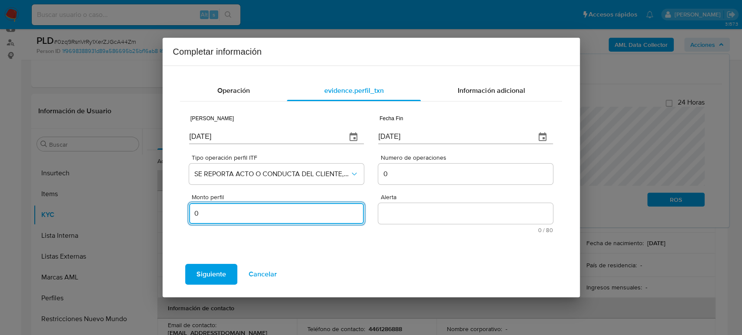
type input "0.00"
click at [420, 218] on textarea "Alerta" at bounding box center [465, 213] width 174 height 21
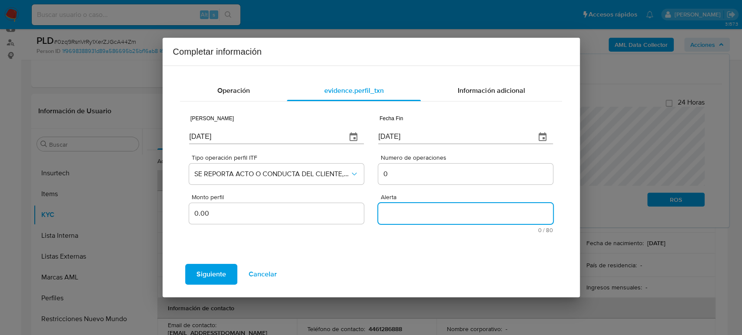
click at [434, 210] on textarea "Alerta" at bounding box center [465, 213] width 174 height 21
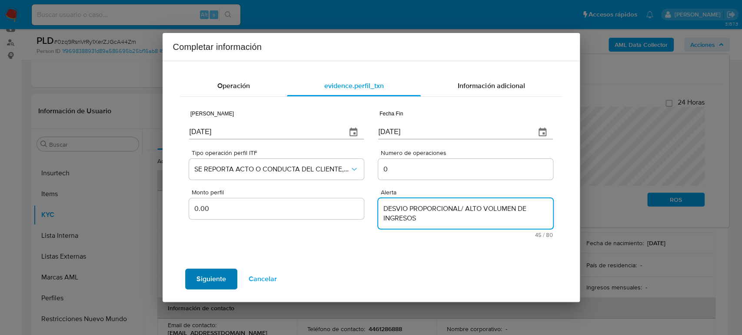
type textarea "DESVIO PROPORCIONAL/ ALTO VOLUMEN DE INGRESOS"
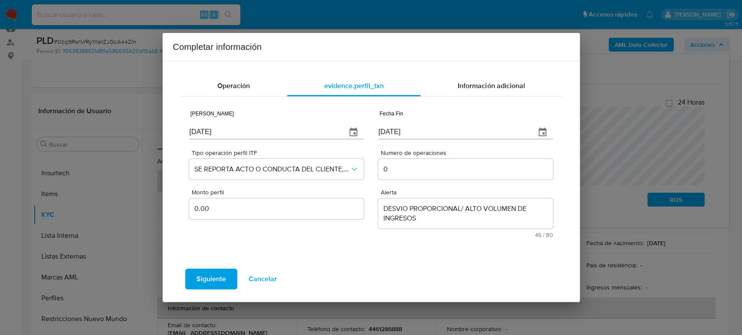
click at [221, 270] on span "Siguiente" at bounding box center [211, 279] width 30 height 19
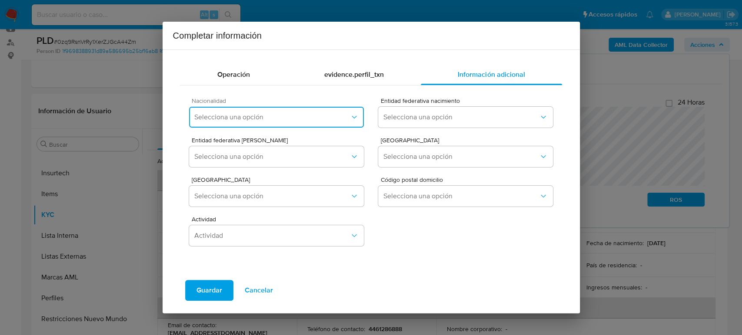
click at [262, 120] on span "Selecciona una opción" at bounding box center [271, 117] width 155 height 9
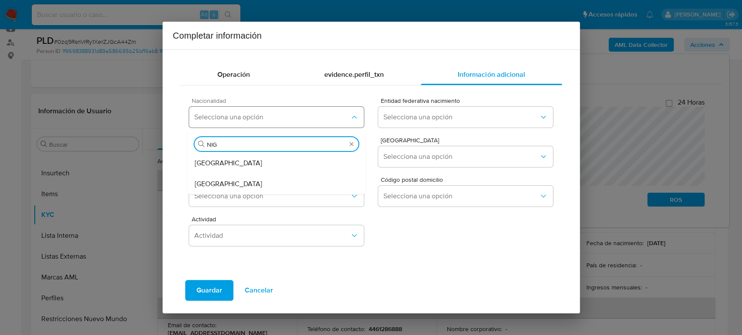
type input "NIGE"
click at [219, 183] on span "NIGERIA" at bounding box center [228, 184] width 67 height 9
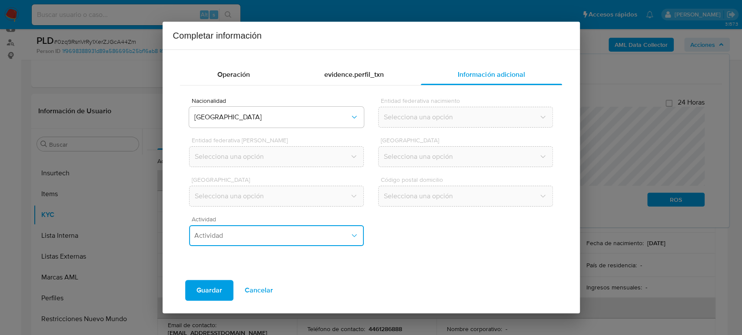
click at [287, 245] on button "Actividad" at bounding box center [276, 236] width 174 height 21
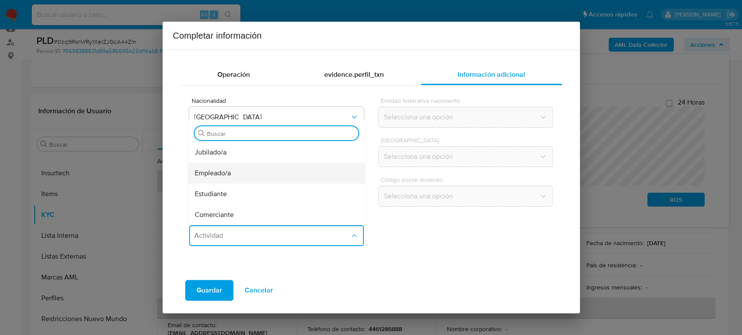
click at [252, 174] on div "Empleado/a" at bounding box center [277, 173] width 164 height 21
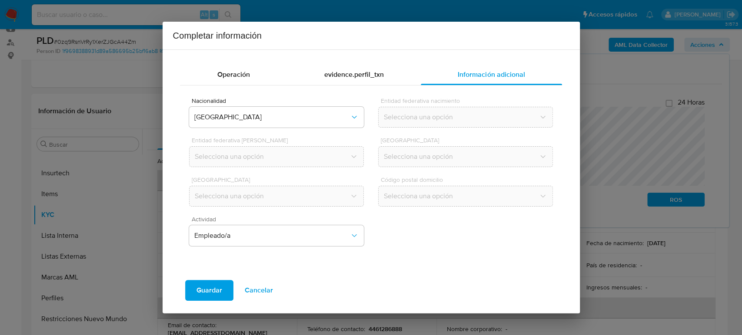
click at [220, 286] on span "Guardar" at bounding box center [209, 290] width 26 height 19
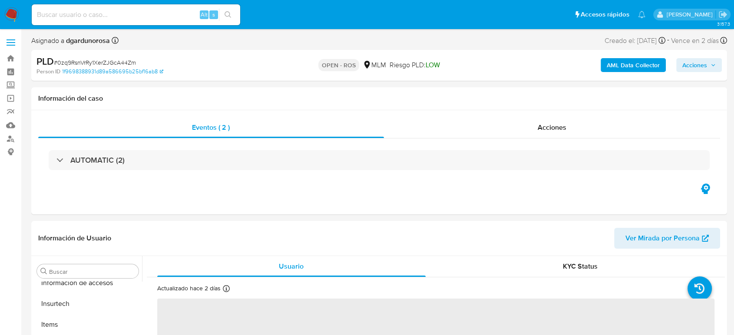
scroll to position [367, 0]
select select "10"
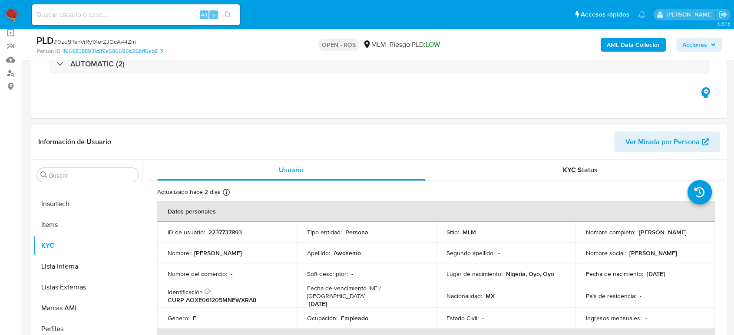
scroll to position [145, 0]
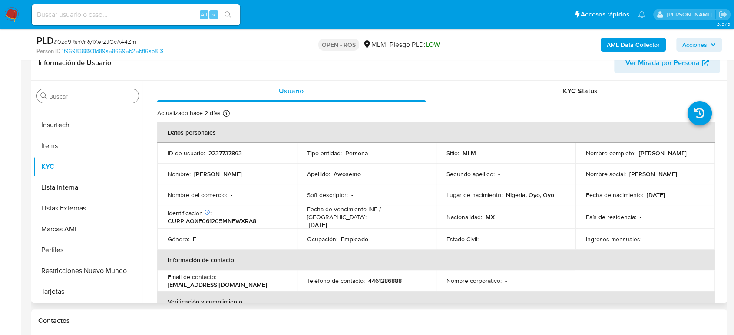
click at [79, 95] on input "Buscar" at bounding box center [92, 97] width 86 height 8
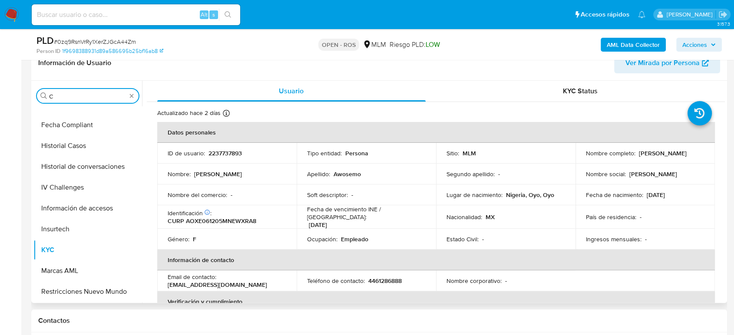
scroll to position [0, 0]
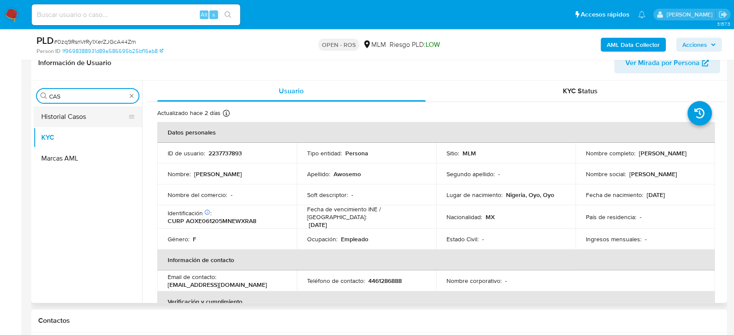
type input "CAS"
click at [79, 124] on button "Historial Casos" at bounding box center [84, 116] width 102 height 21
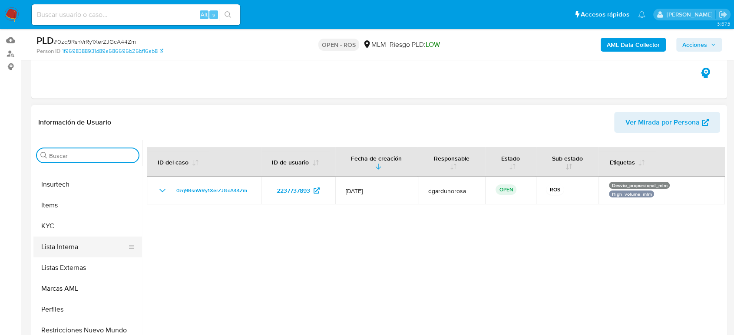
scroll to position [145, 0]
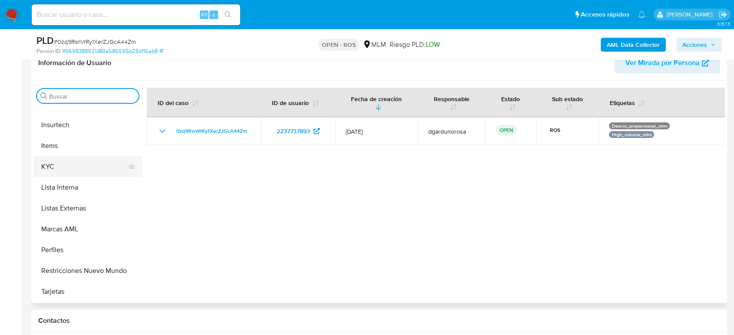
click at [64, 170] on button "KYC" at bounding box center [84, 166] width 102 height 21
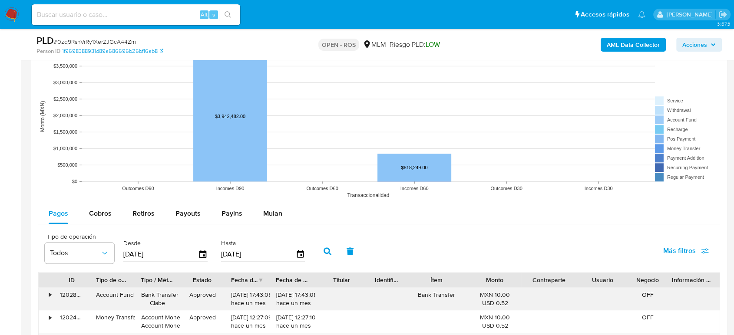
scroll to position [869, 0]
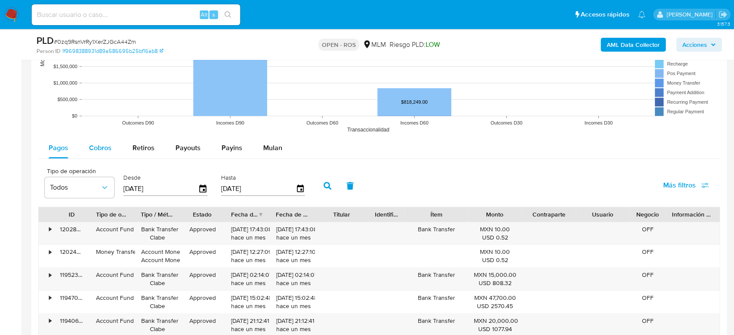
click at [108, 153] on div "Cobros" at bounding box center [100, 148] width 23 height 21
select select "10"
click at [296, 189] on icon "button" at bounding box center [300, 189] width 15 height 15
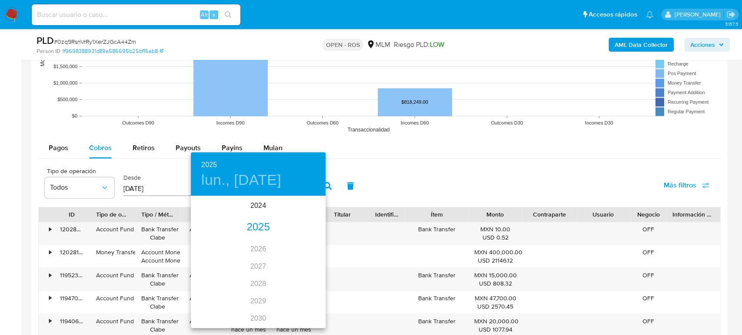
click at [254, 227] on div "2025" at bounding box center [258, 227] width 135 height 17
click at [300, 246] on div "jun." at bounding box center [303, 246] width 45 height 33
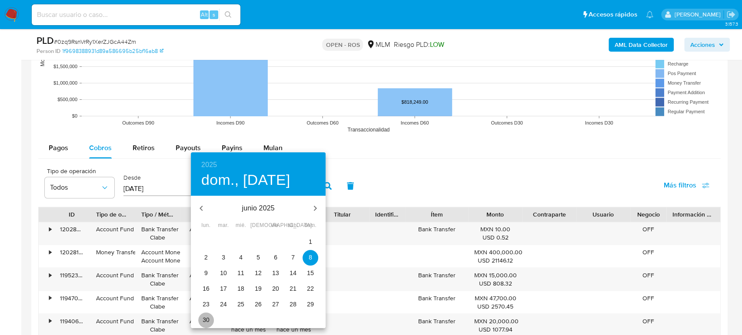
click at [211, 319] on span "30" at bounding box center [206, 320] width 16 height 9
type input "[DATE]"
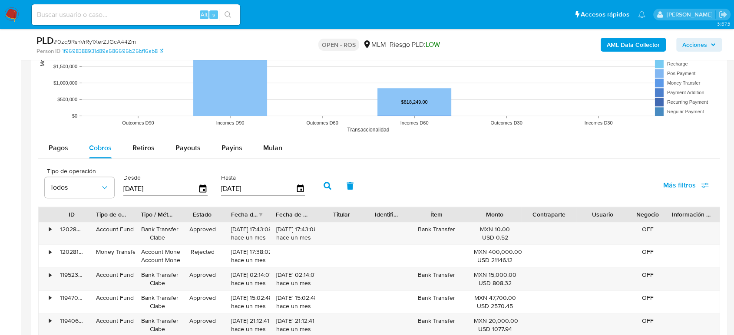
click at [329, 183] on icon "button" at bounding box center [328, 186] width 8 height 8
drag, startPoint x: 228, startPoint y: 227, endPoint x: 262, endPoint y: 230, distance: 33.6
click at [262, 230] on div "30/06/2025 21:55:21 hace 2 meses" at bounding box center [247, 233] width 45 height 23
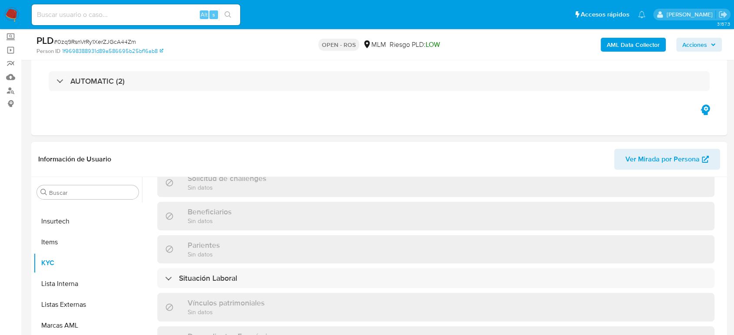
scroll to position [305, 0]
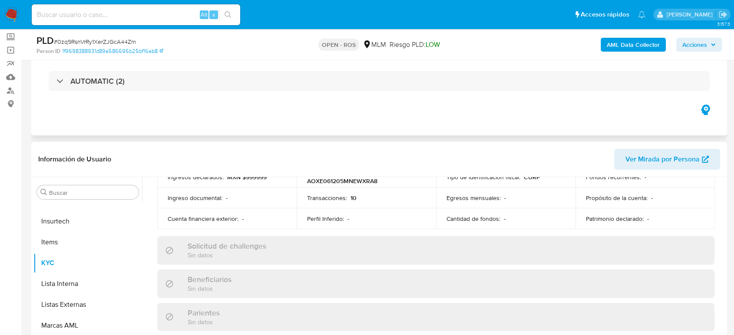
click at [289, 92] on div "AUTOMATIC (2)" at bounding box center [379, 81] width 682 height 43
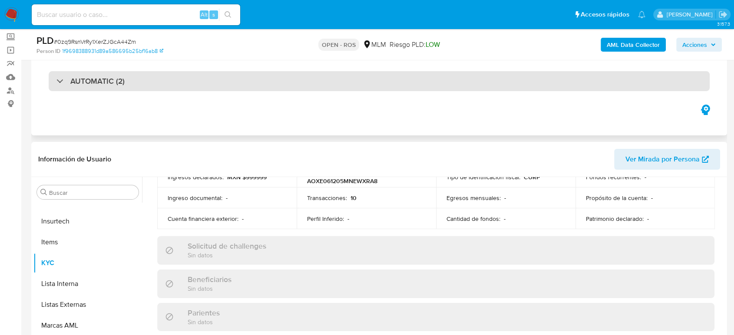
click at [290, 90] on div "AUTOMATIC (2)" at bounding box center [379, 81] width 661 height 20
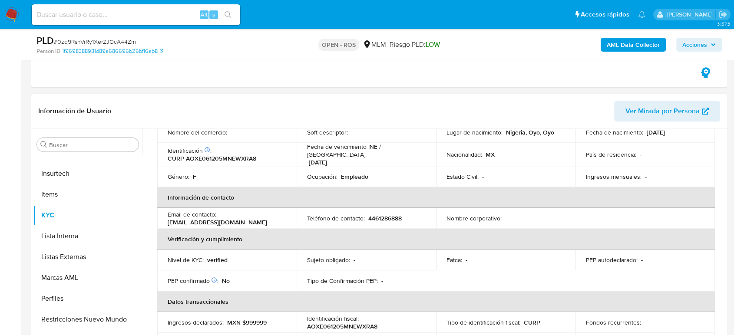
scroll to position [0, 0]
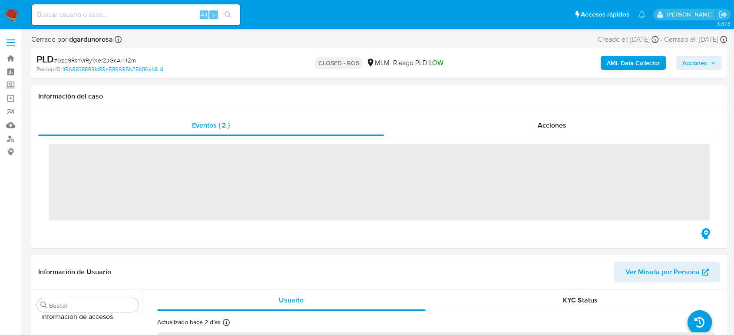
scroll to position [367, 0]
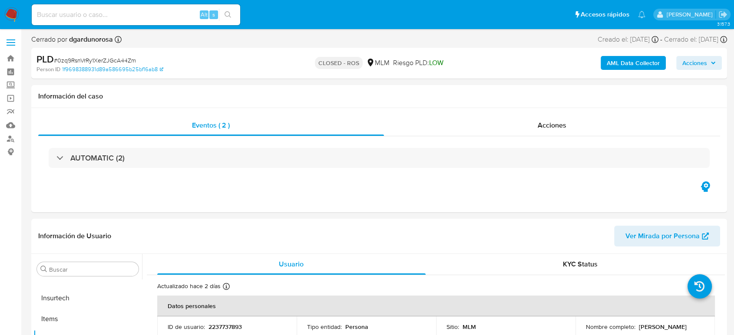
select select "10"
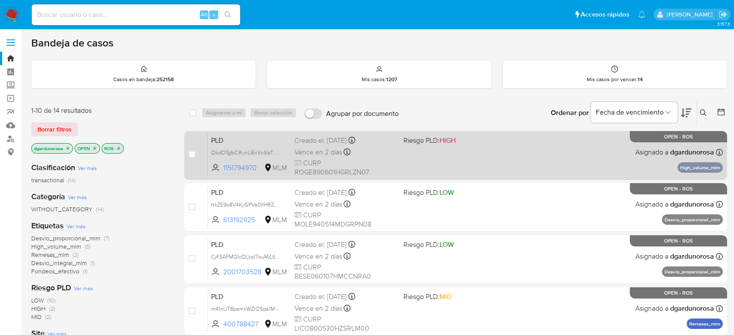
click at [458, 166] on div "PLD OkdOTgfsCRynUExVnSlsTQHS 1151794970 MLM Riesgo PLD: HIGH Creado el: [DATE] …" at bounding box center [465, 155] width 515 height 44
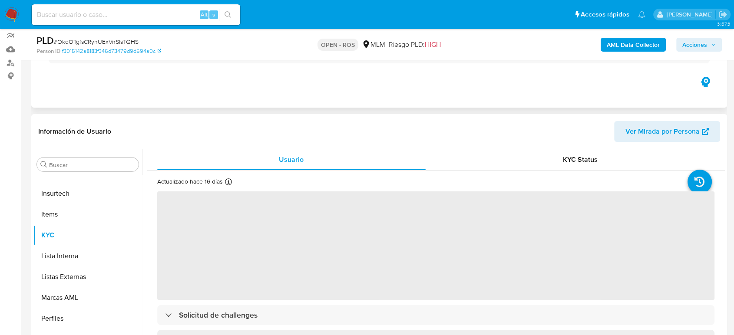
scroll to position [145, 0]
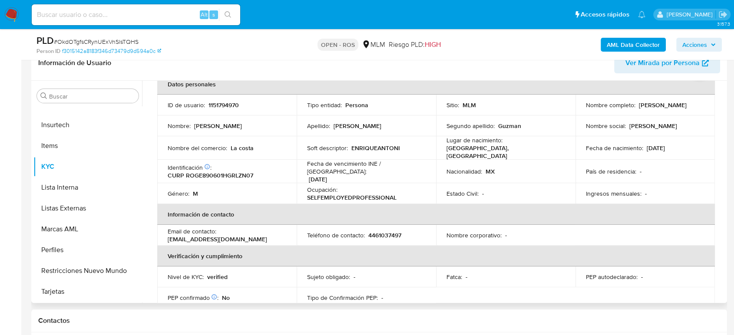
select select "10"
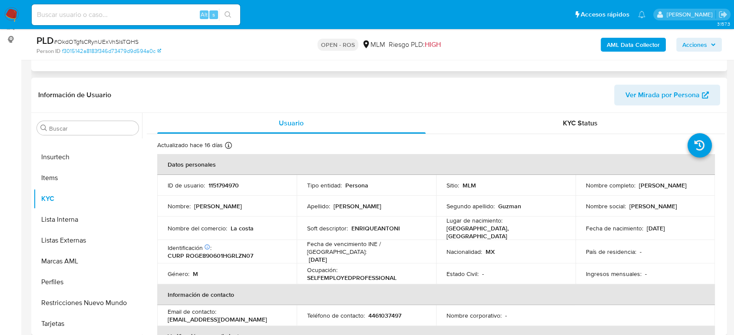
scroll to position [48, 0]
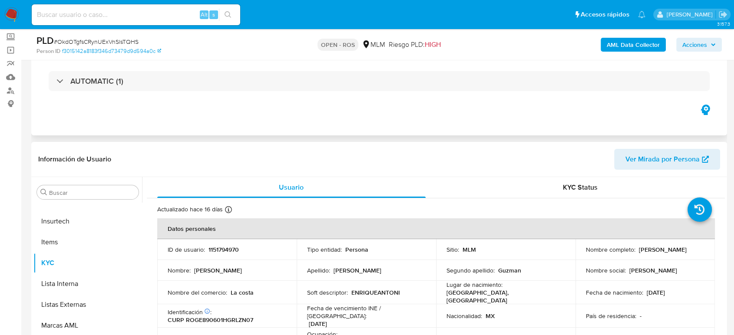
click at [224, 249] on p "1151794970" at bounding box center [224, 250] width 30 height 8
copy p "1151794970"
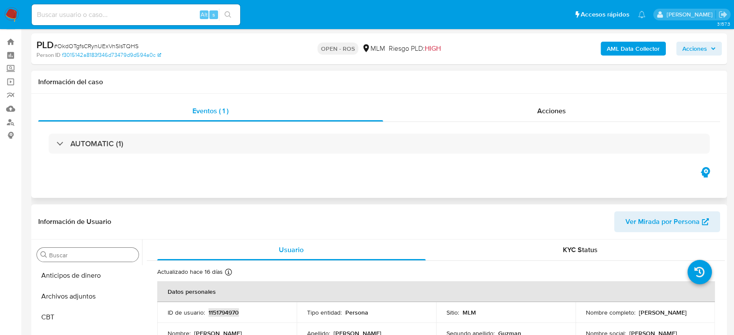
scroll to position [0, 0]
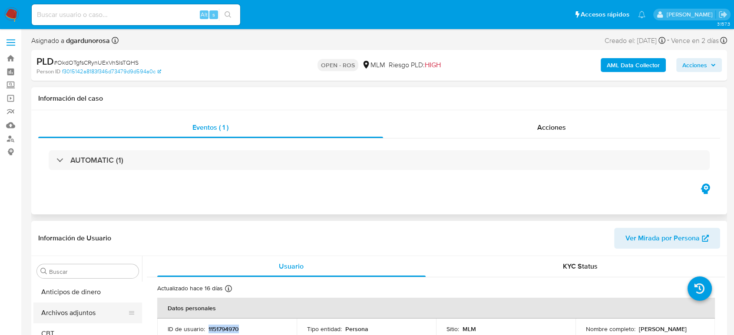
click at [66, 309] on button "Archivos adjuntos" at bounding box center [84, 313] width 102 height 21
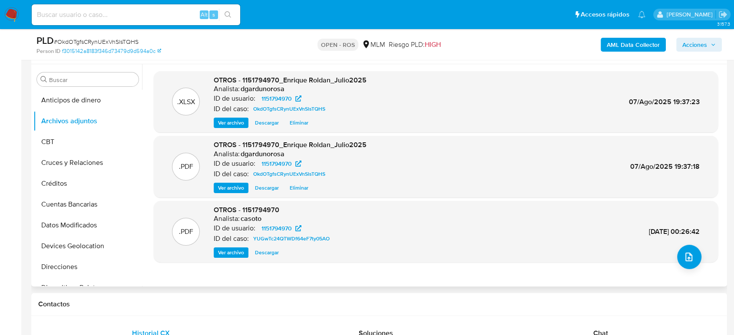
scroll to position [145, 0]
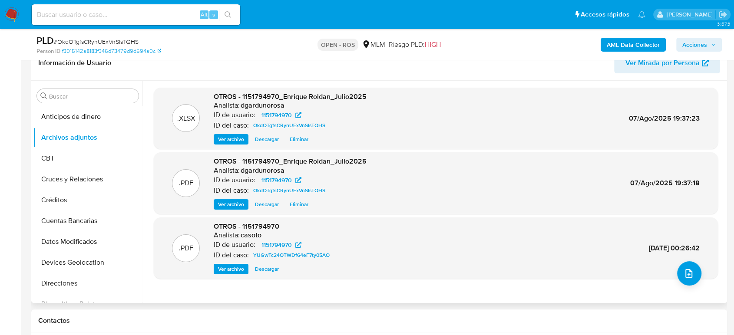
click at [222, 204] on span "Ver archivo" at bounding box center [231, 204] width 26 height 9
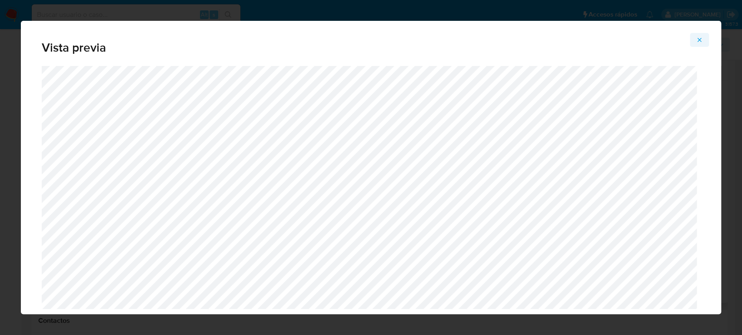
click at [698, 43] on icon "Attachment preview" at bounding box center [699, 40] width 7 height 7
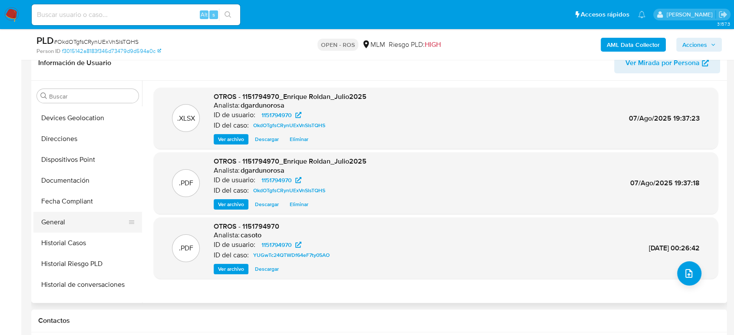
click at [63, 225] on button "General" at bounding box center [84, 222] width 102 height 21
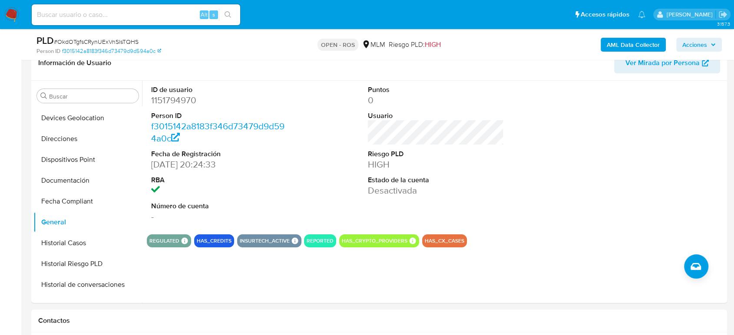
click at [187, 102] on dd "1151794970" at bounding box center [219, 100] width 136 height 12
click at [187, 103] on dd "1151794970" at bounding box center [219, 100] width 136 height 12
copy dd "1151794970"
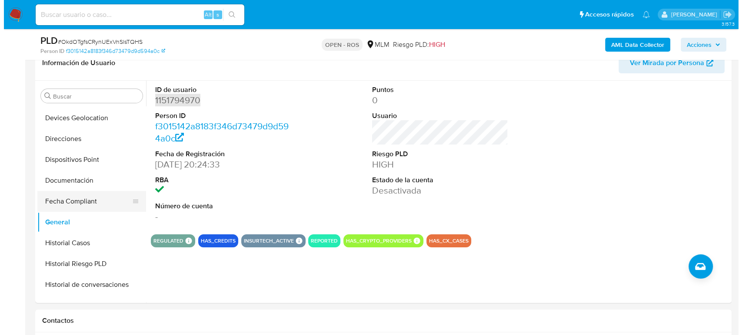
scroll to position [0, 0]
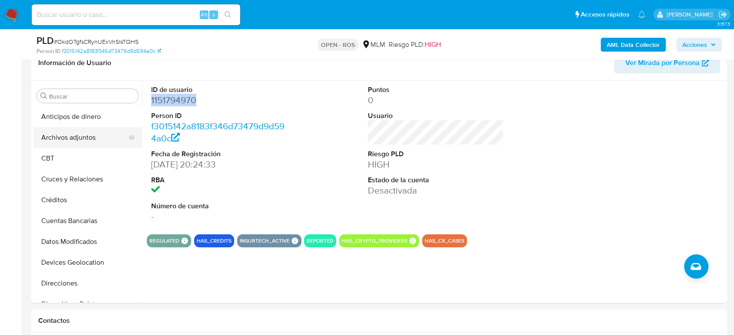
click at [79, 138] on button "Archivos adjuntos" at bounding box center [84, 137] width 102 height 21
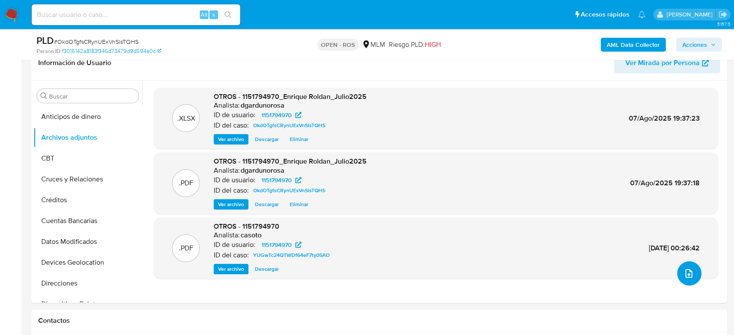
click at [684, 277] on icon "upload-file" at bounding box center [689, 274] width 10 height 10
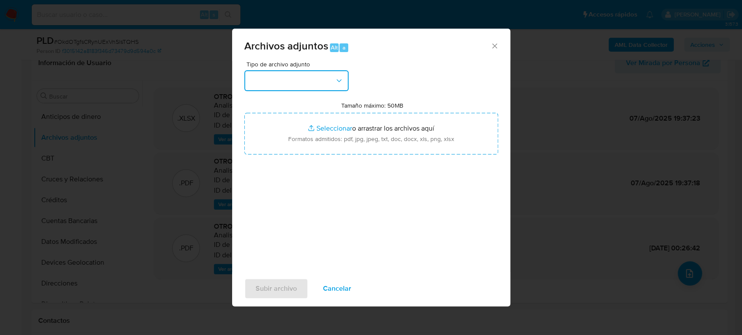
click at [261, 82] on button "button" at bounding box center [296, 80] width 104 height 21
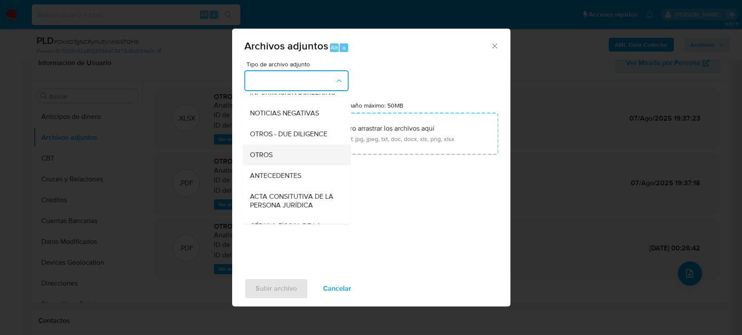
scroll to position [96, 0]
click at [275, 164] on div "OTROS" at bounding box center [293, 153] width 89 height 21
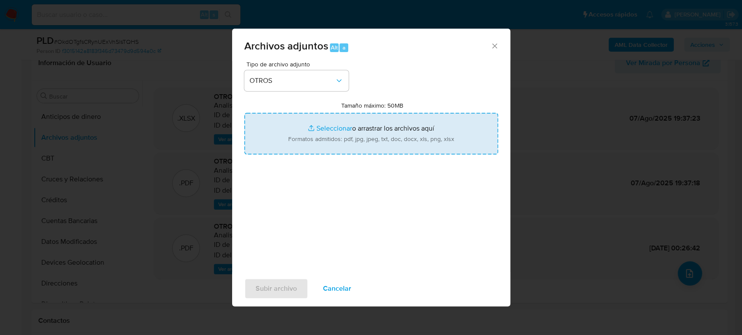
type input "C:\fakepath\1151794970_Enrique Roldan__Julio2025.pdf"
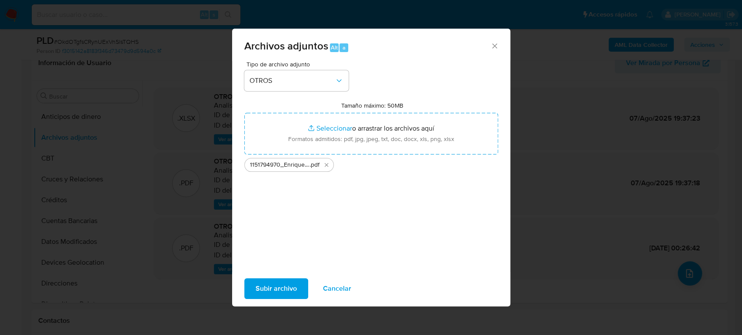
click at [289, 283] on span "Subir archivo" at bounding box center [276, 288] width 41 height 19
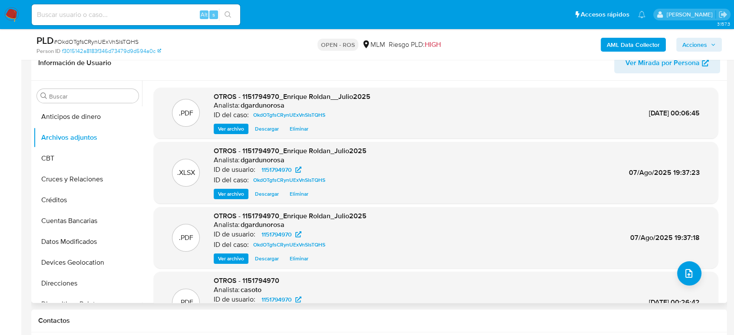
click at [305, 257] on span "Eliminar" at bounding box center [299, 259] width 19 height 9
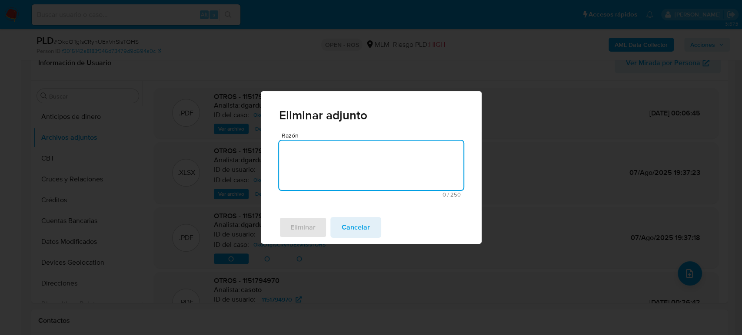
click at [388, 180] on textarea "Razón" at bounding box center [371, 166] width 184 height 50
type textarea "Actualización de archivo"
click at [315, 228] on button "Eliminar" at bounding box center [303, 227] width 48 height 21
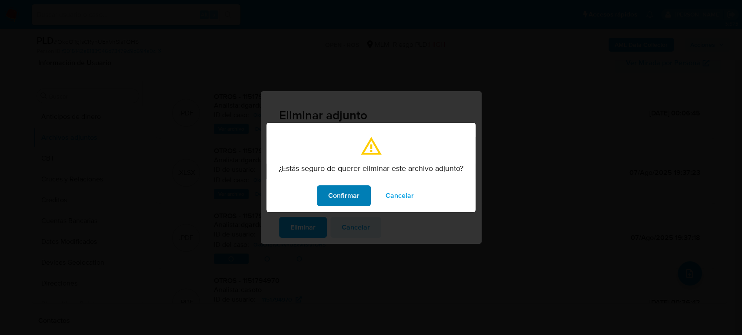
click at [325, 192] on button "Confirmar" at bounding box center [344, 196] width 54 height 21
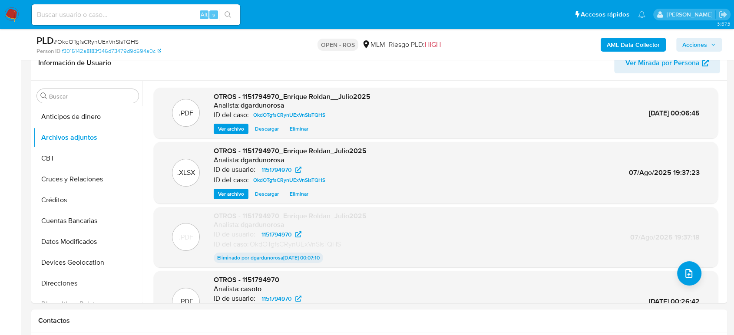
click at [694, 44] on span "Acciones" at bounding box center [695, 45] width 25 height 14
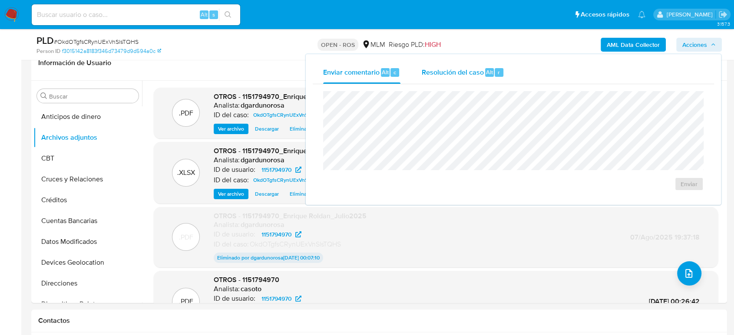
click at [469, 78] on div "Resolución del caso Alt r" at bounding box center [463, 72] width 83 height 23
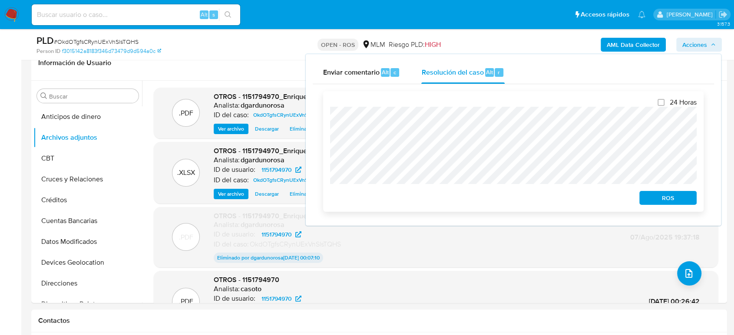
click at [657, 204] on span "ROS" at bounding box center [668, 198] width 45 height 12
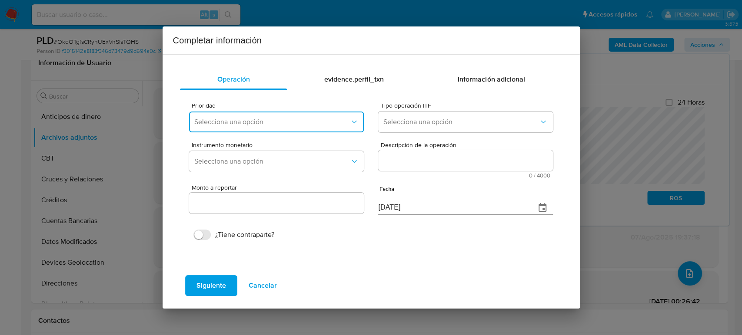
click at [295, 119] on span "Selecciona una opción" at bounding box center [271, 122] width 155 height 9
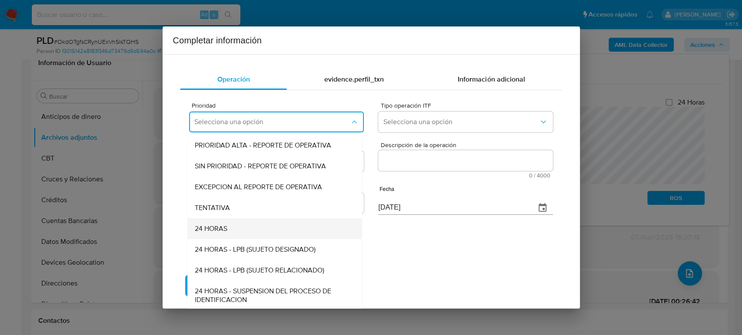
scroll to position [2, 0]
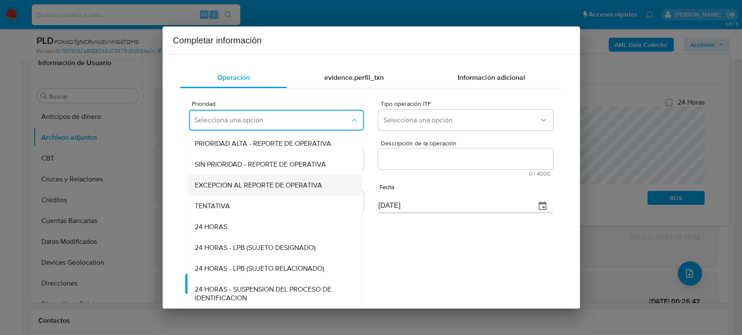
click at [266, 188] on span "EXCEPCION AL REPORTE DE OPERATIVA" at bounding box center [258, 185] width 127 height 9
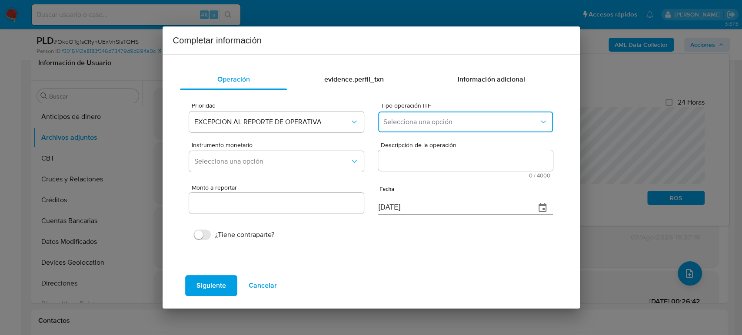
click at [449, 113] on button "Selecciona una opción" at bounding box center [465, 122] width 174 height 21
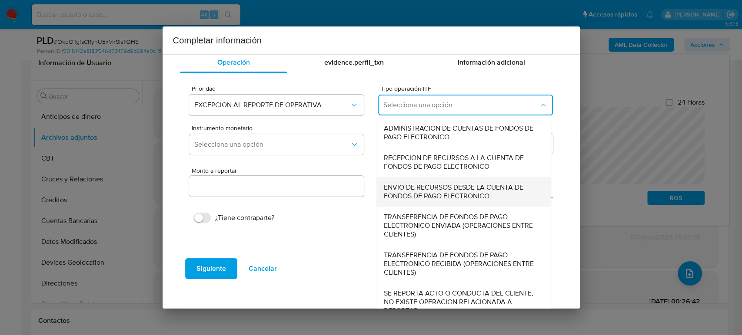
scroll to position [30, 0]
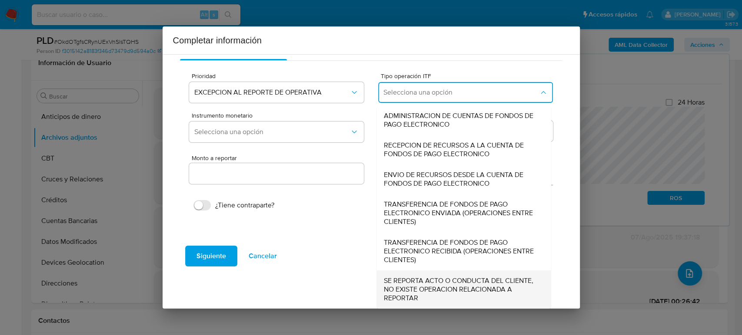
click at [433, 281] on span "SE REPORTA ACTO O CONDUCTA DEL CLIENTE, NO EXISTE OPERACION RELACIONADA A REPOR…" at bounding box center [461, 290] width 155 height 26
type input "0.00"
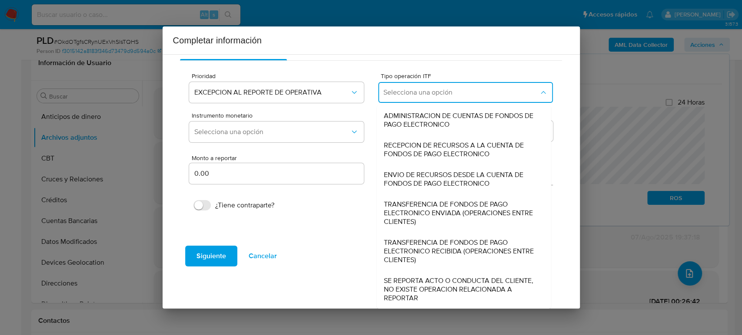
scroll to position [0, 0]
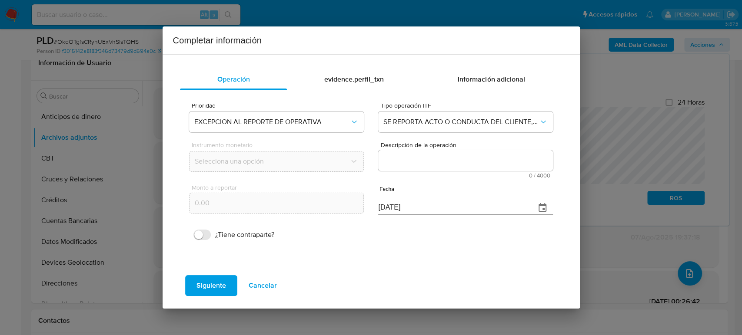
click at [420, 164] on textarea "Descripción de la operación" at bounding box center [465, 160] width 174 height 21
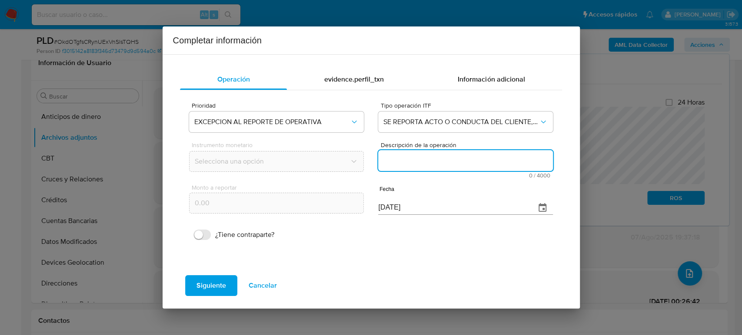
click at [468, 166] on textarea "Descripción de la operación" at bounding box center [465, 160] width 174 height 21
paste textarea "/CONOCIMIENTO DEL CLIENTE O USUARIO CLIENTE ENRIQUE ANTONIO ROLDAN GUZMAN NUMER…"
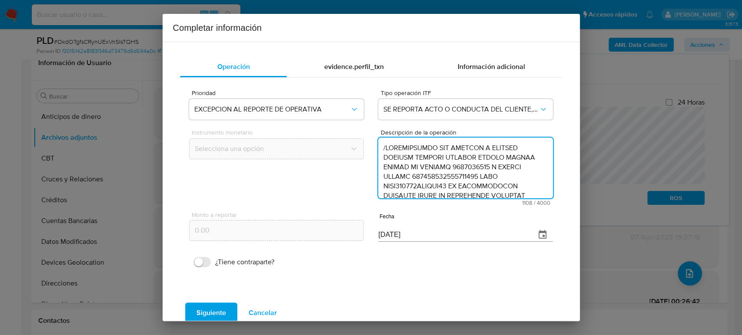
scroll to position [241, 0]
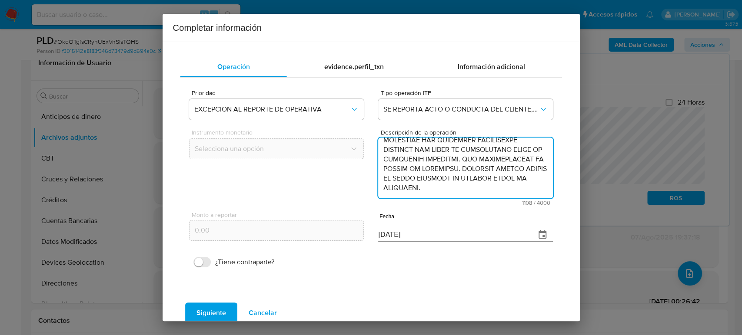
type textarea "/CONOCIMIENTO DEL CLIENTE O USUARIO CLIENTE ENRIQUE ANTONIO ROLDAN GUZMAN NUMER…"
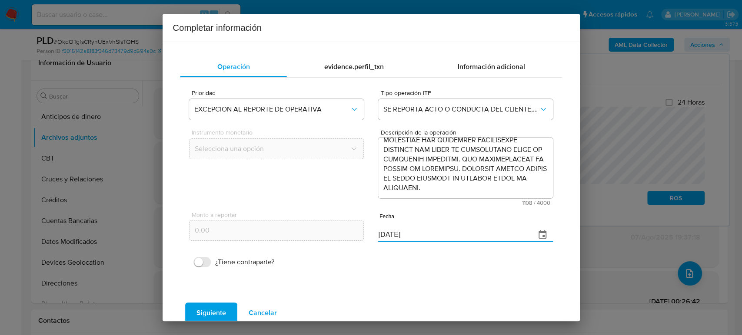
click at [289, 235] on div "Monto a reportar 0.00 Fecha [DATE]" at bounding box center [370, 226] width 363 height 41
paste input "30/06"
type input "[DATE]"
click at [210, 306] on span "Siguiente" at bounding box center [211, 313] width 30 height 19
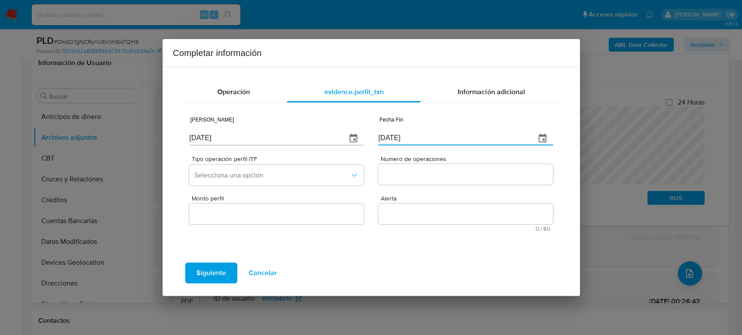
drag, startPoint x: 325, startPoint y: 139, endPoint x: 298, endPoint y: 140, distance: 27.0
click at [298, 139] on div "Fecha Inicio [DATE] Fecha Fin [DATE]" at bounding box center [370, 129] width 363 height 41
paste input "30/06"
type input "[DATE]"
drag, startPoint x: 181, startPoint y: 133, endPoint x: 115, endPoint y: 126, distance: 66.5
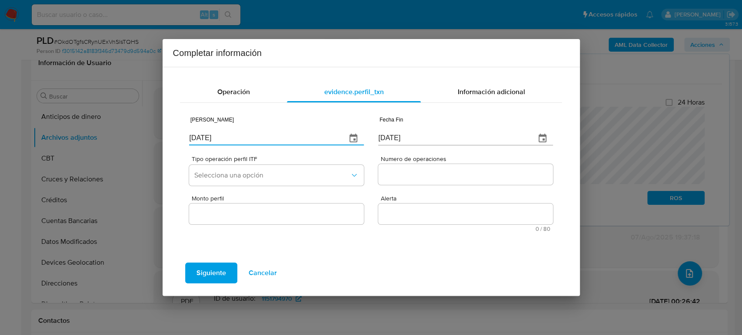
click at [115, 126] on div "Completar información Operación evidence.perfil_txn Información adicional Fecha…" at bounding box center [371, 167] width 742 height 335
type input "[DATE]"
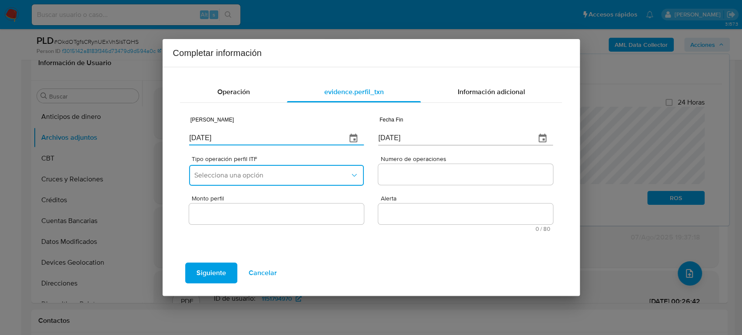
click at [269, 167] on button "Selecciona una opción" at bounding box center [276, 175] width 174 height 21
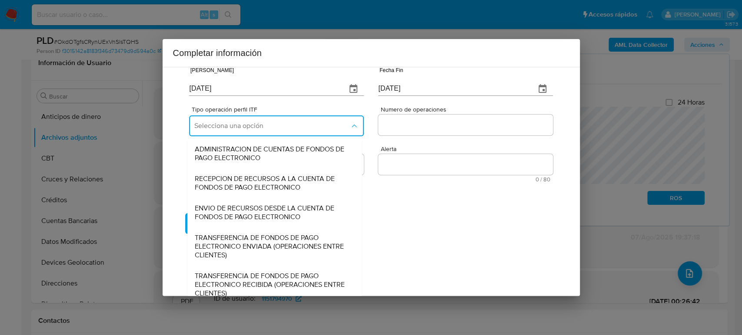
scroll to position [96, 0]
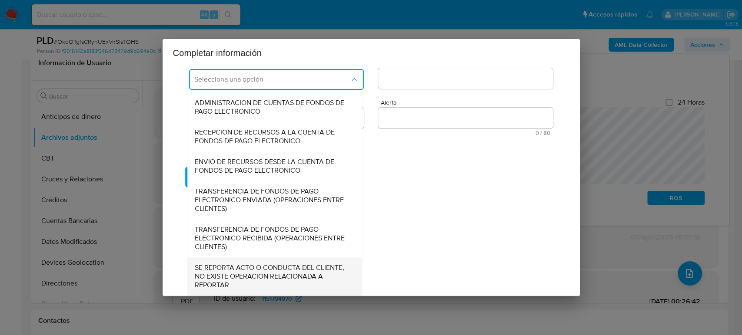
click at [233, 278] on span "SE REPORTA ACTO O CONDUCTA DEL CLIENTE, NO EXISTE OPERACION RELACIONADA A REPOR…" at bounding box center [272, 277] width 155 height 26
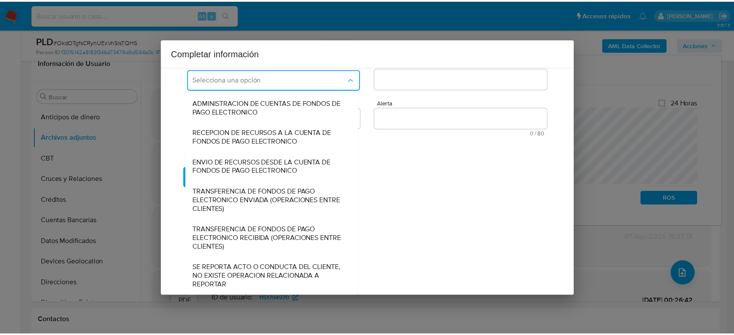
scroll to position [0, 0]
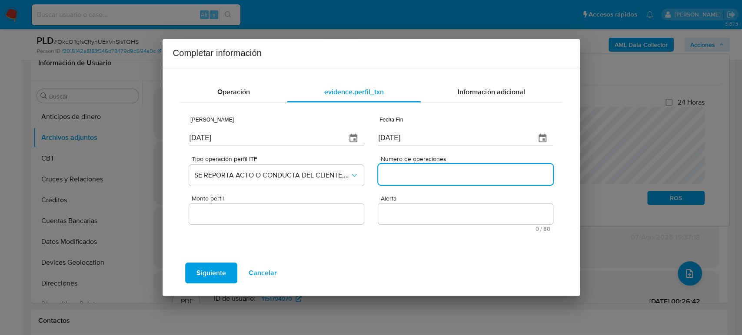
click at [422, 176] on input "Numero de operaciones" at bounding box center [465, 174] width 174 height 11
type input "0"
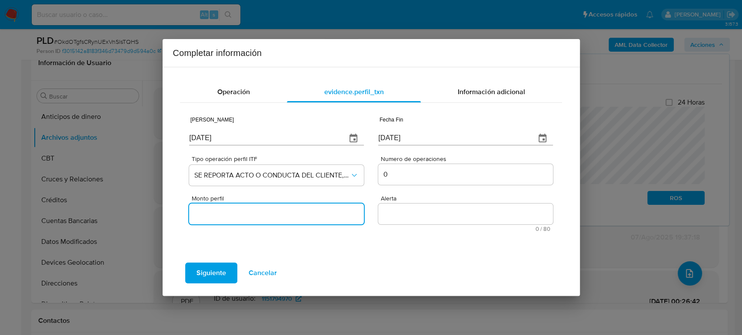
drag, startPoint x: 313, startPoint y: 210, endPoint x: 309, endPoint y: 219, distance: 9.4
click at [312, 211] on input "Monto perfil" at bounding box center [276, 214] width 174 height 11
type input "0.00"
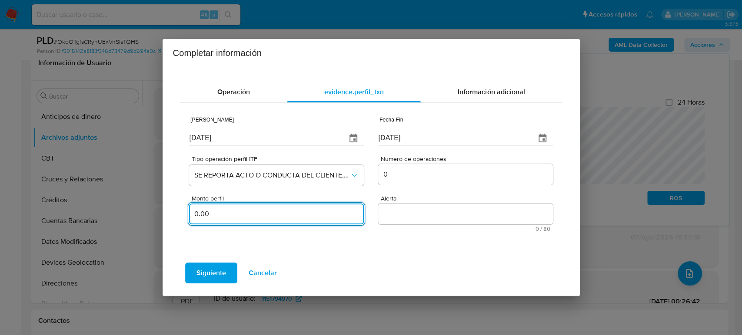
click at [392, 218] on textarea "Alerta" at bounding box center [465, 214] width 174 height 21
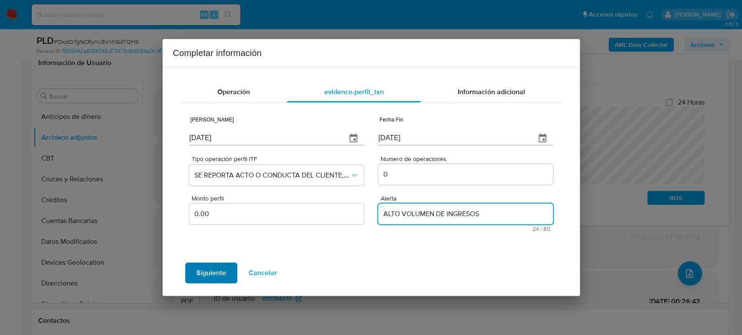
type textarea "ALTO VOLUMEN DE INGRESOS"
click at [216, 271] on span "Siguiente" at bounding box center [211, 273] width 30 height 19
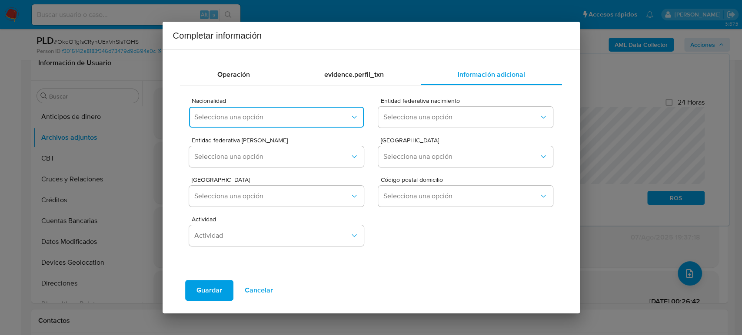
click at [257, 120] on span "Selecciona una opción" at bounding box center [271, 117] width 155 height 9
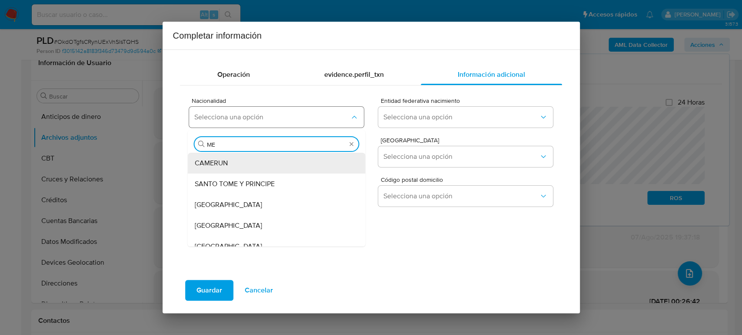
type input "MEX"
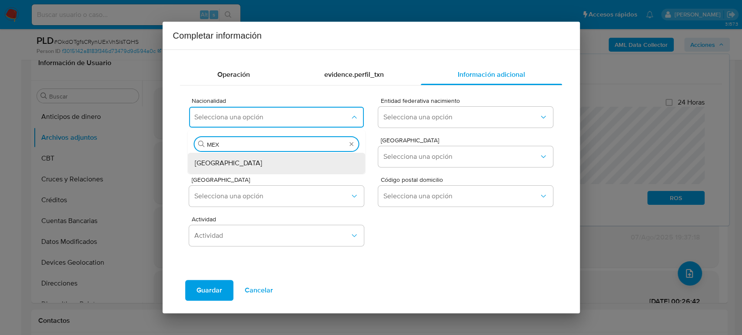
click at [234, 166] on div "[GEOGRAPHIC_DATA]" at bounding box center [274, 163] width 159 height 21
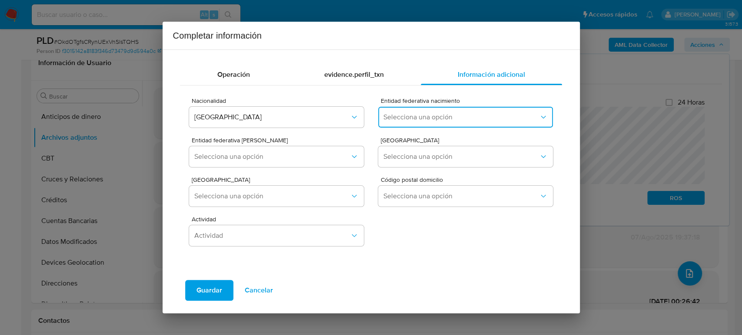
click at [483, 111] on button "Selecciona una opción" at bounding box center [465, 117] width 174 height 21
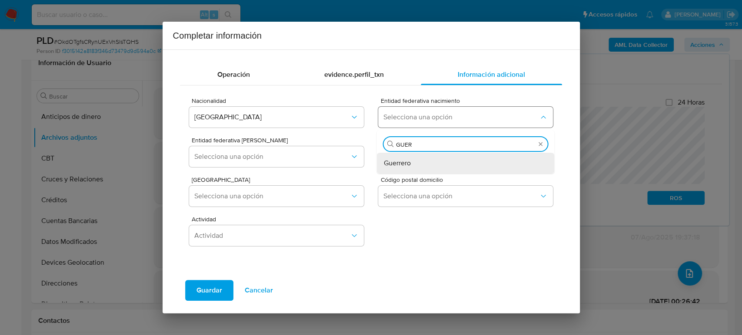
type input "GUERR"
click at [433, 164] on div "Guerrero" at bounding box center [463, 163] width 159 height 21
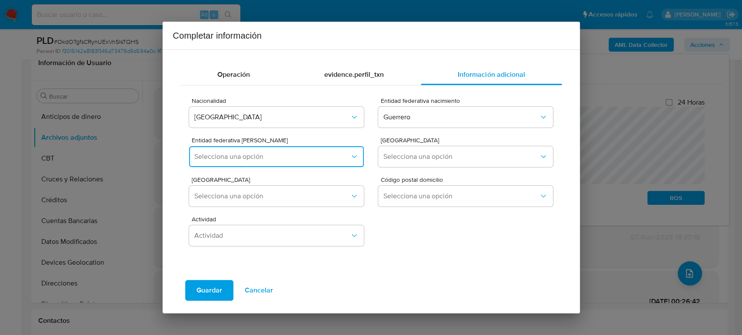
click at [226, 159] on span "Selecciona una opción" at bounding box center [271, 157] width 155 height 9
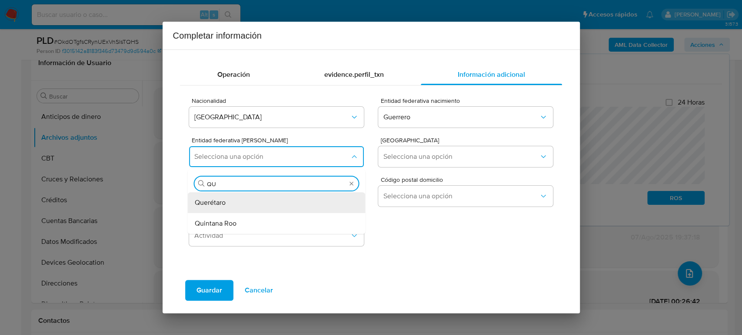
type input "QUE"
click at [216, 199] on span "Querétaro" at bounding box center [210, 203] width 31 height 9
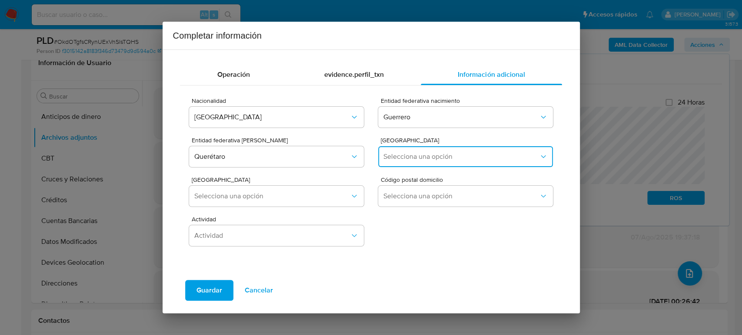
click at [476, 149] on button "Selecciona una opción" at bounding box center [465, 156] width 174 height 21
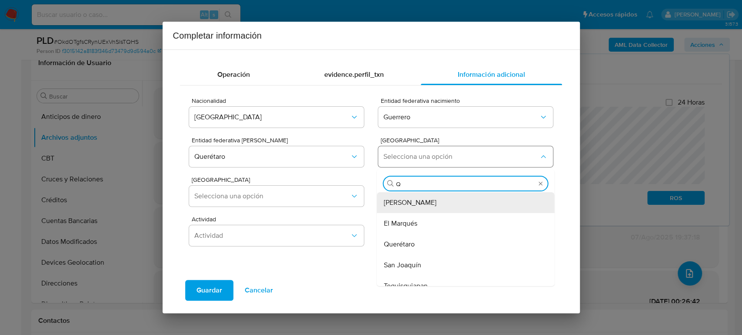
type input "QU"
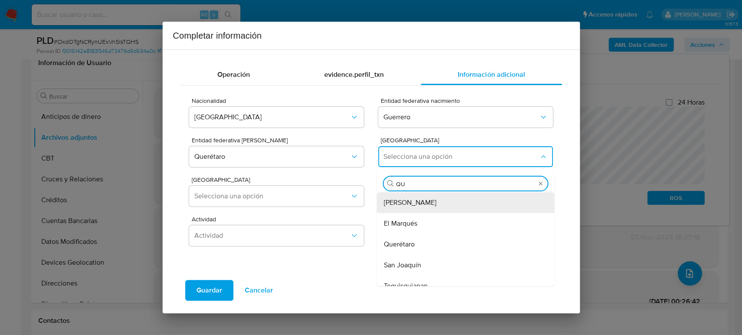
click at [412, 242] on span "Querétaro" at bounding box center [399, 244] width 31 height 9
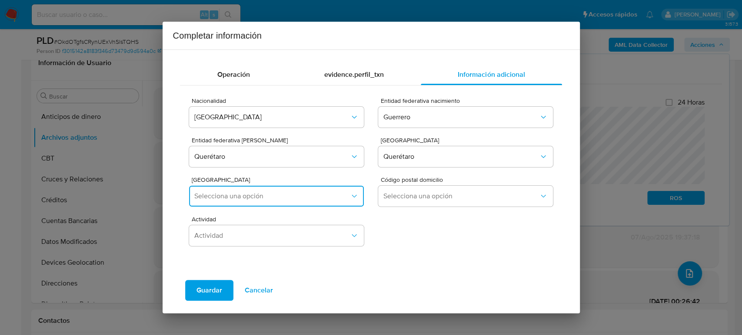
click at [305, 199] on span "Selecciona una opción" at bounding box center [271, 196] width 155 height 9
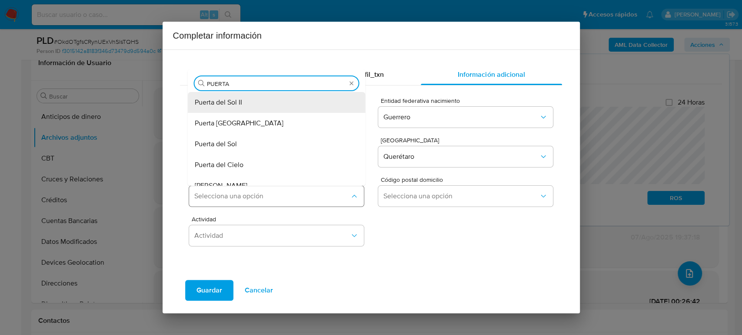
type input "PUERTA V"
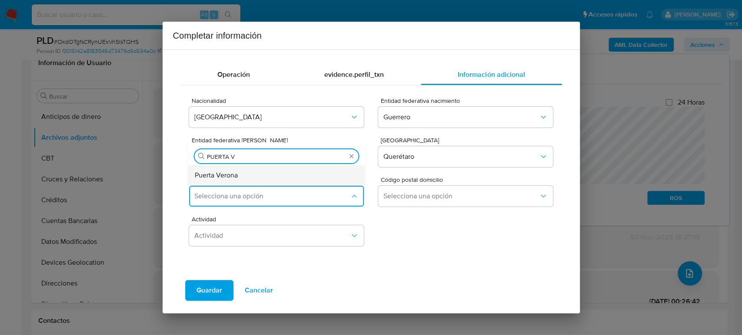
click at [239, 178] on div "Puerta Verona" at bounding box center [274, 175] width 159 height 21
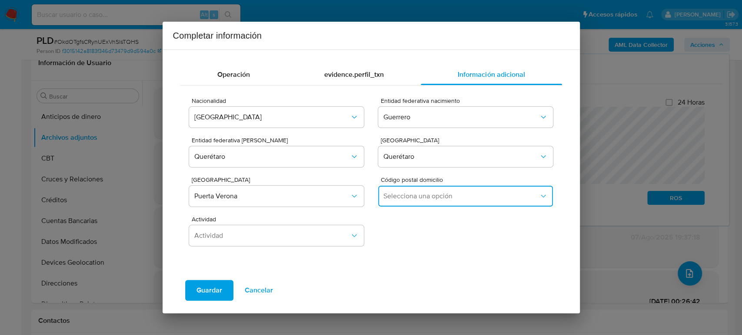
click at [497, 201] on button "Selecciona una opción" at bounding box center [465, 196] width 174 height 21
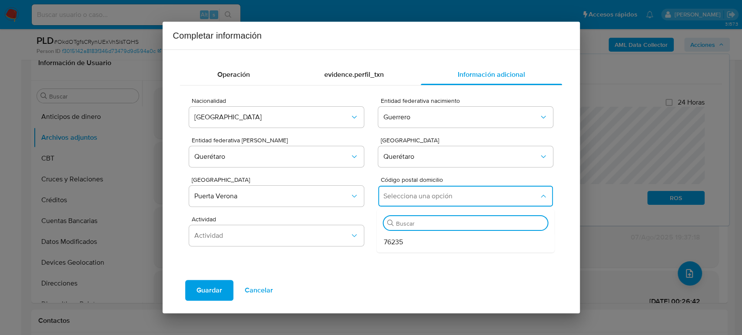
click at [445, 235] on div "76235" at bounding box center [463, 242] width 159 height 21
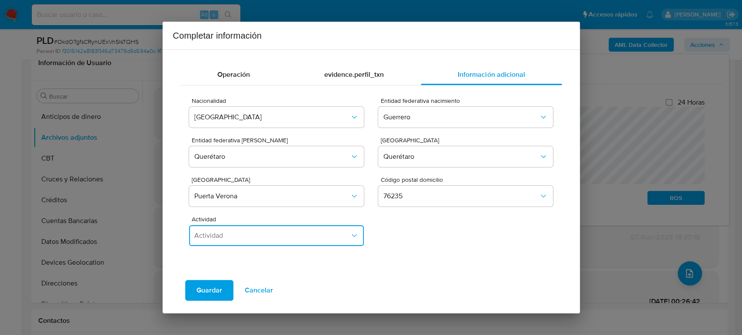
click at [305, 242] on button "Actividad" at bounding box center [276, 236] width 174 height 21
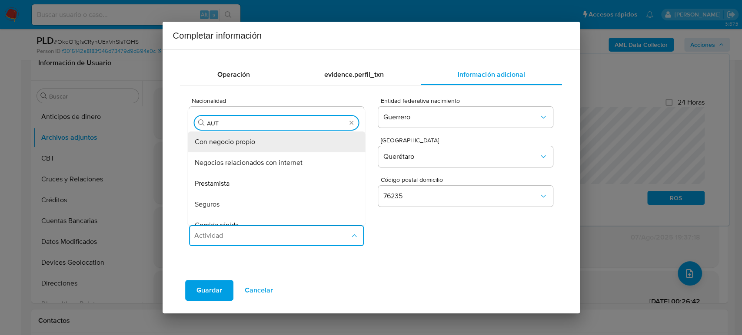
type input "AUTO"
click at [255, 143] on div "Con negocio propio" at bounding box center [274, 142] width 159 height 21
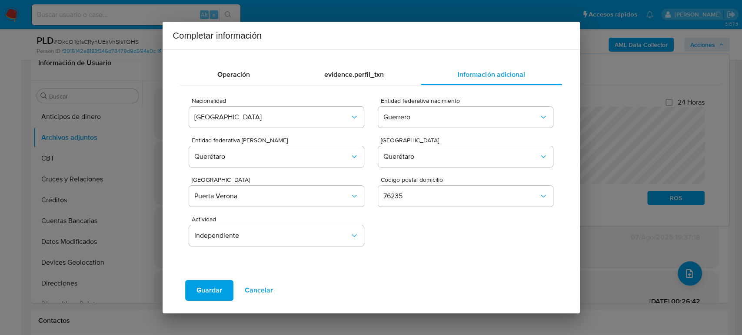
click at [213, 285] on span "Guardar" at bounding box center [209, 290] width 26 height 19
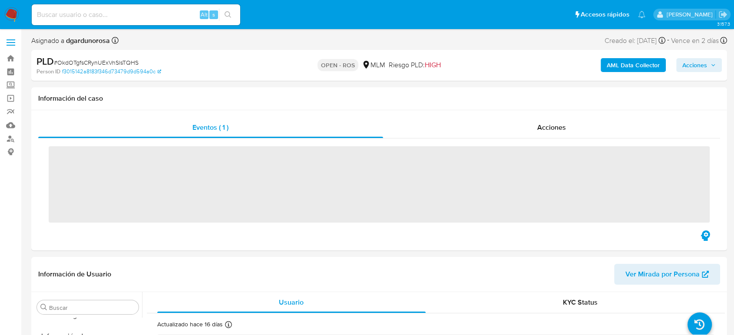
scroll to position [367, 0]
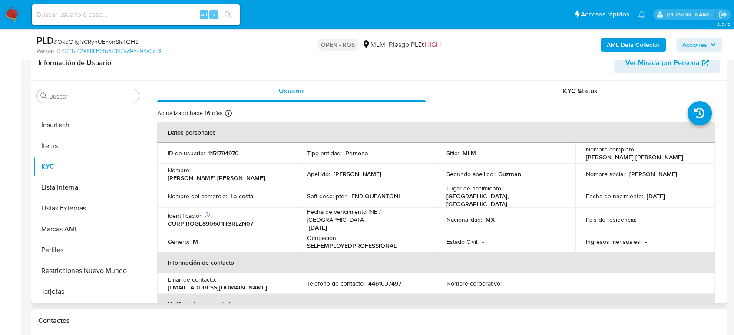
select select "10"
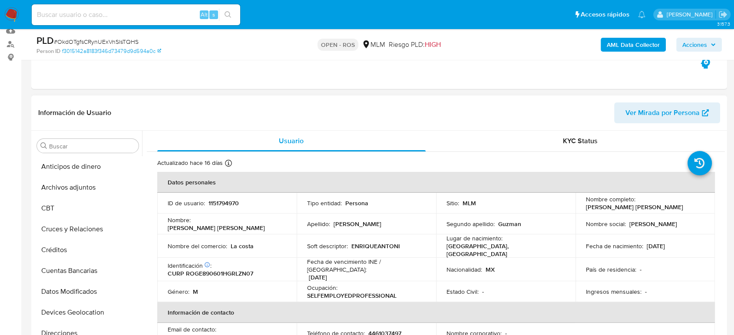
scroll to position [96, 0]
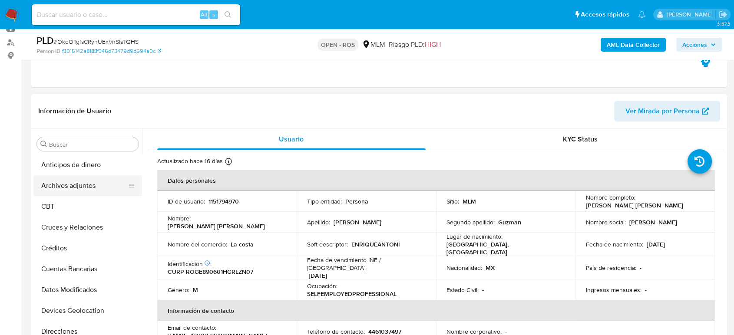
click at [64, 192] on button "Archivos adjuntos" at bounding box center [84, 186] width 102 height 21
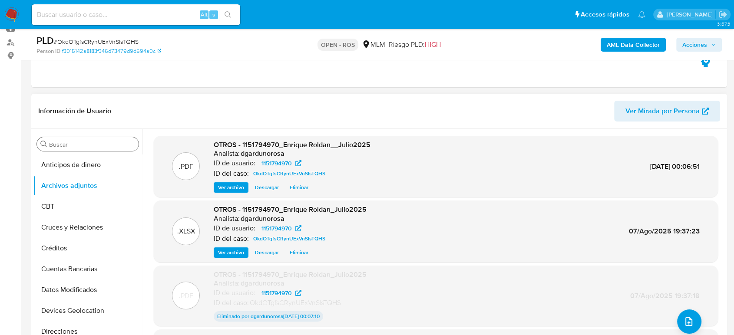
click at [80, 142] on input "Buscar" at bounding box center [92, 145] width 86 height 8
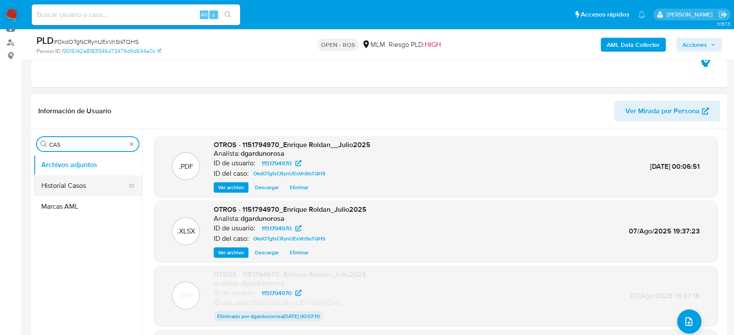
type input "CAS"
click at [73, 184] on button "Historial Casos" at bounding box center [84, 186] width 102 height 21
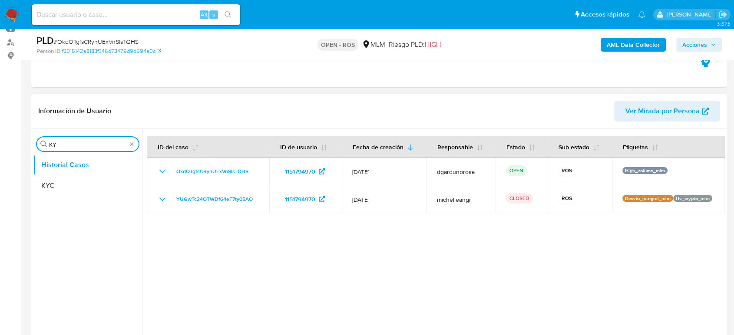
type input "K"
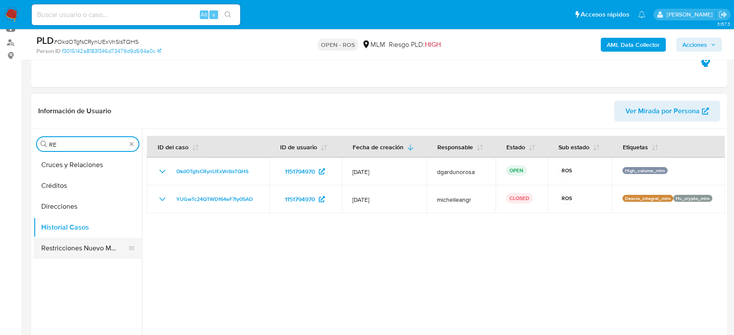
type input "RE"
click at [66, 249] on button "Restricciones Nuevo Mundo" at bounding box center [84, 248] width 102 height 21
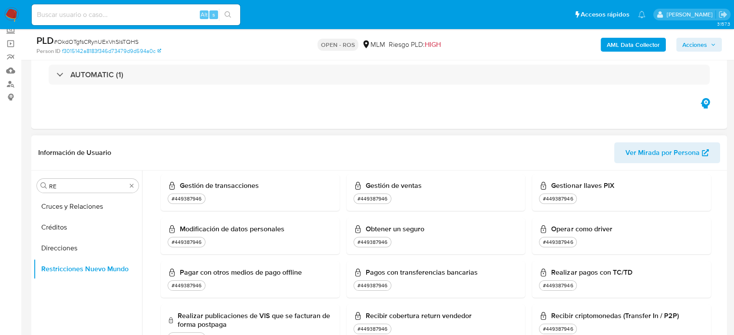
scroll to position [52, 0]
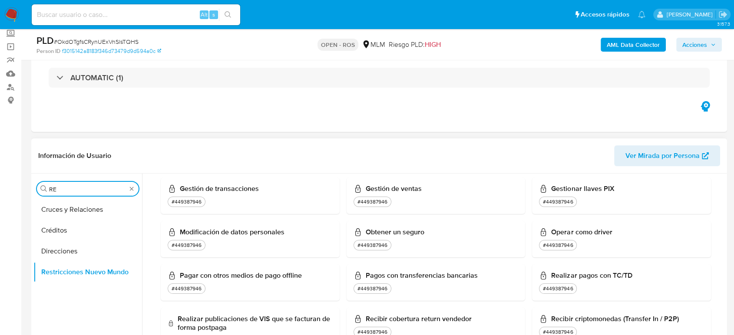
click at [70, 190] on input "RE" at bounding box center [87, 190] width 77 height 8
click at [57, 232] on button "Créditos" at bounding box center [84, 230] width 102 height 21
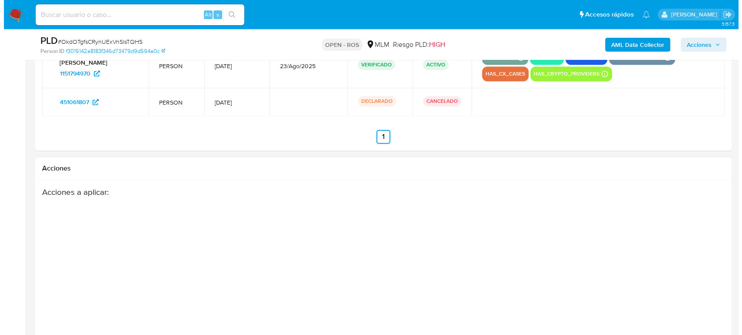
scroll to position [1452, 0]
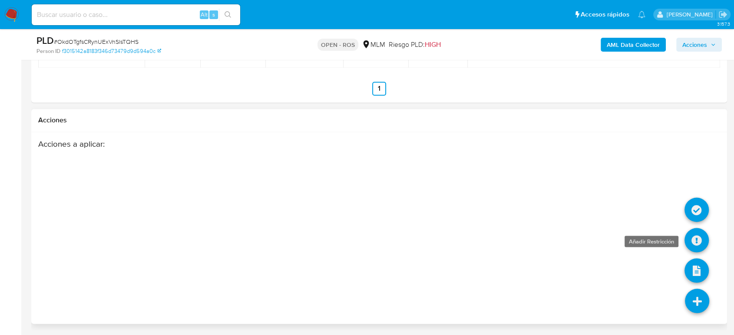
click at [699, 243] on icon at bounding box center [697, 240] width 24 height 24
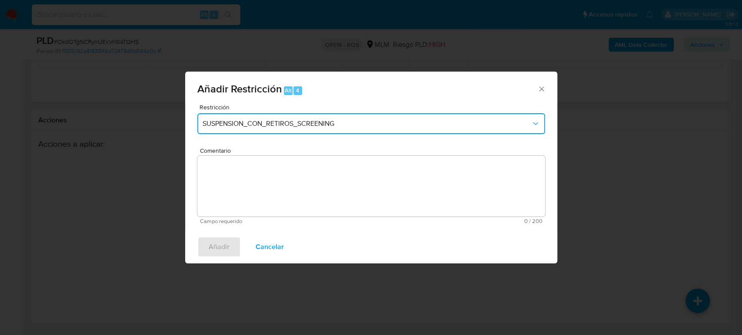
click at [403, 126] on span "SUSPENSION_CON_RETIROS_SCREENING" at bounding box center [366, 124] width 329 height 9
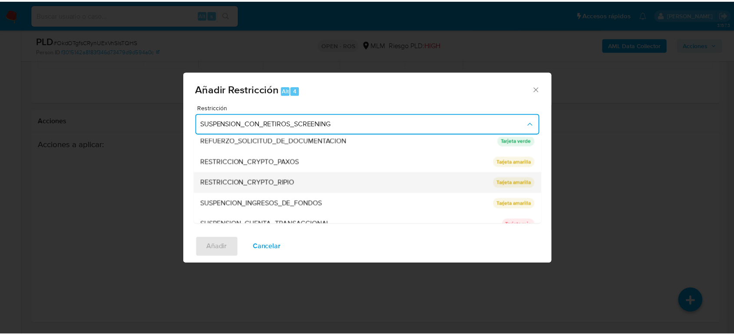
scroll to position [122, 0]
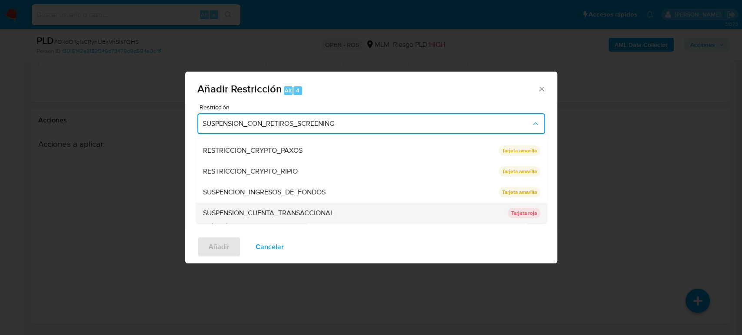
click at [312, 214] on span "SUSPENSION_CUENTA_TRANSACCIONAL" at bounding box center [267, 213] width 131 height 9
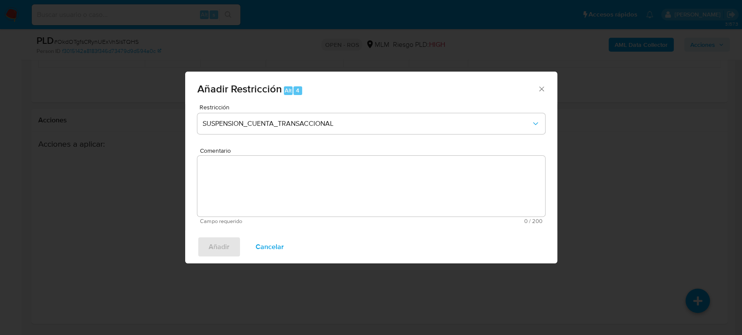
click at [302, 187] on textarea "Comentario" at bounding box center [371, 186] width 348 height 61
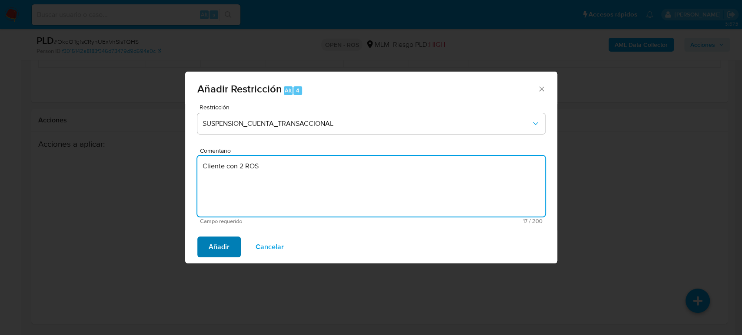
type textarea "Cliente con 2 ROS"
click at [225, 249] on span "Añadir" at bounding box center [219, 247] width 21 height 19
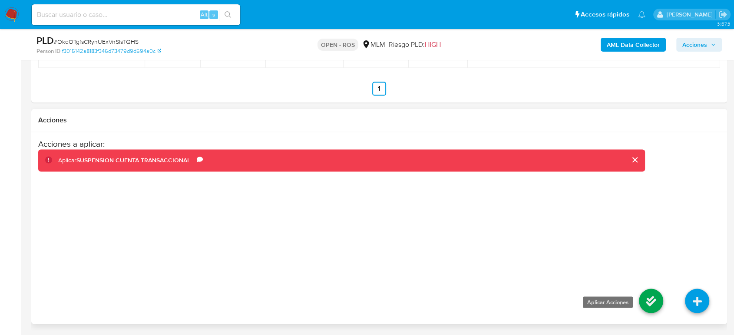
click at [650, 298] on icon at bounding box center [651, 301] width 24 height 24
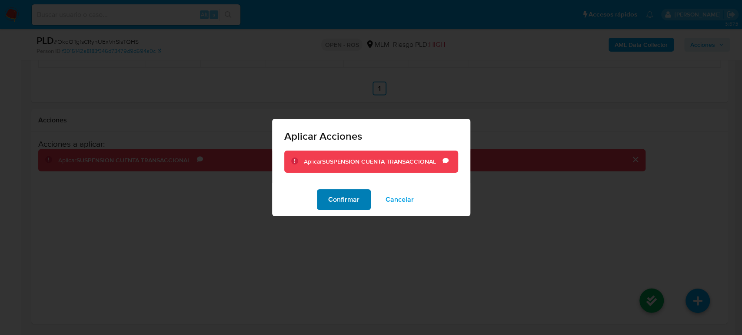
click at [352, 197] on span "Confirmar" at bounding box center [343, 199] width 31 height 19
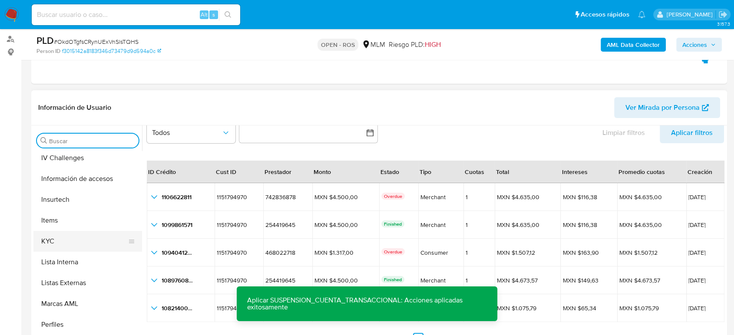
scroll to position [338, 0]
click at [56, 249] on button "KYC" at bounding box center [84, 241] width 102 height 21
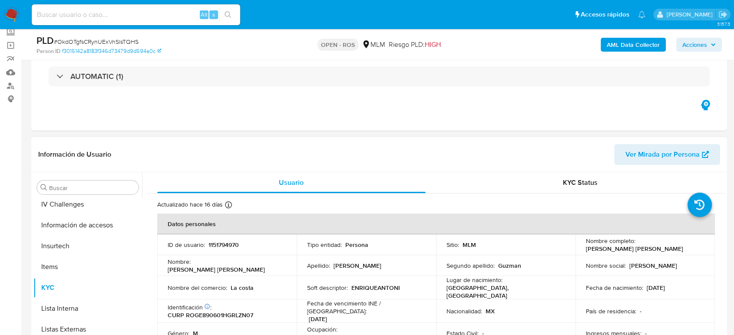
scroll to position [0, 0]
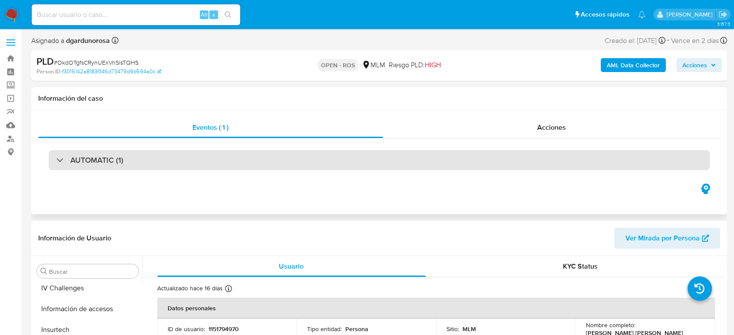
click at [320, 161] on div "AUTOMATIC (1)" at bounding box center [379, 160] width 661 height 20
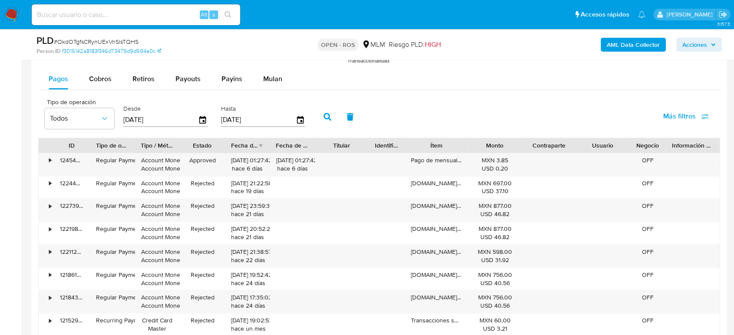
scroll to position [1062, 0]
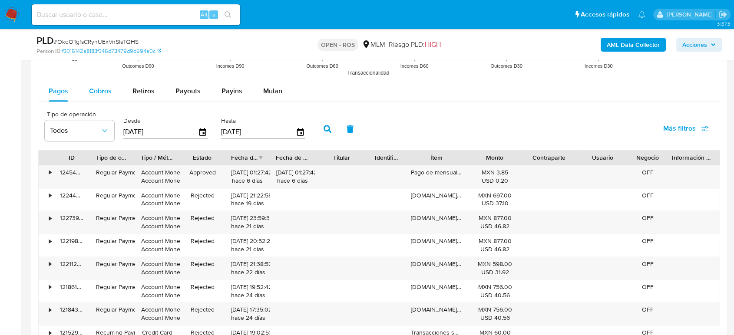
click at [98, 96] on div "Cobros" at bounding box center [100, 91] width 23 height 21
select select "10"
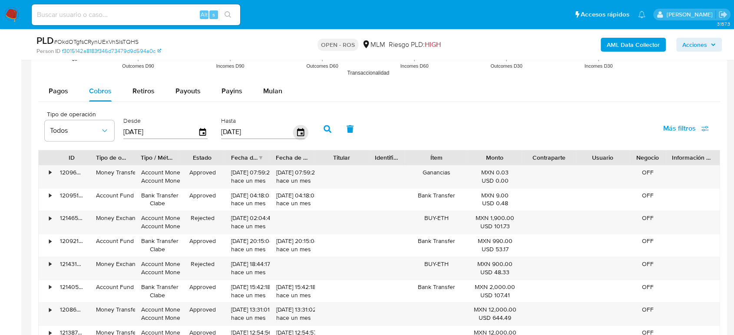
click at [303, 129] on icon "button" at bounding box center [300, 132] width 7 height 8
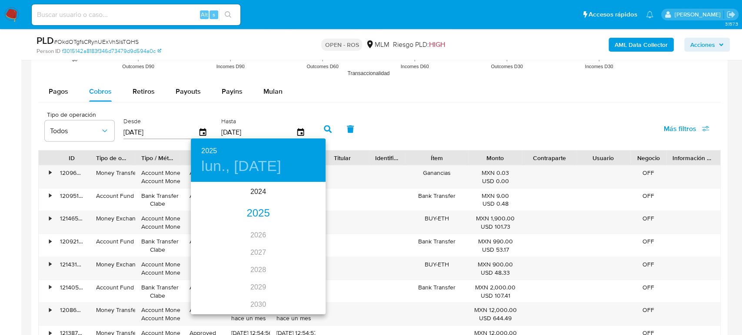
click at [257, 209] on div "2025" at bounding box center [258, 213] width 135 height 17
click at [303, 236] on div "jun." at bounding box center [303, 232] width 45 height 33
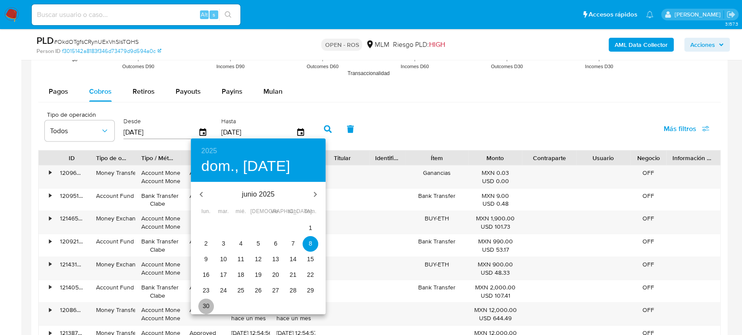
click at [205, 309] on p "30" at bounding box center [205, 306] width 7 height 9
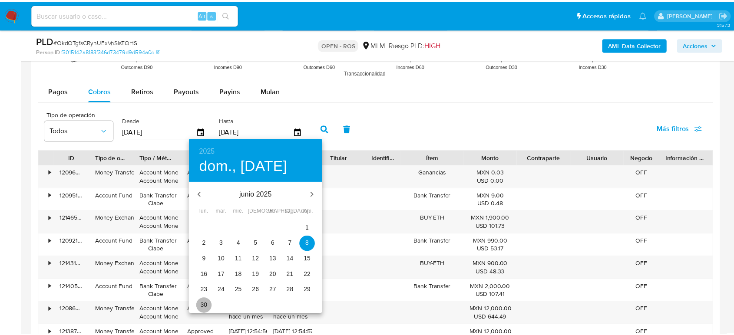
type input "[DATE]"
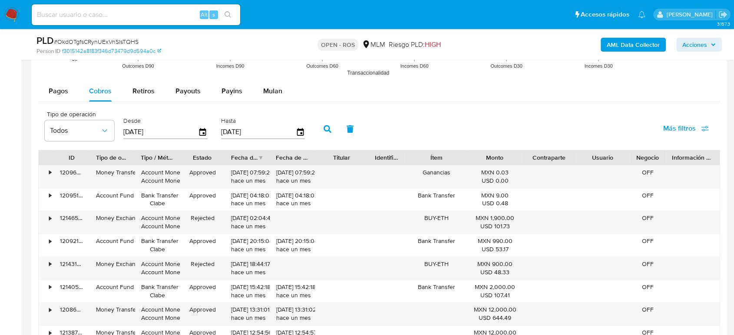
click at [326, 132] on button "button" at bounding box center [327, 129] width 23 height 21
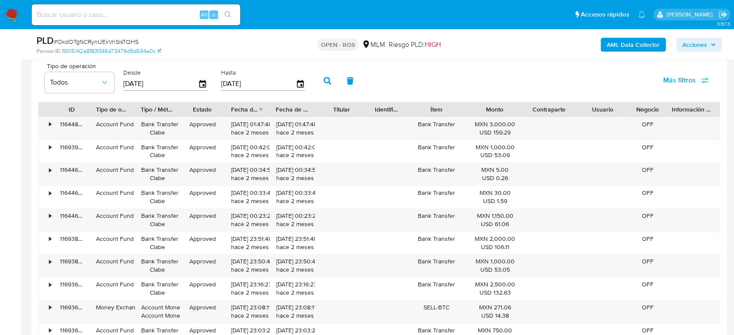
scroll to position [1207, 0]
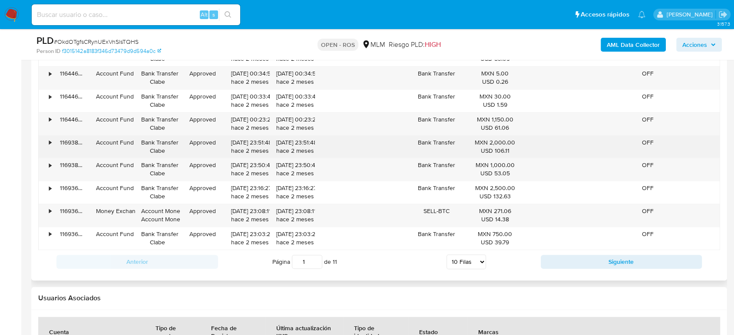
drag, startPoint x: 232, startPoint y: 143, endPoint x: 263, endPoint y: 143, distance: 30.9
click at [263, 143] on div "30/06/2025 23:51:48 hace 2 meses" at bounding box center [247, 147] width 33 height 17
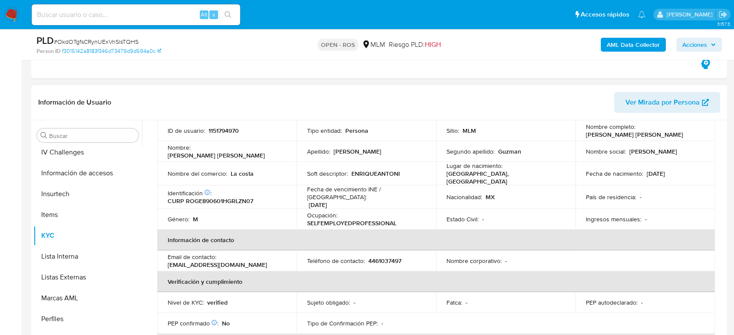
scroll to position [0, 0]
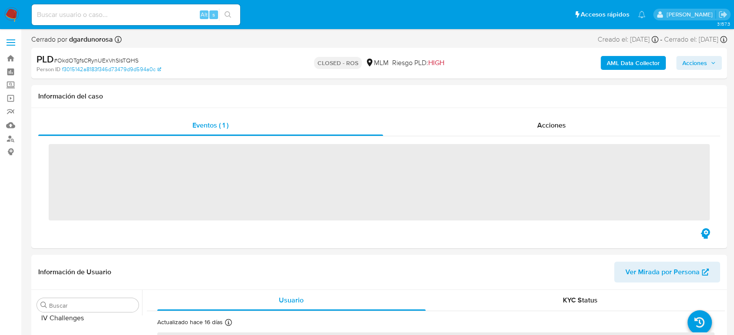
scroll to position [367, 0]
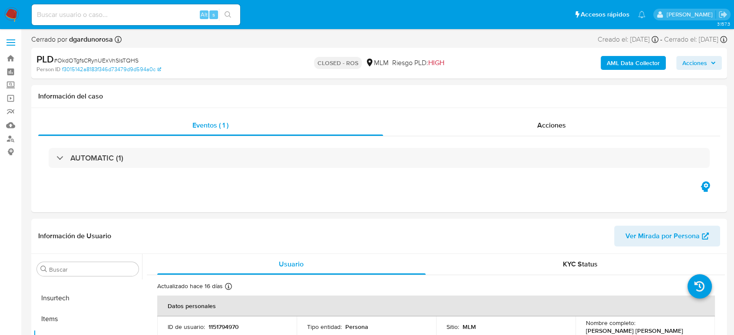
select select "10"
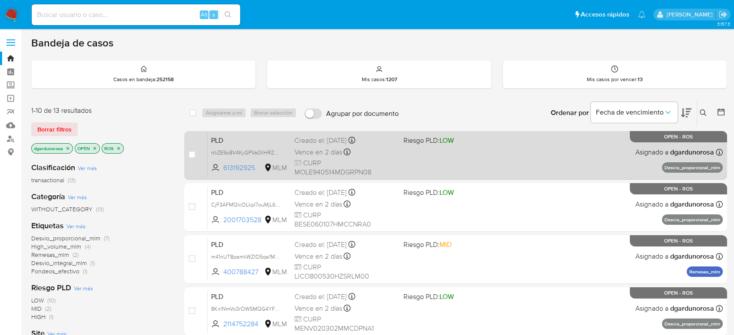
click at [445, 159] on div "PLD rtkZE9o8V4KyGPVa0IIHRZOJ 613192925 MLM Riesgo PLD: LOW Creado el: [DATE] Cr…" at bounding box center [465, 155] width 515 height 44
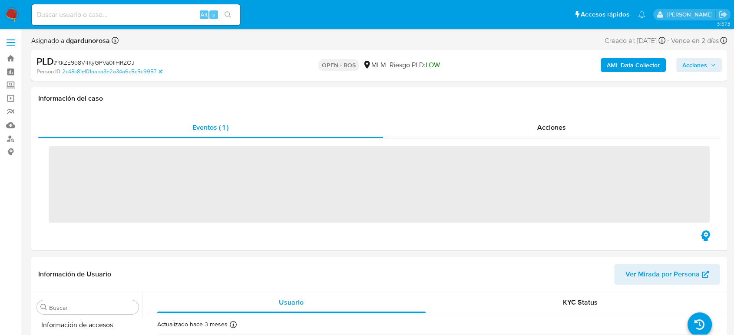
scroll to position [367, 0]
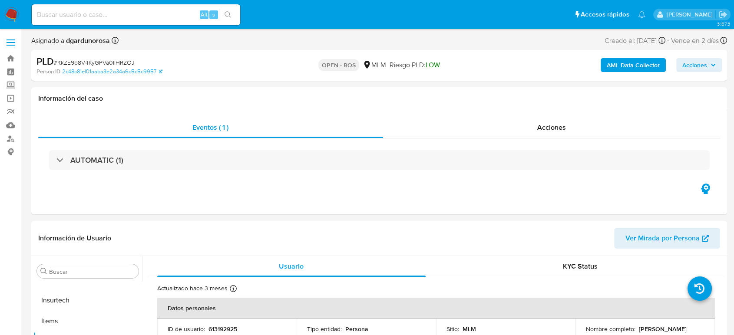
select select "10"
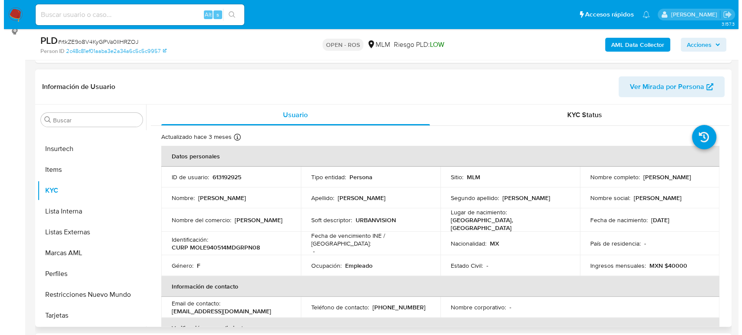
scroll to position [145, 0]
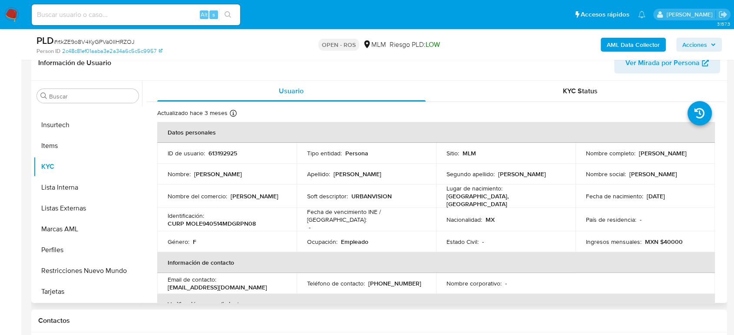
click at [216, 149] on p "613192925" at bounding box center [223, 153] width 29 height 8
copy p "613192925"
click at [692, 41] on span "Acciones" at bounding box center [695, 45] width 25 height 14
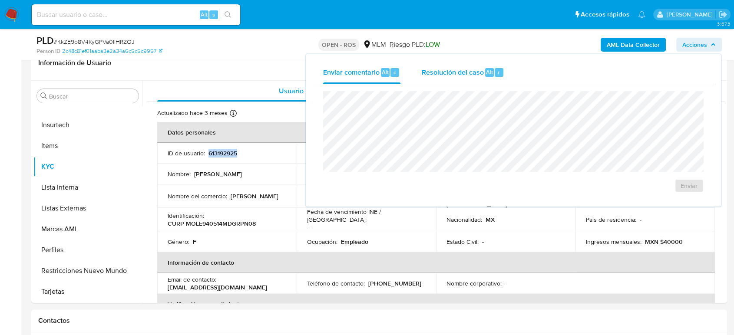
click at [469, 70] on span "Resolución del caso" at bounding box center [453, 72] width 62 height 10
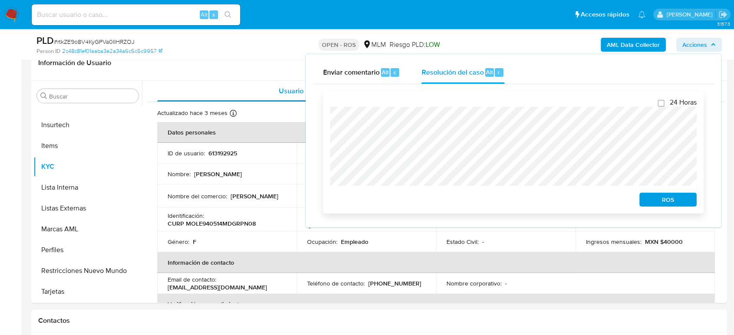
click at [659, 202] on span "ROS" at bounding box center [668, 200] width 45 height 12
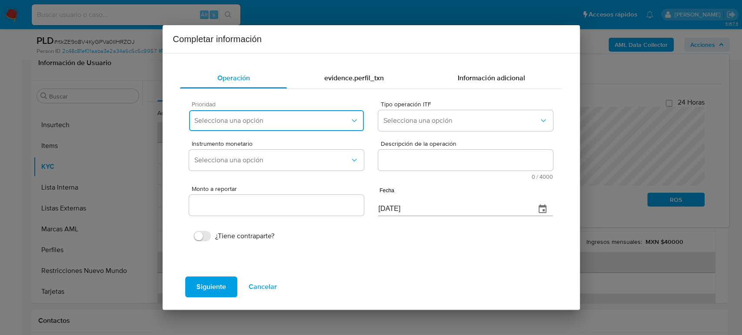
click at [253, 117] on span "Selecciona una opción" at bounding box center [271, 120] width 155 height 9
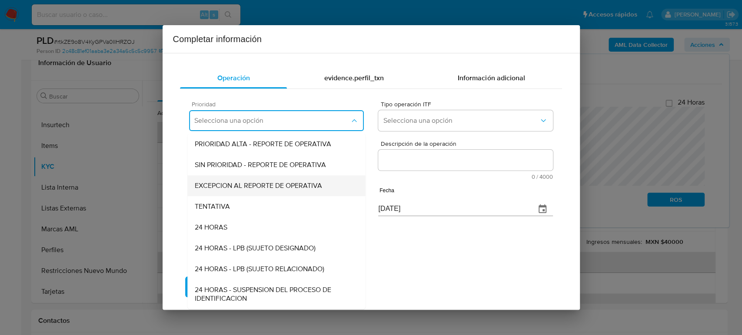
click at [227, 190] on span "EXCEPCION AL REPORTE DE OPERATIVA" at bounding box center [258, 186] width 127 height 9
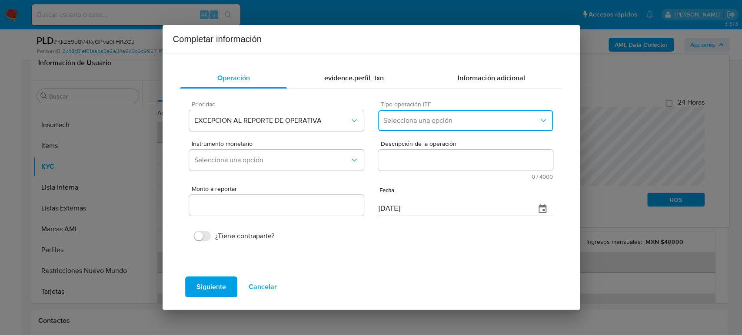
click at [436, 116] on button "Selecciona una opción" at bounding box center [465, 120] width 174 height 21
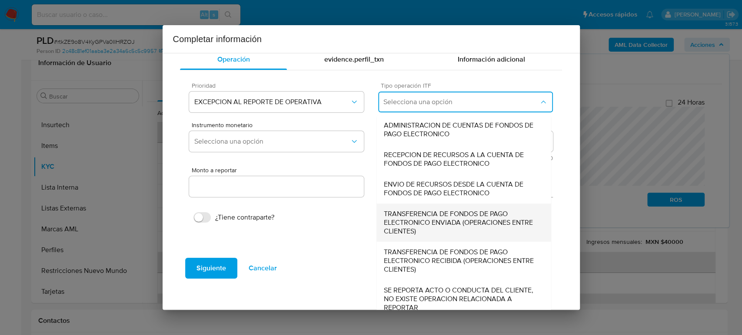
scroll to position [27, 0]
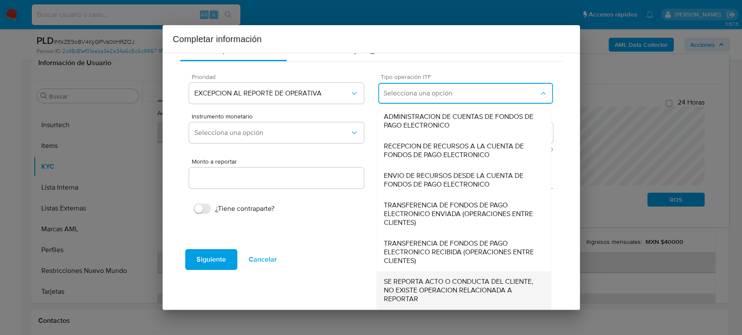
click at [423, 291] on span "SE REPORTA ACTO O CONDUCTA DEL CLIENTE, NO EXISTE OPERACION RELACIONADA A REPOR…" at bounding box center [464, 291] width 160 height 26
type input "0.00"
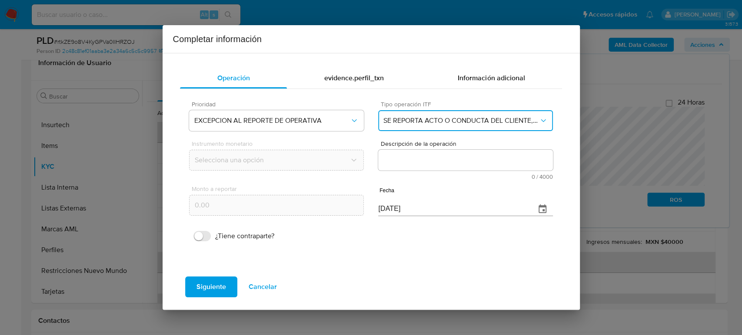
scroll to position [0, 0]
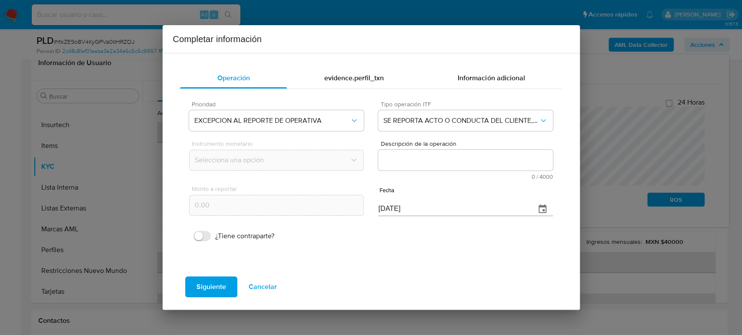
click at [467, 158] on textarea "Descripción de la operación" at bounding box center [465, 160] width 174 height 21
paste textarea "/CONOCIMIENTO DEL CLIENTE O USUARIO [PERSON_NAME] CLIENTE 613192925 NUMERO CUEN…"
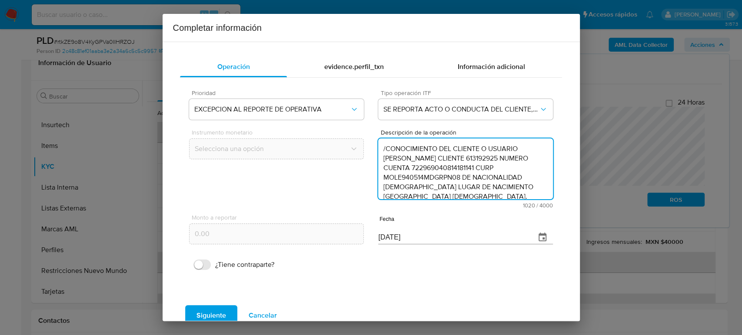
scroll to position [222, 0]
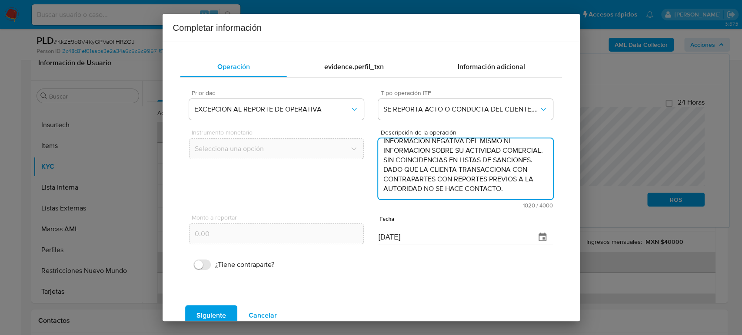
type textarea "/CONOCIMIENTO DEL CLIENTE O USUARIO [PERSON_NAME] CLIENTE 613192925 NUMERO CUEN…"
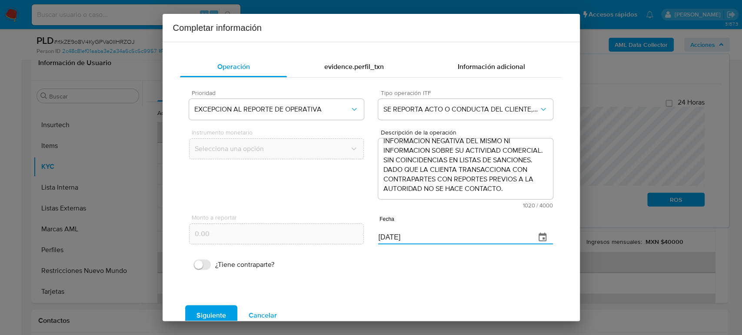
drag, startPoint x: 409, startPoint y: 239, endPoint x: 296, endPoint y: 240, distance: 112.5
click at [296, 240] on div "Monto a reportar 0.00 Fecha 08/09/2025" at bounding box center [370, 229] width 363 height 41
paste input "30/06"
type input "30/06/2025"
click at [202, 312] on span "Siguiente" at bounding box center [211, 315] width 30 height 19
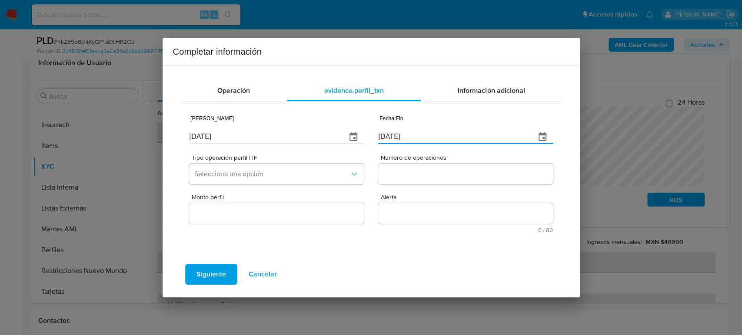
drag, startPoint x: 417, startPoint y: 142, endPoint x: 332, endPoint y: 137, distance: 84.8
click at [332, 137] on div "Fecha Inicio 08/09/2025 Fecha Fin 08/09/2025" at bounding box center [370, 128] width 363 height 41
paste input "30/06"
type input "30/06/2025"
drag, startPoint x: 232, startPoint y: 138, endPoint x: 126, endPoint y: 138, distance: 106.5
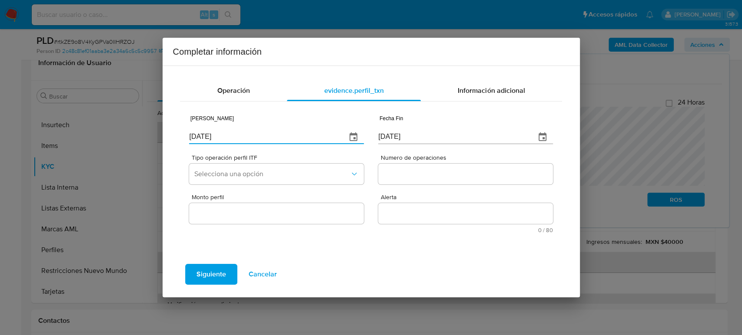
click at [126, 138] on div "Completar información Operación evidence.perfil_txn Información adicional Fecha…" at bounding box center [371, 167] width 742 height 335
type input "01/01/2025"
drag, startPoint x: 266, startPoint y: 163, endPoint x: 264, endPoint y: 176, distance: 13.6
click at [268, 163] on div "Tipo operación perfil ITF Selecciona una opción" at bounding box center [276, 171] width 174 height 33
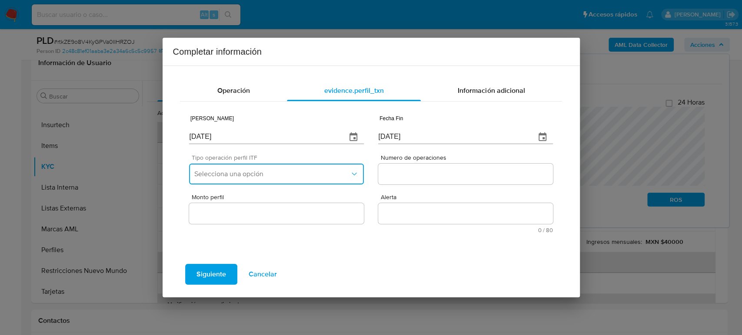
click at [264, 177] on span "Selecciona una opción" at bounding box center [271, 174] width 155 height 9
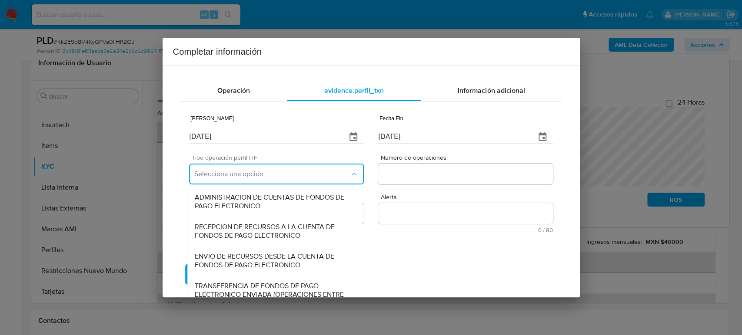
scroll to position [93, 0]
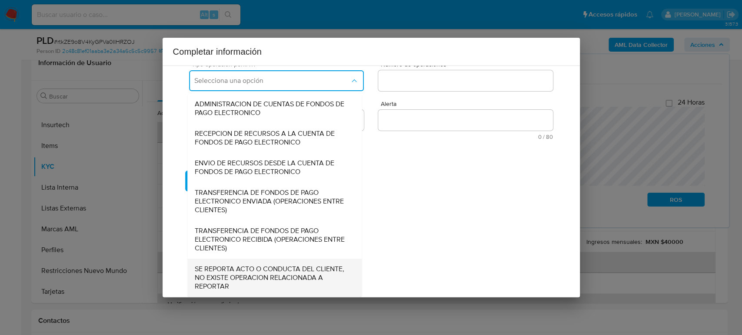
click at [254, 276] on span "SE REPORTA ACTO O CONDUCTA DEL CLIENTE, NO EXISTE OPERACION RELACIONADA A REPOR…" at bounding box center [275, 278] width 160 height 26
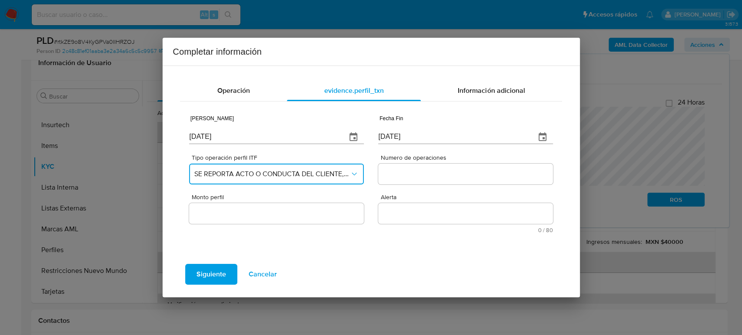
scroll to position [0, 0]
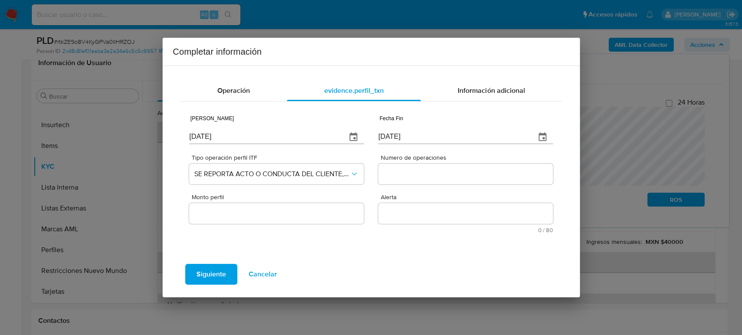
click at [416, 172] on input "Numero de operaciones" at bounding box center [465, 174] width 174 height 11
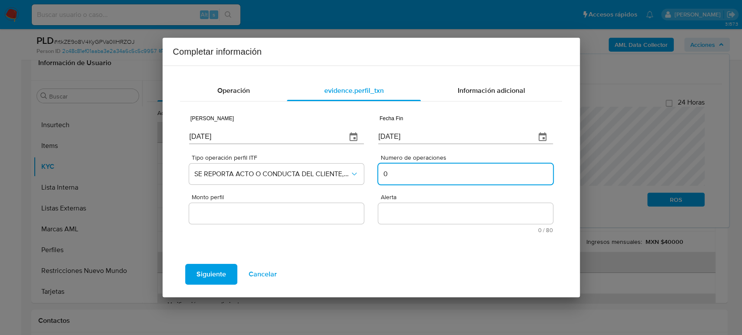
type input "0"
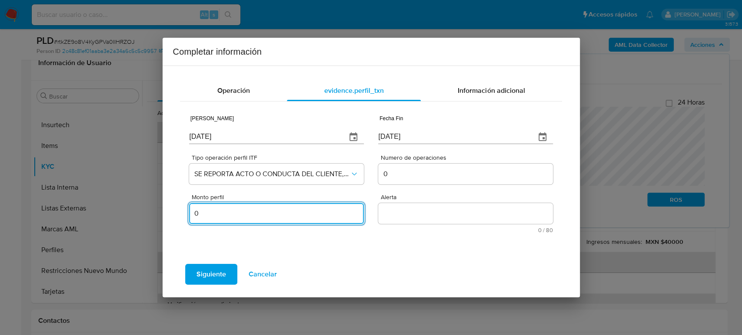
type input "0.00"
click at [441, 212] on textarea "Alerta" at bounding box center [465, 213] width 174 height 21
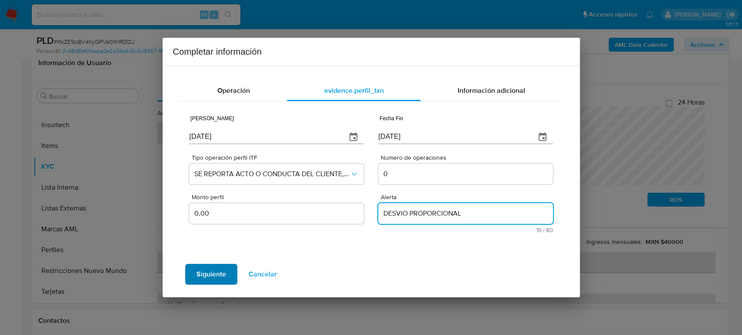
type textarea "DESVIO PROPORCIONAL"
click at [202, 270] on span "Siguiente" at bounding box center [211, 274] width 30 height 19
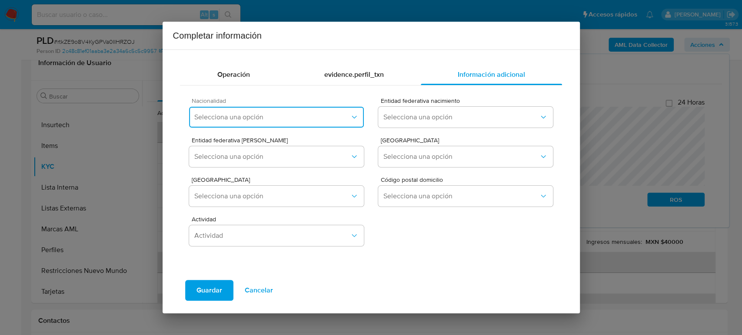
click at [330, 115] on span "Selecciona una opción" at bounding box center [271, 117] width 155 height 9
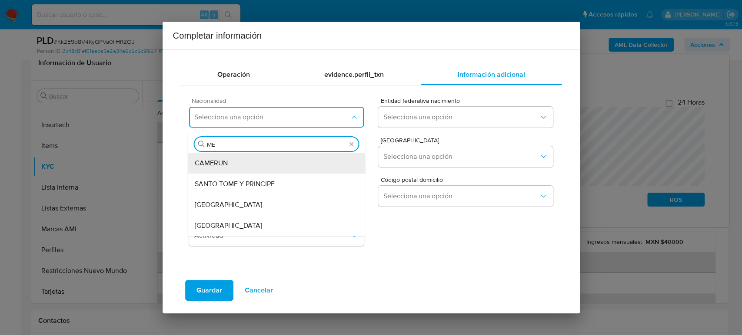
type input "MEX"
click at [243, 158] on div "MEXICO" at bounding box center [277, 163] width 164 height 21
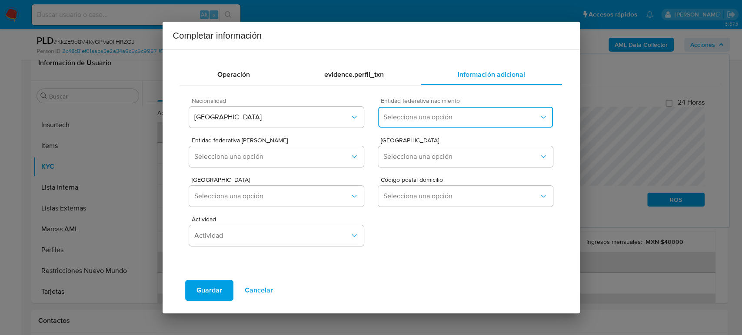
click at [472, 116] on span "Selecciona una opción" at bounding box center [460, 117] width 155 height 9
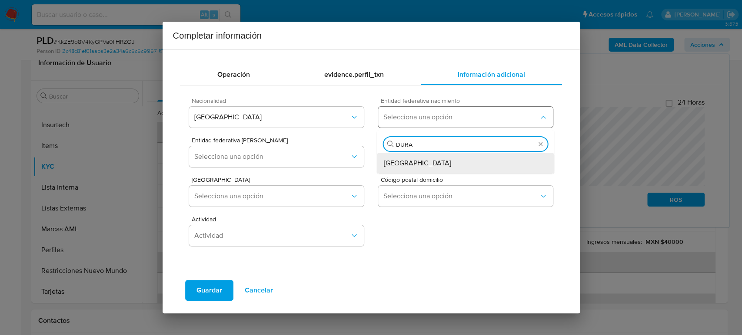
type input "DURAN"
click at [439, 159] on div "Durango" at bounding box center [466, 163] width 164 height 21
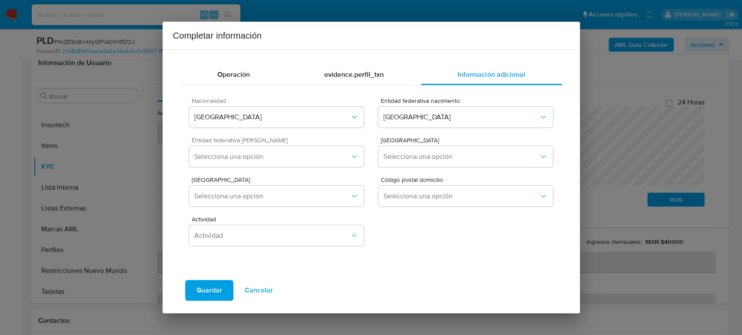
click at [302, 146] on div "Entidad federativa Domicilio Selecciona una opción" at bounding box center [276, 153] width 174 height 33
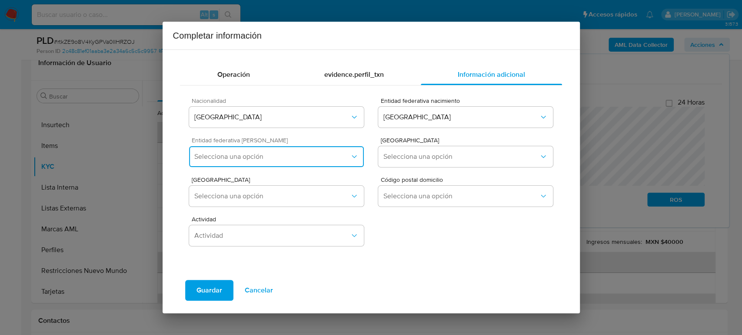
click at [302, 160] on button "Selecciona una opción" at bounding box center [276, 156] width 174 height 21
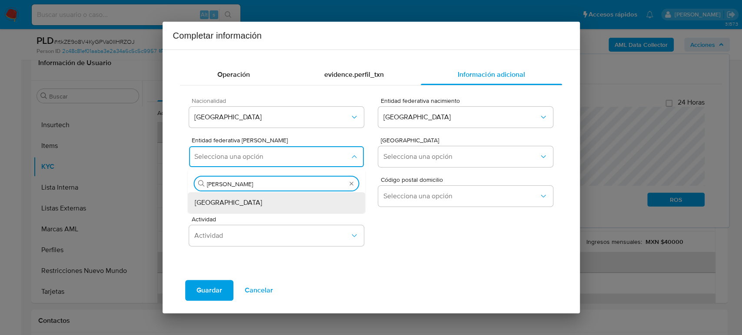
type input "DURANGO"
click at [225, 198] on div "Durango" at bounding box center [277, 203] width 164 height 21
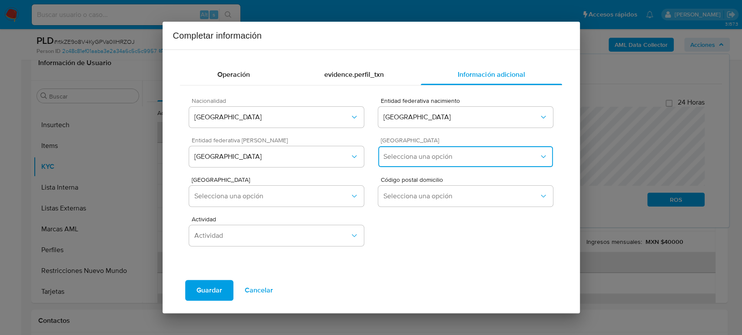
click at [397, 165] on button "Selecciona una opción" at bounding box center [465, 156] width 174 height 21
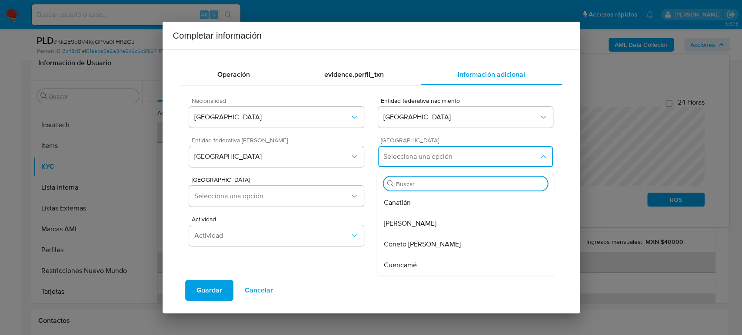
type input "G"
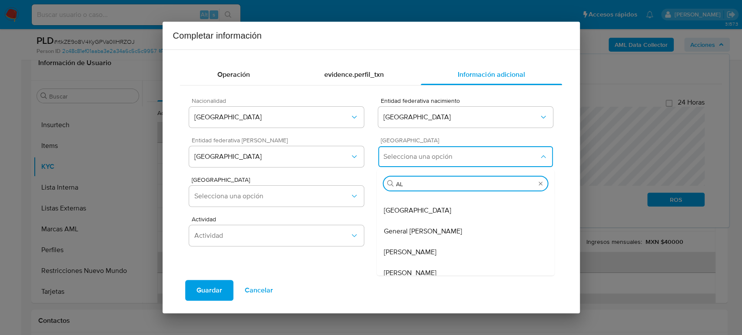
type input "ALA"
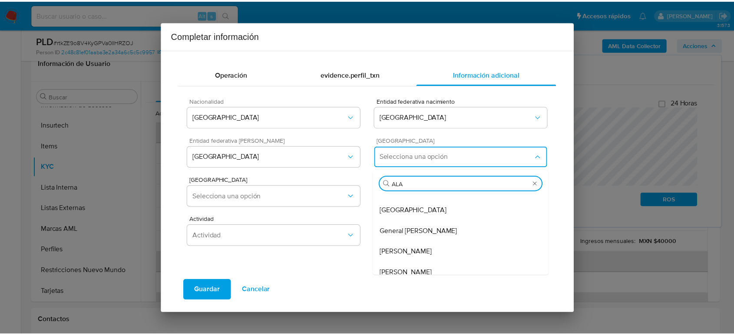
scroll to position [0, 0]
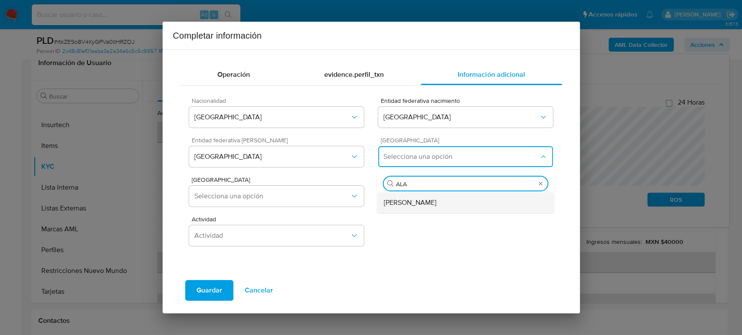
click at [433, 195] on div "Gómez Palacio" at bounding box center [466, 203] width 164 height 21
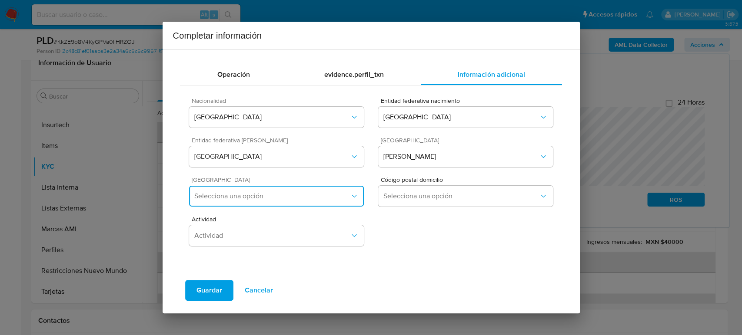
drag, startPoint x: 286, startPoint y: 204, endPoint x: 292, endPoint y: 210, distance: 8.0
click at [287, 204] on button "Selecciona una opción" at bounding box center [276, 196] width 174 height 21
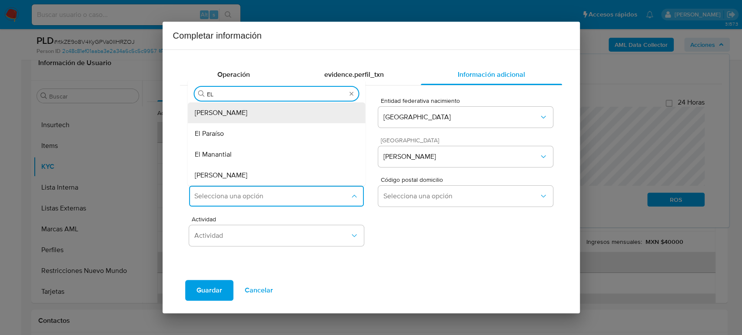
type input "EL D"
click at [248, 133] on div "El Dorado" at bounding box center [277, 133] width 164 height 21
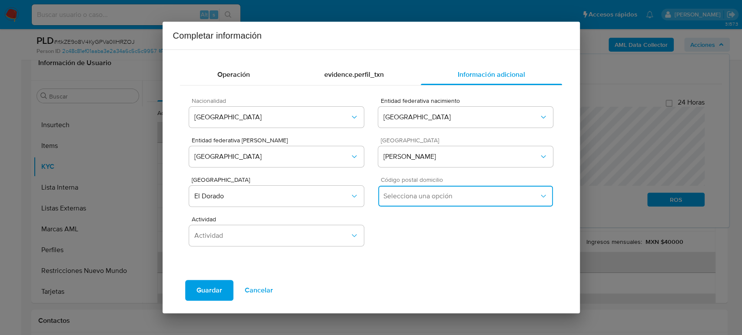
click at [433, 197] on span "Selecciona una opción" at bounding box center [460, 196] width 155 height 9
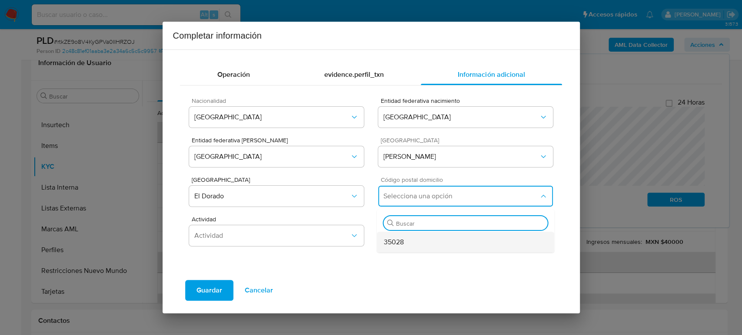
click at [411, 242] on div "35028" at bounding box center [466, 242] width 164 height 21
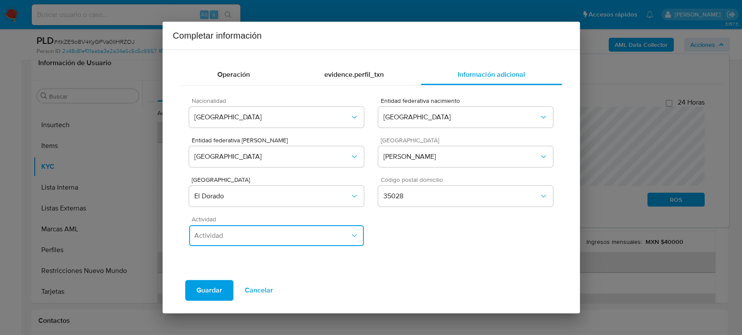
click at [293, 236] on span "Actividad" at bounding box center [271, 236] width 155 height 9
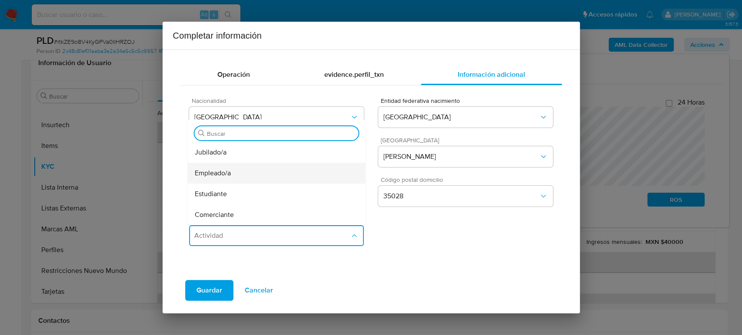
click at [263, 177] on div "Empleado/a" at bounding box center [277, 173] width 164 height 21
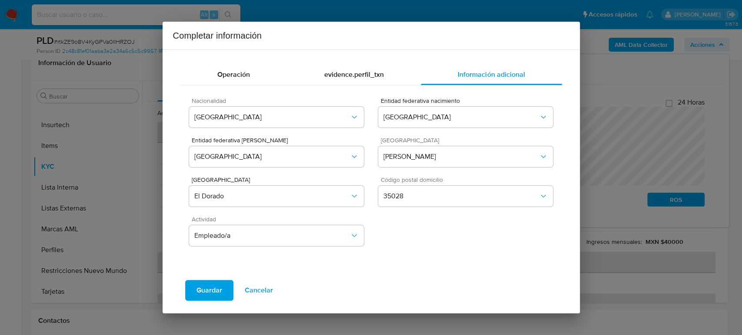
click at [216, 289] on span "Guardar" at bounding box center [209, 290] width 26 height 19
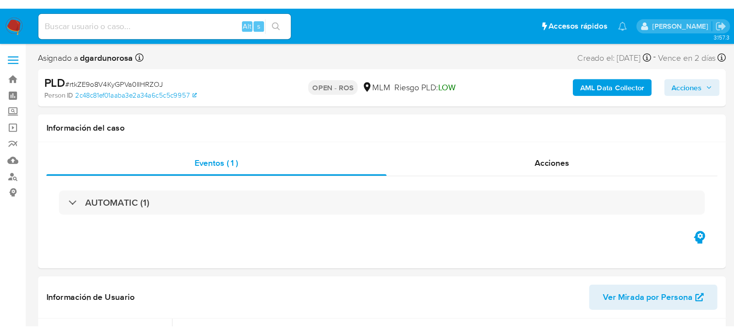
scroll to position [367, 0]
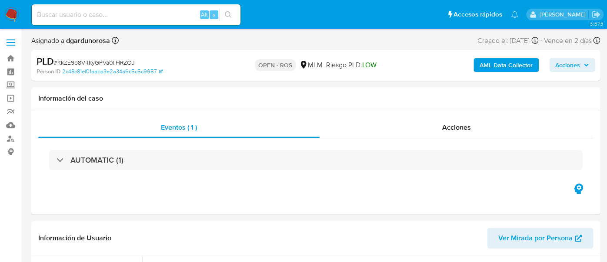
select select "10"
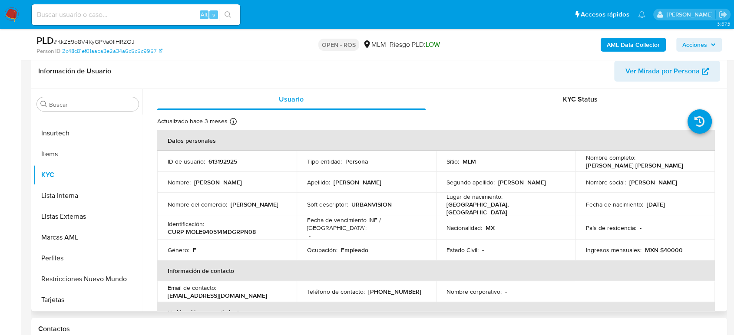
scroll to position [0, 0]
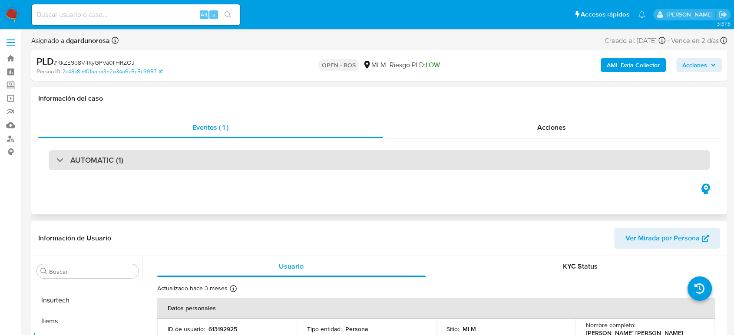
click at [153, 163] on div "AUTOMATIC (1)" at bounding box center [379, 160] width 661 height 20
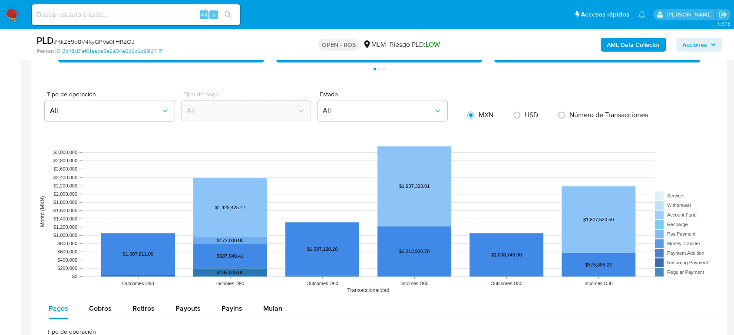
scroll to position [1024, 0]
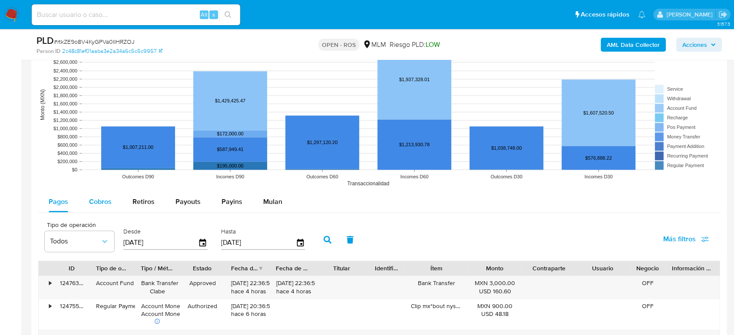
click at [91, 204] on span "Cobros" at bounding box center [100, 202] width 23 height 10
select select "10"
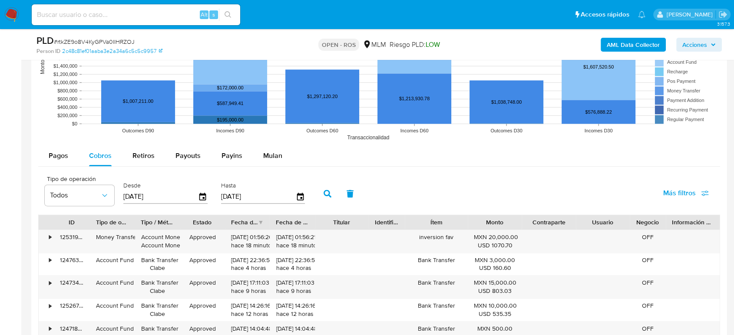
scroll to position [1072, 0]
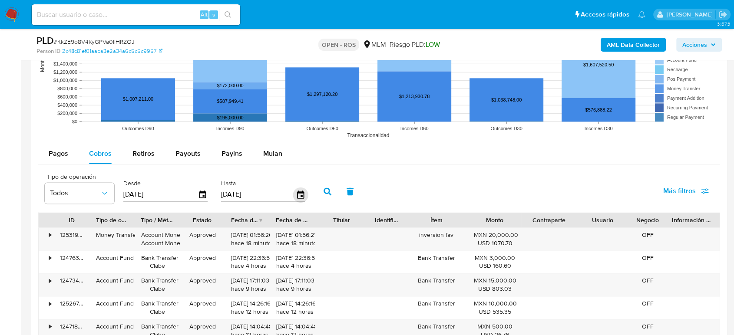
click at [299, 196] on icon "button" at bounding box center [300, 194] width 15 height 15
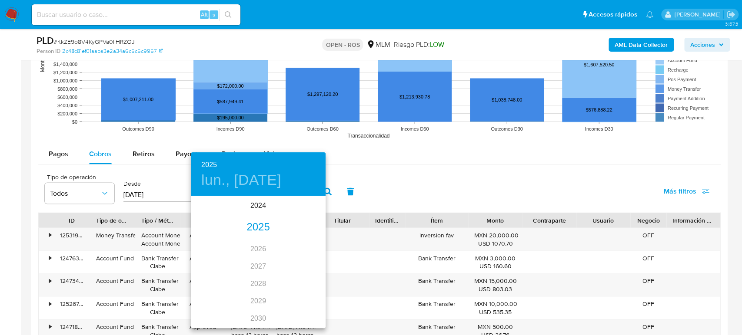
click at [264, 226] on div "2025" at bounding box center [258, 227] width 135 height 17
click at [297, 245] on div "jun." at bounding box center [303, 246] width 45 height 33
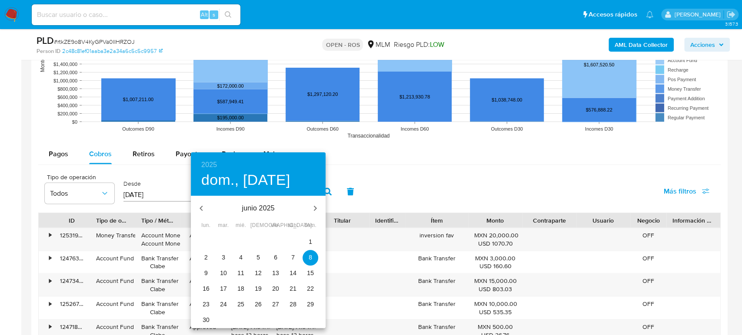
click at [202, 322] on p "30" at bounding box center [205, 320] width 7 height 9
type input "30/06/2025"
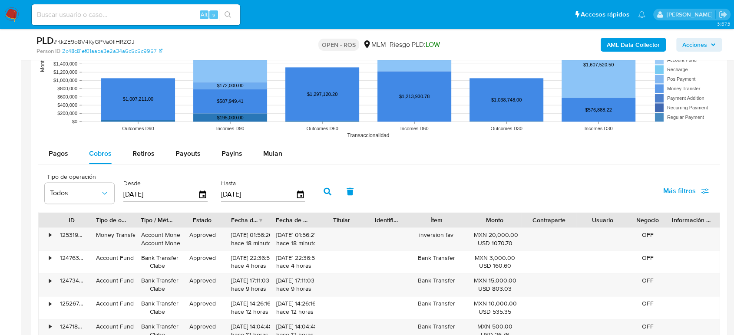
click at [325, 190] on icon "button" at bounding box center [328, 192] width 8 height 8
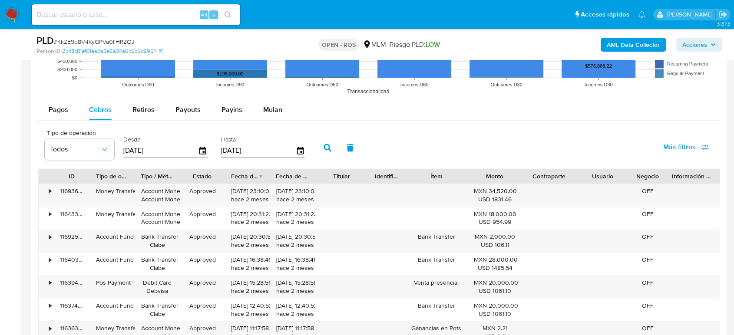
scroll to position [1169, 0]
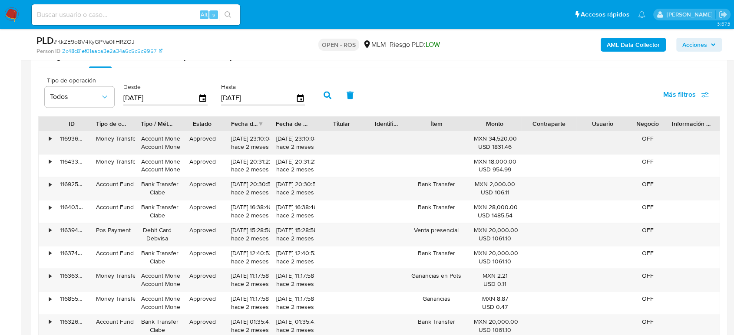
drag, startPoint x: 276, startPoint y: 141, endPoint x: 307, endPoint y: 141, distance: 31.3
click at [307, 141] on div "30/06/2025 23:10:08 hace 2 meses" at bounding box center [292, 143] width 33 height 17
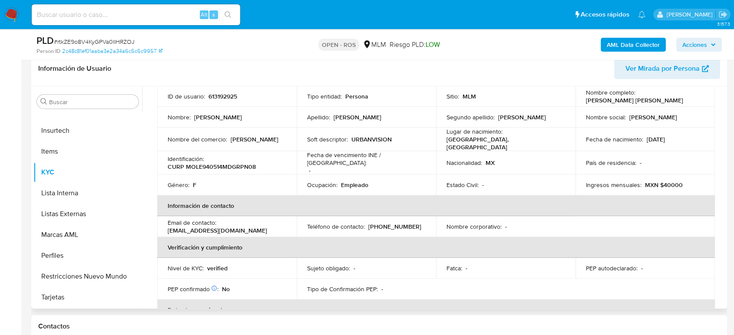
scroll to position [15, 0]
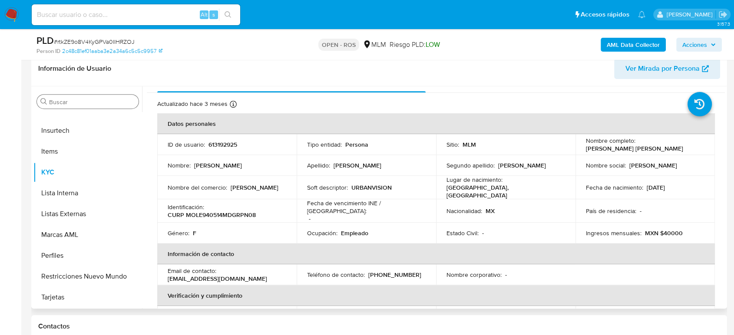
click at [55, 99] on input "Buscar" at bounding box center [92, 102] width 86 height 8
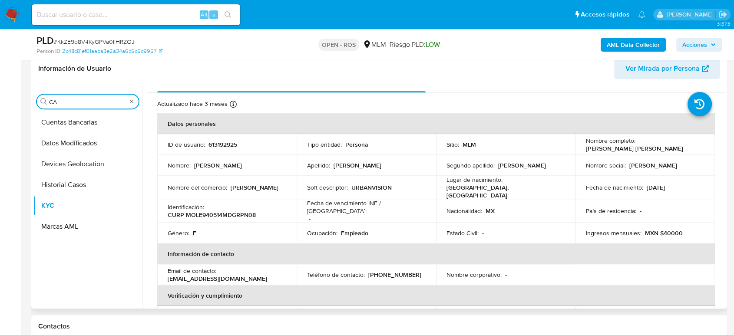
scroll to position [0, 0]
type input "CAS"
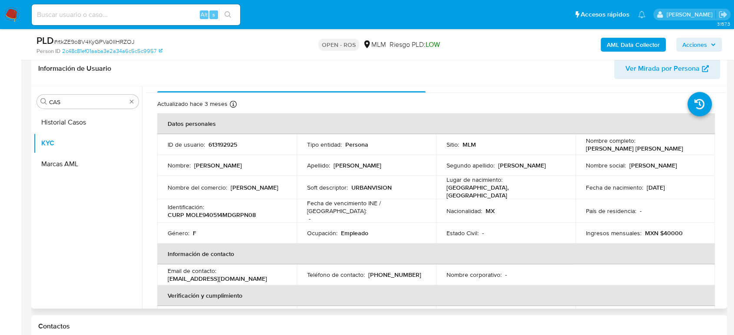
click at [70, 108] on div "Buscar CAS Historial Casos KYC Marcas AML" at bounding box center [87, 198] width 109 height 221
click at [73, 123] on button "Historial Casos" at bounding box center [84, 122] width 102 height 21
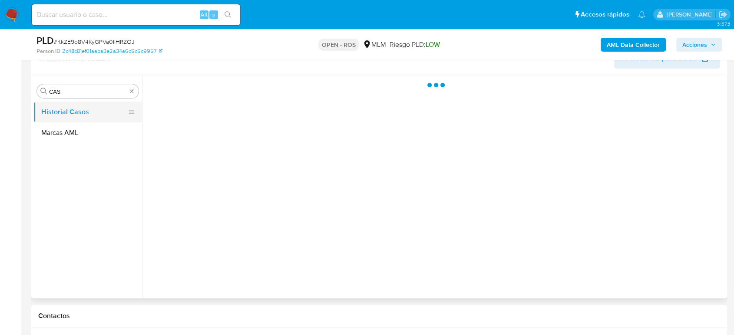
click at [73, 115] on button "Historial Casos" at bounding box center [84, 112] width 102 height 21
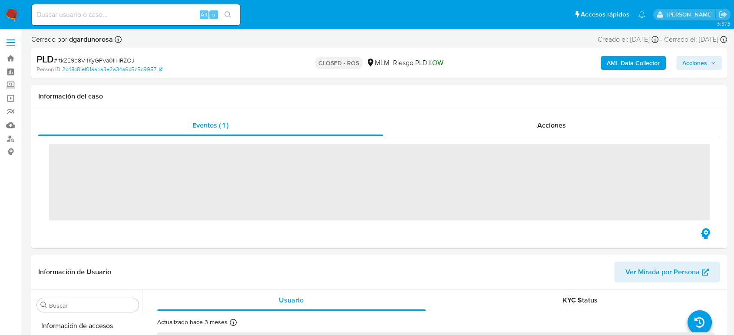
scroll to position [367, 0]
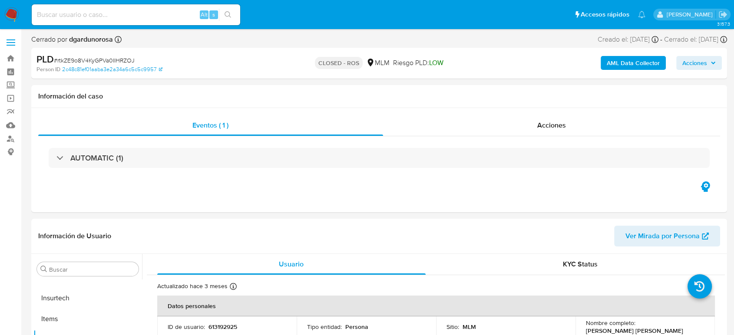
select select "10"
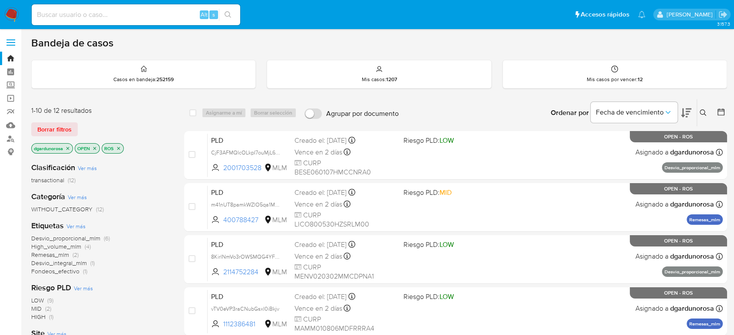
click at [68, 149] on icon "close-filter" at bounding box center [67, 148] width 3 height 3
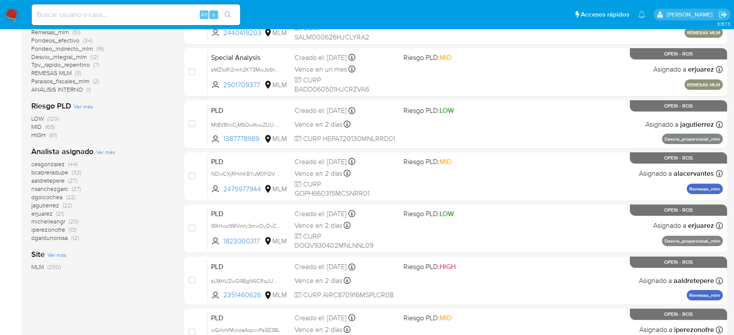
scroll to position [241, 0]
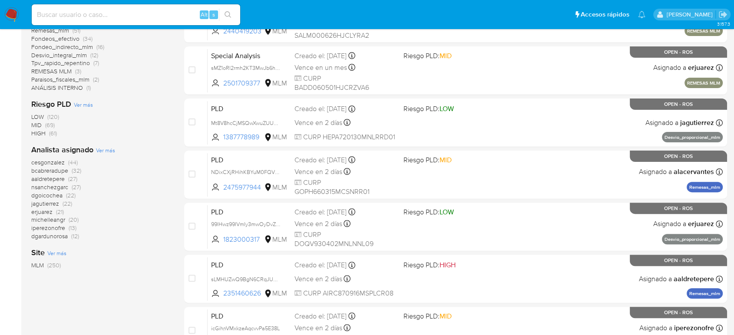
click at [53, 234] on span "dgardunorosa" at bounding box center [49, 236] width 37 height 9
